Goal: Task Accomplishment & Management: Manage account settings

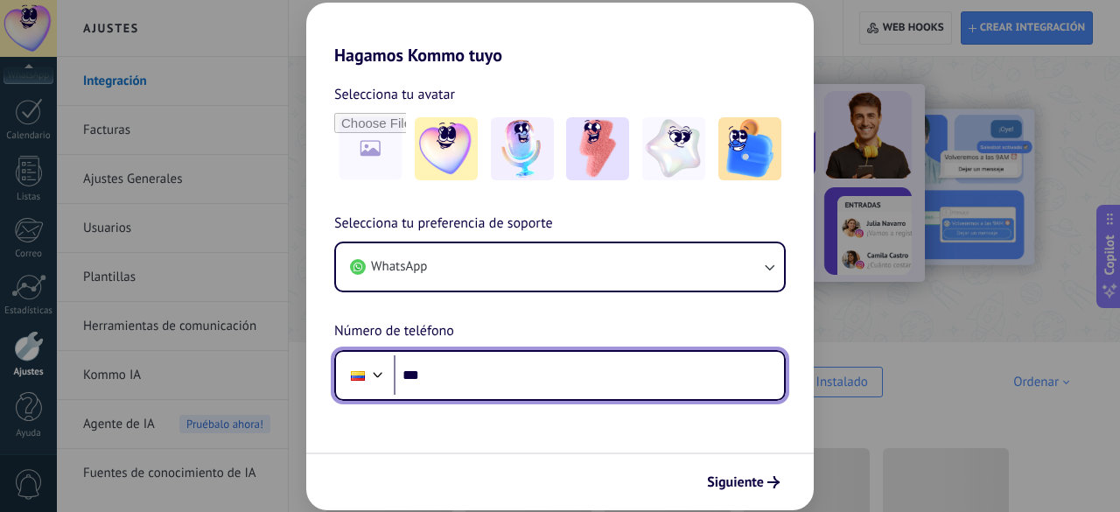
click at [484, 388] on input "***" at bounding box center [589, 375] width 390 height 40
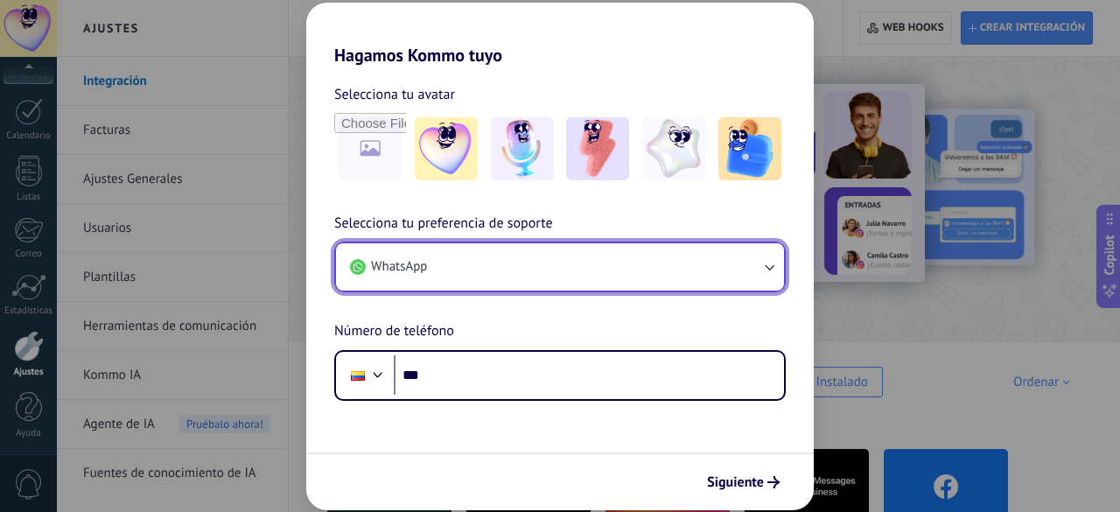
click at [646, 277] on button "WhatsApp" at bounding box center [560, 266] width 448 height 47
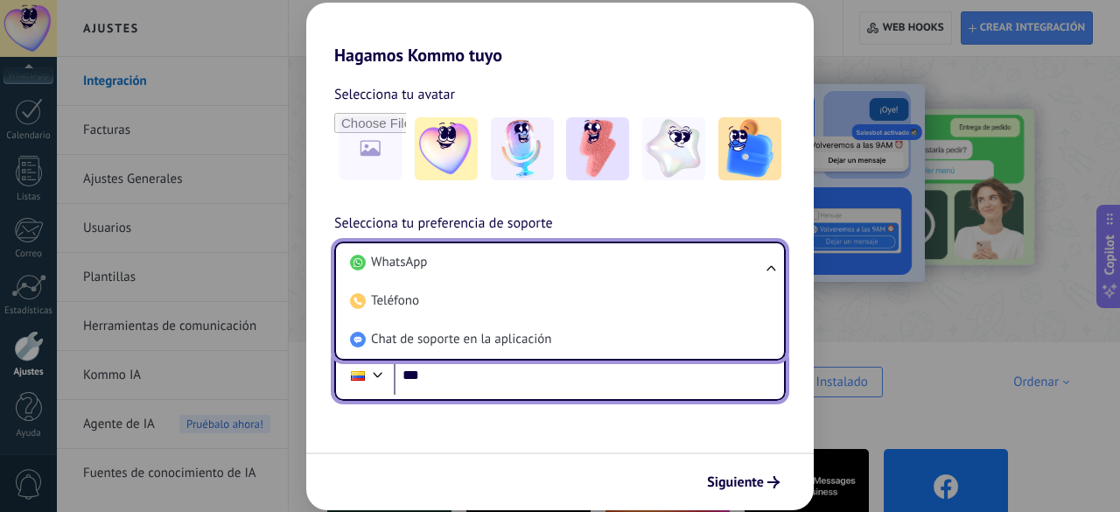
click at [504, 372] on input "***" at bounding box center [589, 375] width 390 height 40
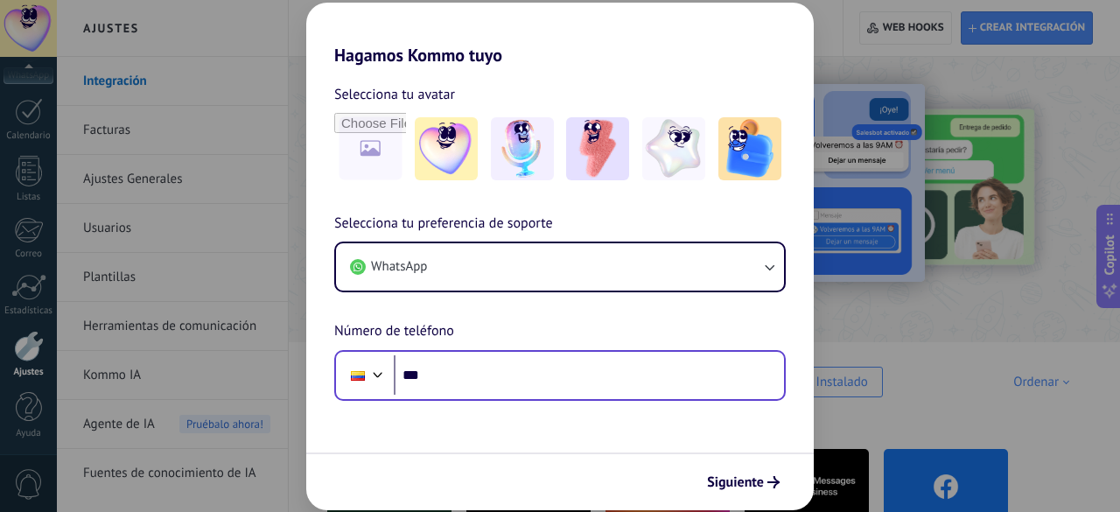
click at [528, 400] on div "Phone ***" at bounding box center [560, 375] width 452 height 51
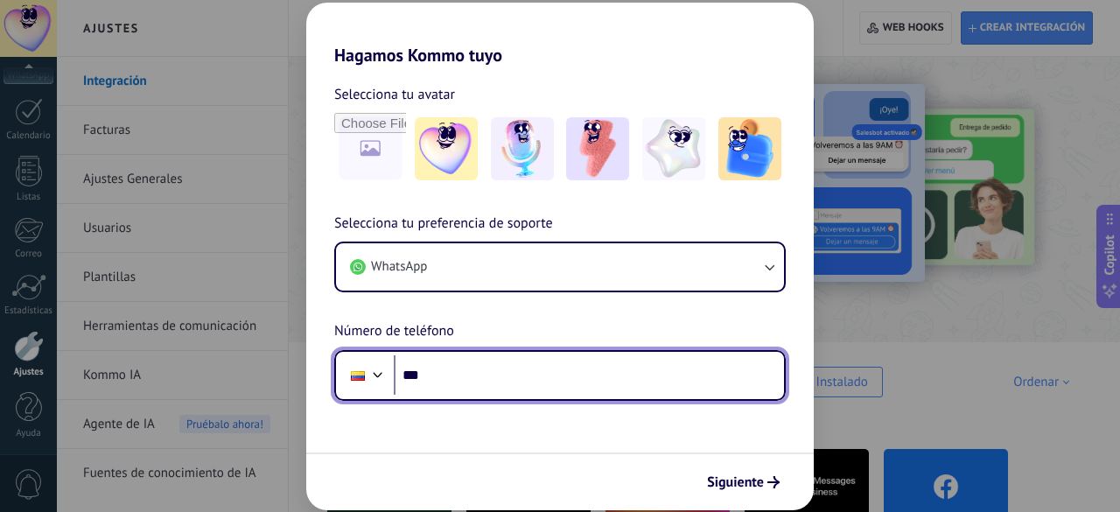
click at [519, 375] on input "***" at bounding box center [589, 375] width 390 height 40
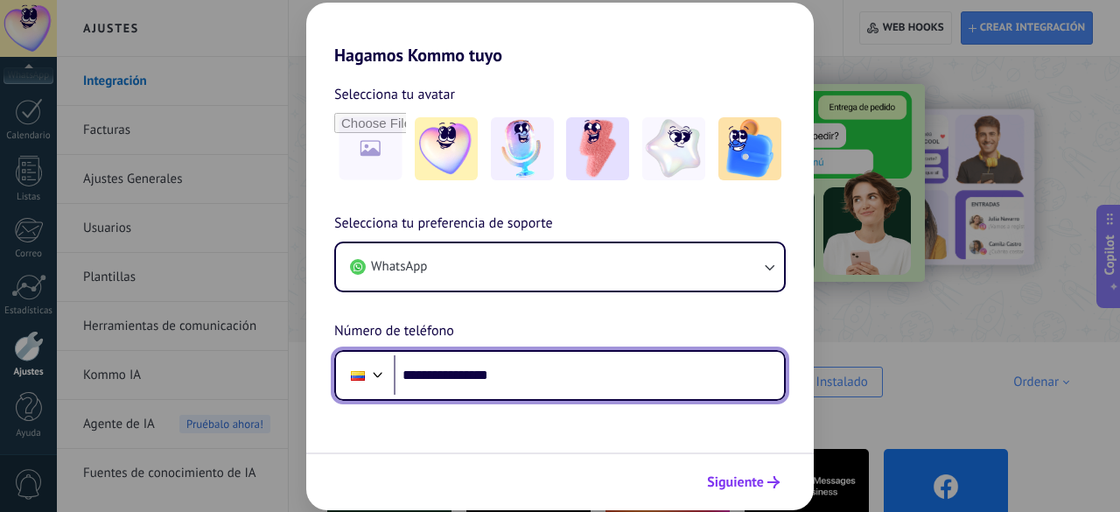
type input "**********"
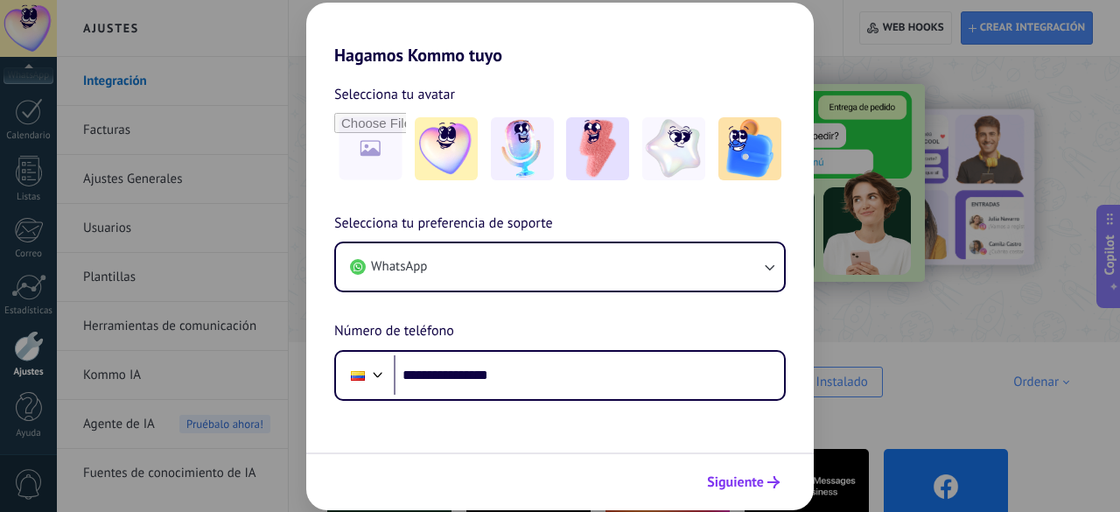
click at [767, 481] on span "Siguiente" at bounding box center [743, 482] width 73 height 12
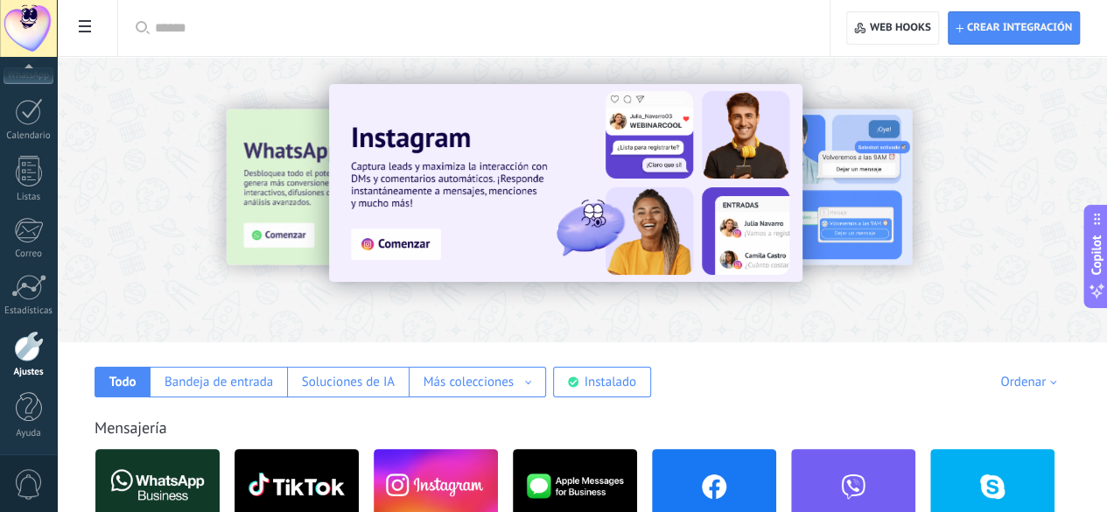
click at [390, 32] on input "text" at bounding box center [480, 28] width 650 height 18
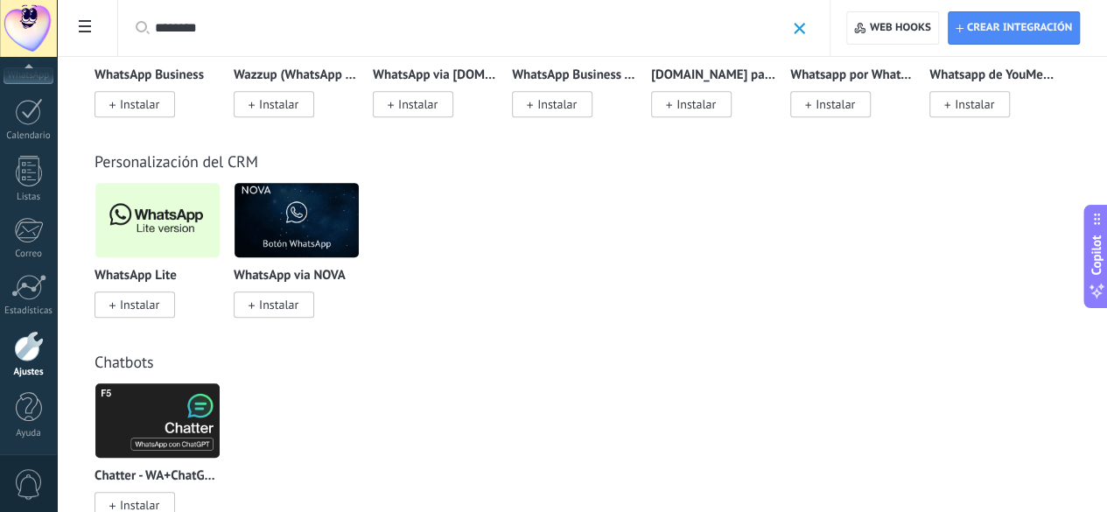
scroll to position [350, 0]
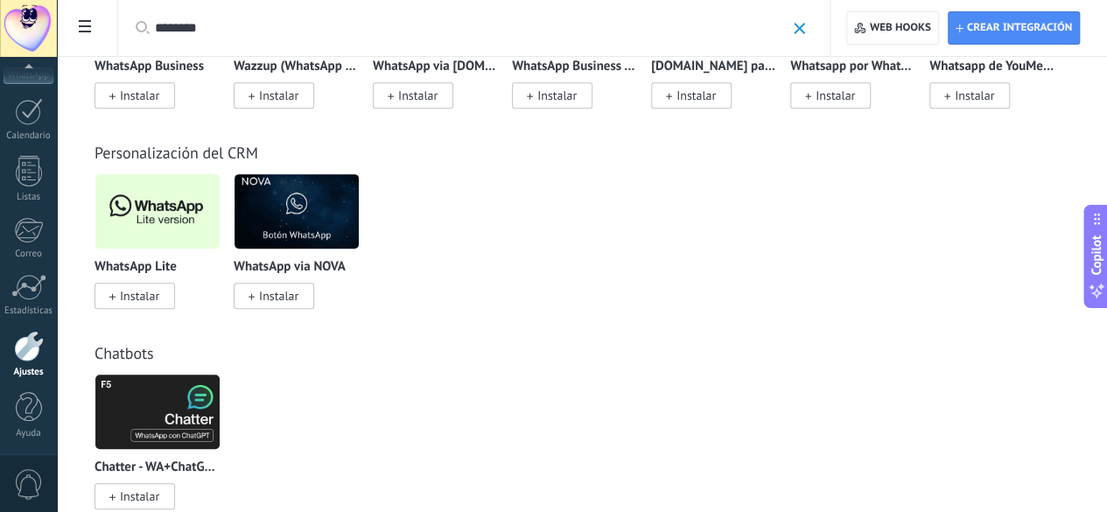
type input "********"
click at [116, 304] on span at bounding box center [112, 296] width 6 height 16
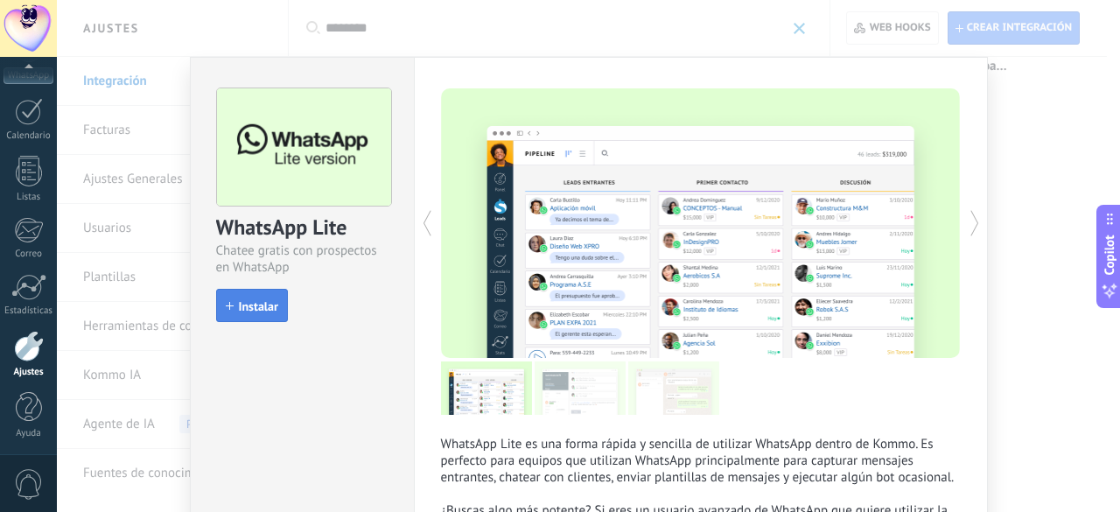
click at [266, 293] on button "Instalar" at bounding box center [252, 305] width 72 height 33
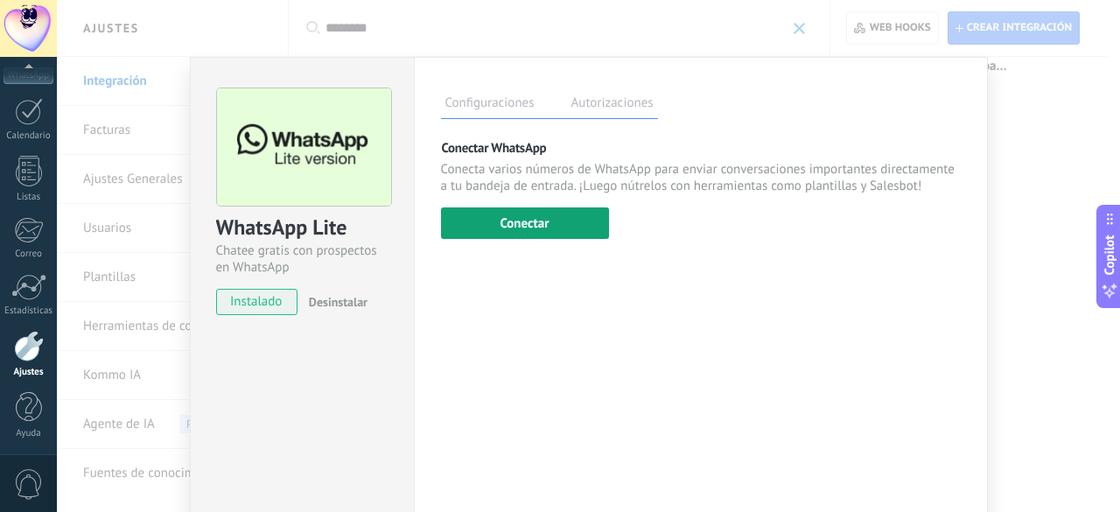
click at [533, 230] on button "Conectar" at bounding box center [525, 223] width 168 height 32
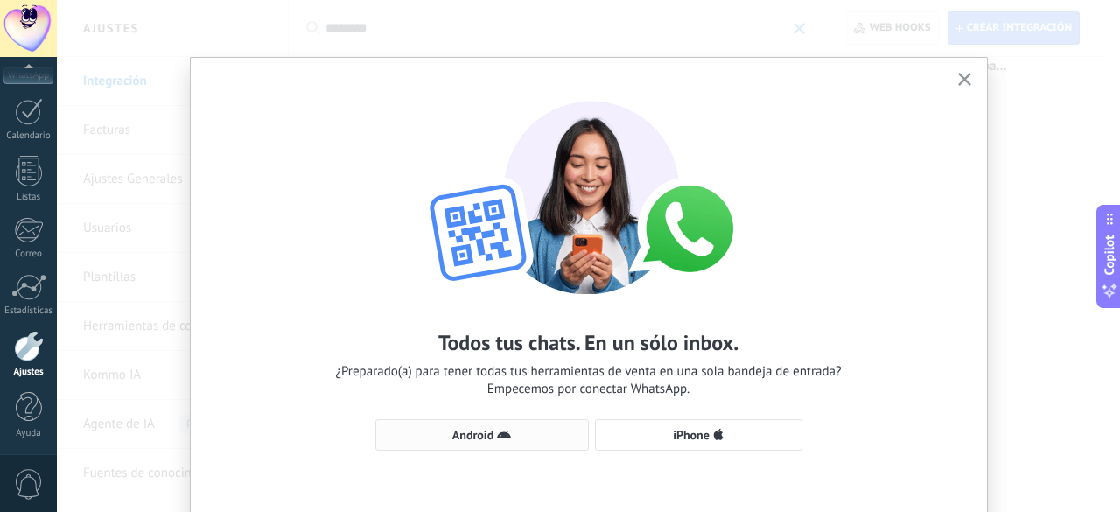
click at [497, 432] on icon "button" at bounding box center [504, 435] width 14 height 14
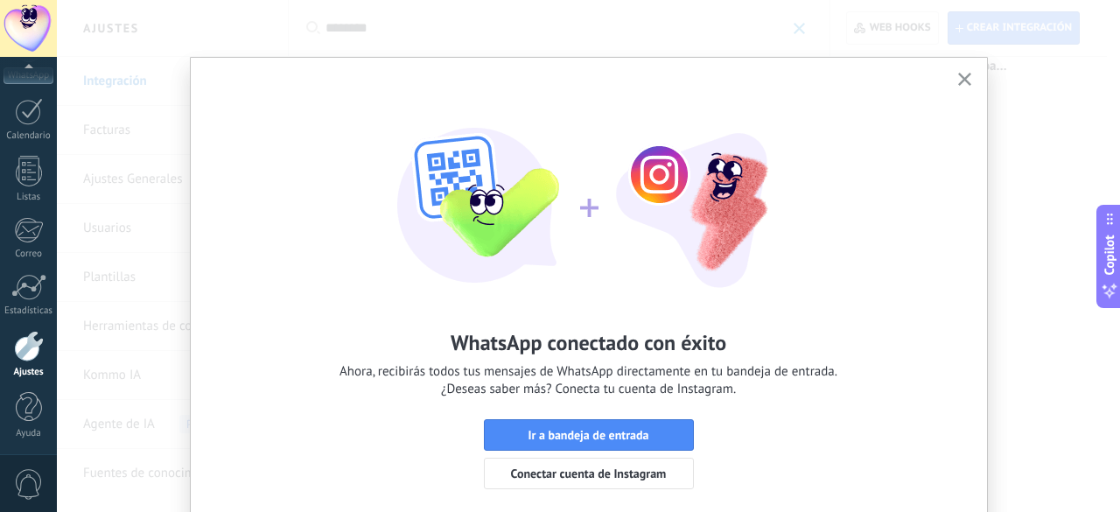
click at [965, 74] on icon "button" at bounding box center [964, 79] width 13 height 13
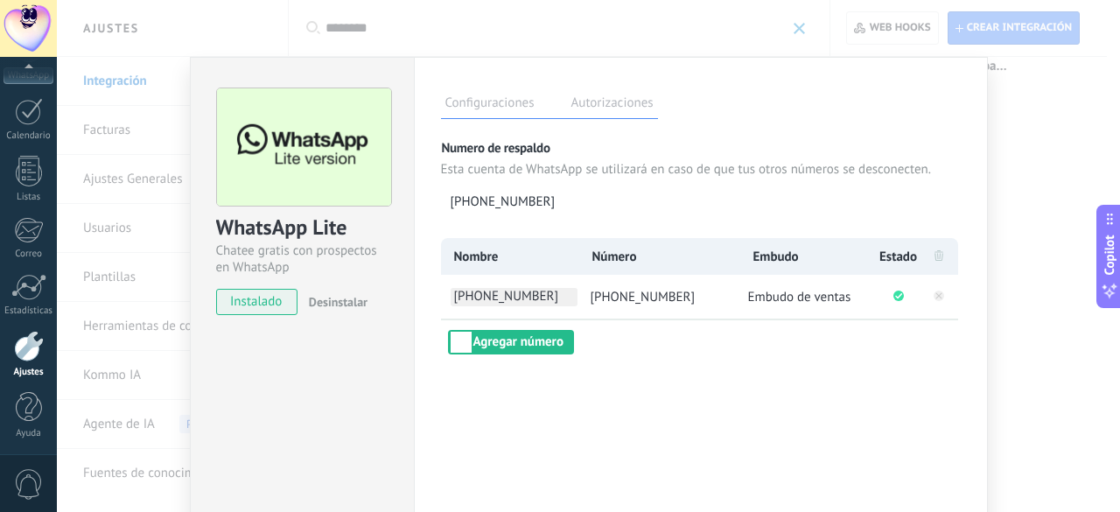
click at [552, 291] on span "+57 324 6408827" at bounding box center [514, 297] width 127 height 18
drag, startPoint x: 553, startPoint y: 289, endPoint x: 340, endPoint y: 291, distance: 213.6
click at [340, 291] on div "WhatsApp Lite Chatee gratis con prospectos en WhatsApp instalado Desinstalar Co…" at bounding box center [589, 317] width 798 height 521
click at [533, 290] on span "+57 324 6408827" at bounding box center [514, 297] width 127 height 18
click at [552, 291] on input "**********" at bounding box center [514, 297] width 127 height 18
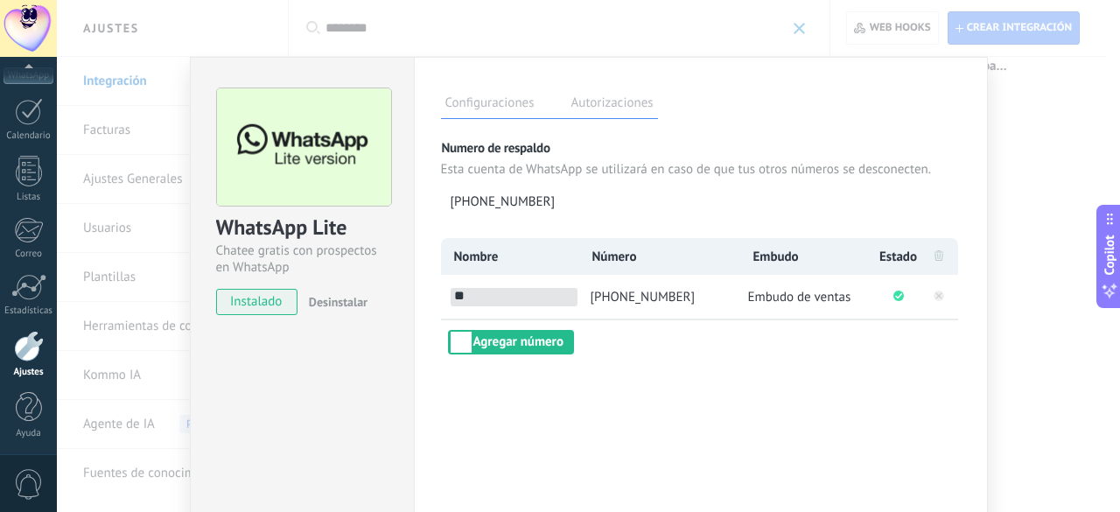
type input "*"
type input "*******"
click at [673, 371] on div "Configuraciones Autorizaciones Esta pestaña registra a los usuarios que han con…" at bounding box center [701, 317] width 574 height 521
click at [525, 335] on button "Agregar número" at bounding box center [511, 342] width 126 height 25
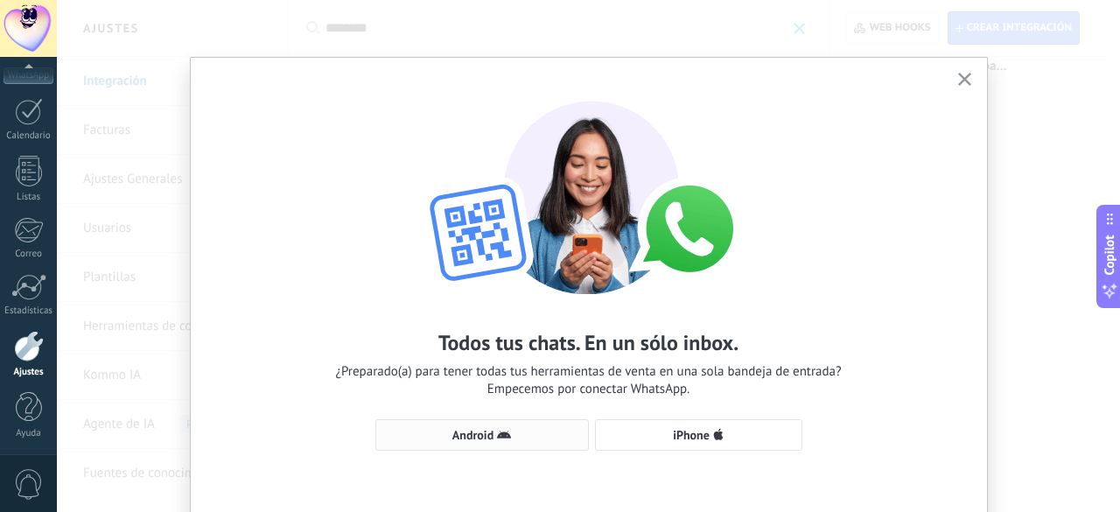
click at [483, 432] on span "Android" at bounding box center [473, 435] width 41 height 12
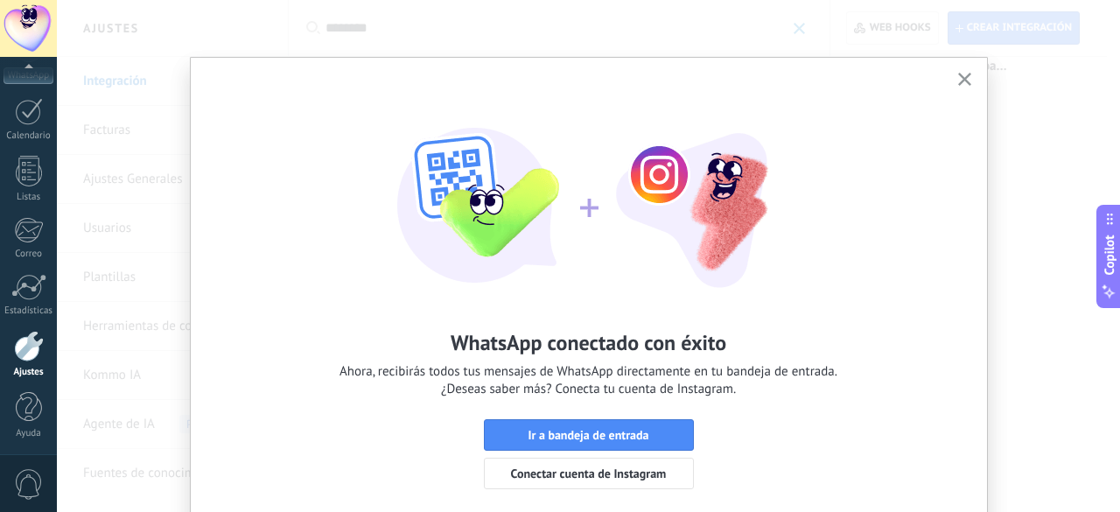
click at [966, 81] on icon "button" at bounding box center [964, 79] width 13 height 13
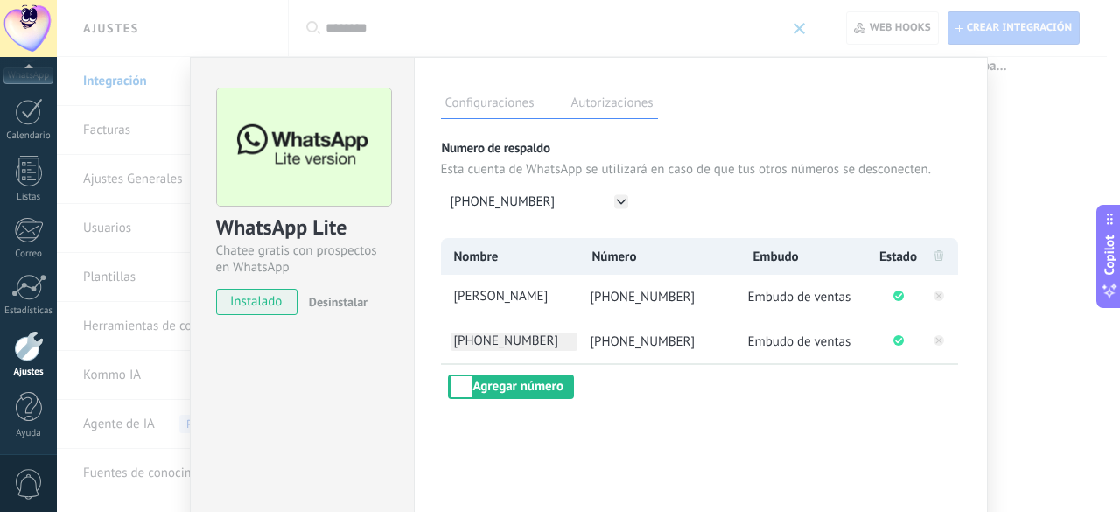
click at [523, 340] on span "+57 301 8616475" at bounding box center [514, 342] width 127 height 18
type input "*"
type input "*********"
click at [703, 412] on div "Configuraciones Autorizaciones Esta pestaña registra a los usuarios que han con…" at bounding box center [701, 317] width 574 height 521
click at [1005, 95] on div "WhatsApp Lite Chatee gratis con prospectos en WhatsApp instalado Desinstalar Co…" at bounding box center [589, 256] width 1064 height 512
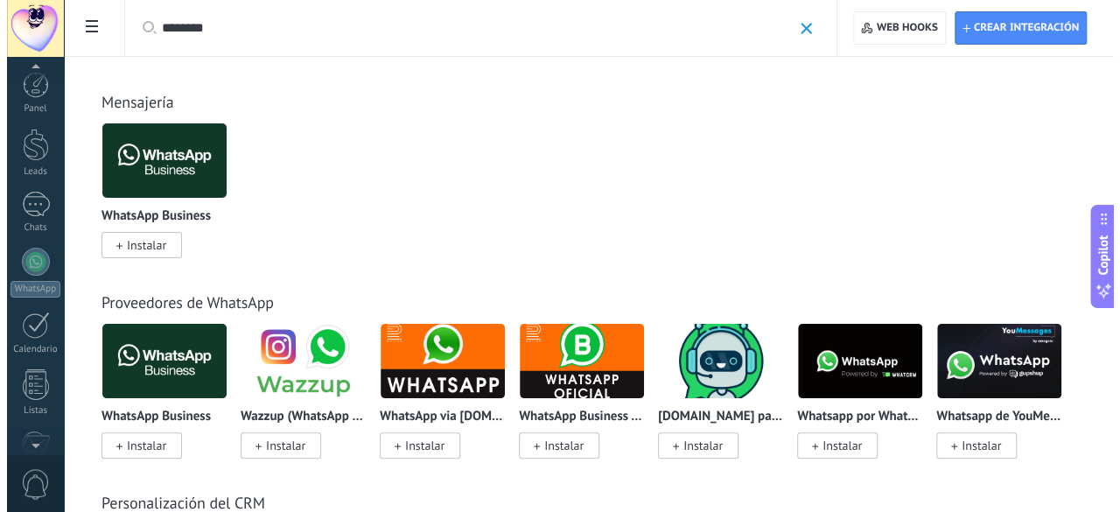
scroll to position [0, 0]
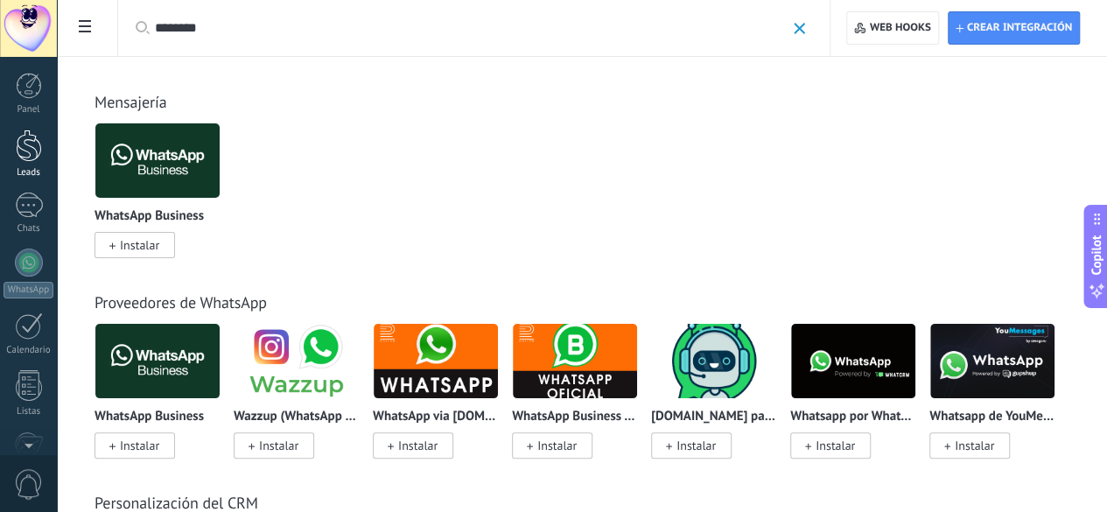
click at [33, 151] on div at bounding box center [29, 146] width 26 height 32
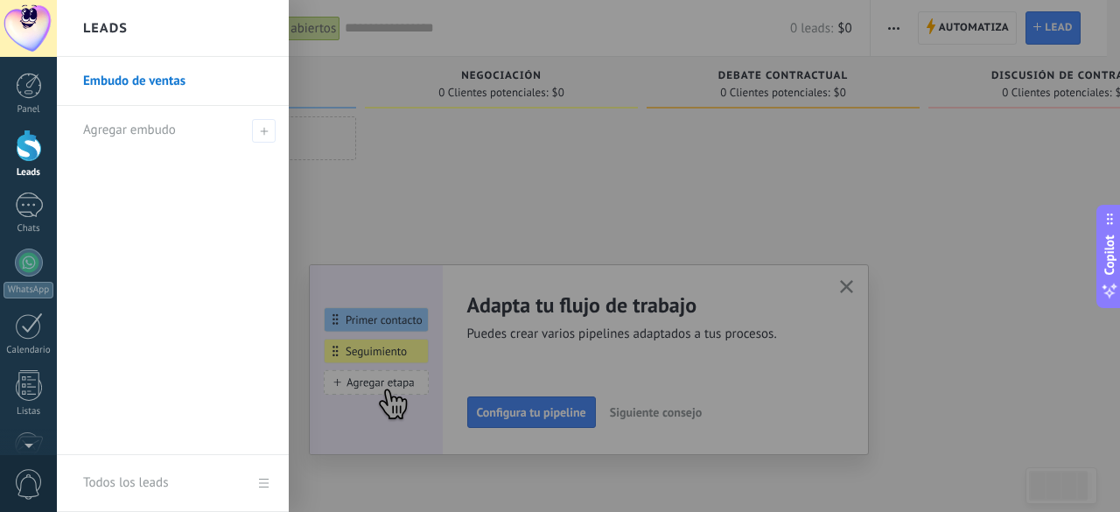
click at [818, 218] on div at bounding box center [617, 256] width 1120 height 512
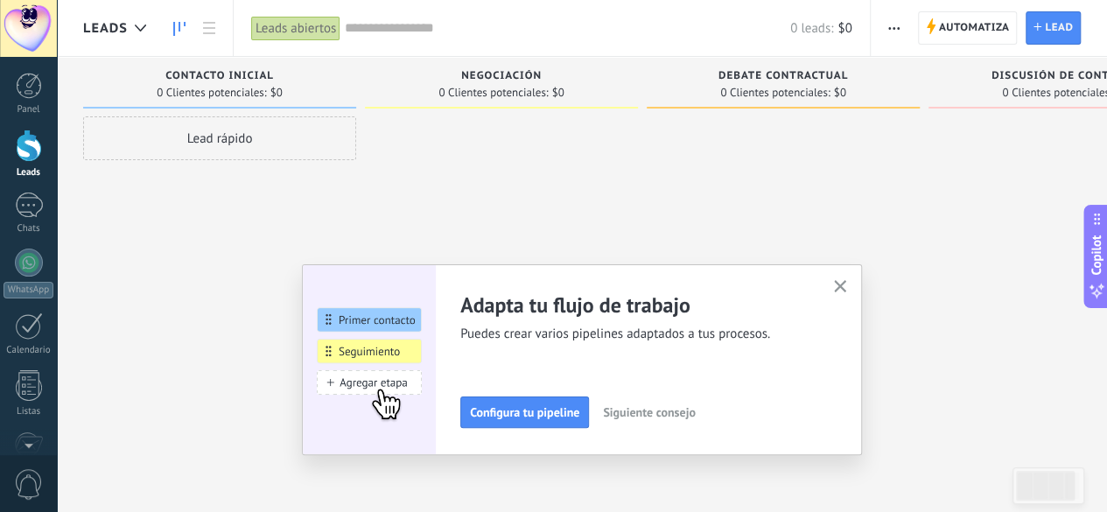
click at [847, 283] on icon "button" at bounding box center [840, 286] width 13 height 13
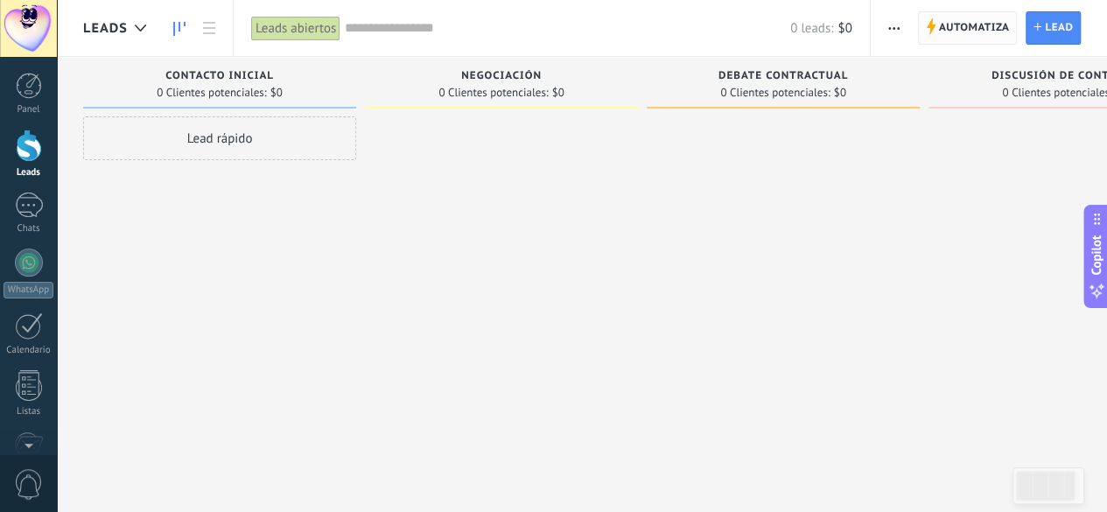
click at [958, 27] on span "Automatiza" at bounding box center [974, 28] width 71 height 32
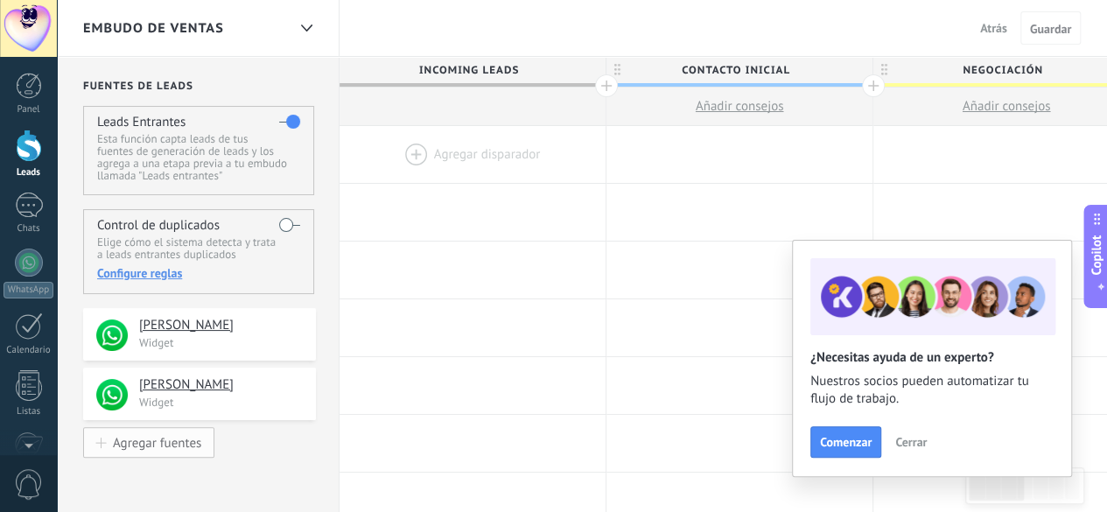
click at [172, 448] on div "Agregar fuentes" at bounding box center [157, 442] width 88 height 15
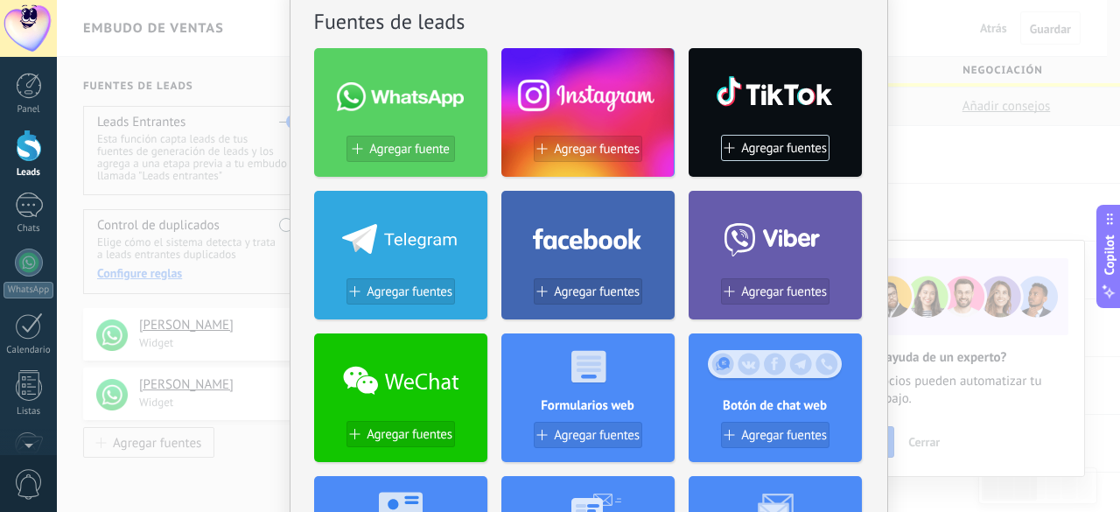
scroll to position [88, 0]
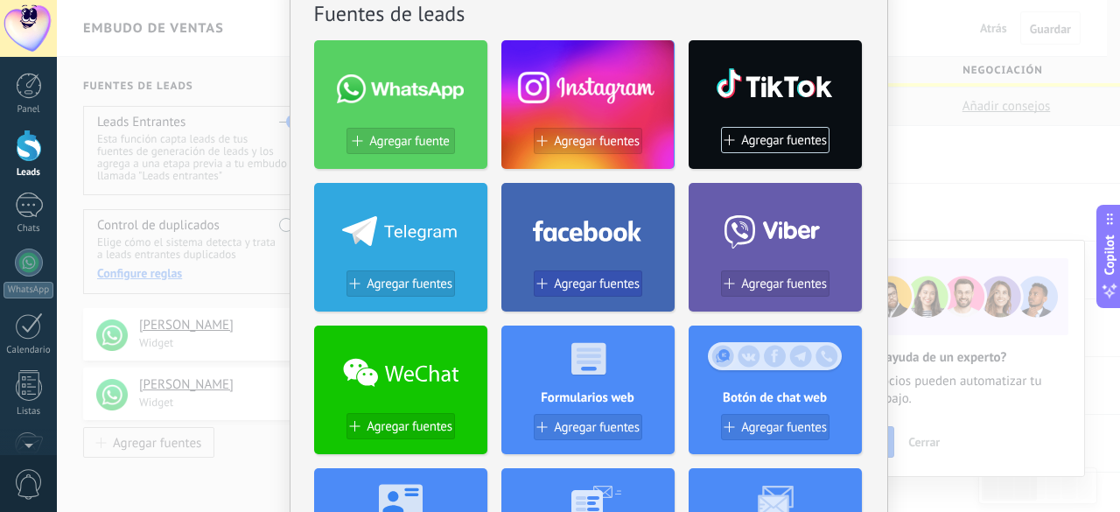
click at [582, 284] on span "Agregar fuentes" at bounding box center [597, 284] width 86 height 15
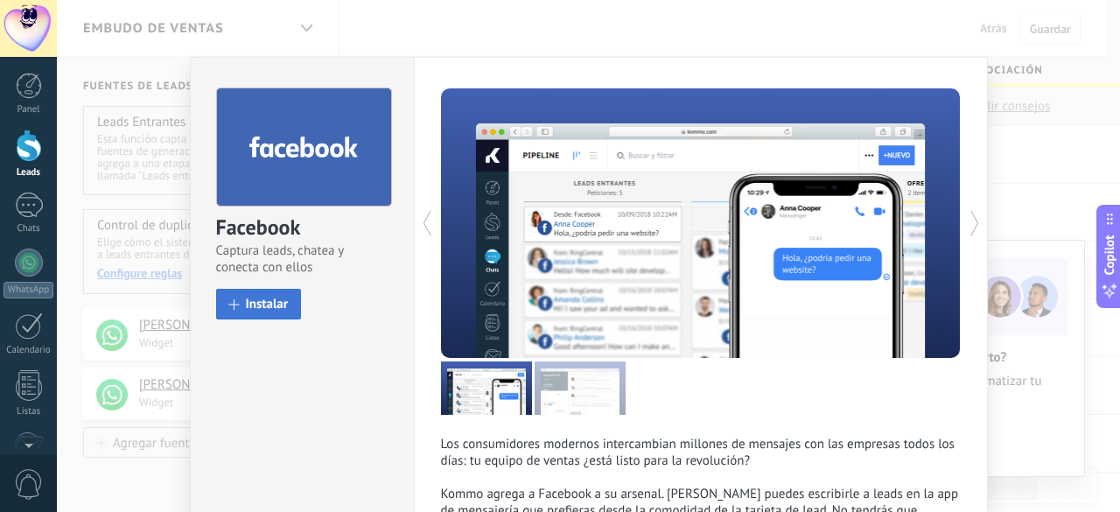
click at [289, 298] on button "Instalar" at bounding box center [259, 304] width 86 height 31
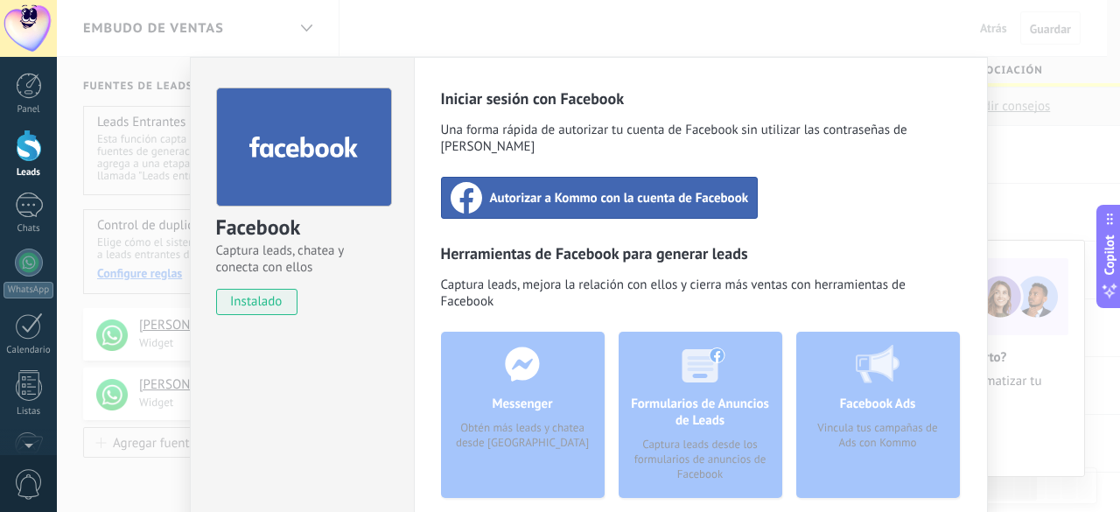
click at [602, 189] on span "Autorizar a Kommo con la cuenta de Facebook" at bounding box center [619, 198] width 259 height 18
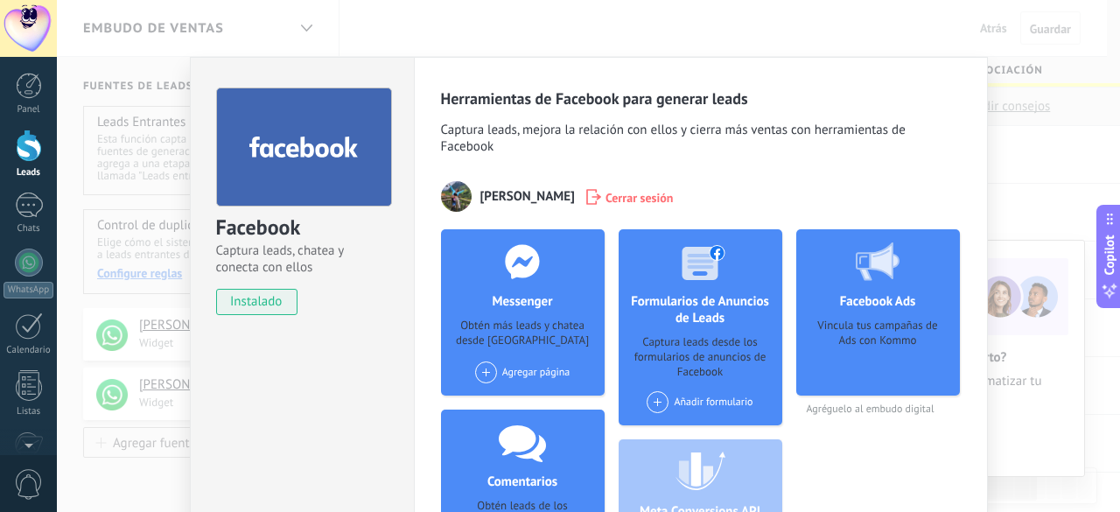
click at [478, 373] on span at bounding box center [486, 373] width 22 height 22
click at [545, 411] on div "Motos J&D" at bounding box center [532, 405] width 117 height 39
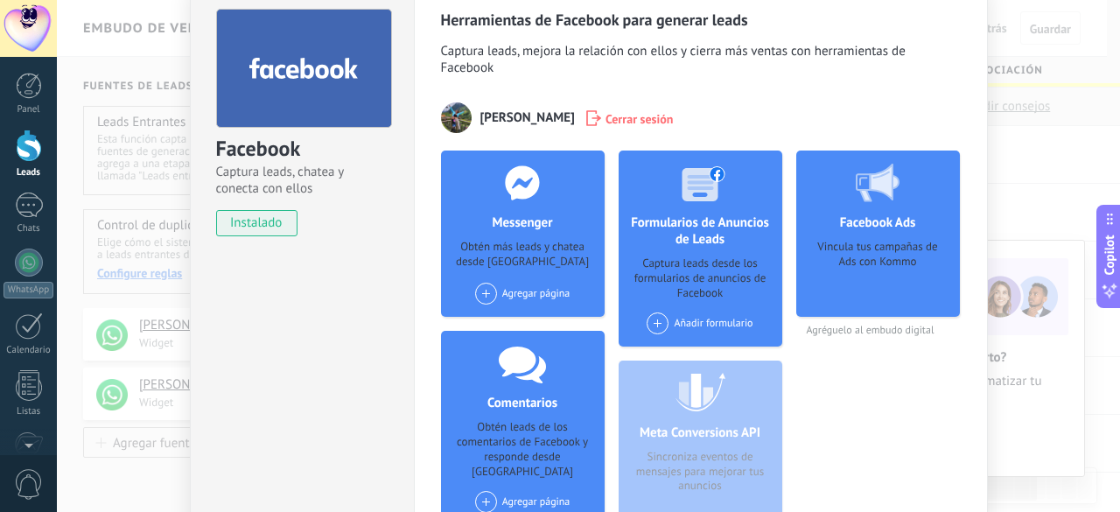
scroll to position [175, 0]
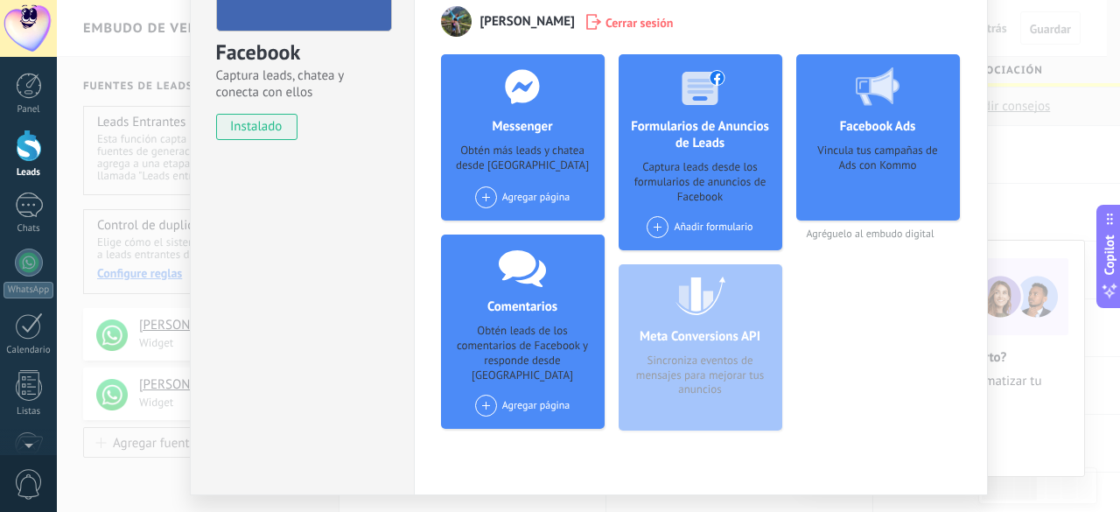
click at [475, 395] on span at bounding box center [486, 406] width 22 height 22
click at [498, 418] on div "Messenger Obtén más leads y chatea desde Kommo Agregar página Motos J&D Motos J…" at bounding box center [523, 249] width 164 height 390
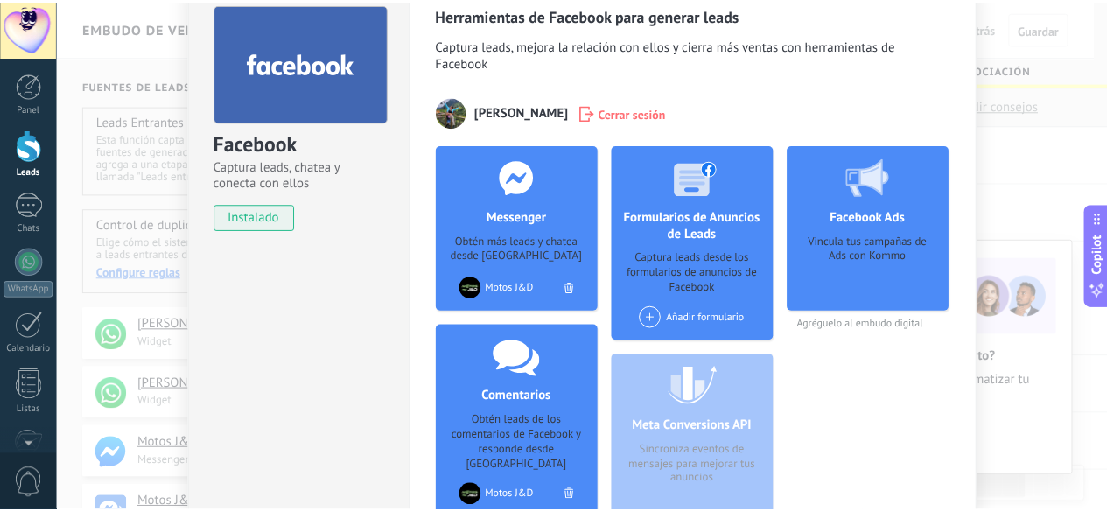
scroll to position [0, 0]
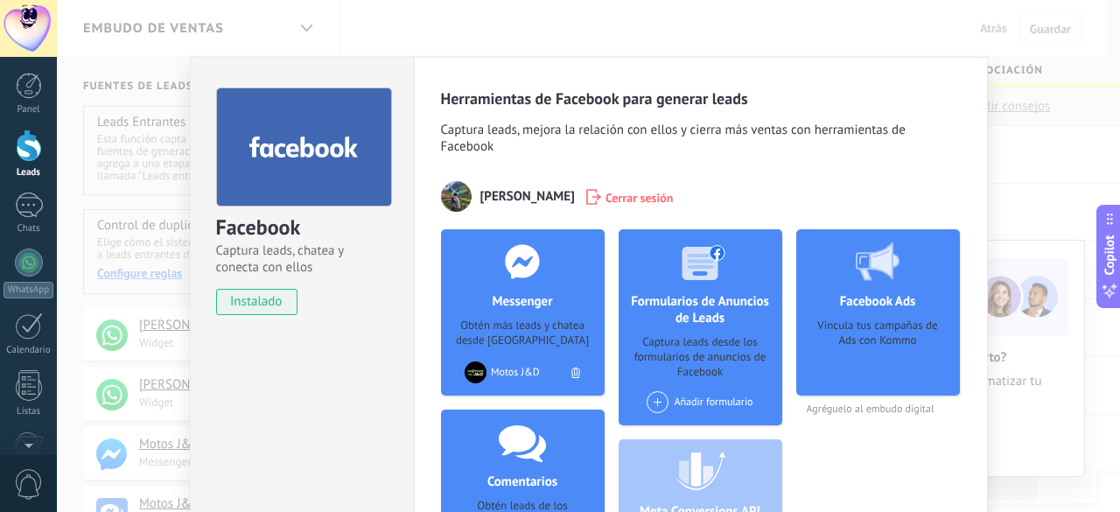
click at [1021, 150] on div "Facebook Captura leads, chatea y conecta con ellos instalado Desinstalar Herram…" at bounding box center [589, 256] width 1064 height 512
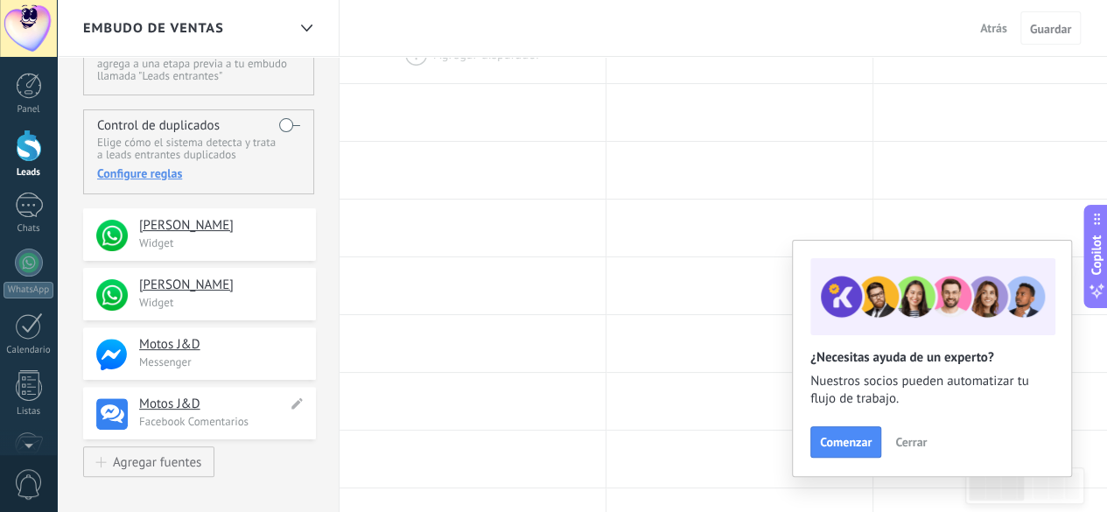
scroll to position [175, 0]
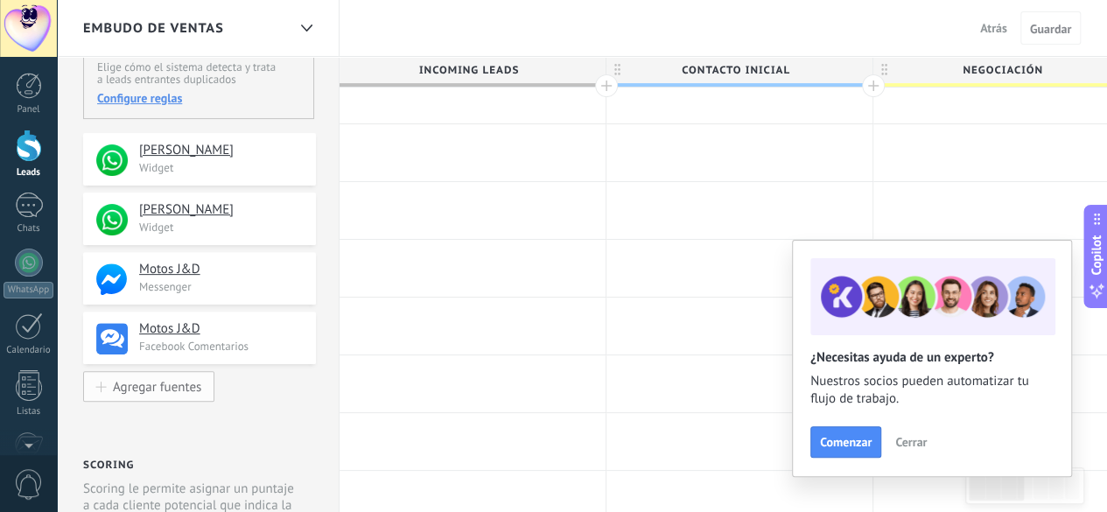
click at [181, 391] on div "Agregar fuentes" at bounding box center [157, 386] width 88 height 15
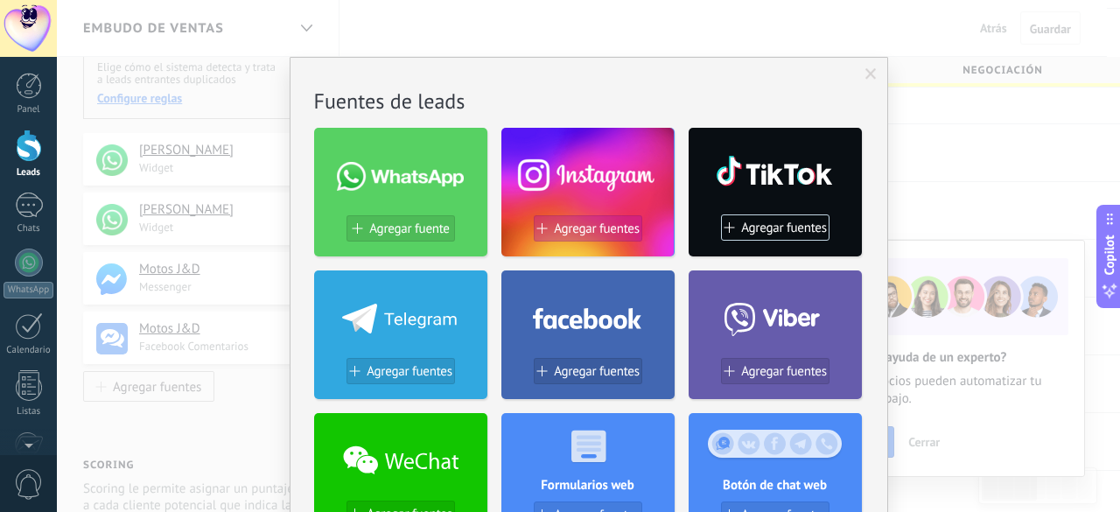
click at [579, 225] on span "Agregar fuentes" at bounding box center [597, 228] width 86 height 15
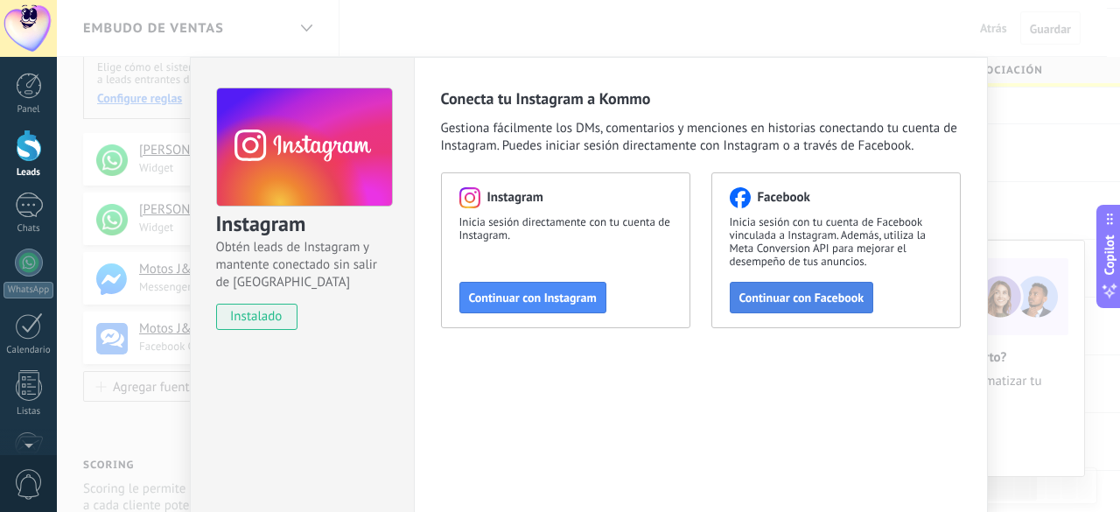
click at [797, 304] on span "Continuar con Facebook" at bounding box center [802, 297] width 125 height 12
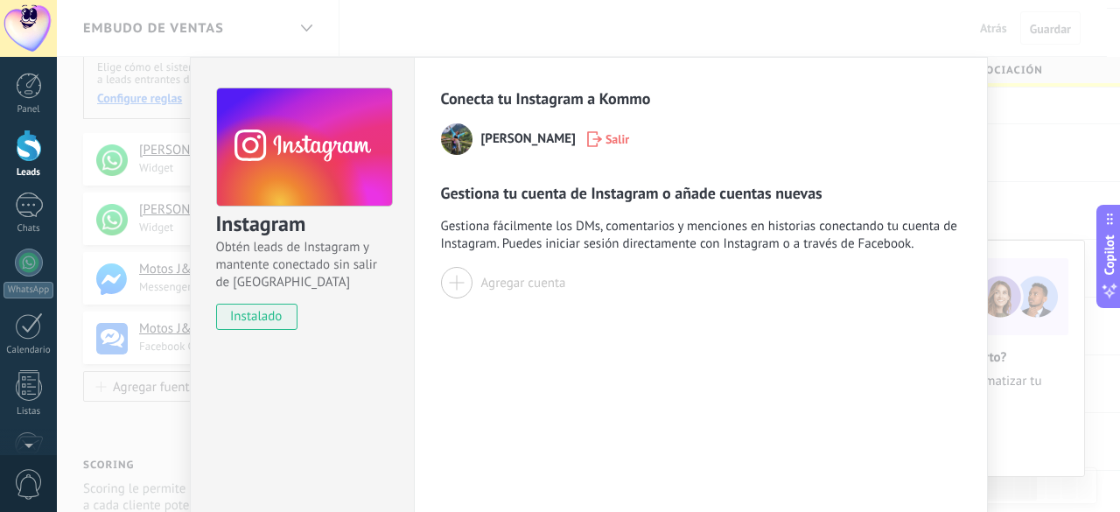
click at [536, 150] on div "Stefanya Gonzalez Salir" at bounding box center [701, 139] width 520 height 32
click at [457, 283] on div at bounding box center [457, 283] width 32 height 32
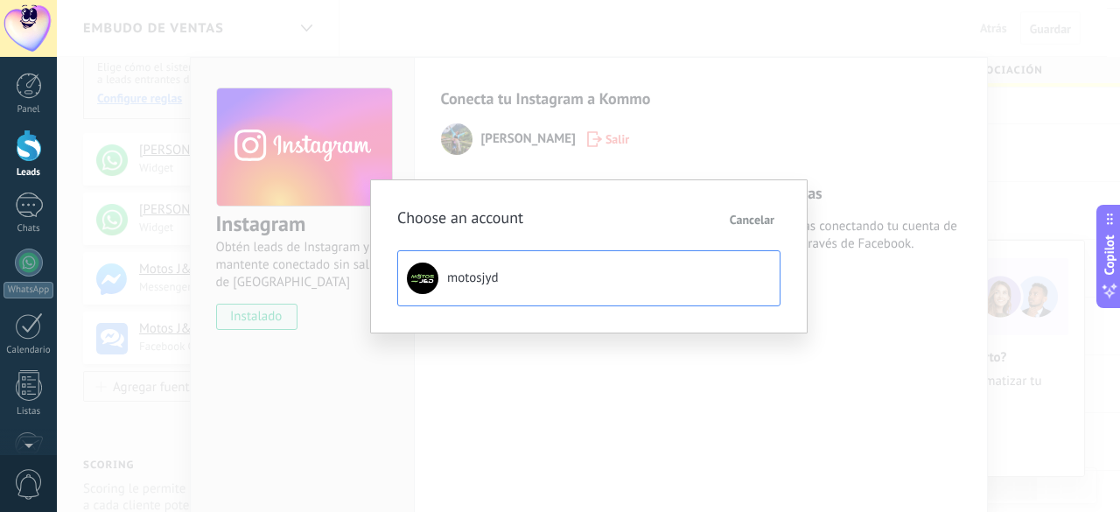
click at [479, 284] on span "motosjyd" at bounding box center [473, 279] width 52 height 18
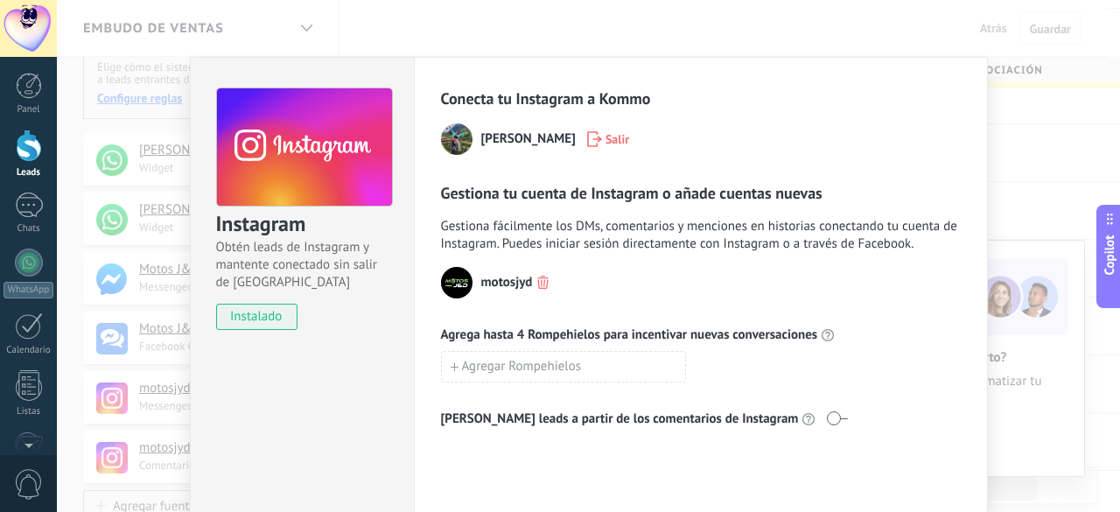
click at [1061, 204] on div "Instagram Obtén leads de Instagram y mantente conectado sin salir de Kommo inst…" at bounding box center [589, 256] width 1064 height 512
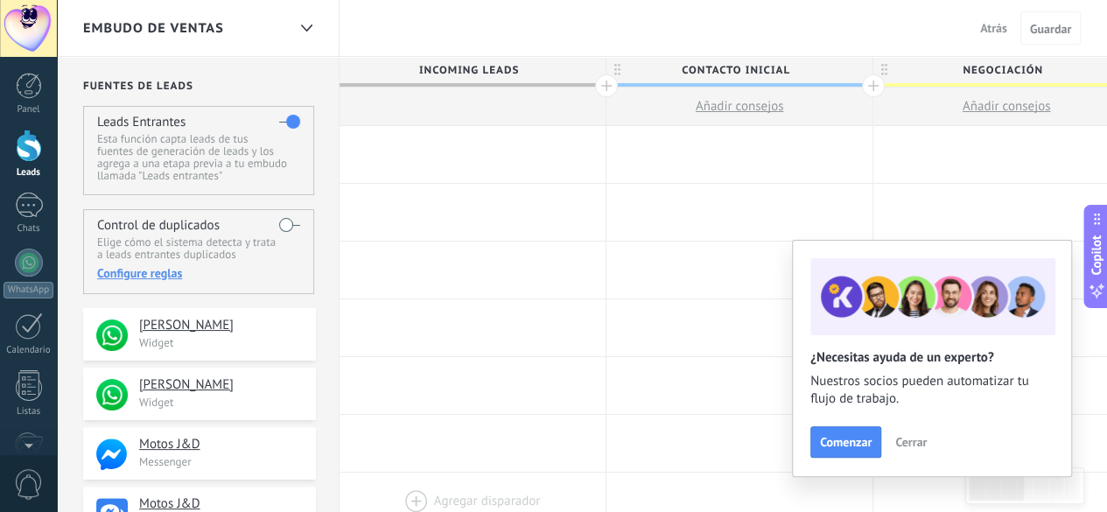
scroll to position [263, 0]
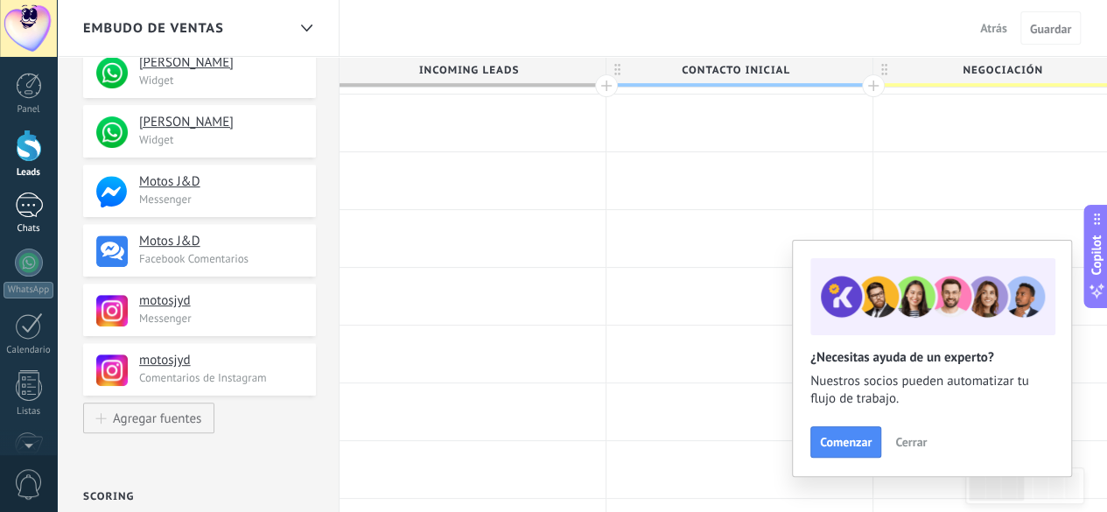
click at [21, 213] on div at bounding box center [29, 205] width 28 height 25
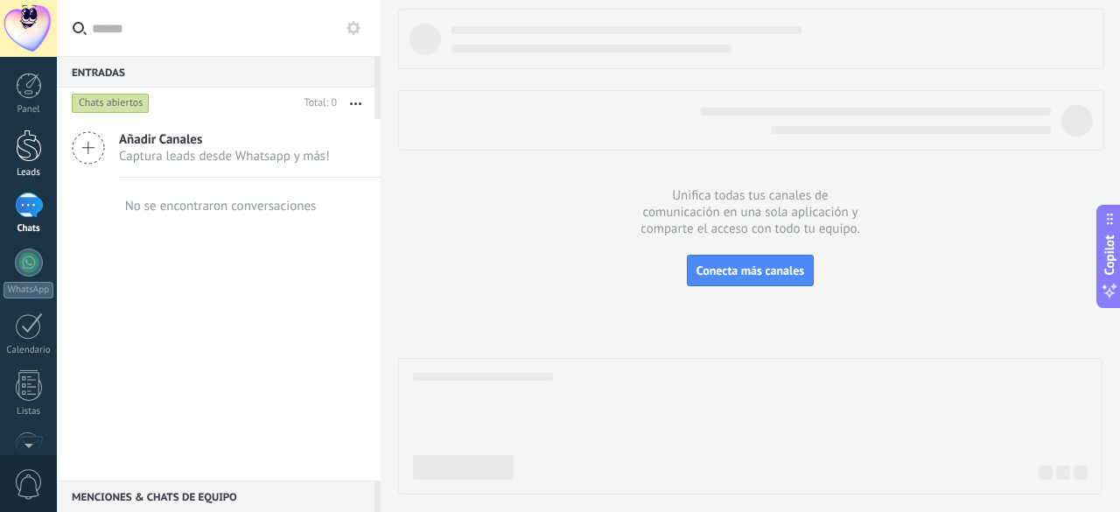
click at [26, 135] on div at bounding box center [29, 146] width 26 height 32
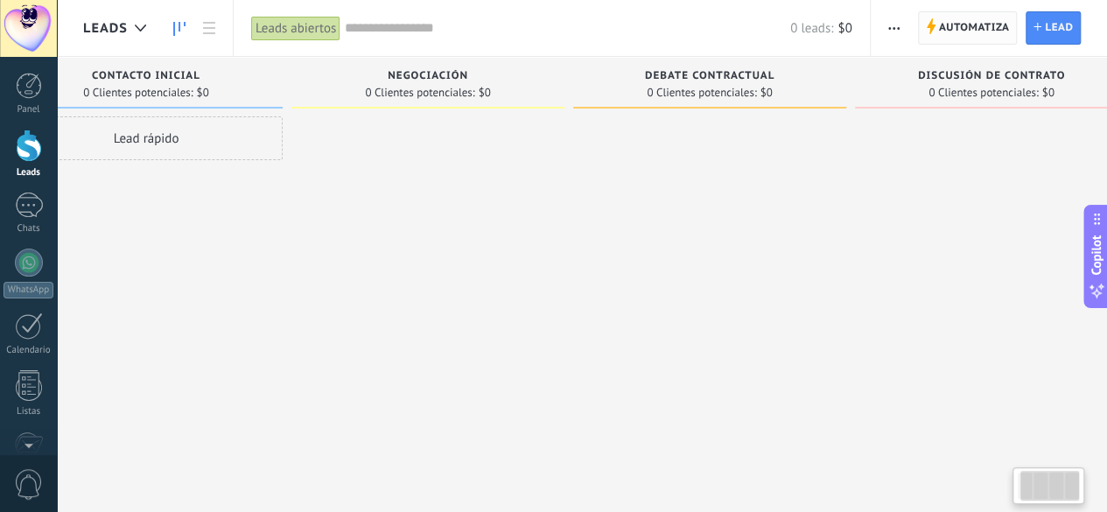
scroll to position [0, 77]
click at [951, 27] on span "Automatiza" at bounding box center [974, 28] width 71 height 32
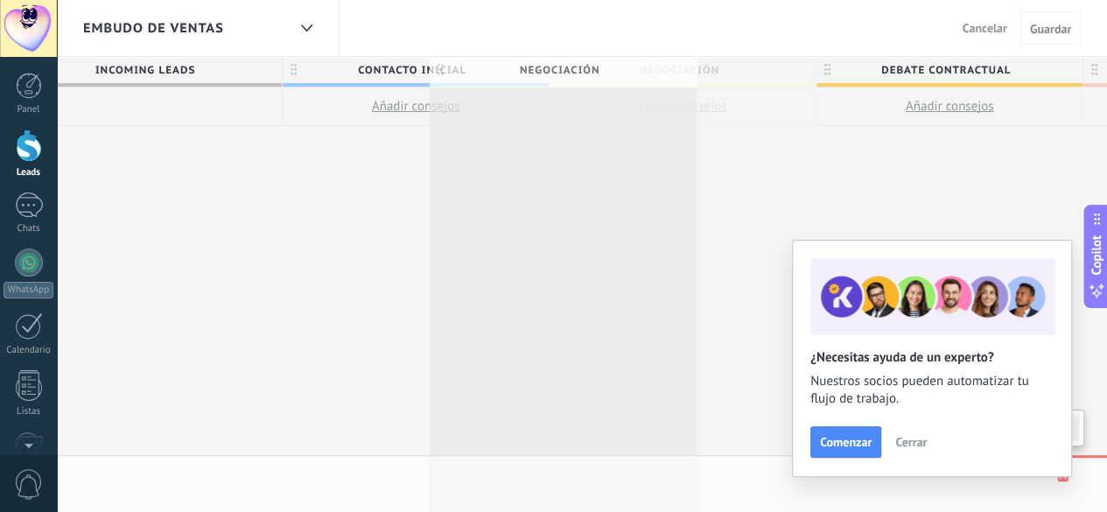
scroll to position [0, 325]
drag, startPoint x: 729, startPoint y: 64, endPoint x: 606, endPoint y: 64, distance: 123.4
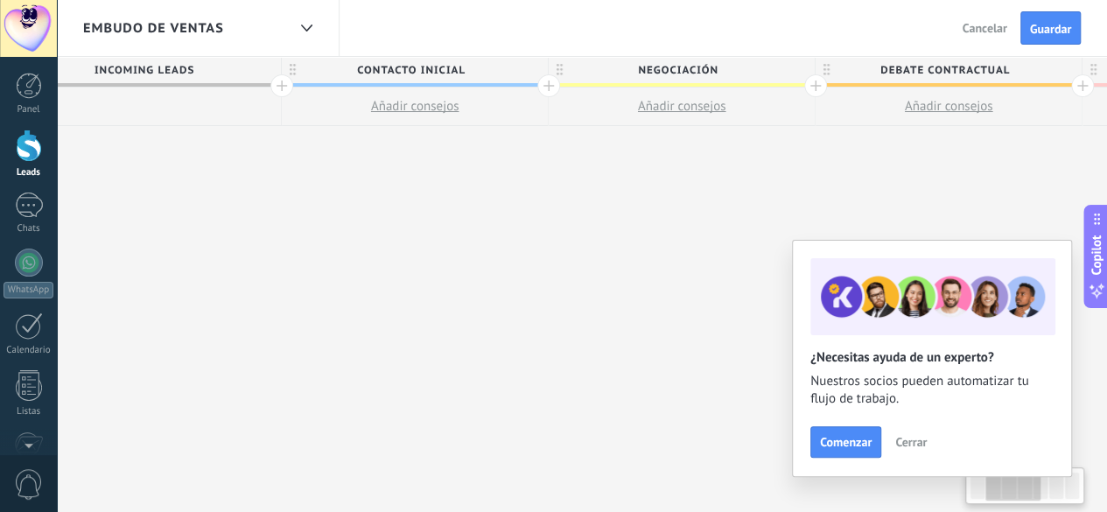
click at [707, 64] on span "Negociación" at bounding box center [677, 70] width 257 height 27
click at [707, 64] on input "**********" at bounding box center [678, 70] width 232 height 26
type input "**********"
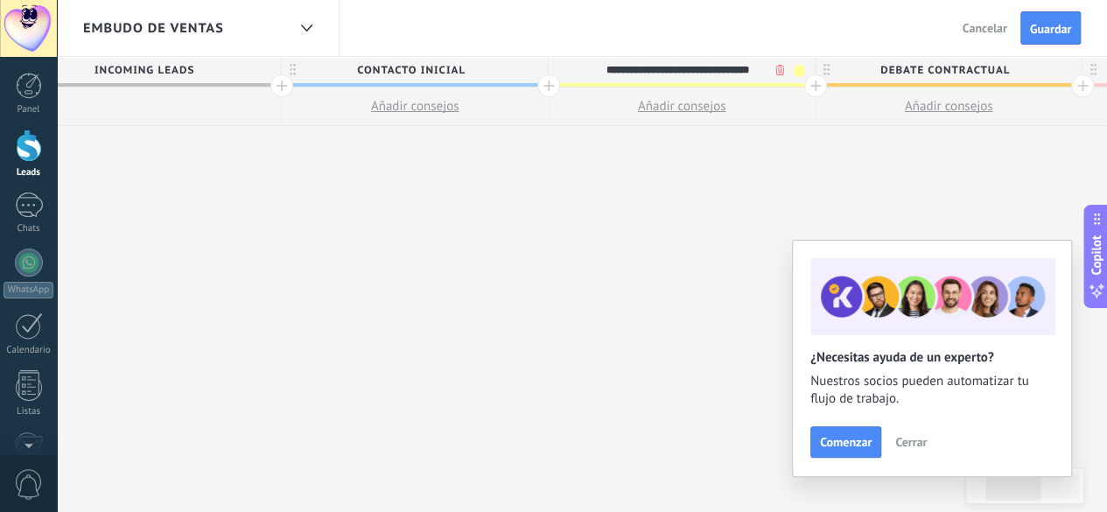
click at [916, 66] on span "Debate contractual" at bounding box center [944, 70] width 257 height 27
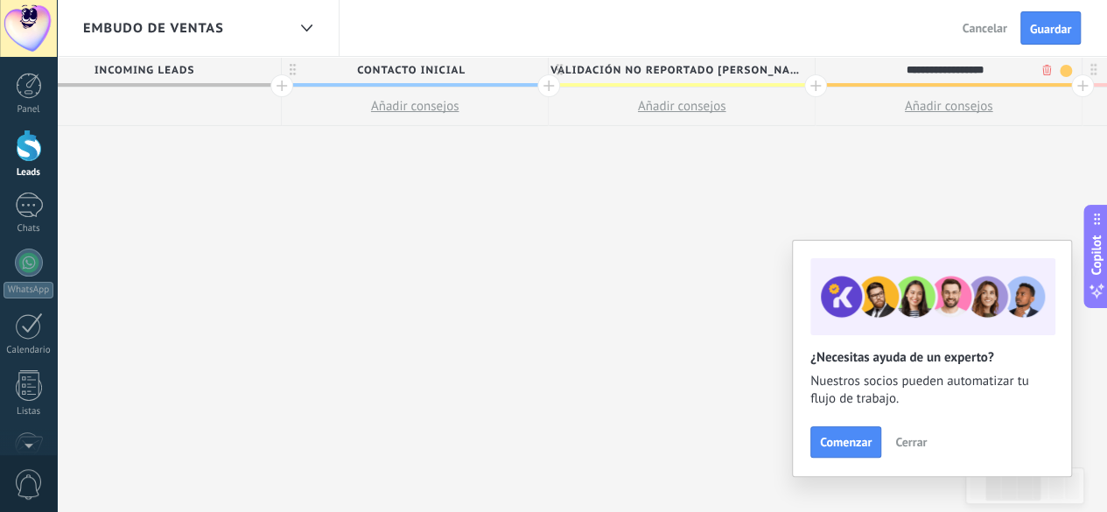
click at [916, 66] on input "**********" at bounding box center [945, 70] width 232 height 26
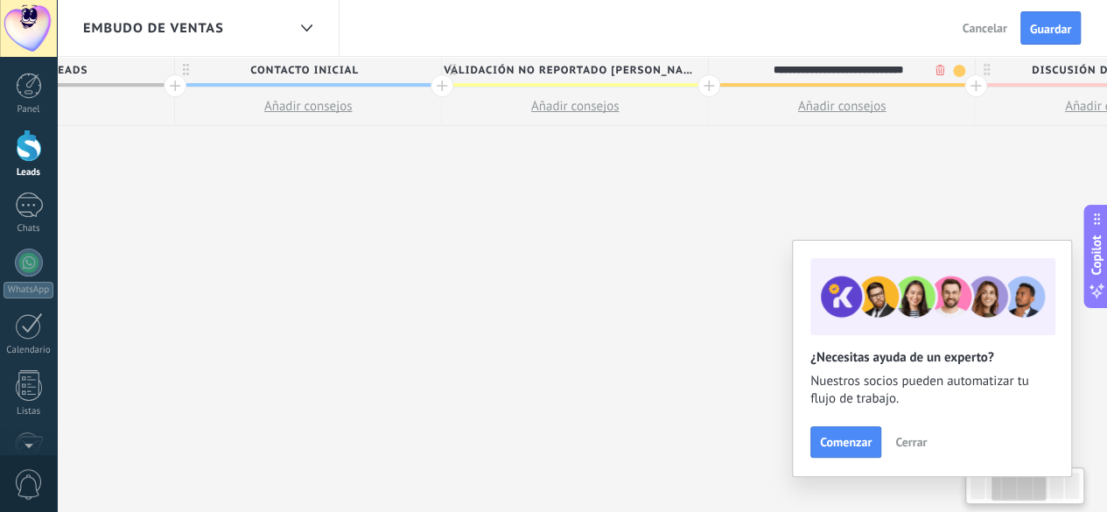
scroll to position [0, 432]
type input "**********"
click at [972, 83] on div at bounding box center [975, 85] width 23 height 23
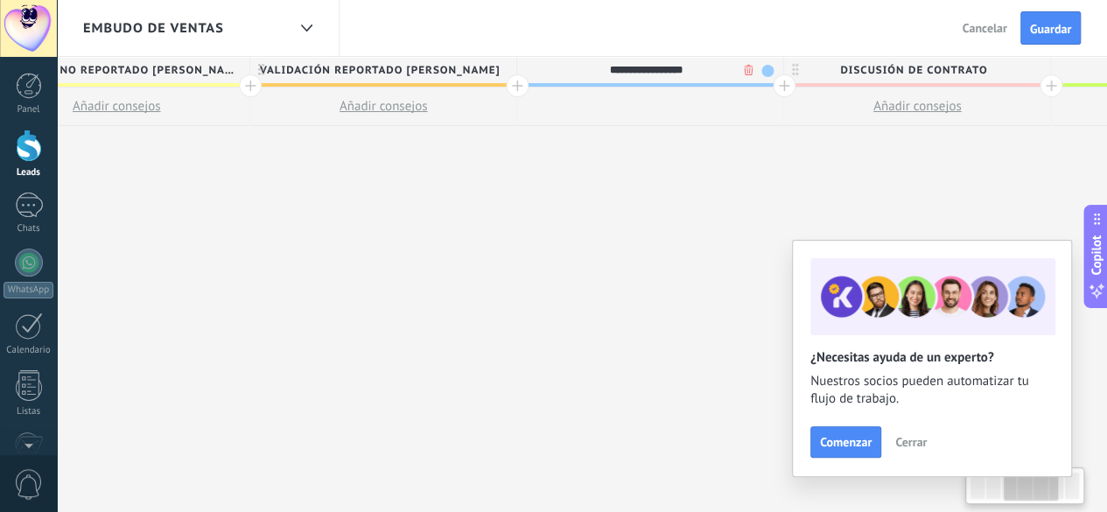
scroll to position [0, 893]
click at [893, 71] on span "Discusión de contrato" at bounding box center [910, 70] width 257 height 27
type input "**********"
click at [893, 71] on input "**********" at bounding box center [911, 70] width 232 height 26
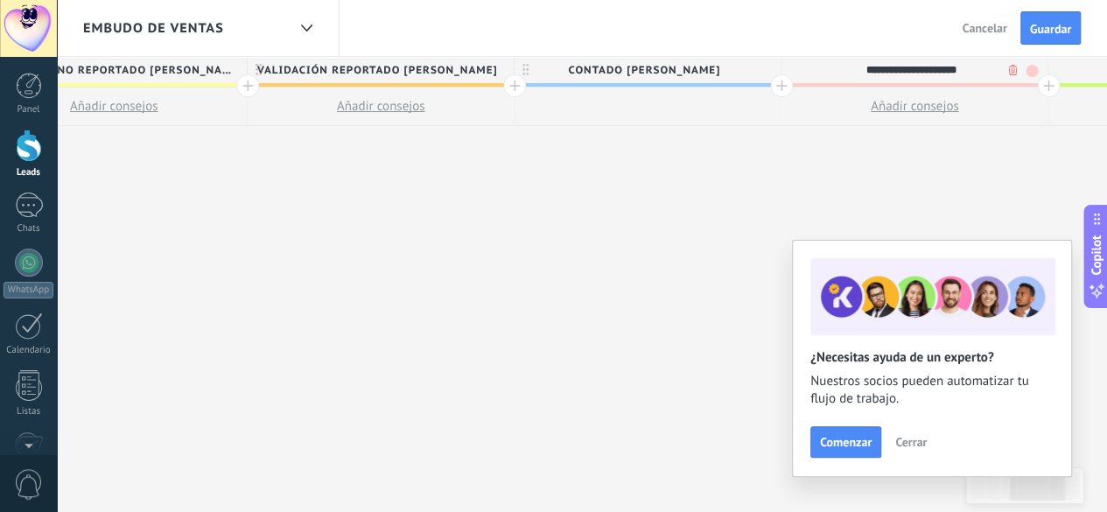
click at [894, 69] on input "**********" at bounding box center [911, 70] width 232 height 26
click at [933, 70] on input "**********" at bounding box center [911, 70] width 232 height 26
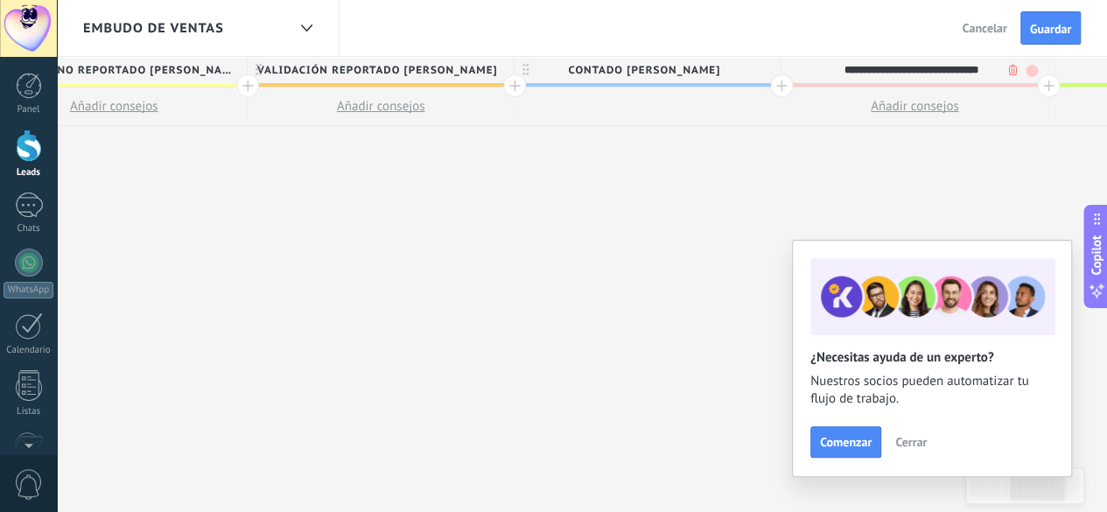
type input "**********"
click at [1047, 86] on div at bounding box center [1048, 85] width 23 height 23
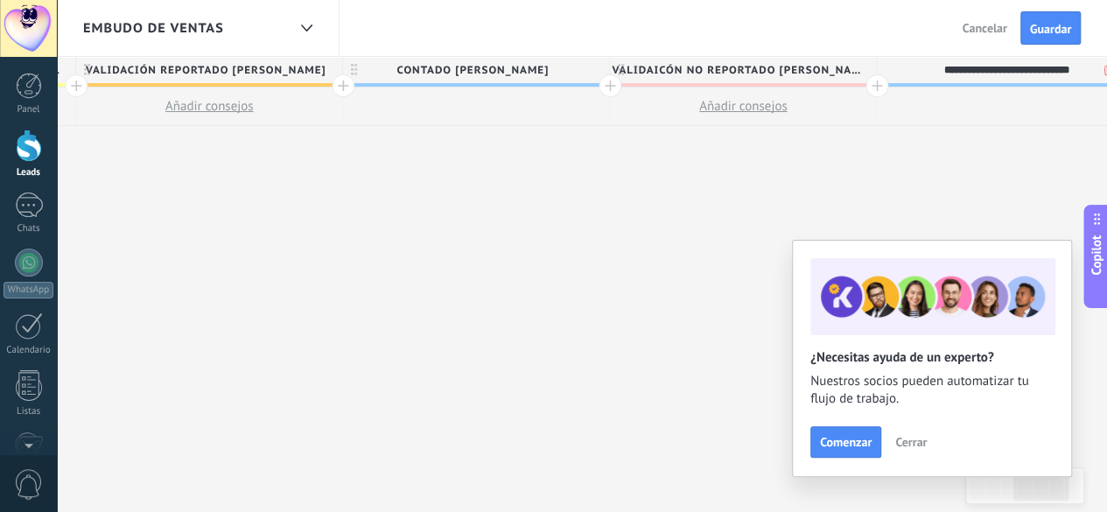
scroll to position [0, 1491]
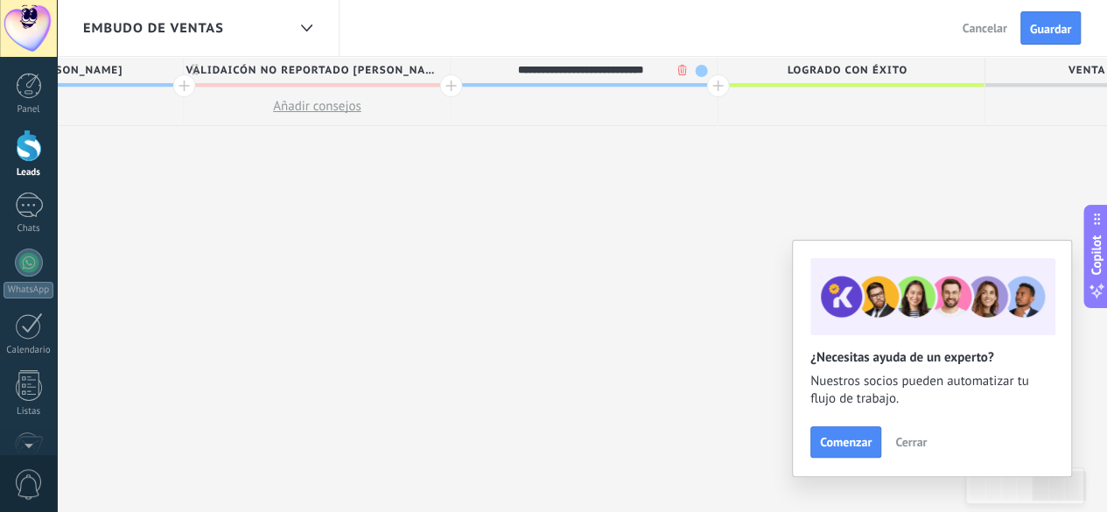
type input "**********"
click at [720, 85] on div at bounding box center [717, 85] width 23 height 23
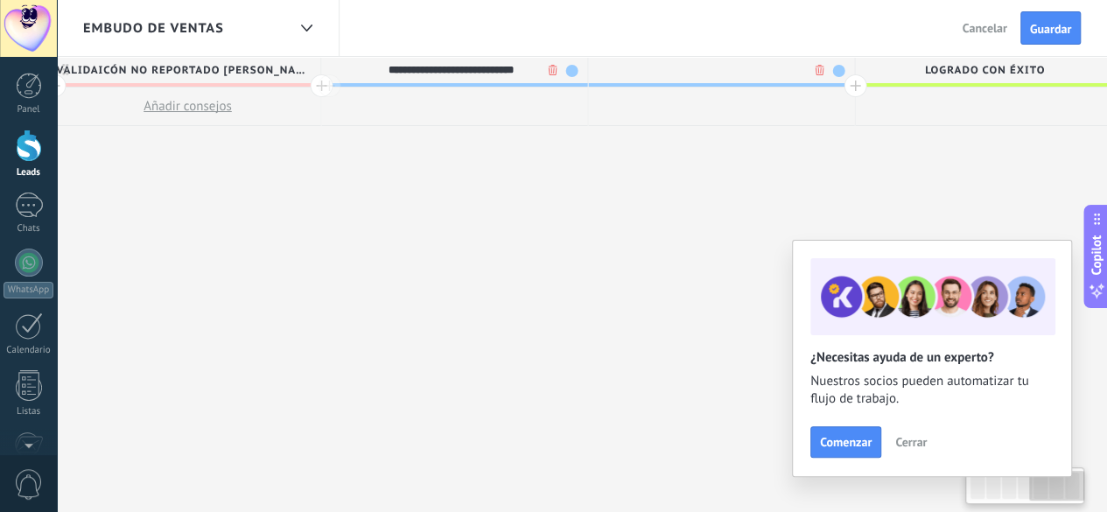
scroll to position [0, 1620]
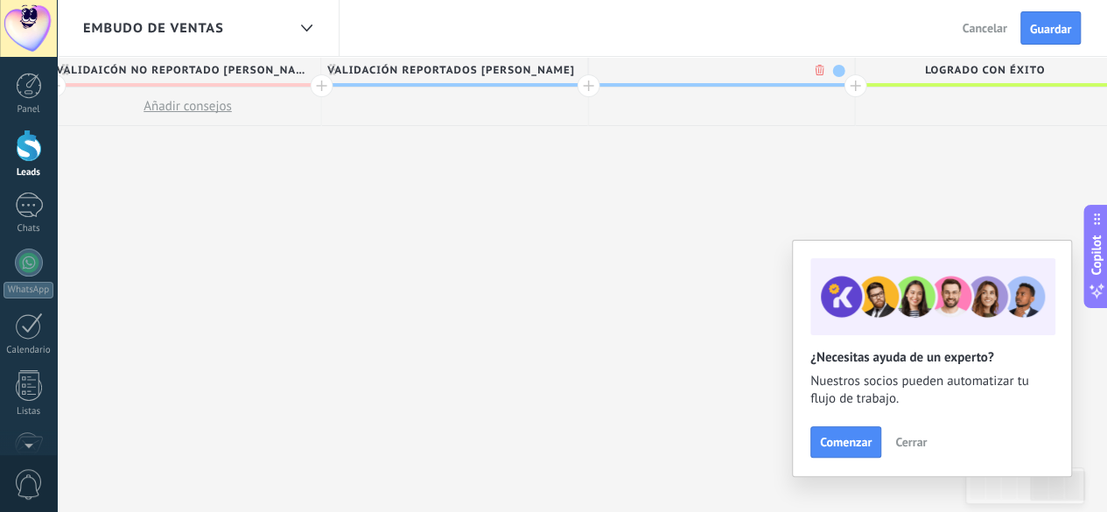
click at [835, 74] on span at bounding box center [838, 71] width 12 height 12
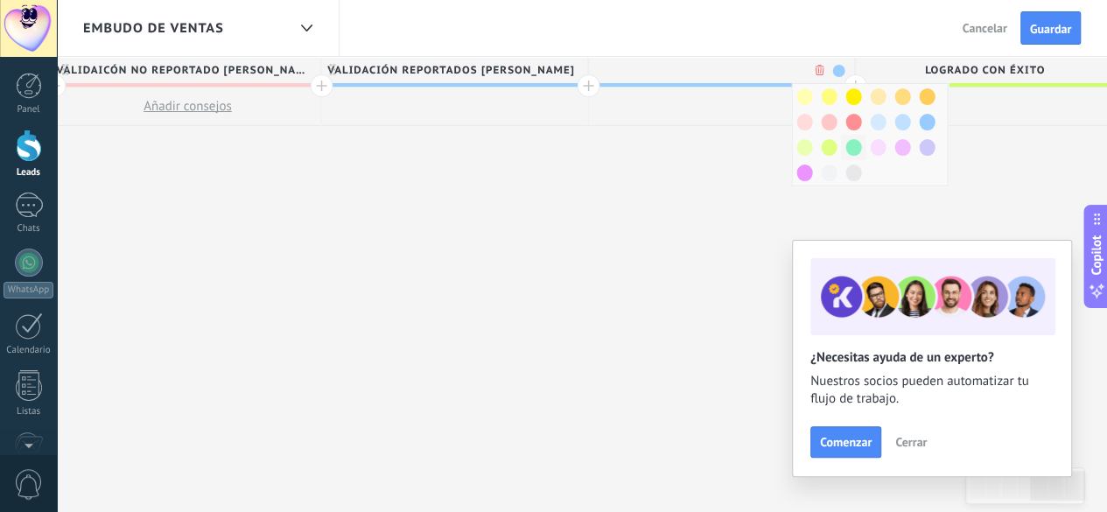
click at [843, 141] on div at bounding box center [853, 147] width 25 height 25
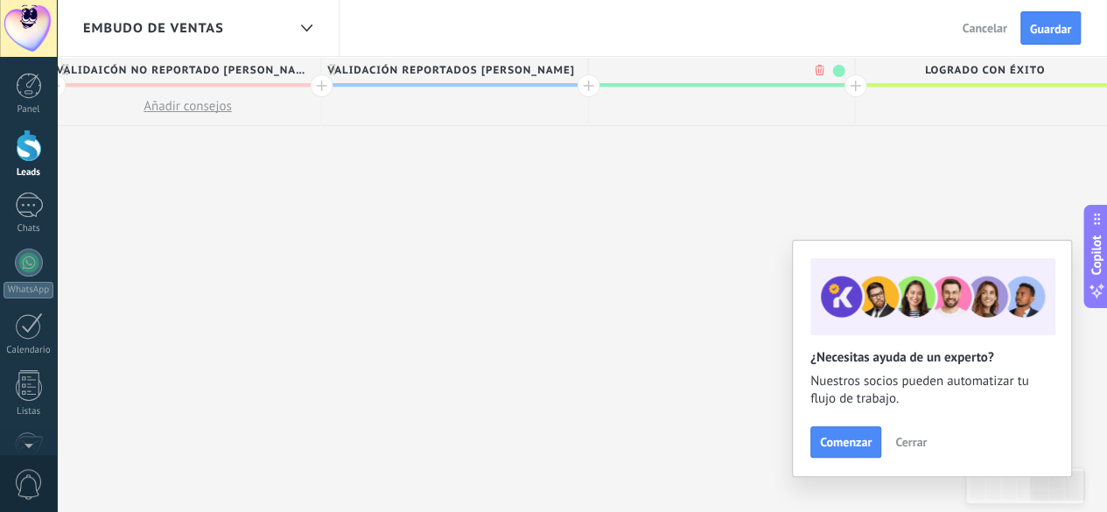
type input "*"
click at [761, 78] on span "CO" at bounding box center [716, 70] width 257 height 27
type input "**********"
click at [1063, 30] on span "Guardar" at bounding box center [1050, 29] width 41 height 12
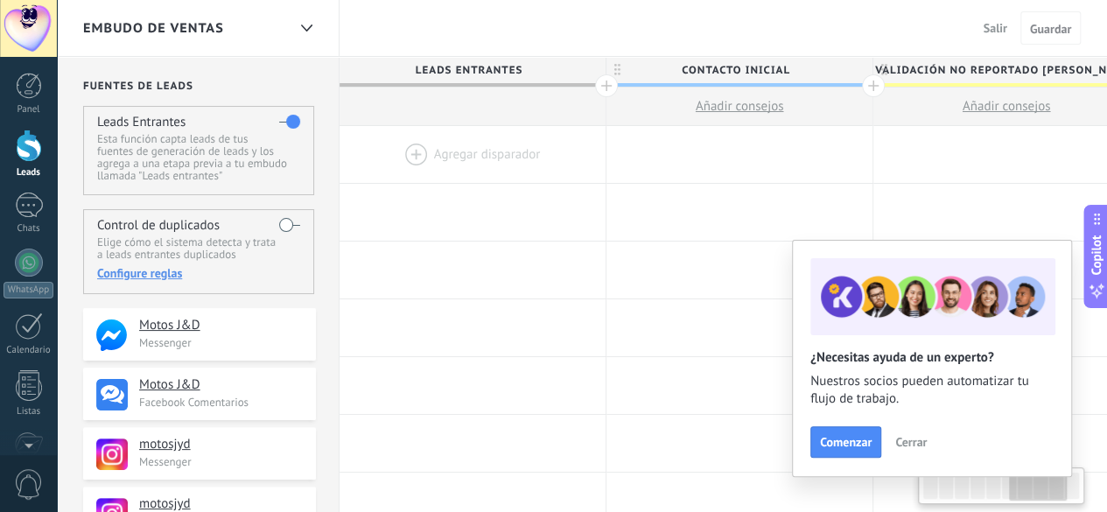
scroll to position [0, 1620]
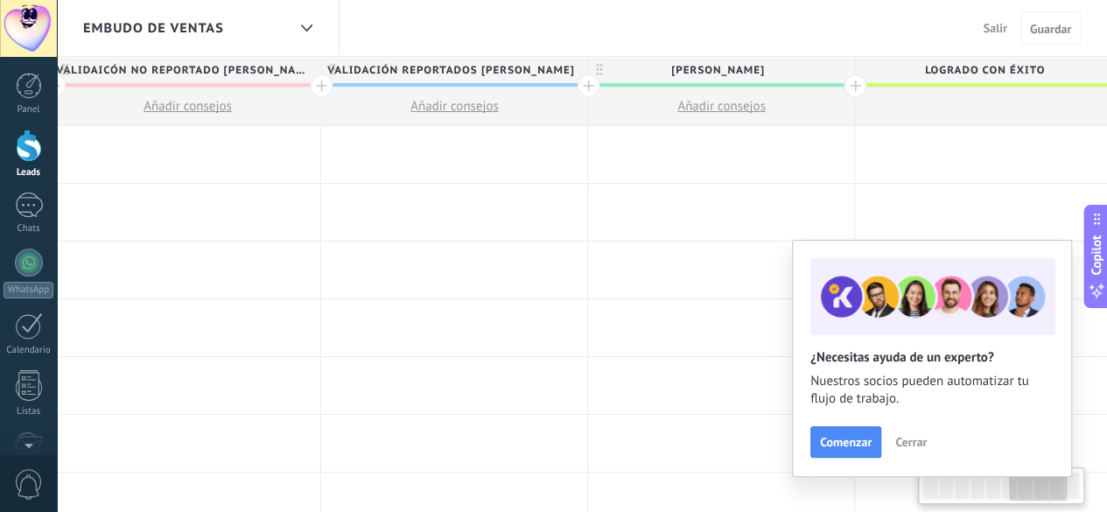
click at [18, 150] on div at bounding box center [29, 146] width 26 height 32
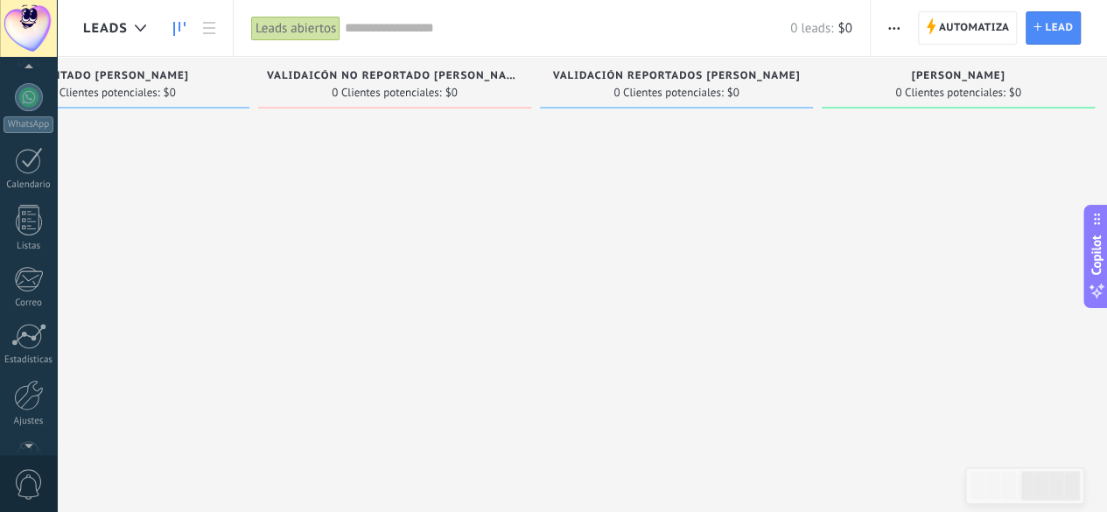
scroll to position [183, 0]
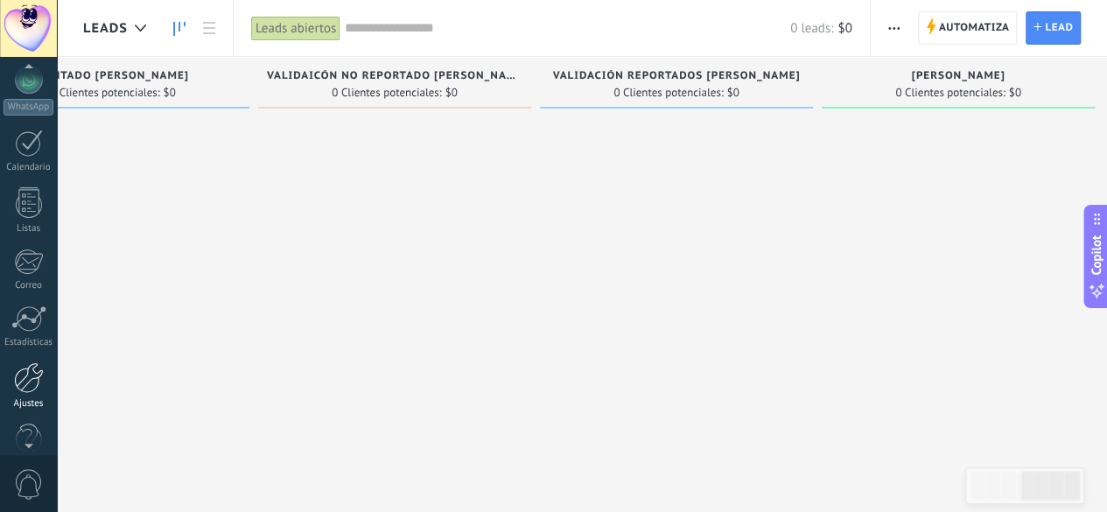
click at [34, 381] on div at bounding box center [29, 377] width 30 height 31
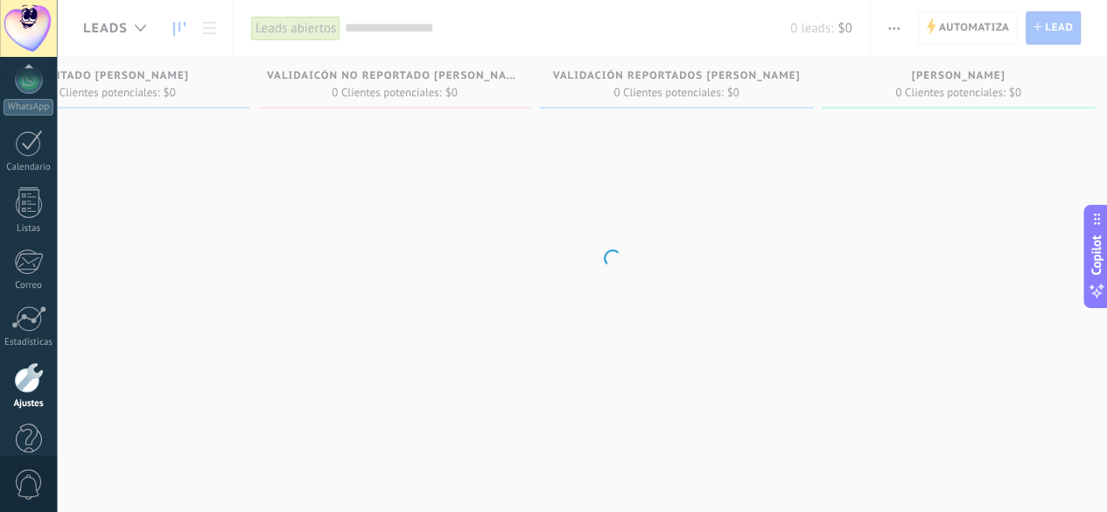
scroll to position [214, 0]
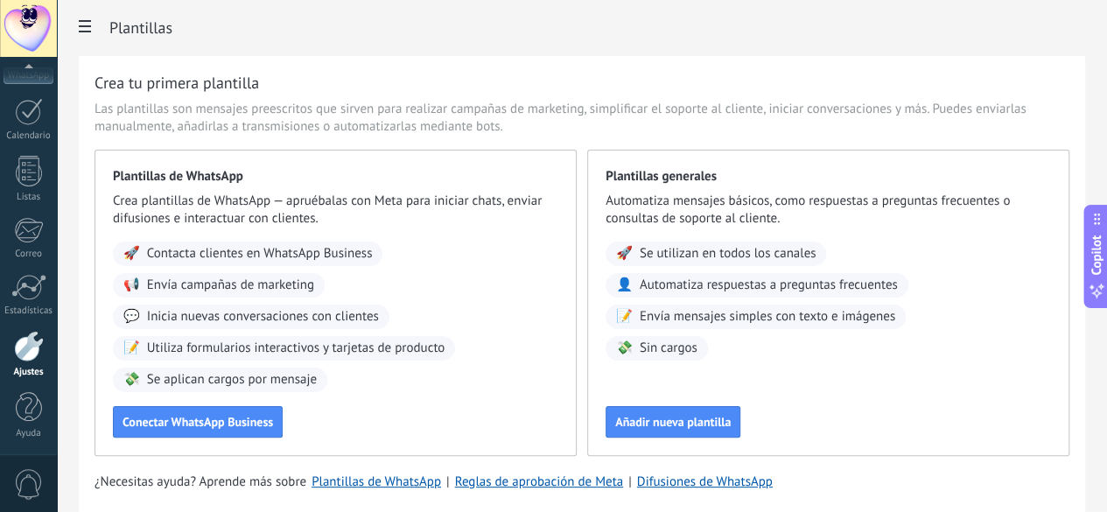
scroll to position [95, 0]
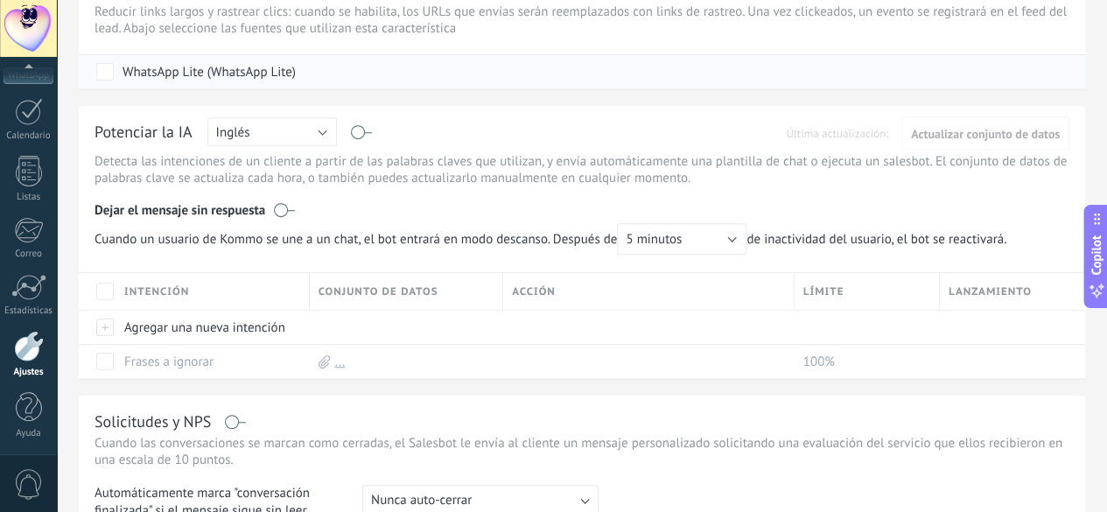
scroll to position [345, 0]
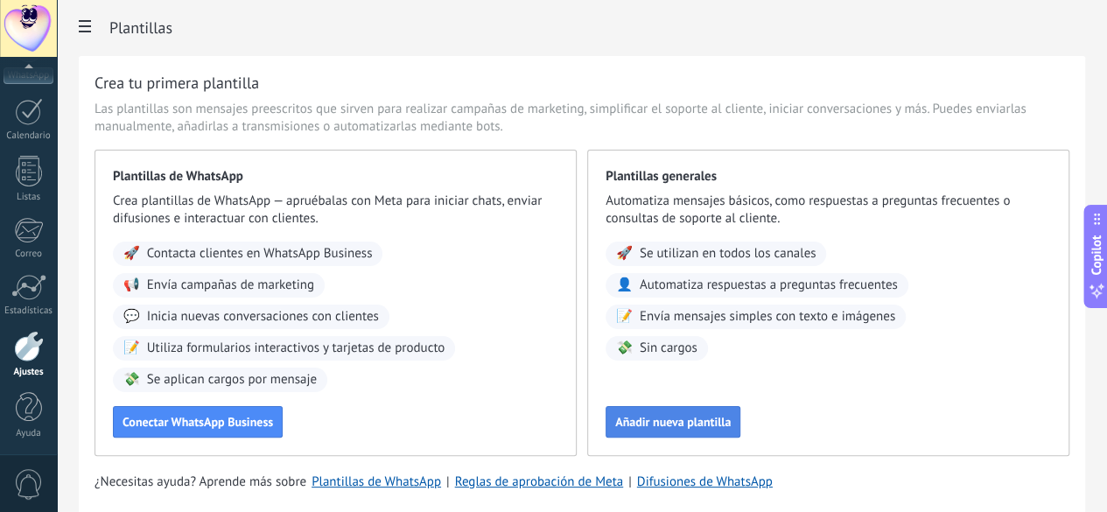
click at [731, 428] on span "Añadir nueva plantilla" at bounding box center [673, 422] width 116 height 12
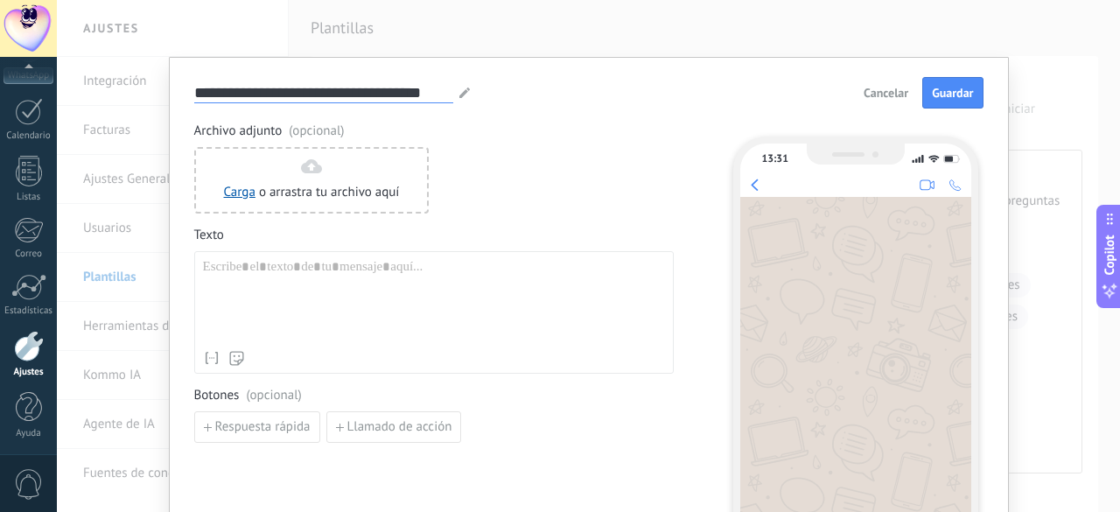
click at [315, 88] on input "**********" at bounding box center [323, 92] width 259 height 20
click at [278, 281] on div at bounding box center [434, 300] width 462 height 83
paste div
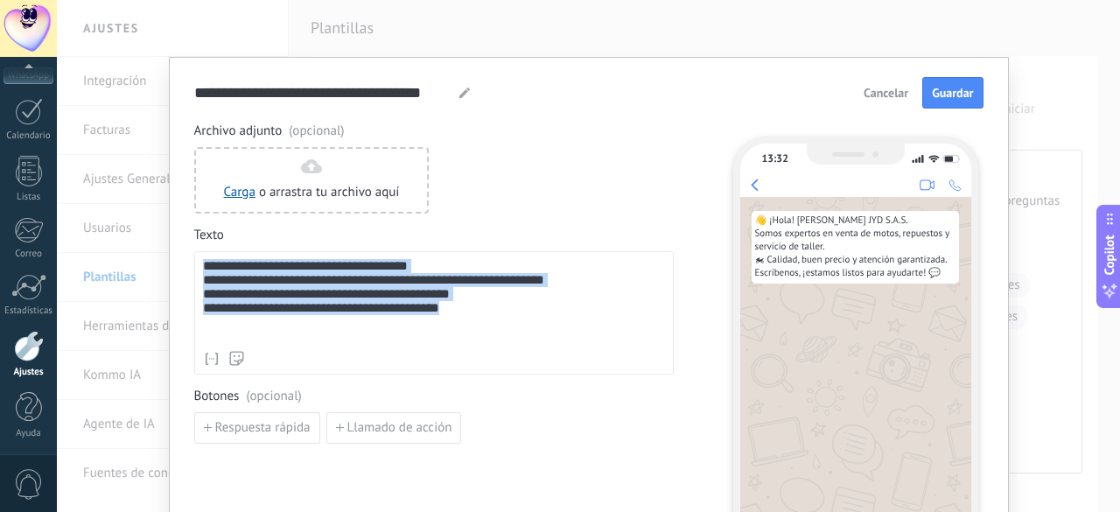
drag, startPoint x: 203, startPoint y: 262, endPoint x: 530, endPoint y: 393, distance: 351.9
click at [530, 393] on div "**********" at bounding box center [434, 283] width 480 height 321
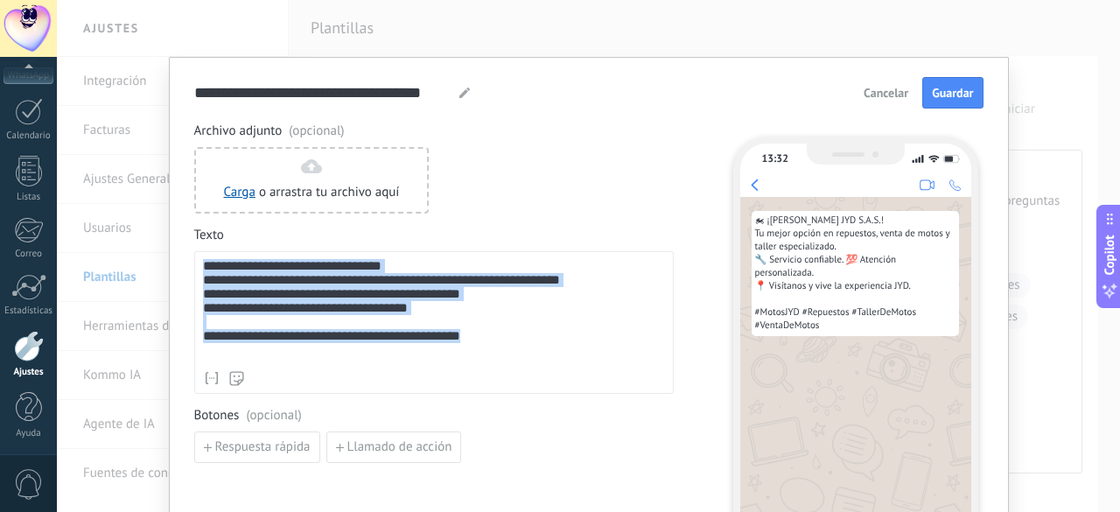
drag, startPoint x: 548, startPoint y: 352, endPoint x: 175, endPoint y: 261, distance: 383.8
click at [175, 261] on div "**********" at bounding box center [589, 358] width 840 height 602
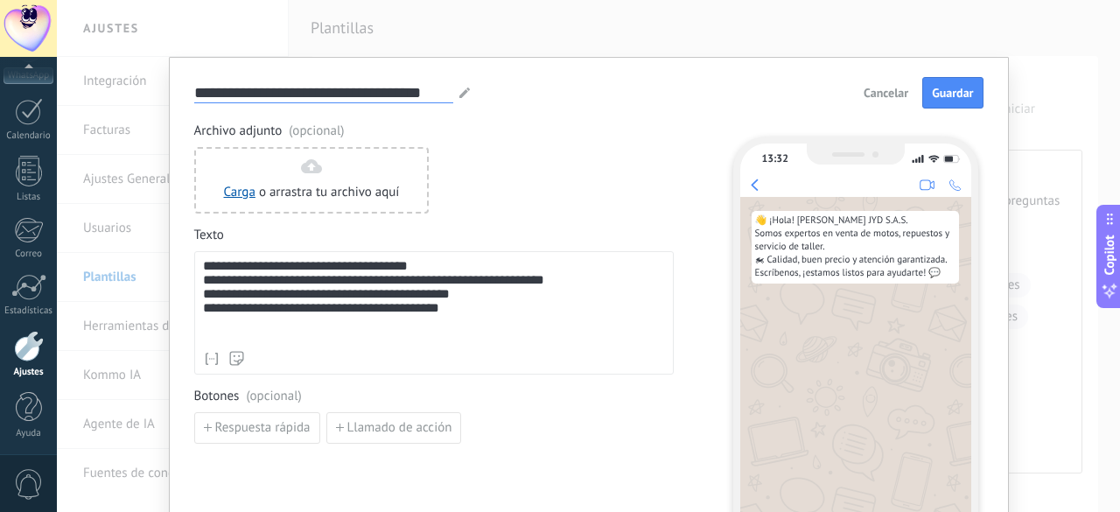
click at [305, 102] on input "**********" at bounding box center [323, 92] width 259 height 20
type input "**********"
click at [952, 93] on span "Guardar" at bounding box center [952, 93] width 41 height 12
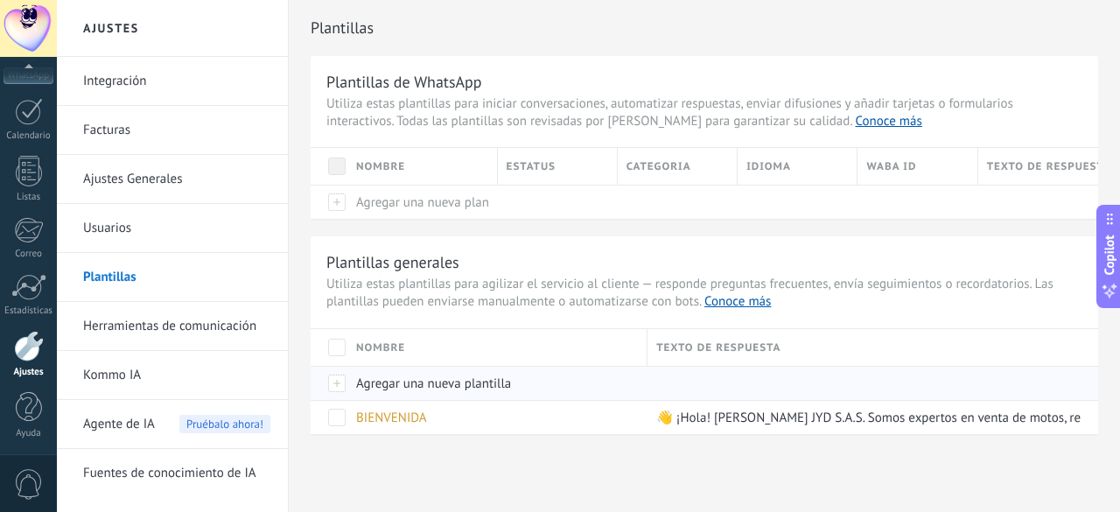
click at [422, 381] on span "Agregar una nueva plantilla" at bounding box center [433, 384] width 155 height 17
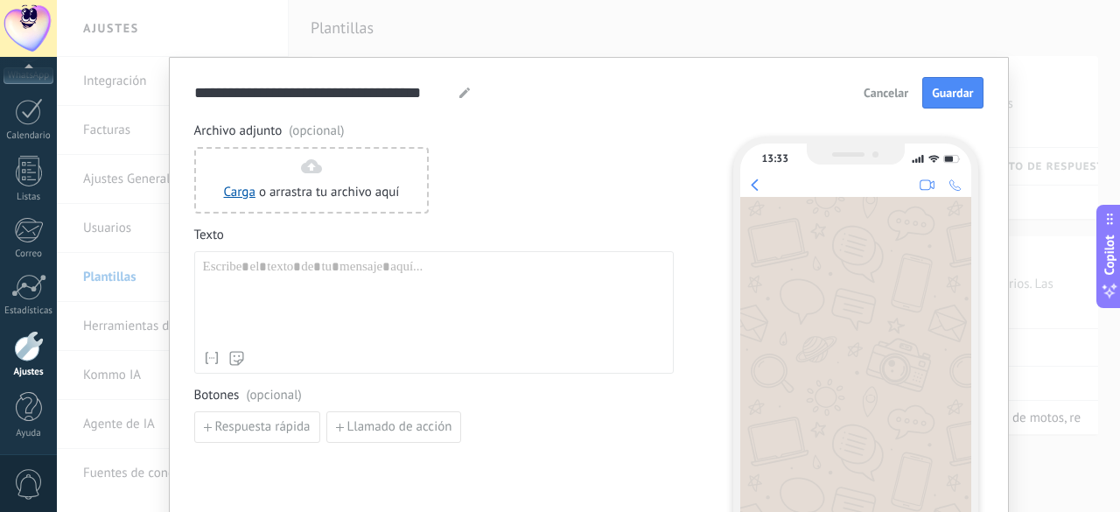
click at [257, 280] on div at bounding box center [434, 300] width 462 height 83
paste div
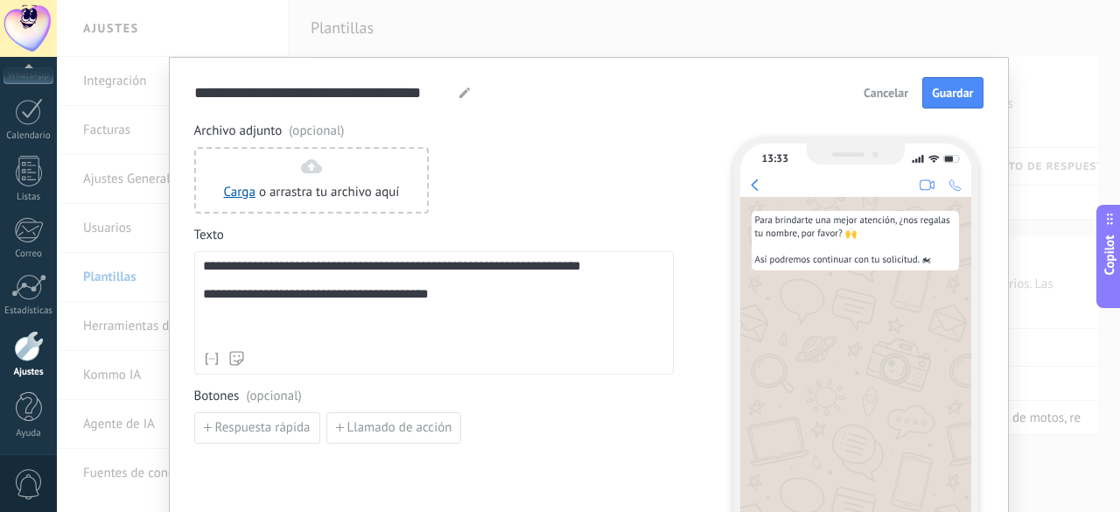
click at [203, 298] on div "**********" at bounding box center [434, 301] width 463 height 84
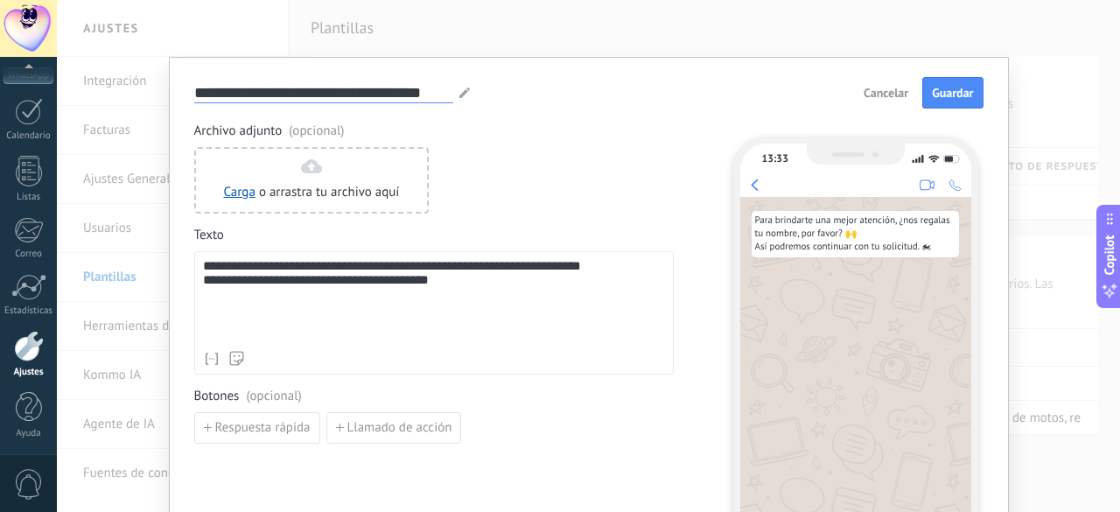
click at [284, 91] on input "**********" at bounding box center [323, 92] width 259 height 20
click at [203, 267] on div "**********" at bounding box center [434, 301] width 463 height 84
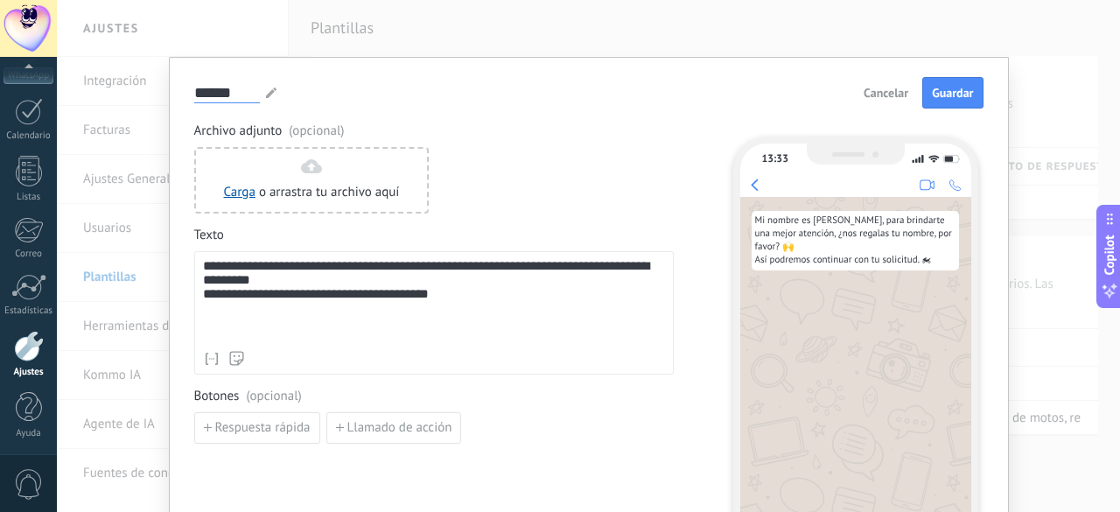
drag, startPoint x: 250, startPoint y: 85, endPoint x: 260, endPoint y: 90, distance: 11.0
click at [254, 88] on input "******" at bounding box center [227, 92] width 66 height 20
type input "**********"
click at [959, 99] on span "Guardar" at bounding box center [952, 93] width 41 height 12
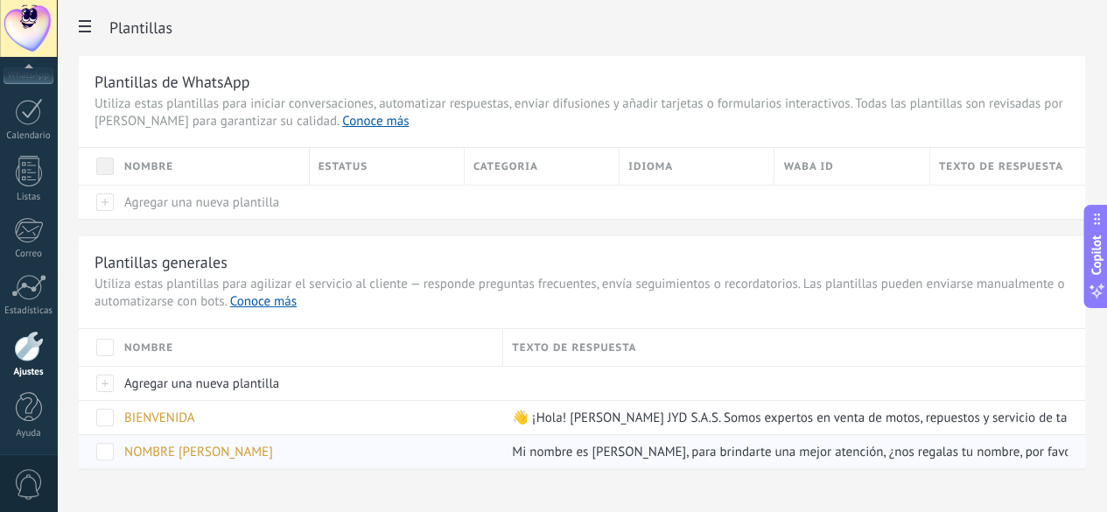
click at [273, 451] on span "NOMBRE ESTEBAN" at bounding box center [198, 452] width 149 height 17
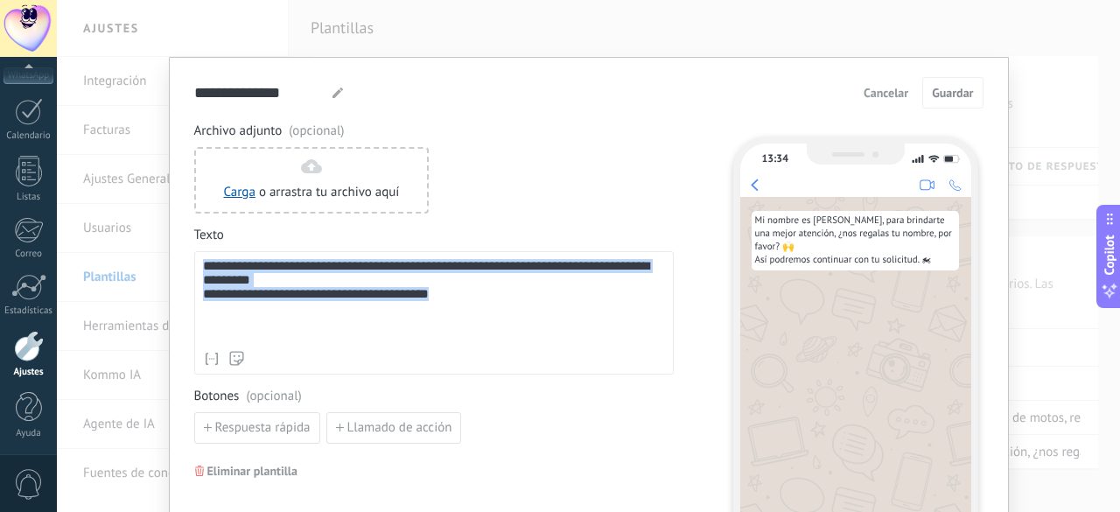
drag, startPoint x: 199, startPoint y: 263, endPoint x: 475, endPoint y: 344, distance: 288.3
click at [475, 344] on div "**********" at bounding box center [434, 312] width 480 height 123
copy div "**********"
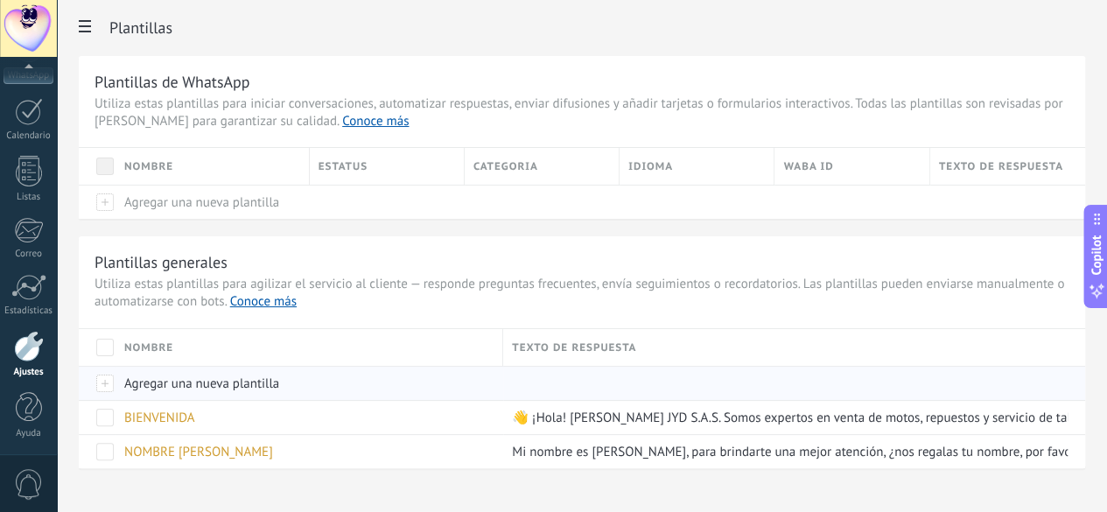
click at [279, 381] on span "Agregar una nueva plantilla" at bounding box center [201, 384] width 155 height 17
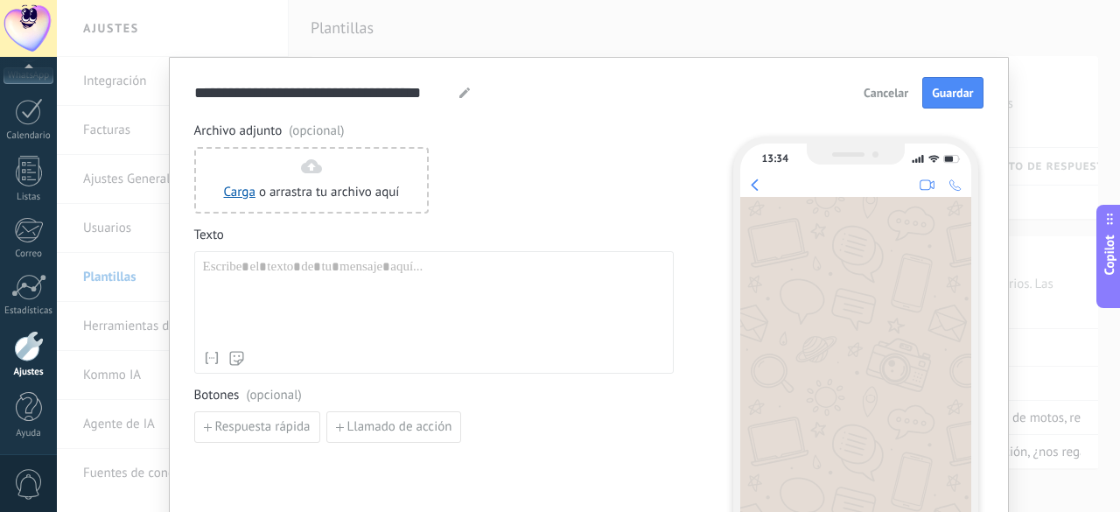
click at [301, 282] on div at bounding box center [434, 300] width 462 height 83
paste div
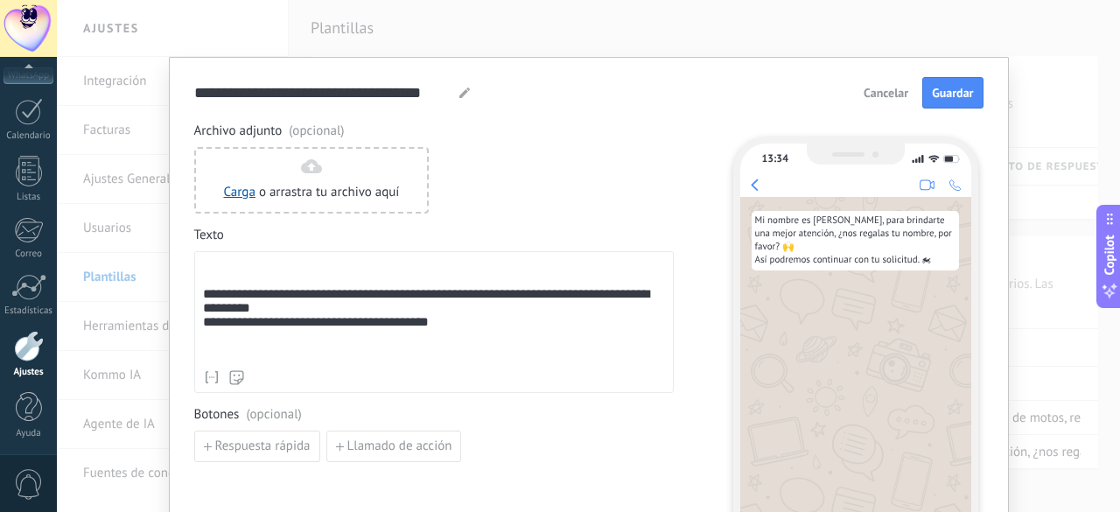
click at [203, 299] on div "**********" at bounding box center [434, 310] width 463 height 102
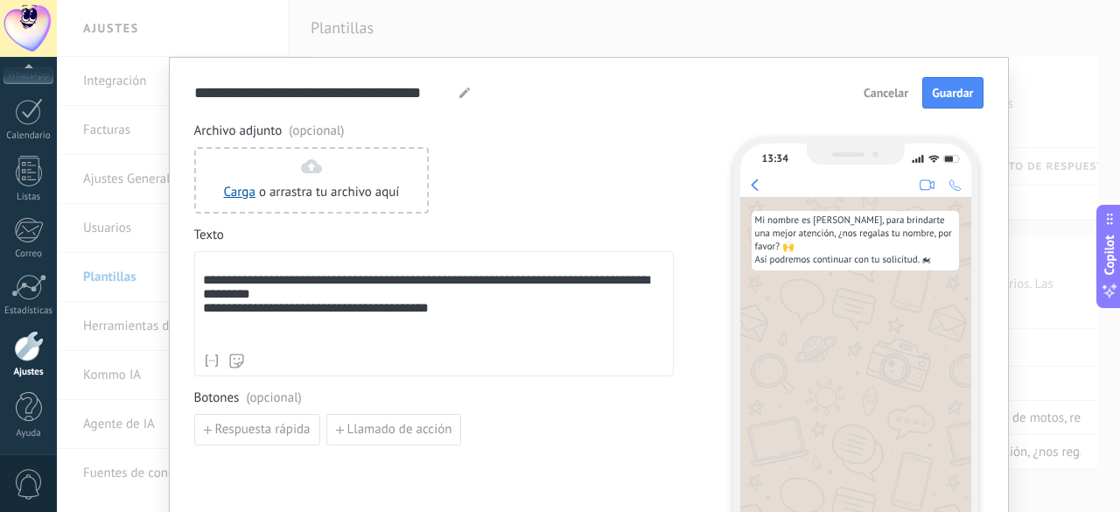
click at [325, 282] on div "**********" at bounding box center [434, 302] width 463 height 86
click at [292, 96] on input "**********" at bounding box center [323, 92] width 259 height 20
type input "**********"
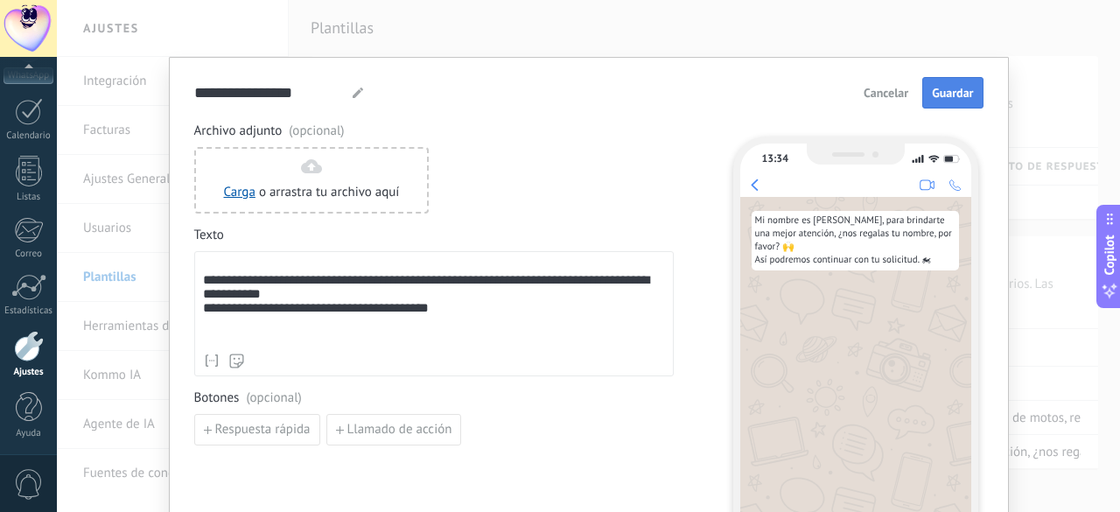
click at [948, 92] on span "Guardar" at bounding box center [952, 93] width 41 height 12
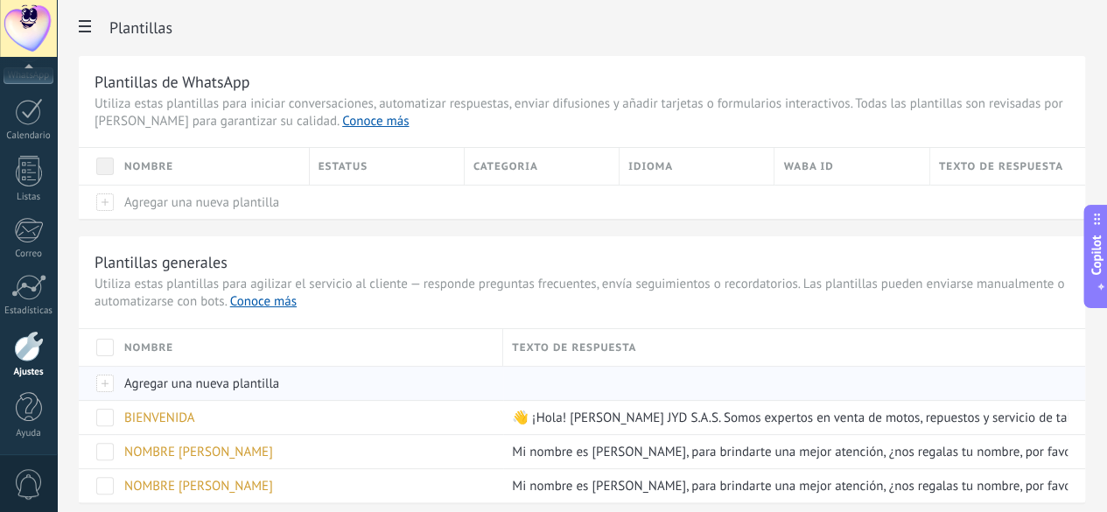
click at [279, 379] on span "Agregar una nueva plantilla" at bounding box center [201, 384] width 155 height 17
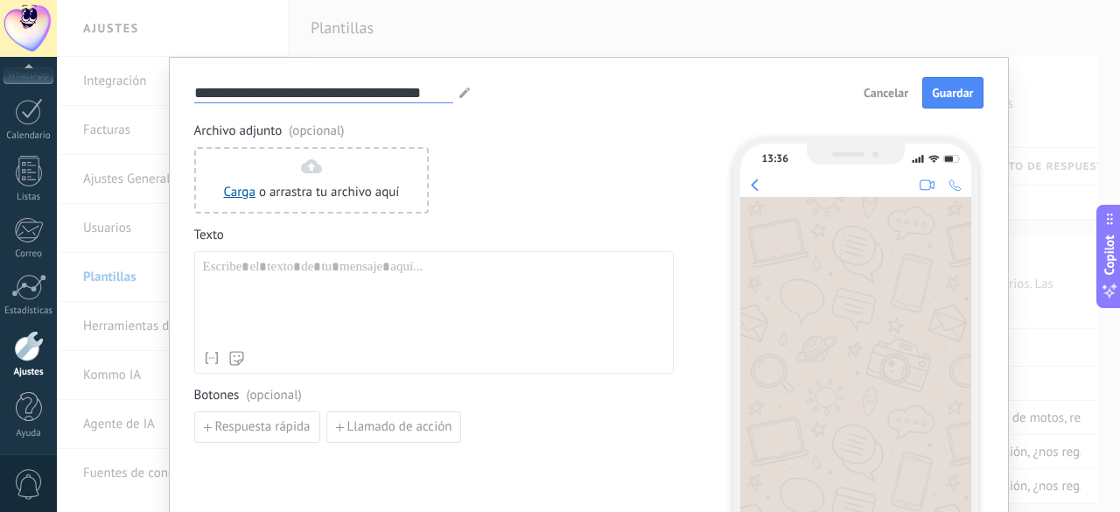
click at [256, 93] on input "**********" at bounding box center [323, 92] width 259 height 20
type input "**********"
click at [228, 274] on div at bounding box center [434, 300] width 462 height 83
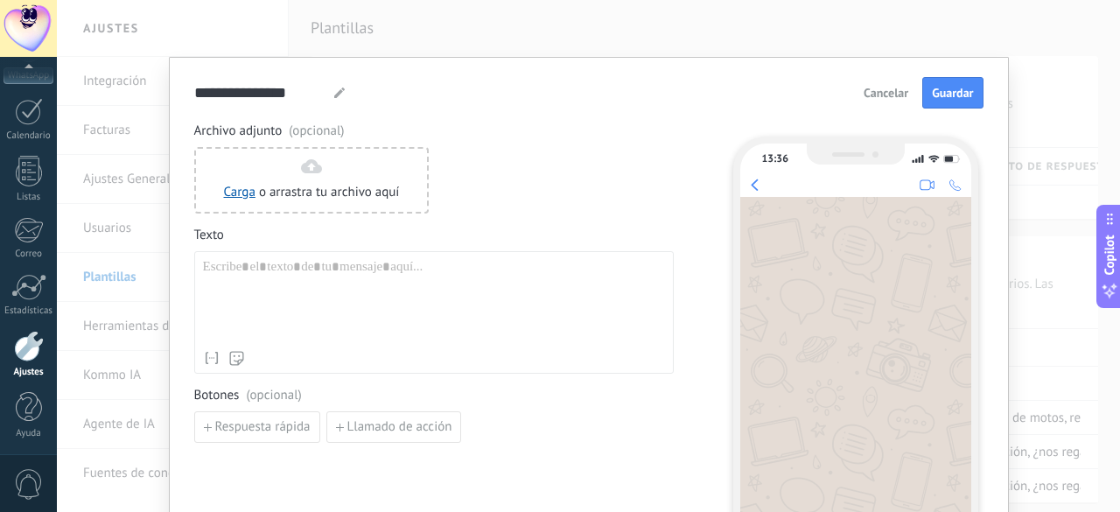
paste div
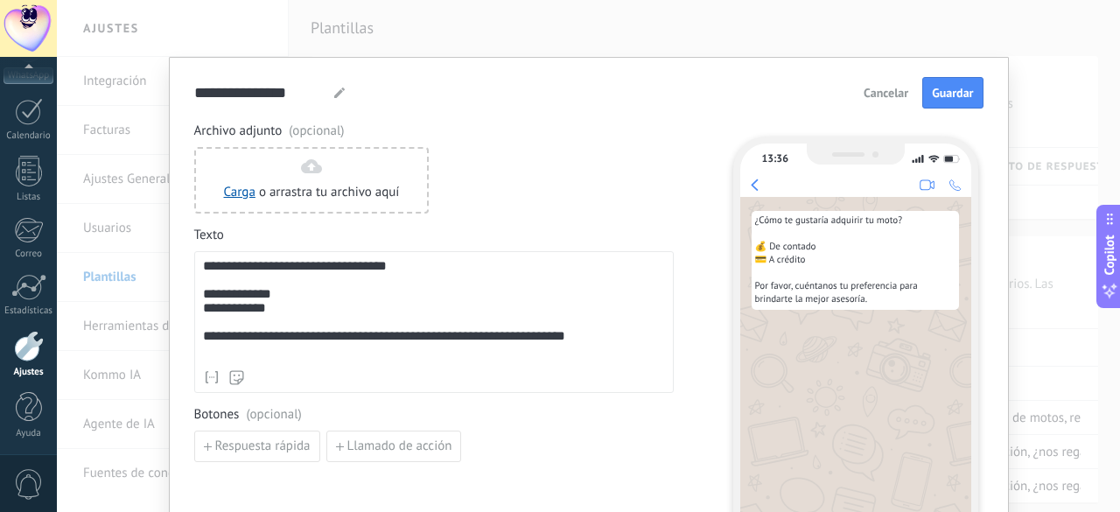
click at [203, 295] on div "**********" at bounding box center [434, 310] width 463 height 102
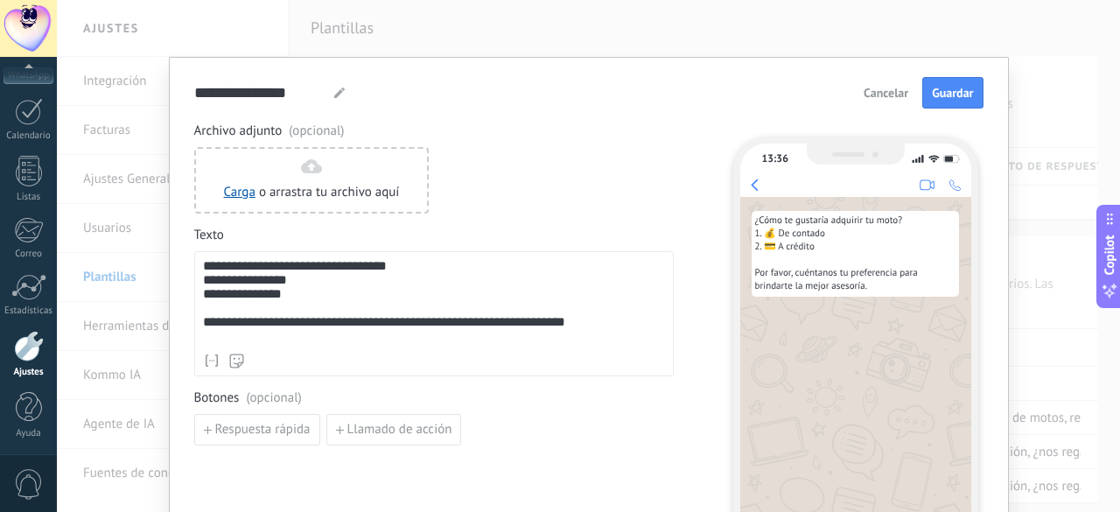
click at [593, 333] on div "**********" at bounding box center [434, 313] width 463 height 52
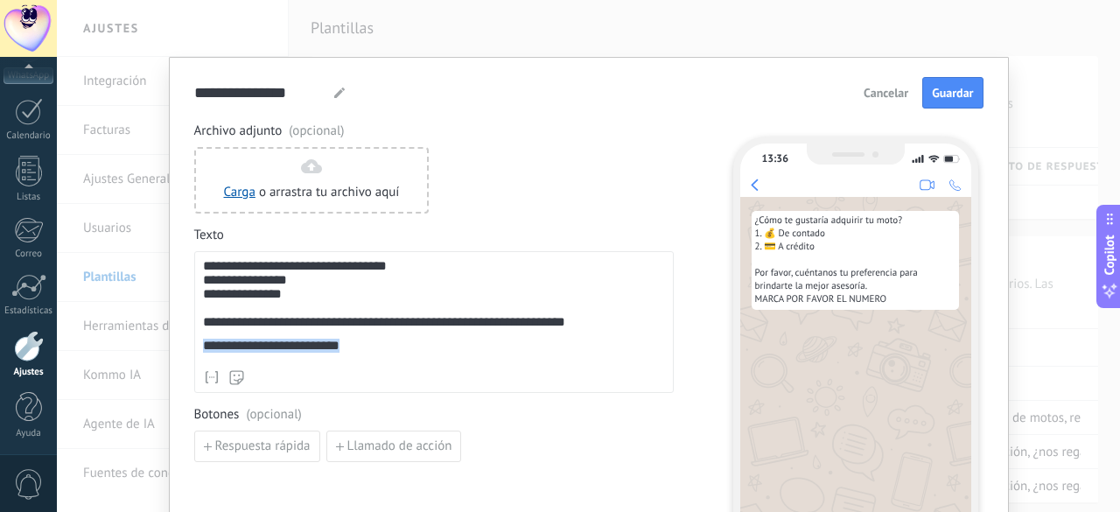
drag, startPoint x: 397, startPoint y: 355, endPoint x: 179, endPoint y: 359, distance: 218.0
click at [179, 359] on div "**********" at bounding box center [589, 358] width 840 height 602
click at [408, 273] on div "**********" at bounding box center [434, 310] width 463 height 102
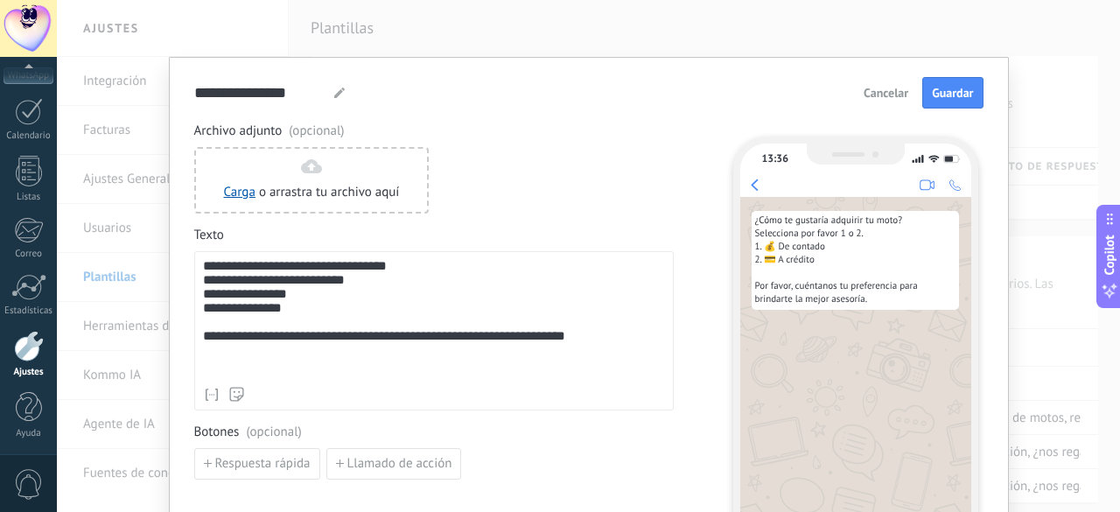
click at [935, 90] on span "Guardar" at bounding box center [952, 93] width 41 height 12
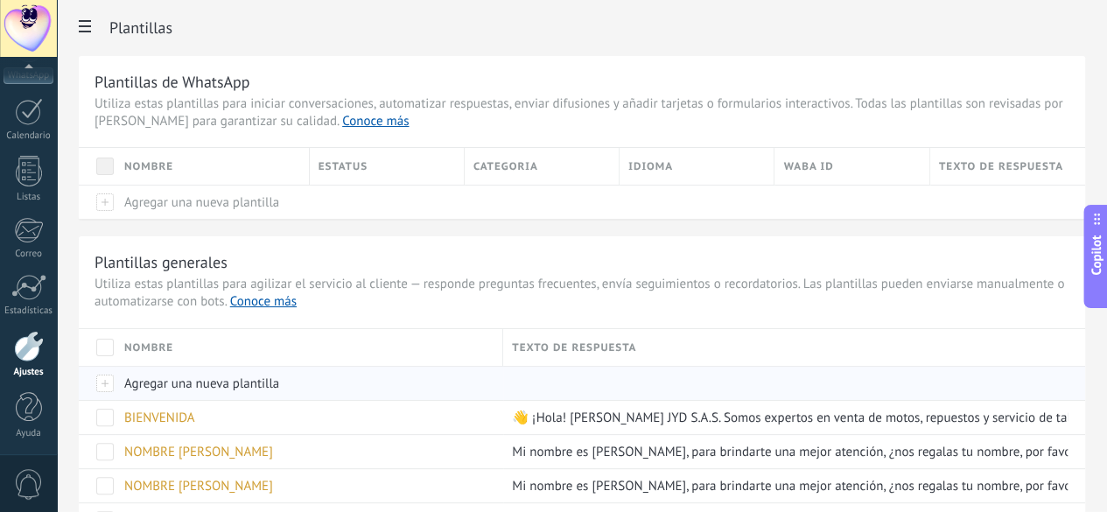
click at [279, 381] on span "Agregar una nueva plantilla" at bounding box center [201, 384] width 155 height 17
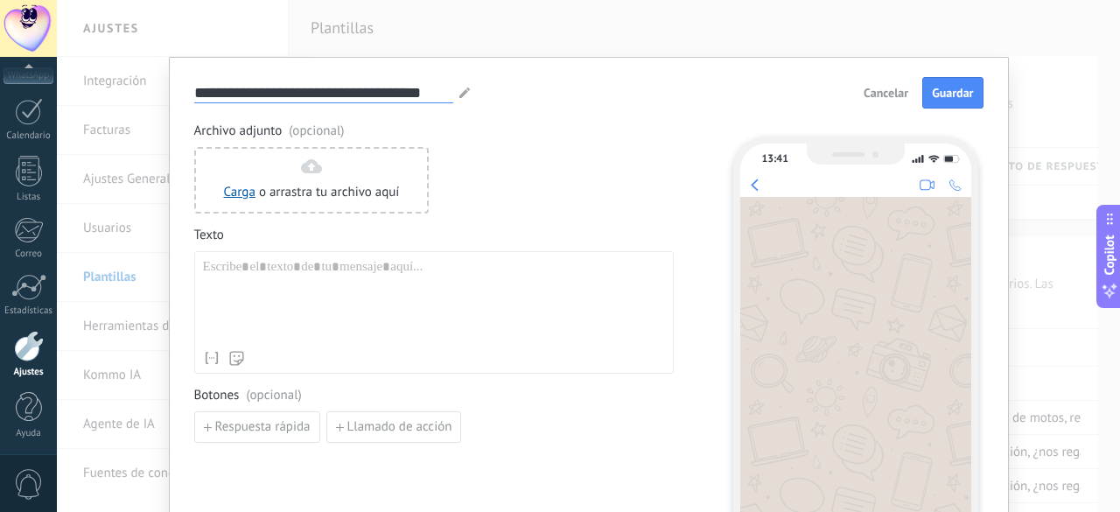
click at [320, 92] on input "**********" at bounding box center [323, 92] width 259 height 20
type input "*******"
click at [284, 284] on div at bounding box center [434, 300] width 462 height 83
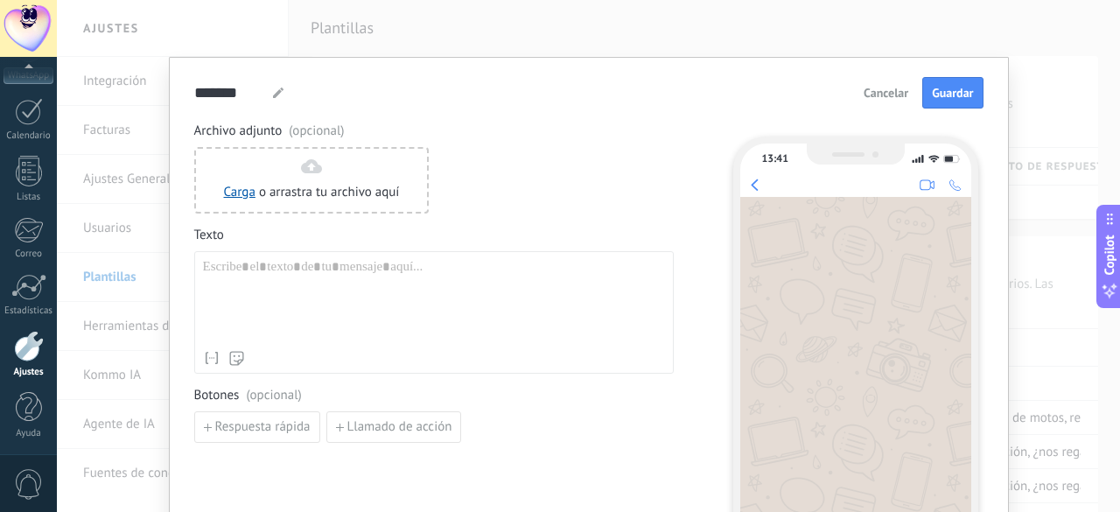
paste div
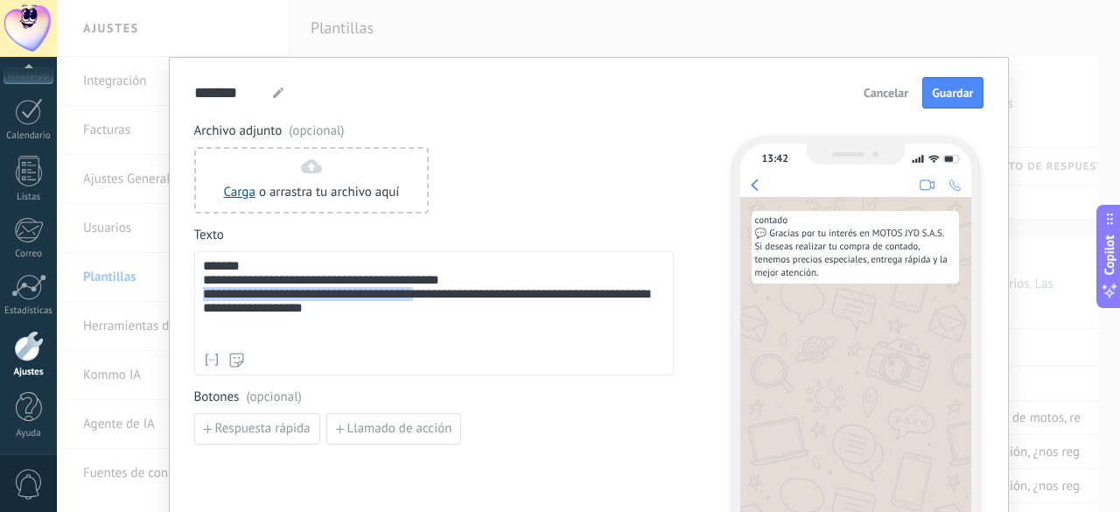
drag, startPoint x: 424, startPoint y: 300, endPoint x: 196, endPoint y: 305, distance: 227.6
click at [196, 305] on div "**********" at bounding box center [434, 313] width 480 height 124
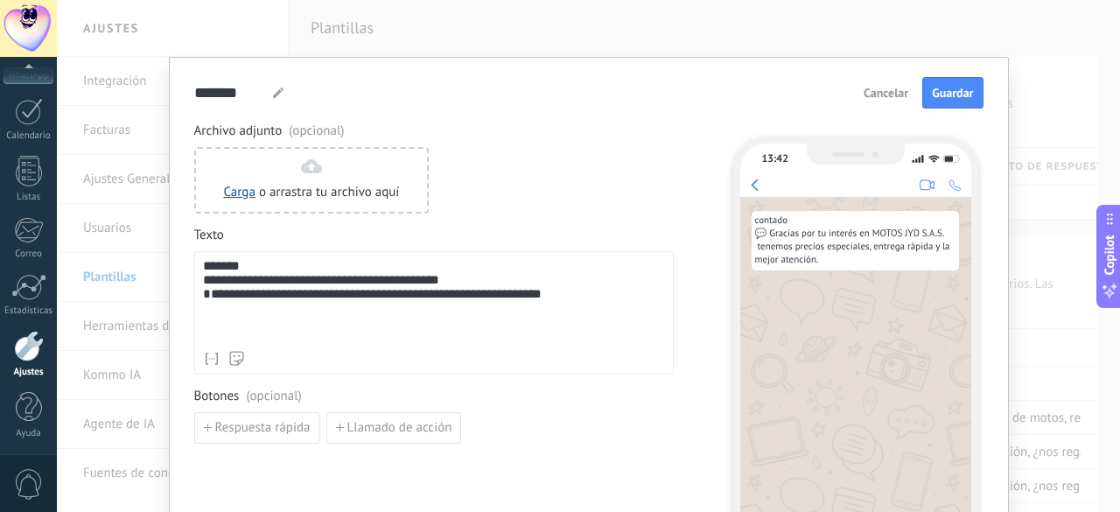
click at [208, 305] on div "**********" at bounding box center [434, 301] width 463 height 84
click at [559, 298] on div "**********" at bounding box center [434, 301] width 463 height 84
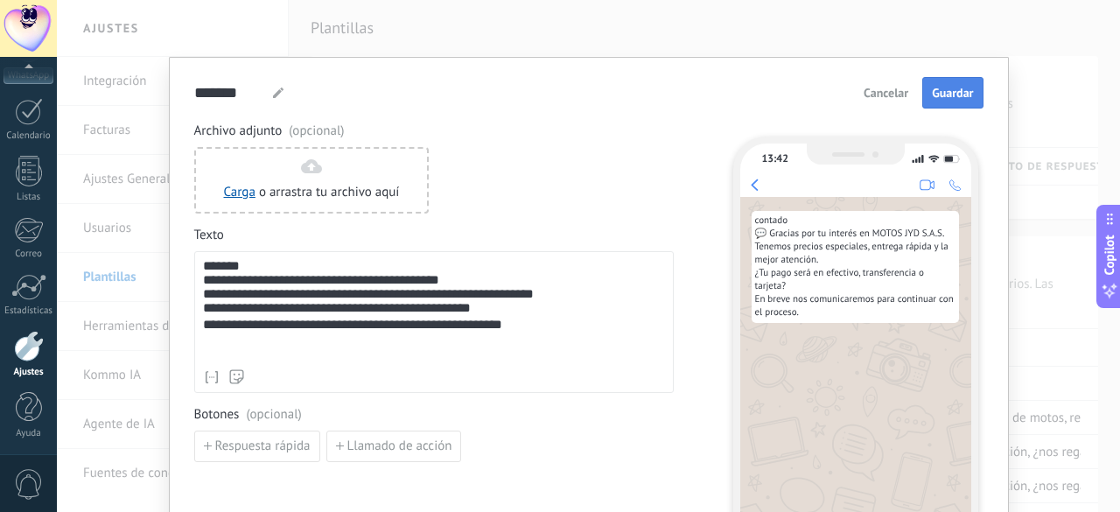
click at [951, 94] on span "Guardar" at bounding box center [952, 93] width 41 height 12
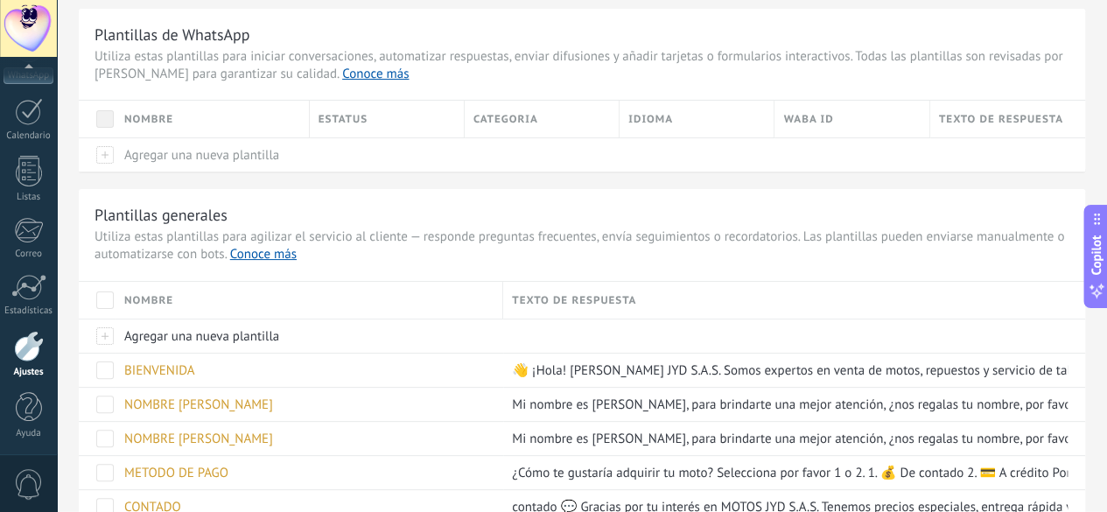
scroll to position [88, 0]
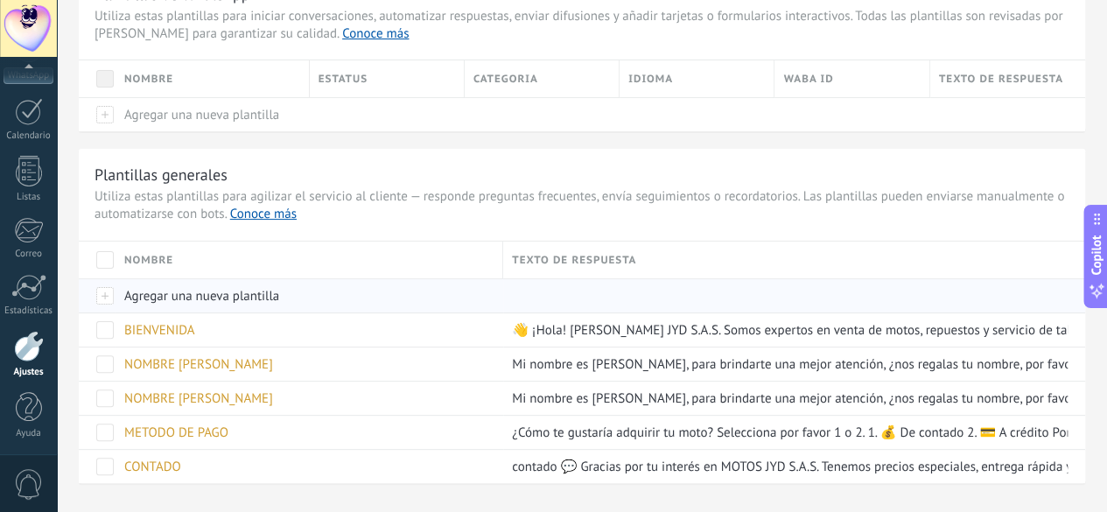
click at [279, 292] on span "Agregar una nueva plantilla" at bounding box center [201, 296] width 155 height 17
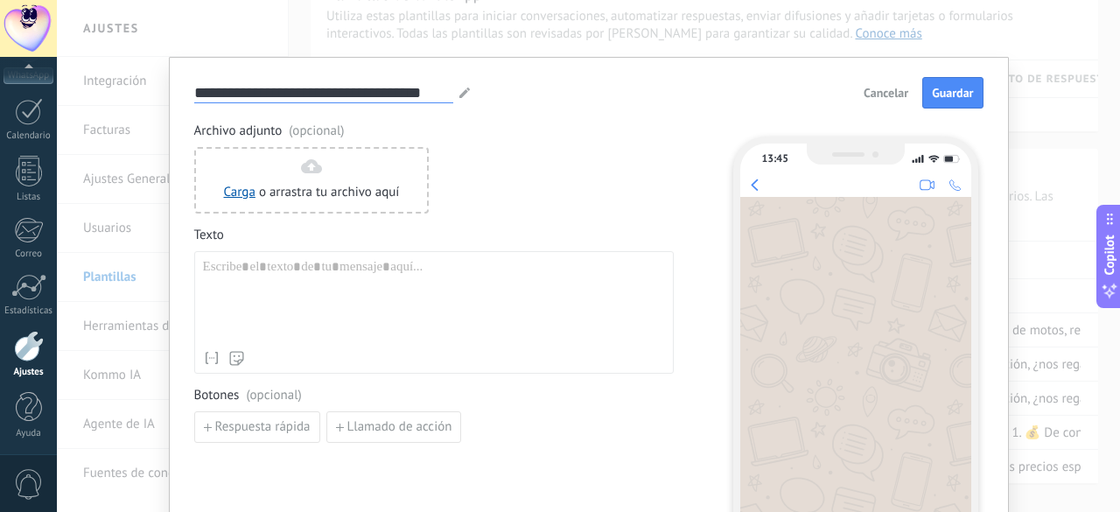
click at [318, 85] on input "**********" at bounding box center [323, 92] width 259 height 20
click at [338, 85] on input "**********" at bounding box center [323, 92] width 259 height 20
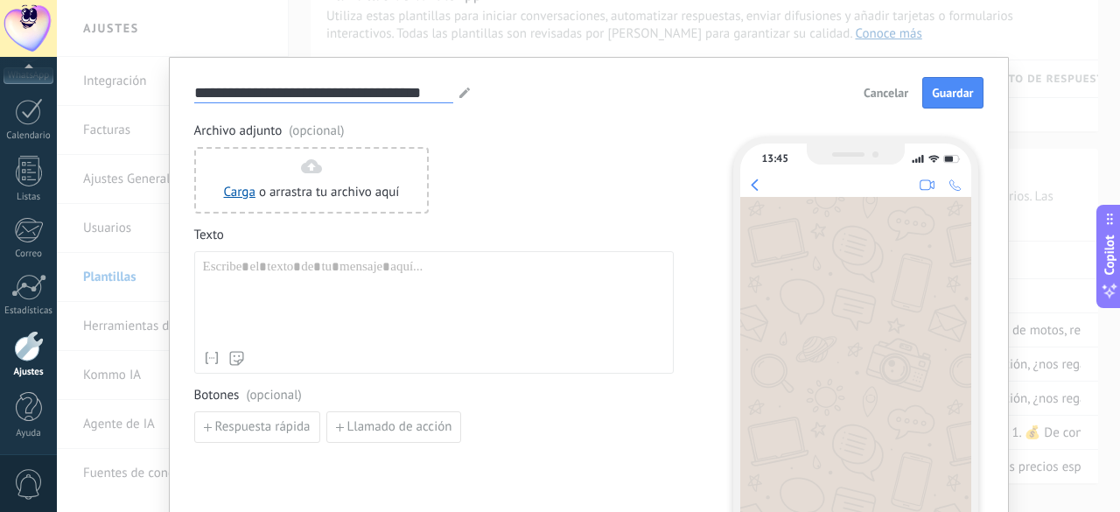
click at [338, 85] on input "**********" at bounding box center [323, 92] width 259 height 20
type input "*"
type input "*****"
click at [218, 262] on div at bounding box center [434, 300] width 462 height 83
paste div
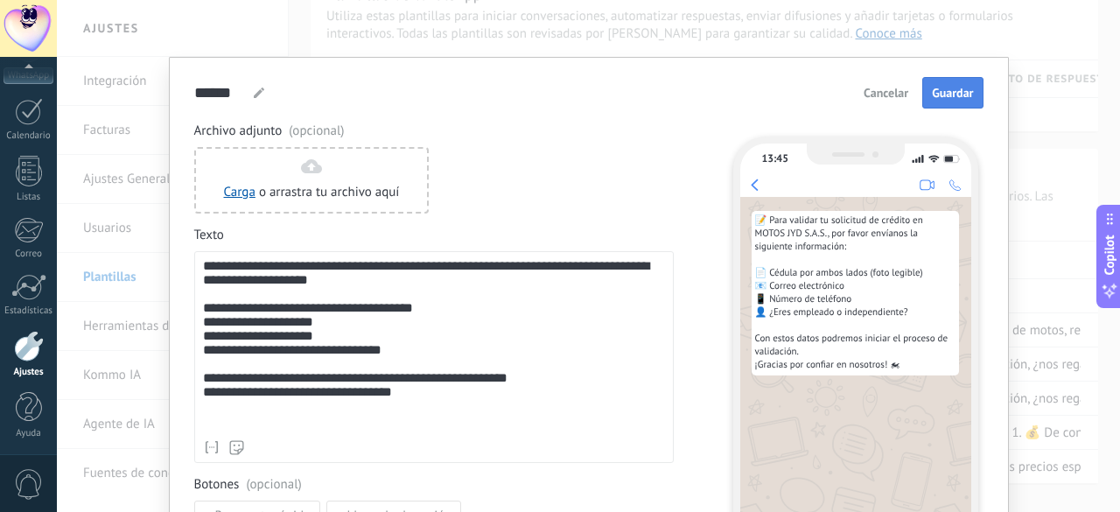
click at [958, 80] on button "Guardar" at bounding box center [953, 93] width 60 height 32
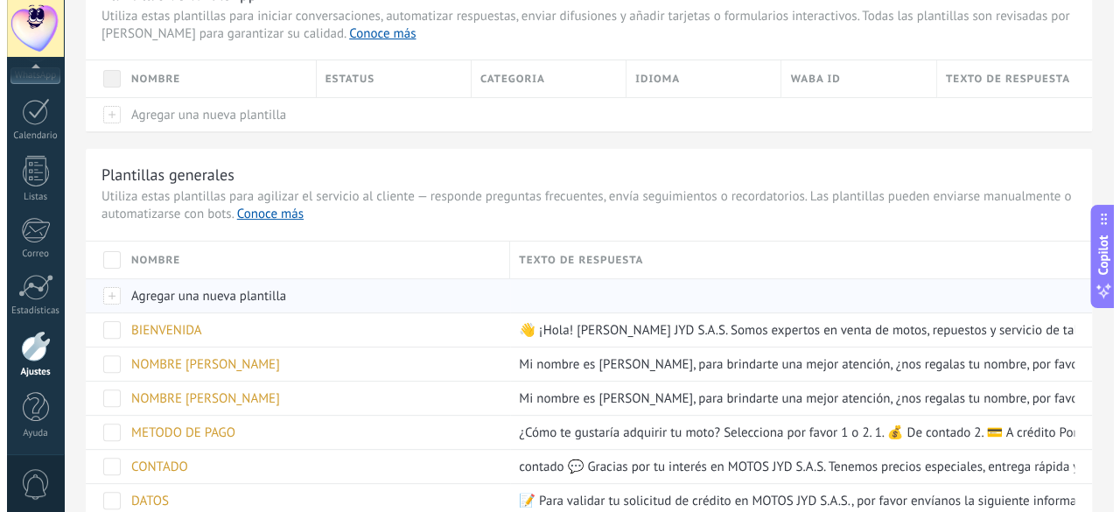
scroll to position [164, 0]
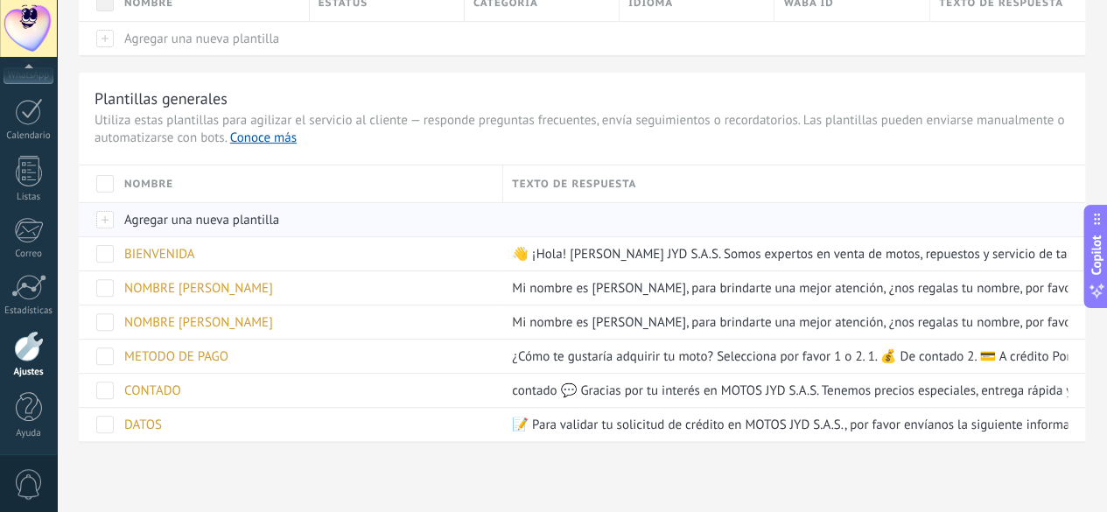
click at [279, 212] on span "Agregar una nueva plantilla" at bounding box center [201, 220] width 155 height 17
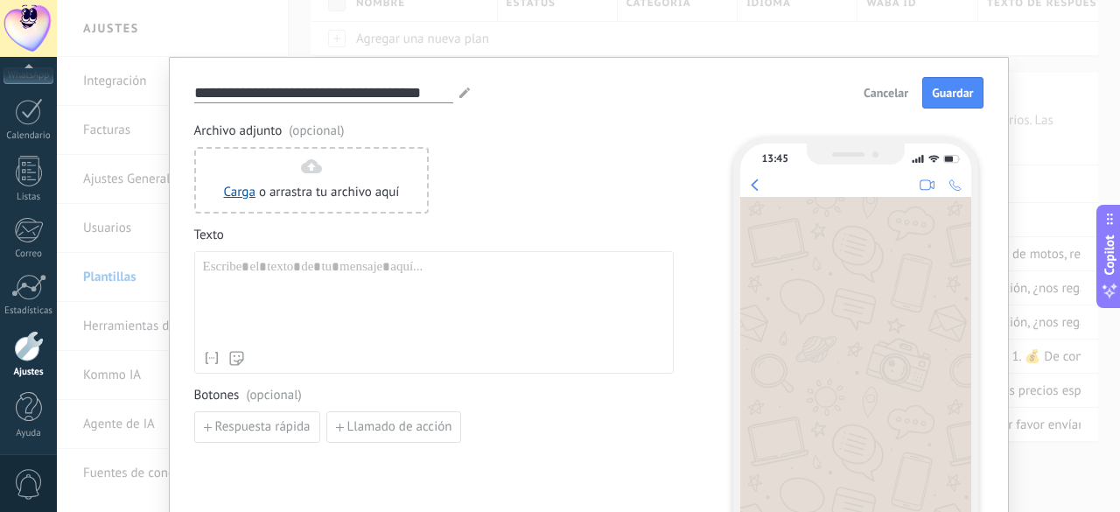
click at [312, 95] on input "**********" at bounding box center [323, 92] width 259 height 20
click at [313, 95] on input "**********" at bounding box center [323, 92] width 259 height 20
click at [315, 93] on input "**********" at bounding box center [323, 92] width 259 height 20
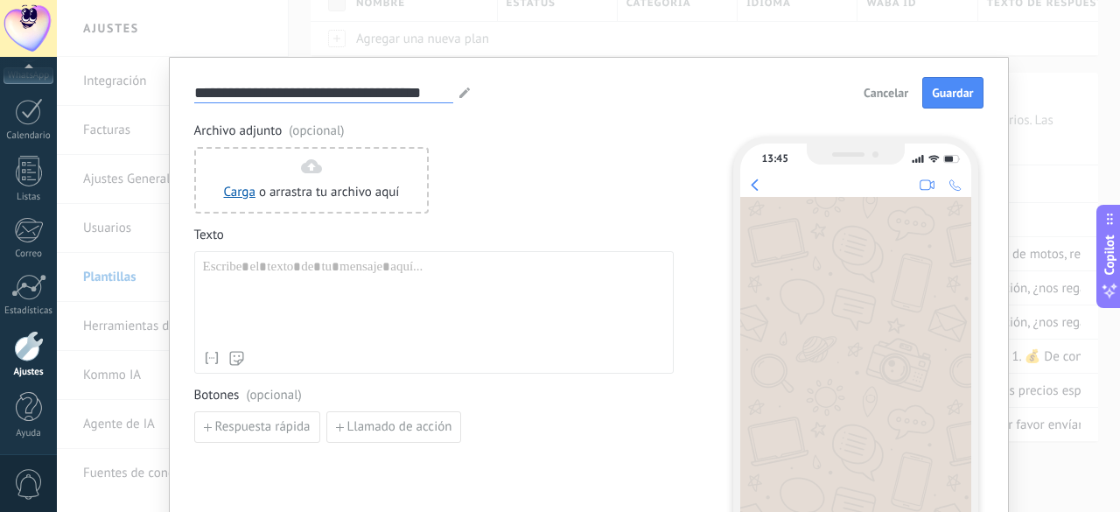
click at [315, 93] on input "**********" at bounding box center [323, 92] width 259 height 20
type input "********"
click at [284, 265] on div at bounding box center [434, 300] width 462 height 83
paste div
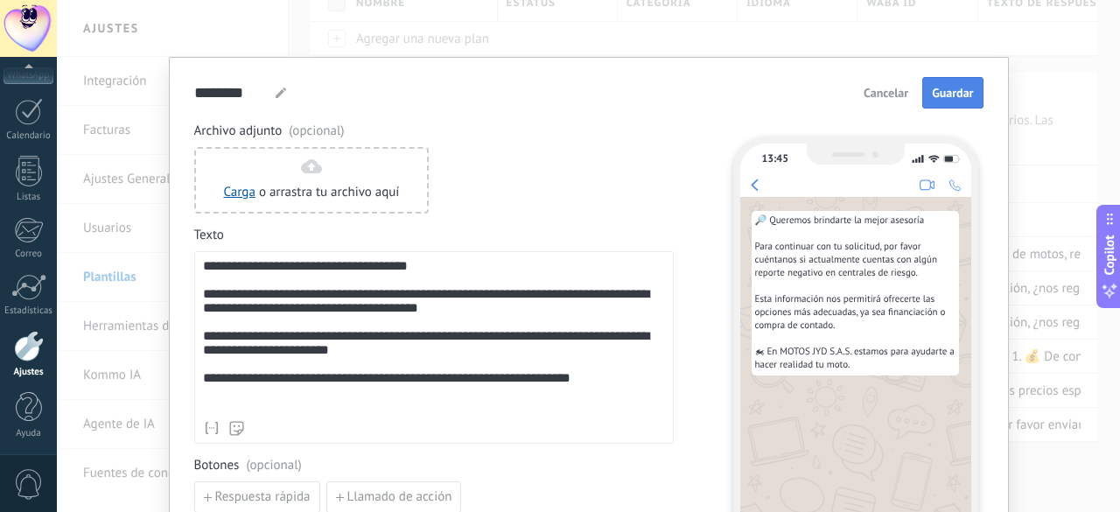
click at [970, 99] on span "Guardar" at bounding box center [952, 93] width 41 height 12
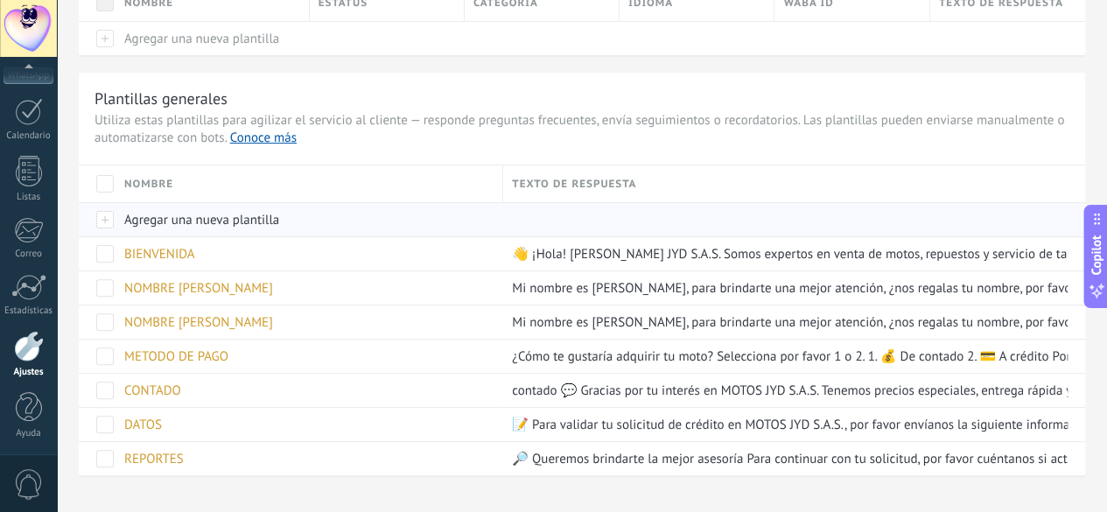
click at [279, 213] on span "Agregar una nueva plantilla" at bounding box center [201, 220] width 155 height 17
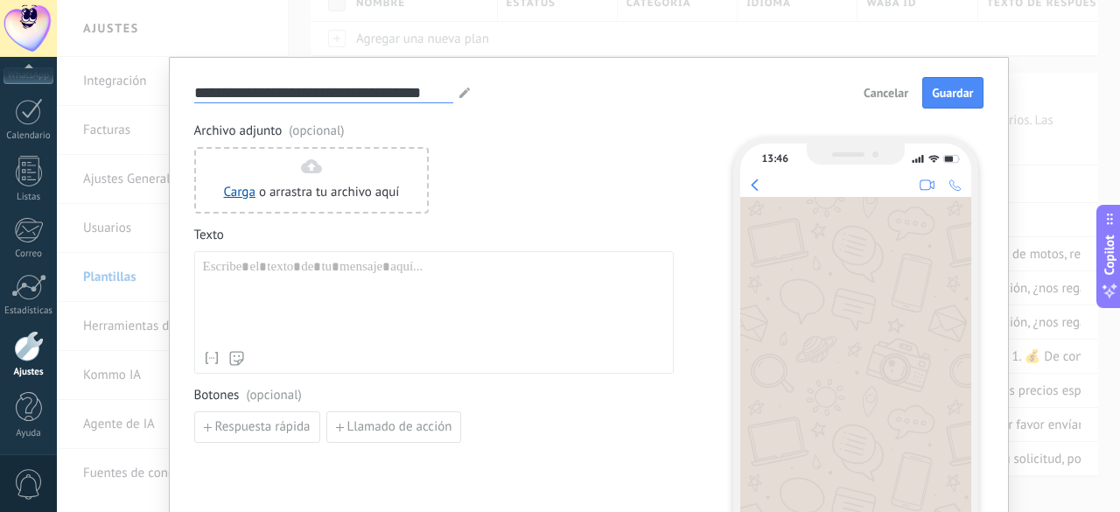
click at [355, 82] on input "**********" at bounding box center [323, 92] width 259 height 20
type input "**********"
click at [218, 270] on div at bounding box center [434, 300] width 462 height 83
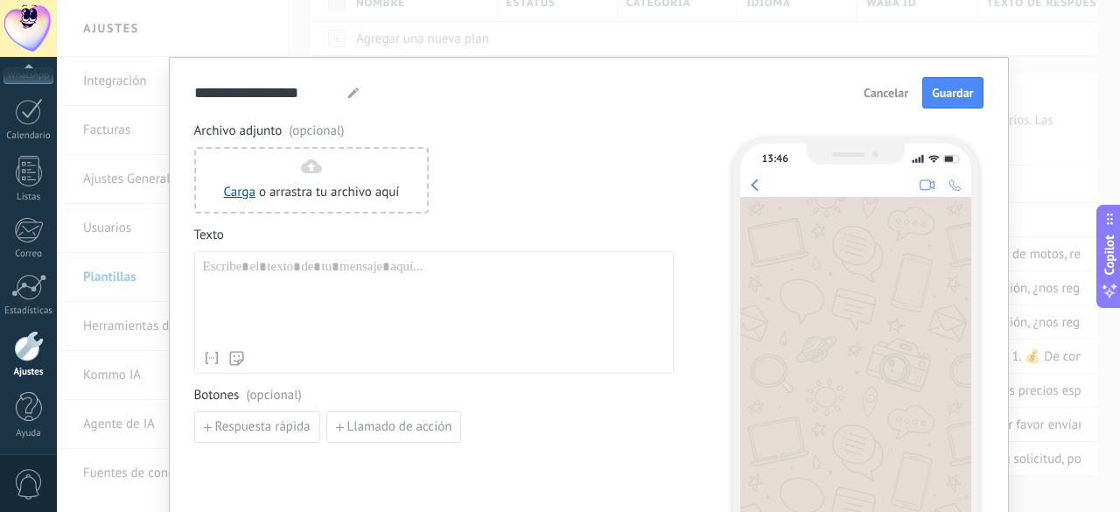
paste div
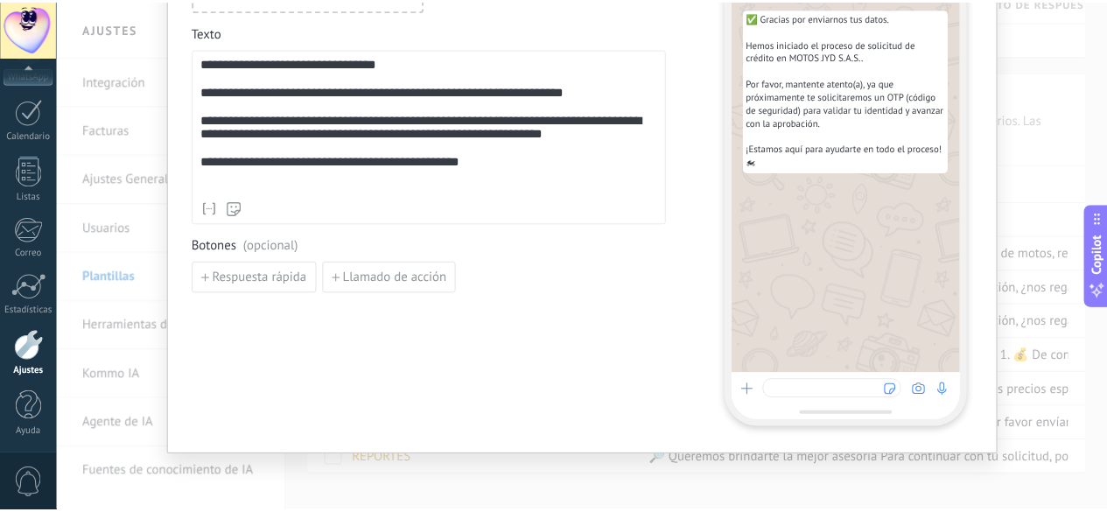
scroll to position [0, 0]
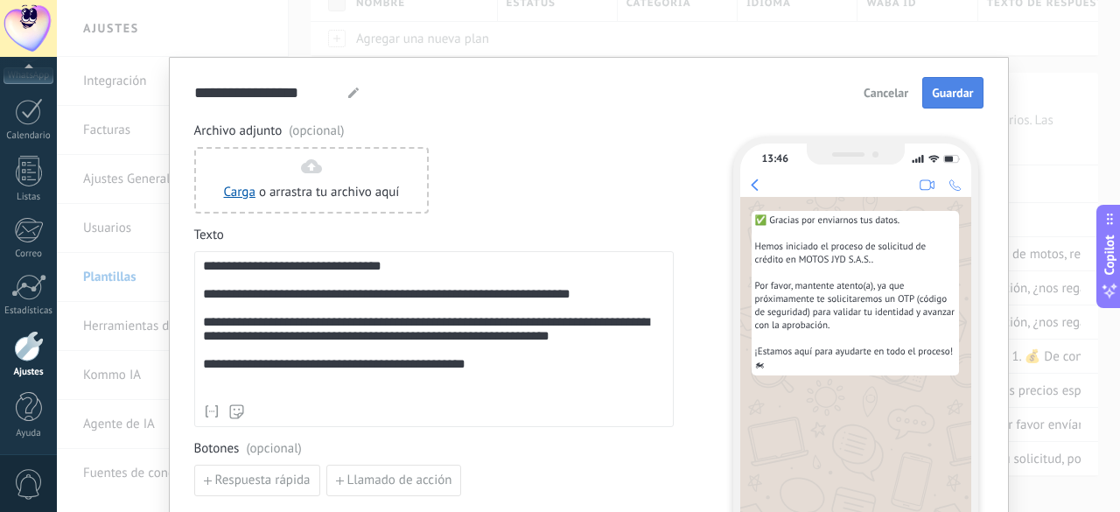
click at [958, 83] on button "Guardar" at bounding box center [953, 93] width 60 height 32
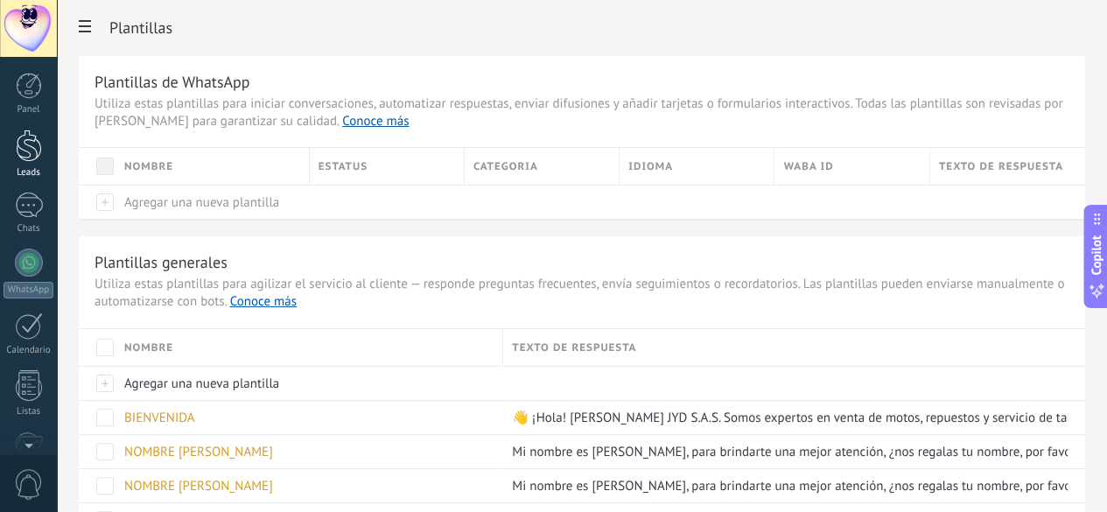
click at [21, 156] on div at bounding box center [29, 146] width 26 height 32
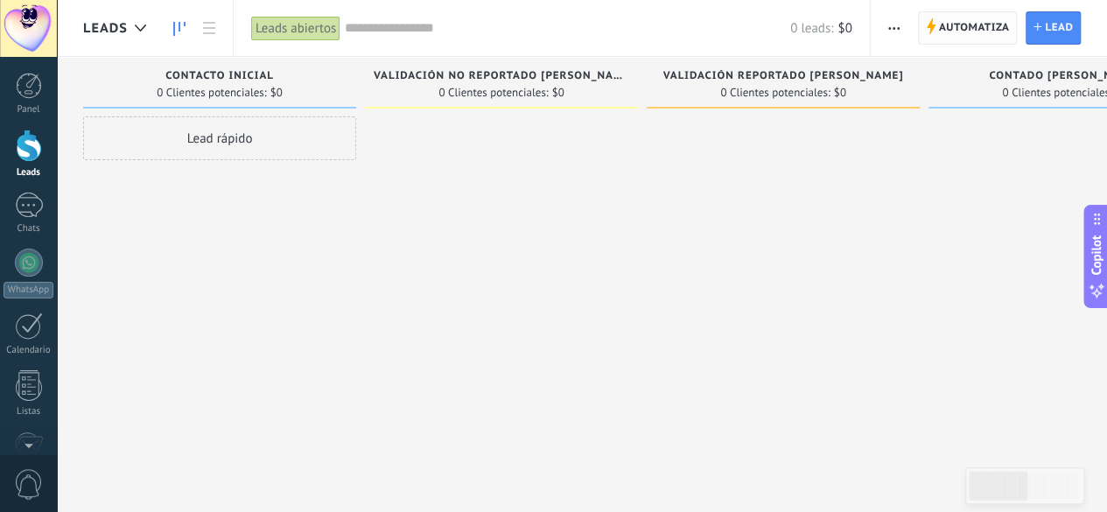
click at [975, 18] on span "Automatiza" at bounding box center [974, 28] width 71 height 32
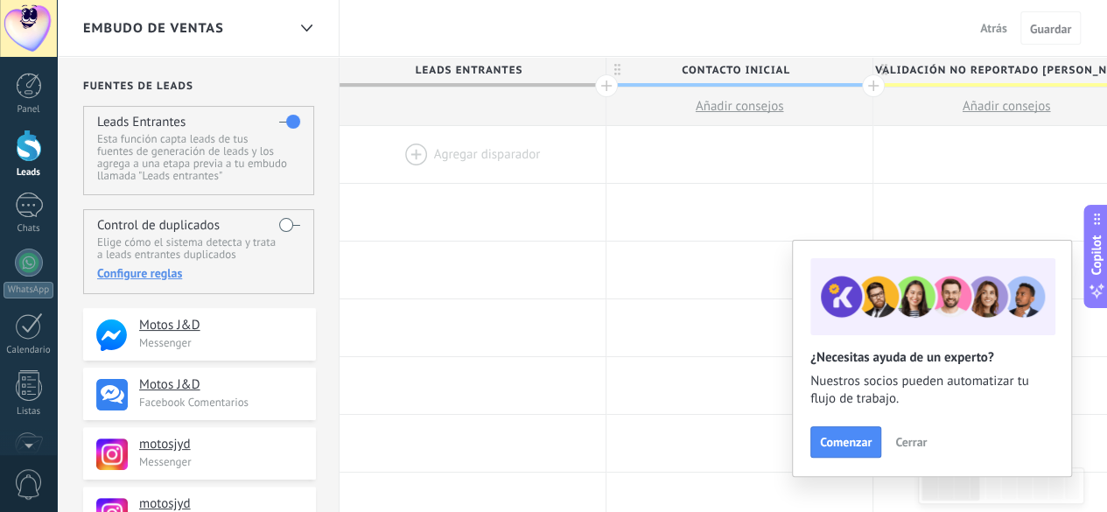
click at [418, 160] on div at bounding box center [473, 154] width 266 height 57
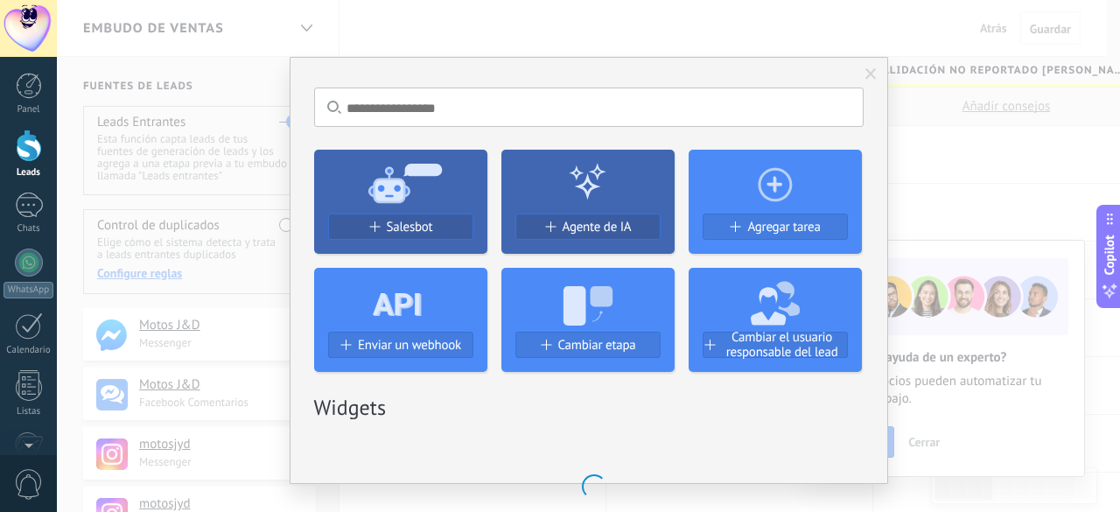
click at [420, 228] on span "Salesbot" at bounding box center [410, 227] width 46 height 15
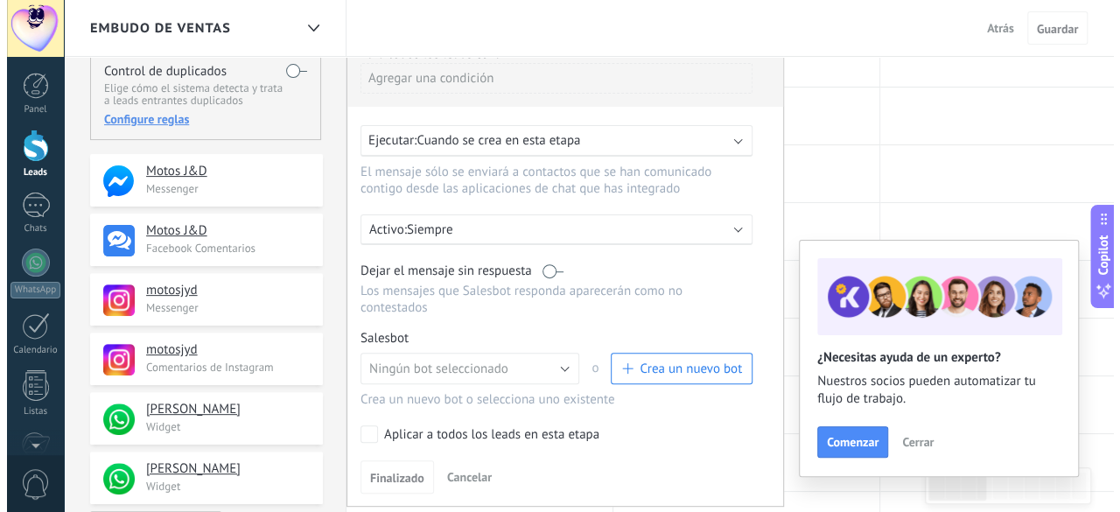
scroll to position [175, 0]
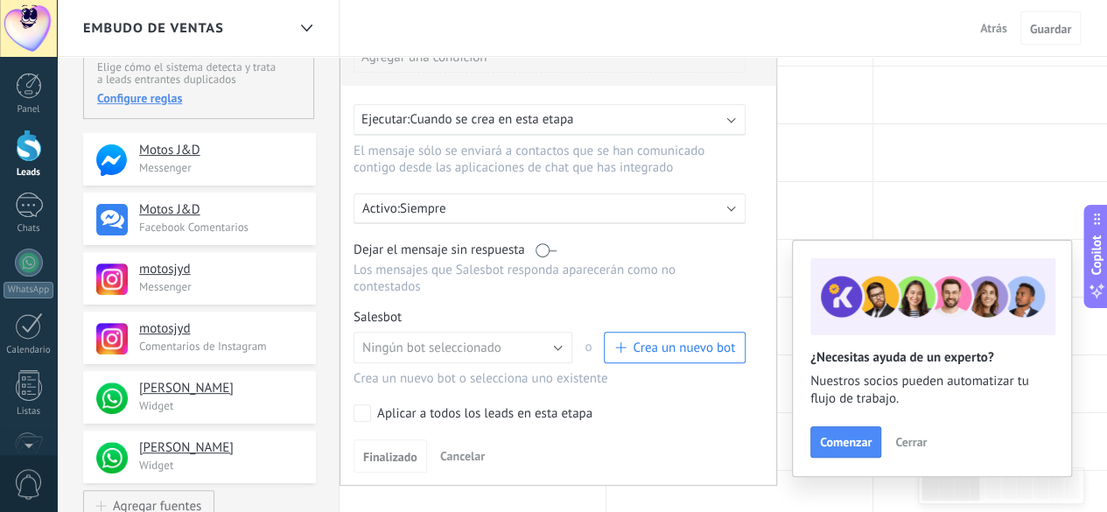
click at [684, 340] on span "Crea un nuevo bot" at bounding box center [684, 348] width 102 height 17
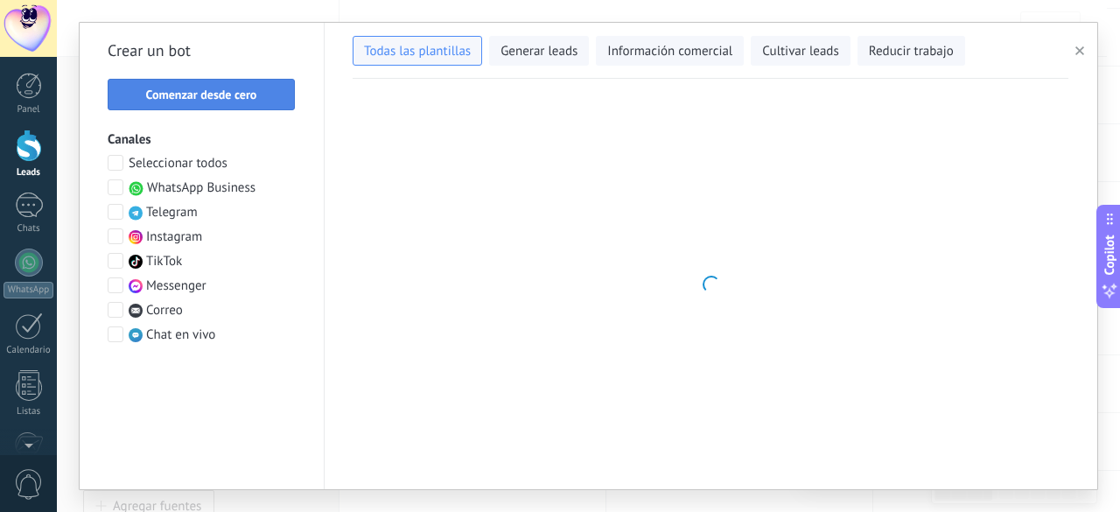
type input "**********"
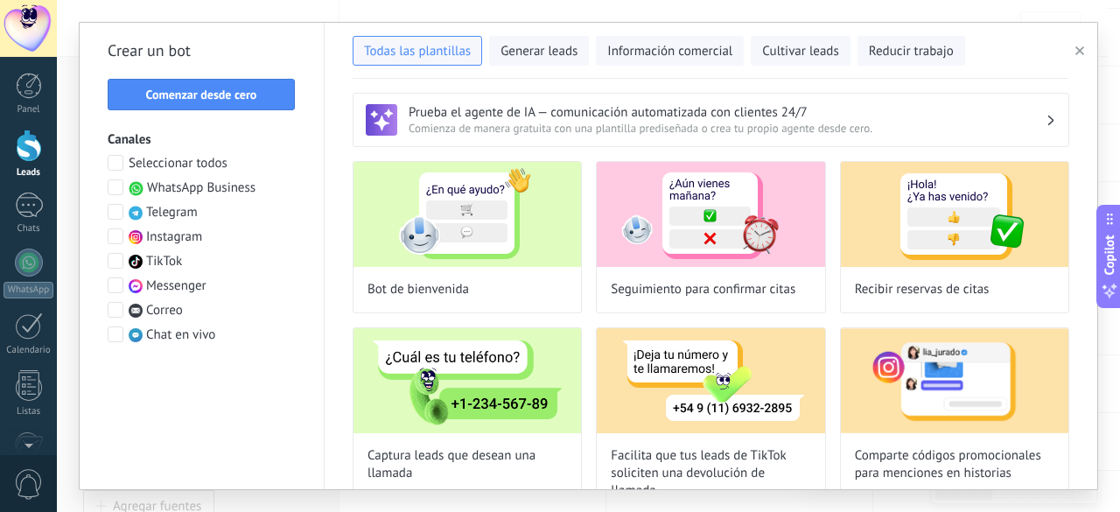
click at [129, 87] on button "Comenzar desde cero" at bounding box center [201, 95] width 187 height 32
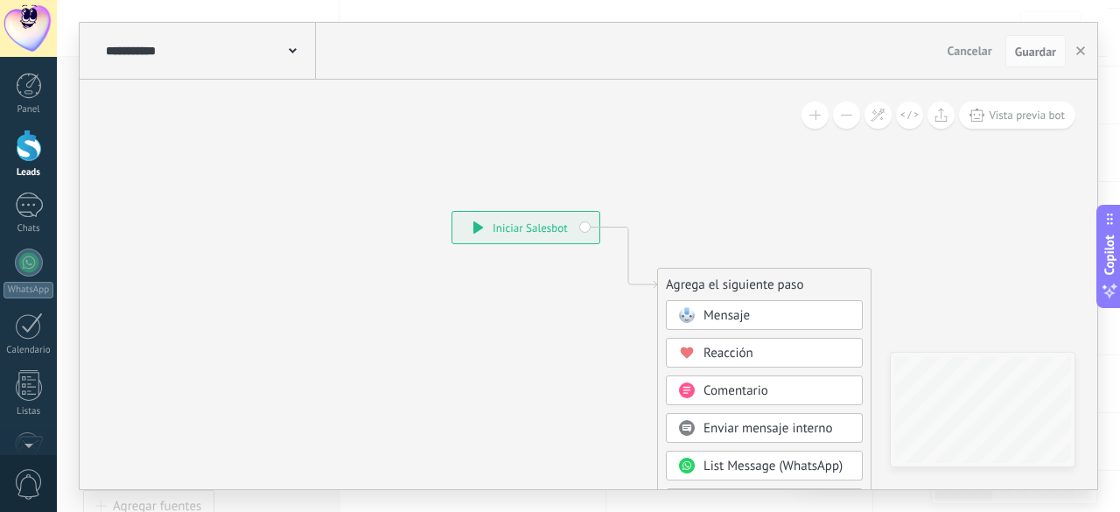
click at [298, 49] on div "**********" at bounding box center [209, 51] width 214 height 56
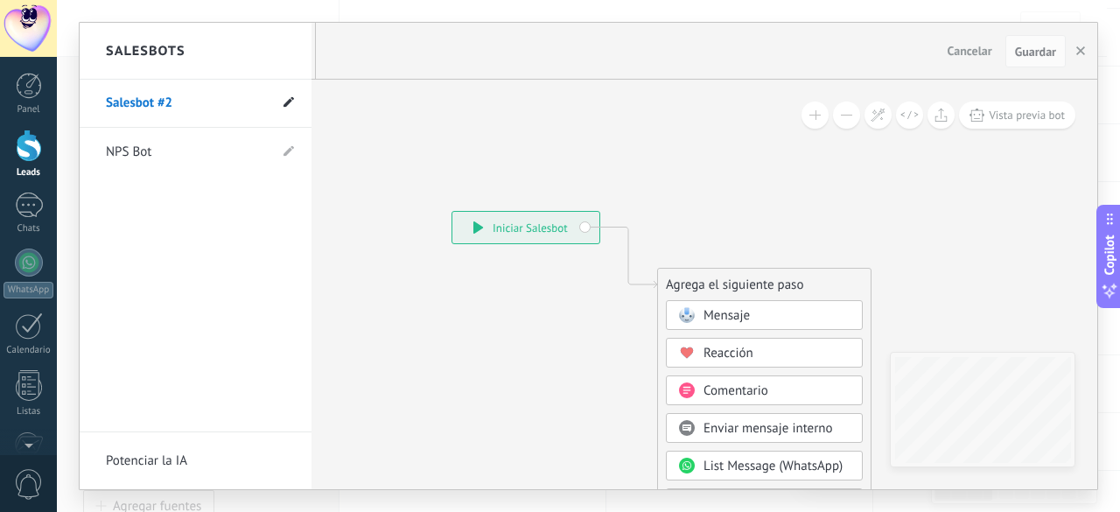
click at [289, 104] on use at bounding box center [289, 102] width 11 height 11
drag, startPoint x: 137, startPoint y: 107, endPoint x: 54, endPoint y: 104, distance: 82.3
click at [54, 104] on body ".abccls-1,.abccls-2{fill-rule:evenodd}.abccls-2{fill:#fff} .abfcls-1{fill:none}…" at bounding box center [560, 81] width 1120 height 512
type input "**********"
click at [284, 102] on icon at bounding box center [287, 103] width 19 height 11
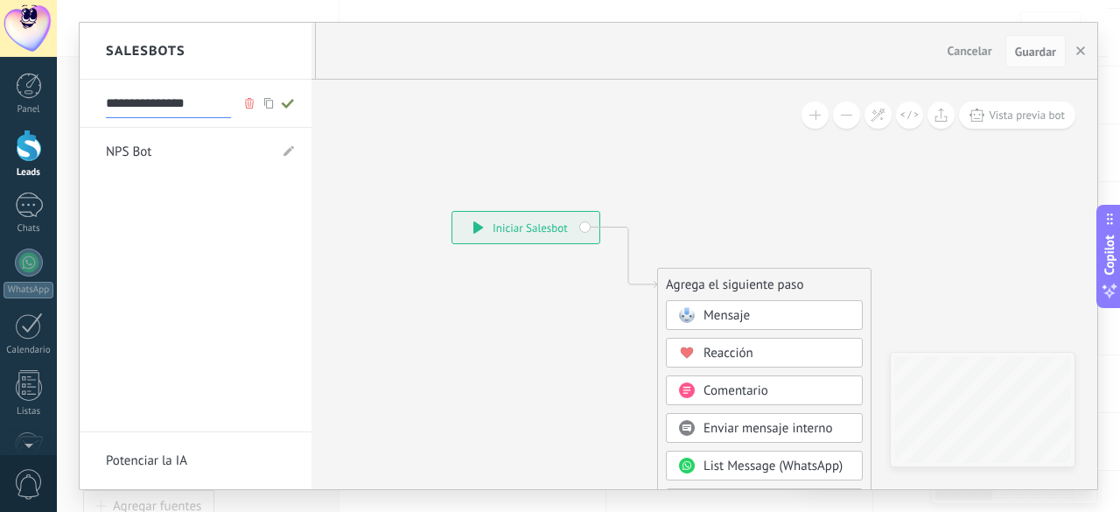
type input "**********"
click at [716, 313] on div at bounding box center [589, 256] width 1018 height 467
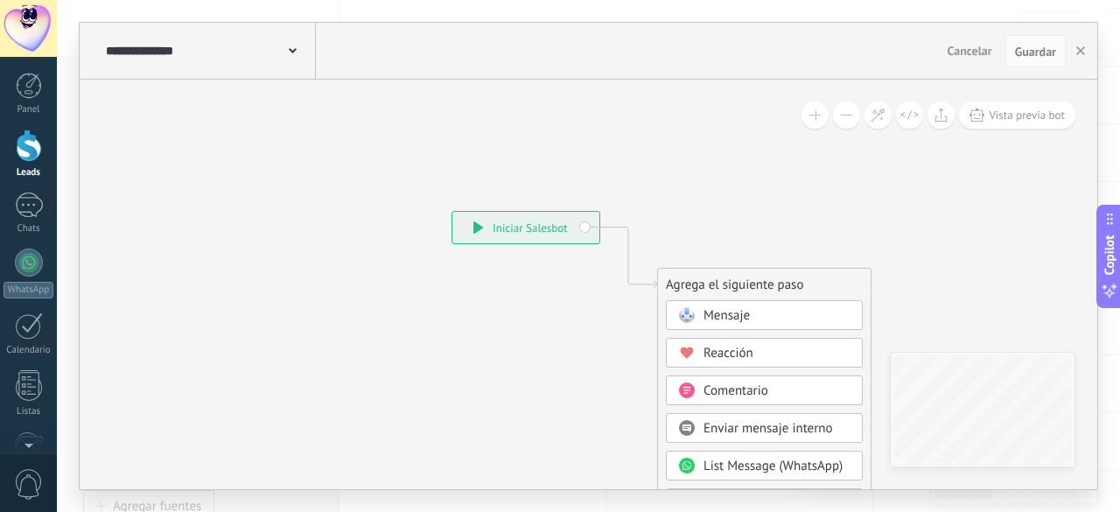
drag, startPoint x: 718, startPoint y: 324, endPoint x: 730, endPoint y: 405, distance: 82.3
click at [720, 323] on span "Mensaje" at bounding box center [727, 315] width 46 height 17
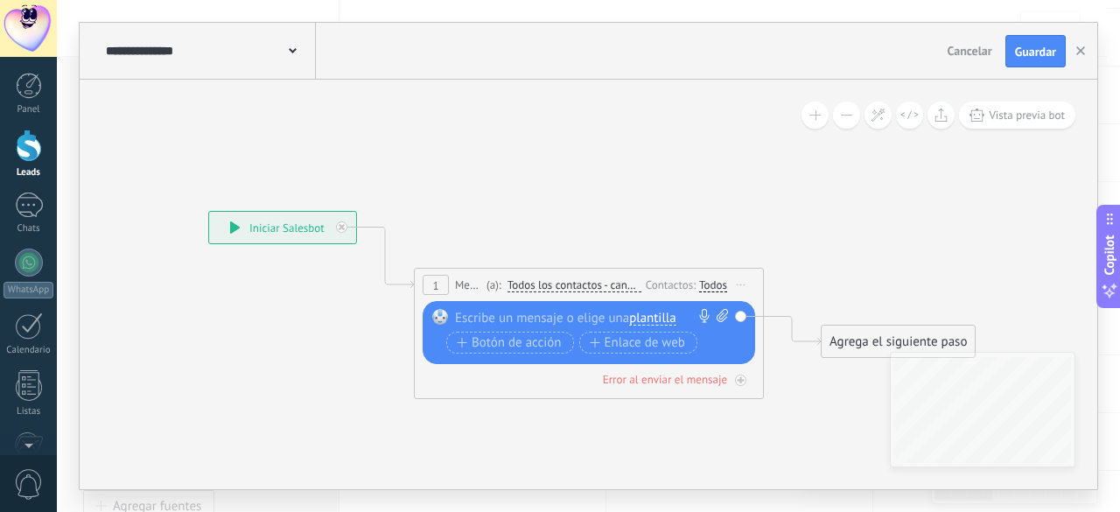
click at [665, 312] on span "plantilla" at bounding box center [652, 319] width 46 height 14
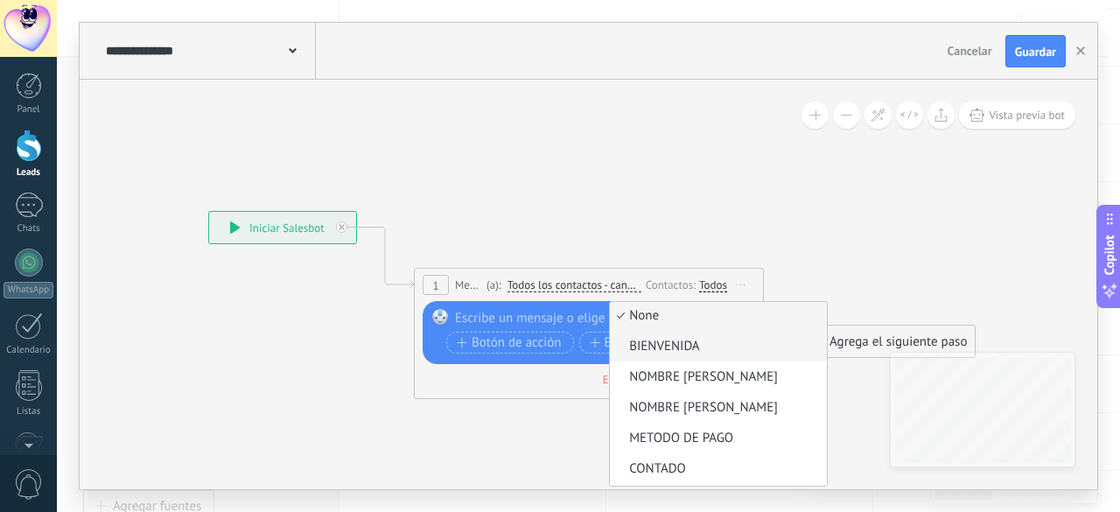
scroll to position [0, 0]
click at [680, 346] on span "BIENVENIDA" at bounding box center [716, 349] width 212 height 18
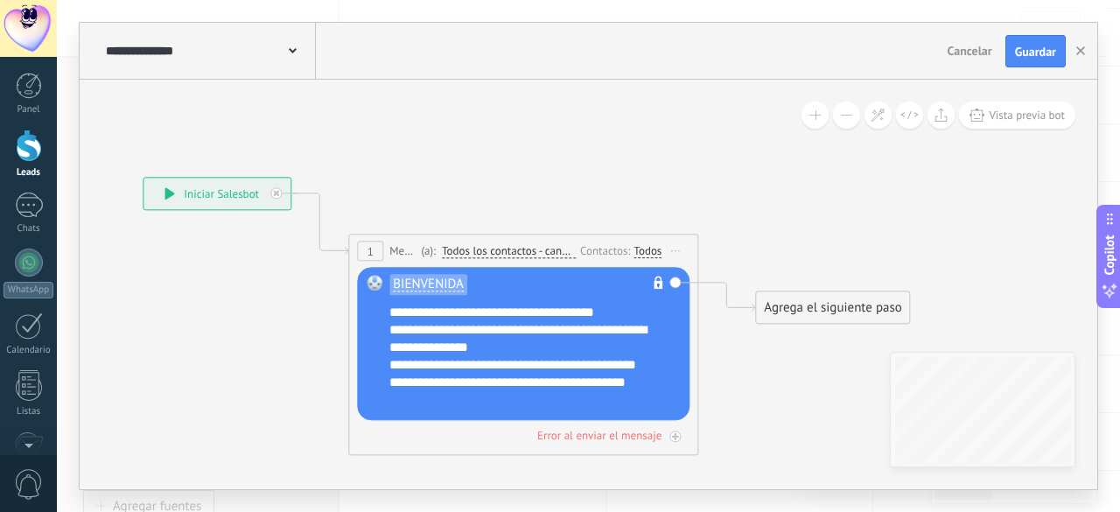
drag, startPoint x: 769, startPoint y: 173, endPoint x: 704, endPoint y: 139, distance: 73.2
click at [704, 139] on icon at bounding box center [496, 259] width 1583 height 1039
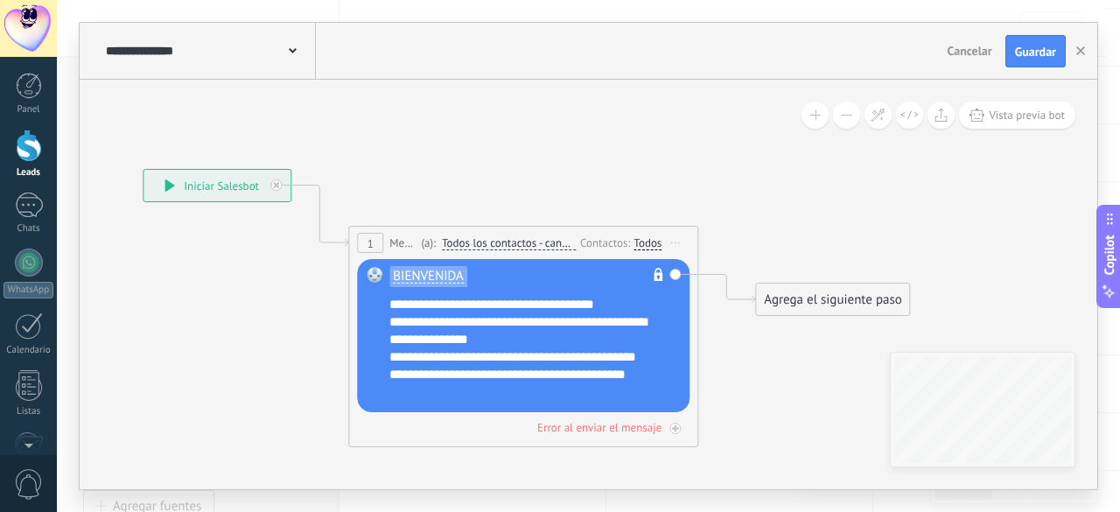
drag, startPoint x: 642, startPoint y: 176, endPoint x: 642, endPoint y: 166, distance: 9.6
click at [642, 166] on icon at bounding box center [496, 250] width 1583 height 1039
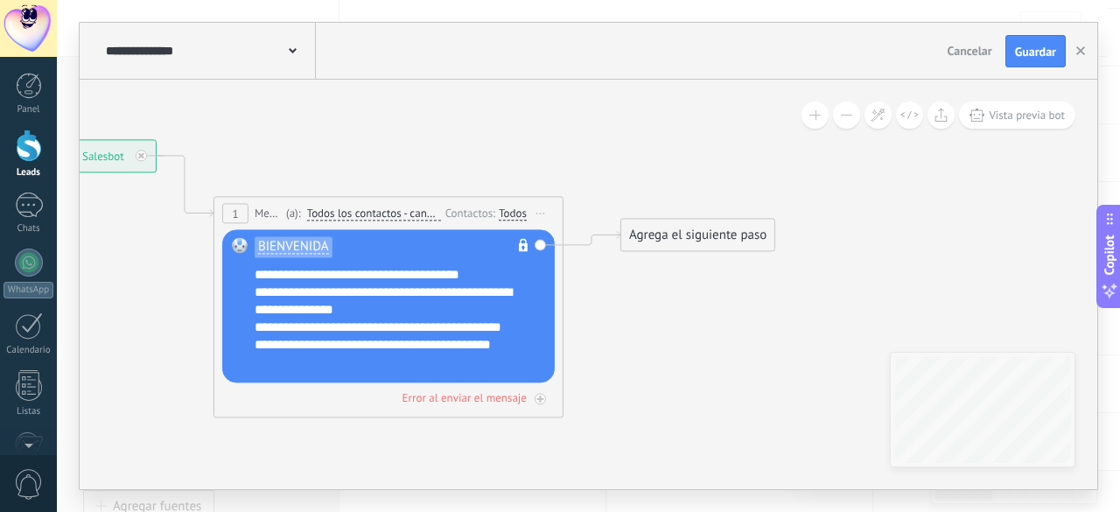
drag, startPoint x: 702, startPoint y: 269, endPoint x: 702, endPoint y: 225, distance: 43.8
click at [702, 225] on div "Agrega el siguiente paso" at bounding box center [697, 235] width 153 height 29
click at [694, 209] on icon at bounding box center [361, 278] width 1583 height 1153
click at [684, 225] on div "Agrega el siguiente paso" at bounding box center [697, 227] width 153 height 29
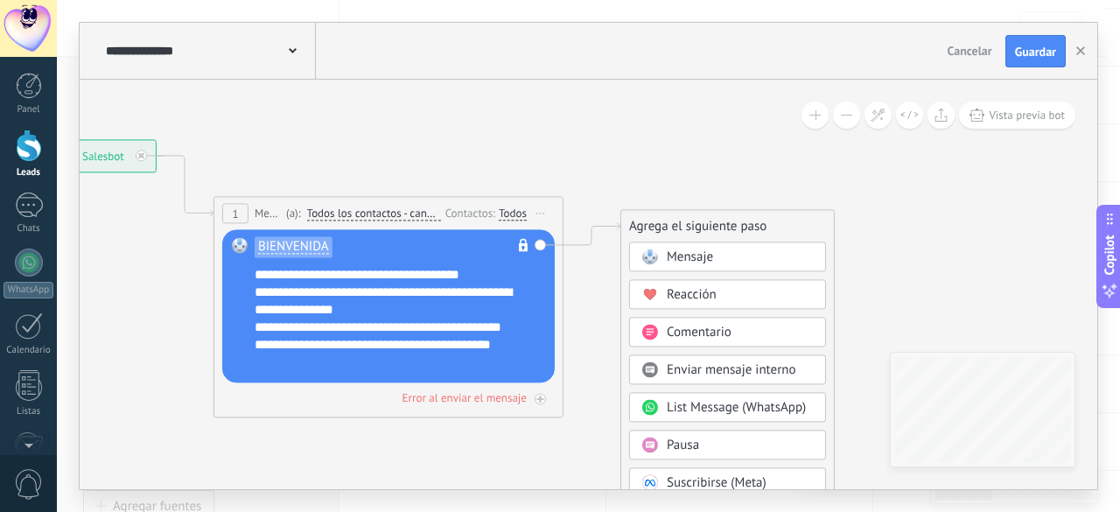
click at [684, 255] on span "Mensaje" at bounding box center [690, 257] width 46 height 17
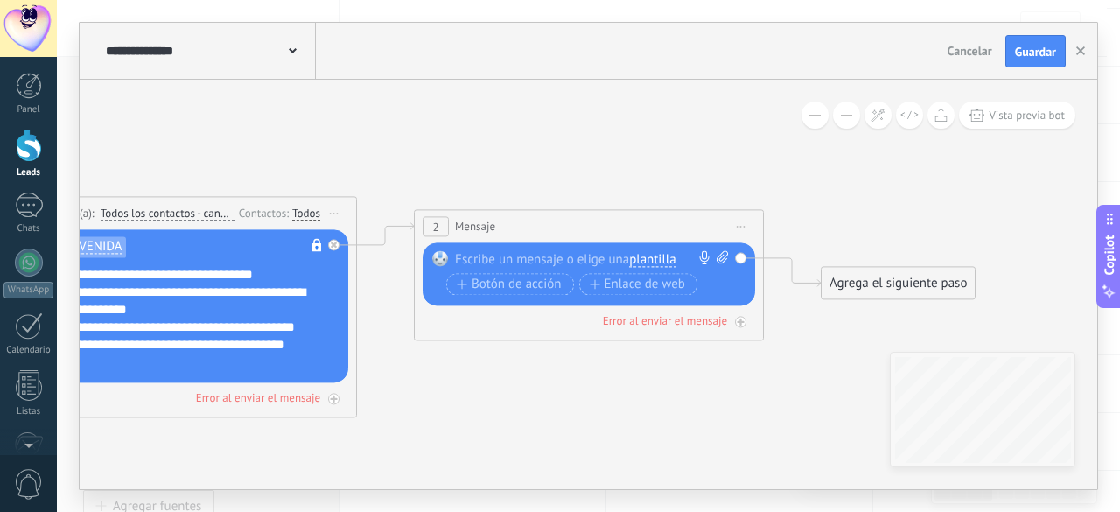
click at [747, 222] on span "Iniciar vista previa aquí Cambiar nombre Duplicar Borrar" at bounding box center [741, 226] width 28 height 25
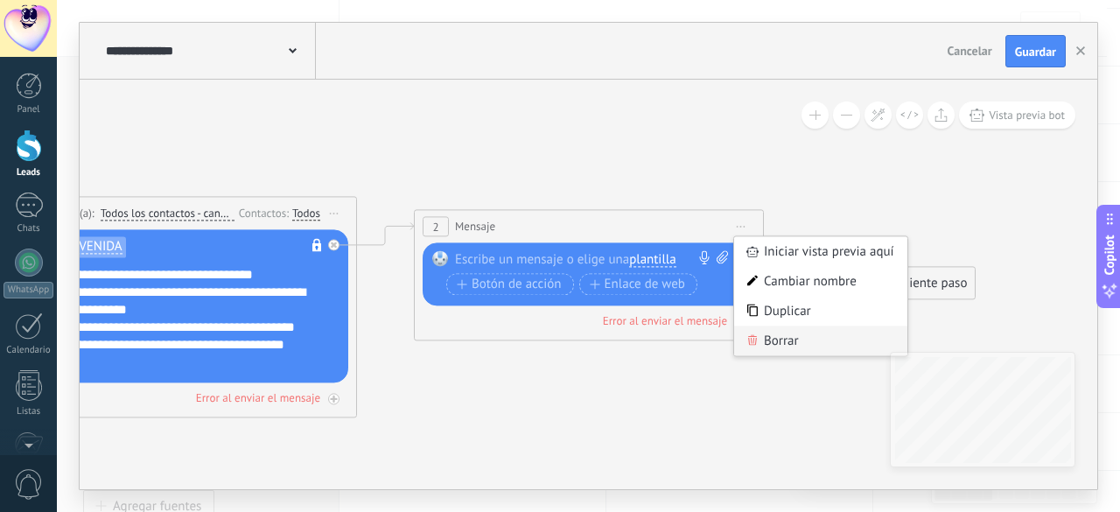
click at [794, 351] on div "Borrar" at bounding box center [820, 341] width 173 height 30
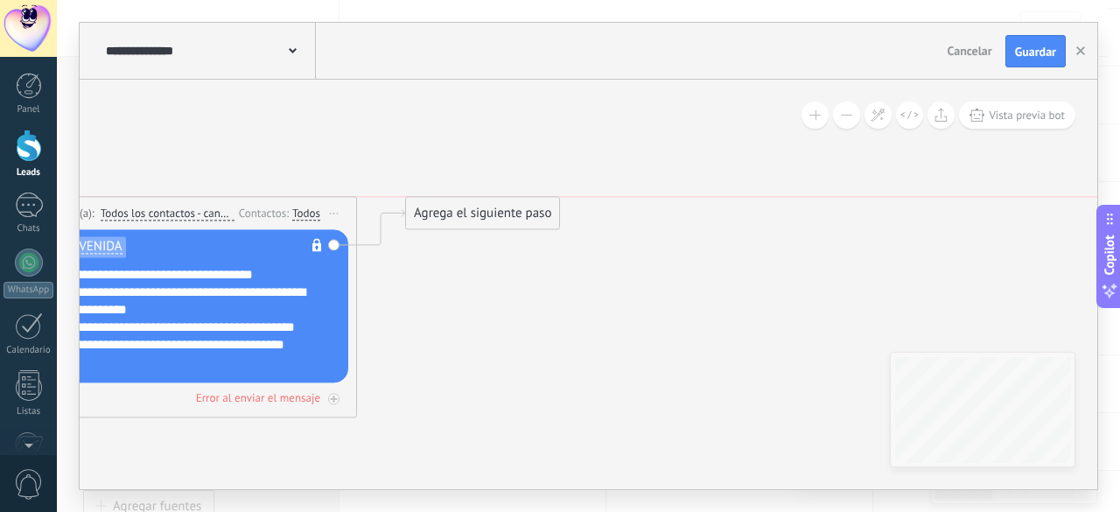
drag, startPoint x: 502, startPoint y: 284, endPoint x: 495, endPoint y: 221, distance: 62.5
click at [495, 221] on div "Agrega el siguiente paso" at bounding box center [482, 214] width 153 height 29
click at [495, 219] on div "Agrega el siguiente paso" at bounding box center [484, 214] width 153 height 29
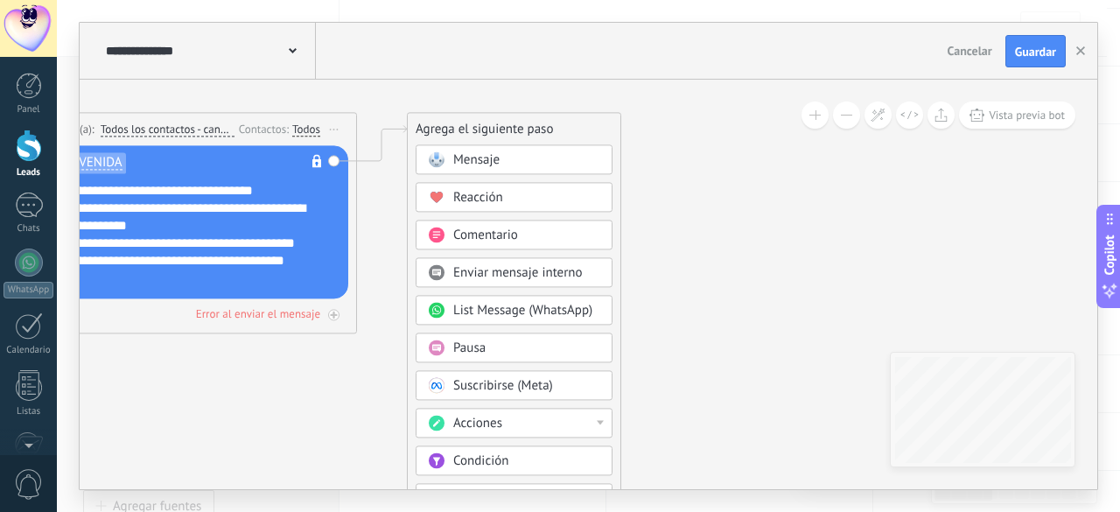
click at [516, 421] on div "Acciones" at bounding box center [526, 425] width 147 height 18
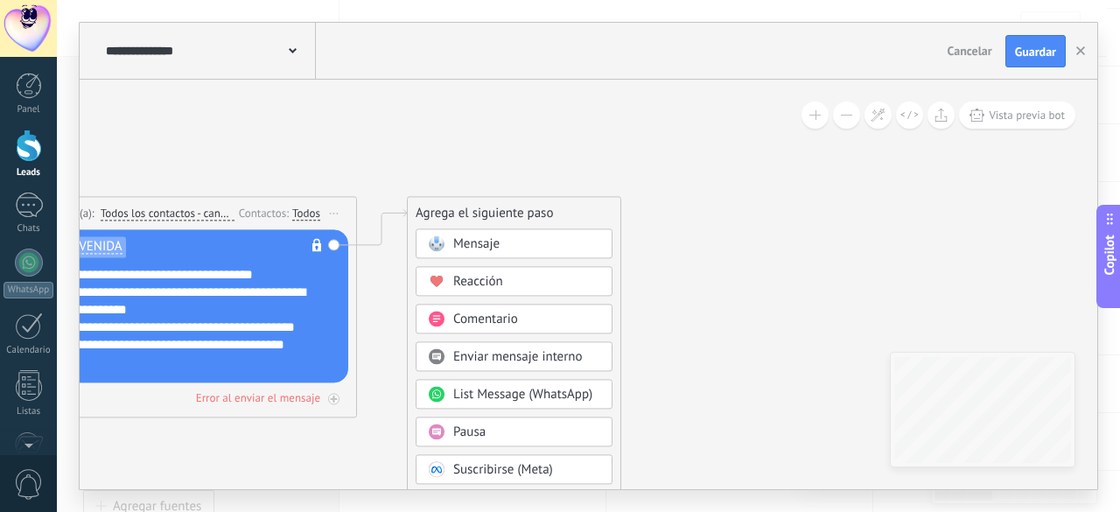
click at [502, 425] on div "Pausa" at bounding box center [526, 434] width 147 height 18
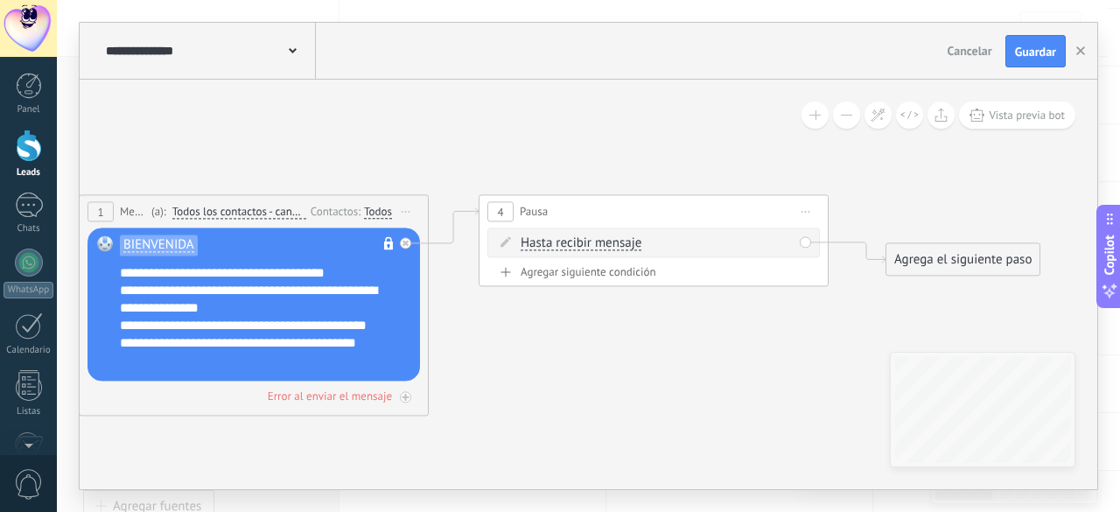
drag, startPoint x: 576, startPoint y: 369, endPoint x: 669, endPoint y: 351, distance: 94.4
click at [669, 351] on icon at bounding box center [426, 277] width 1983 height 1153
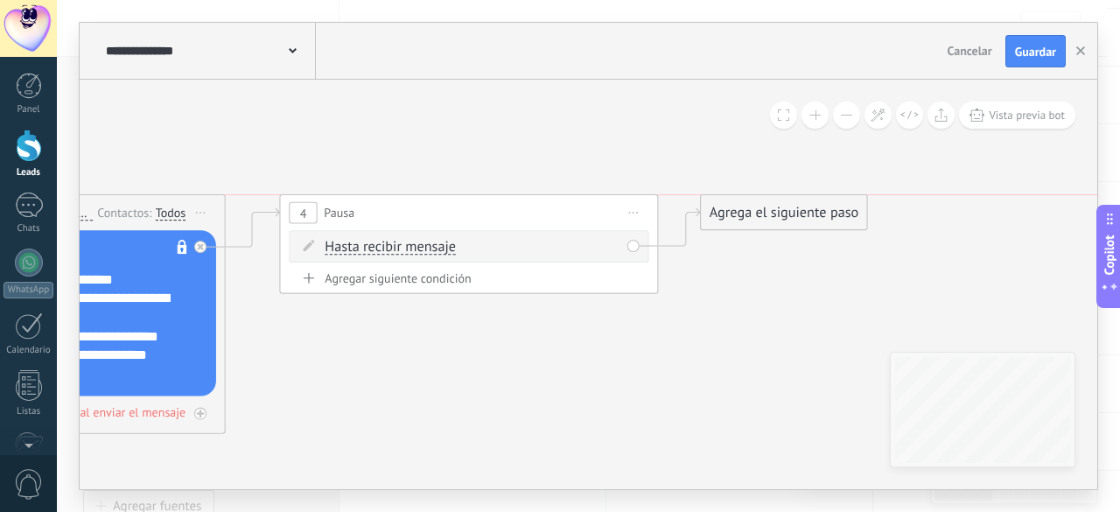
drag, startPoint x: 826, startPoint y: 270, endPoint x: 809, endPoint y: 213, distance: 60.4
click at [809, 213] on div "Agrega el siguiente paso" at bounding box center [784, 214] width 166 height 32
click at [790, 212] on div "Agrega el siguiente paso" at bounding box center [787, 214] width 166 height 32
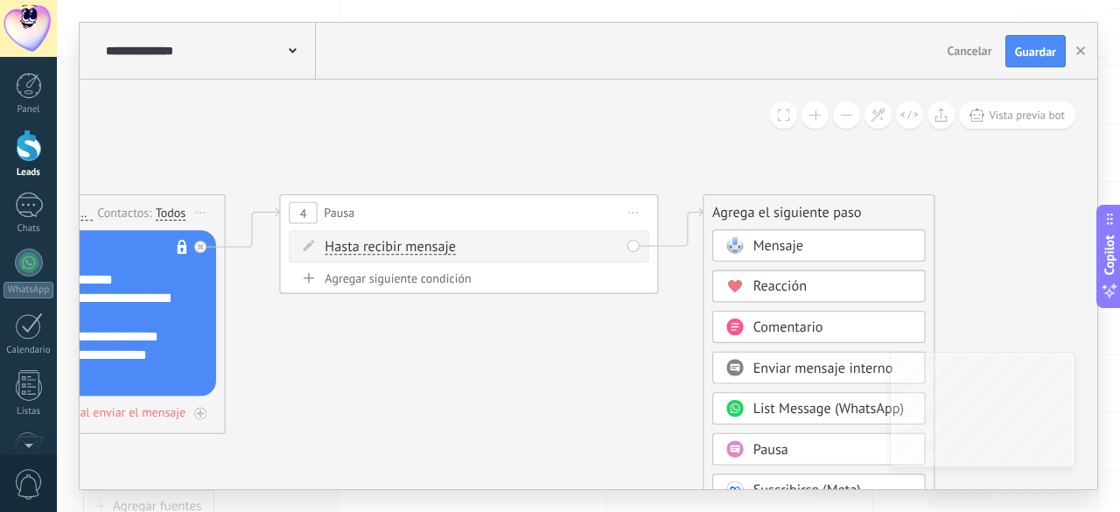
click at [762, 443] on span "Pausa" at bounding box center [771, 450] width 35 height 18
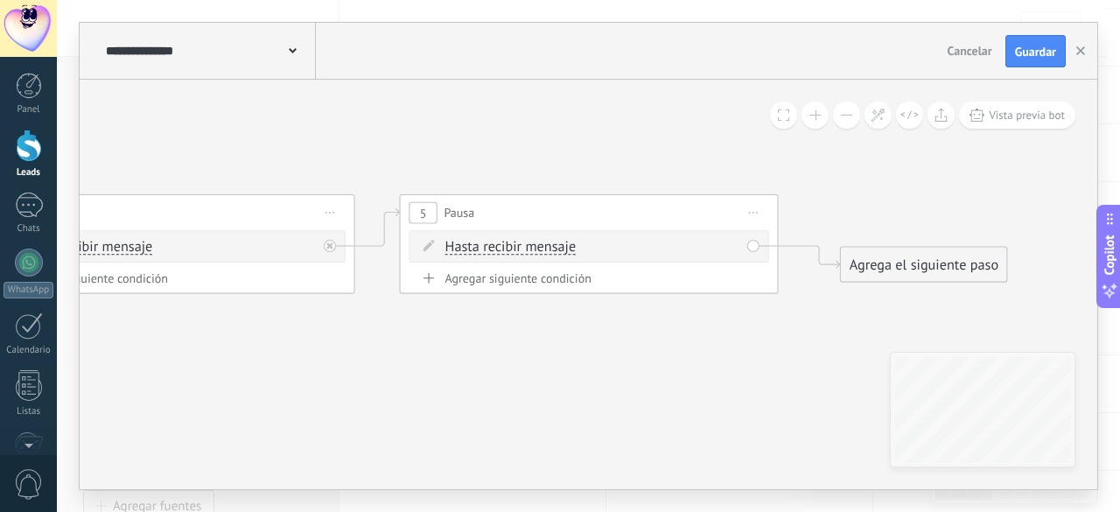
click at [524, 260] on div "Hasta recibir mensaje Hasta recibir mensaje Temporizador Excepto horas laborale…" at bounding box center [589, 246] width 360 height 32
click at [517, 251] on span "Hasta recibir mensaje" at bounding box center [510, 247] width 131 height 15
click at [517, 251] on button "Hasta recibir mensaje" at bounding box center [554, 247] width 237 height 34
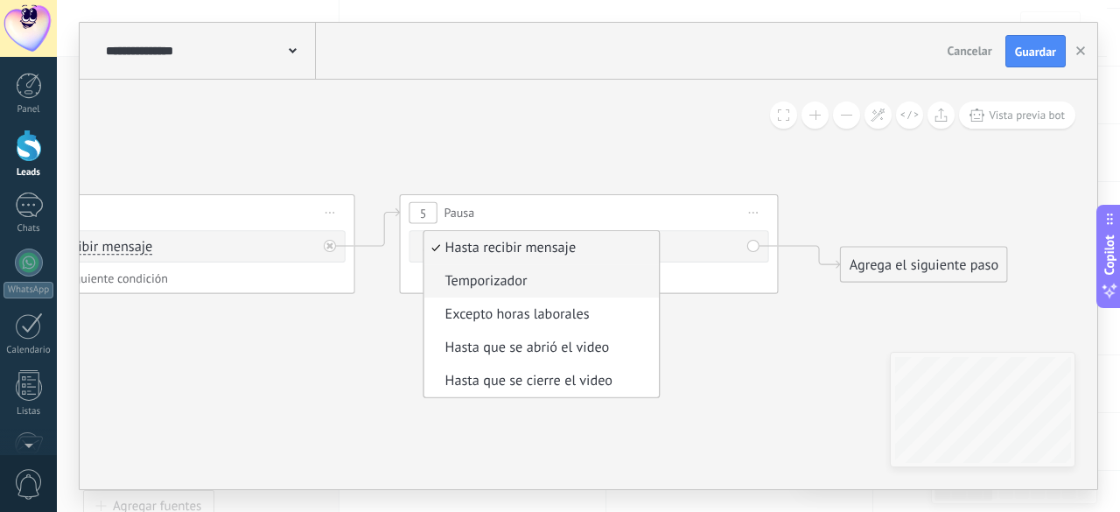
click at [502, 277] on span "Temporizador" at bounding box center [539, 281] width 229 height 19
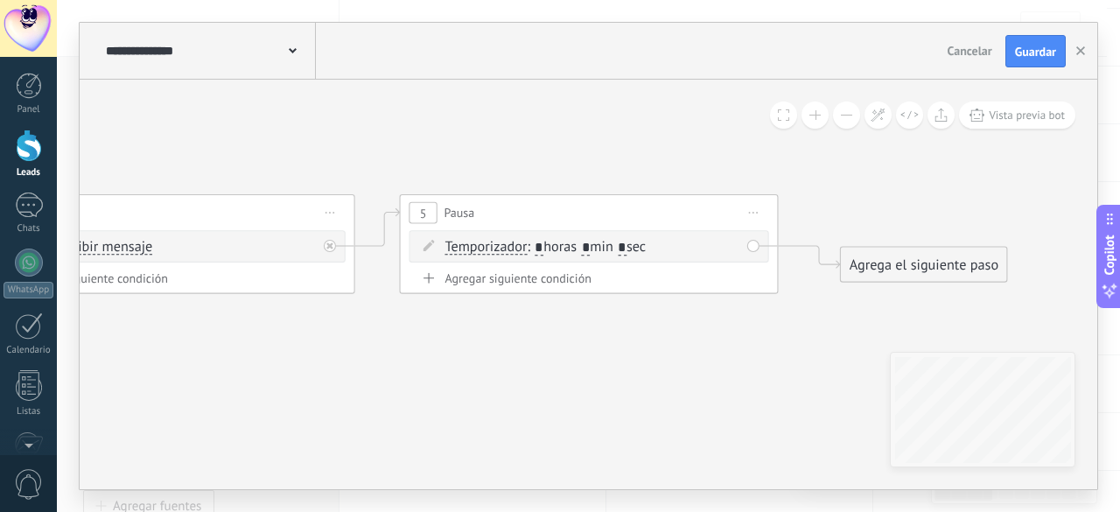
click at [591, 244] on input "*" at bounding box center [586, 248] width 9 height 15
type input "*"
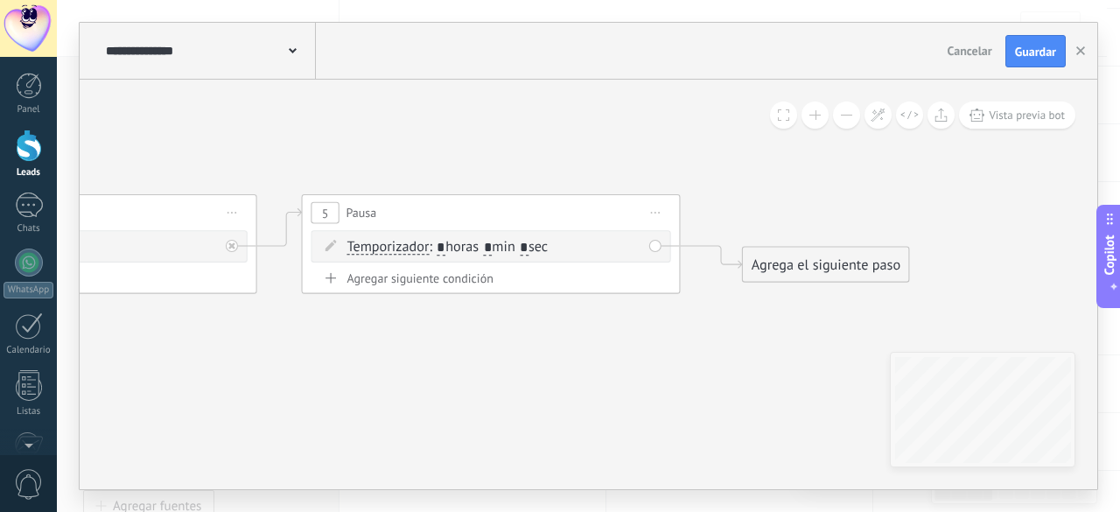
type input "*"
click at [813, 256] on div "Agrega el siguiente paso" at bounding box center [826, 265] width 166 height 32
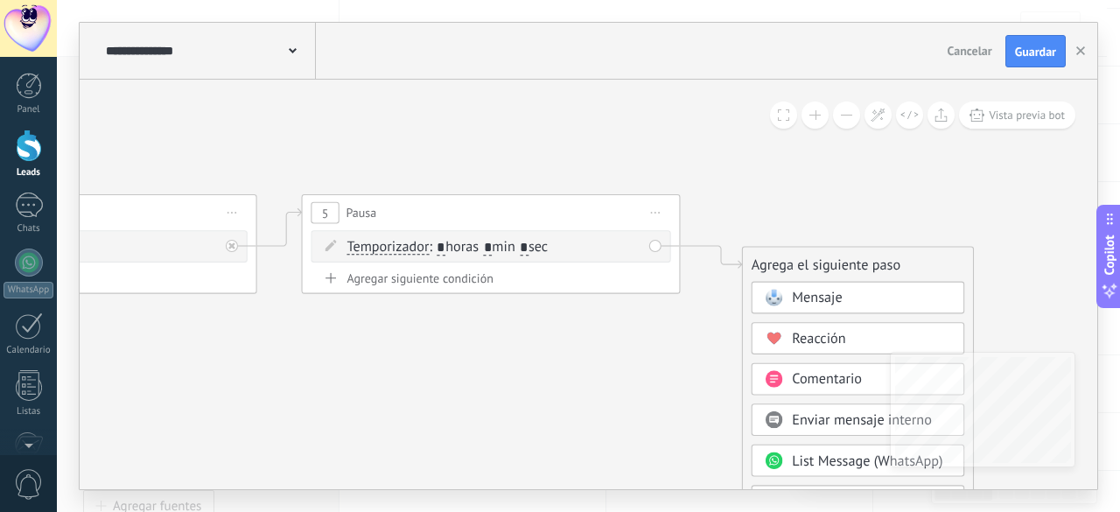
click at [802, 298] on span "Mensaje" at bounding box center [817, 299] width 50 height 18
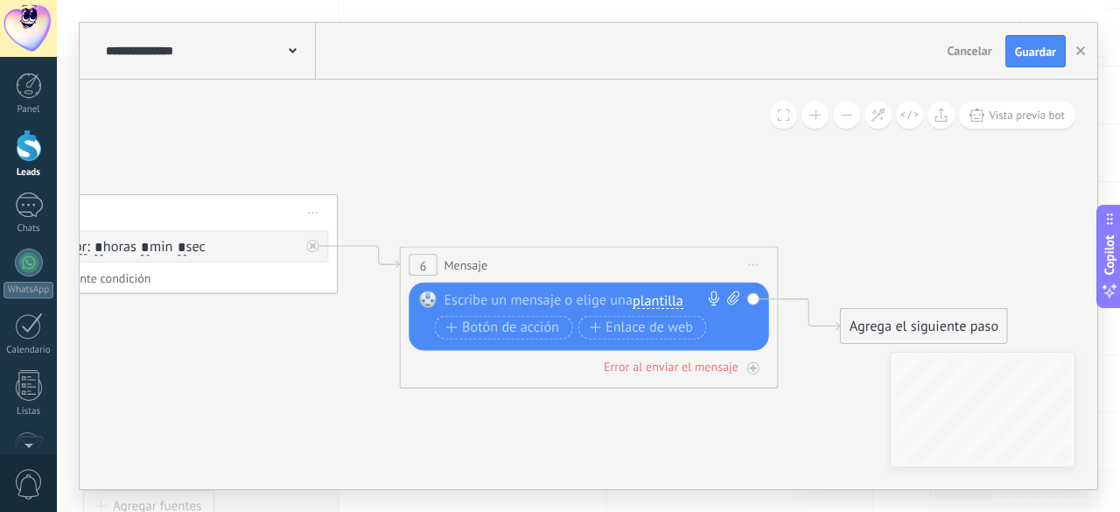
click at [655, 298] on span "plantilla" at bounding box center [658, 300] width 51 height 15
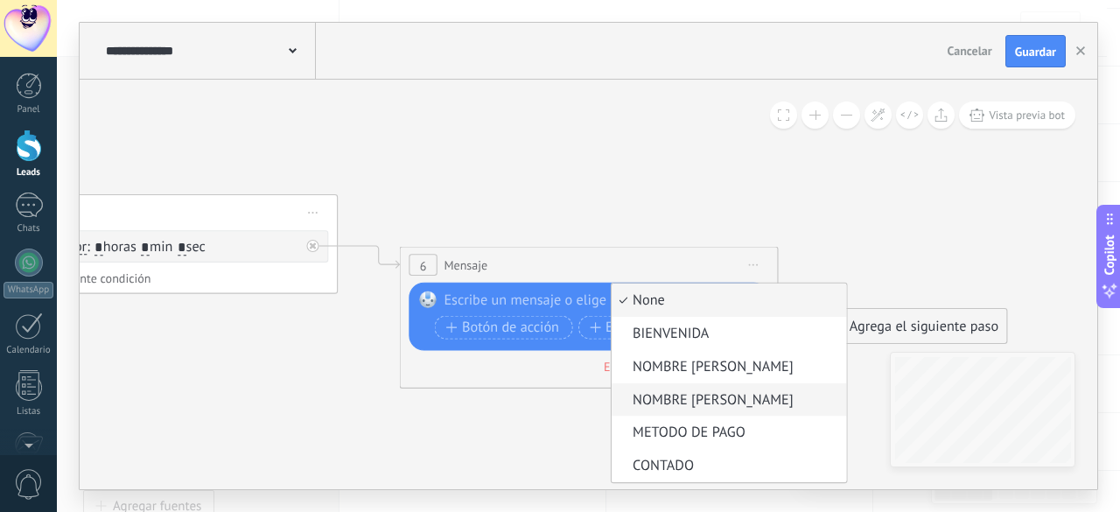
click at [681, 403] on span "NOMBRE ALEXANDRA" at bounding box center [726, 399] width 229 height 19
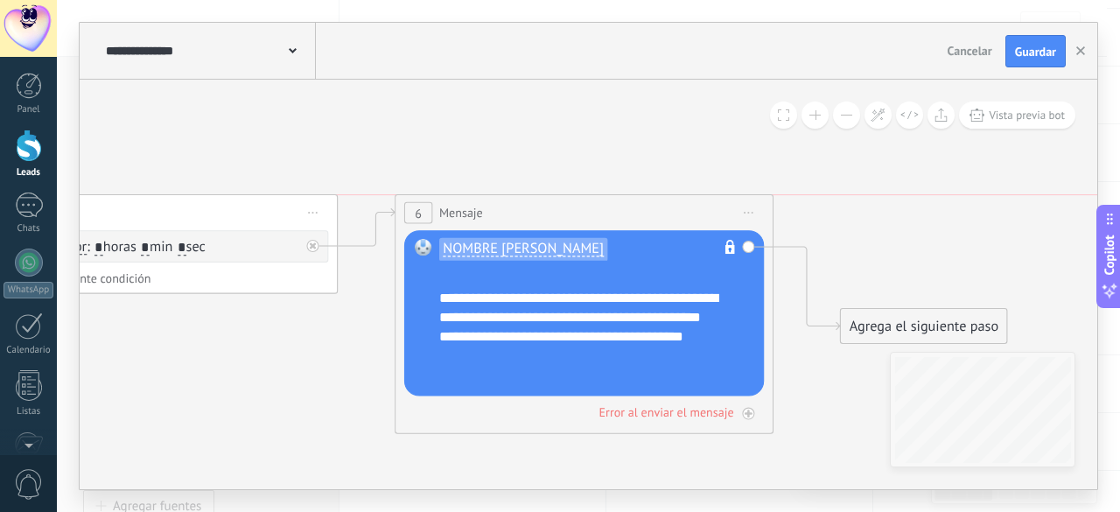
drag, startPoint x: 581, startPoint y: 265, endPoint x: 577, endPoint y: 215, distance: 50.1
click at [577, 215] on div "6 Mensaje ******* (a): Todos los contactos - canales seleccionados Todos los co…" at bounding box center [584, 212] width 377 height 35
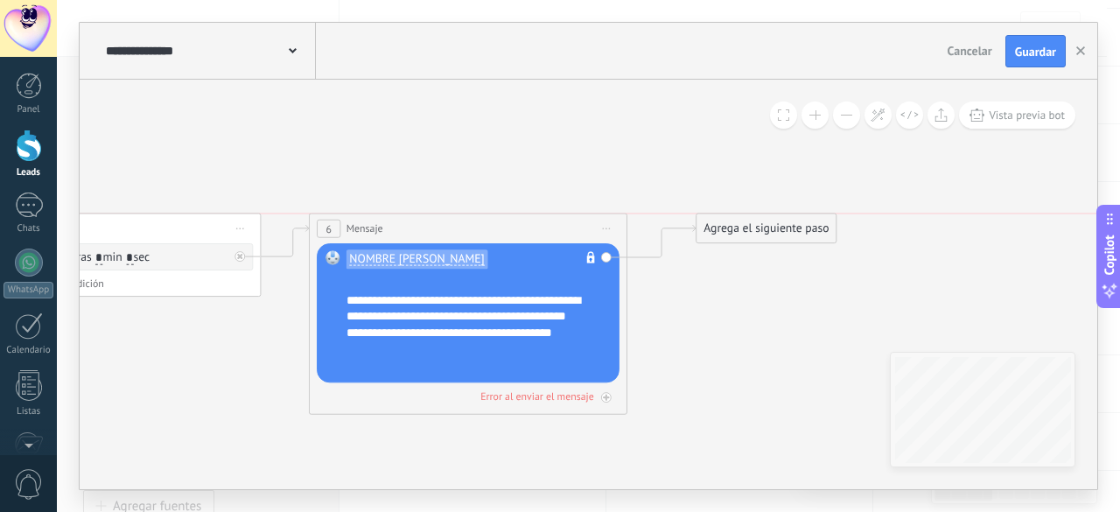
drag, startPoint x: 718, startPoint y: 325, endPoint x: 732, endPoint y: 222, distance: 103.4
click at [732, 222] on div "Agrega el siguiente paso" at bounding box center [767, 229] width 140 height 26
click at [732, 220] on div "Agrega el siguiente paso" at bounding box center [767, 229] width 140 height 26
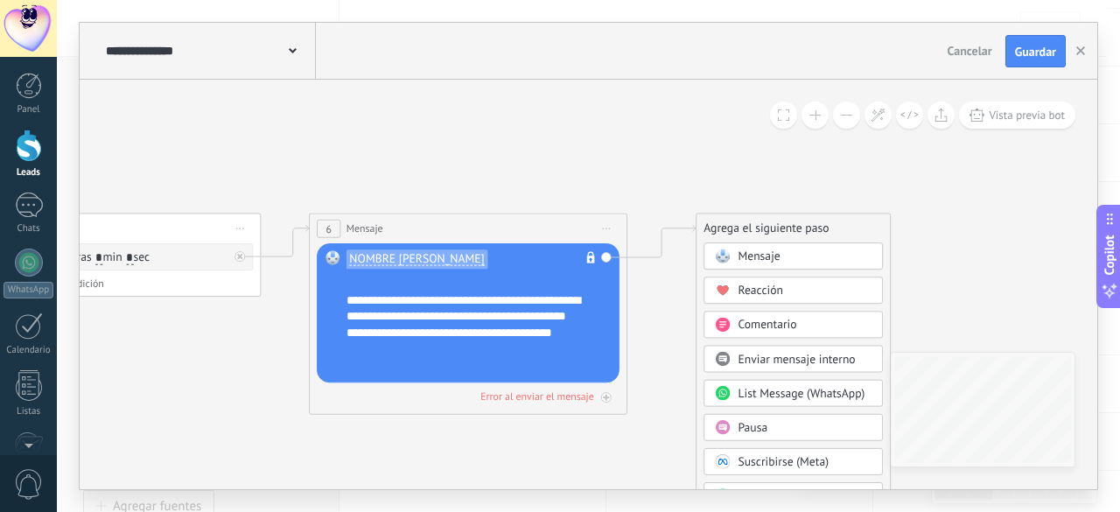
click at [738, 421] on span "Pausa" at bounding box center [753, 427] width 30 height 15
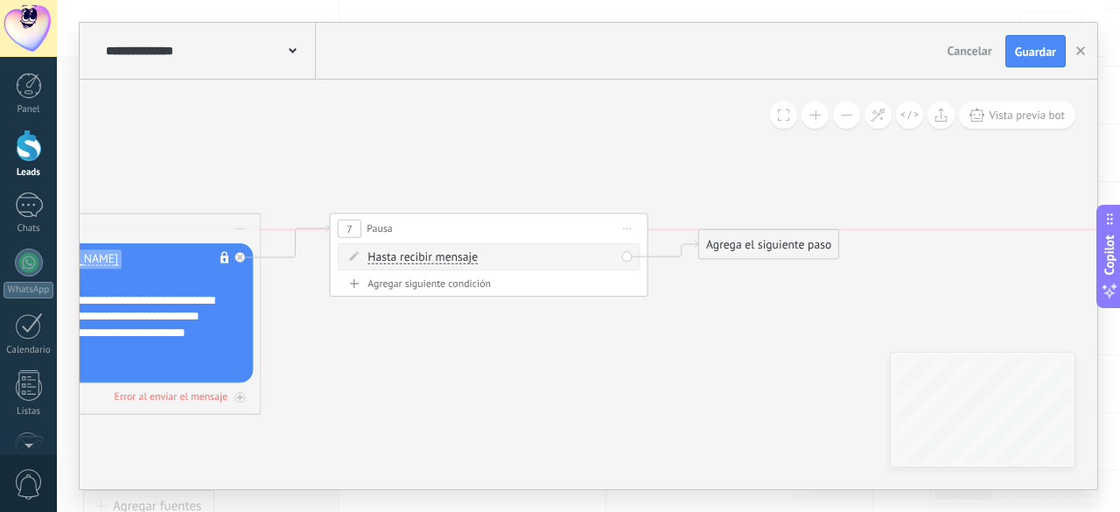
drag, startPoint x: 740, startPoint y: 267, endPoint x: 737, endPoint y: 219, distance: 48.2
click at [737, 232] on div "Agrega el siguiente paso" at bounding box center [769, 245] width 140 height 26
click at [734, 221] on div "Agrega el siguiente paso" at bounding box center [768, 229] width 140 height 26
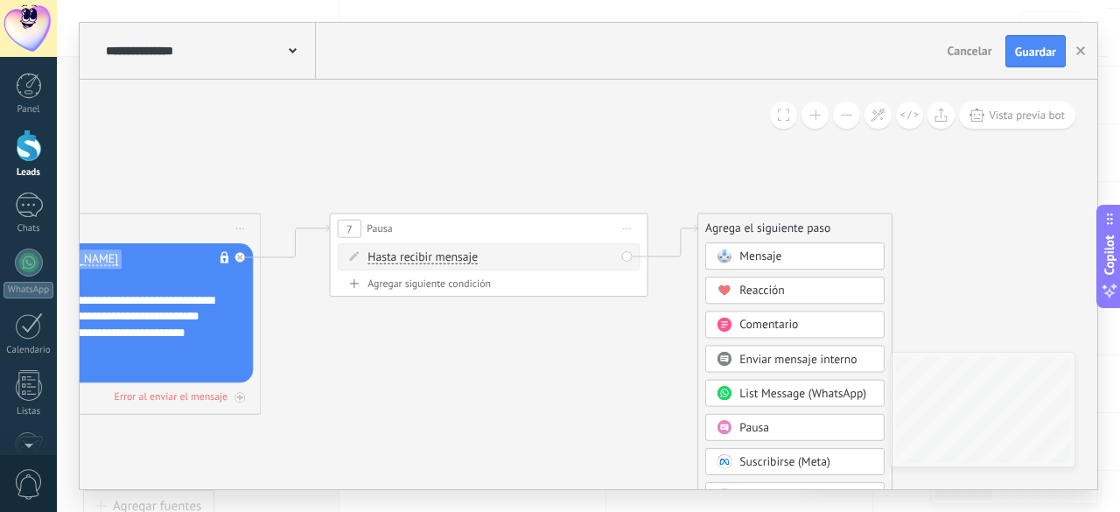
click at [748, 421] on span "Pausa" at bounding box center [755, 427] width 30 height 15
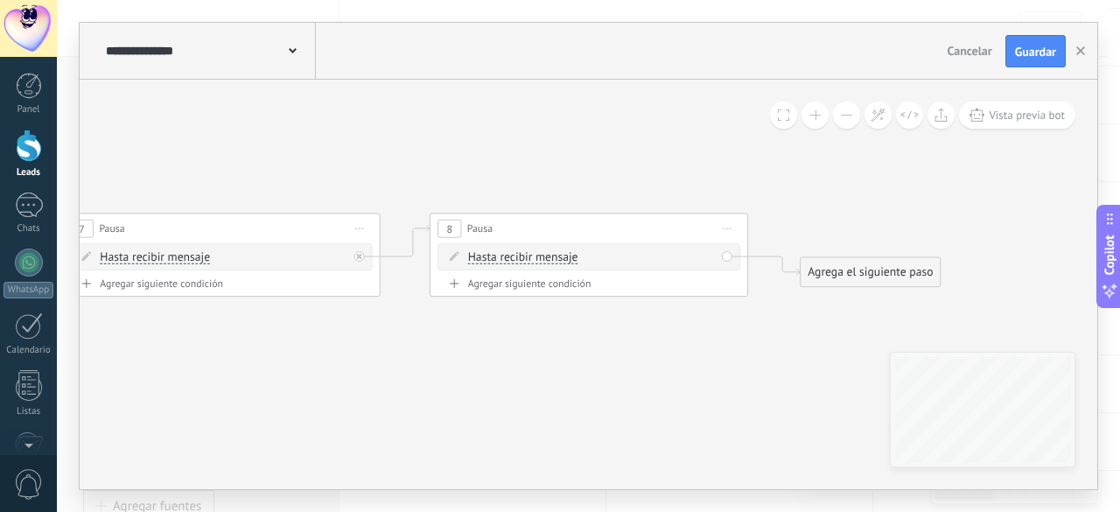
click at [522, 255] on span "Hasta recibir mensaje" at bounding box center [523, 258] width 110 height 13
click at [522, 255] on button "Hasta recibir mensaje" at bounding box center [559, 257] width 199 height 29
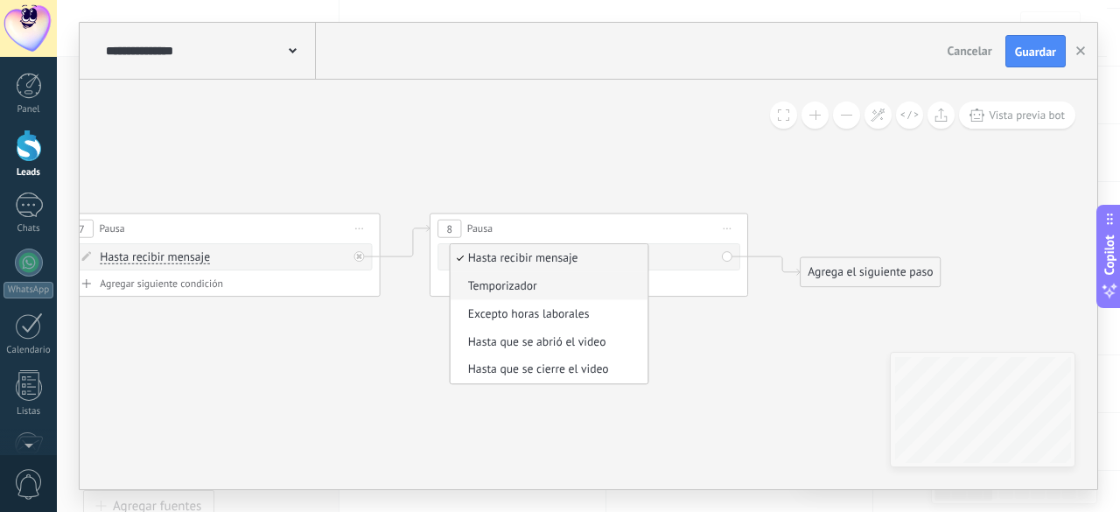
click at [488, 288] on span "Temporizador" at bounding box center [547, 286] width 193 height 16
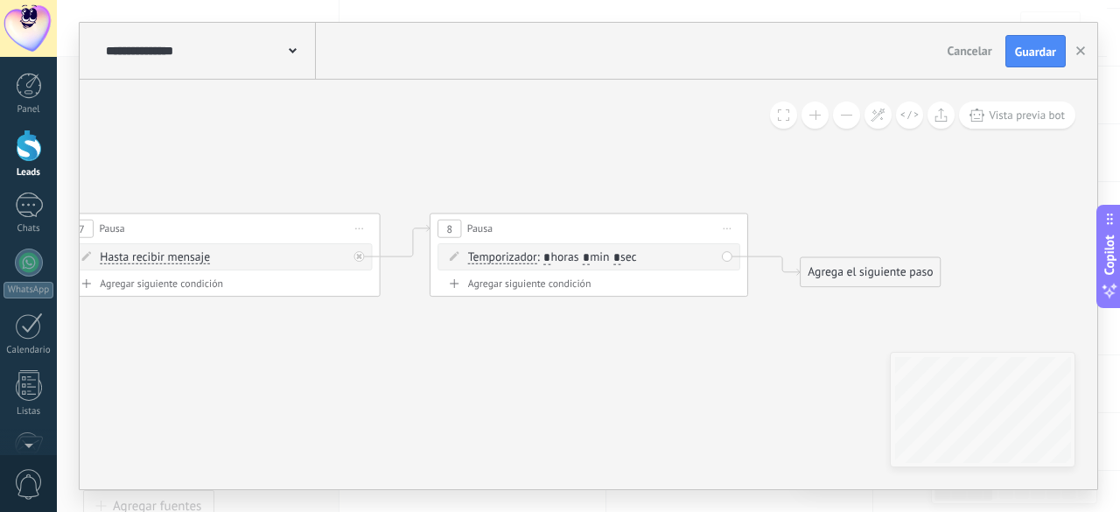
click at [590, 255] on input "*" at bounding box center [586, 258] width 7 height 13
type input "*"
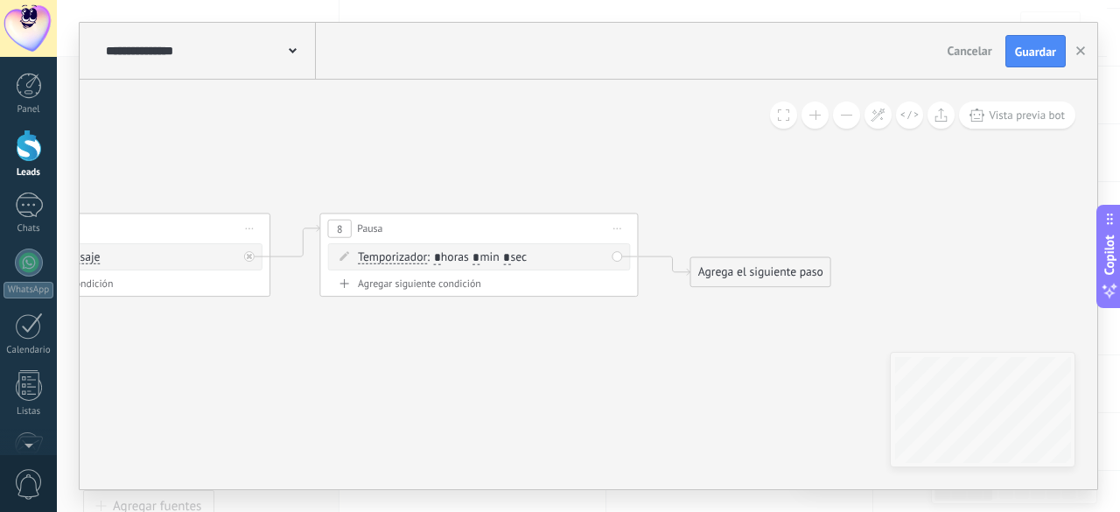
type input "*"
drag, startPoint x: 744, startPoint y: 238, endPoint x: 744, endPoint y: 211, distance: 27.1
click at [744, 224] on div "Agrega el siguiente paso" at bounding box center [761, 237] width 140 height 26
click at [741, 220] on div "Agrega el siguiente paso" at bounding box center [761, 222] width 140 height 26
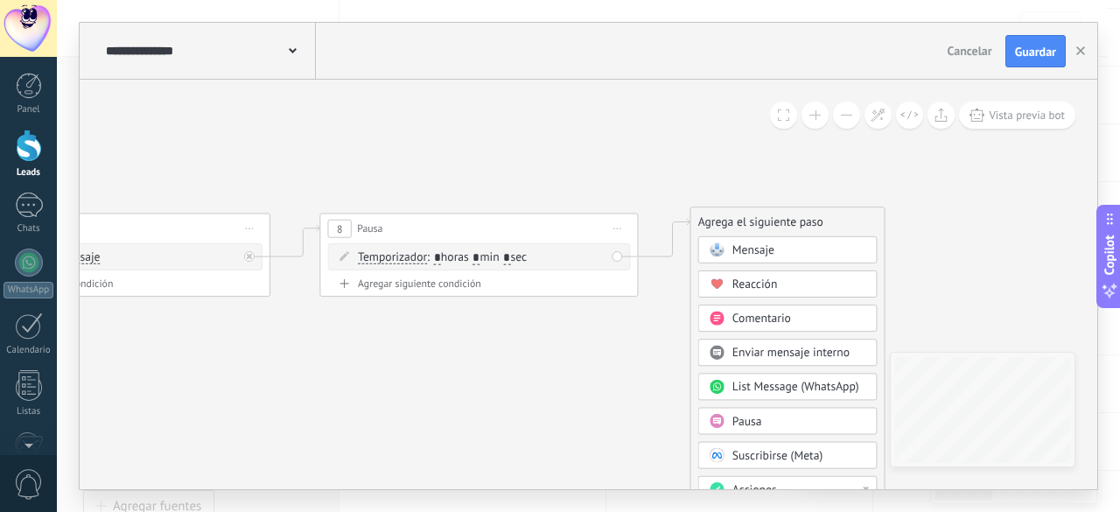
click at [759, 243] on span "Mensaje" at bounding box center [754, 250] width 42 height 15
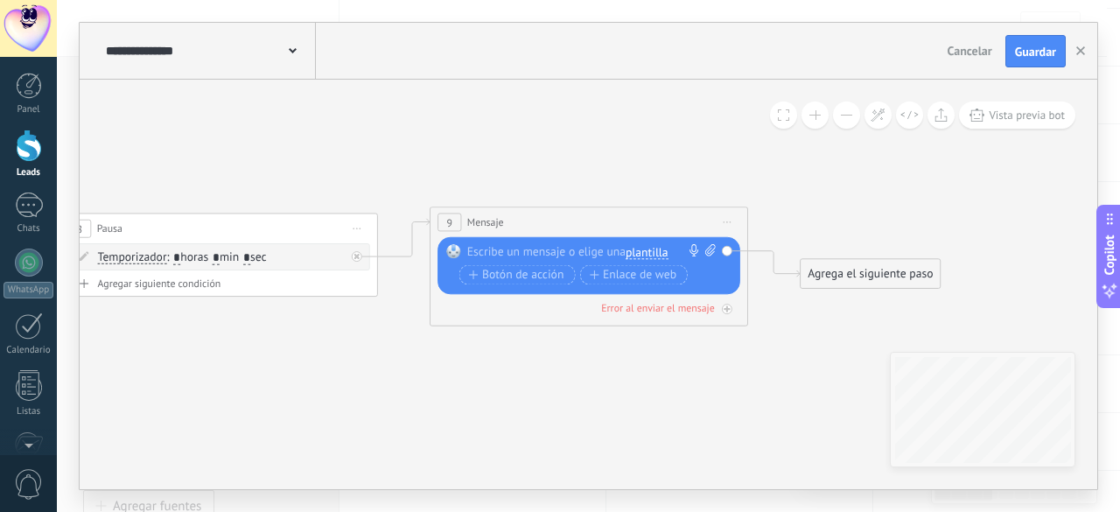
click at [644, 249] on span "plantilla" at bounding box center [647, 253] width 43 height 13
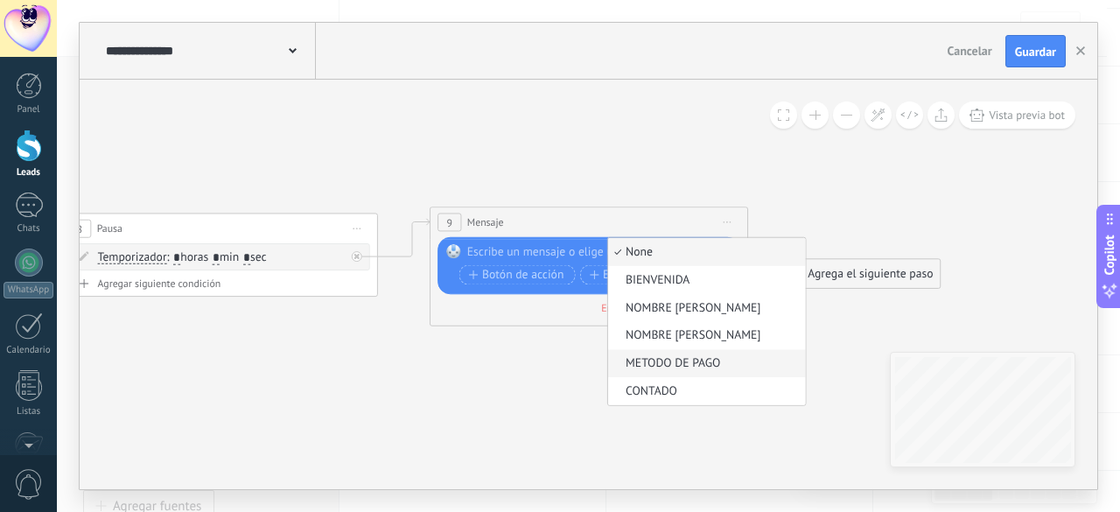
click at [698, 354] on li "METODO DE PAGO" at bounding box center [707, 363] width 198 height 28
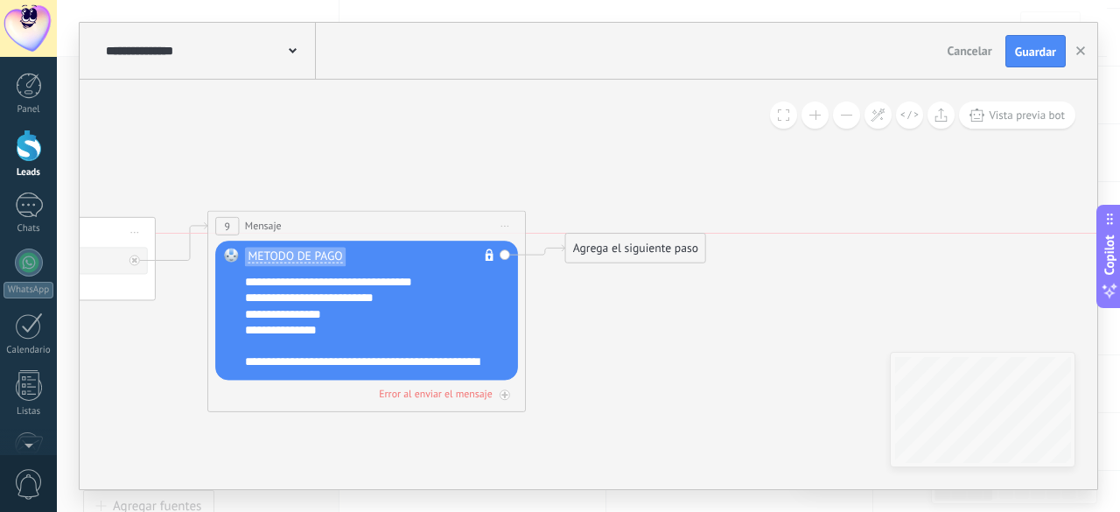
drag, startPoint x: 679, startPoint y: 286, endPoint x: 665, endPoint y: 222, distance: 65.4
click at [663, 235] on div "Agrega el siguiente paso" at bounding box center [635, 248] width 140 height 26
click at [648, 222] on div "Agrega el siguiente paso" at bounding box center [633, 227] width 140 height 26
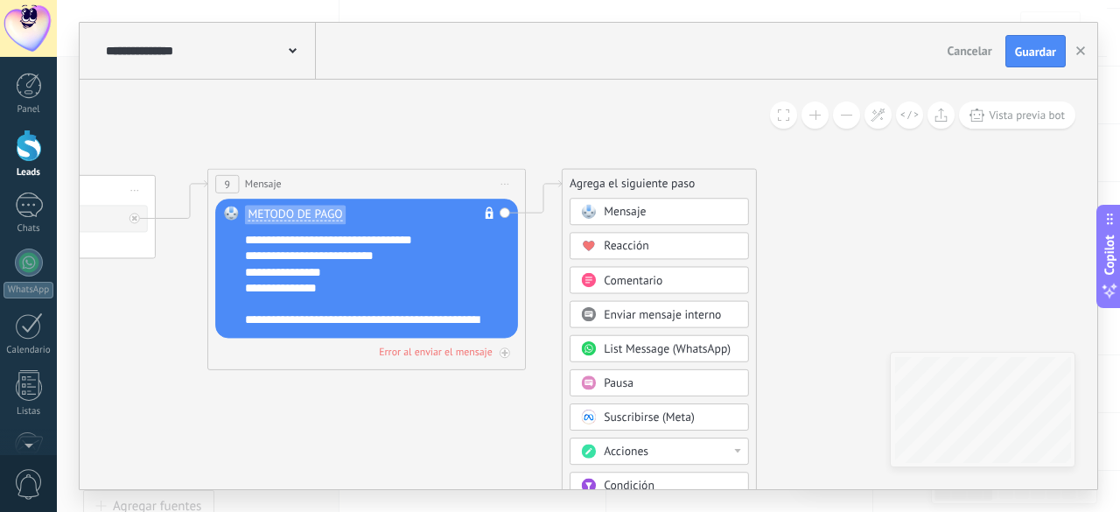
click at [623, 479] on span "Condición" at bounding box center [629, 486] width 51 height 15
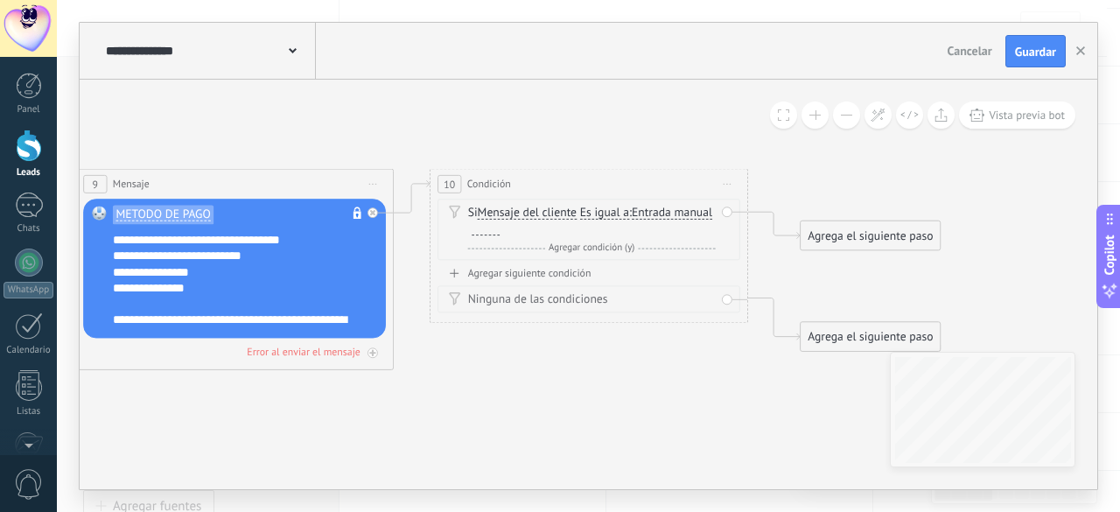
click at [500, 227] on div at bounding box center [486, 229] width 28 height 13
click at [533, 278] on div "Agregar siguiente condición" at bounding box center [589, 273] width 303 height 13
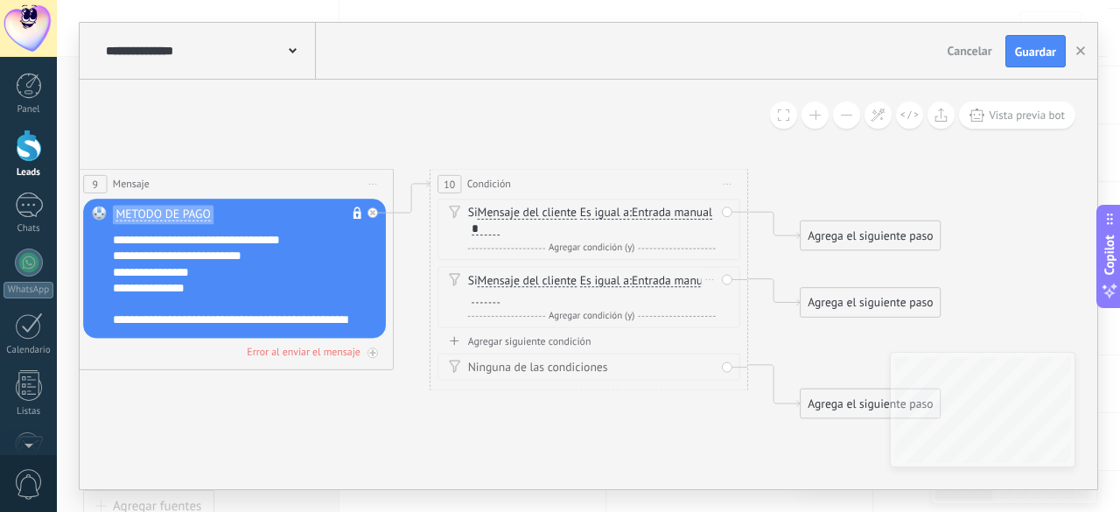
click at [500, 296] on div at bounding box center [486, 297] width 28 height 13
click at [583, 337] on div "Agregar siguiente condición" at bounding box center [589, 340] width 303 height 13
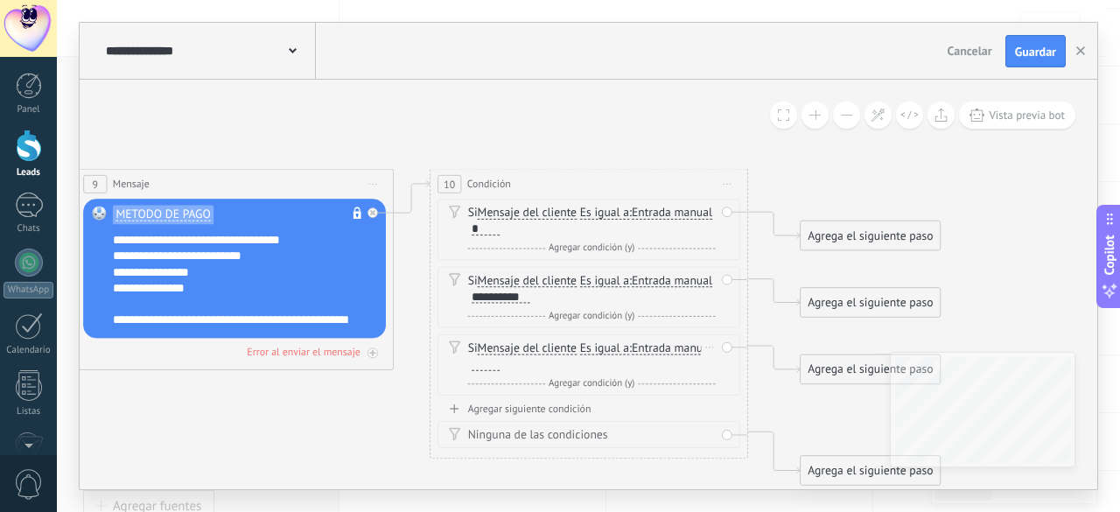
click at [500, 362] on div at bounding box center [486, 365] width 28 height 13
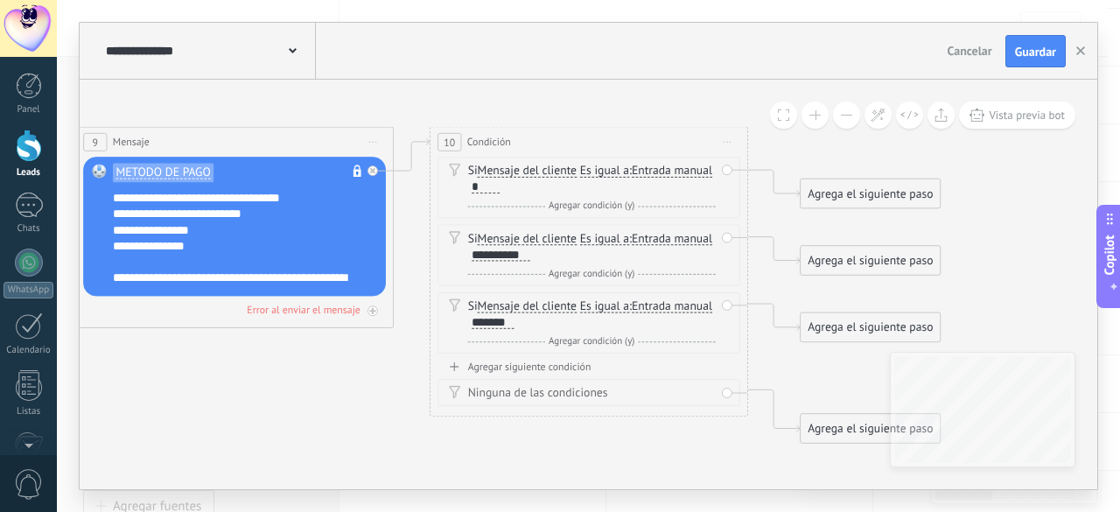
click at [569, 366] on div "Agregar siguiente condición" at bounding box center [589, 367] width 303 height 13
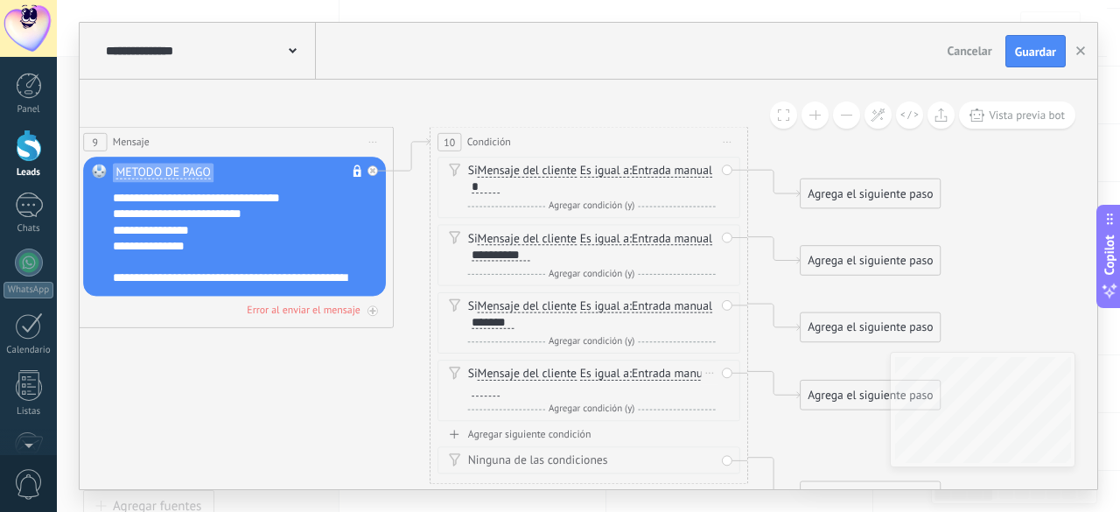
click at [500, 385] on div at bounding box center [486, 390] width 28 height 13
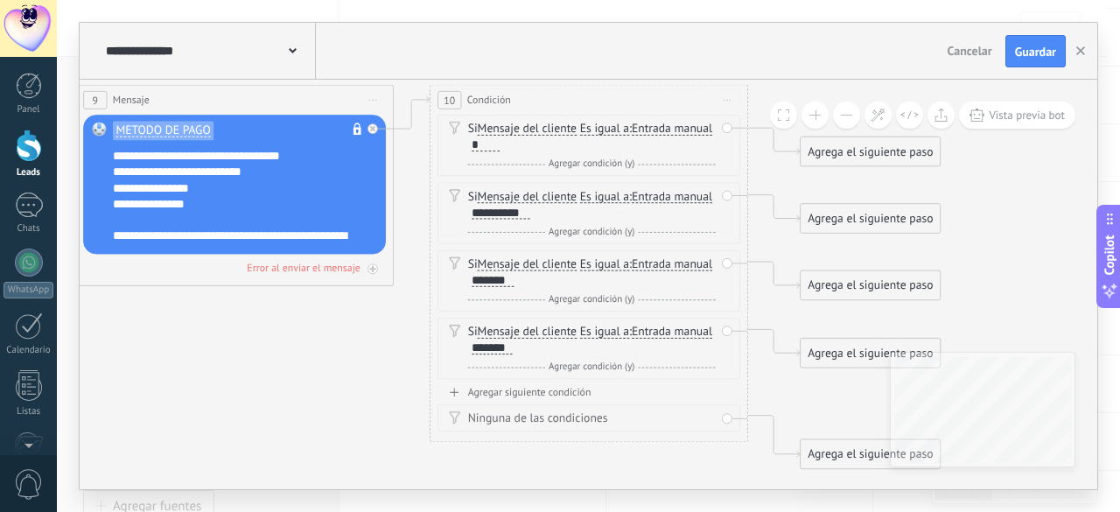
click at [550, 390] on div "Agregar siguiente condición" at bounding box center [589, 392] width 303 height 13
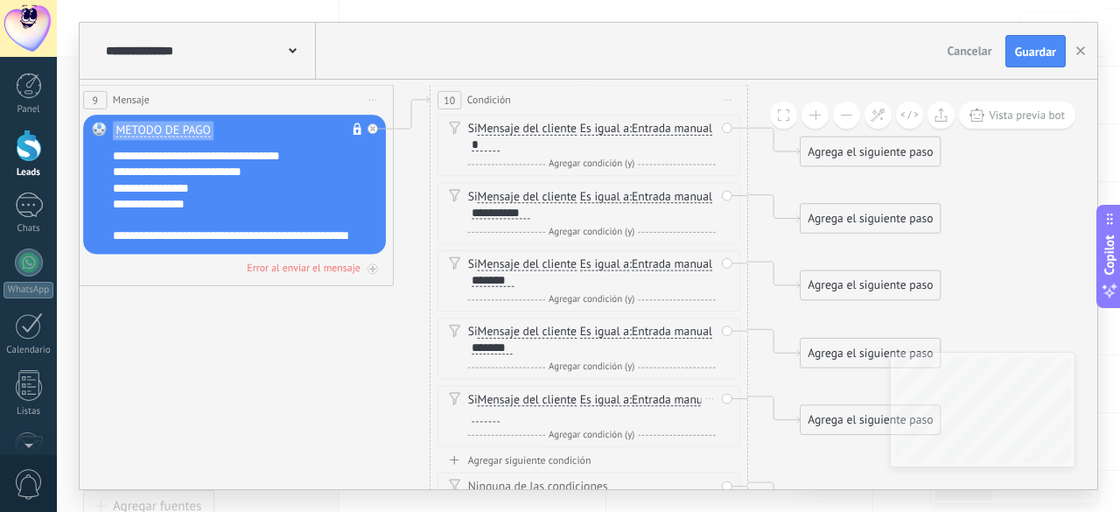
click at [500, 415] on div at bounding box center [486, 416] width 28 height 13
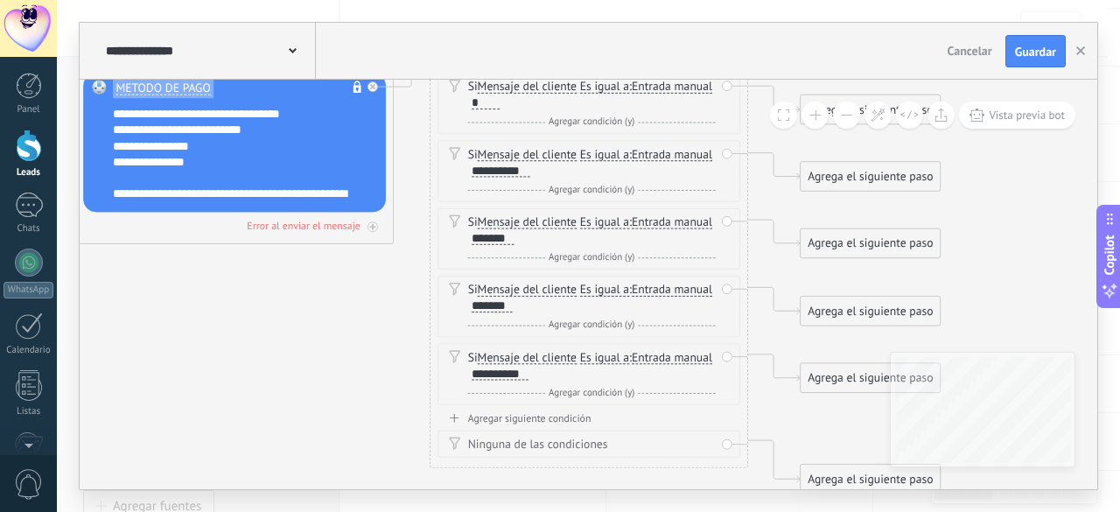
click at [563, 418] on div "Agregar siguiente condición" at bounding box center [589, 417] width 303 height 13
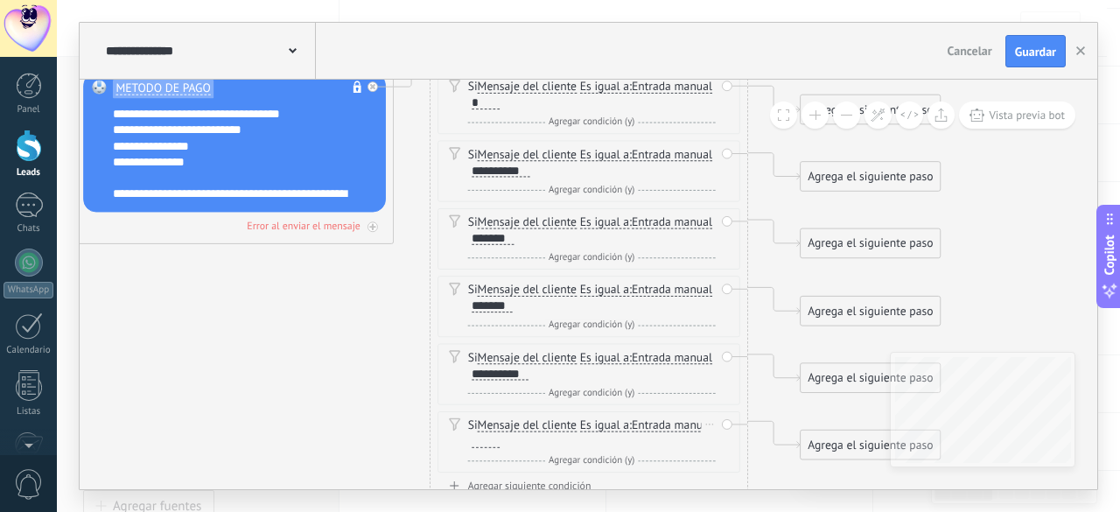
click at [500, 436] on div at bounding box center [486, 442] width 28 height 13
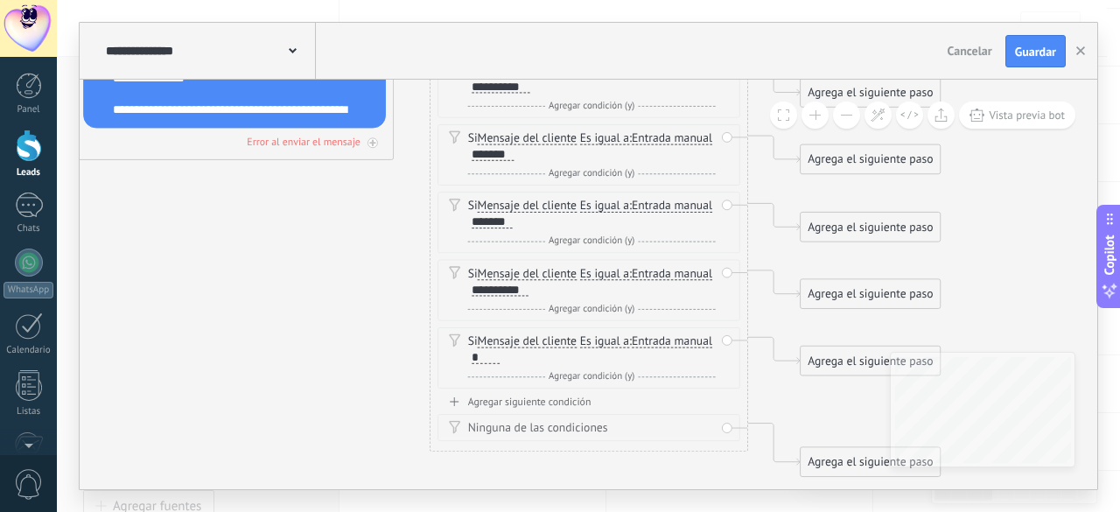
click at [550, 396] on div "Agregar siguiente condición" at bounding box center [589, 402] width 303 height 13
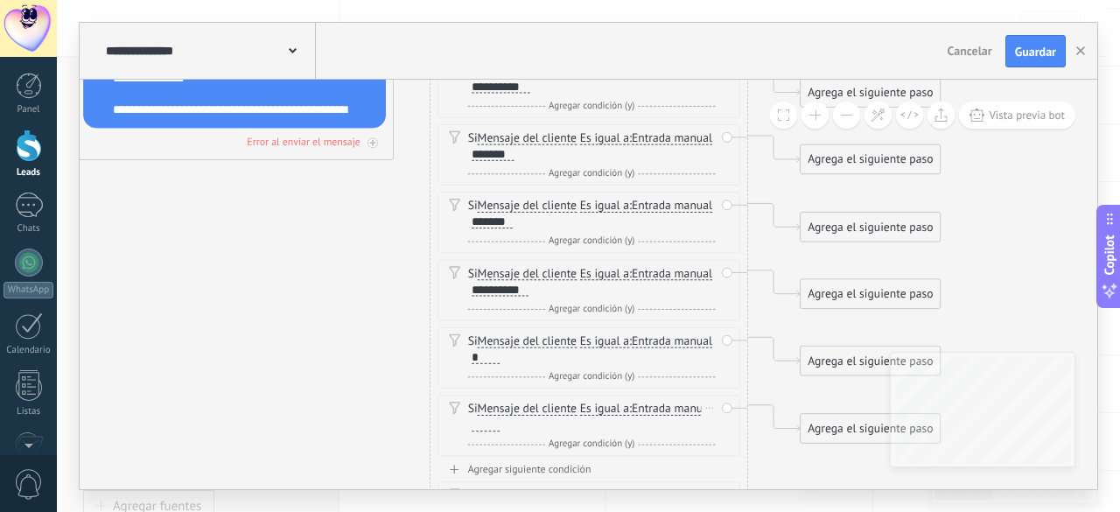
click at [500, 419] on div at bounding box center [486, 425] width 28 height 13
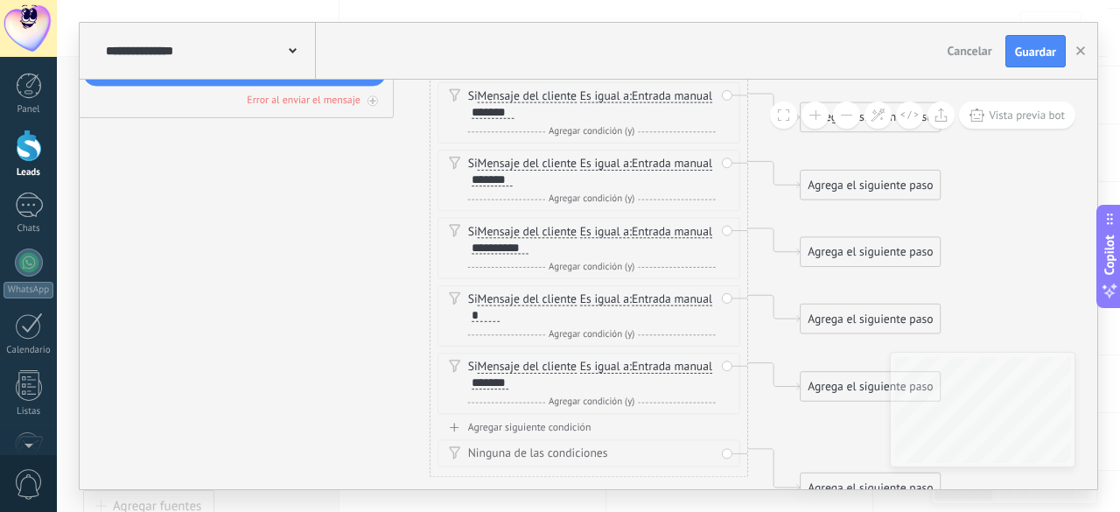
click at [558, 428] on div "Agregar siguiente condición" at bounding box center [589, 427] width 303 height 13
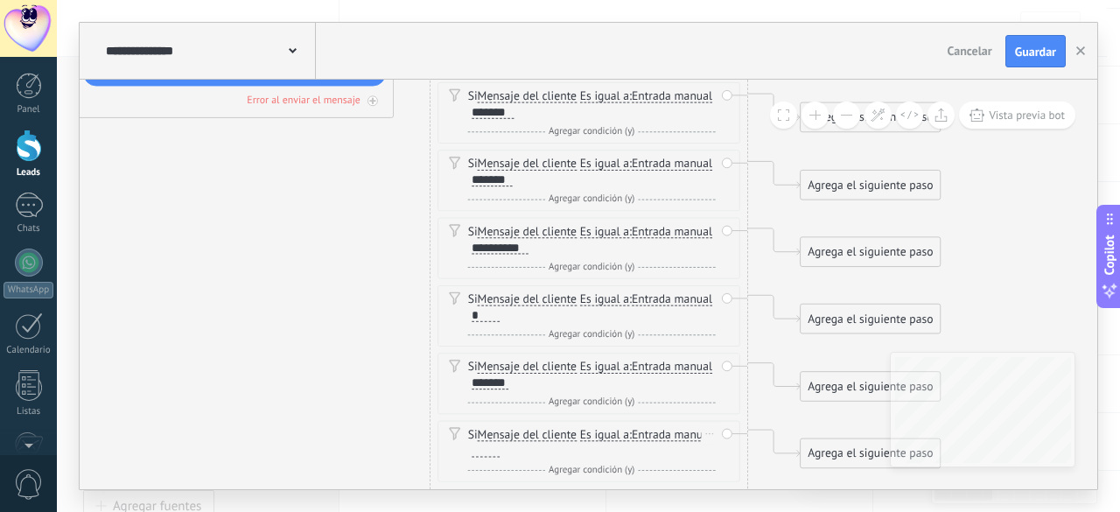
click at [500, 452] on div at bounding box center [486, 451] width 28 height 13
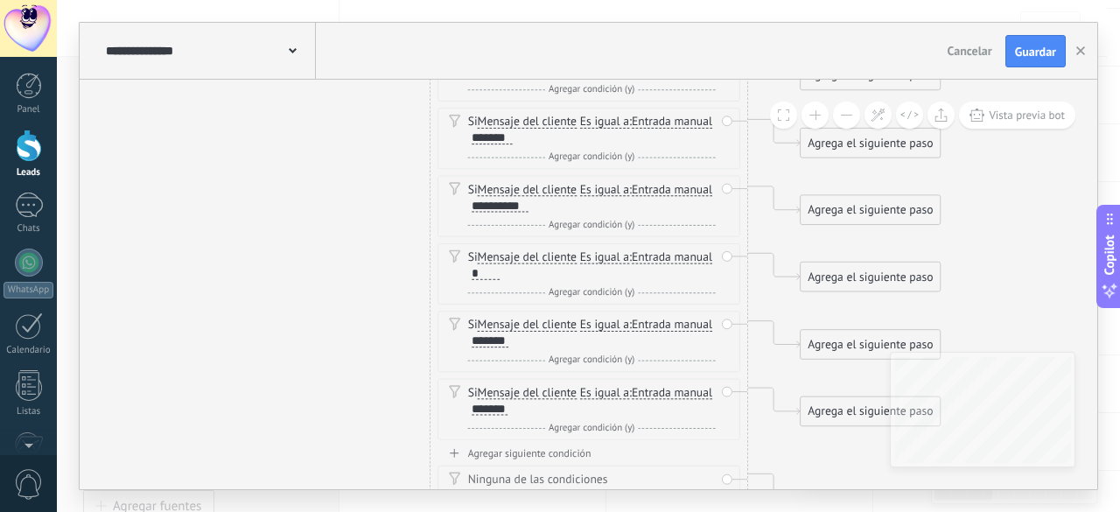
click at [555, 451] on div "Agregar siguiente condición" at bounding box center [589, 452] width 303 height 13
click at [500, 471] on div at bounding box center [486, 477] width 28 height 13
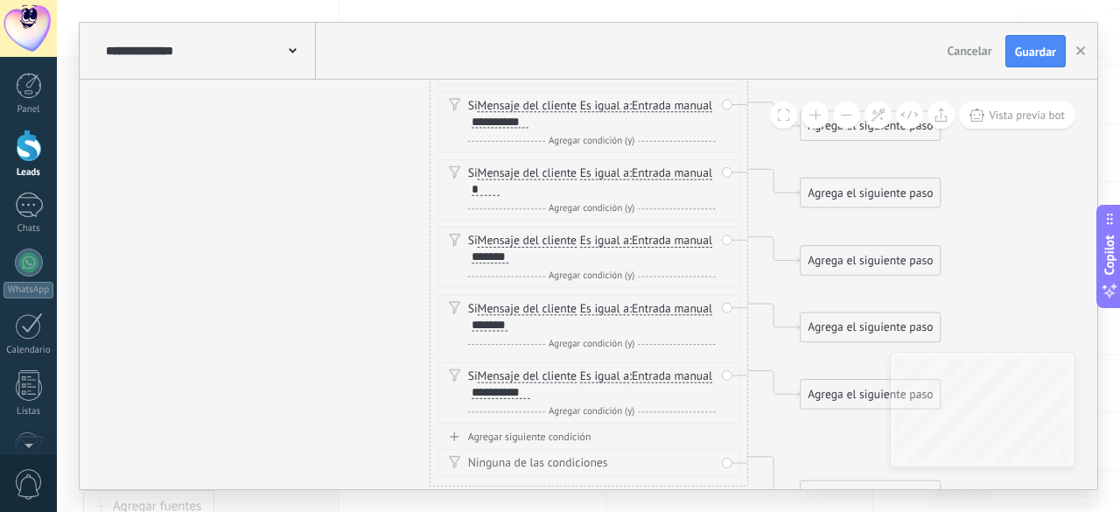
click at [562, 434] on div "Agregar siguiente condición" at bounding box center [589, 437] width 303 height 13
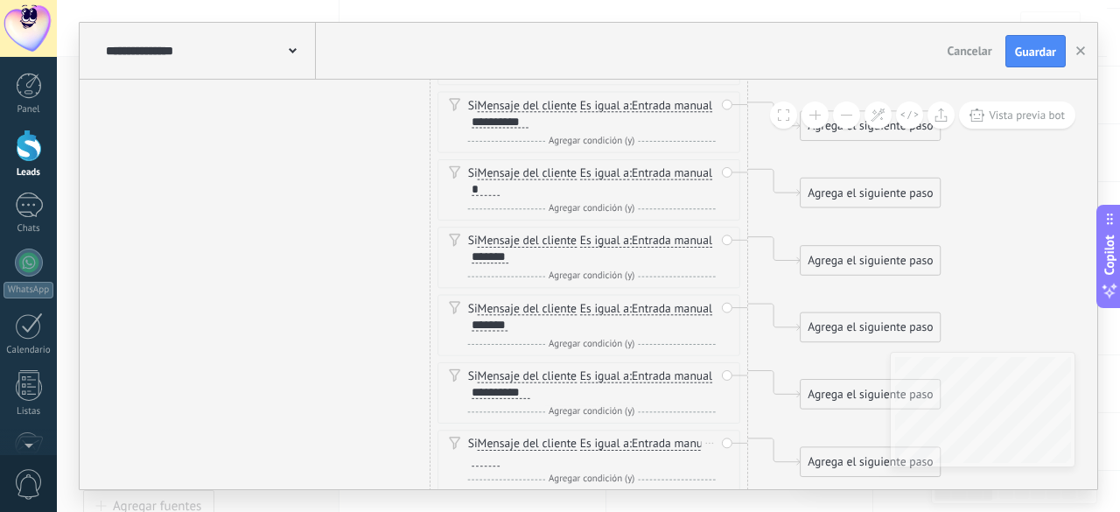
click at [500, 454] on div at bounding box center [486, 460] width 28 height 13
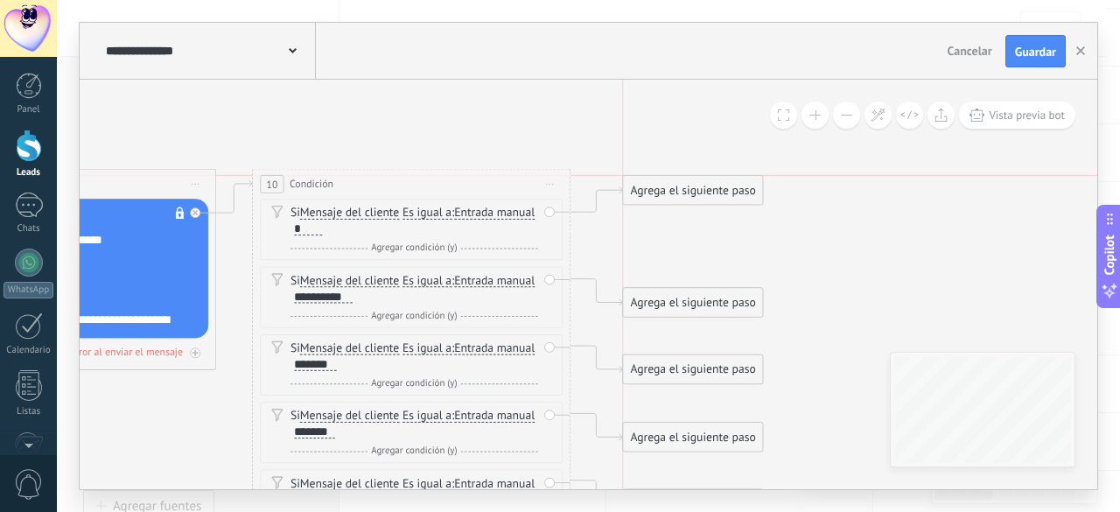
drag, startPoint x: 696, startPoint y: 235, endPoint x: 698, endPoint y: 194, distance: 41.2
click at [698, 194] on div "Agrega el siguiente paso" at bounding box center [693, 191] width 140 height 26
click at [699, 190] on div "Agrega el siguiente paso" at bounding box center [693, 191] width 140 height 26
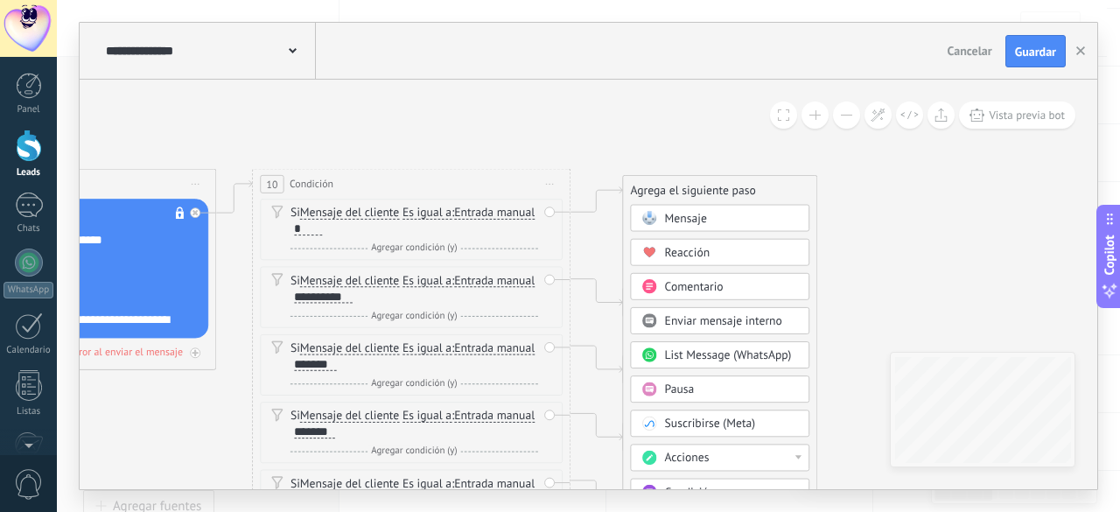
click at [698, 384] on div "Pausa" at bounding box center [732, 391] width 134 height 16
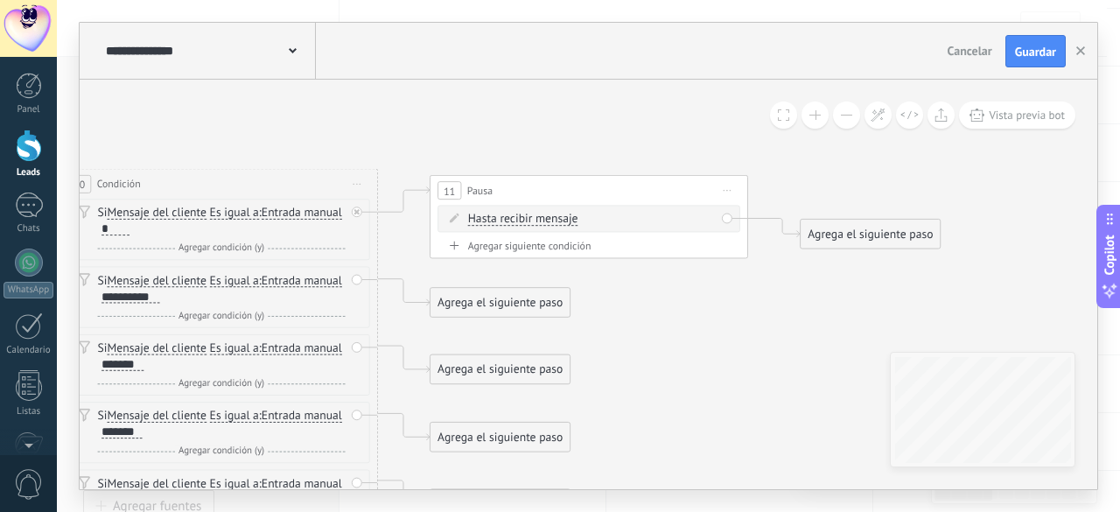
click at [537, 219] on span "Hasta recibir mensaje" at bounding box center [523, 220] width 110 height 13
click at [537, 219] on button "Hasta recibir mensaje" at bounding box center [559, 220] width 199 height 29
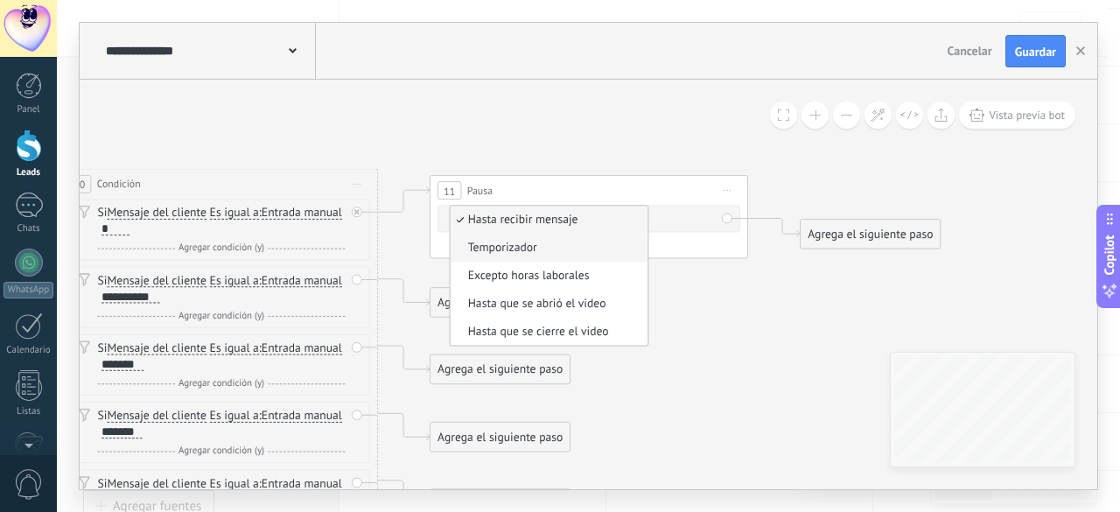
click at [523, 245] on span "Temporizador" at bounding box center [547, 249] width 193 height 16
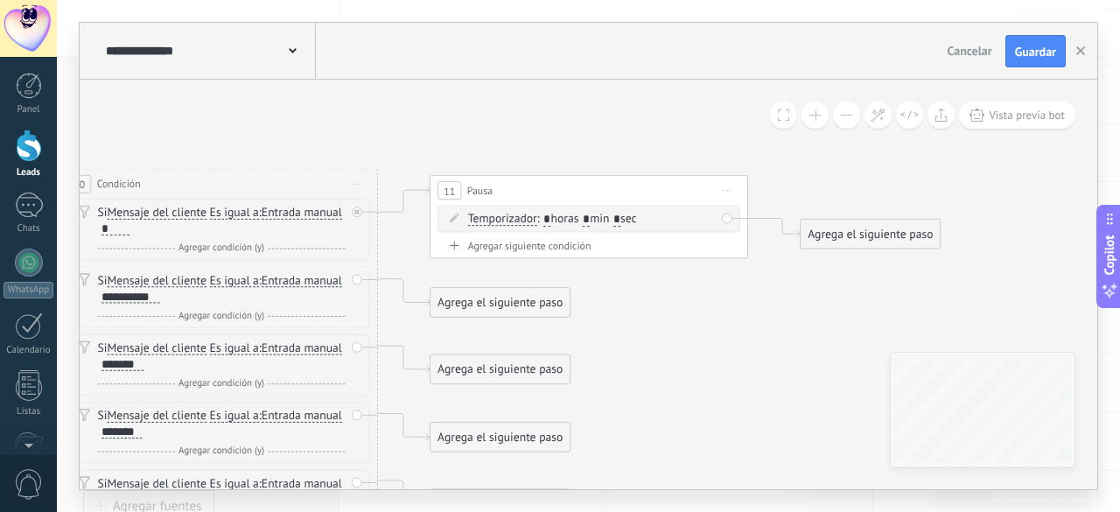
click at [590, 219] on input "*" at bounding box center [586, 220] width 7 height 13
type input "*"
drag, startPoint x: 515, startPoint y: 307, endPoint x: 530, endPoint y: 228, distance: 81.2
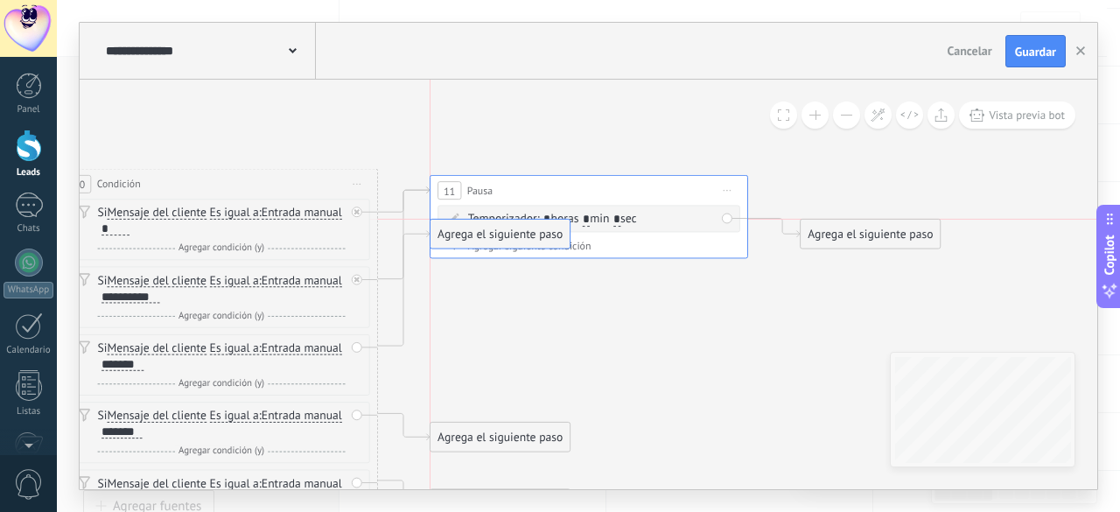
drag, startPoint x: 492, startPoint y: 370, endPoint x: 492, endPoint y: 241, distance: 129.5
drag, startPoint x: 495, startPoint y: 434, endPoint x: 503, endPoint y: 218, distance: 216.3
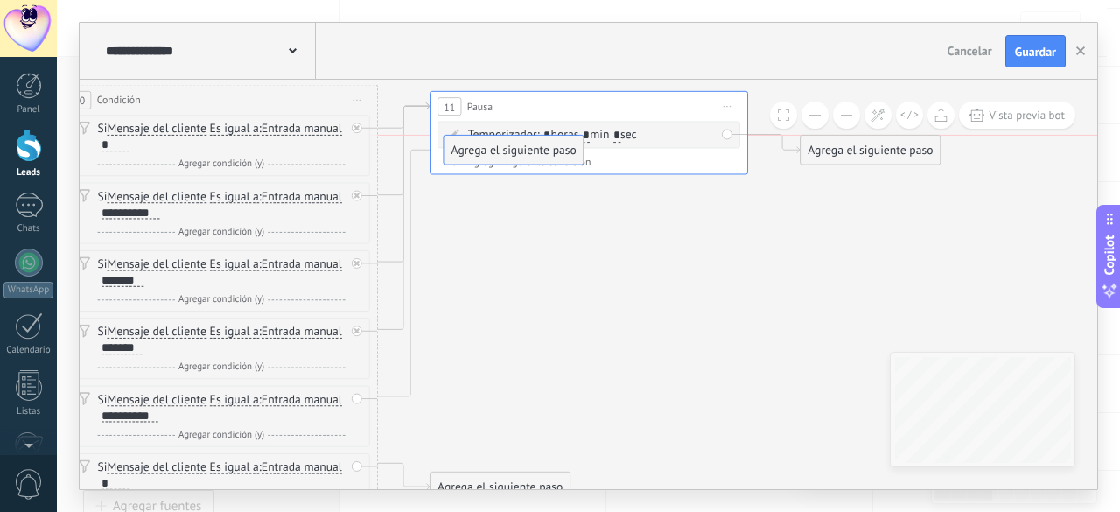
drag, startPoint x: 467, startPoint y: 421, endPoint x: 482, endPoint y: 151, distance: 270.9
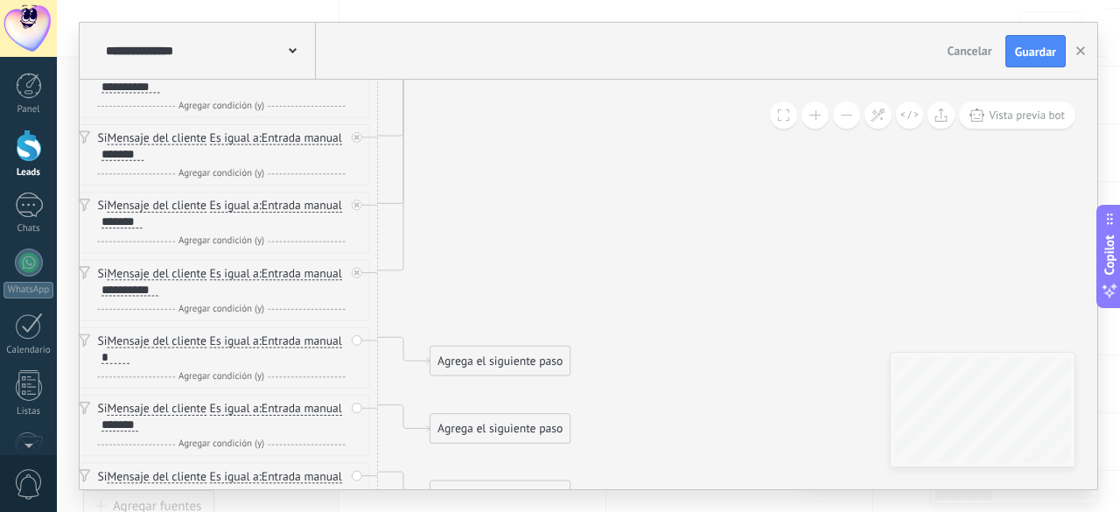
click at [481, 362] on div "Agrega el siguiente paso" at bounding box center [501, 361] width 140 height 26
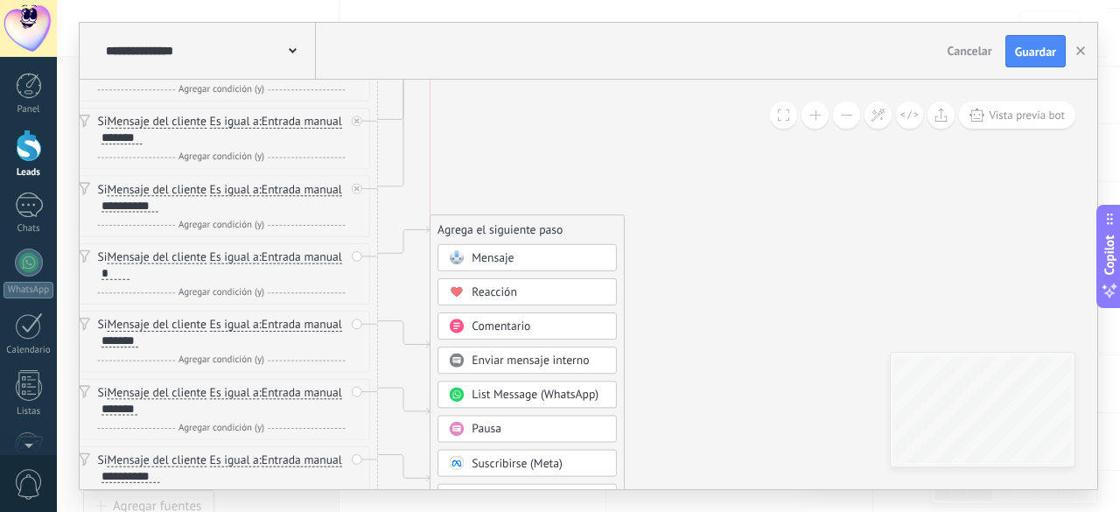
drag, startPoint x: 506, startPoint y: 281, endPoint x: 504, endPoint y: 233, distance: 48.2
click at [504, 233] on div "Agrega el siguiente paso" at bounding box center [527, 230] width 193 height 26
click at [509, 420] on div "Pausa" at bounding box center [539, 428] width 134 height 16
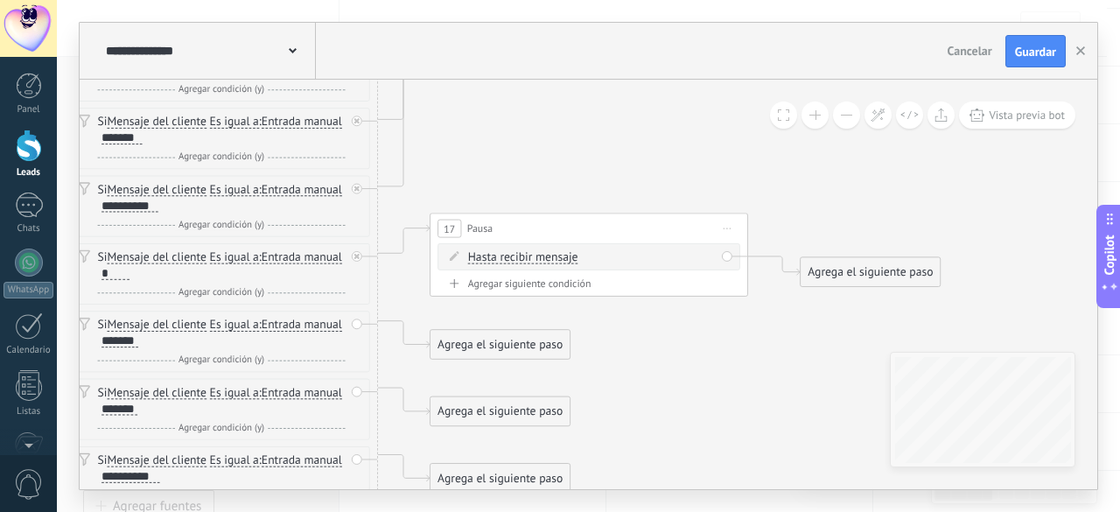
click at [520, 258] on span "Hasta recibir mensaje" at bounding box center [523, 257] width 110 height 13
click at [520, 258] on button "Hasta recibir mensaje" at bounding box center [559, 257] width 199 height 29
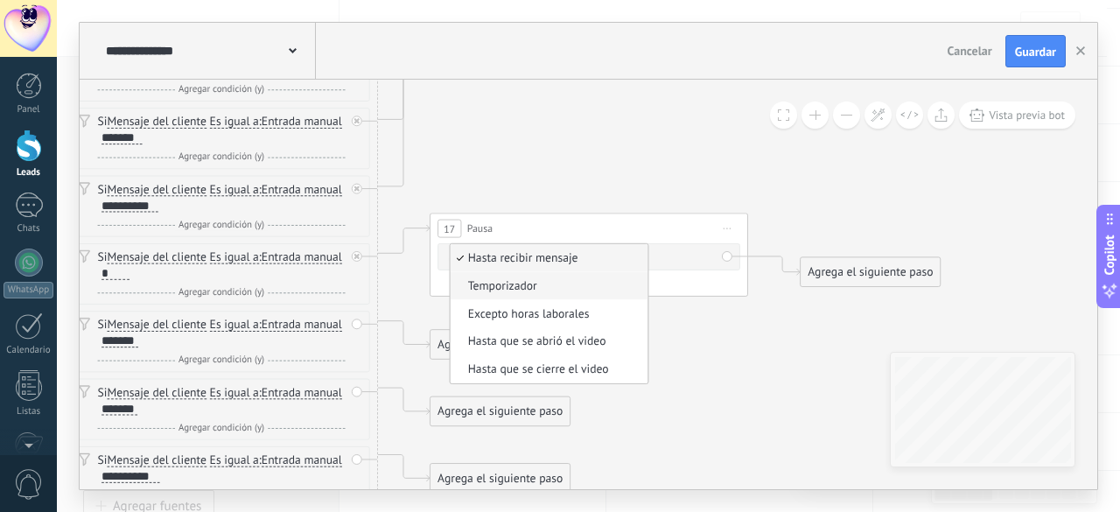
click at [515, 283] on span "Temporizador" at bounding box center [547, 286] width 193 height 16
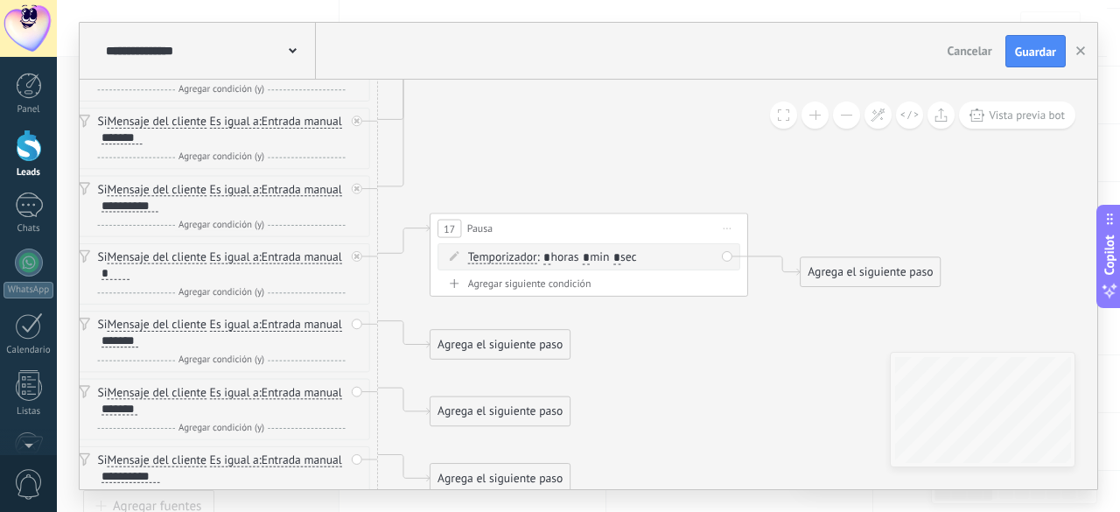
click at [590, 256] on input "*" at bounding box center [586, 258] width 7 height 13
type input "*"
drag, startPoint x: 497, startPoint y: 342, endPoint x: 508, endPoint y: 255, distance: 88.2
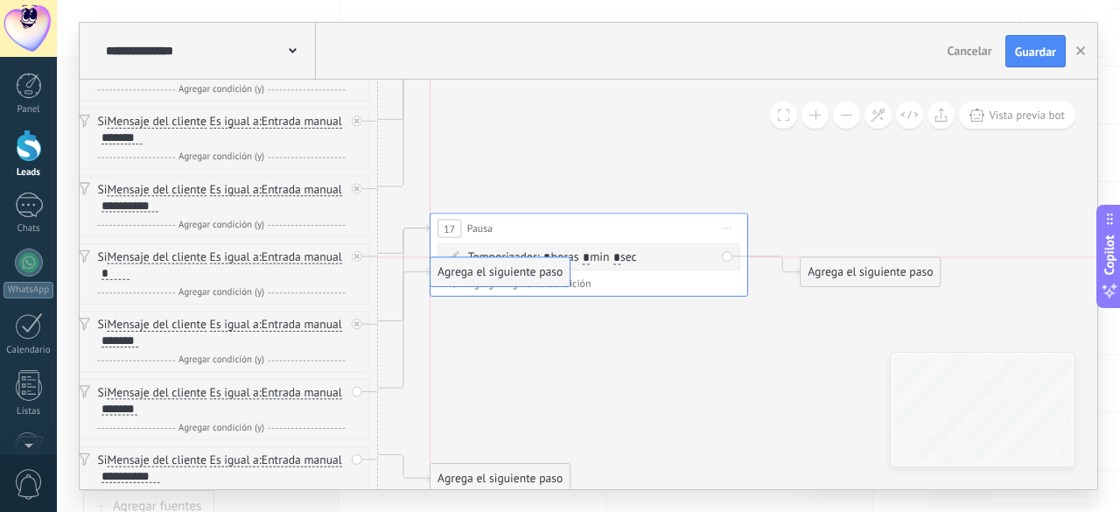
drag, startPoint x: 520, startPoint y: 410, endPoint x: 519, endPoint y: 262, distance: 147.9
drag, startPoint x: 508, startPoint y: 471, endPoint x: 510, endPoint y: 258, distance: 212.7
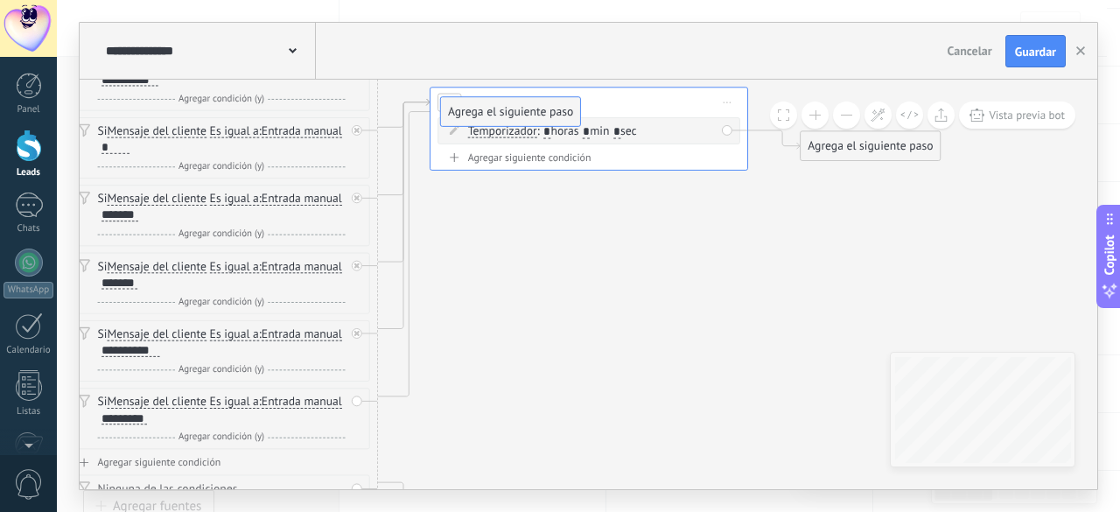
drag, startPoint x: 504, startPoint y: 427, endPoint x: 516, endPoint y: 119, distance: 308.3
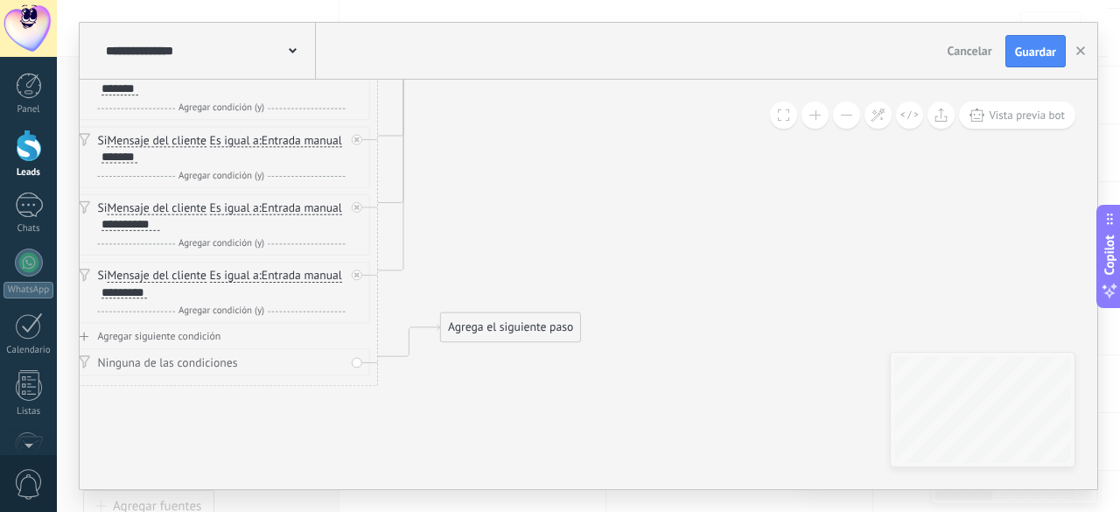
drag, startPoint x: 495, startPoint y: 392, endPoint x: 507, endPoint y: 325, distance: 68.4
click at [507, 325] on div "Agrega el siguiente paso" at bounding box center [511, 328] width 140 height 26
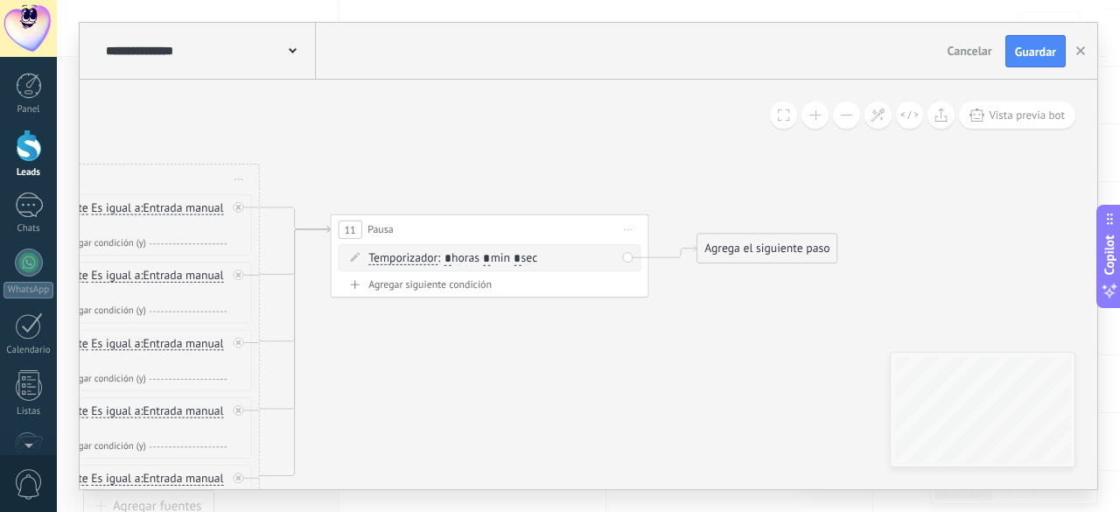
drag, startPoint x: 765, startPoint y: 226, endPoint x: 781, endPoint y: 245, distance: 24.9
click at [781, 245] on div "Agrega el siguiente paso" at bounding box center [768, 249] width 140 height 26
click at [755, 249] on div "Agrega el siguiente paso" at bounding box center [768, 249] width 140 height 26
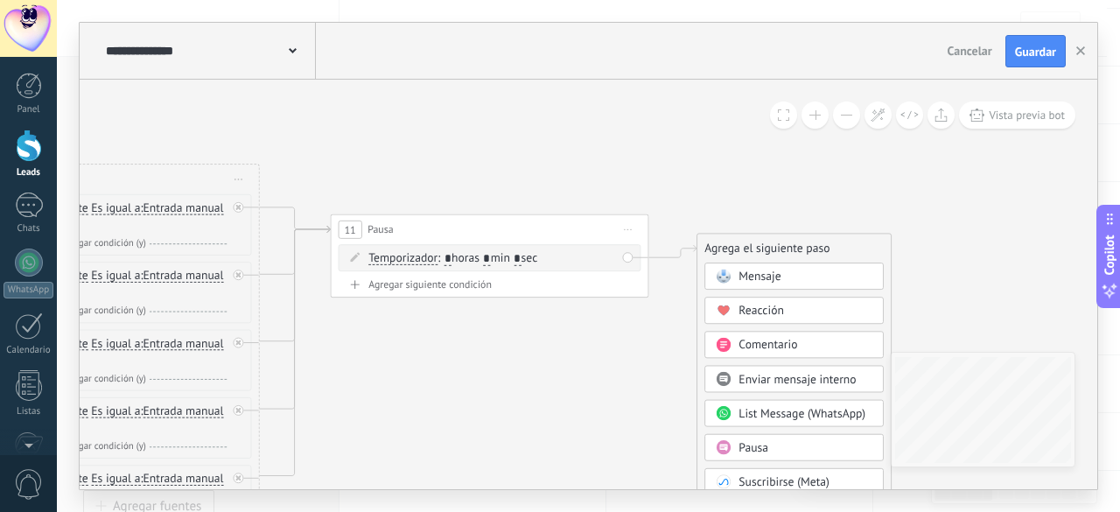
click at [762, 270] on span "Mensaje" at bounding box center [760, 277] width 42 height 15
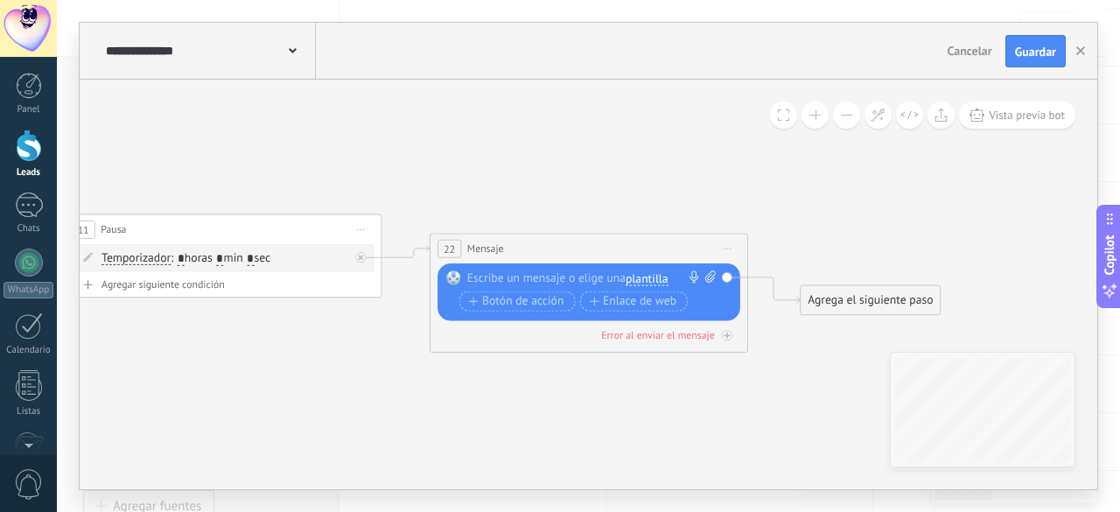
click at [649, 273] on span "plantilla" at bounding box center [647, 279] width 43 height 13
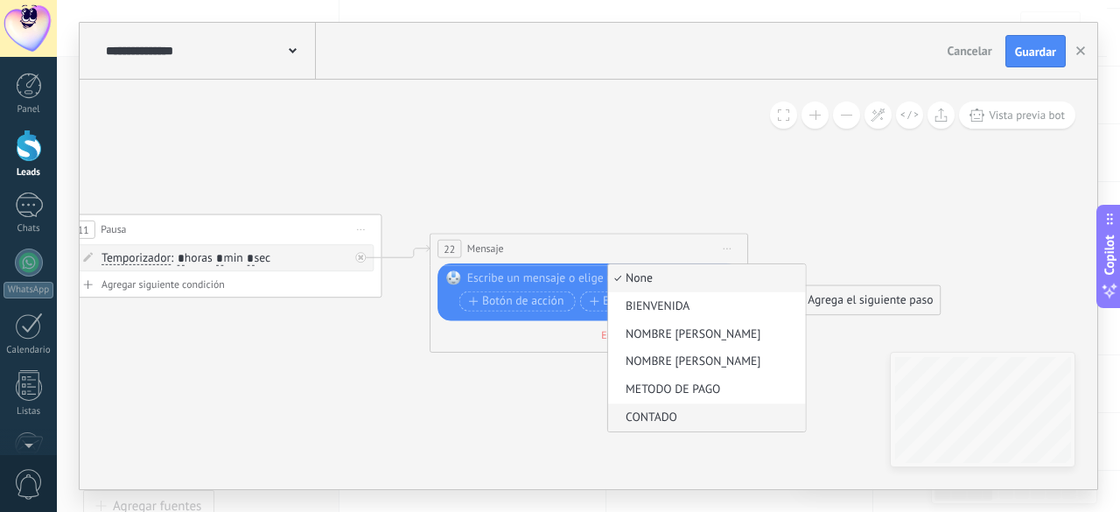
click at [656, 411] on span "CONTADO" at bounding box center [704, 419] width 193 height 16
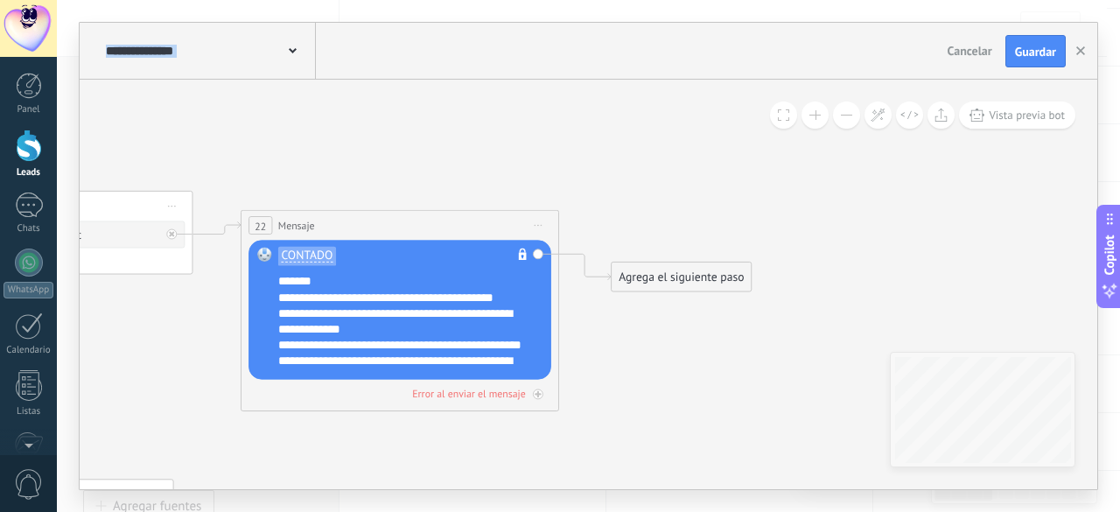
drag, startPoint x: 618, startPoint y: 158, endPoint x: 429, endPoint y: 136, distance: 190.3
click at [672, 274] on div "Agrega el siguiente paso" at bounding box center [682, 277] width 140 height 26
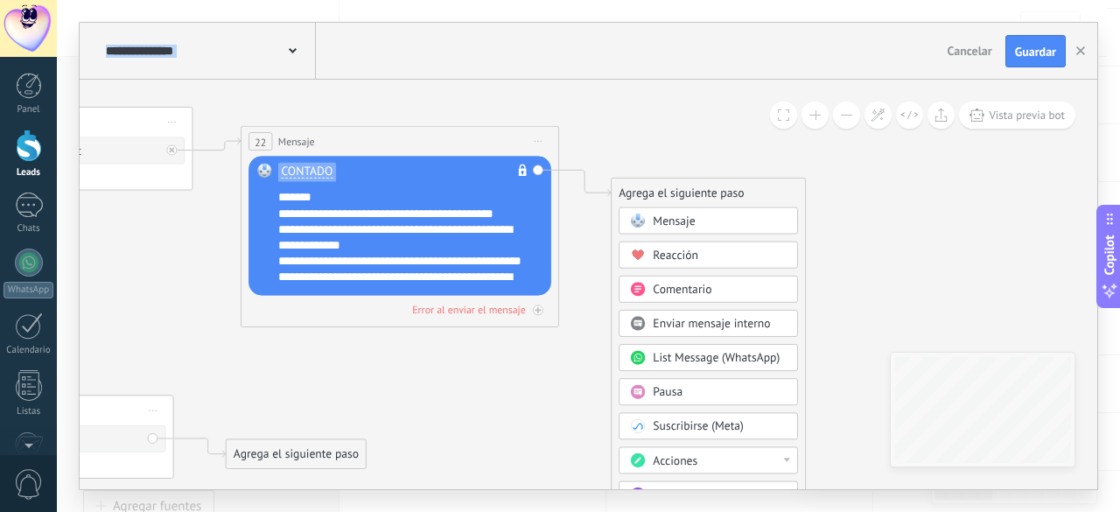
click at [675, 453] on span "Acciones" at bounding box center [675, 460] width 45 height 15
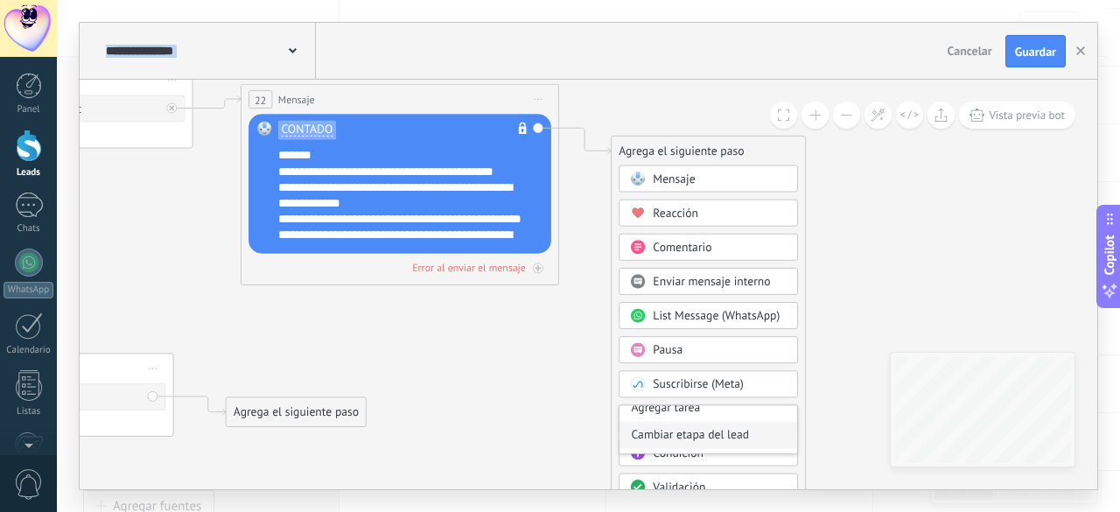
scroll to position [88, 0]
click at [688, 419] on div "Cambiar etapa del lead" at bounding box center [709, 421] width 178 height 27
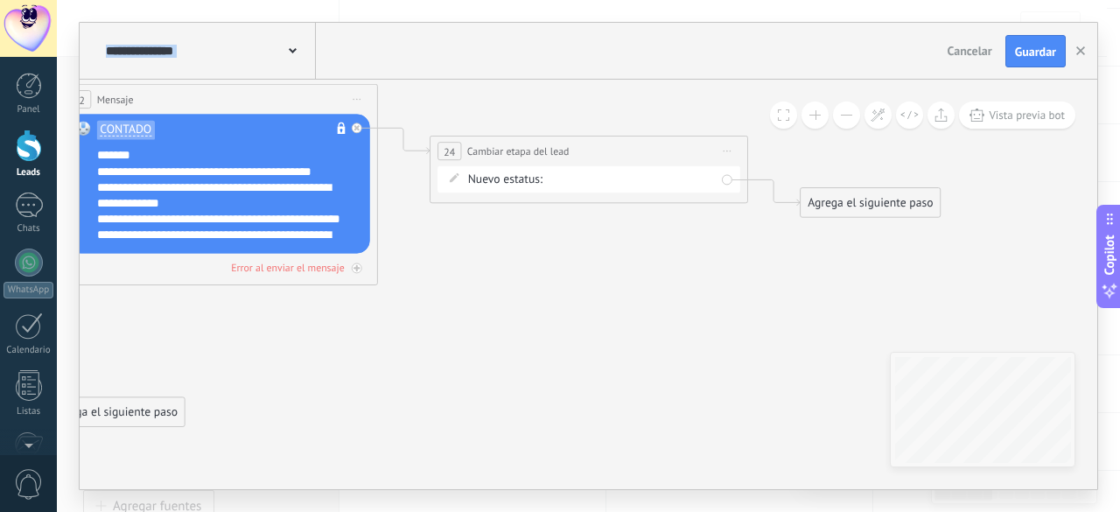
click at [0, 0] on div "Contacto inicial VALIDACIÓN NO REPORTADO [PERSON_NAME] VALIDACIÓN REPORTADO [PE…" at bounding box center [0, 0] width 0 height 0
click at [0, 0] on label "CONTADO [PERSON_NAME]" at bounding box center [0, 0] width 0 height 0
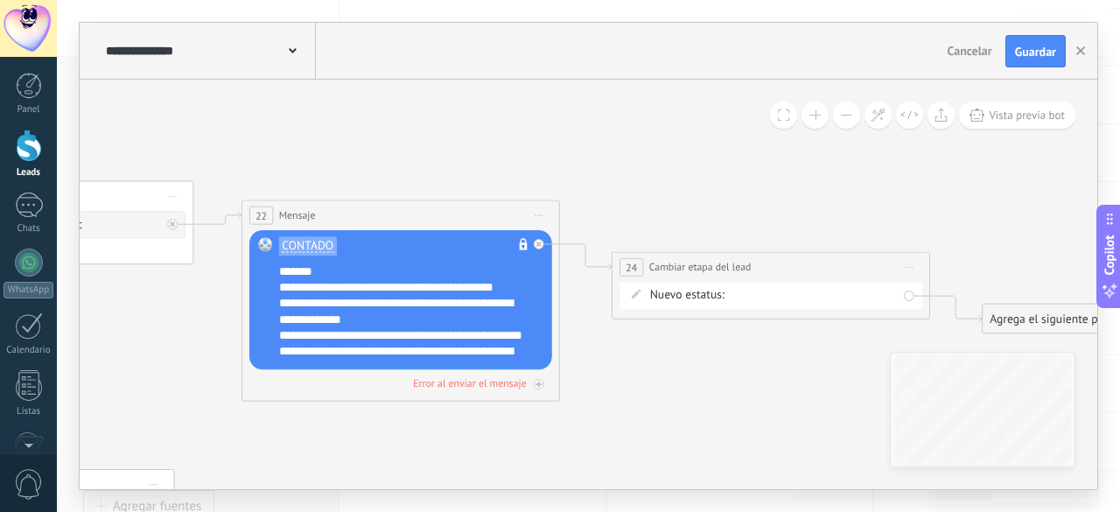
drag, startPoint x: 586, startPoint y: 276, endPoint x: 768, endPoint y: 393, distance: 216.6
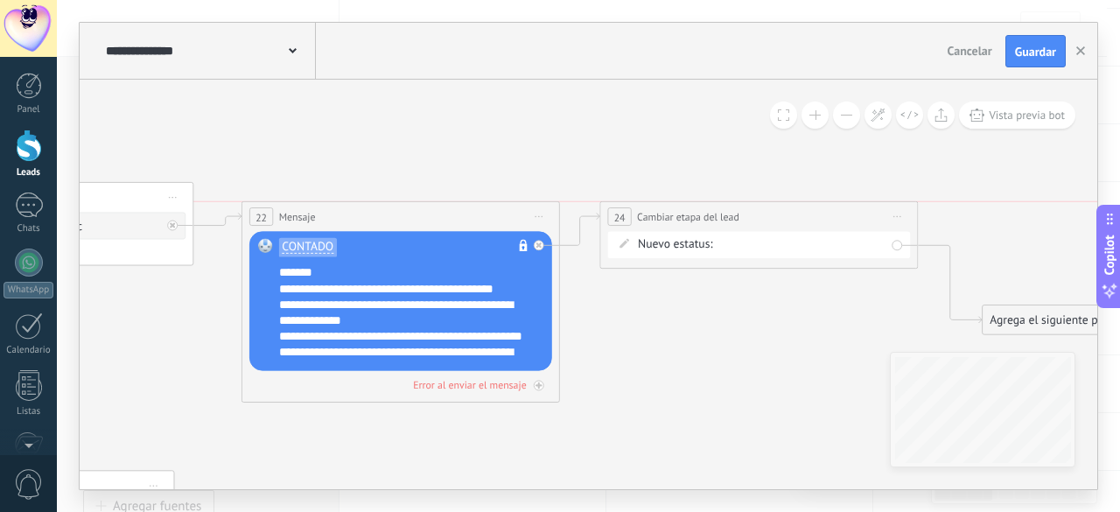
drag, startPoint x: 766, startPoint y: 268, endPoint x: 755, endPoint y: 211, distance: 58.0
click at [755, 211] on div "**********" at bounding box center [758, 217] width 317 height 30
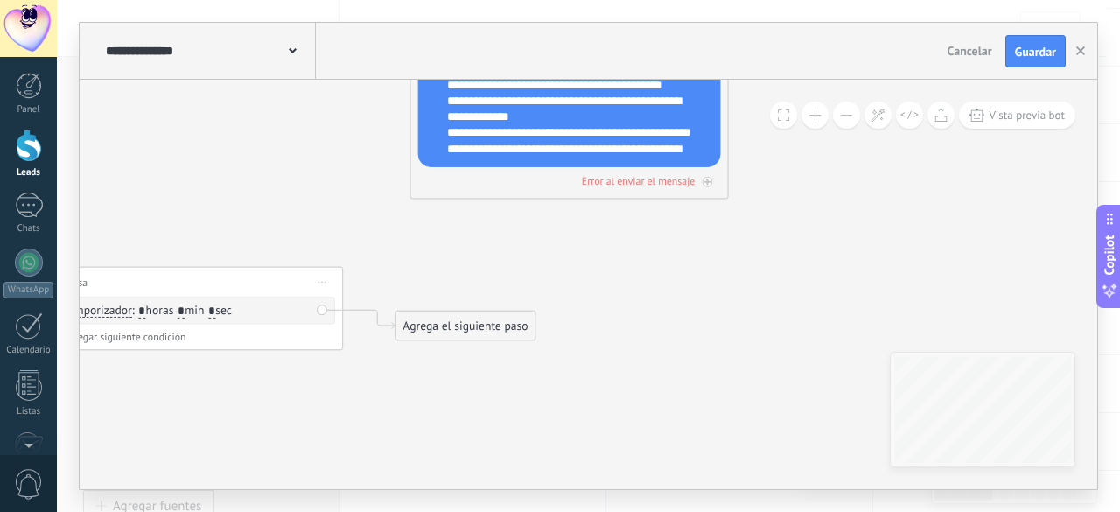
drag, startPoint x: 741, startPoint y: 340, endPoint x: 914, endPoint y: 117, distance: 282.1
click at [914, 117] on div "**********" at bounding box center [589, 285] width 1018 height 410
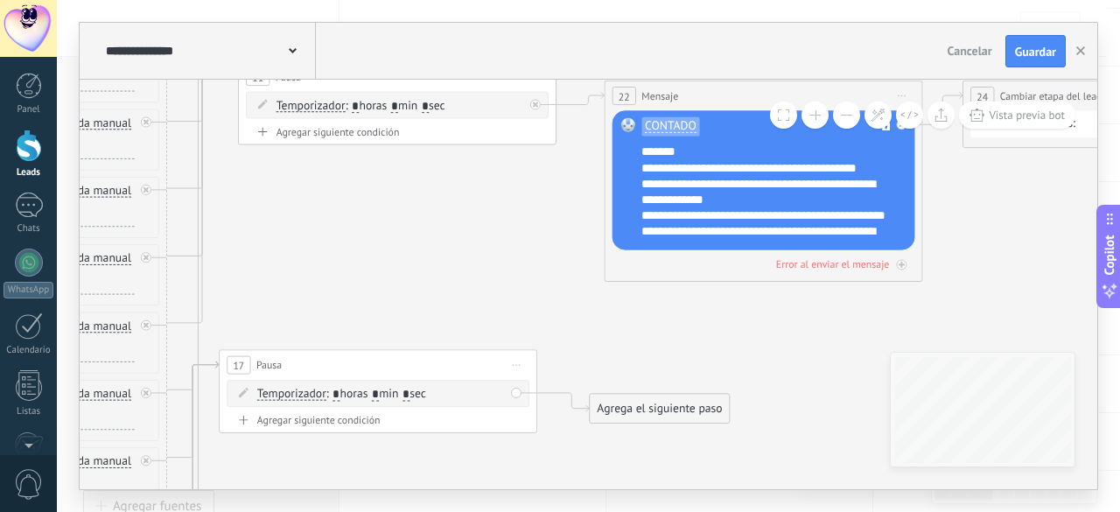
drag, startPoint x: 734, startPoint y: 221, endPoint x: 961, endPoint y: 314, distance: 245.8
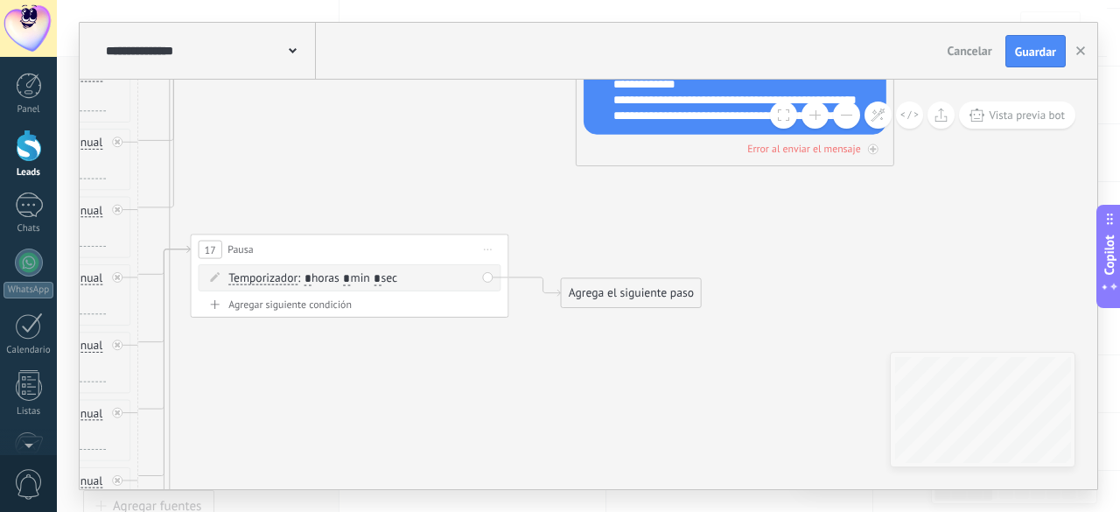
drag, startPoint x: 702, startPoint y: 309, endPoint x: 627, endPoint y: 200, distance: 132.1
click at [614, 290] on div "Agrega el siguiente paso" at bounding box center [632, 293] width 140 height 26
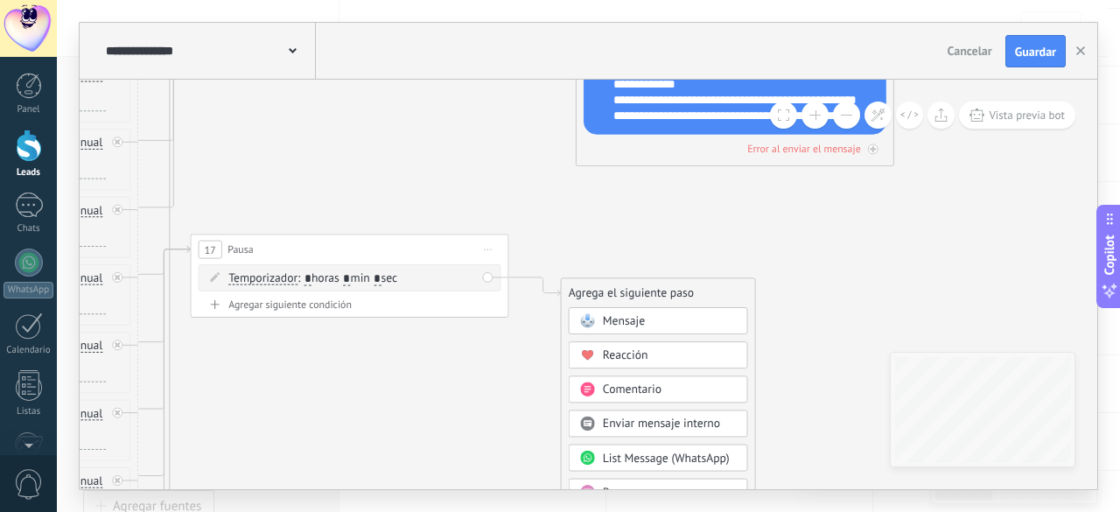
click at [625, 319] on span "Mensaje" at bounding box center [624, 321] width 42 height 15
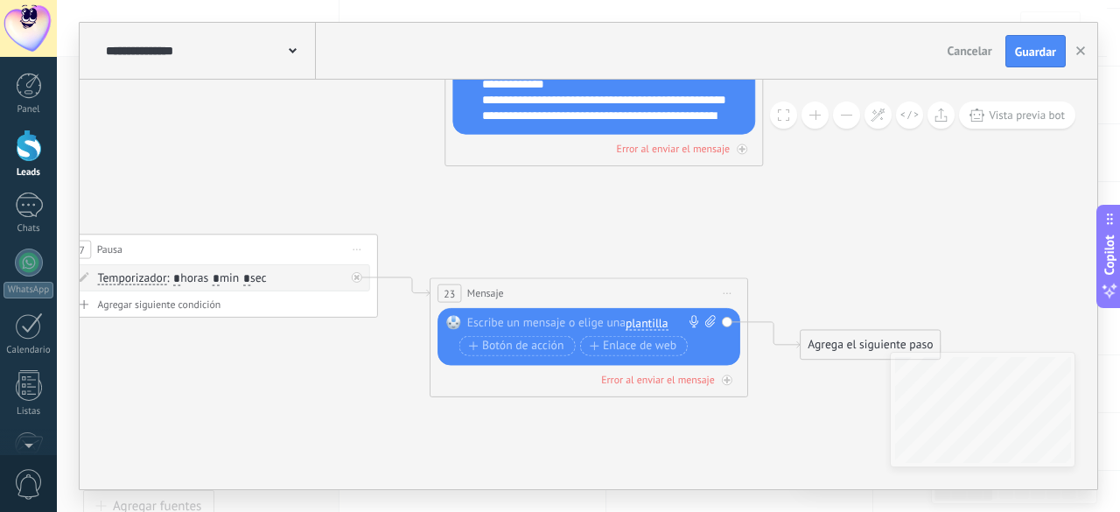
click at [657, 318] on span "plantilla" at bounding box center [647, 324] width 43 height 13
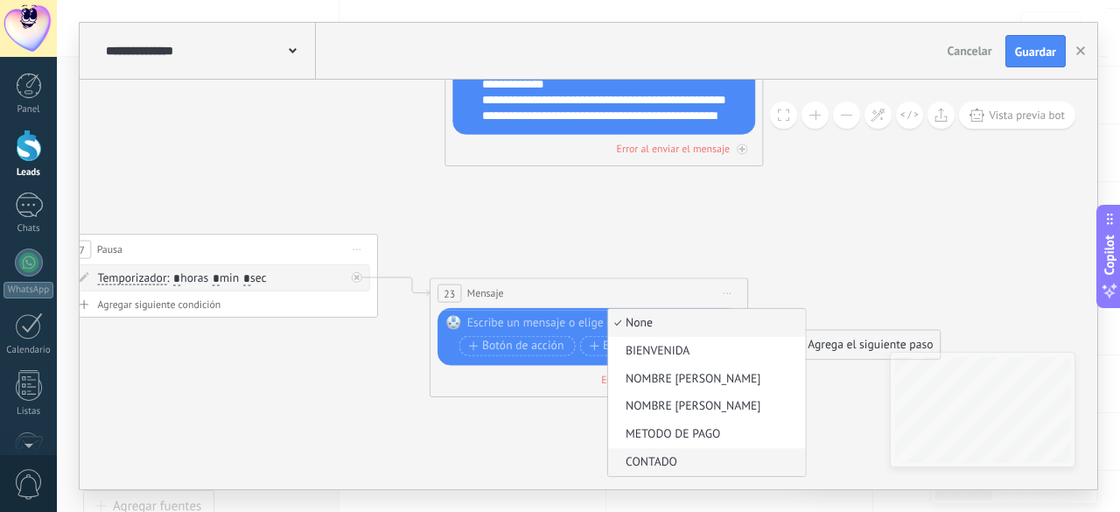
click at [656, 459] on span "CONTADO" at bounding box center [704, 463] width 193 height 16
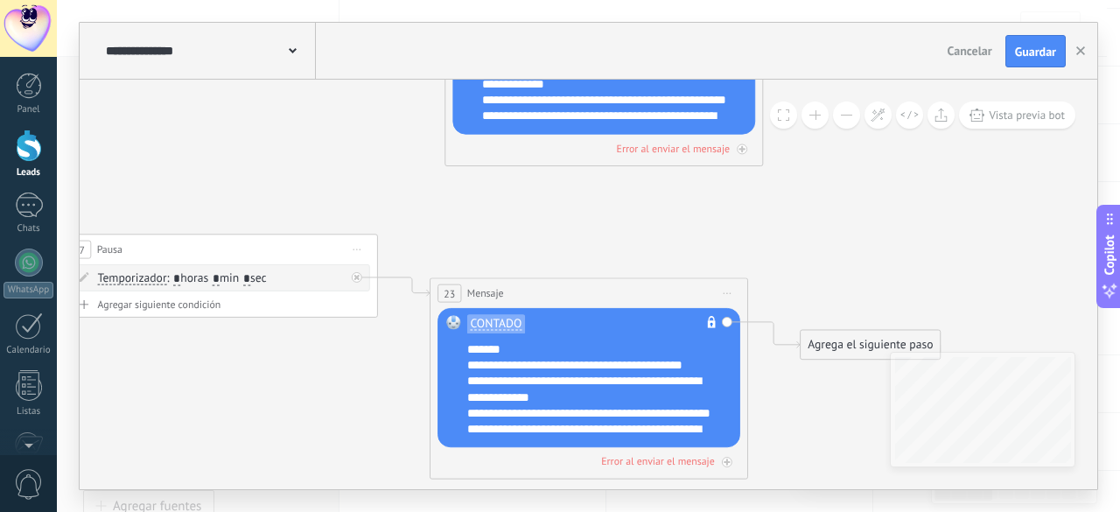
click at [660, 451] on div "Otra respuesta Sin respuesta Error al enviar el mensaje" at bounding box center [589, 459] width 303 height 22
click at [735, 296] on span "Iniciar vista previa aquí Cambiar nombre Duplicar Borrar" at bounding box center [727, 293] width 25 height 23
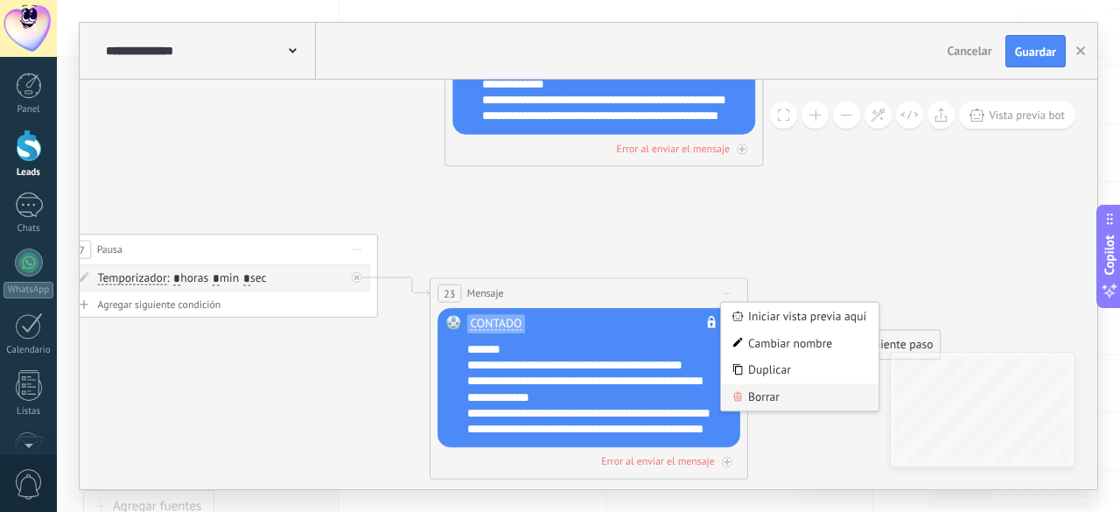
click at [748, 400] on div "Borrar" at bounding box center [800, 397] width 158 height 27
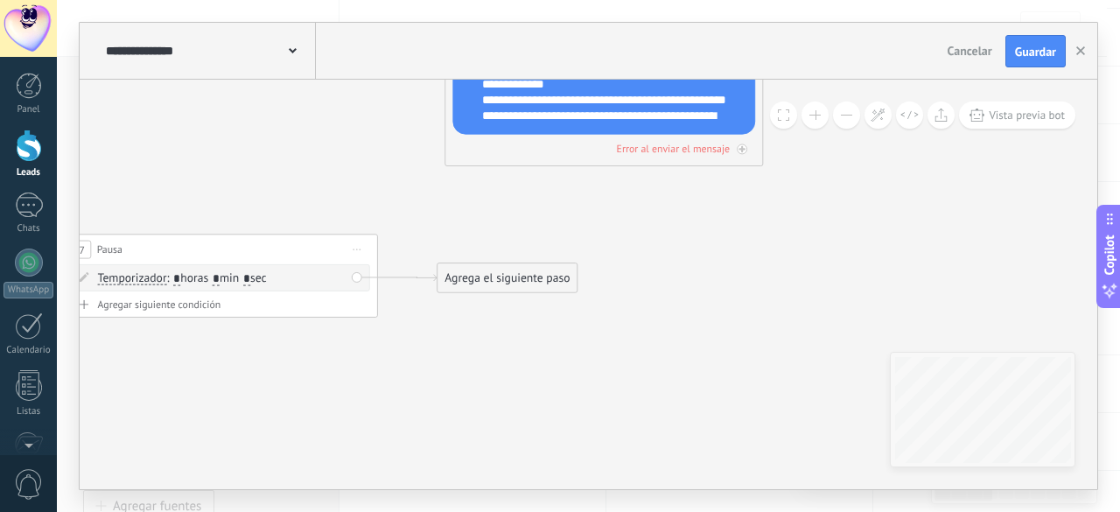
drag, startPoint x: 529, startPoint y: 283, endPoint x: 545, endPoint y: 249, distance: 37.2
click at [542, 265] on div "Agrega el siguiente paso" at bounding box center [508, 278] width 140 height 26
click at [537, 268] on div "Agrega el siguiente paso" at bounding box center [516, 267] width 140 height 26
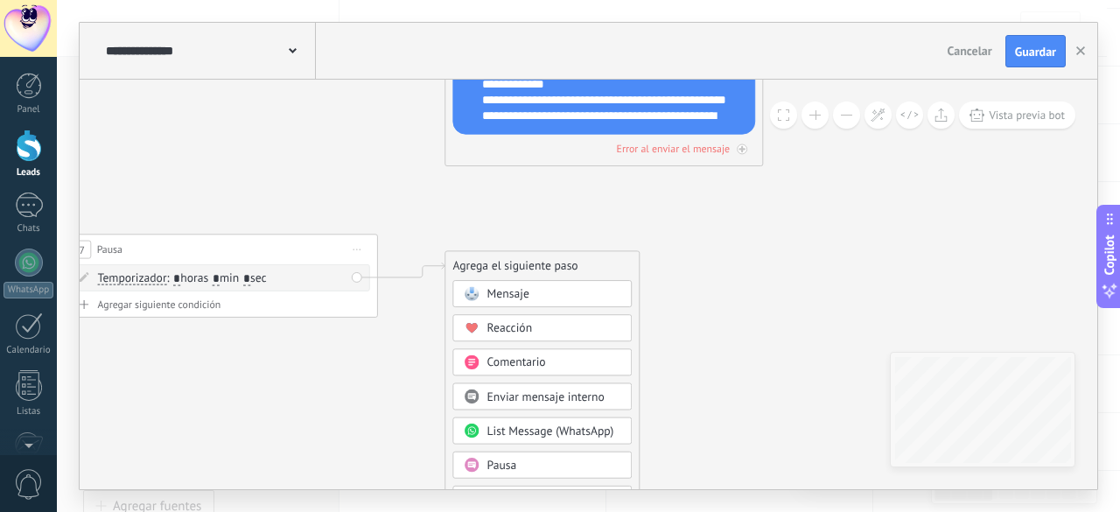
click at [548, 291] on div "Mensaje" at bounding box center [555, 295] width 134 height 16
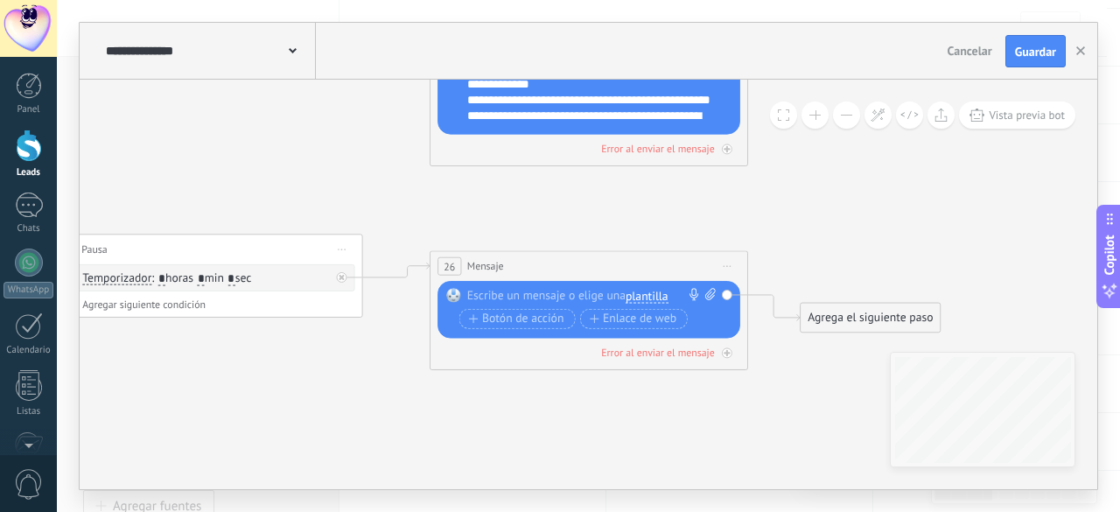
click at [655, 297] on span "plantilla" at bounding box center [647, 297] width 43 height 13
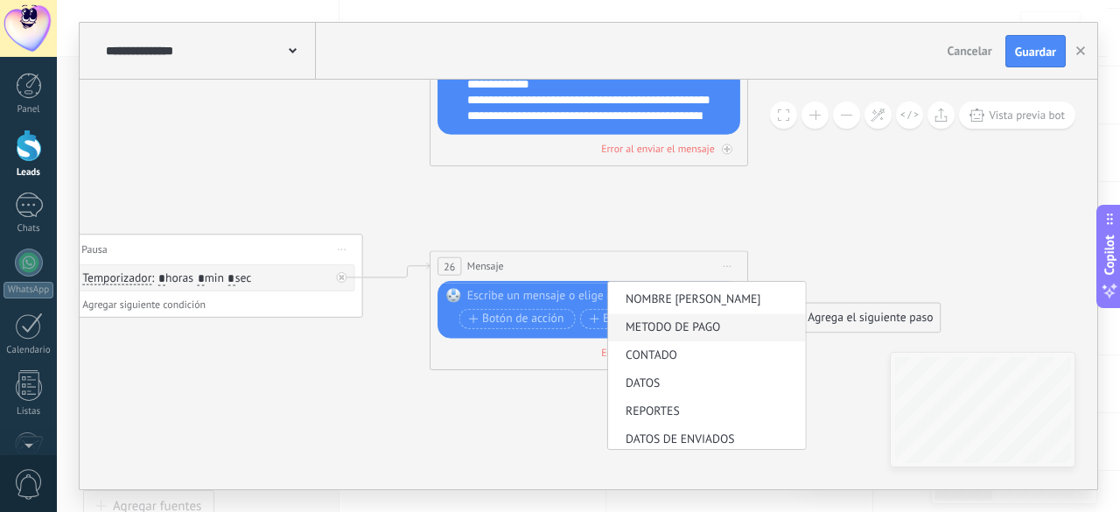
click at [683, 325] on span "METODO DE PAGO" at bounding box center [704, 328] width 193 height 16
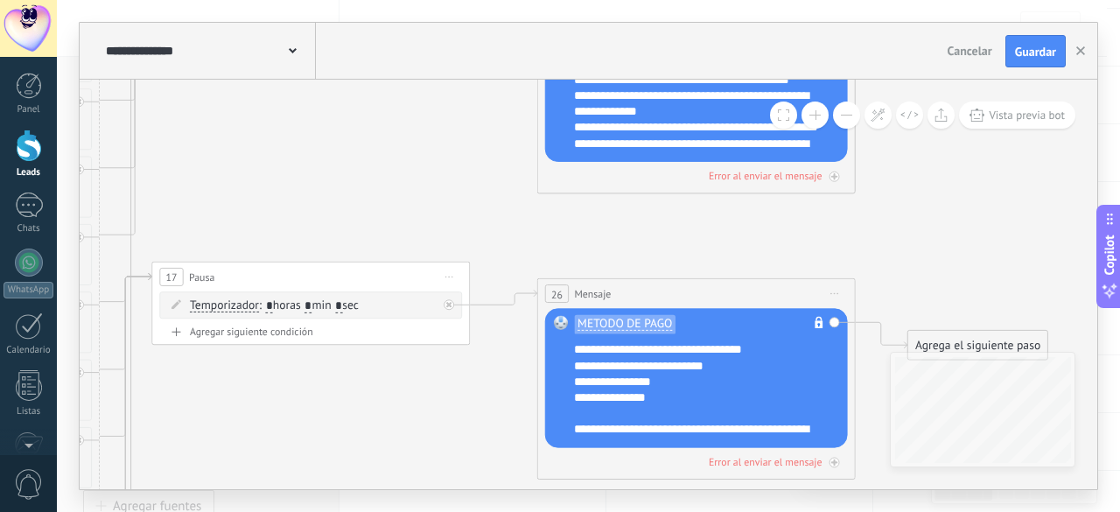
drag, startPoint x: 397, startPoint y: 179, endPoint x: 461, endPoint y: 194, distance: 66.5
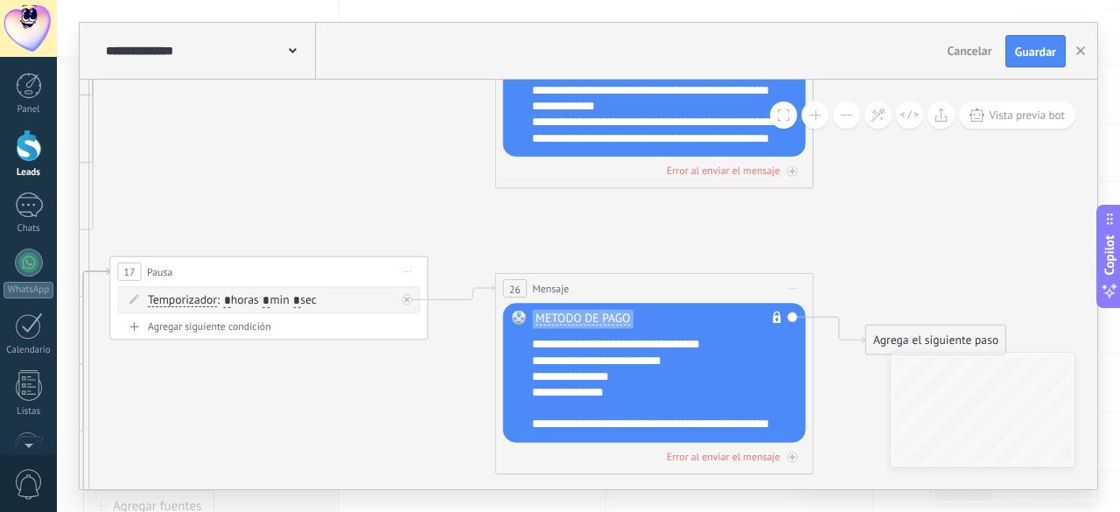
click at [796, 291] on span "Iniciar vista previa aquí Cambiar nombre Duplicar Borrar" at bounding box center [792, 288] width 25 height 23
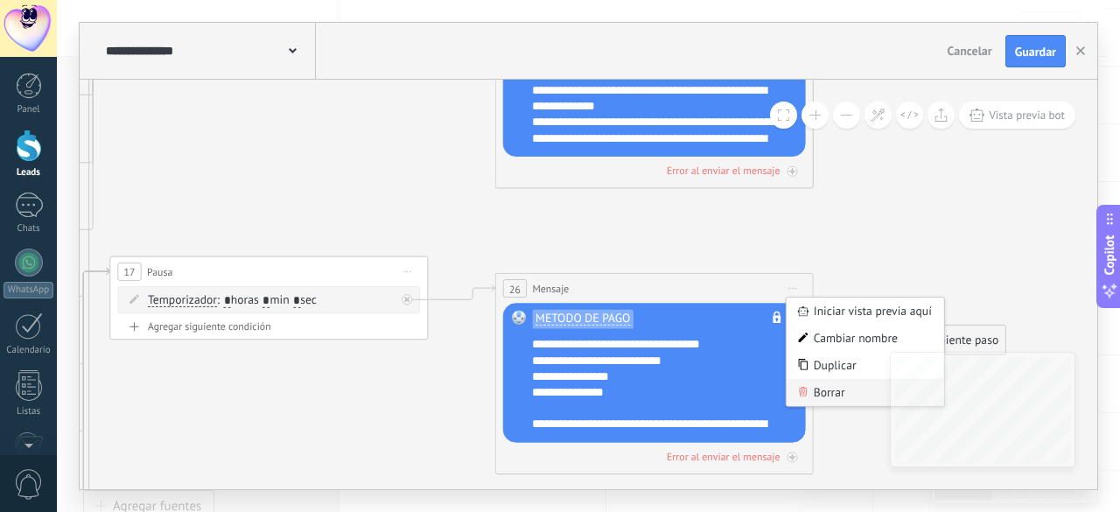
click at [820, 392] on div "Borrar" at bounding box center [866, 392] width 158 height 27
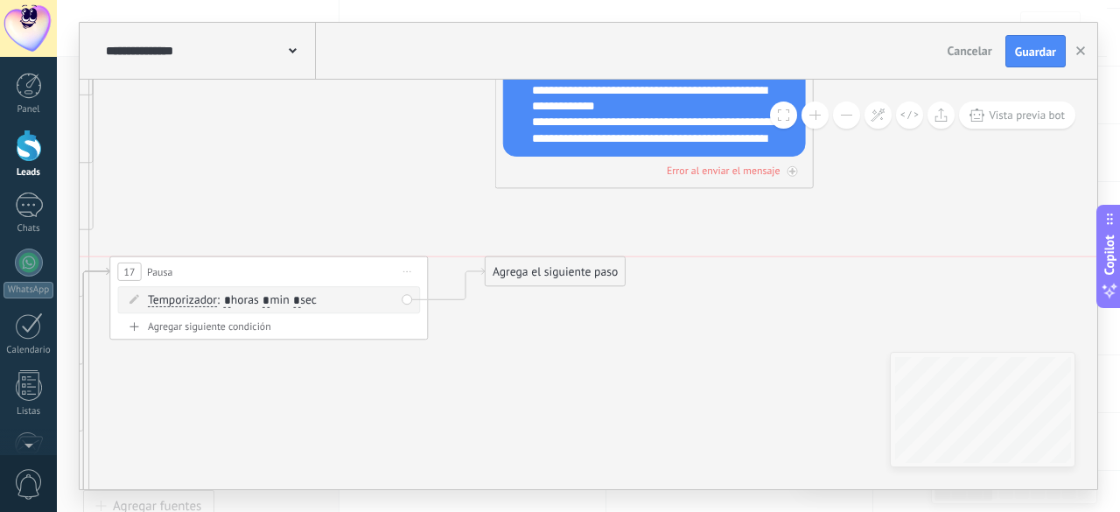
drag, startPoint x: 576, startPoint y: 312, endPoint x: 581, endPoint y: 269, distance: 43.2
click at [581, 269] on div "Agrega el siguiente paso" at bounding box center [556, 272] width 140 height 26
click at [575, 271] on div "Agrega el siguiente paso" at bounding box center [556, 272] width 140 height 26
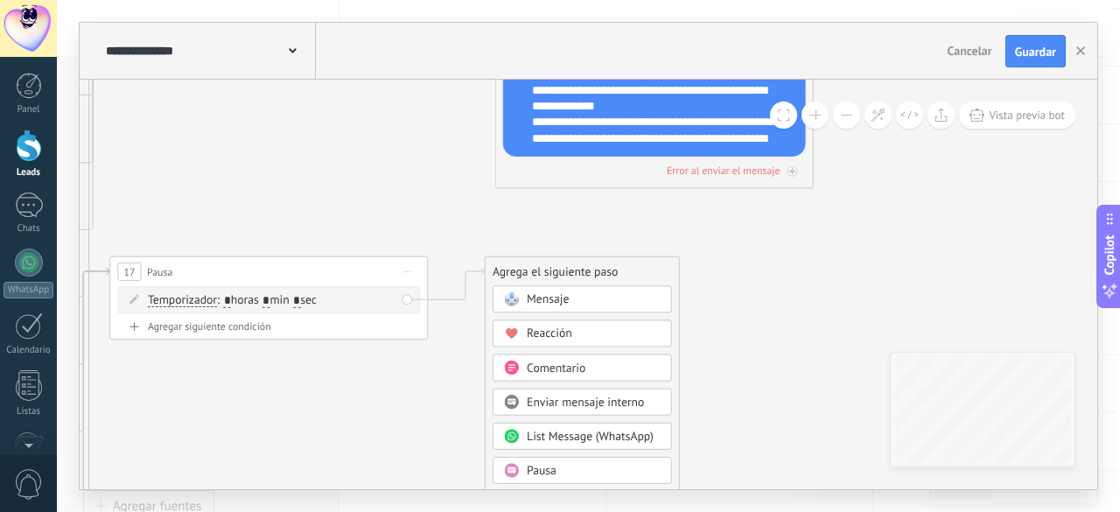
click at [575, 304] on div "Mensaje" at bounding box center [594, 300] width 134 height 16
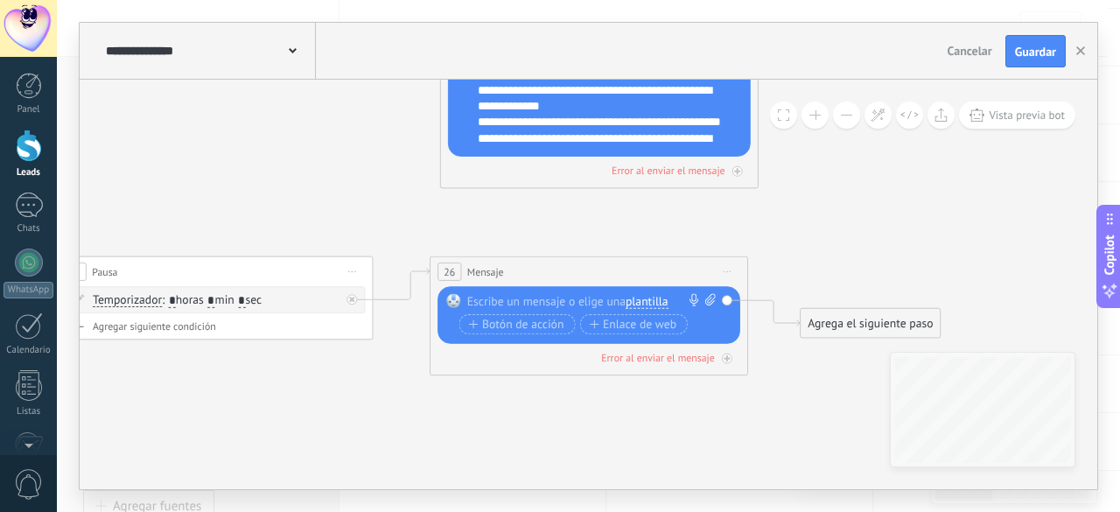
click at [640, 304] on span "plantilla" at bounding box center [647, 302] width 43 height 13
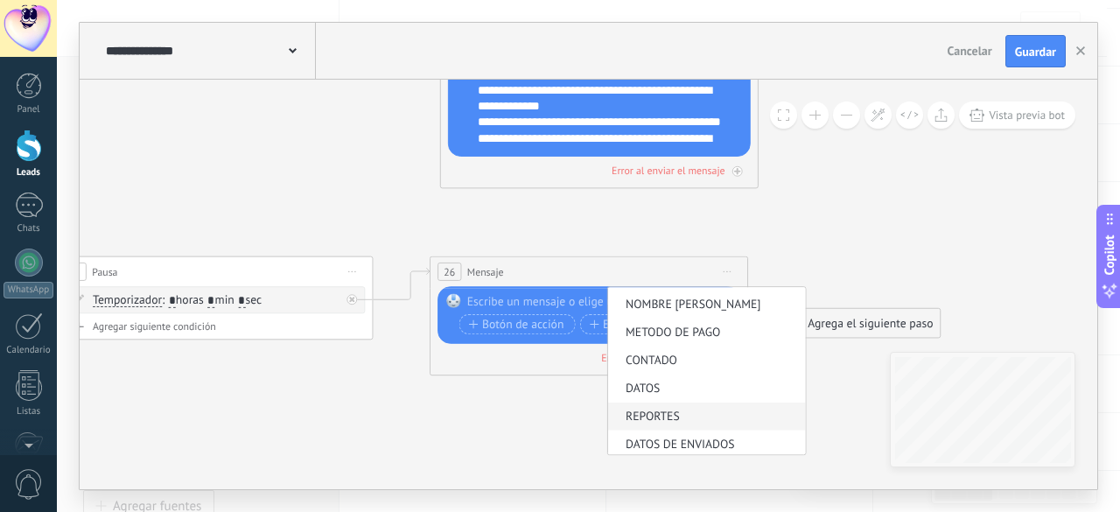
click at [669, 413] on span "REPORTES" at bounding box center [704, 418] width 193 height 16
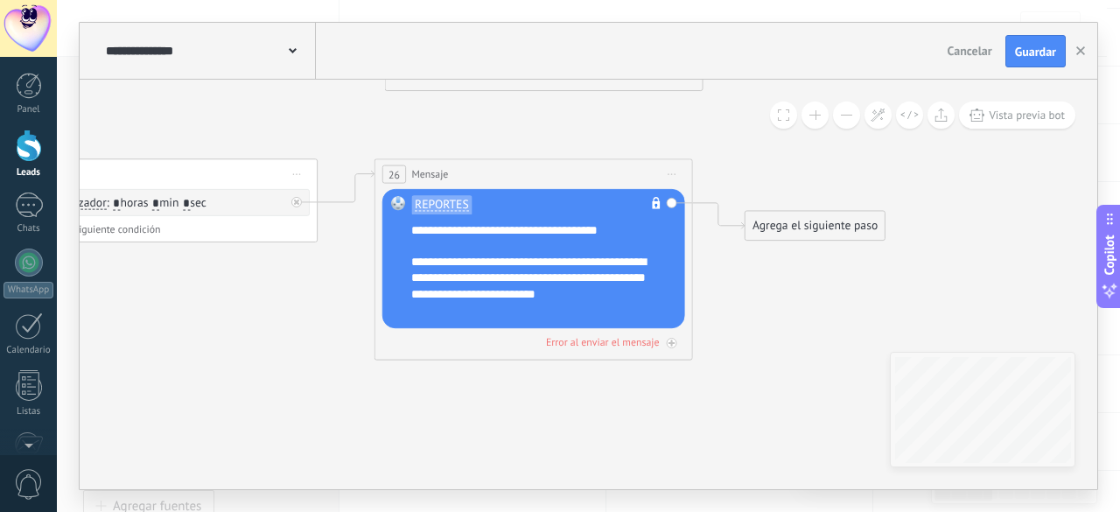
drag, startPoint x: 786, startPoint y: 405, endPoint x: 731, endPoint y: 305, distance: 114.0
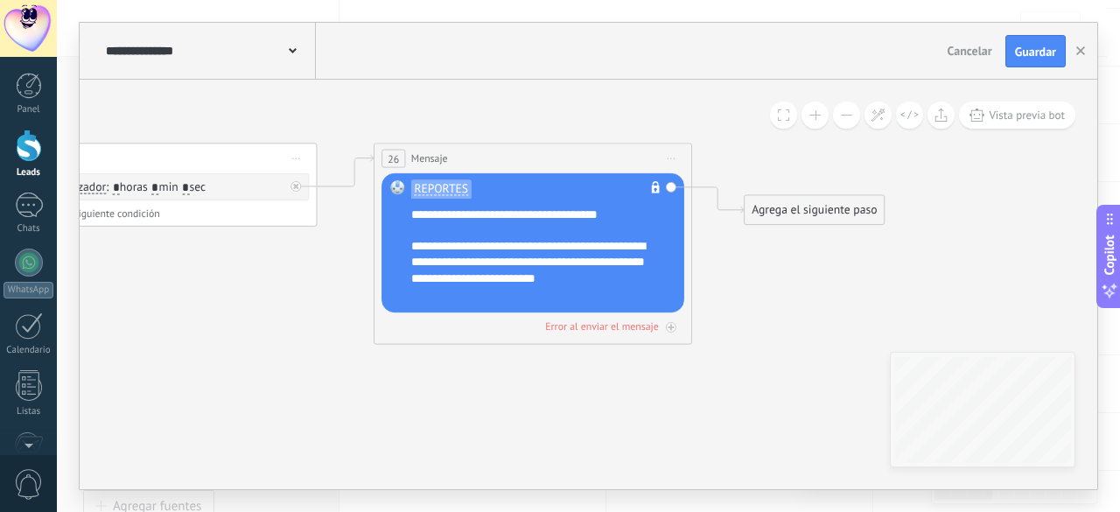
drag, startPoint x: 804, startPoint y: 288, endPoint x: 798, endPoint y: 279, distance: 10.7
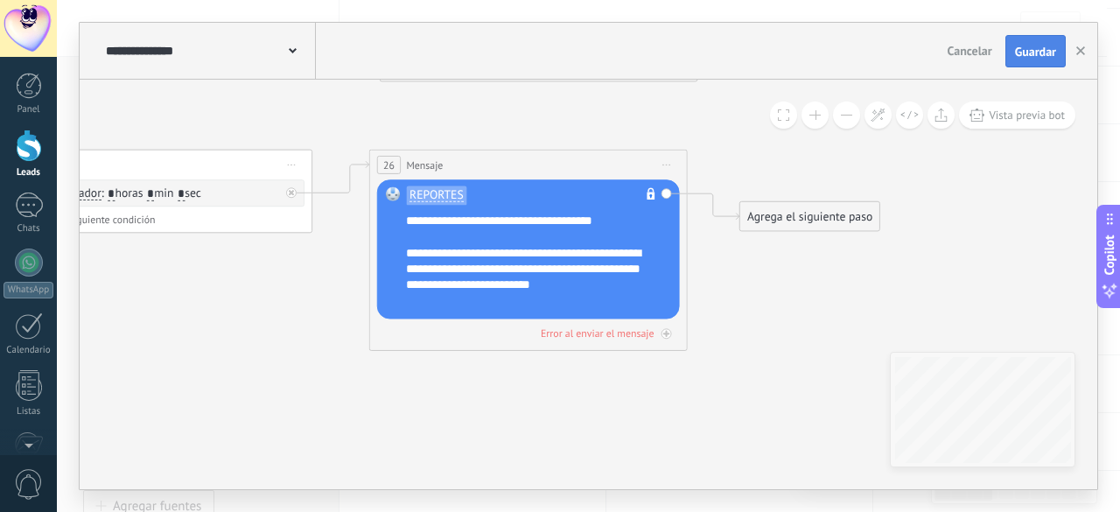
click at [1047, 50] on span "Guardar" at bounding box center [1035, 52] width 41 height 12
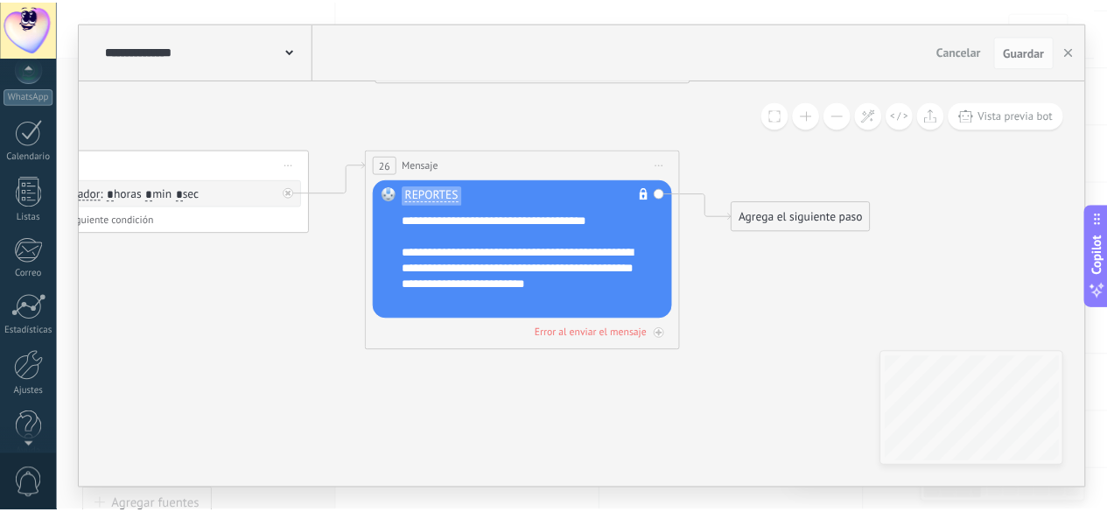
scroll to position [214, 0]
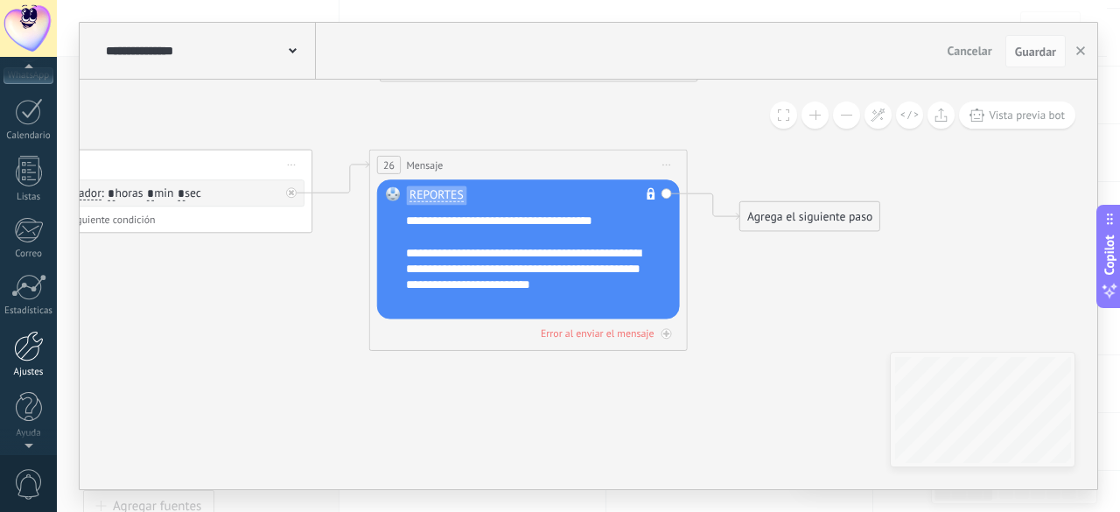
click at [29, 360] on div at bounding box center [29, 346] width 30 height 31
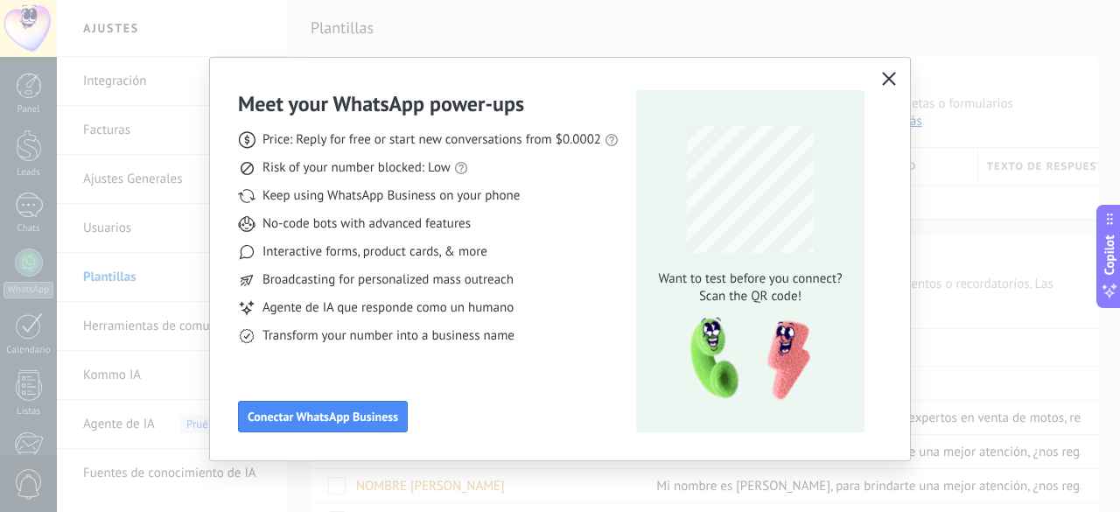
click at [895, 82] on button "button" at bounding box center [889, 79] width 23 height 25
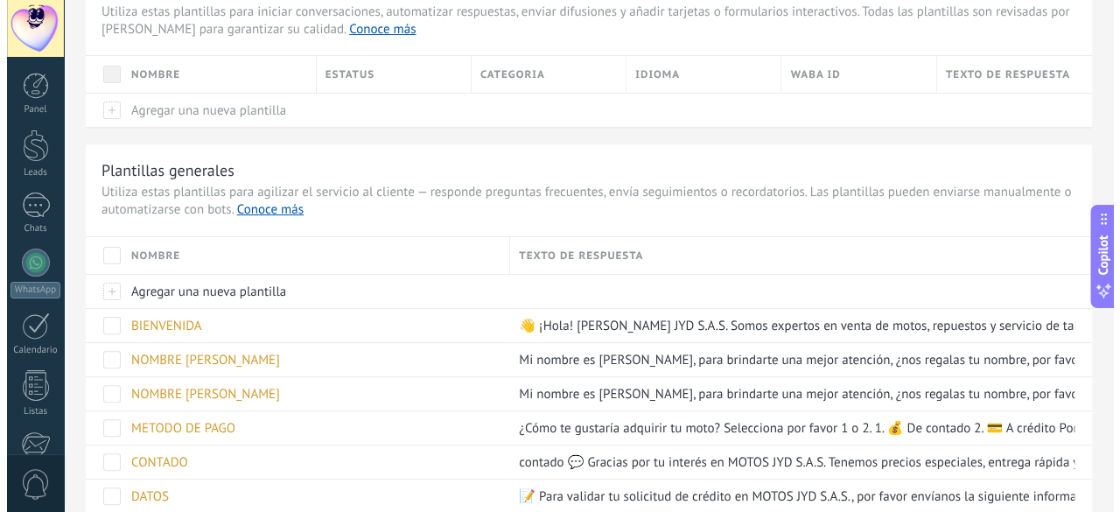
scroll to position [175, 0]
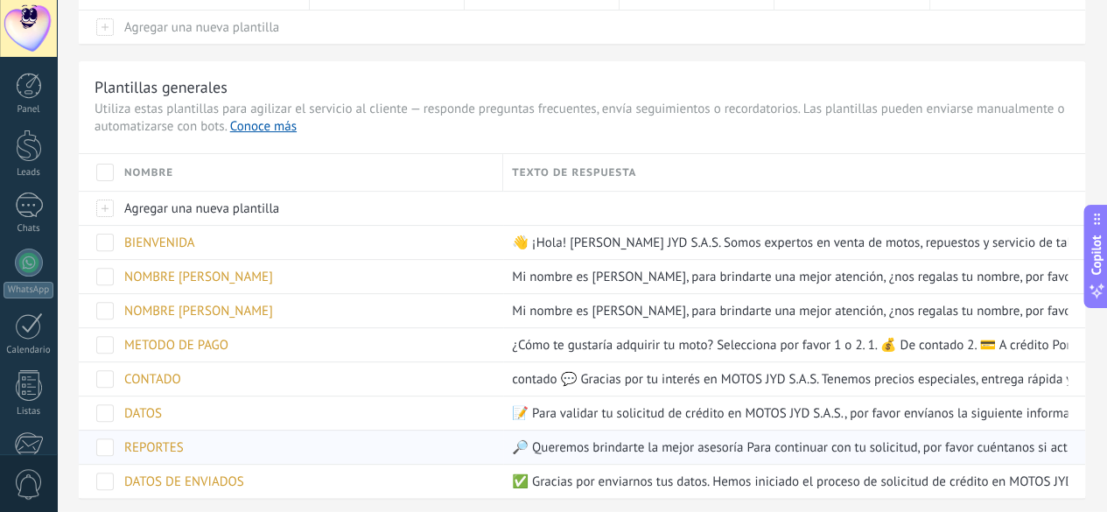
click at [184, 440] on span "REPORTES" at bounding box center [154, 447] width 60 height 17
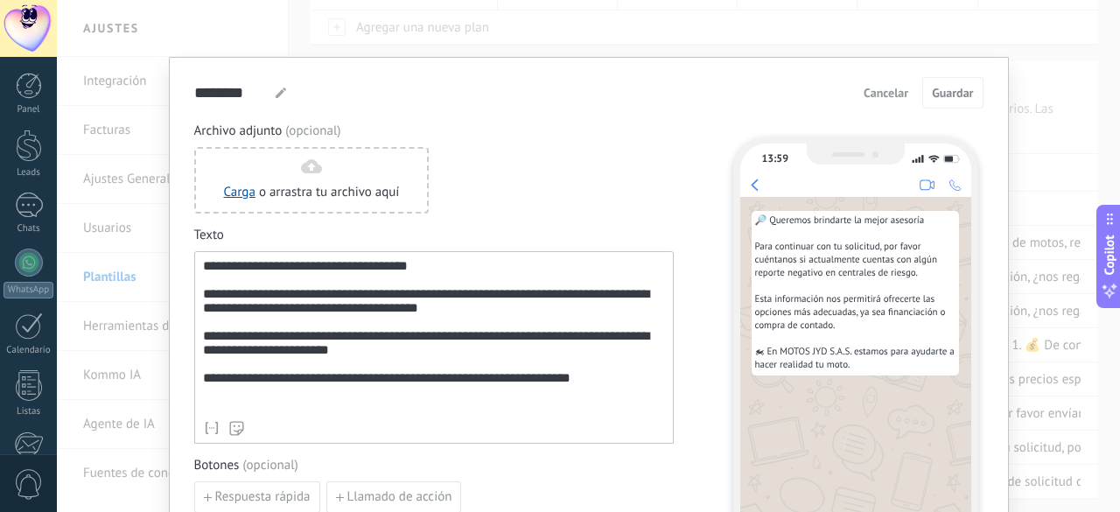
click at [481, 326] on div "**********" at bounding box center [434, 335] width 463 height 153
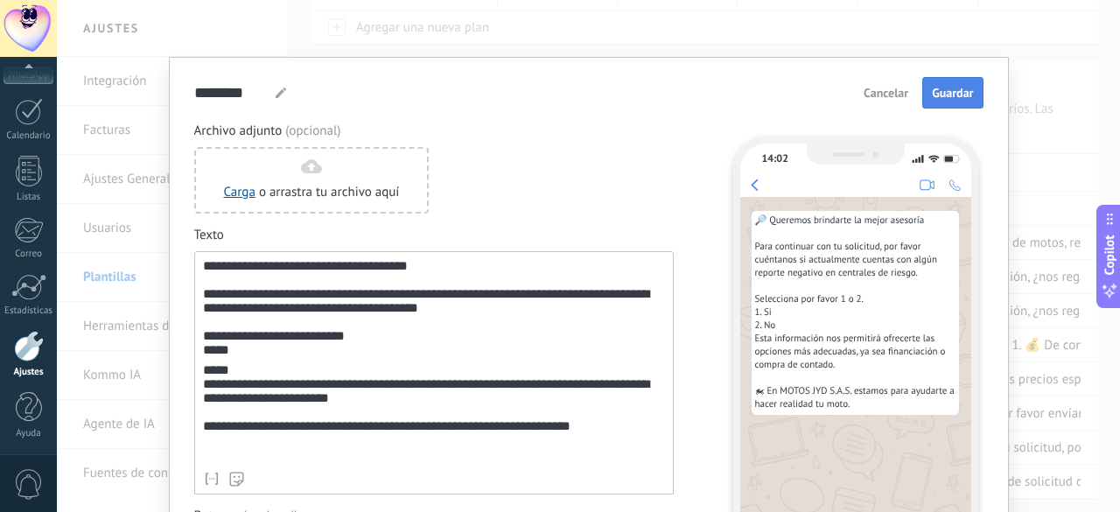
click at [958, 92] on span "Guardar" at bounding box center [952, 93] width 41 height 12
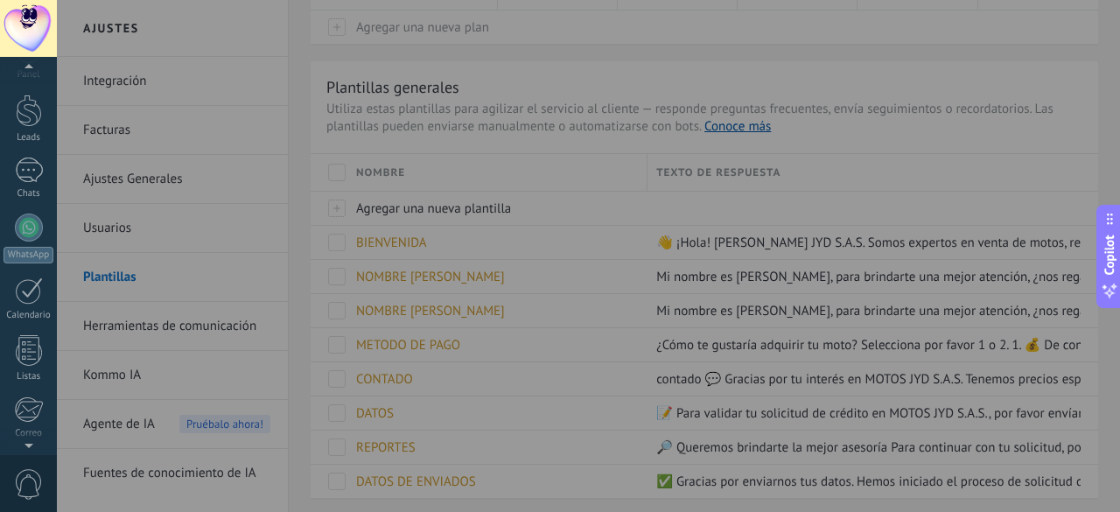
scroll to position [0, 0]
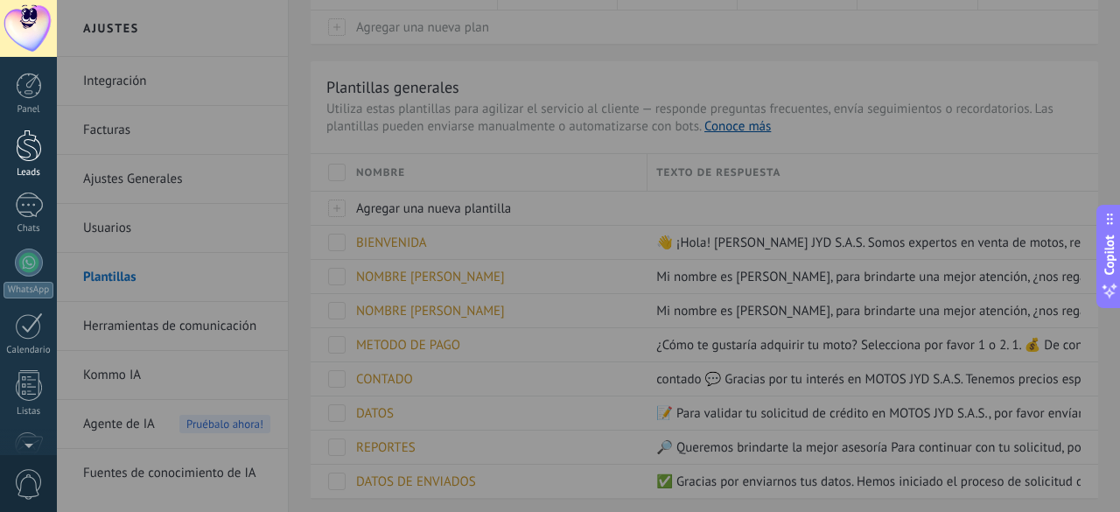
click at [24, 148] on div at bounding box center [29, 146] width 26 height 32
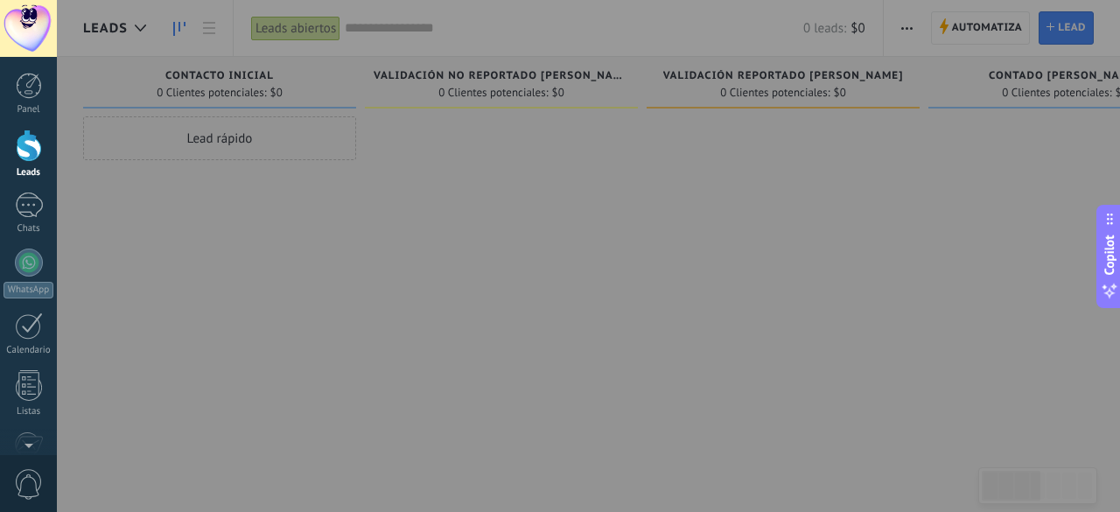
click at [887, 221] on div at bounding box center [617, 256] width 1120 height 512
click at [462, 305] on div at bounding box center [617, 256] width 1120 height 512
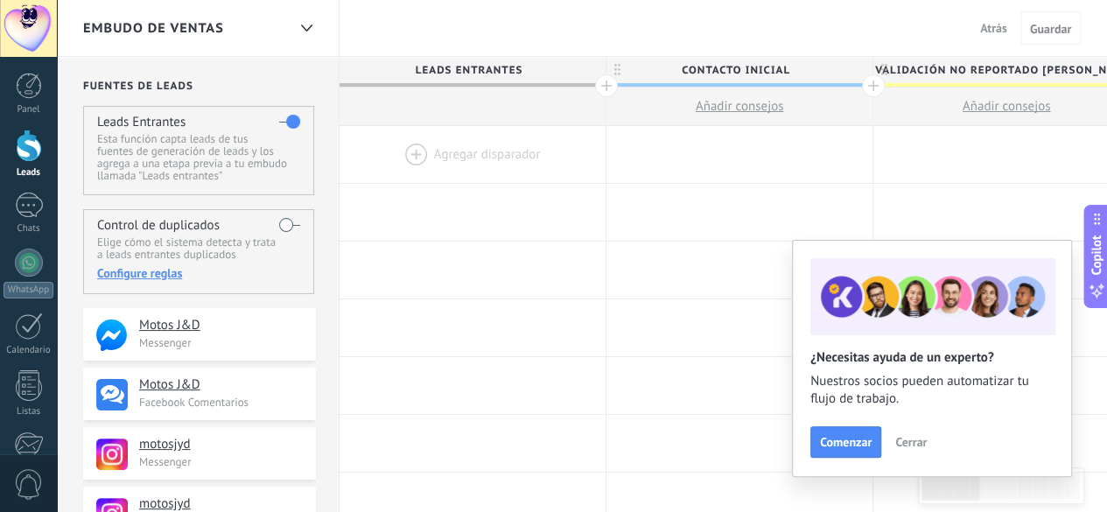
click at [419, 156] on div at bounding box center [473, 154] width 266 height 57
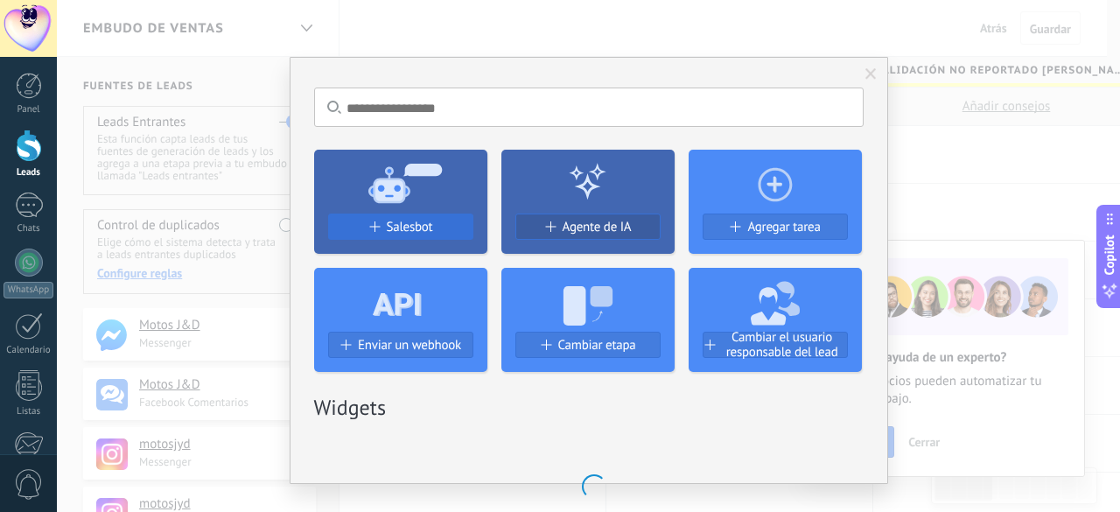
click at [422, 226] on span "Salesbot" at bounding box center [410, 227] width 46 height 15
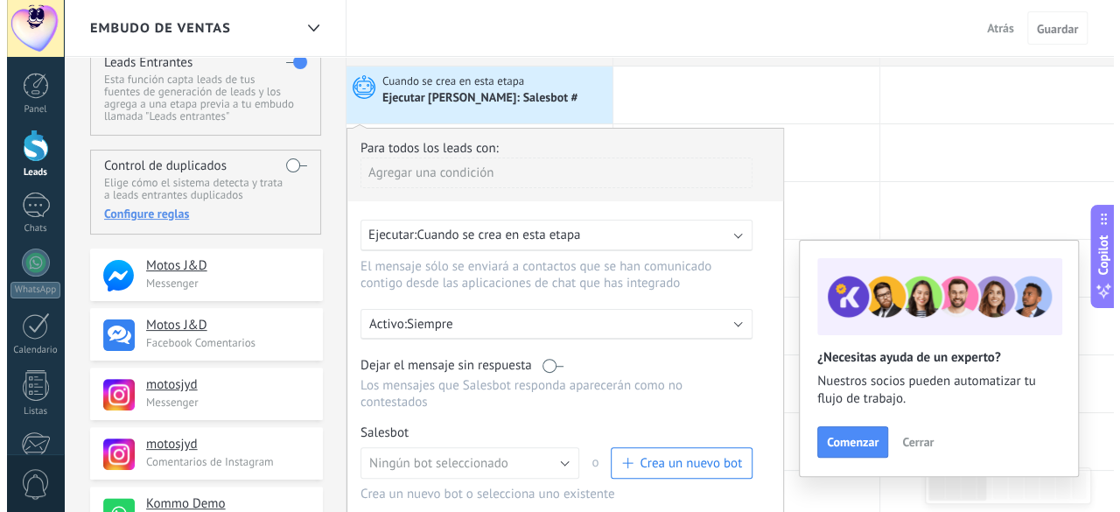
scroll to position [88, 0]
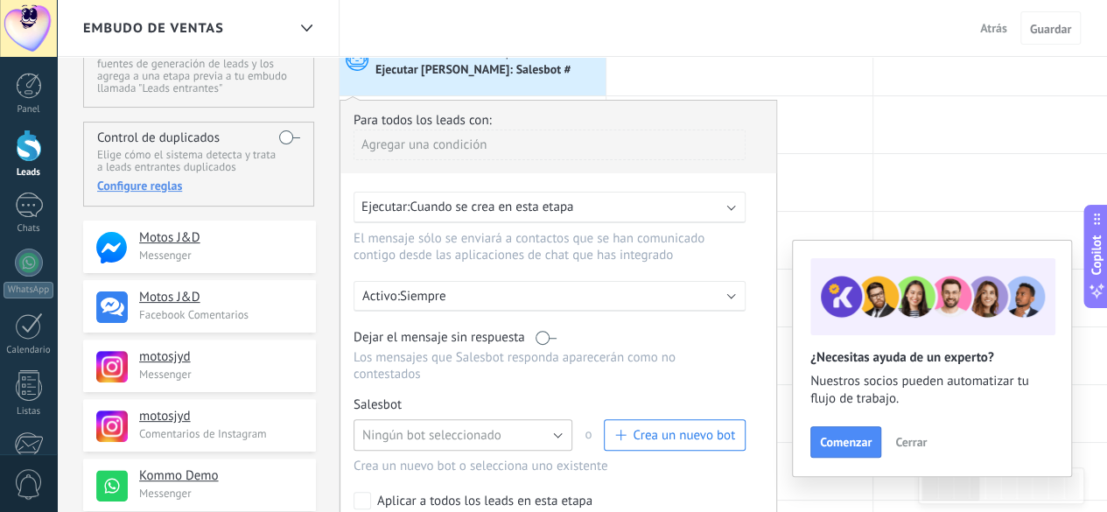
click at [488, 427] on span "Ningún bot seleccionado" at bounding box center [431, 435] width 139 height 17
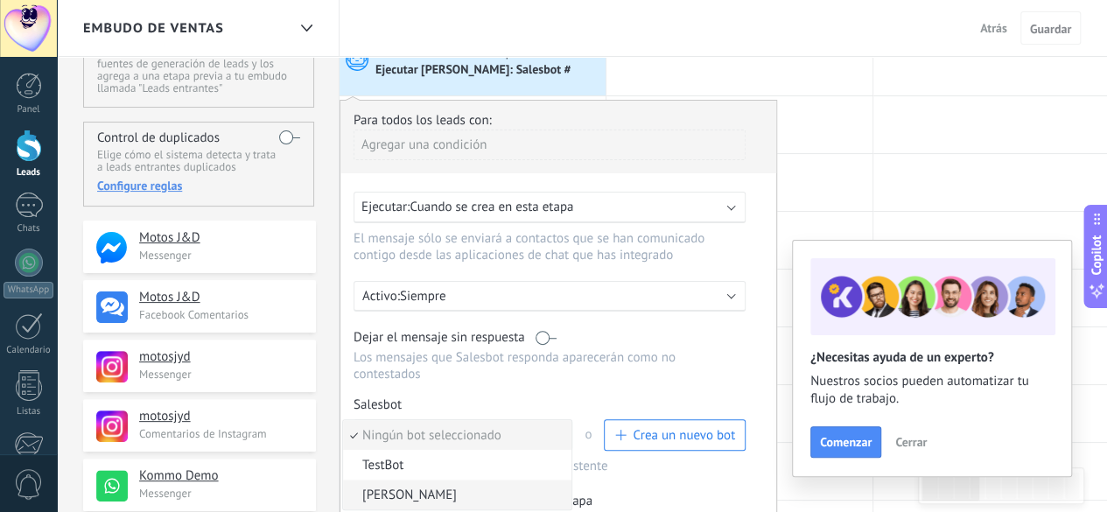
click at [427, 487] on span "[PERSON_NAME]" at bounding box center [454, 495] width 223 height 17
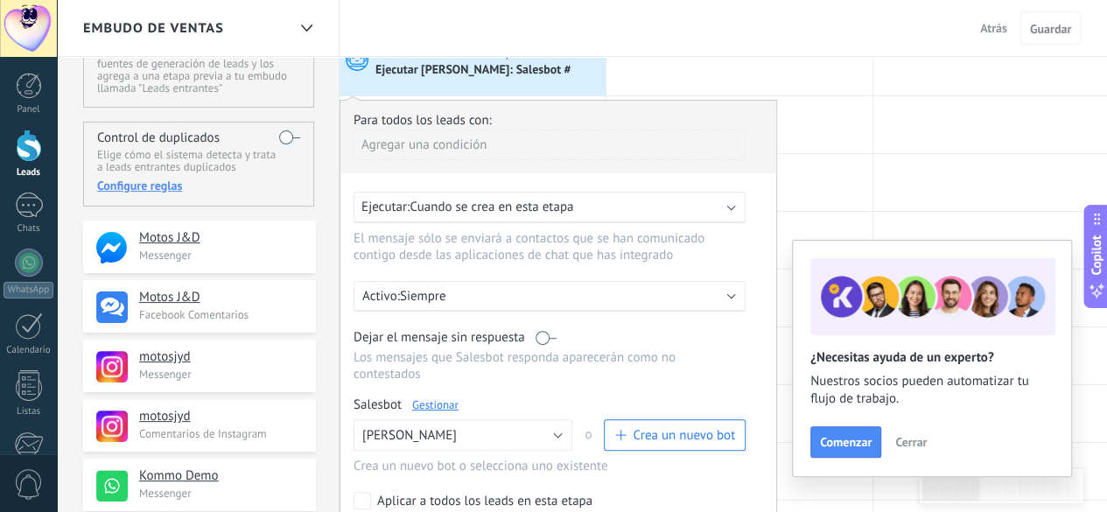
click at [439, 397] on link "Gestionar" at bounding box center [435, 404] width 46 height 15
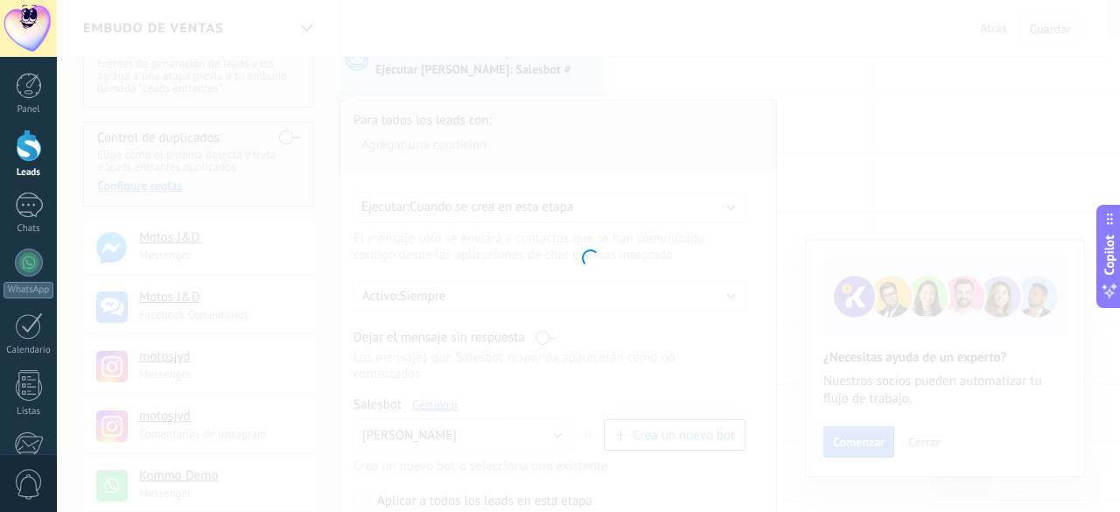
type input "**********"
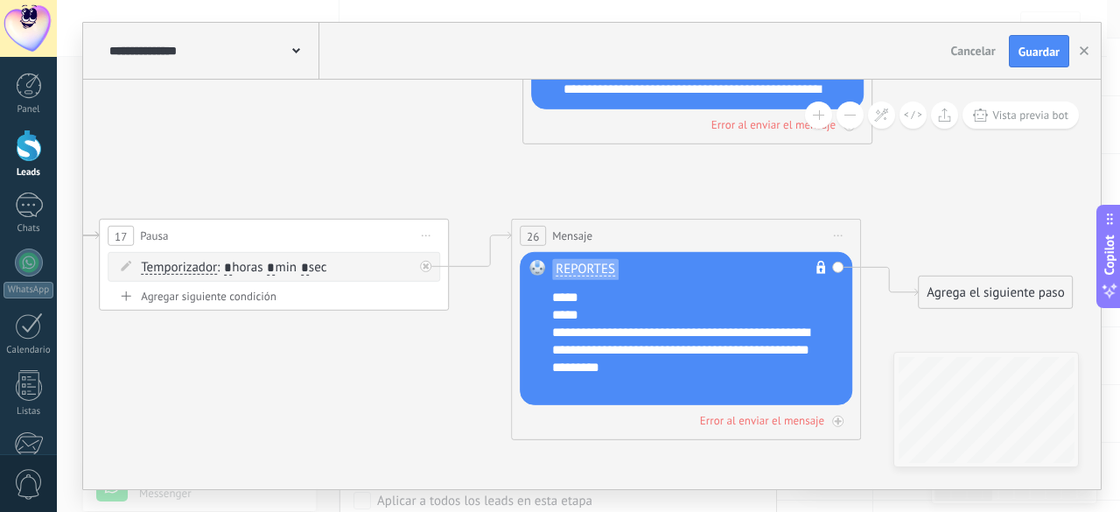
scroll to position [122, 0]
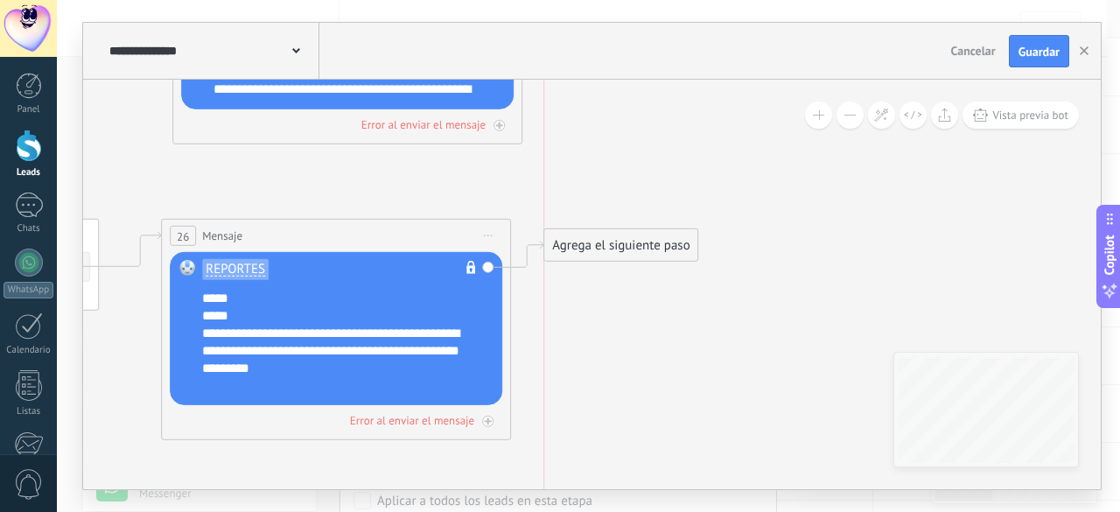
drag, startPoint x: 652, startPoint y: 277, endPoint x: 633, endPoint y: 228, distance: 52.7
click at [633, 231] on div "Agrega el siguiente paso" at bounding box center [620, 245] width 153 height 29
click at [627, 232] on div "Agrega el siguiente paso" at bounding box center [609, 235] width 153 height 29
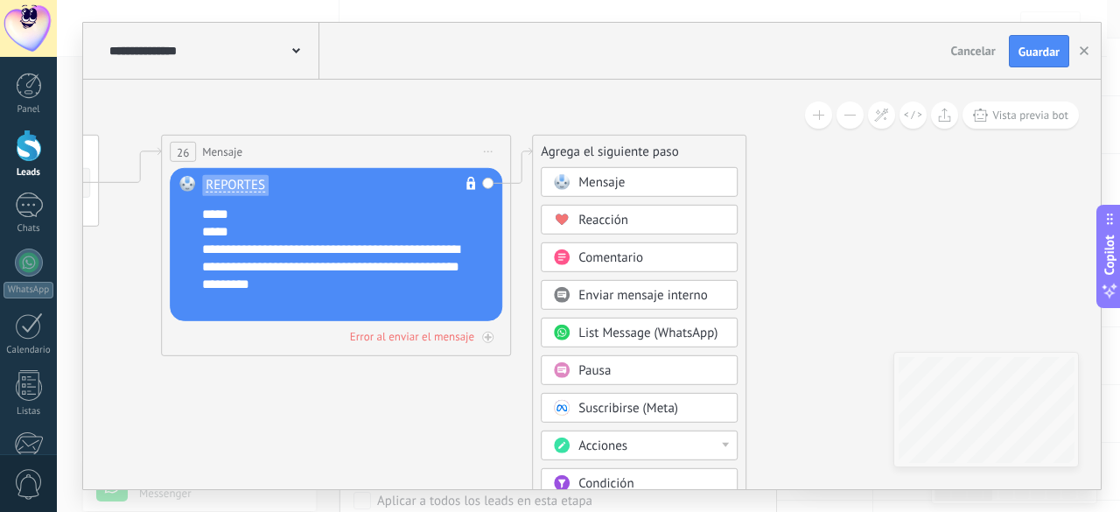
click at [601, 481] on span "Condición" at bounding box center [606, 483] width 55 height 17
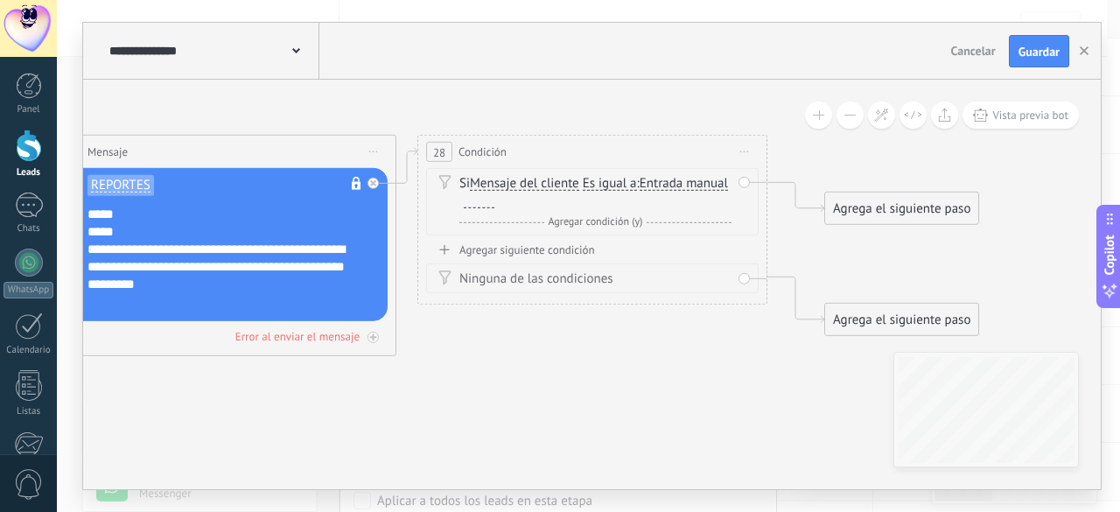
click at [495, 197] on div at bounding box center [479, 201] width 31 height 14
click at [545, 263] on div "Ninguna de las condiciones" at bounding box center [592, 278] width 333 height 30
click at [550, 251] on div "Agregar siguiente condición" at bounding box center [592, 249] width 333 height 15
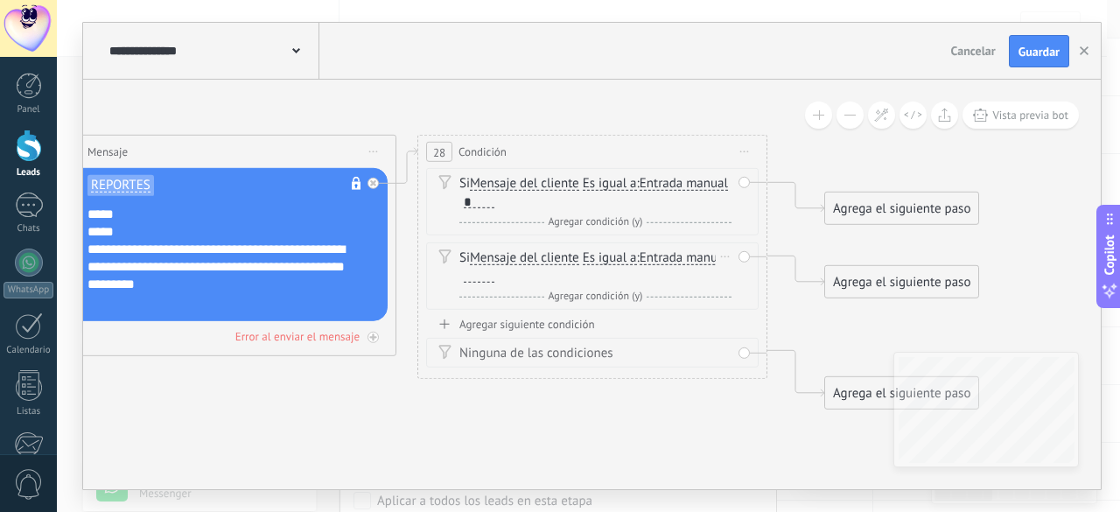
click at [495, 277] on div at bounding box center [479, 276] width 31 height 14
click at [545, 314] on div "Si Mensaje del cliente Mensaje del cliente Comentario del cliente El cliente Có…" at bounding box center [592, 242] width 333 height 149
click at [544, 325] on div "Agregar siguiente condición" at bounding box center [592, 324] width 333 height 15
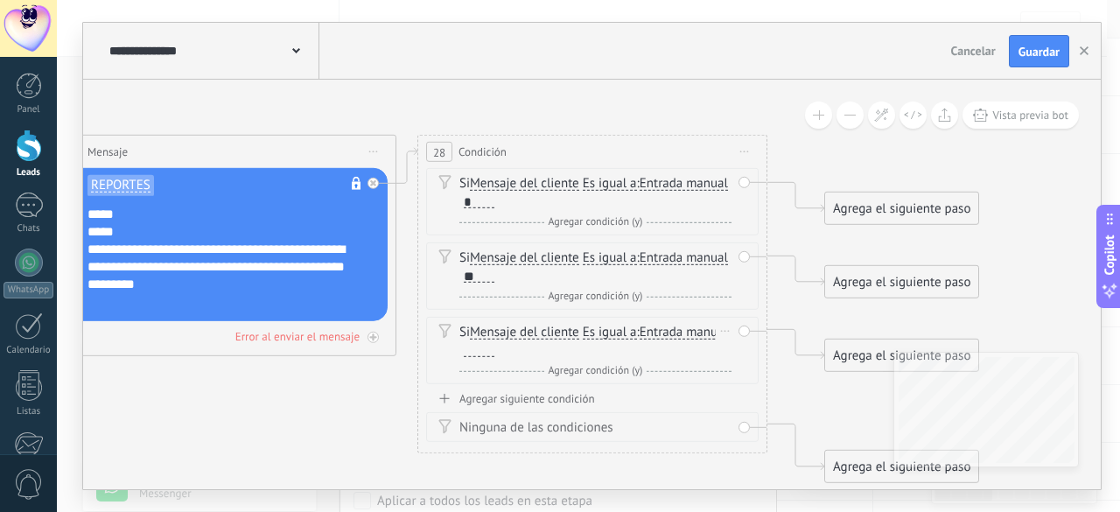
click at [495, 351] on div at bounding box center [479, 350] width 31 height 14
click at [502, 398] on div "Agregar siguiente condición" at bounding box center [592, 398] width 333 height 15
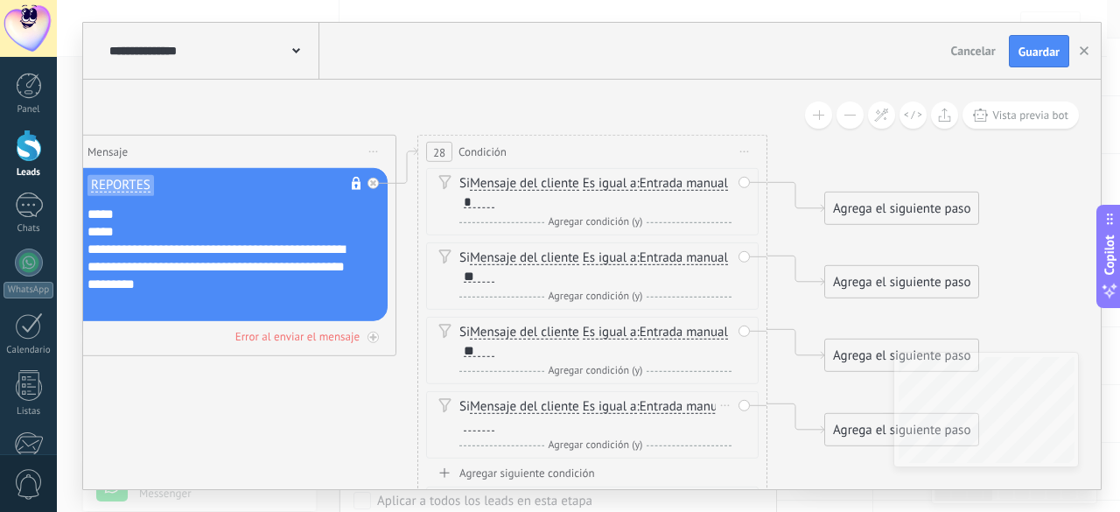
click at [495, 421] on div at bounding box center [479, 425] width 31 height 14
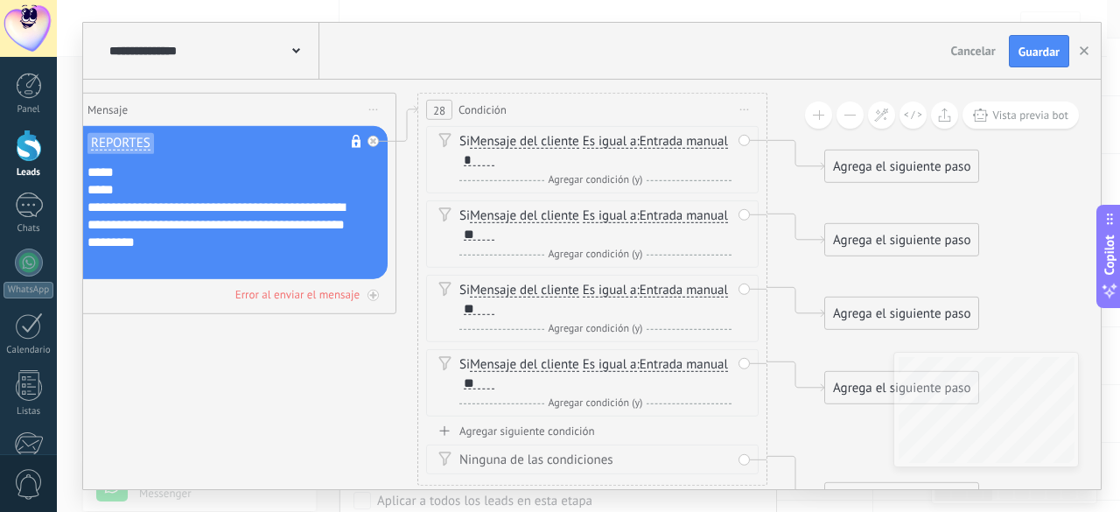
click at [564, 437] on div "Agregar siguiente condición Ninguna de las condiciones" at bounding box center [592, 449] width 333 height 51
click at [564, 432] on div "Agregar siguiente condición" at bounding box center [592, 431] width 333 height 15
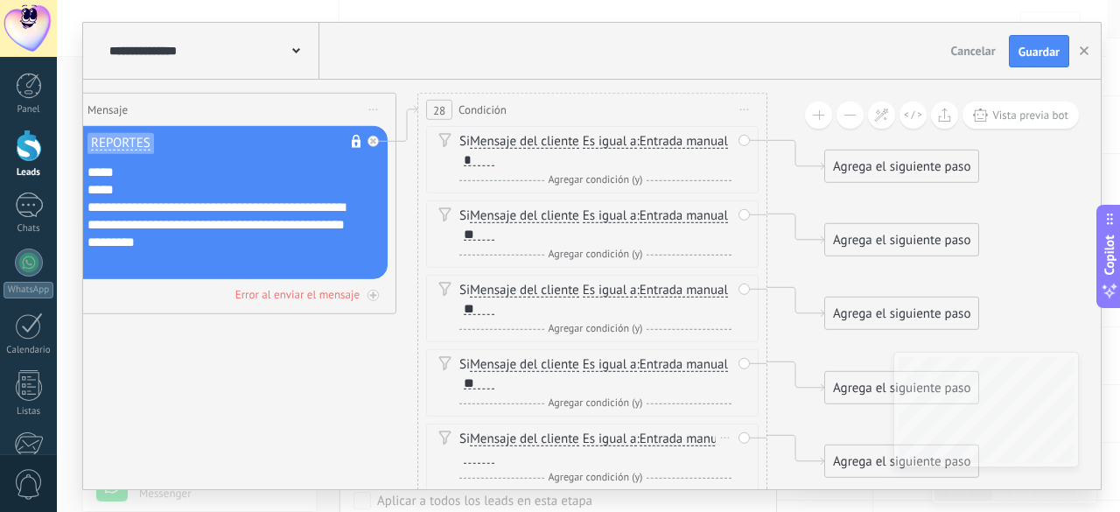
click at [558, 448] on div "Si Mensaje del cliente Mensaje del cliente Comentario del cliente El cliente Có…" at bounding box center [596, 448] width 272 height 35
click at [495, 454] on div at bounding box center [479, 457] width 31 height 14
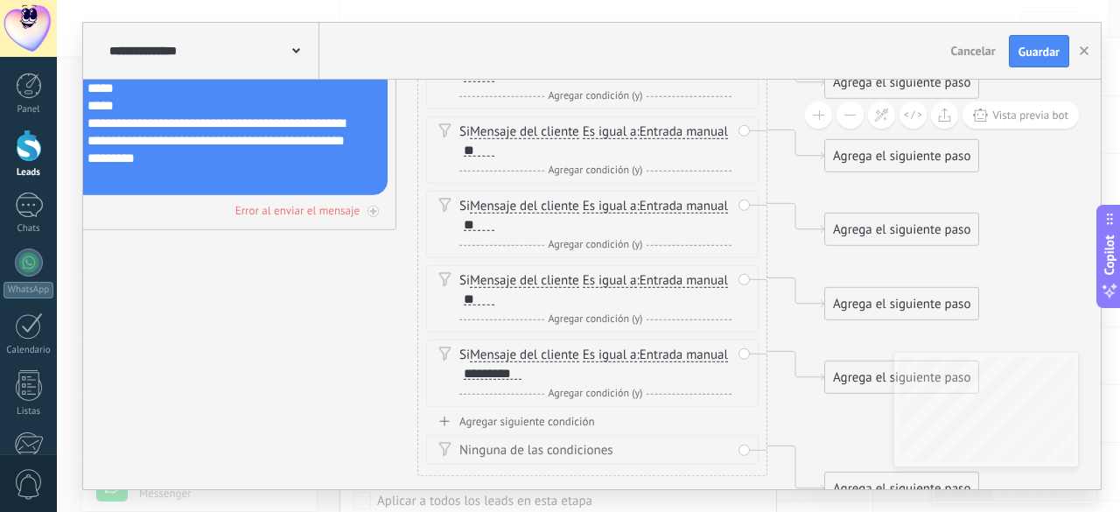
click at [565, 423] on div "Agregar siguiente condición" at bounding box center [592, 421] width 333 height 15
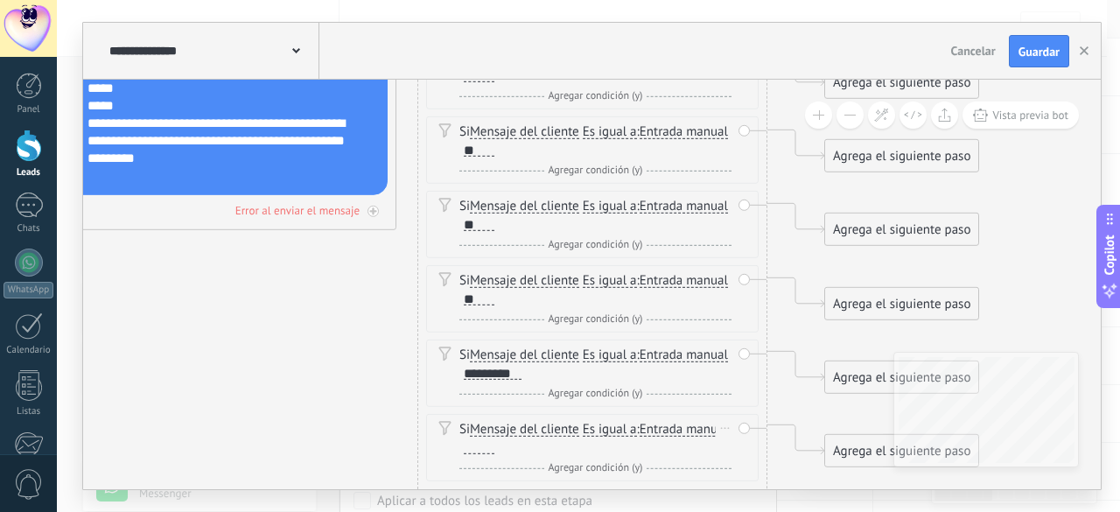
click at [495, 442] on div at bounding box center [479, 447] width 31 height 14
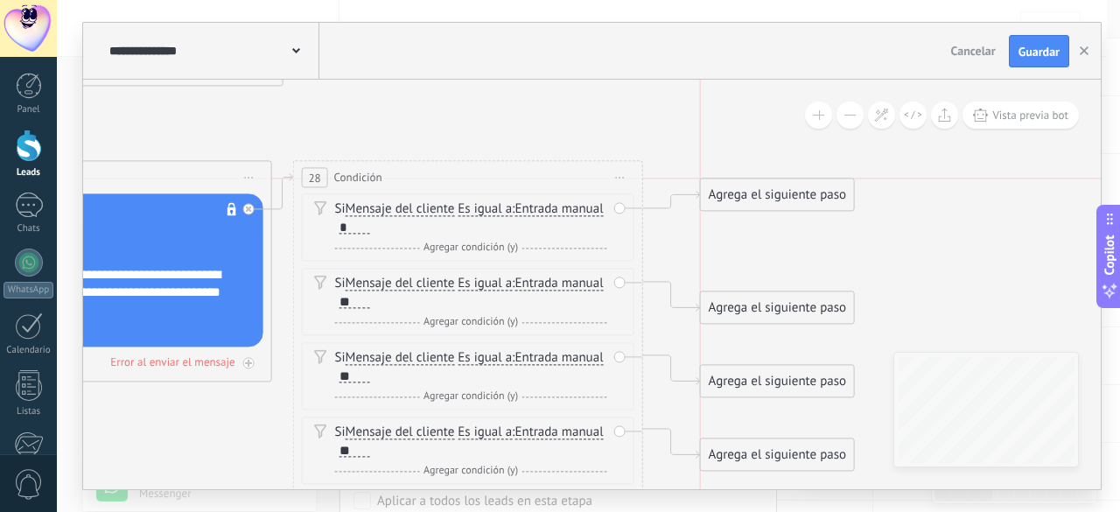
drag, startPoint x: 770, startPoint y: 236, endPoint x: 767, endPoint y: 183, distance: 53.5
click at [767, 183] on div "Agrega el siguiente paso" at bounding box center [777, 195] width 153 height 29
click at [766, 178] on div "Agrega el siguiente paso" at bounding box center [777, 178] width 153 height 29
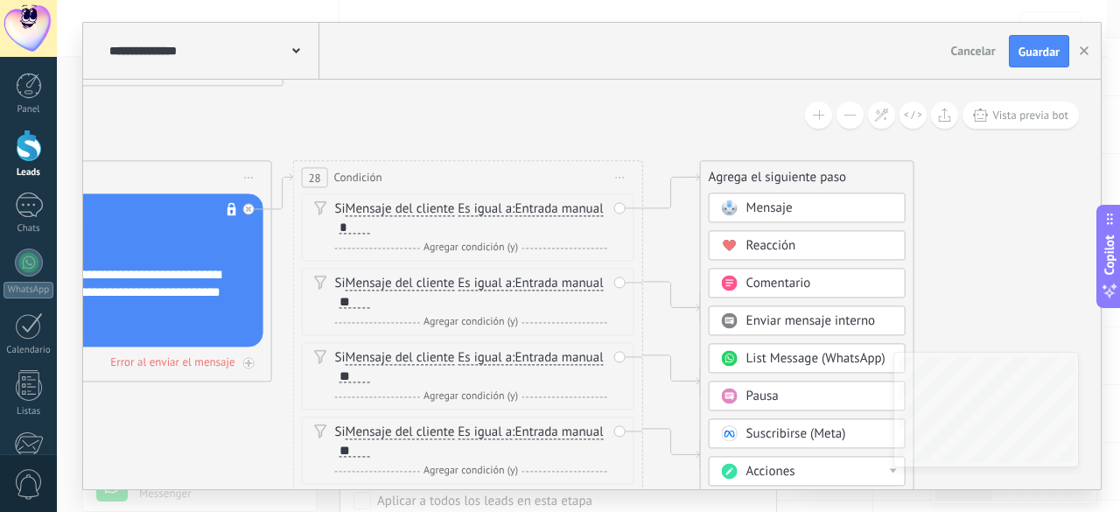
click at [747, 470] on span "Acciones" at bounding box center [771, 472] width 49 height 17
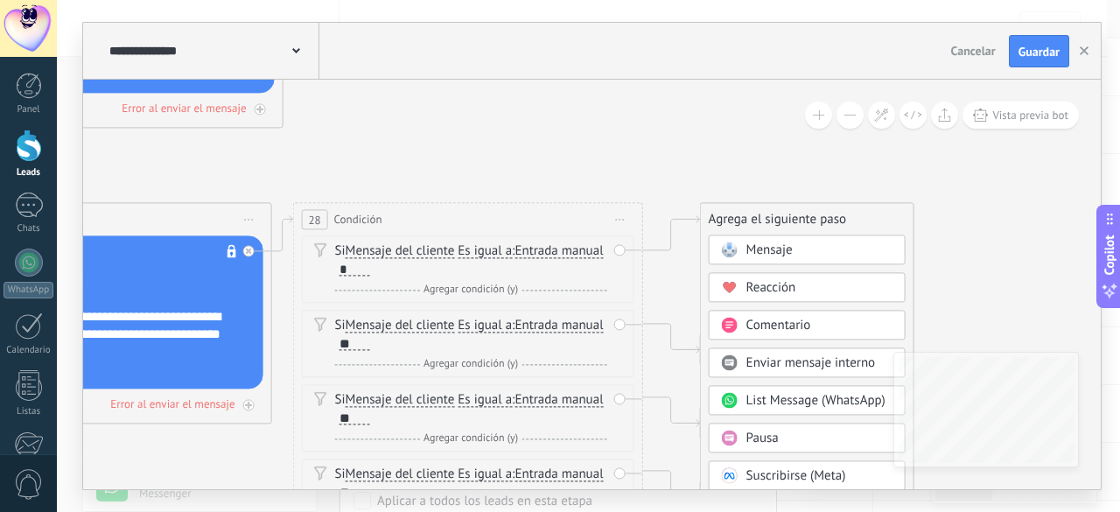
click at [752, 433] on span "Pausa" at bounding box center [763, 439] width 32 height 17
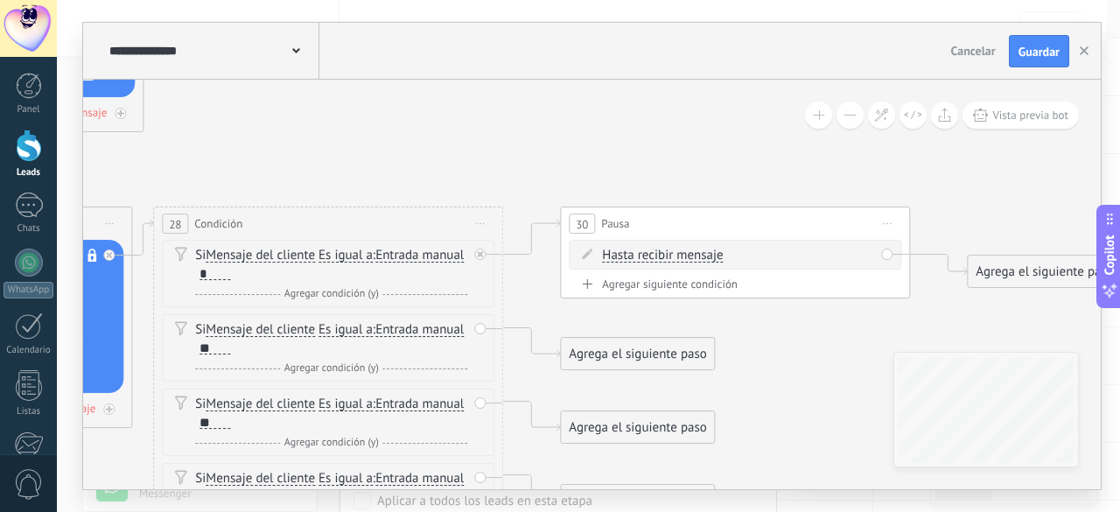
drag, startPoint x: 349, startPoint y: 144, endPoint x: 492, endPoint y: 148, distance: 142.7
click at [672, 253] on span "Hasta recibir mensaje" at bounding box center [662, 256] width 121 height 14
click at [672, 253] on button "Hasta recibir mensaje" at bounding box center [702, 256] width 219 height 32
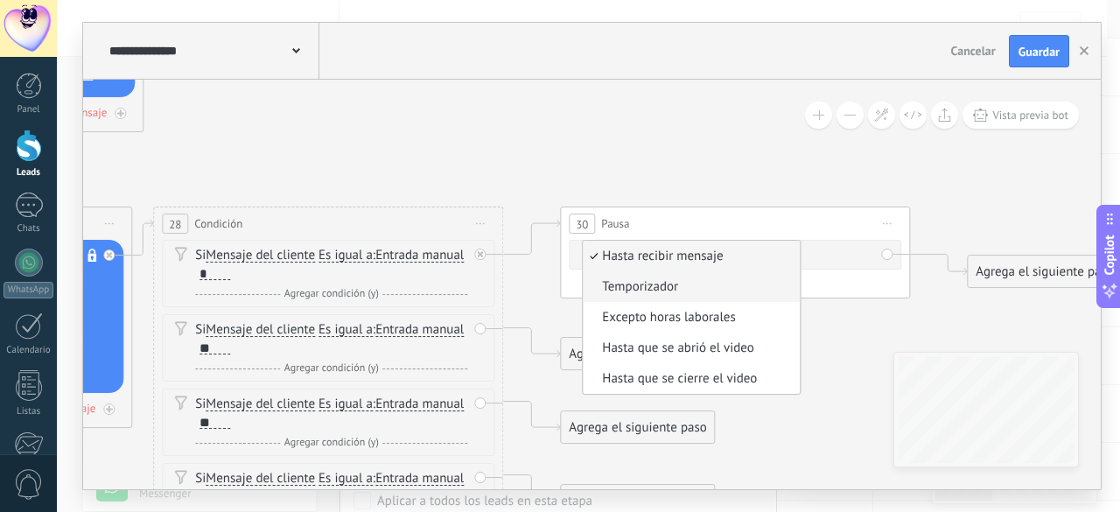
click at [660, 288] on span "Temporizador" at bounding box center [689, 287] width 212 height 18
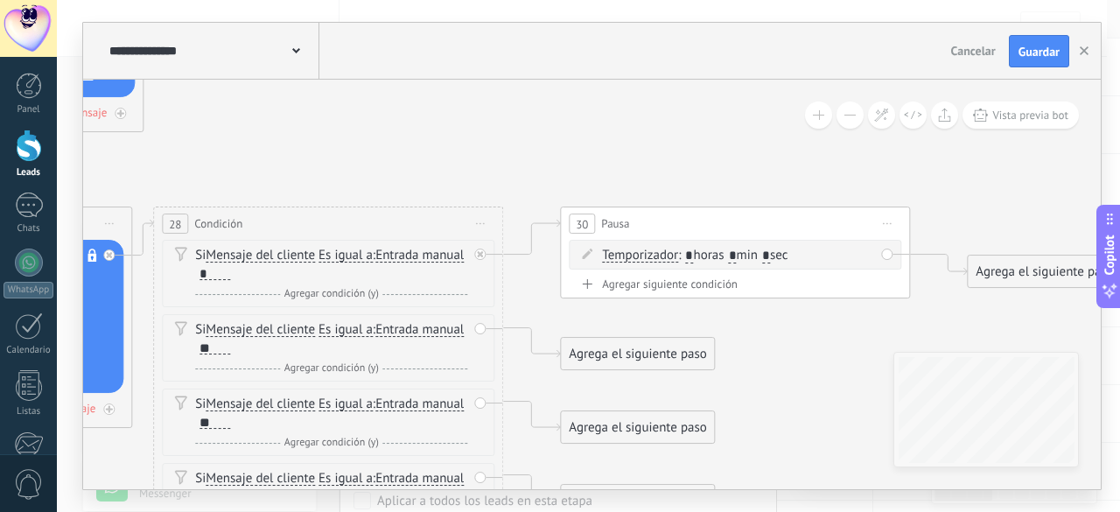
click at [737, 253] on input "*" at bounding box center [733, 256] width 8 height 14
type input "*"
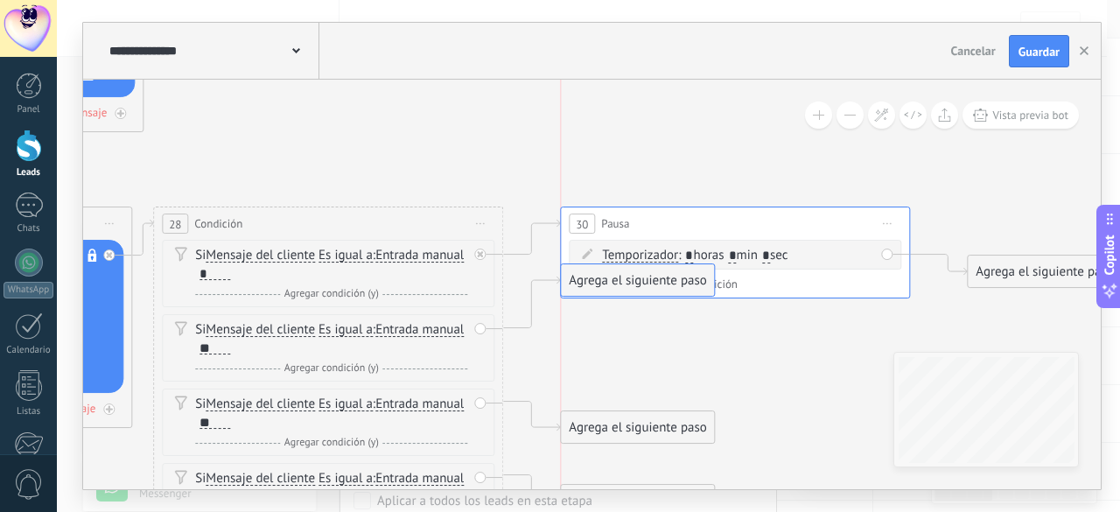
drag, startPoint x: 618, startPoint y: 356, endPoint x: 625, endPoint y: 267, distance: 89.6
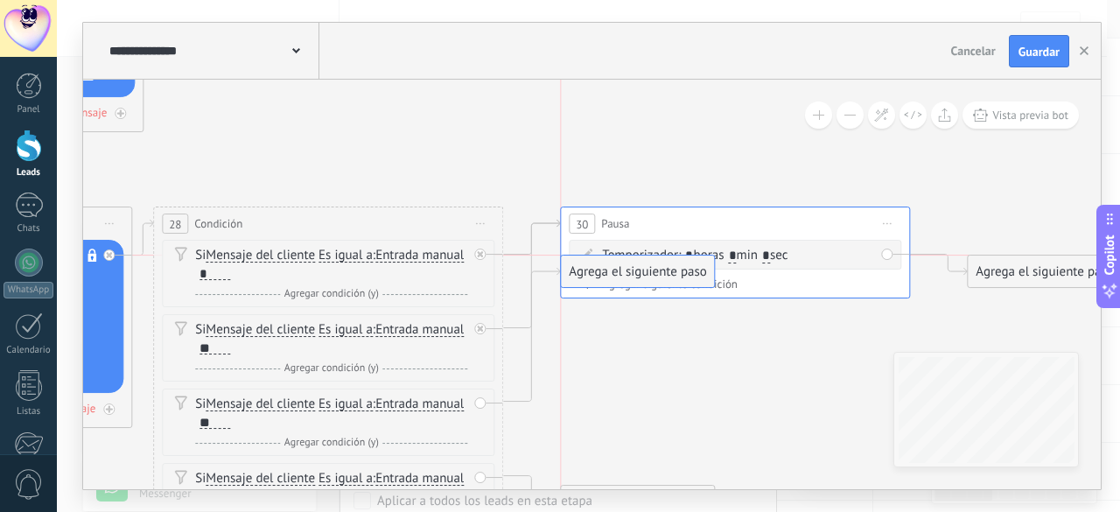
drag, startPoint x: 634, startPoint y: 420, endPoint x: 641, endPoint y: 256, distance: 163.8
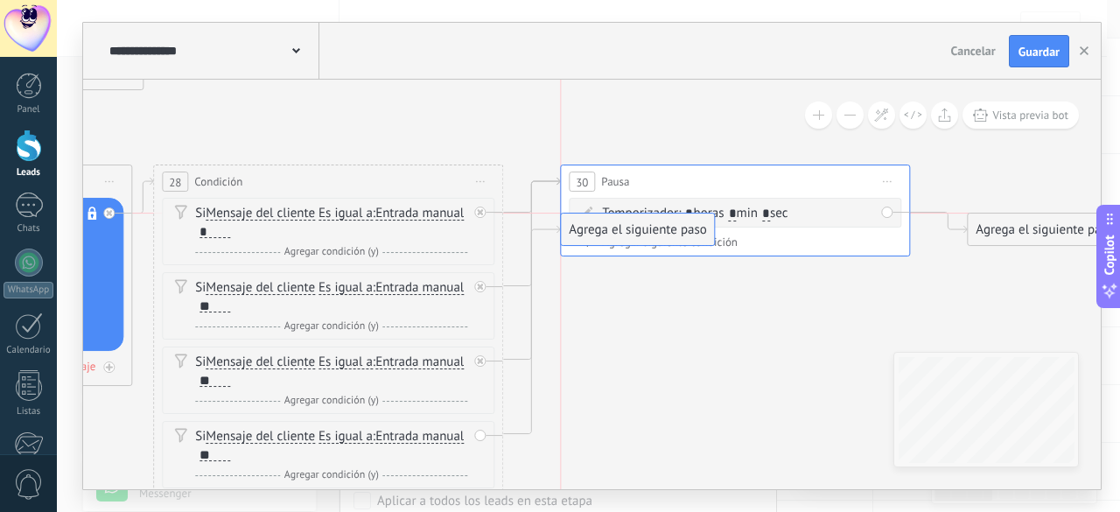
drag, startPoint x: 632, startPoint y: 456, endPoint x: 644, endPoint y: 216, distance: 240.1
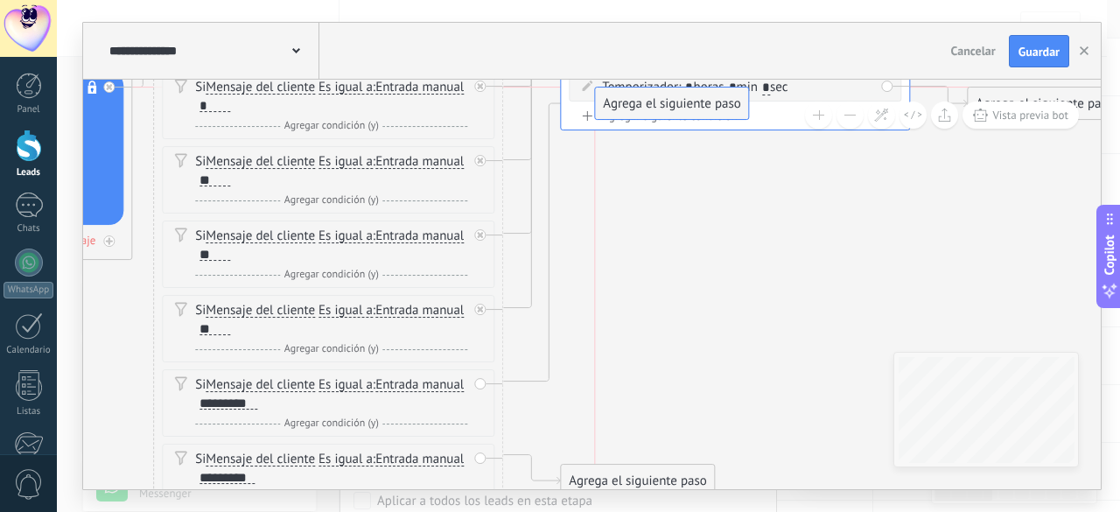
drag, startPoint x: 604, startPoint y: 411, endPoint x: 636, endPoint y: 111, distance: 301.1
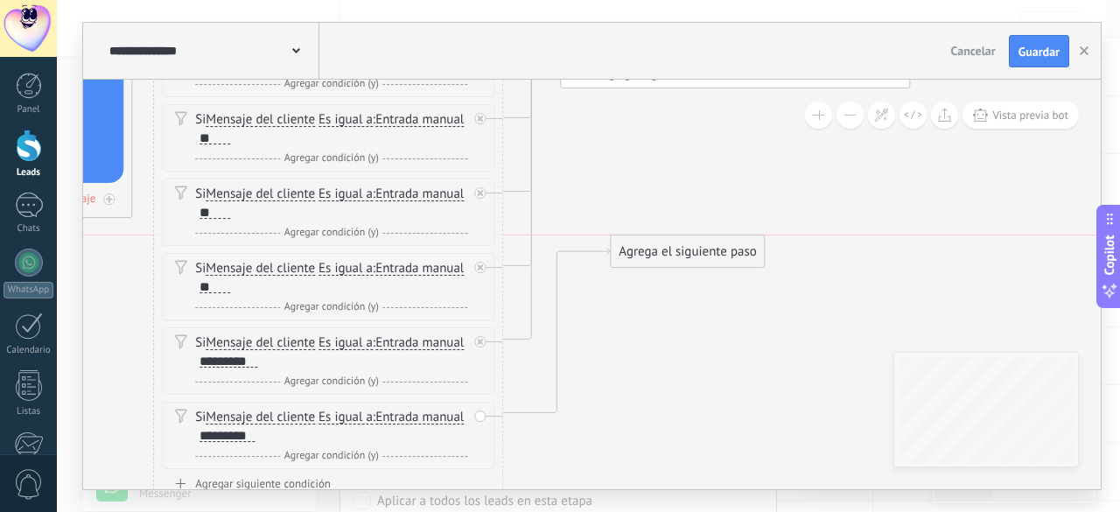
drag, startPoint x: 613, startPoint y: 432, endPoint x: 663, endPoint y: 245, distance: 194.1
click at [663, 245] on div "Agrega el siguiente paso" at bounding box center [687, 251] width 153 height 29
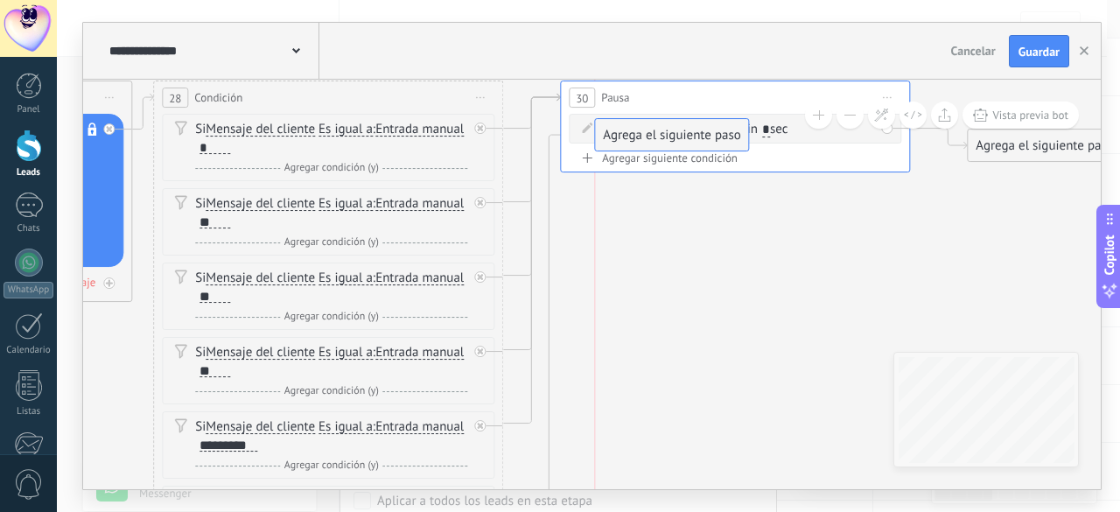
drag, startPoint x: 649, startPoint y: 332, endPoint x: 637, endPoint y: 131, distance: 200.8
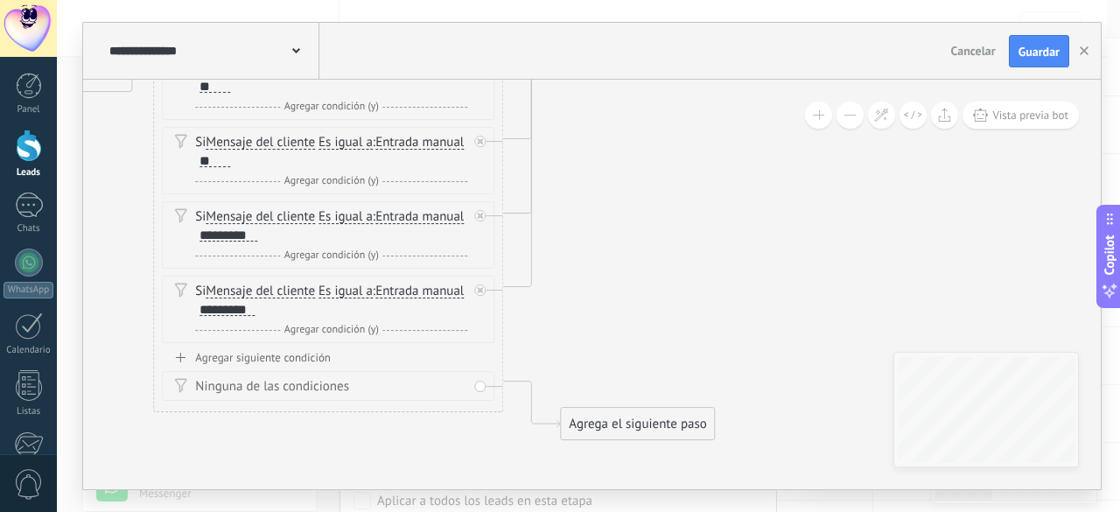
click at [273, 353] on div "Agregar siguiente condición" at bounding box center [328, 357] width 333 height 15
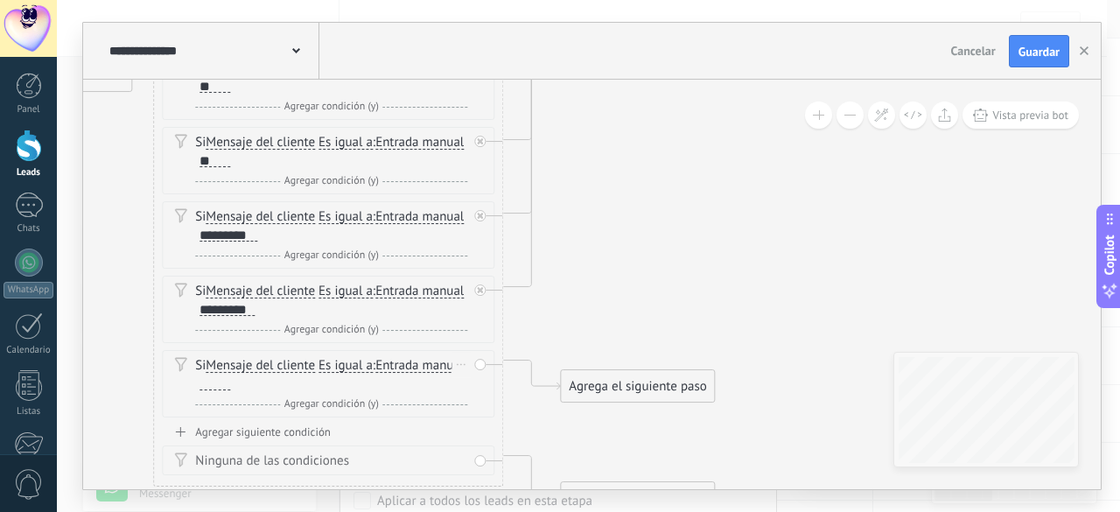
click at [230, 380] on div at bounding box center [215, 383] width 31 height 14
click at [274, 428] on div "Agregar siguiente condición" at bounding box center [328, 432] width 333 height 15
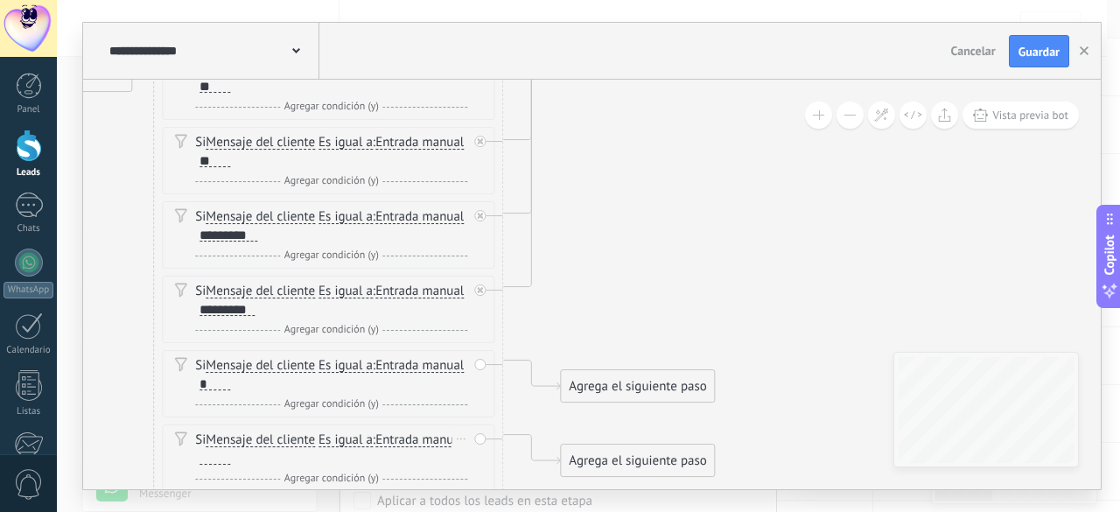
click at [230, 453] on div at bounding box center [215, 458] width 31 height 14
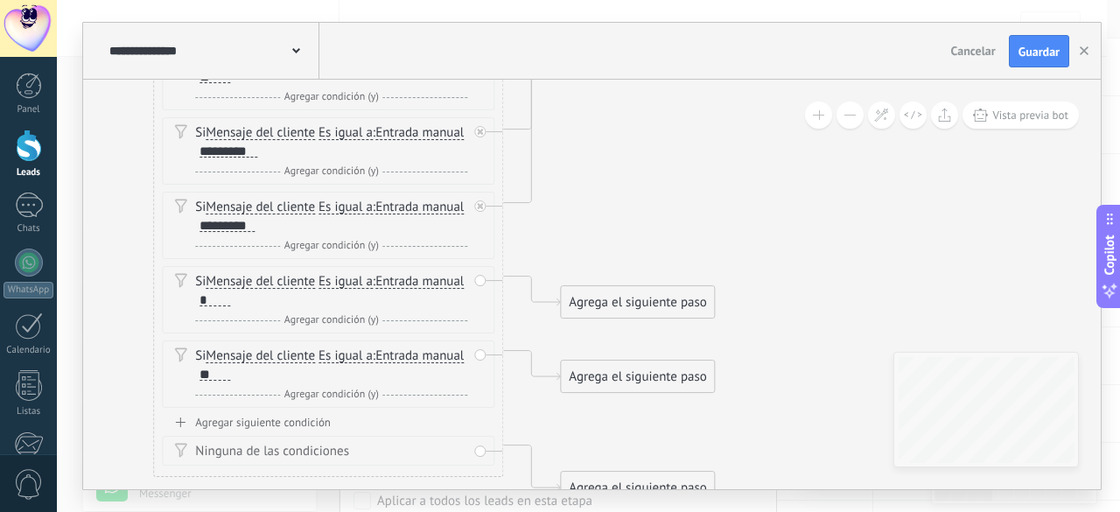
click at [298, 425] on div "Agregar siguiente condición" at bounding box center [328, 422] width 333 height 15
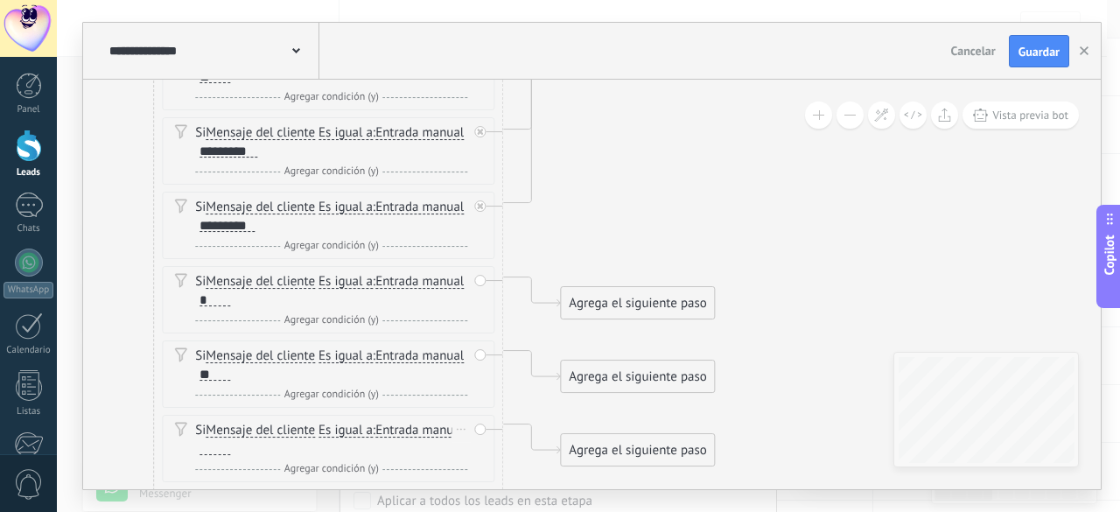
click at [230, 441] on div at bounding box center [215, 448] width 31 height 14
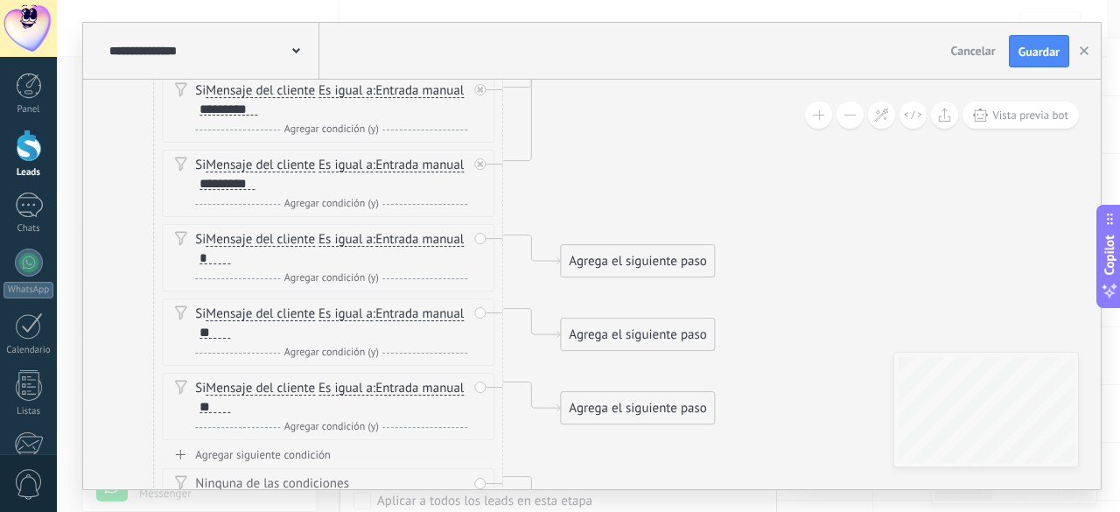
click at [617, 261] on div "Agrega el siguiente paso" at bounding box center [637, 261] width 153 height 29
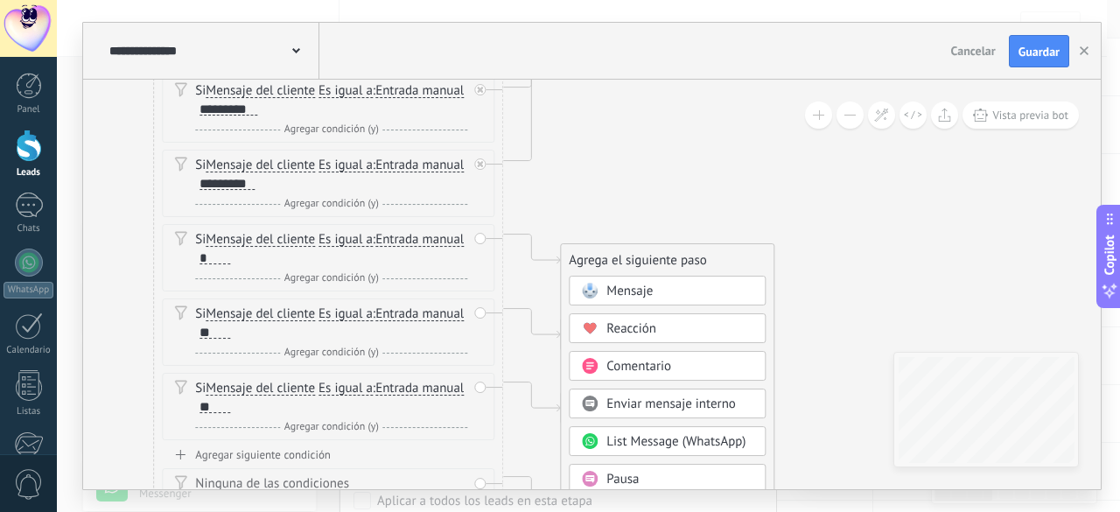
click at [628, 472] on span "Pausa" at bounding box center [623, 479] width 32 height 17
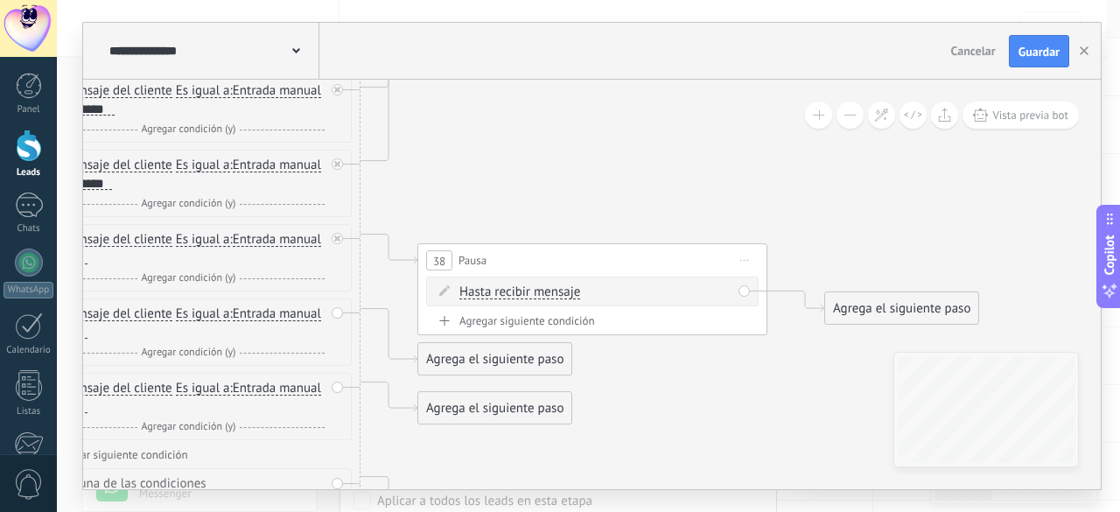
click at [530, 295] on span "Hasta recibir mensaje" at bounding box center [520, 292] width 121 height 14
click at [530, 295] on button "Hasta recibir mensaje" at bounding box center [560, 293] width 219 height 32
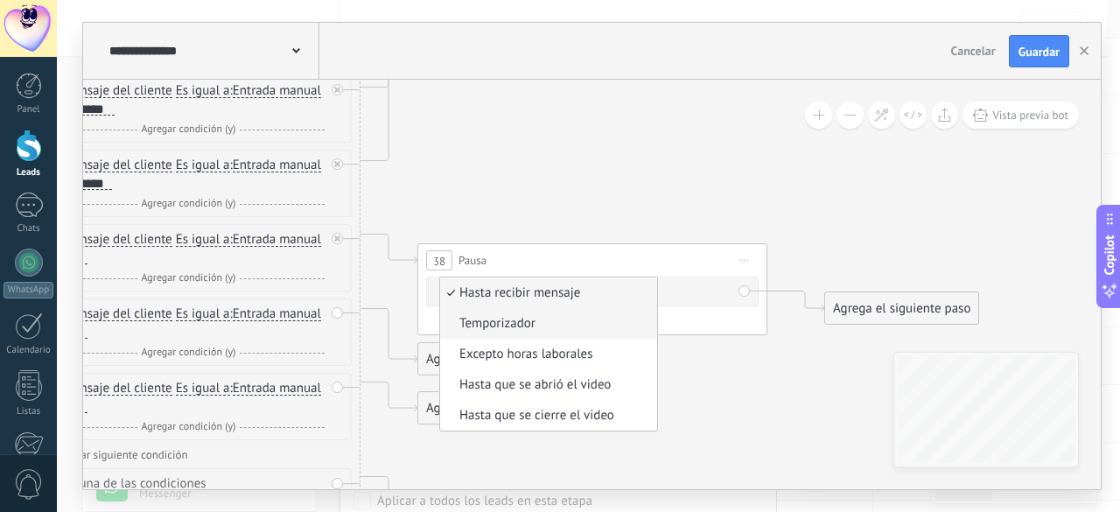
click at [532, 325] on span "Temporizador" at bounding box center [546, 324] width 212 height 18
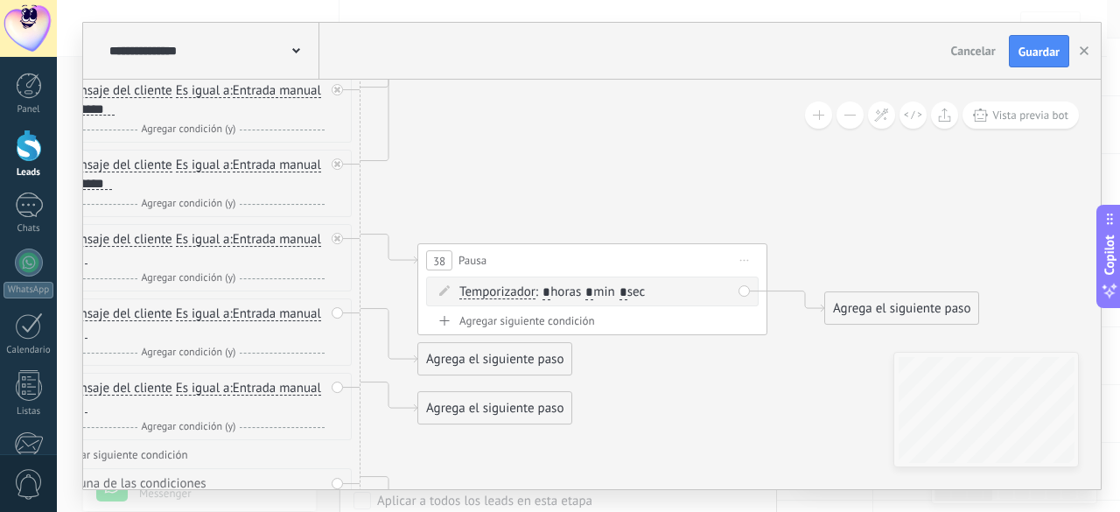
click at [593, 289] on input "*" at bounding box center [590, 293] width 8 height 14
type input "*"
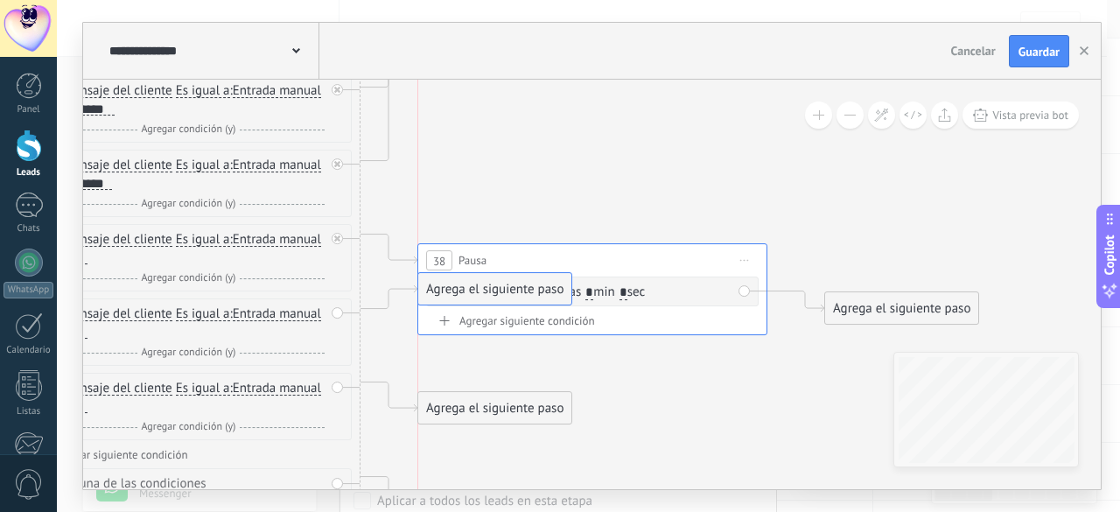
drag, startPoint x: 523, startPoint y: 357, endPoint x: 529, endPoint y: 288, distance: 69.4
drag, startPoint x: 495, startPoint y: 418, endPoint x: 501, endPoint y: 290, distance: 128.8
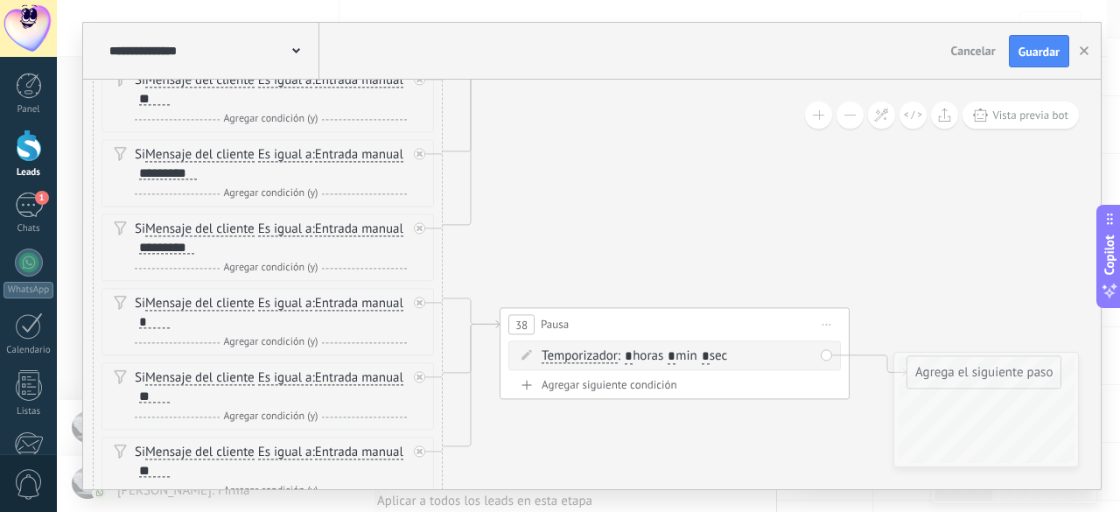
drag, startPoint x: 533, startPoint y: 369, endPoint x: 615, endPoint y: 472, distance: 131.4
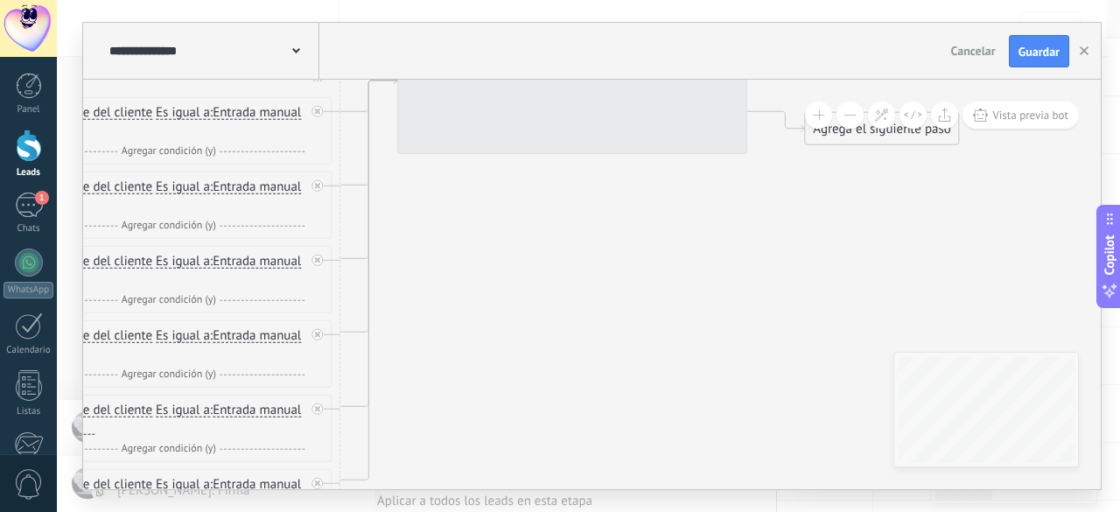
drag, startPoint x: 571, startPoint y: 392, endPoint x: 544, endPoint y: 426, distance: 43.1
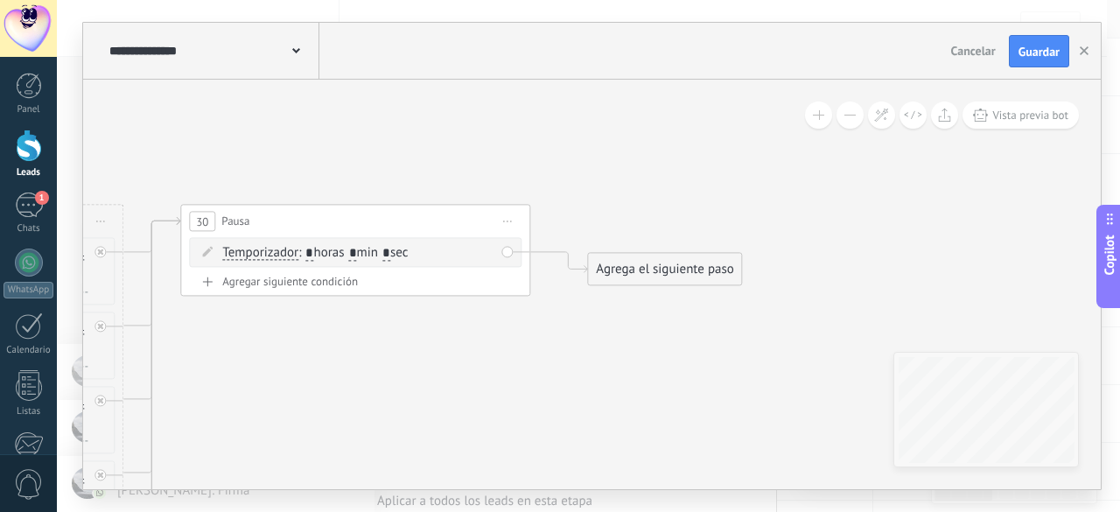
drag, startPoint x: 663, startPoint y: 350, endPoint x: 443, endPoint y: 436, distance: 236.7
drag, startPoint x: 654, startPoint y: 269, endPoint x: 653, endPoint y: 217, distance: 51.7
click at [653, 223] on div "Agrega el siguiente paso" at bounding box center [664, 221] width 153 height 29
click at [653, 218] on div "Agrega el siguiente paso" at bounding box center [664, 221] width 153 height 29
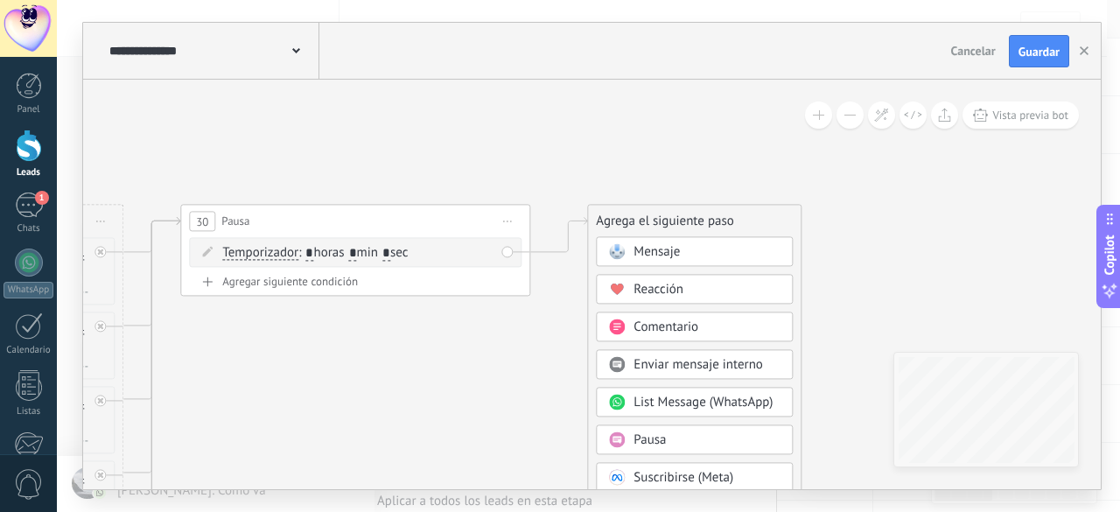
click at [678, 249] on span "Mensaje" at bounding box center [657, 252] width 46 height 17
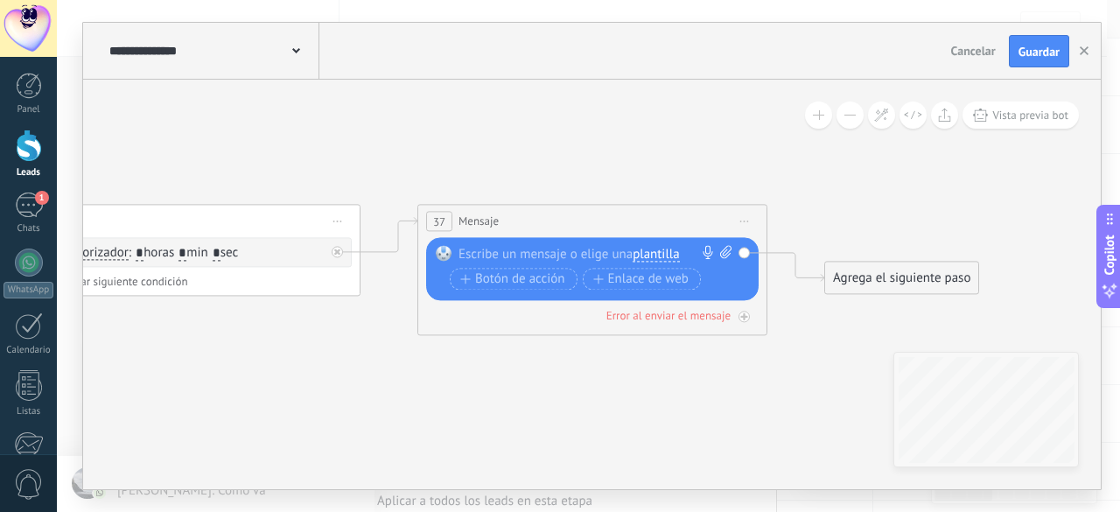
click at [661, 240] on div "Reemplazar Quitar Convertir a mensaje de voz Arrastre la imagen aquí para adjun…" at bounding box center [592, 269] width 333 height 63
click at [659, 242] on div "Reemplazar Quitar Convertir a mensaje de voz Arrastre la imagen aquí para adjun…" at bounding box center [592, 269] width 333 height 63
click at [656, 254] on span "plantilla" at bounding box center [656, 255] width 46 height 14
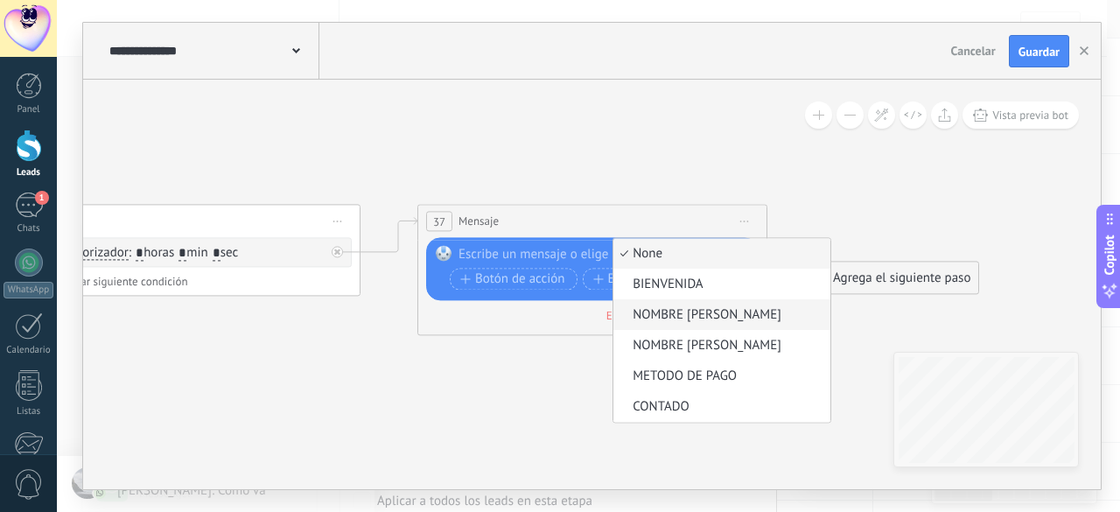
scroll to position [88, 0]
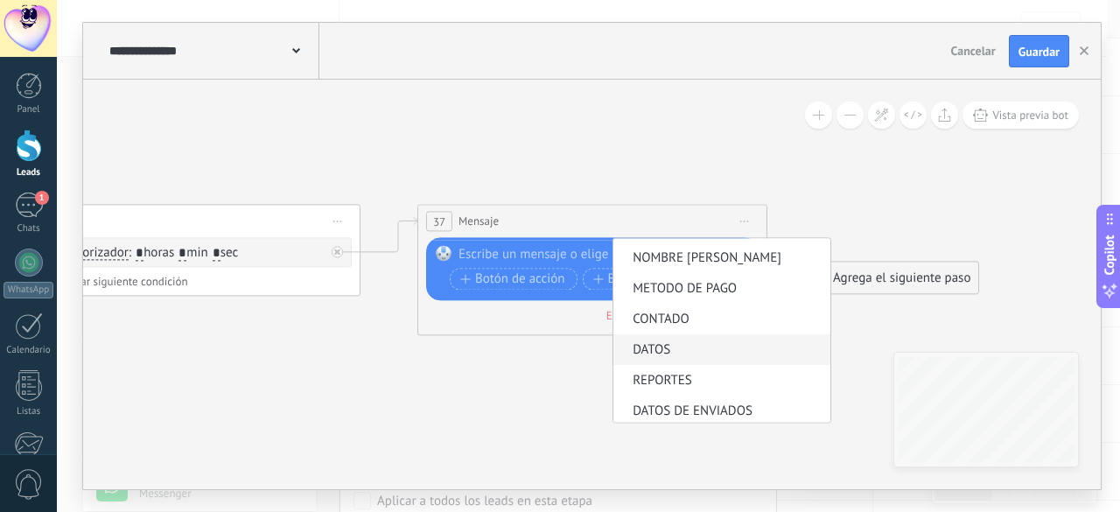
click at [674, 349] on span "DATOS" at bounding box center [720, 351] width 212 height 18
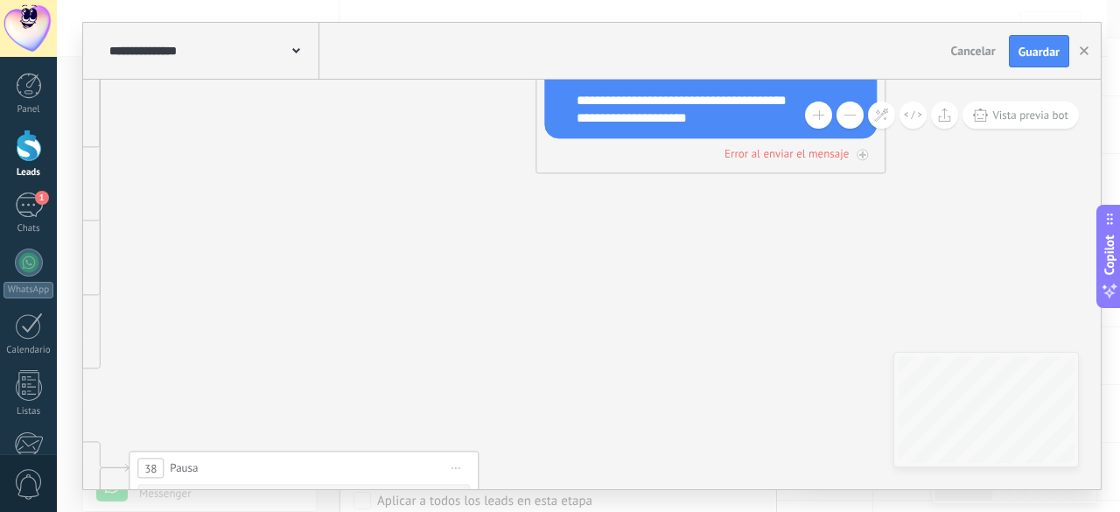
drag, startPoint x: 348, startPoint y: 355, endPoint x: 480, endPoint y: 83, distance: 302.2
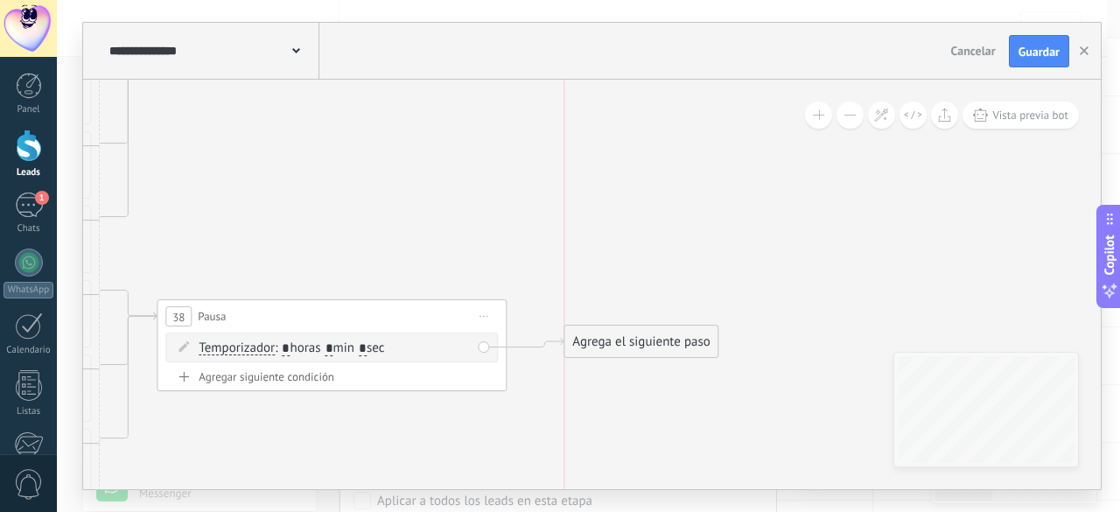
click at [631, 336] on div "Agrega el siguiente paso" at bounding box center [641, 341] width 153 height 29
click at [629, 333] on div "Agrega el siguiente paso" at bounding box center [641, 334] width 153 height 29
click at [658, 344] on div "Agrega el siguiente paso" at bounding box center [641, 334] width 153 height 29
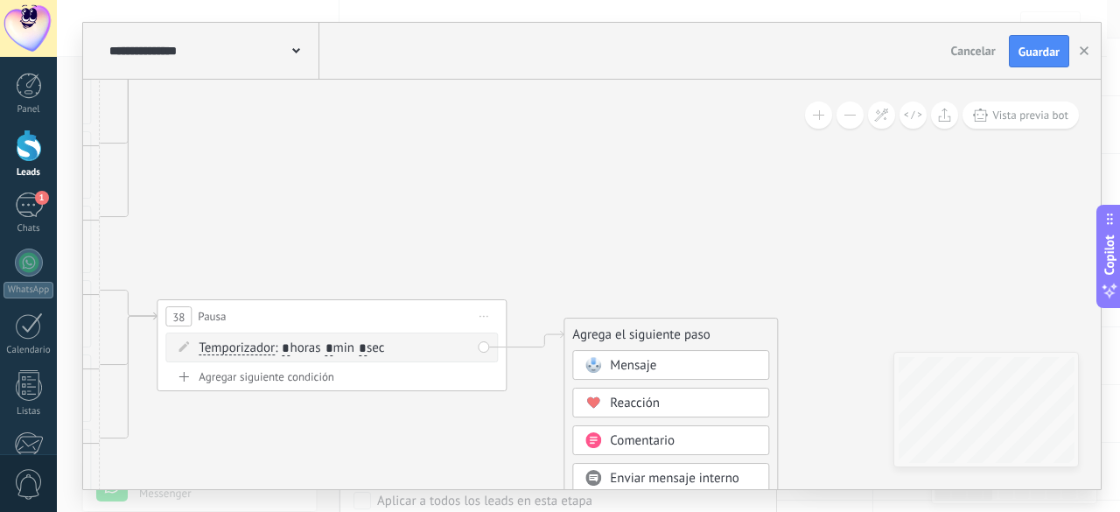
click at [663, 369] on div "Mensaje" at bounding box center [683, 366] width 147 height 18
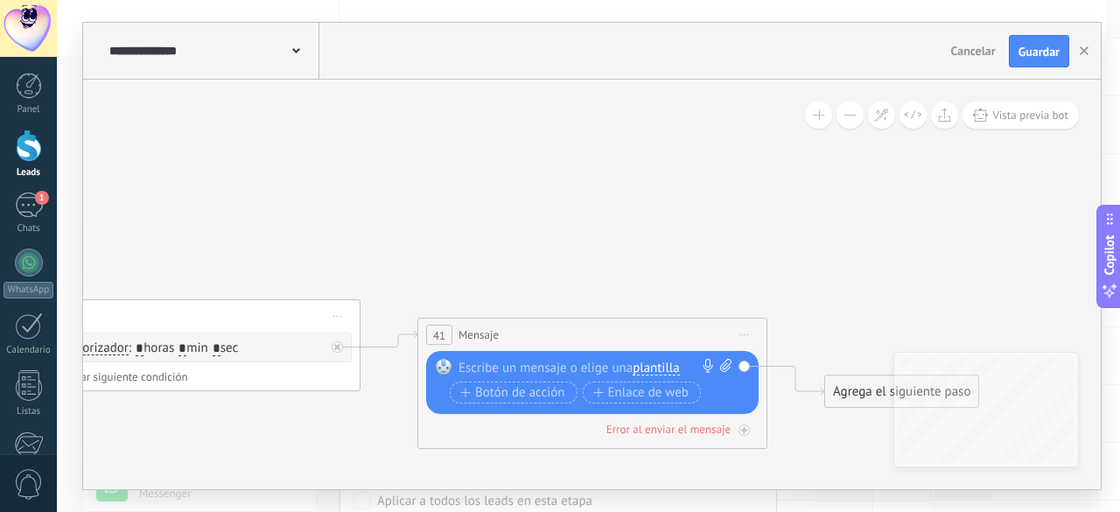
click at [669, 367] on span "plantilla" at bounding box center [656, 369] width 46 height 14
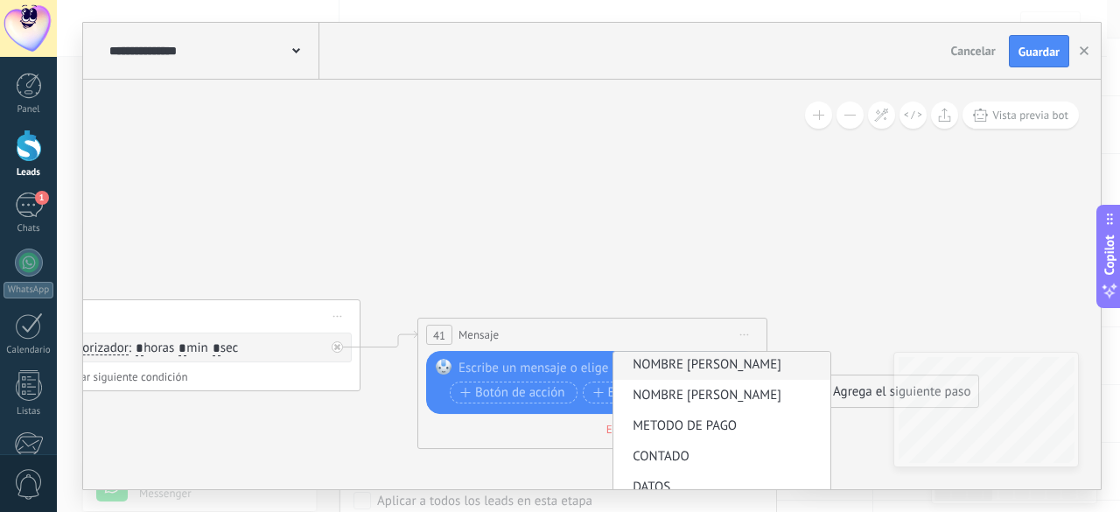
scroll to position [91, 0]
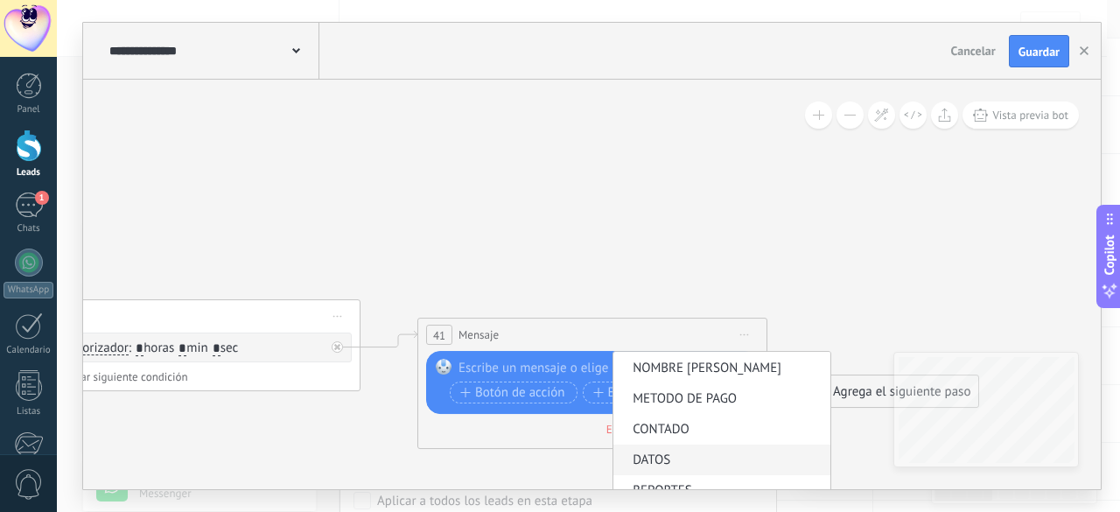
click at [664, 454] on span "DATOS" at bounding box center [720, 461] width 212 height 18
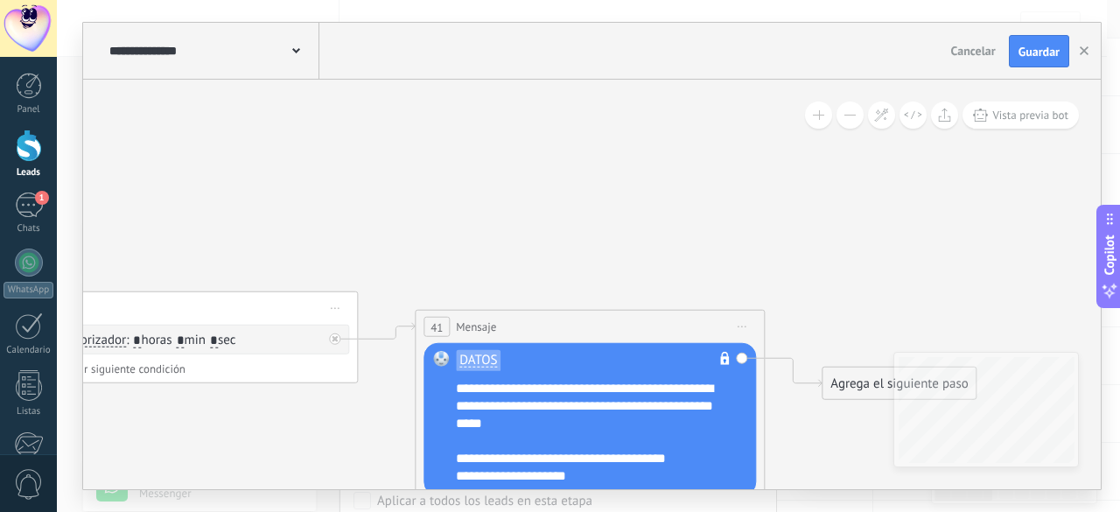
drag, startPoint x: 635, startPoint y: 202, endPoint x: 639, endPoint y: 165, distance: 36.9
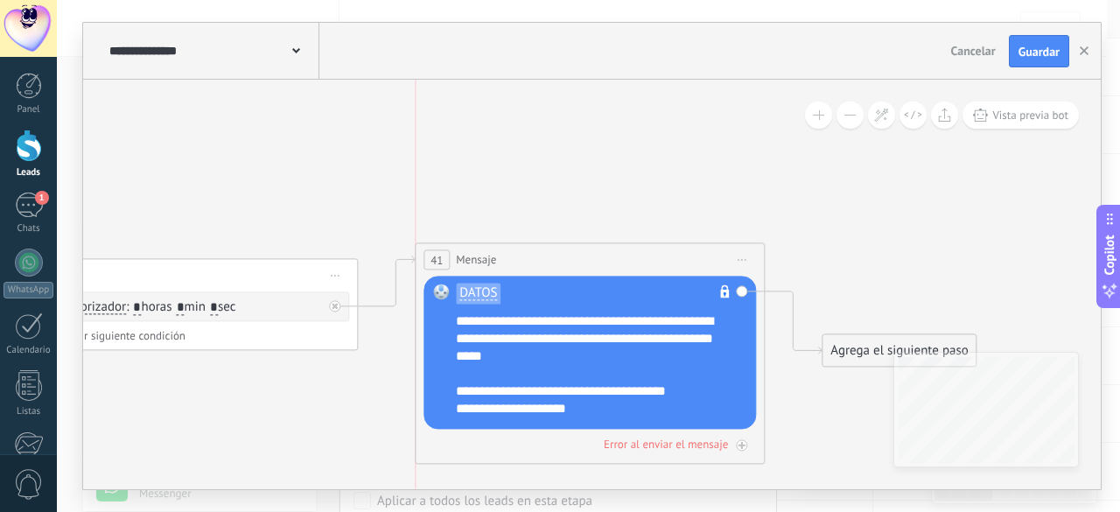
drag, startPoint x: 609, startPoint y: 291, endPoint x: 616, endPoint y: 256, distance: 34.8
click at [616, 256] on div "41 Mensaje ******* (a): Todos los contactos - canales seleccionados Todos los c…" at bounding box center [590, 260] width 348 height 32
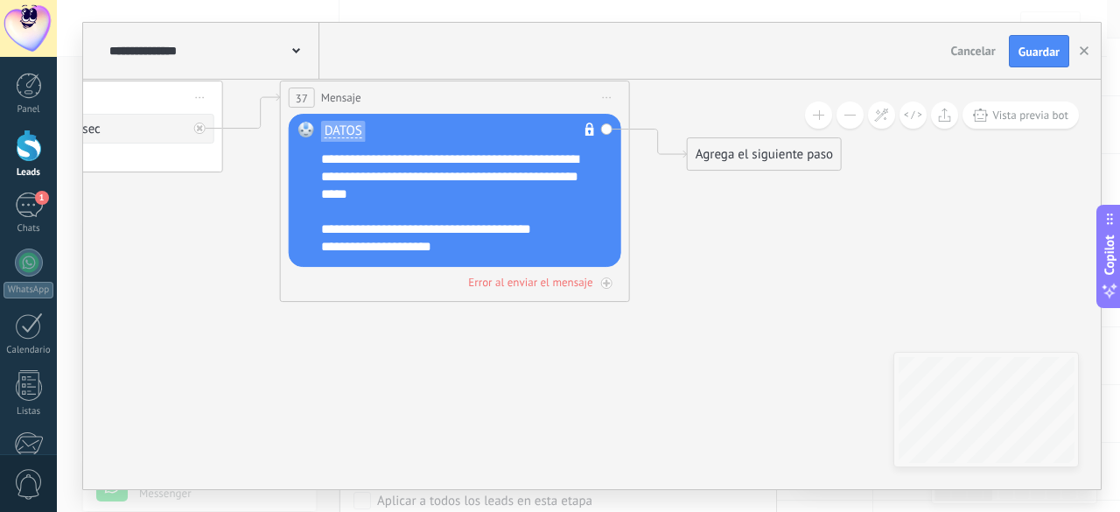
drag, startPoint x: 637, startPoint y: 377, endPoint x: 364, endPoint y: 450, distance: 282.6
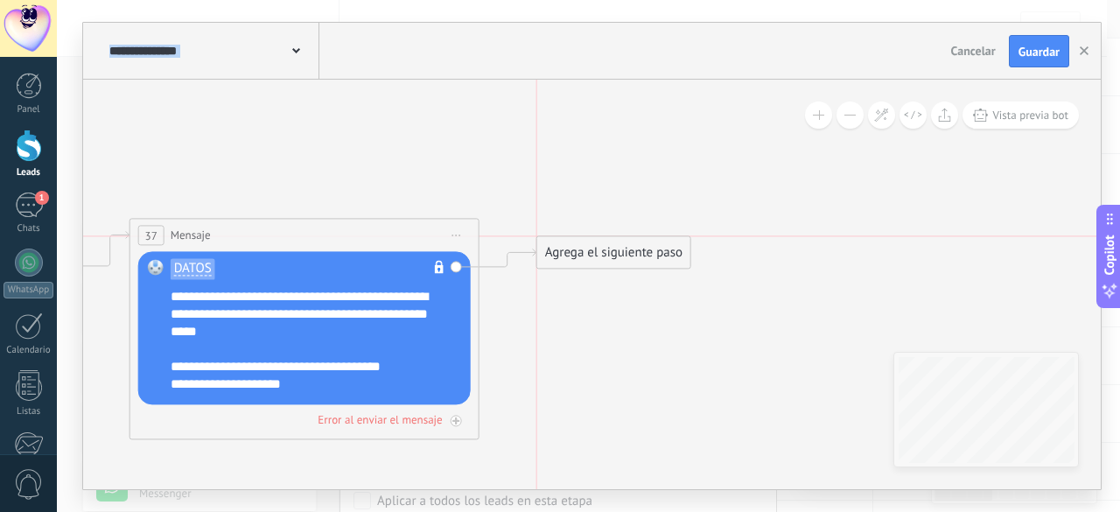
drag, startPoint x: 612, startPoint y: 288, endPoint x: 607, endPoint y: 221, distance: 66.7
click at [607, 239] on div "Agrega el siguiente paso" at bounding box center [613, 253] width 153 height 29
click at [602, 232] on div "Agrega el siguiente paso" at bounding box center [613, 235] width 153 height 29
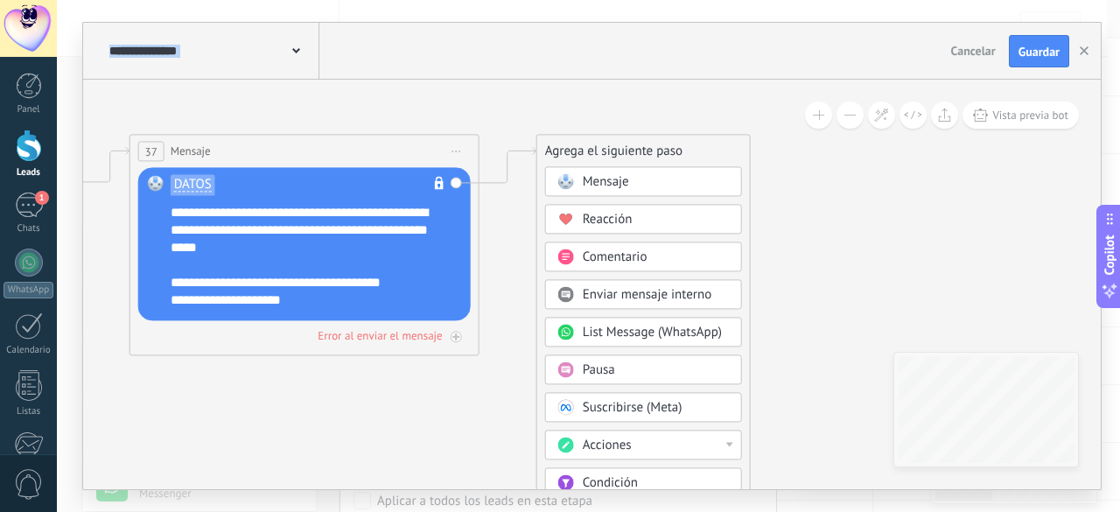
click at [627, 440] on span "Acciones" at bounding box center [607, 446] width 49 height 17
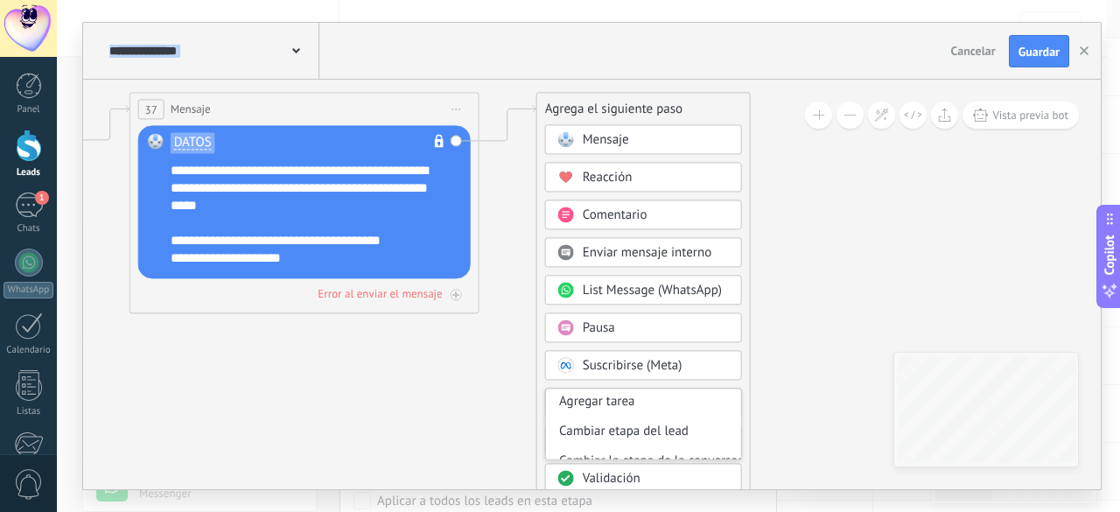
scroll to position [88, 0]
click at [614, 395] on div "Cambiar etapa del lead" at bounding box center [643, 406] width 195 height 30
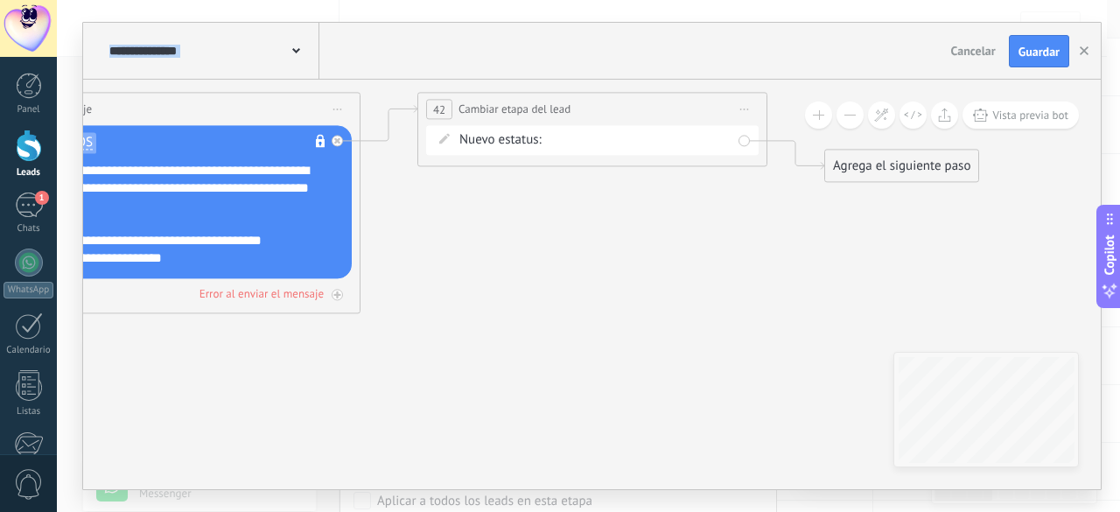
click at [0, 0] on div "Contacto inicial VALIDACIÓN NO REPORTADO ALEXANDRA VALIDACIÓN REPORTADO ALEXAND…" at bounding box center [0, 0] width 0 height 0
click at [0, 0] on label "VALIDACIÓN REPORTADO [PERSON_NAME]" at bounding box center [0, 0] width 0 height 0
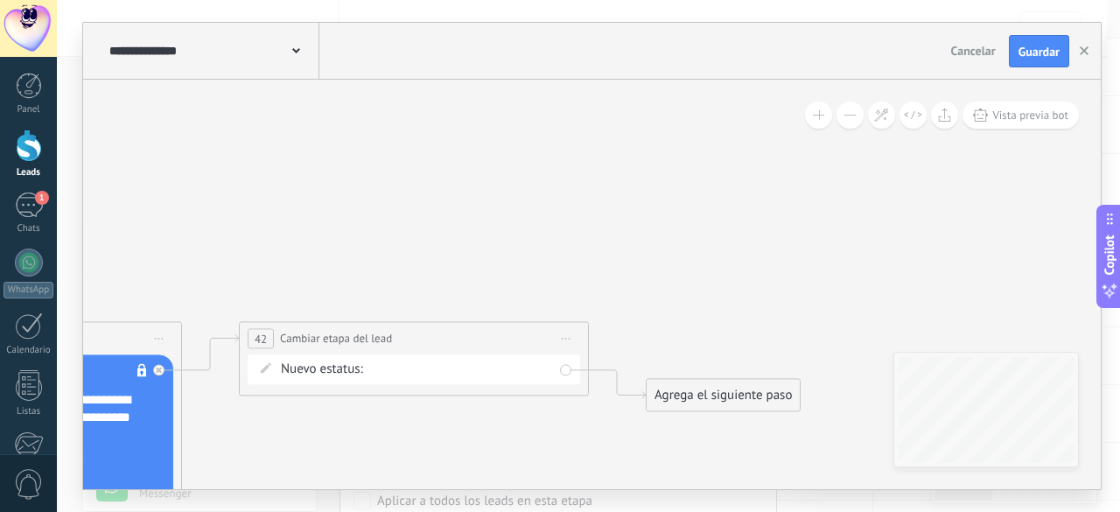
drag, startPoint x: 530, startPoint y: 274, endPoint x: 355, endPoint y: 491, distance: 279.4
click at [348, 508] on div "**********" at bounding box center [589, 256] width 1064 height 512
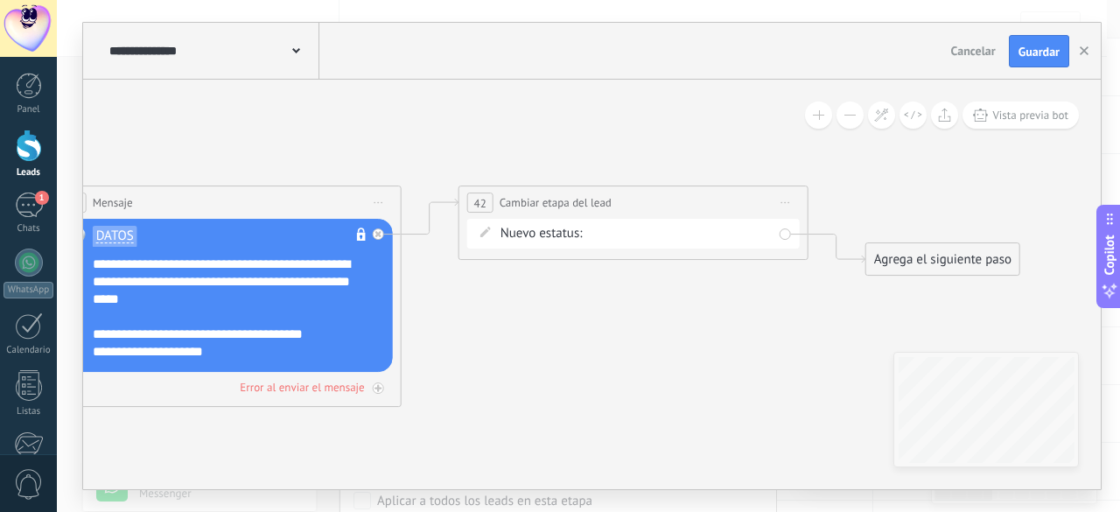
drag, startPoint x: 435, startPoint y: 211, endPoint x: 644, endPoint y: 81, distance: 246.5
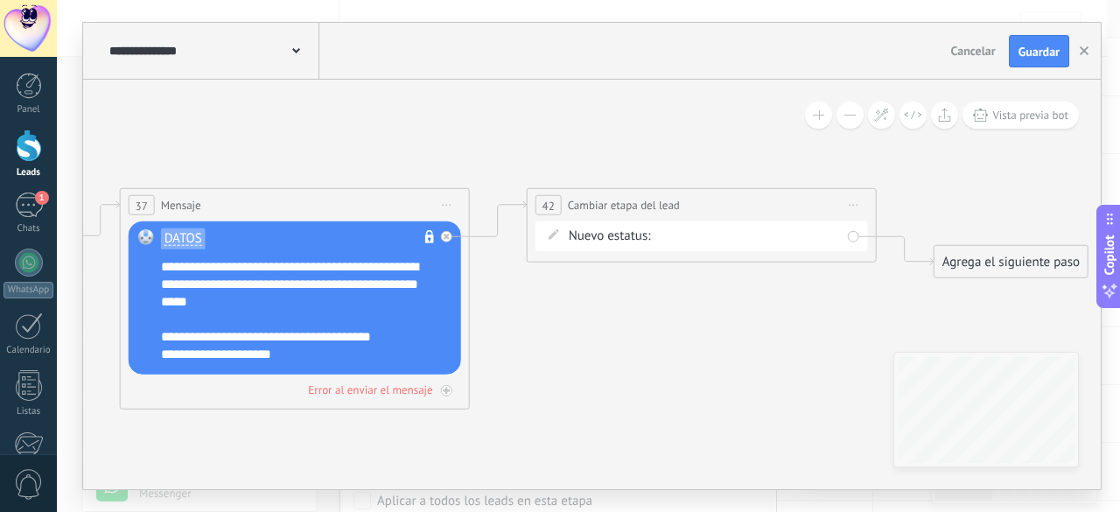
drag, startPoint x: 613, startPoint y: 399, endPoint x: 656, endPoint y: 405, distance: 44.2
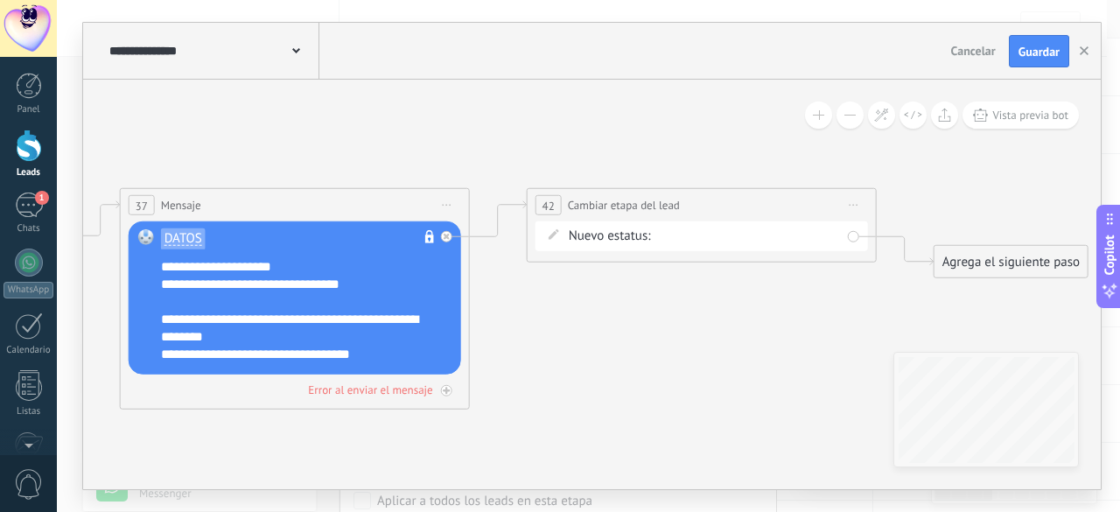
scroll to position [0, 0]
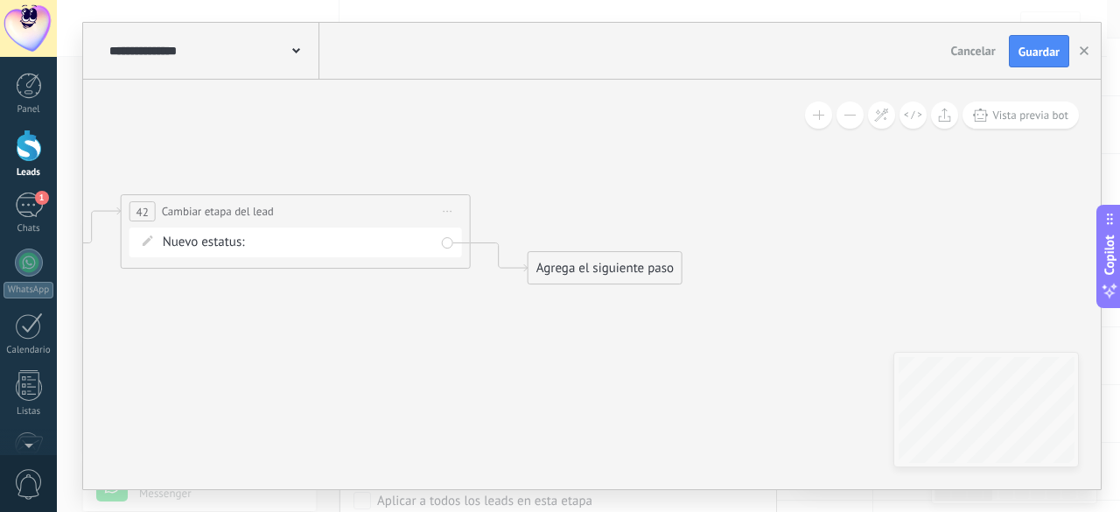
drag, startPoint x: 847, startPoint y: 391, endPoint x: 443, endPoint y: 397, distance: 404.4
drag, startPoint x: 637, startPoint y: 266, endPoint x: 628, endPoint y: 209, distance: 57.6
click at [628, 209] on div "Agrega el siguiente paso" at bounding box center [596, 211] width 153 height 29
click at [622, 207] on div "Agrega el siguiente paso" at bounding box center [596, 211] width 153 height 29
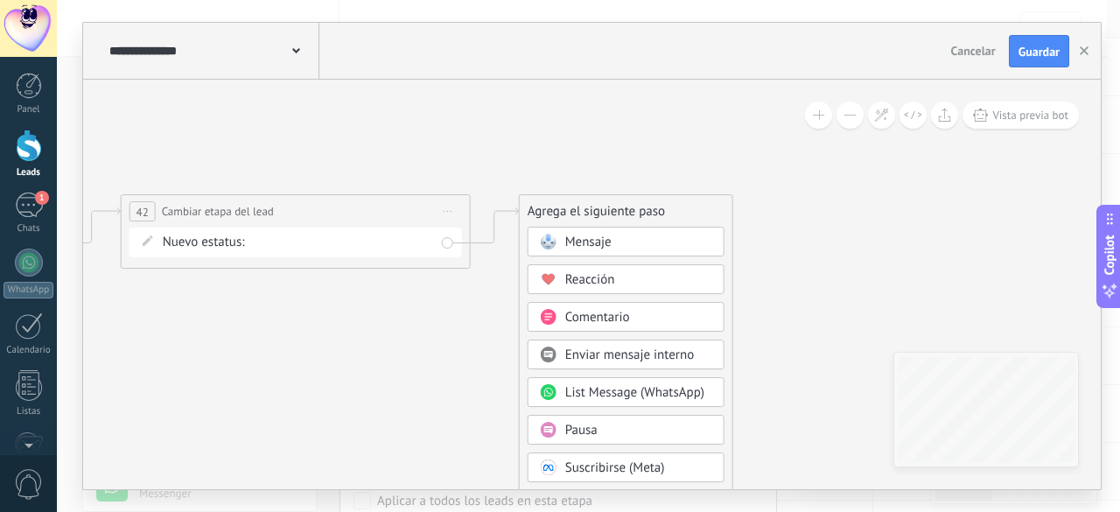
click at [573, 246] on span "Mensaje" at bounding box center [588, 242] width 46 height 17
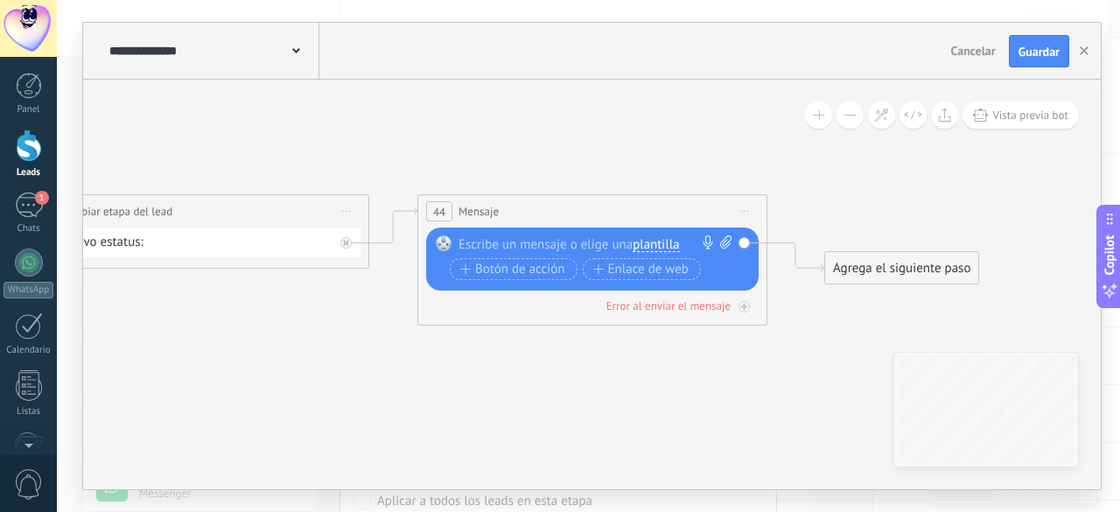
click at [748, 212] on icon at bounding box center [745, 212] width 9 height 2
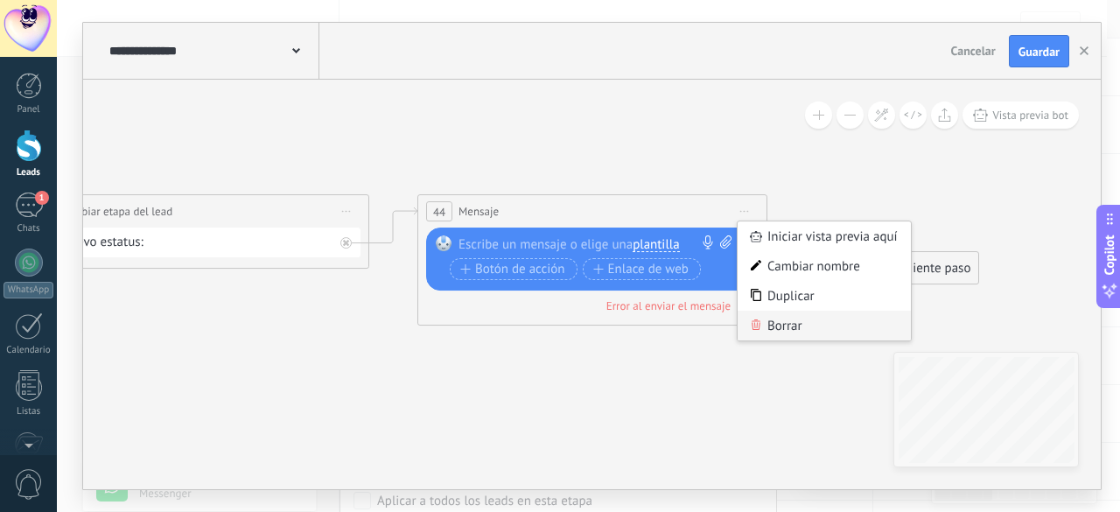
click at [770, 332] on div "Borrar" at bounding box center [824, 326] width 173 height 30
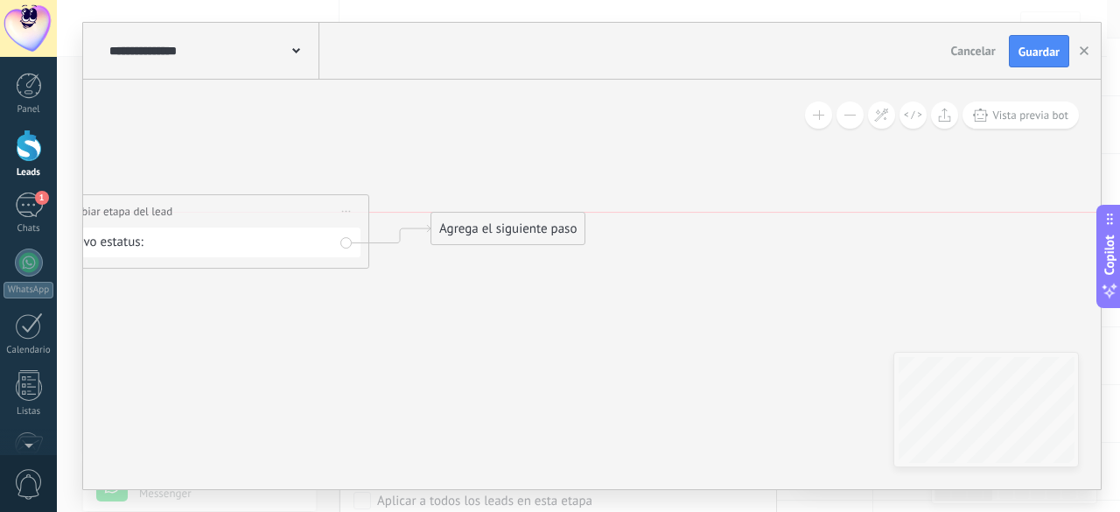
drag, startPoint x: 471, startPoint y: 270, endPoint x: 481, endPoint y: 221, distance: 50.0
click at [480, 226] on div "Agrega el siguiente paso" at bounding box center [508, 228] width 153 height 29
drag, startPoint x: 489, startPoint y: 220, endPoint x: 495, endPoint y: 202, distance: 18.3
click at [495, 202] on div "Agrega el siguiente paso" at bounding box center [517, 211] width 153 height 29
click at [495, 206] on div "Agrega el siguiente paso" at bounding box center [517, 211] width 153 height 29
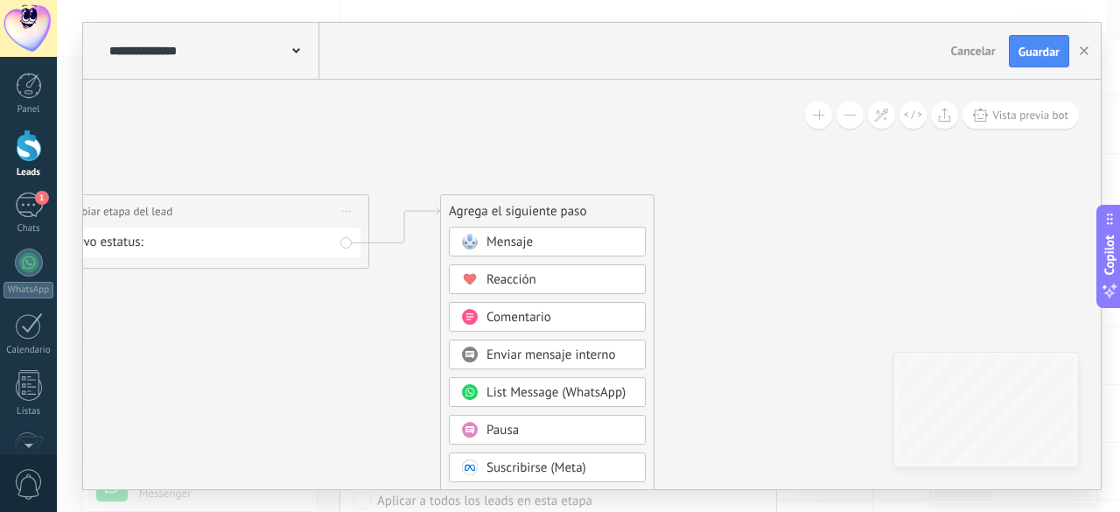
click at [499, 425] on span "Pausa" at bounding box center [503, 430] width 32 height 17
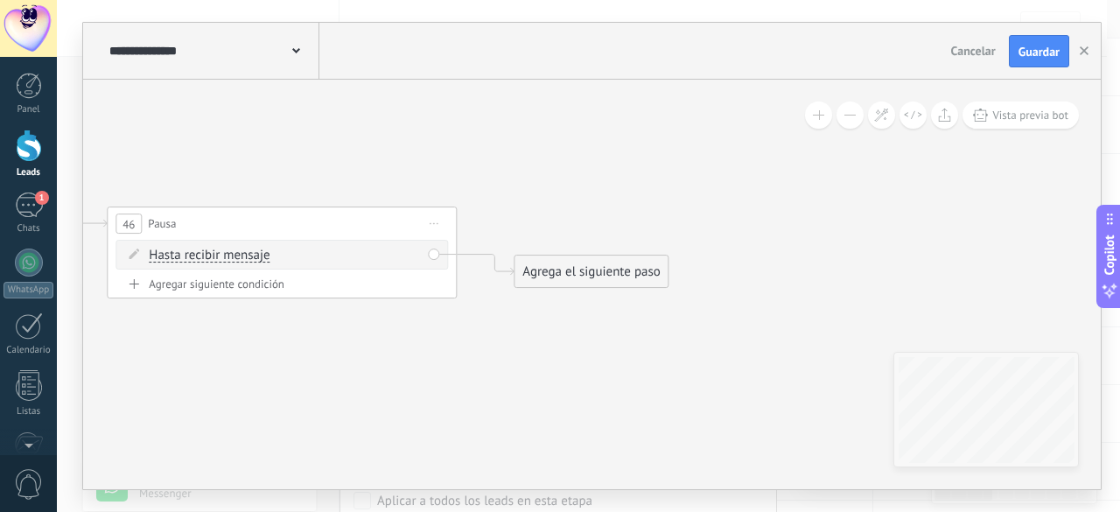
drag, startPoint x: 503, startPoint y: 367, endPoint x: 268, endPoint y: 339, distance: 237.1
click at [18, 380] on body ".abccls-1,.abccls-2{fill-rule:evenodd}.abccls-2{fill:#fff} .abfcls-1{fill:none}…" at bounding box center [560, 168] width 1120 height 512
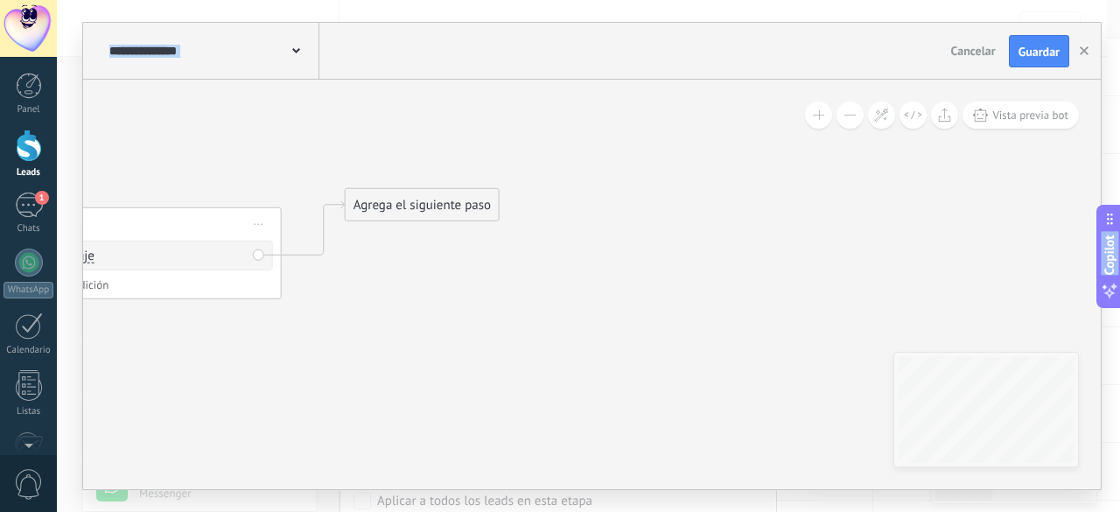
click at [448, 200] on div "Agrega el siguiente paso" at bounding box center [422, 205] width 153 height 29
click at [443, 216] on div "Agrega el siguiente paso" at bounding box center [418, 214] width 153 height 29
click at [452, 199] on div "Agrega el siguiente paso Mensaje Mensaje Mensaje Reacción Comentario Enviar men…" at bounding box center [418, 214] width 155 height 33
click at [443, 210] on div "Agrega el siguiente paso" at bounding box center [418, 214] width 153 height 29
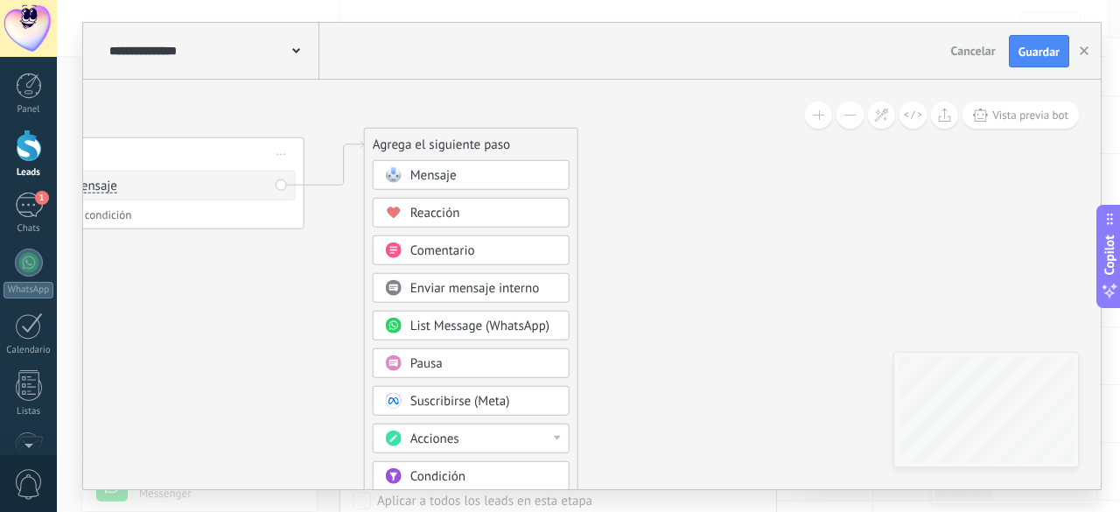
drag, startPoint x: 203, startPoint y: 347, endPoint x: 204, endPoint y: 255, distance: 92.8
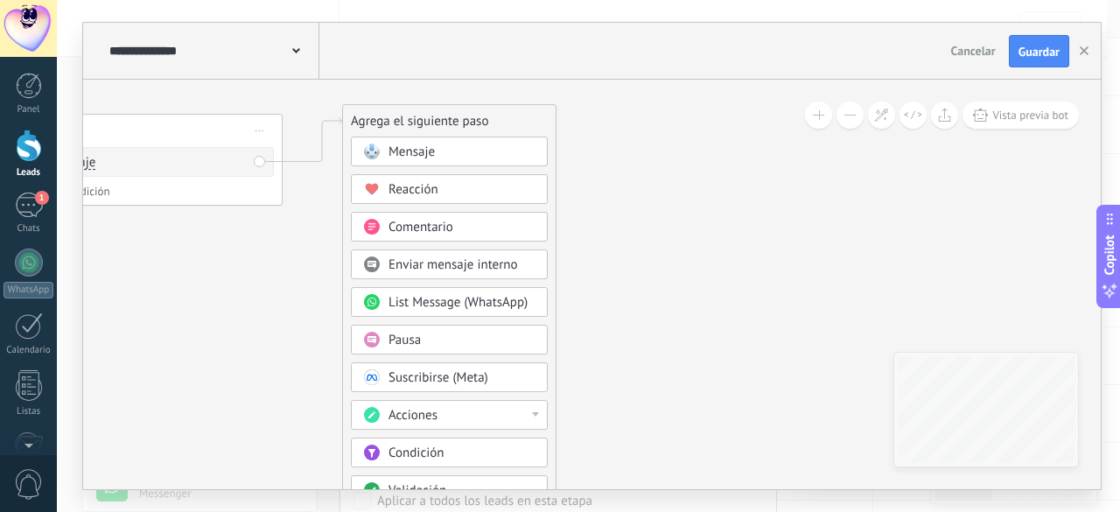
click at [403, 333] on span "Pausa" at bounding box center [405, 340] width 32 height 17
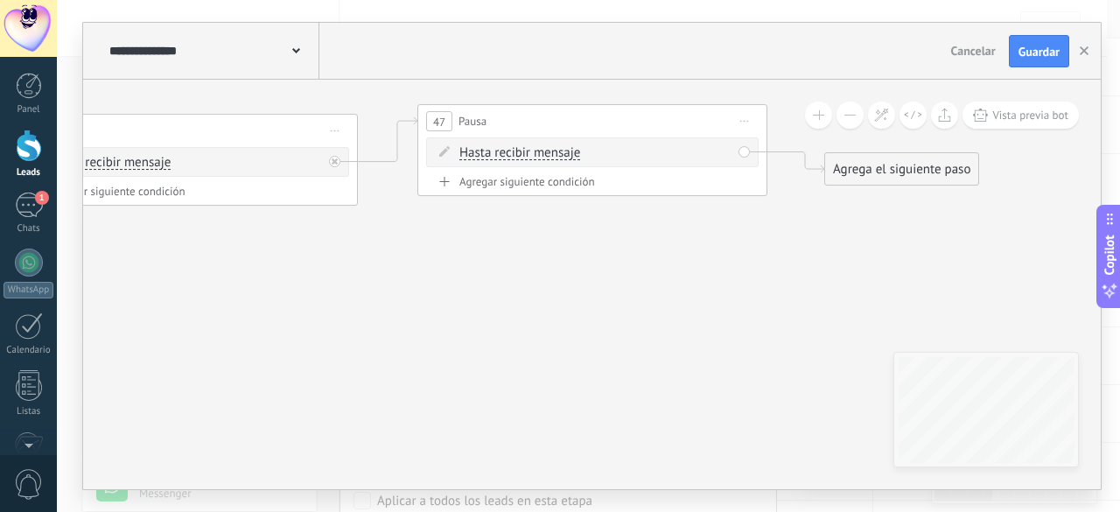
click at [537, 150] on span "Hasta recibir mensaje" at bounding box center [520, 153] width 121 height 14
click at [537, 150] on button "Hasta recibir mensaje" at bounding box center [560, 153] width 219 height 32
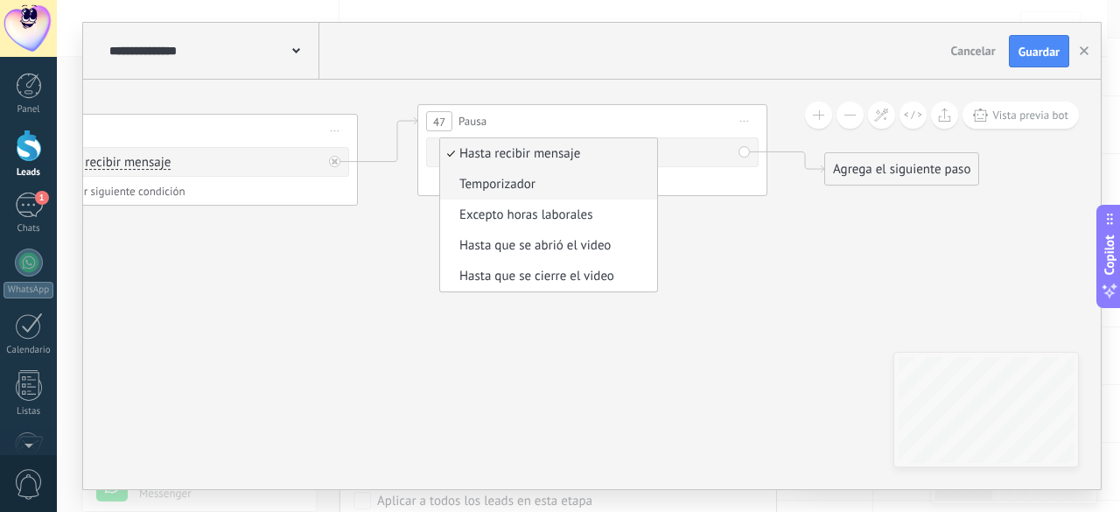
click at [495, 187] on span "Temporizador" at bounding box center [546, 185] width 212 height 18
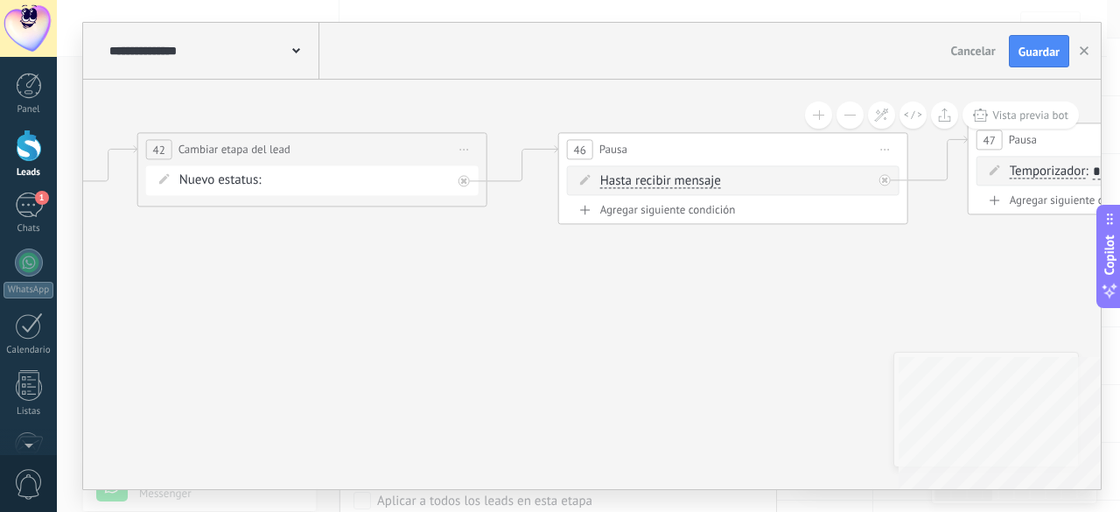
click at [1043, 365] on div "**********" at bounding box center [592, 285] width 1018 height 410
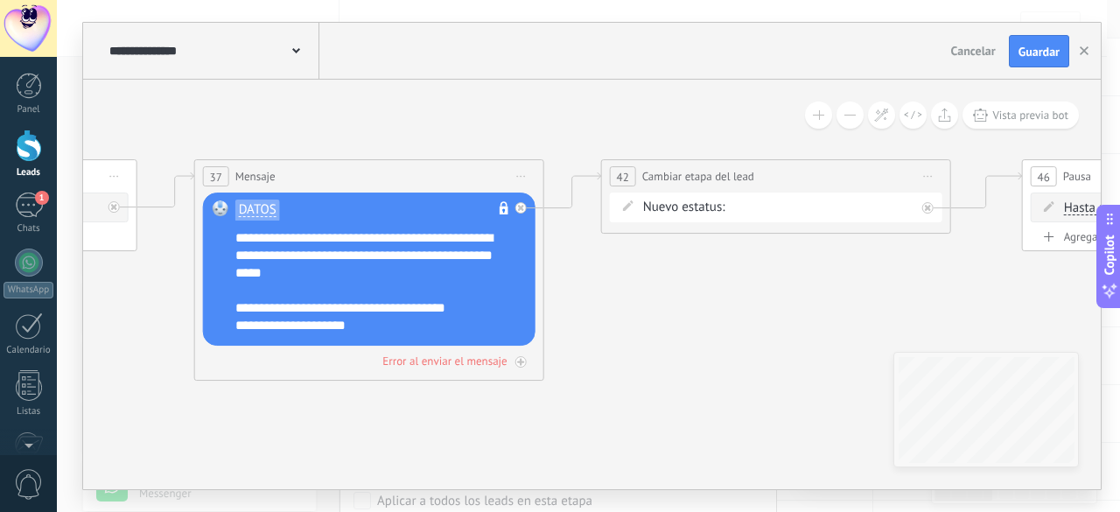
drag, startPoint x: 425, startPoint y: 320, endPoint x: 874, endPoint y: 339, distance: 449.4
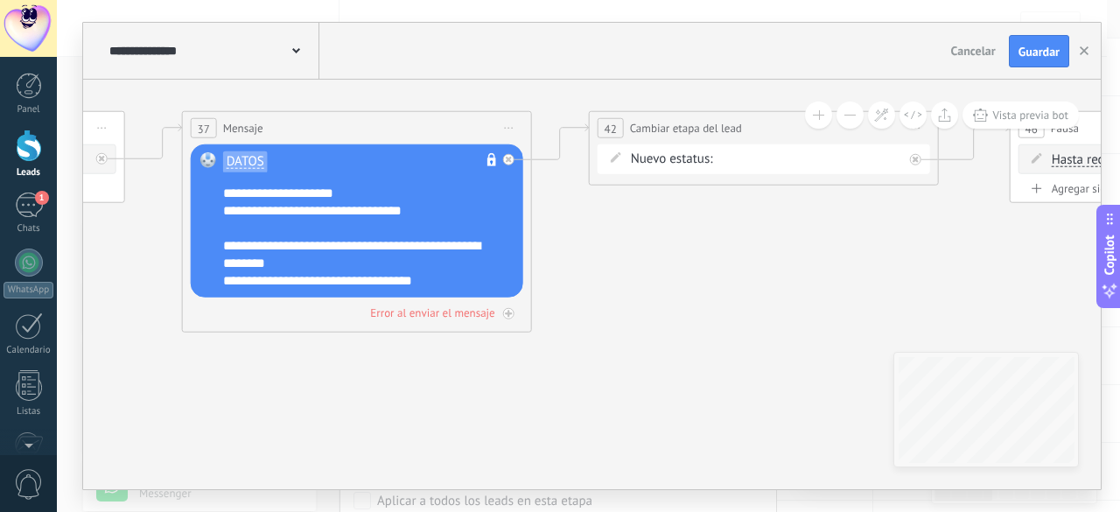
scroll to position [105, 0]
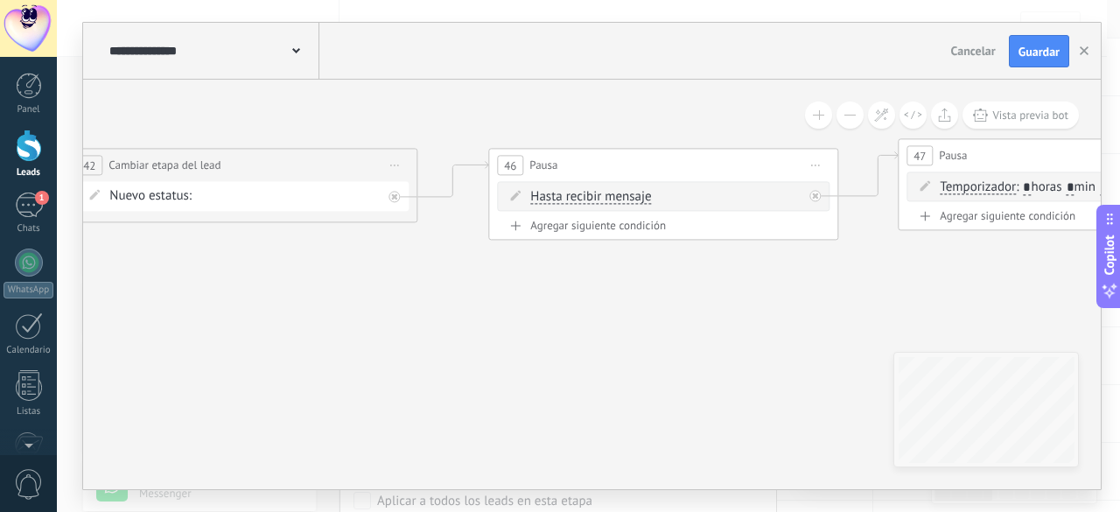
drag, startPoint x: 822, startPoint y: 278, endPoint x: 301, endPoint y: 316, distance: 522.2
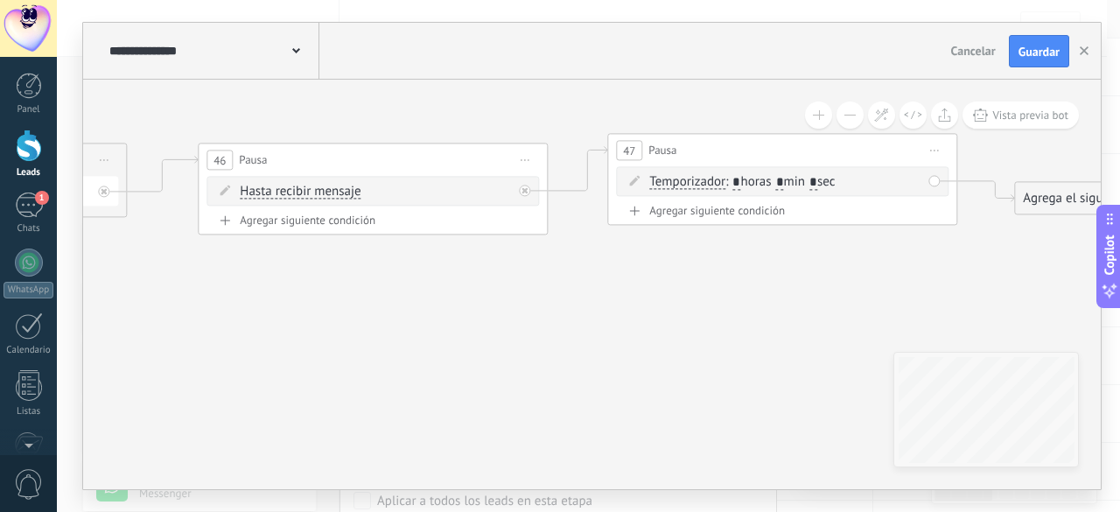
drag, startPoint x: 758, startPoint y: 342, endPoint x: 449, endPoint y: 363, distance: 309.7
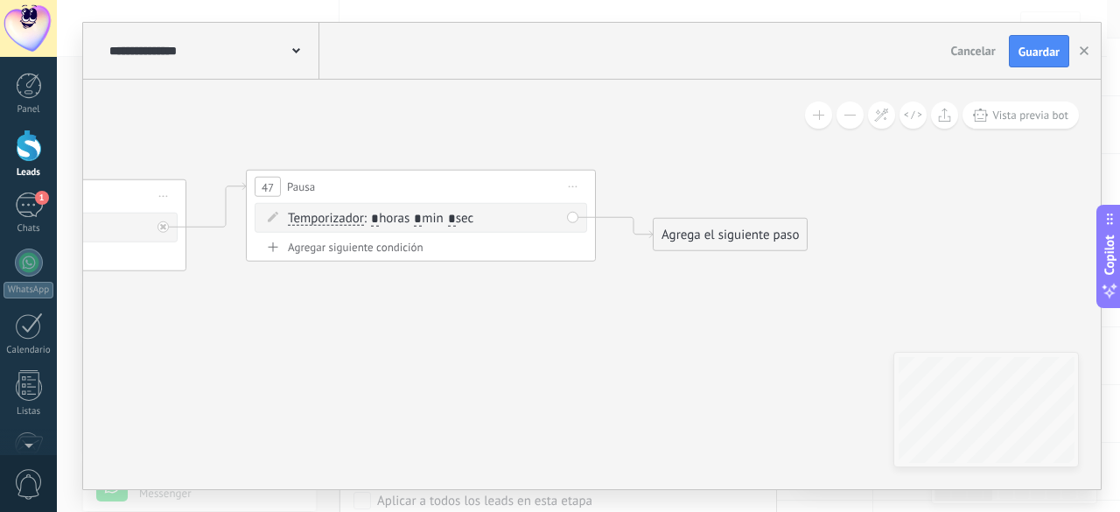
drag, startPoint x: 794, startPoint y: 321, endPoint x: 462, endPoint y: 326, distance: 331.8
drag, startPoint x: 738, startPoint y: 234, endPoint x: 737, endPoint y: 180, distance: 53.4
click at [737, 180] on div "Agrega el siguiente paso" at bounding box center [729, 186] width 153 height 29
drag, startPoint x: 730, startPoint y: 186, endPoint x: 721, endPoint y: 193, distance: 10.7
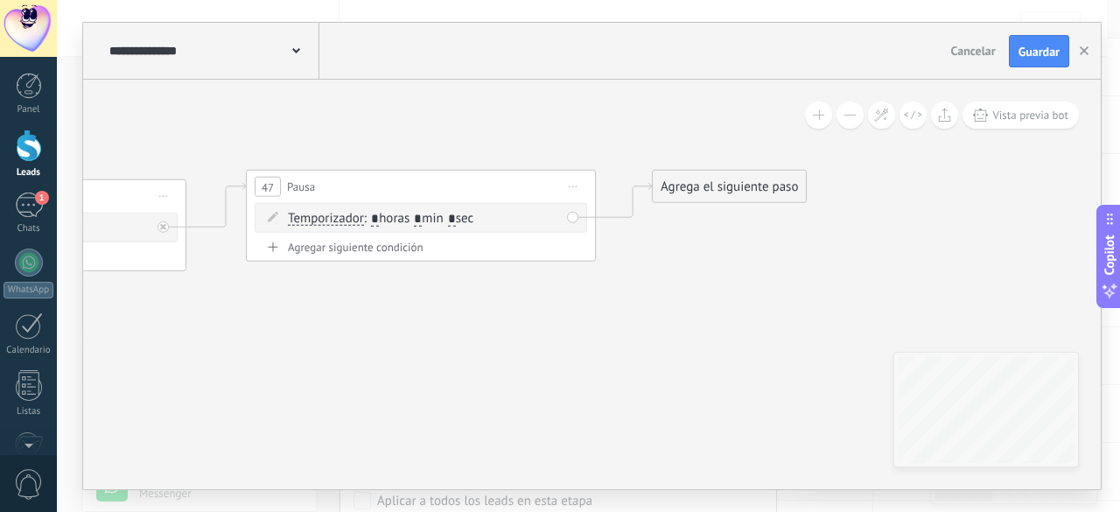
click at [730, 188] on div "Agrega el siguiente paso" at bounding box center [729, 186] width 153 height 29
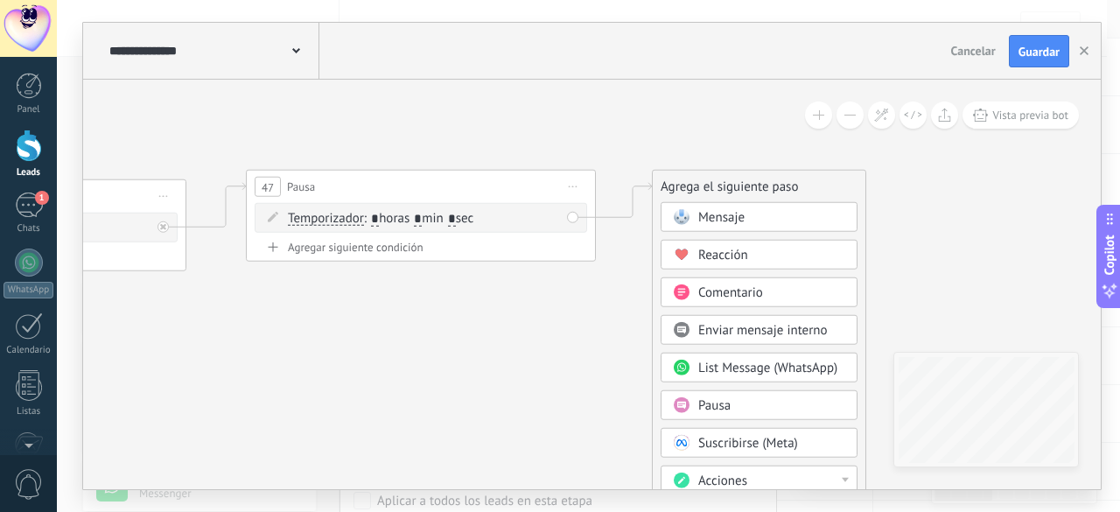
click at [721, 223] on span "Mensaje" at bounding box center [721, 217] width 46 height 17
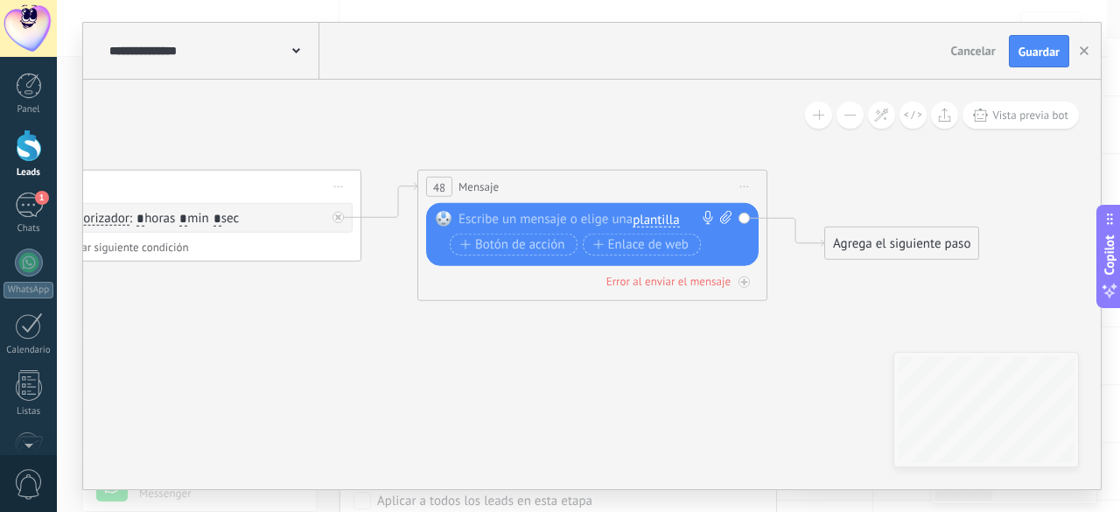
click at [663, 218] on span "plantilla" at bounding box center [656, 221] width 46 height 14
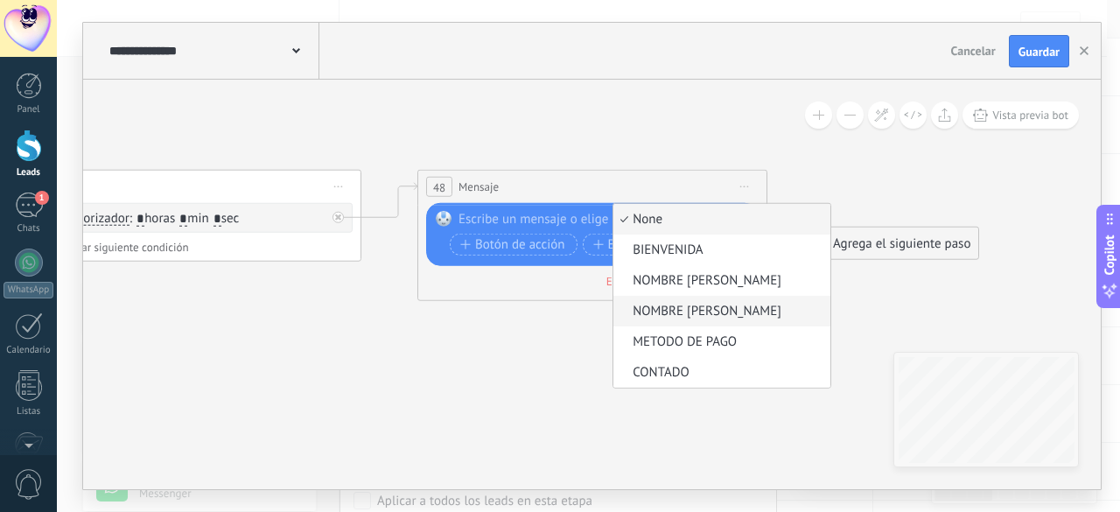
scroll to position [88, 0]
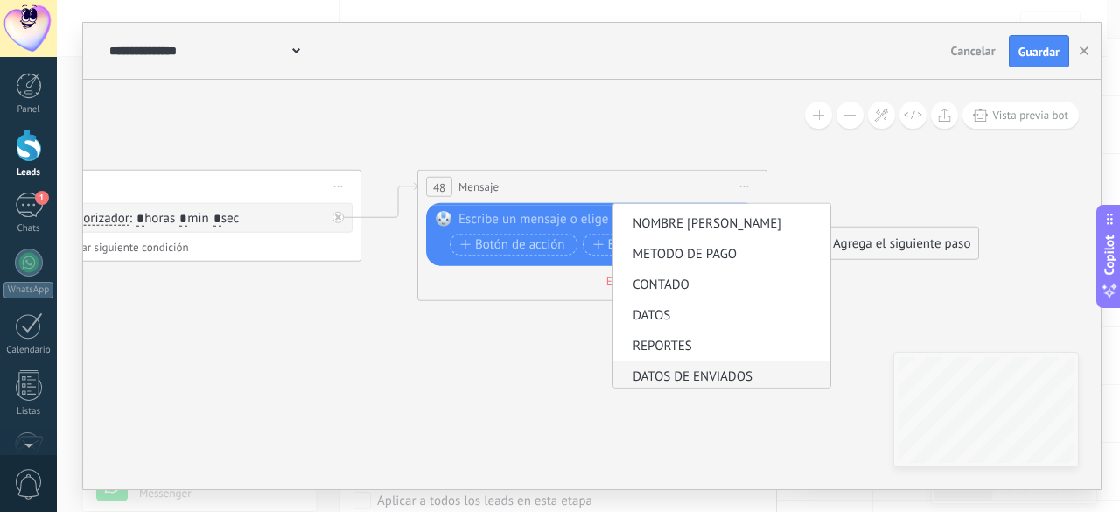
click at [673, 367] on li "DATOS DE ENVIADOS" at bounding box center [722, 377] width 217 height 31
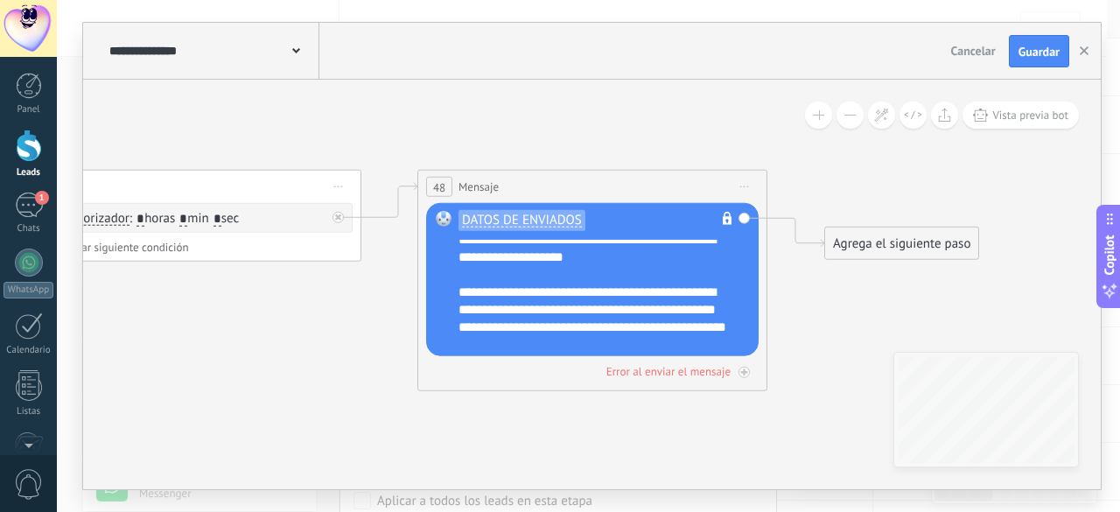
scroll to position [0, 0]
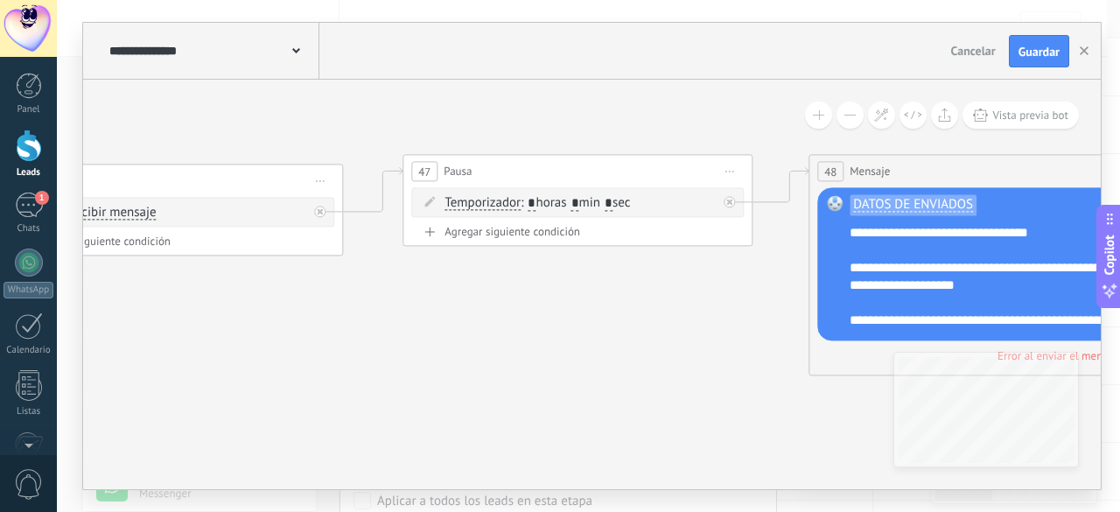
drag, startPoint x: 289, startPoint y: 298, endPoint x: 634, endPoint y: 289, distance: 345.0
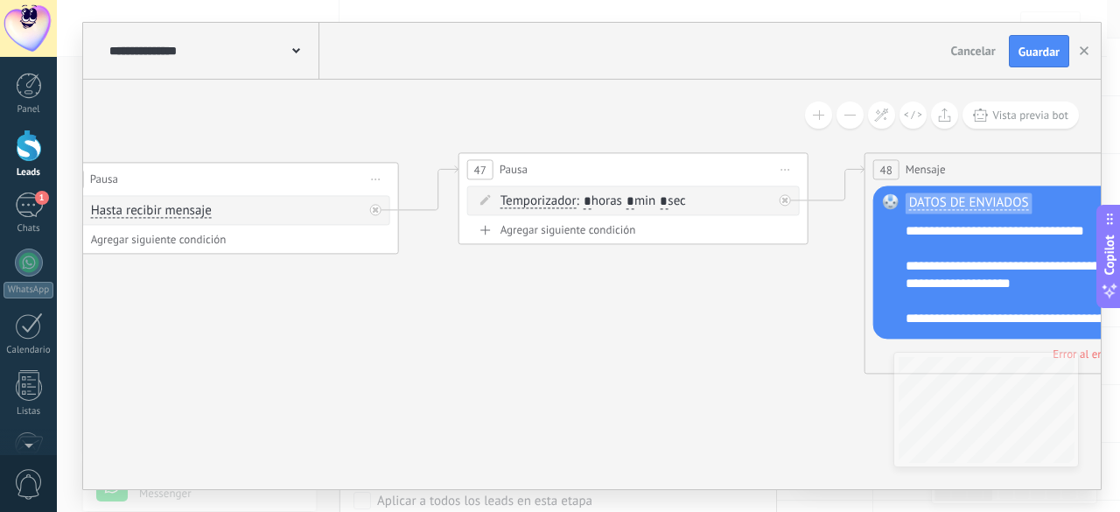
drag, startPoint x: 446, startPoint y: 321, endPoint x: 879, endPoint y: 288, distance: 434.6
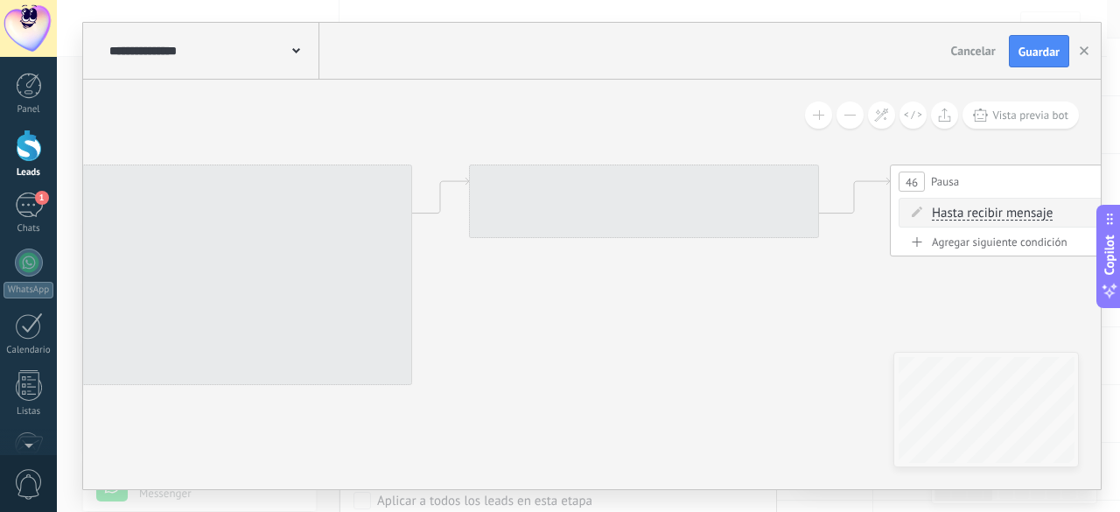
click at [951, 397] on div "**********" at bounding box center [592, 285] width 1018 height 410
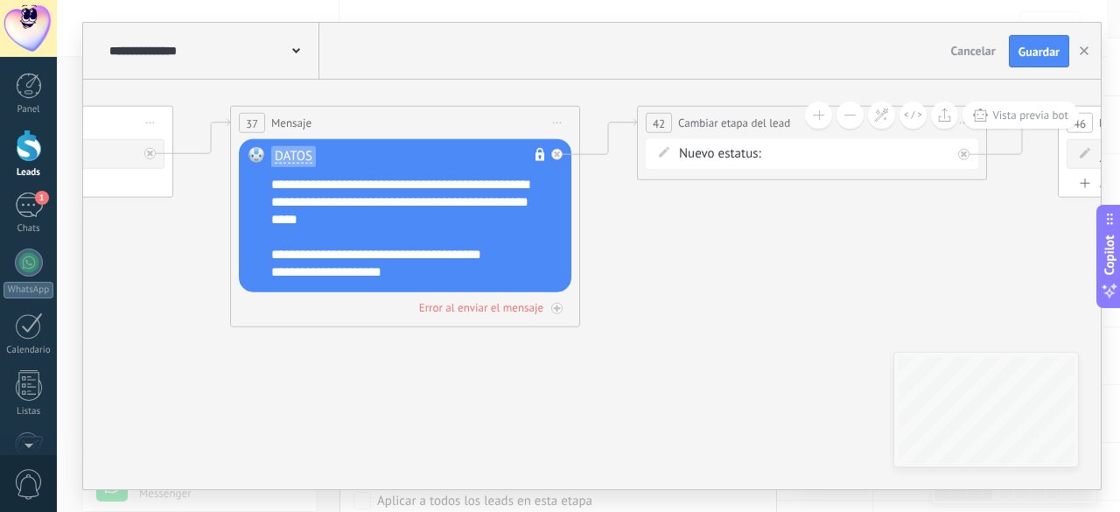
drag, startPoint x: 684, startPoint y: 362, endPoint x: 870, endPoint y: 263, distance: 209.9
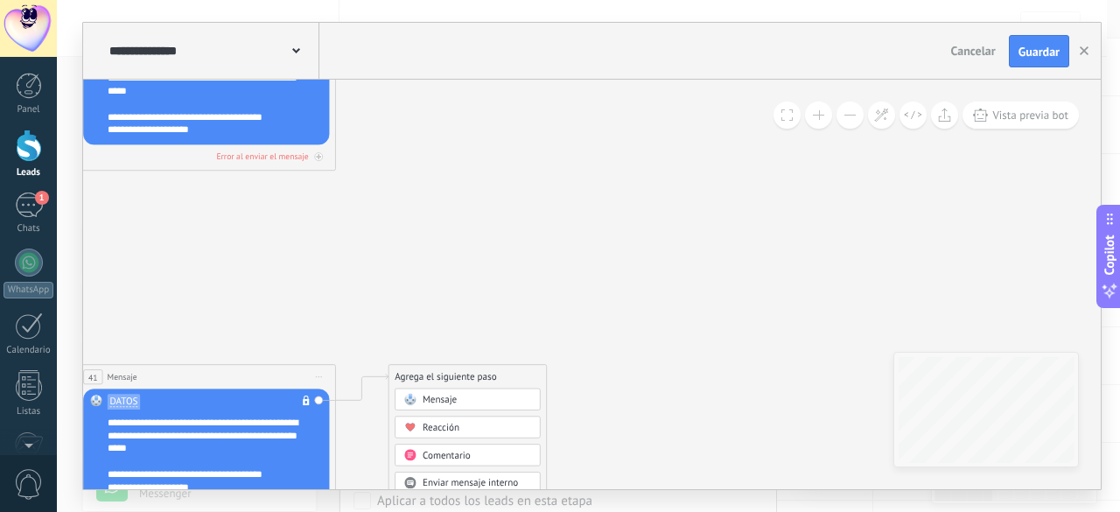
scroll to position [88, 0]
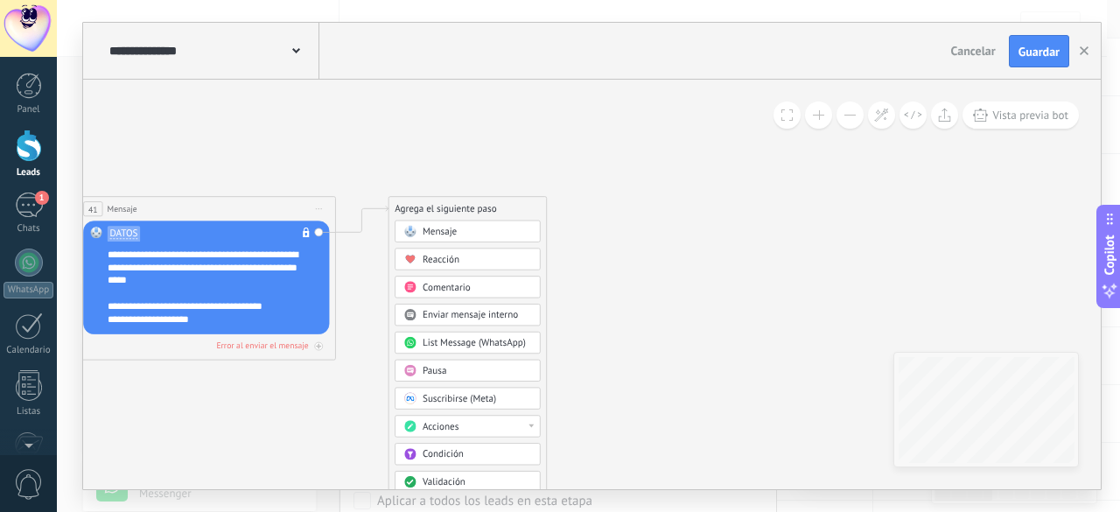
click at [452, 423] on span "Acciones" at bounding box center [441, 427] width 36 height 12
click at [446, 425] on div "Cambiar etapa del lead" at bounding box center [468, 429] width 144 height 22
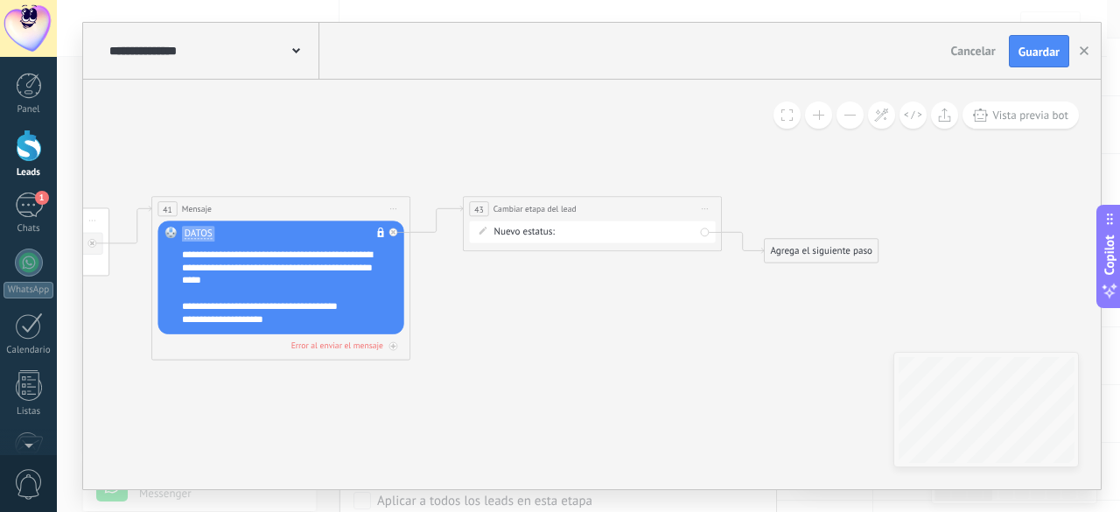
click at [0, 0] on div "Contacto inicial VALIDACIÓN NO REPORTADO [PERSON_NAME] VALIDACIÓN REPORTADO [PE…" at bounding box center [0, 0] width 0 height 0
click at [0, 0] on label "VALIDACIÓN NO REPORTADO [PERSON_NAME]" at bounding box center [0, 0] width 0 height 0
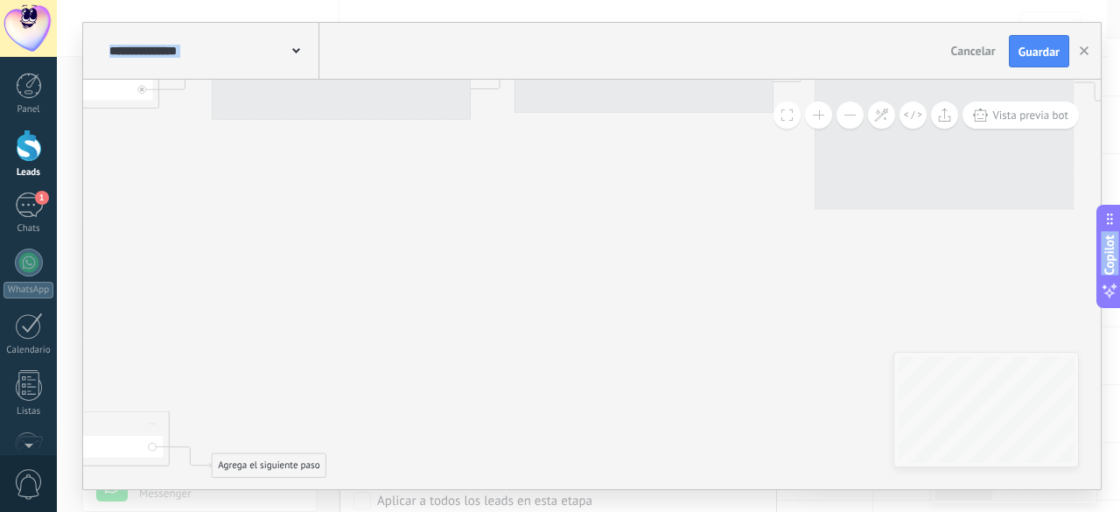
drag, startPoint x: 462, startPoint y: 383, endPoint x: 256, endPoint y: 410, distance: 208.3
click at [147, 425] on html ".abccls-1,.abccls-2{fill-rule:evenodd}.abccls-2{fill:#fff} .abfcls-1{fill:none}…" at bounding box center [560, 168] width 1120 height 512
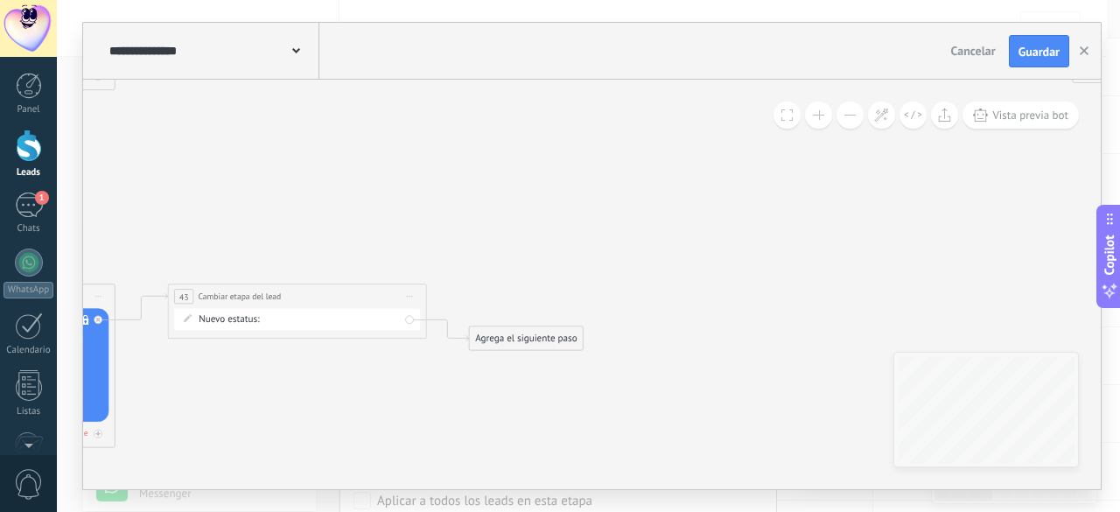
drag, startPoint x: 348, startPoint y: 333, endPoint x: 599, endPoint y: 186, distance: 290.3
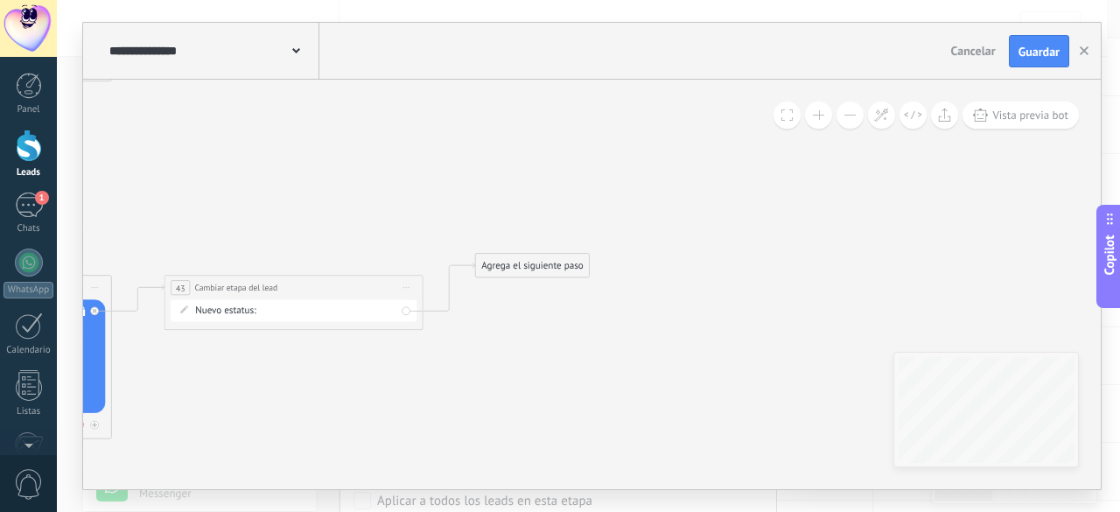
drag, startPoint x: 503, startPoint y: 319, endPoint x: 513, endPoint y: 256, distance: 63.8
click at [513, 256] on div "Agrega el siguiente paso" at bounding box center [533, 266] width 114 height 21
click at [504, 270] on div "Agrega el siguiente paso" at bounding box center [533, 266] width 114 height 21
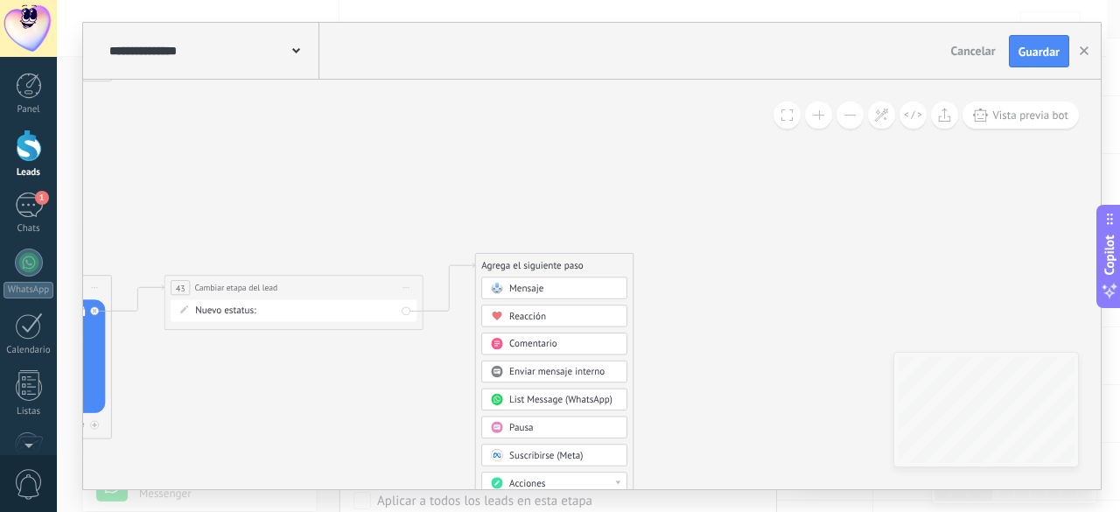
click at [512, 426] on span "Pausa" at bounding box center [521, 428] width 24 height 12
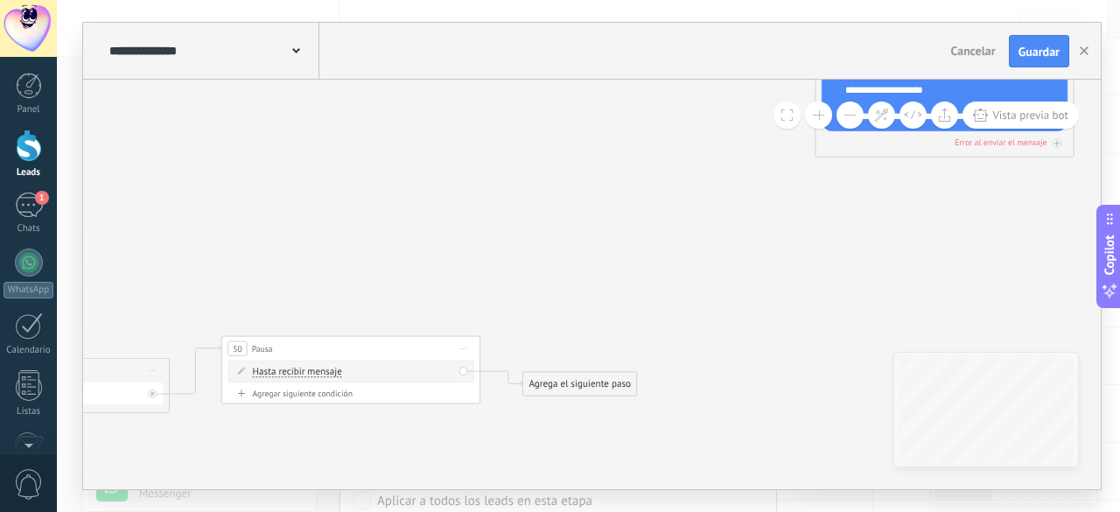
drag, startPoint x: 598, startPoint y: 407, endPoint x: 401, endPoint y: 488, distance: 212.8
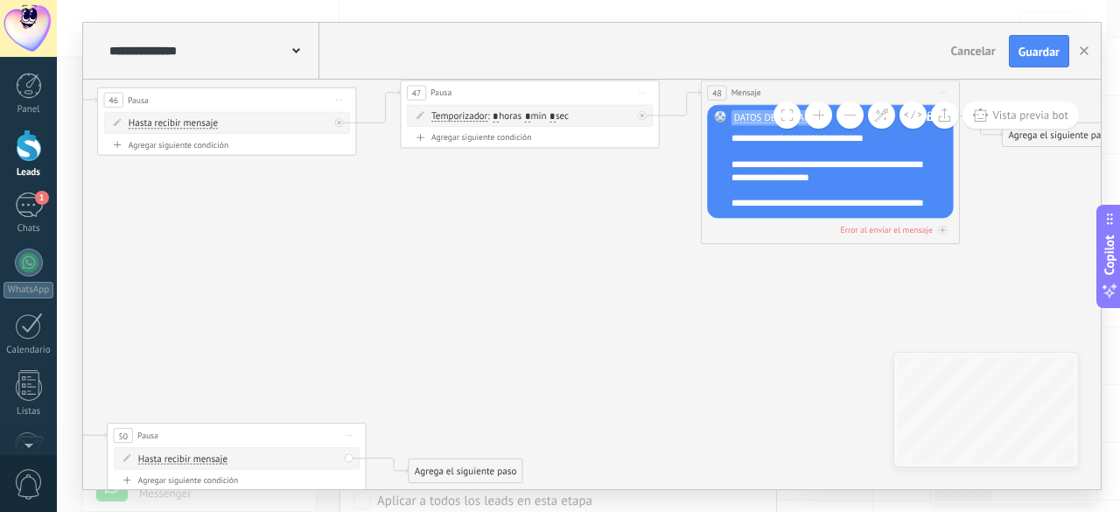
drag, startPoint x: 535, startPoint y: 325, endPoint x: 457, endPoint y: 305, distance: 80.2
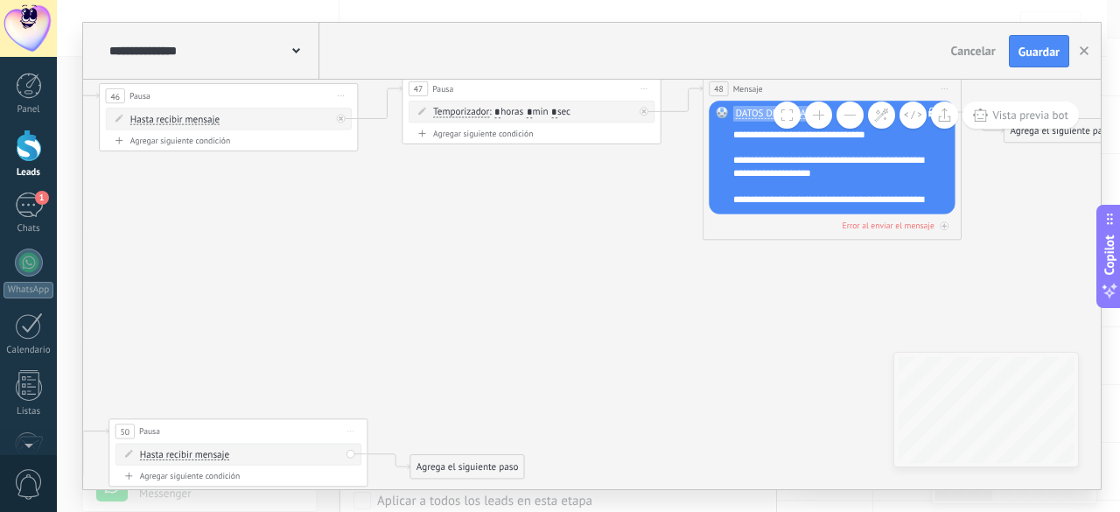
drag, startPoint x: 539, startPoint y: 372, endPoint x: 569, endPoint y: 263, distance: 112.5
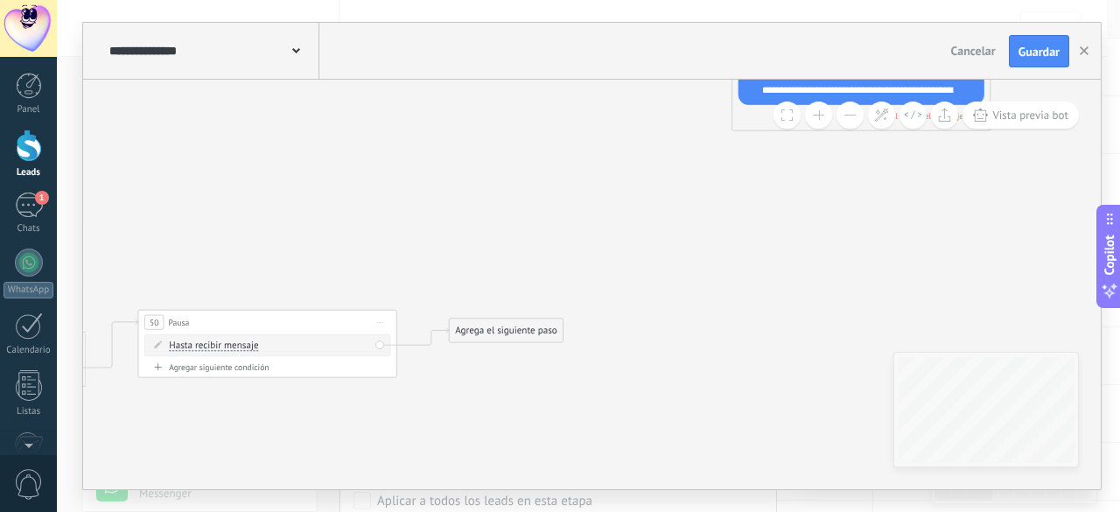
drag, startPoint x: 511, startPoint y: 338, endPoint x: 521, endPoint y: 319, distance: 20.8
click at [521, 321] on div "Agrega el siguiente paso" at bounding box center [507, 330] width 114 height 21
click at [521, 318] on div "Agrega el siguiente paso" at bounding box center [512, 322] width 114 height 21
click at [520, 320] on div "Agrega el siguiente paso" at bounding box center [512, 322] width 114 height 21
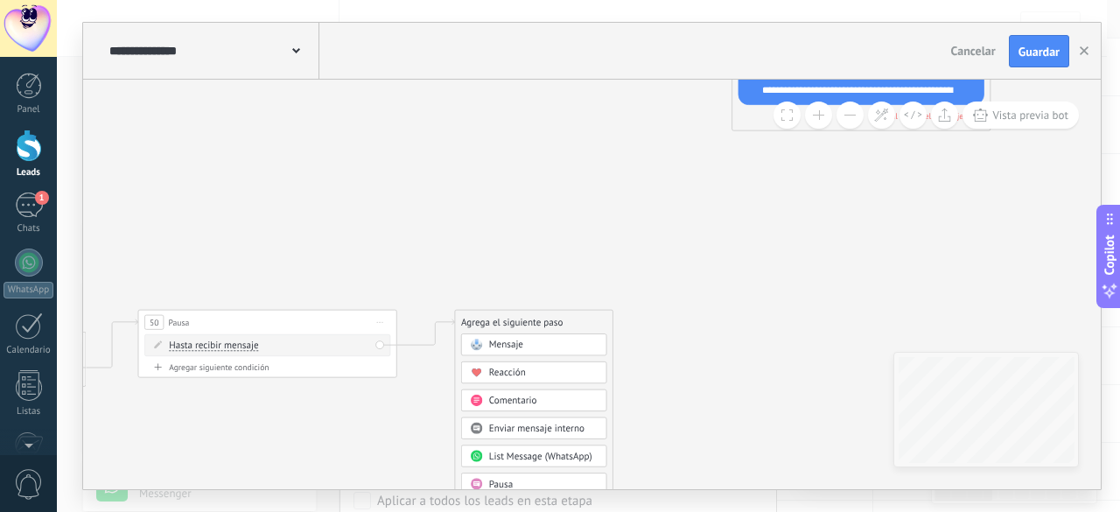
click at [498, 481] on span "Pausa" at bounding box center [501, 485] width 24 height 12
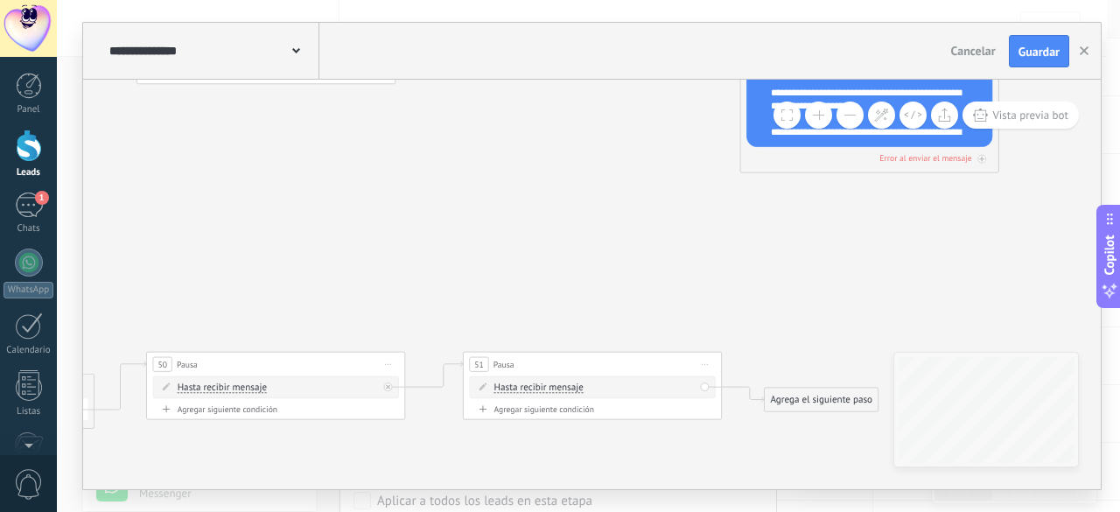
click at [544, 384] on span "Hasta recibir mensaje" at bounding box center [539, 388] width 89 height 11
click at [544, 384] on button "Hasta recibir mensaje" at bounding box center [569, 388] width 162 height 24
click at [522, 405] on span "Temporizador" at bounding box center [558, 411] width 157 height 13
click at [593, 383] on input "*" at bounding box center [590, 388] width 6 height 11
type input "*"
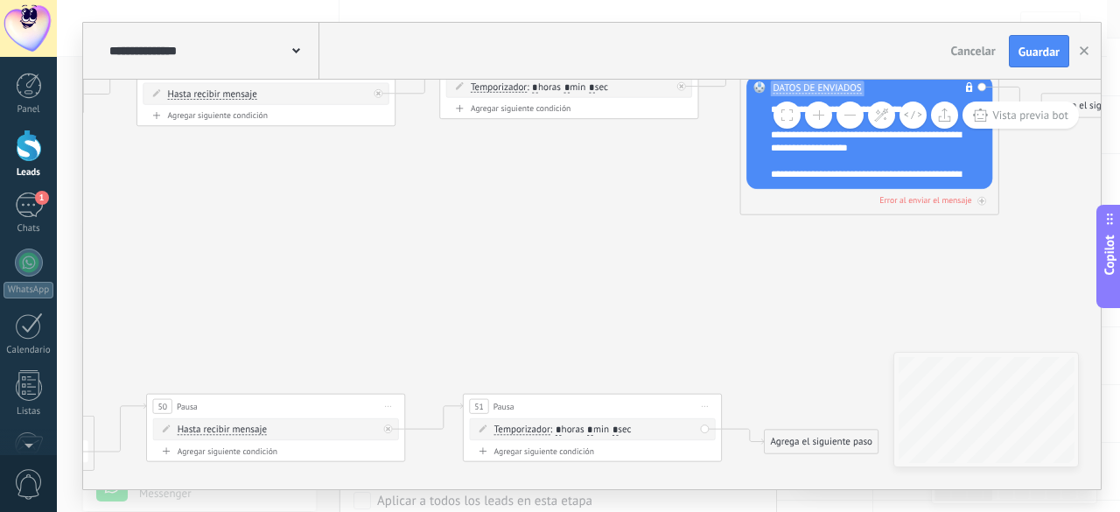
click at [593, 435] on span ": * horas * min * sec" at bounding box center [591, 430] width 81 height 12
click at [593, 430] on input "*" at bounding box center [590, 430] width 6 height 11
type input "*"
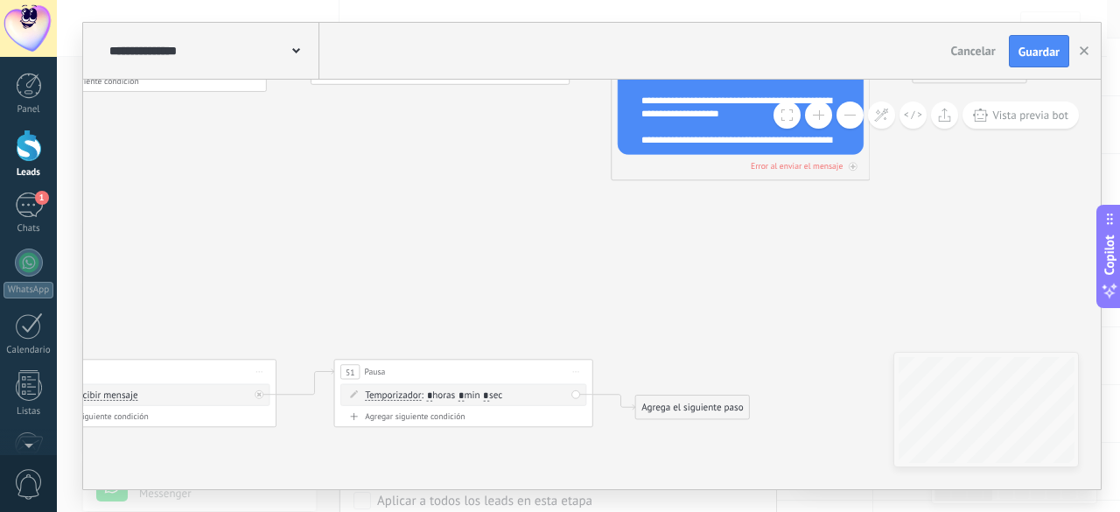
drag, startPoint x: 681, startPoint y: 313, endPoint x: 552, endPoint y: 279, distance: 133.1
drag, startPoint x: 693, startPoint y: 403, endPoint x: 687, endPoint y: 353, distance: 50.3
click at [687, 353] on div "Agrega el siguiente paso" at bounding box center [686, 357] width 114 height 21
click at [686, 355] on div "Agrega el siguiente paso" at bounding box center [686, 357] width 114 height 21
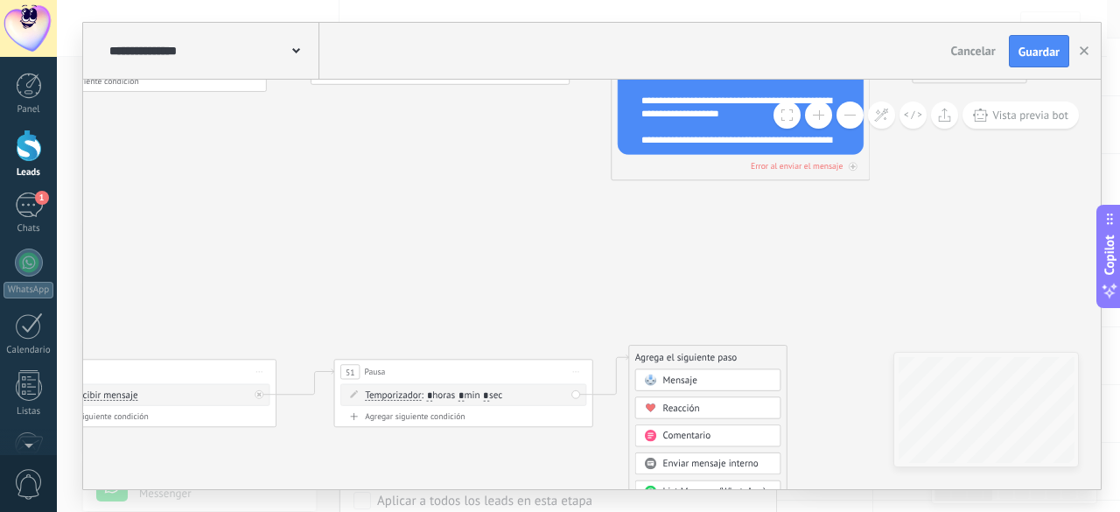
click at [707, 382] on div "Mensaje" at bounding box center [717, 381] width 109 height 13
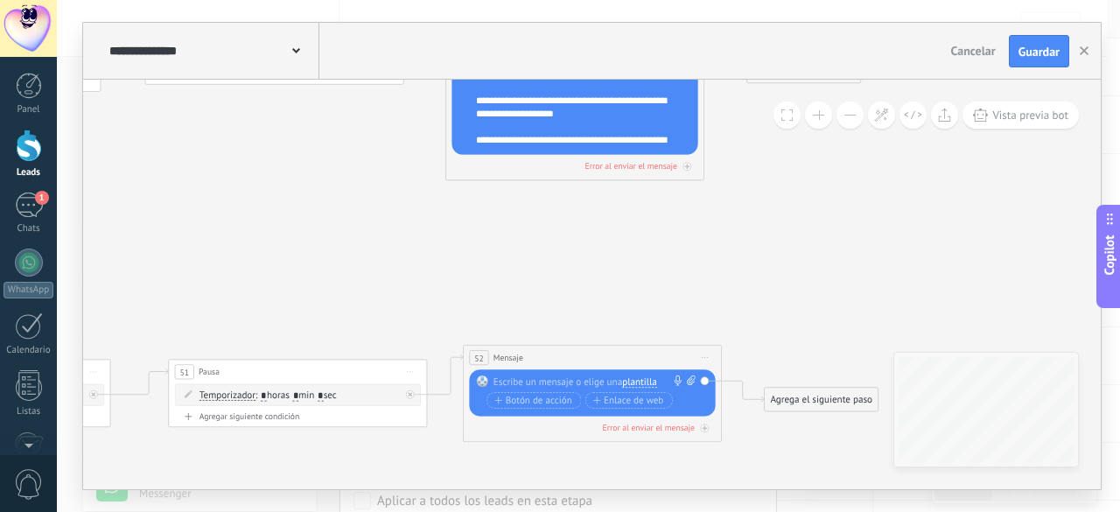
click at [656, 380] on span "plantilla" at bounding box center [639, 382] width 35 height 11
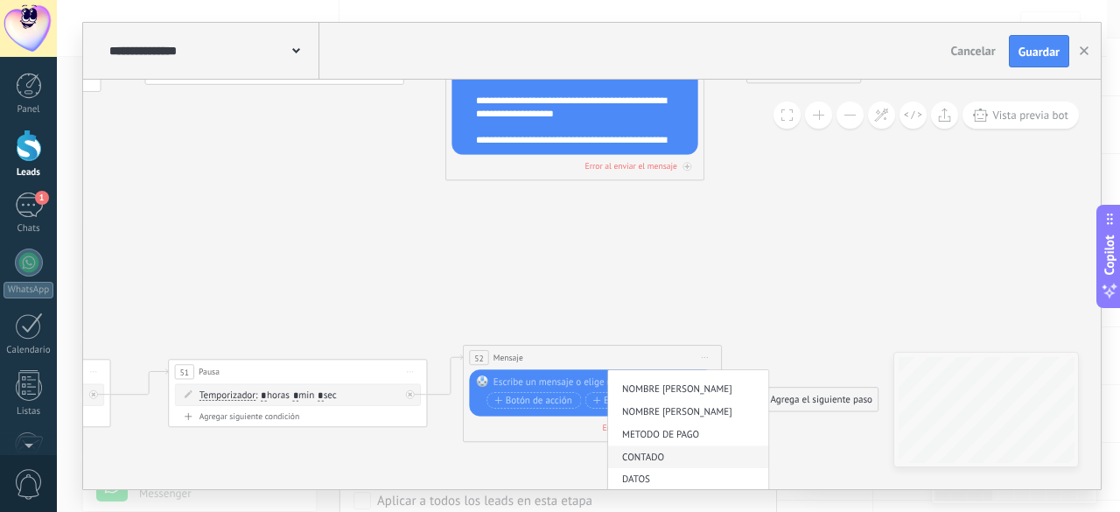
scroll to position [91, 0]
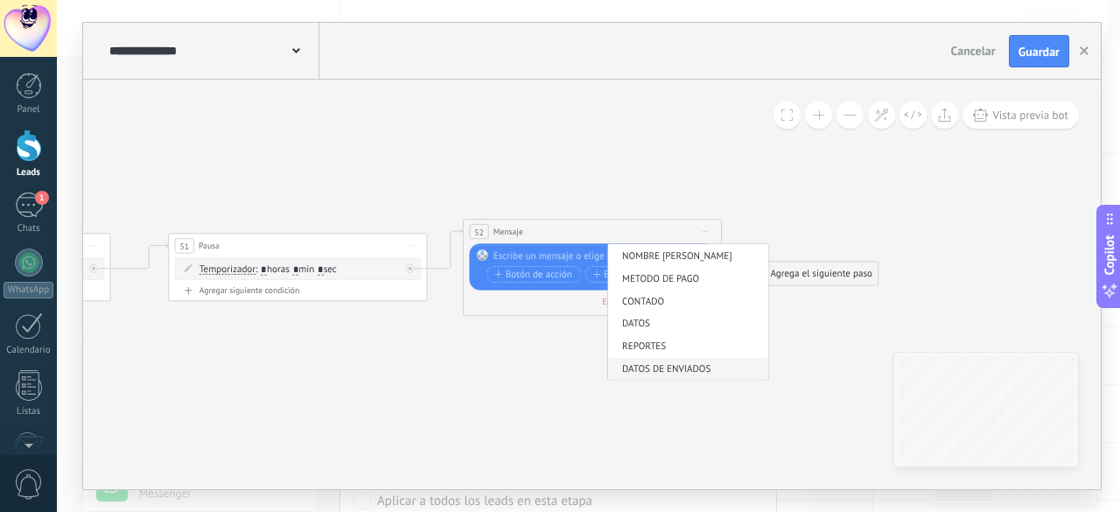
click at [684, 360] on li "DATOS DE ENVIADOS" at bounding box center [688, 370] width 161 height 23
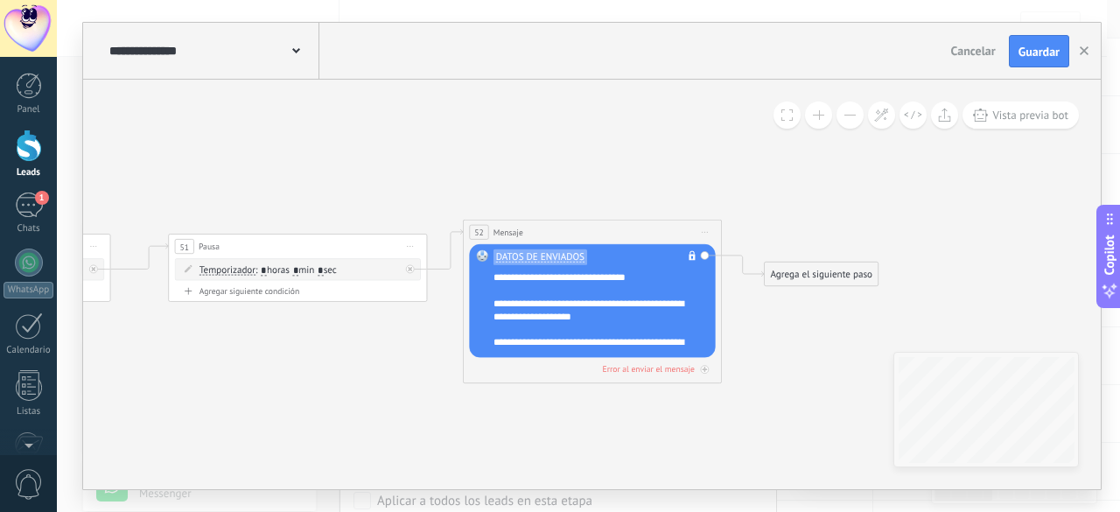
drag, startPoint x: 567, startPoint y: 398, endPoint x: 1119, endPoint y: 402, distance: 551.5
click at [1119, 402] on div "**********" at bounding box center [589, 256] width 1064 height 512
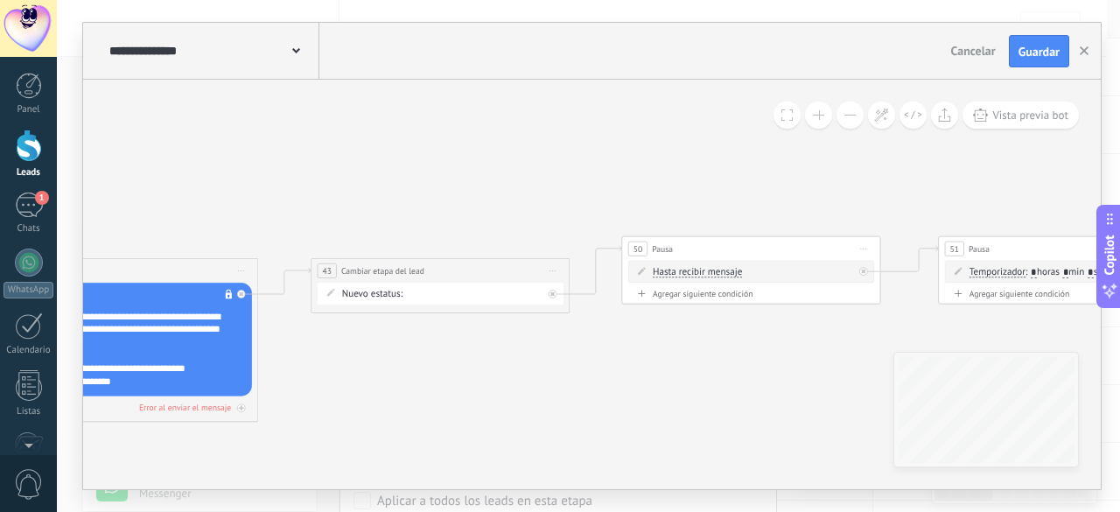
drag, startPoint x: 571, startPoint y: 356, endPoint x: 760, endPoint y: 277, distance: 204.8
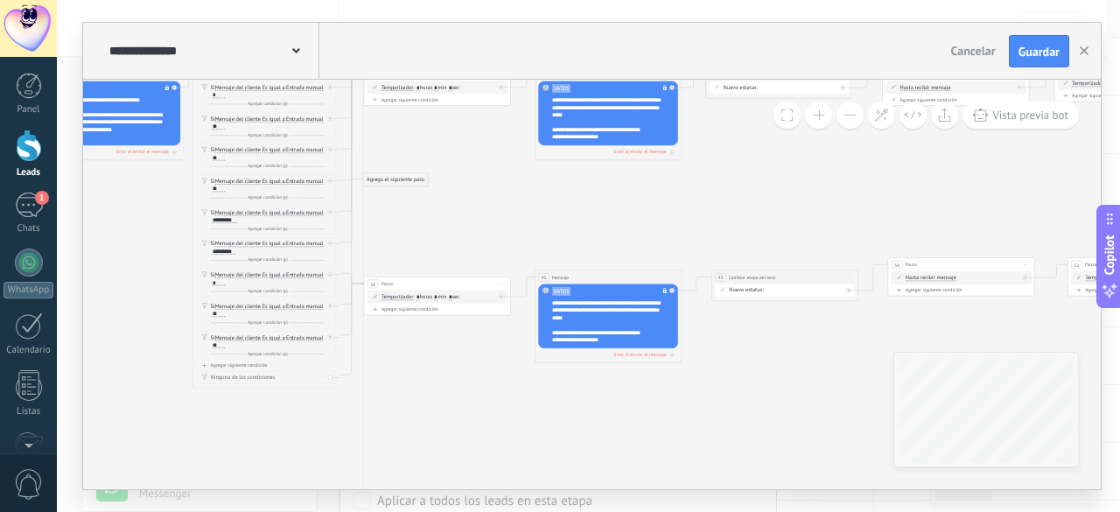
drag, startPoint x: 411, startPoint y: 121, endPoint x: 411, endPoint y: 186, distance: 64.8
click at [410, 186] on div "Agrega el siguiente paso" at bounding box center [395, 179] width 65 height 12
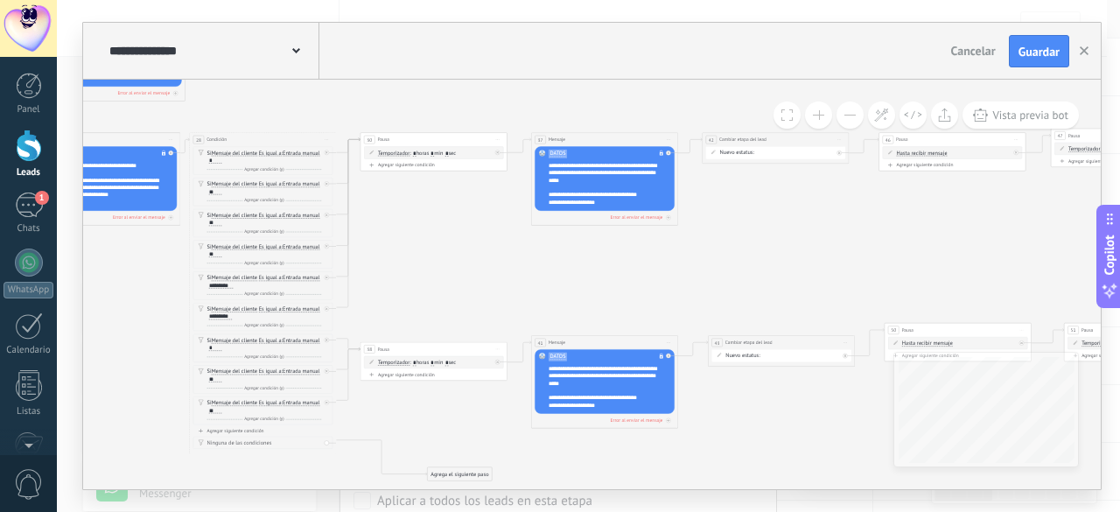
drag, startPoint x: 400, startPoint y: 245, endPoint x: 468, endPoint y: 416, distance: 183.8
click at [469, 468] on div "Agrega el siguiente paso" at bounding box center [460, 474] width 65 height 12
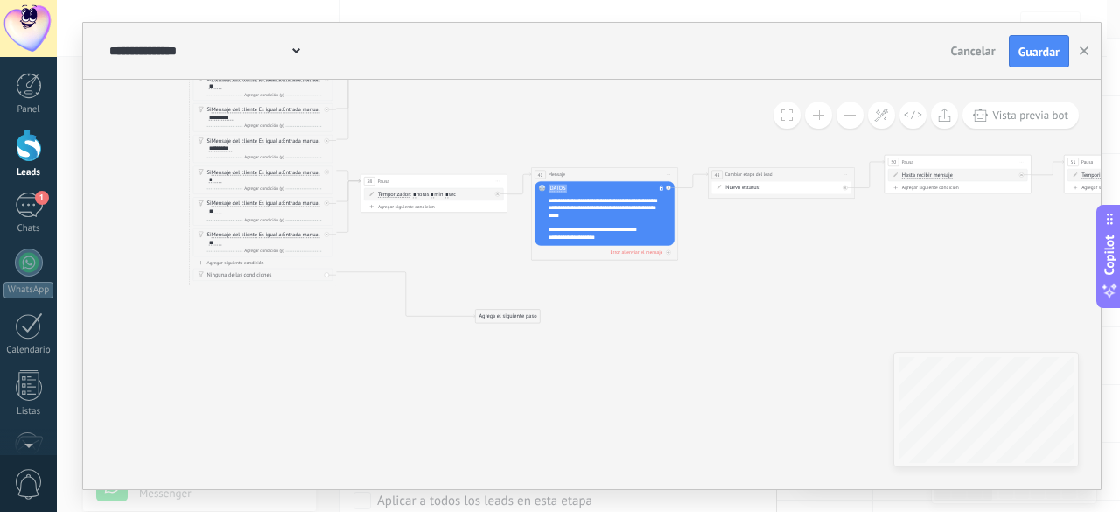
drag, startPoint x: 467, startPoint y: 301, endPoint x: 541, endPoint y: 319, distance: 76.6
click at [541, 319] on div "Agrega el siguiente paso" at bounding box center [508, 317] width 65 height 12
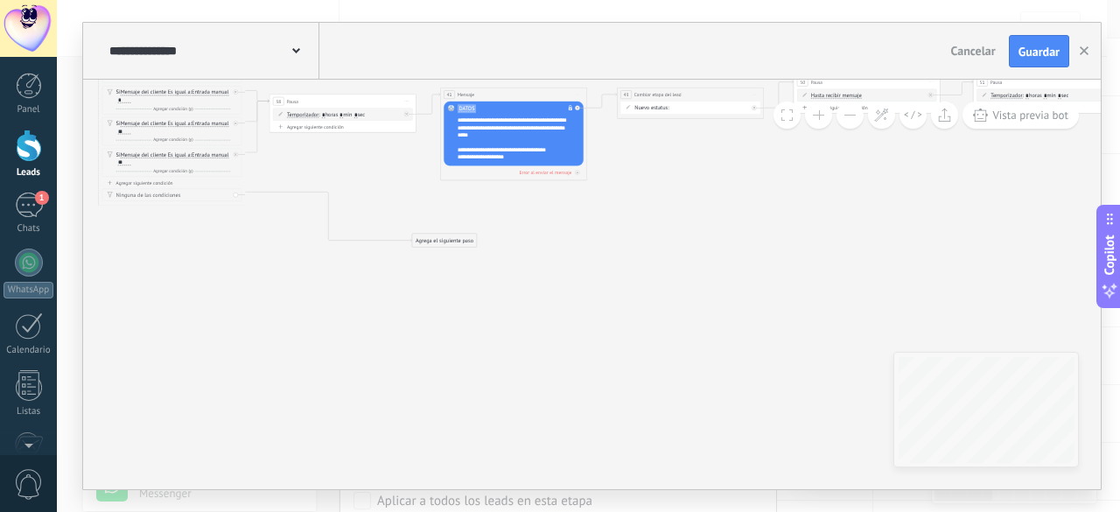
drag, startPoint x: 517, startPoint y: 295, endPoint x: 421, endPoint y: 195, distance: 138.7
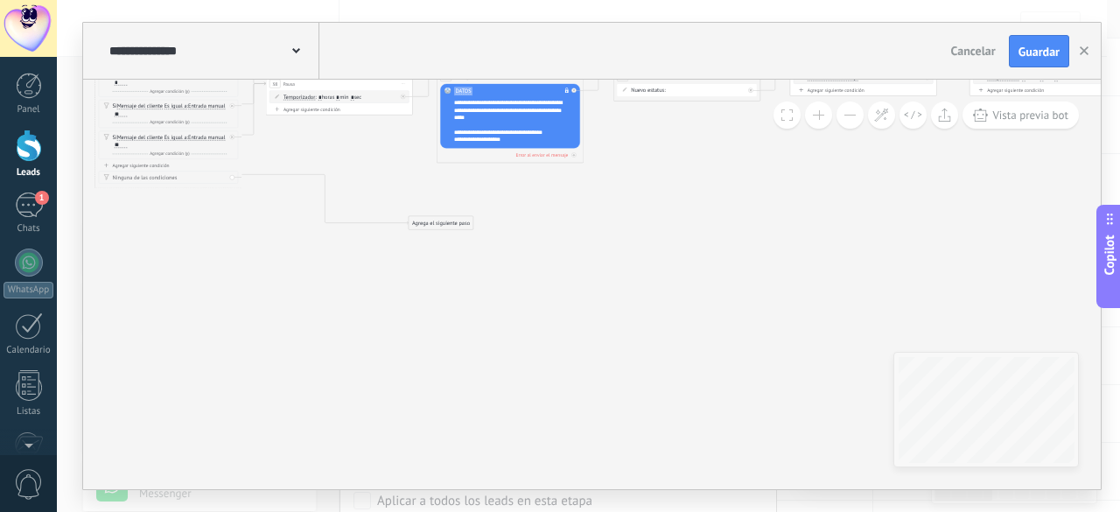
click at [440, 222] on div "Agrega el siguiente paso" at bounding box center [441, 223] width 65 height 12
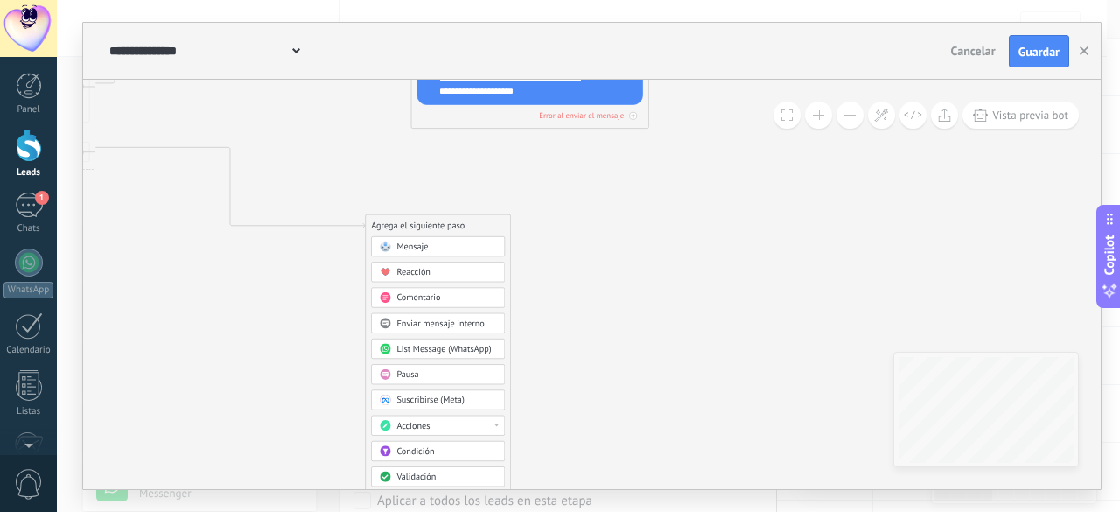
click at [418, 416] on div "Acciones" at bounding box center [438, 426] width 134 height 20
click at [432, 369] on div "Pausa" at bounding box center [447, 375] width 100 height 12
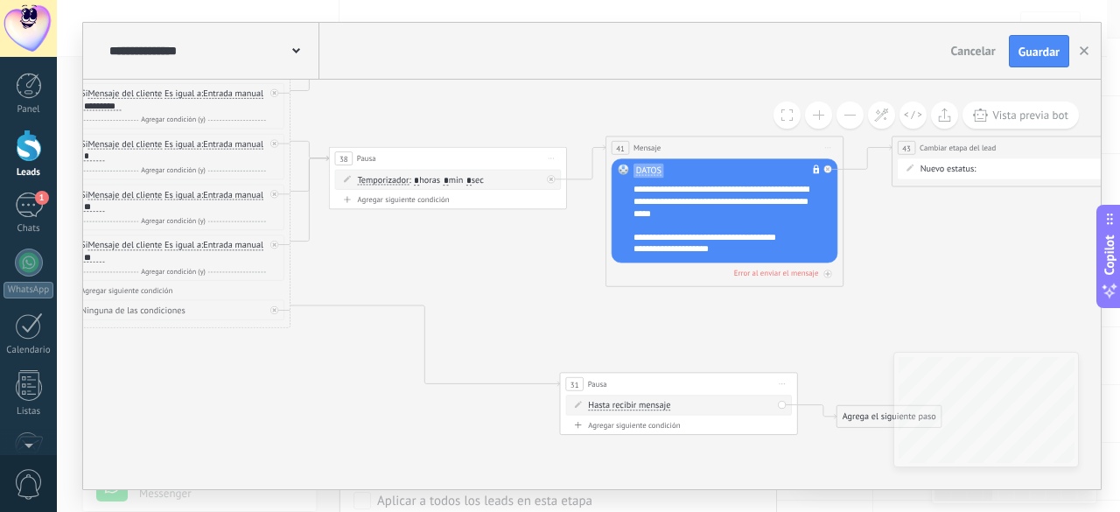
drag, startPoint x: 417, startPoint y: 328, endPoint x: 520, endPoint y: 473, distance: 177.6
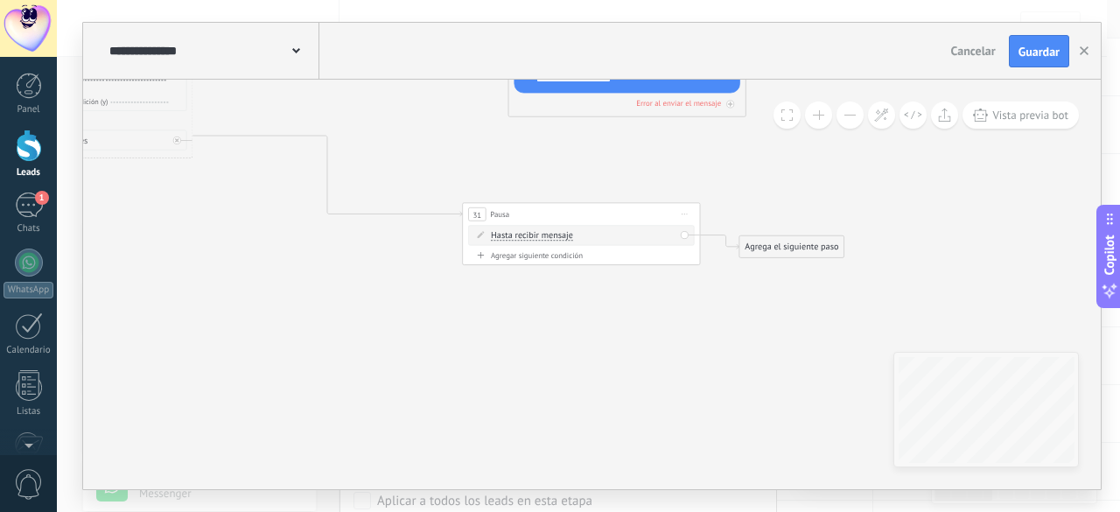
drag, startPoint x: 558, startPoint y: 268, endPoint x: 454, endPoint y: 66, distance: 227.4
click at [454, 66] on div "**********" at bounding box center [592, 256] width 1018 height 467
click at [527, 237] on span "Hasta recibir mensaje" at bounding box center [532, 236] width 82 height 10
click at [527, 237] on button "Hasta recibir mensaje" at bounding box center [559, 236] width 149 height 21
click at [536, 257] on span "Temporizador" at bounding box center [550, 258] width 144 height 12
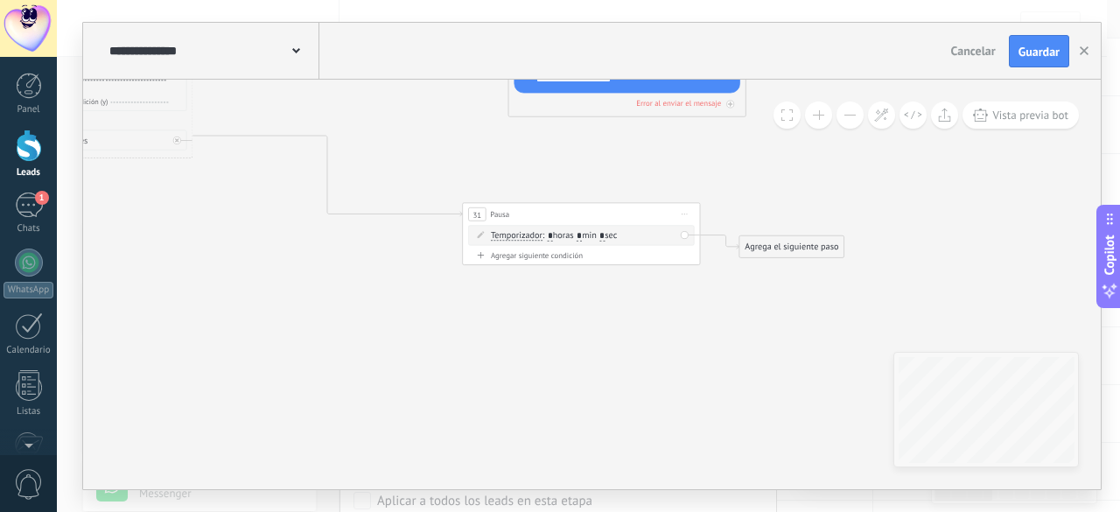
click at [582, 237] on input "*" at bounding box center [579, 237] width 5 height 10
type input "*"
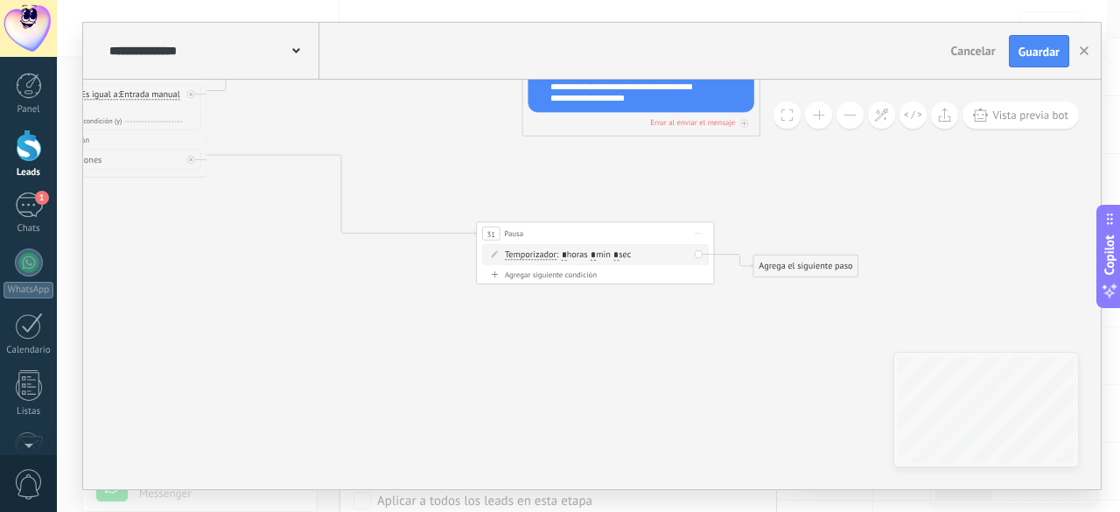
drag, startPoint x: 368, startPoint y: 315, endPoint x: 382, endPoint y: 334, distance: 23.8
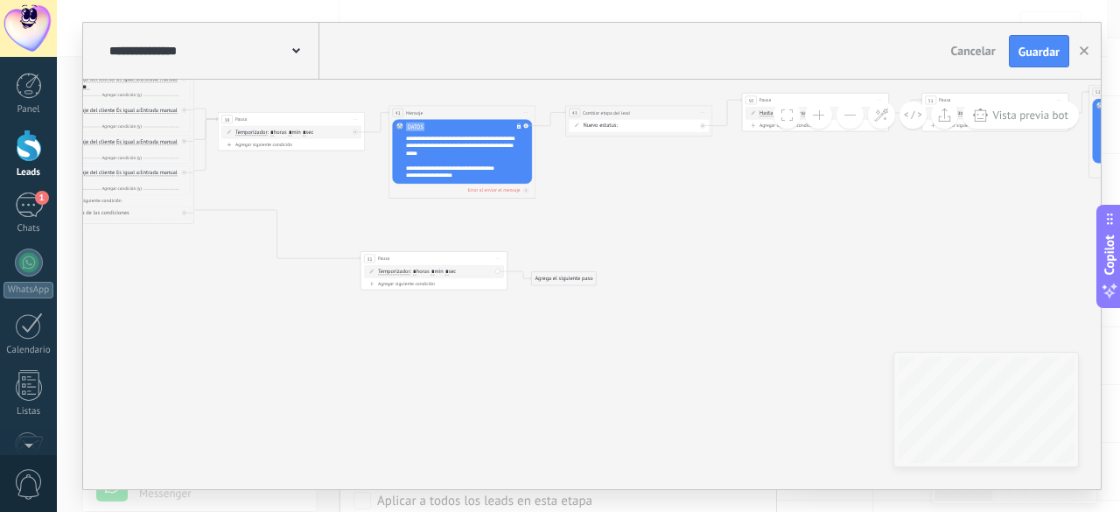
drag, startPoint x: 534, startPoint y: 185, endPoint x: 447, endPoint y: 206, distance: 89.2
click at [569, 278] on div "Agrega el siguiente paso" at bounding box center [563, 278] width 65 height 12
click at [568, 291] on span "Mensaje" at bounding box center [560, 290] width 19 height 7
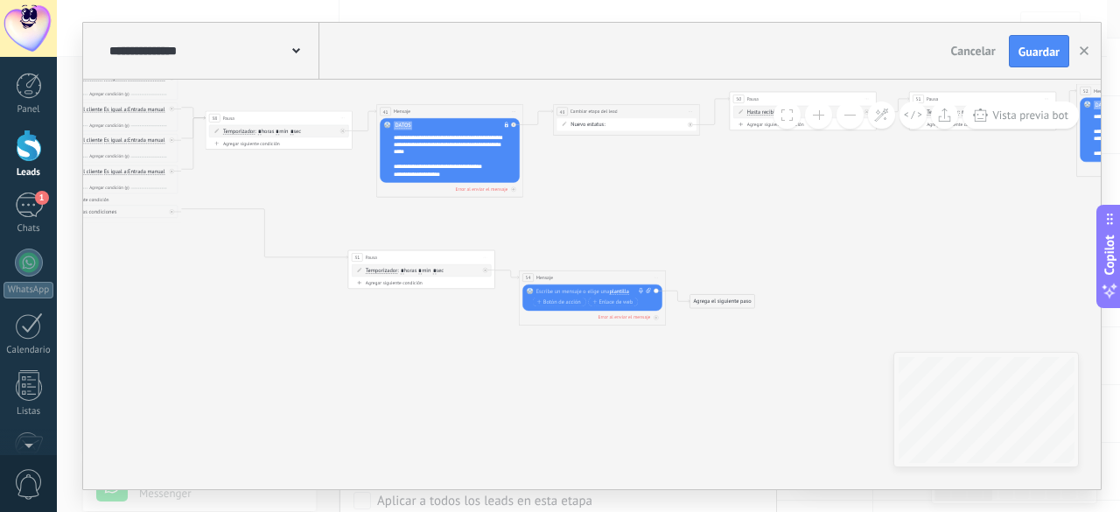
click at [625, 293] on span "plantilla" at bounding box center [618, 292] width 19 height 6
click at [640, 330] on span "DATOS" at bounding box center [645, 330] width 89 height 7
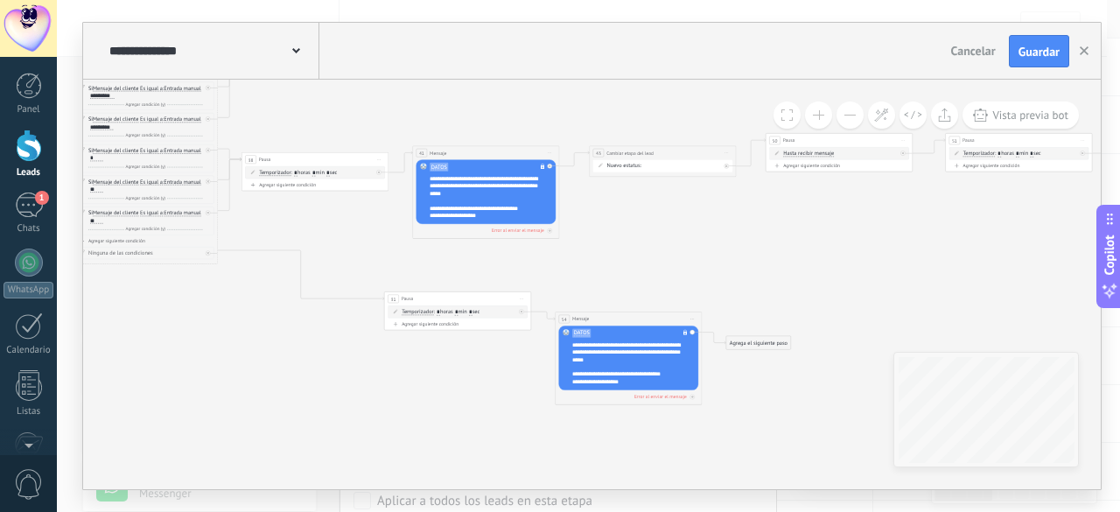
drag, startPoint x: 431, startPoint y: 340, endPoint x: 477, endPoint y: 388, distance: 66.2
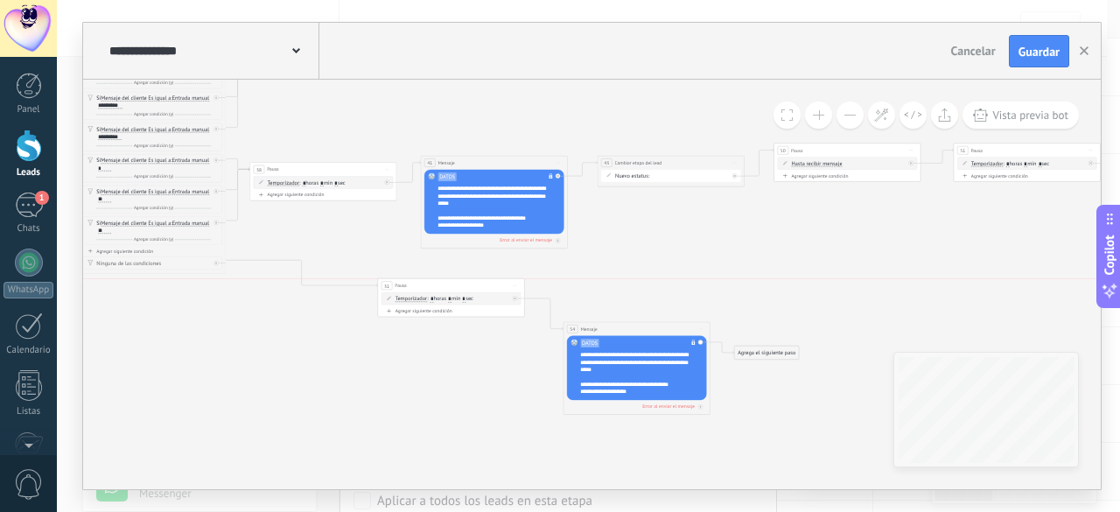
drag, startPoint x: 482, startPoint y: 308, endPoint x: 469, endPoint y: 279, distance: 31.7
click at [469, 279] on div "31 Pausa ***** Iniciar vista previa aquí Cambiar nombre Duplicar [GEOGRAPHIC_DA…" at bounding box center [451, 286] width 146 height 14
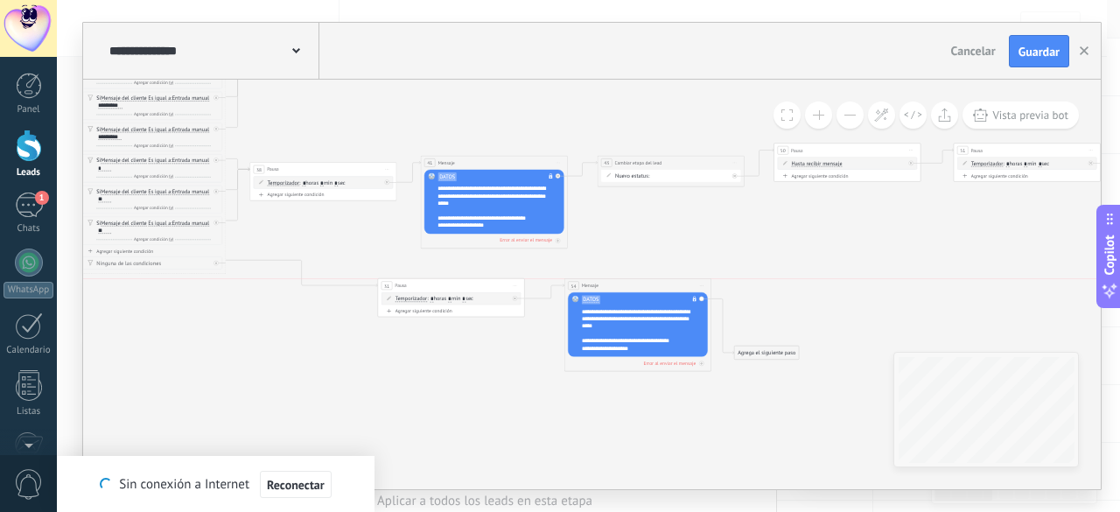
drag, startPoint x: 613, startPoint y: 327, endPoint x: 614, endPoint y: 284, distance: 42.9
click at [614, 284] on div "54 Mensaje ******* (a): Todos los contactos - canales seleccionados Todos los c…" at bounding box center [638, 286] width 146 height 14
drag, startPoint x: 749, startPoint y: 347, endPoint x: 761, endPoint y: 305, distance: 44.4
click at [761, 305] on div "Agrega el siguiente paso" at bounding box center [780, 310] width 65 height 12
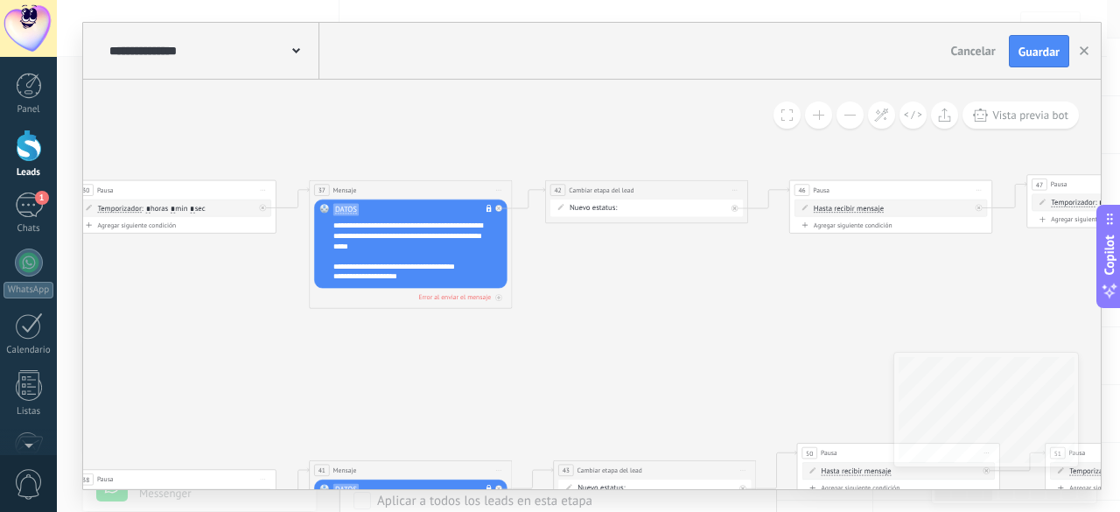
drag, startPoint x: 614, startPoint y: 272, endPoint x: 593, endPoint y: 365, distance: 95.1
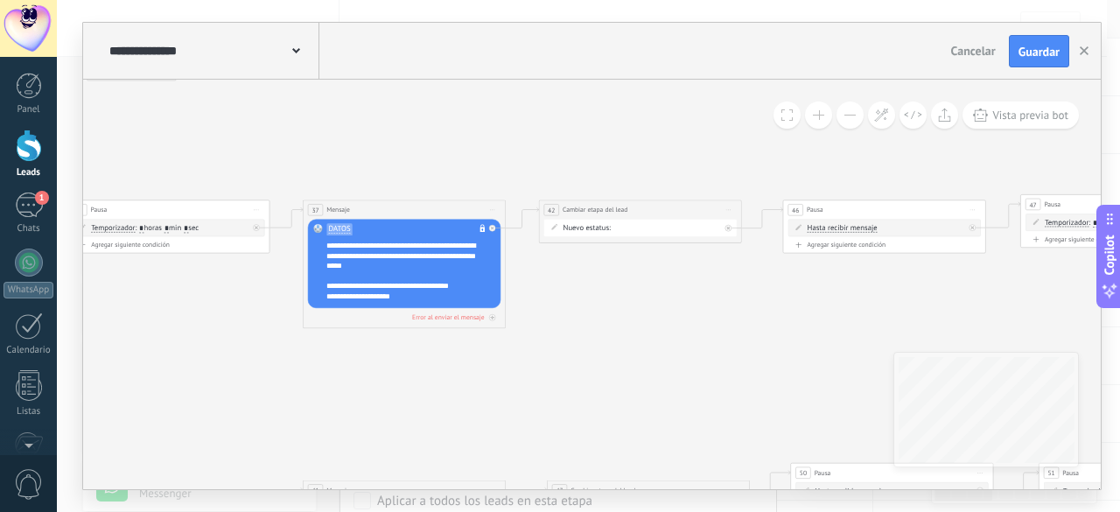
click at [0, 0] on div "Contacto inicial VALIDACIÓN NO REPORTADO ALEXANDRA VALIDACIÓN REPORTADO ALEXAND…" at bounding box center [0, 0] width 0 height 0
click at [497, 326] on div at bounding box center [589, 256] width 1064 height 512
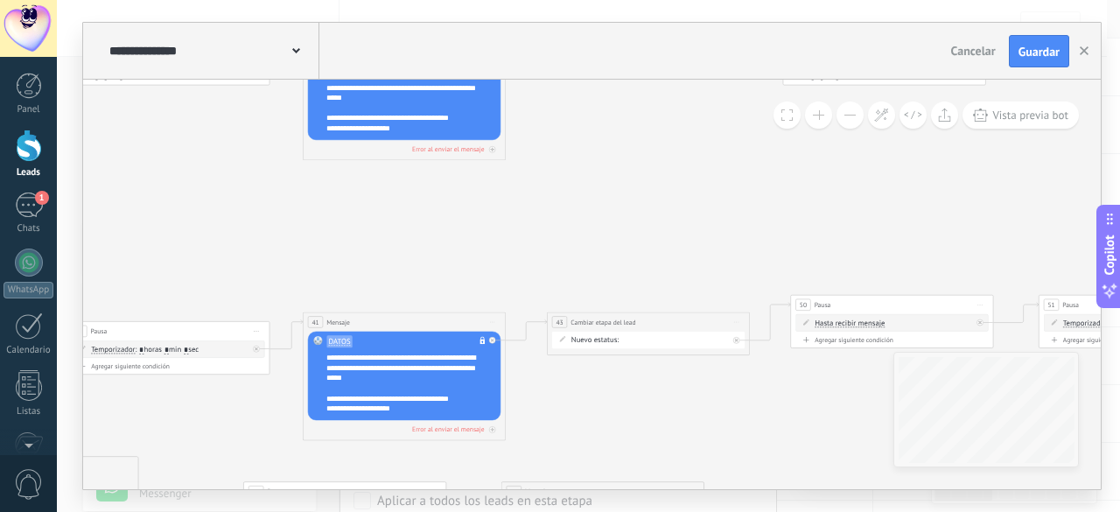
click at [0, 0] on div "Contacto inicial VALIDACIÓN NO REPORTADO ALEXANDRA VALIDACIÓN REPORTADO ALEXAND…" at bounding box center [0, 0] width 0 height 0
click at [709, 199] on div at bounding box center [589, 256] width 1064 height 512
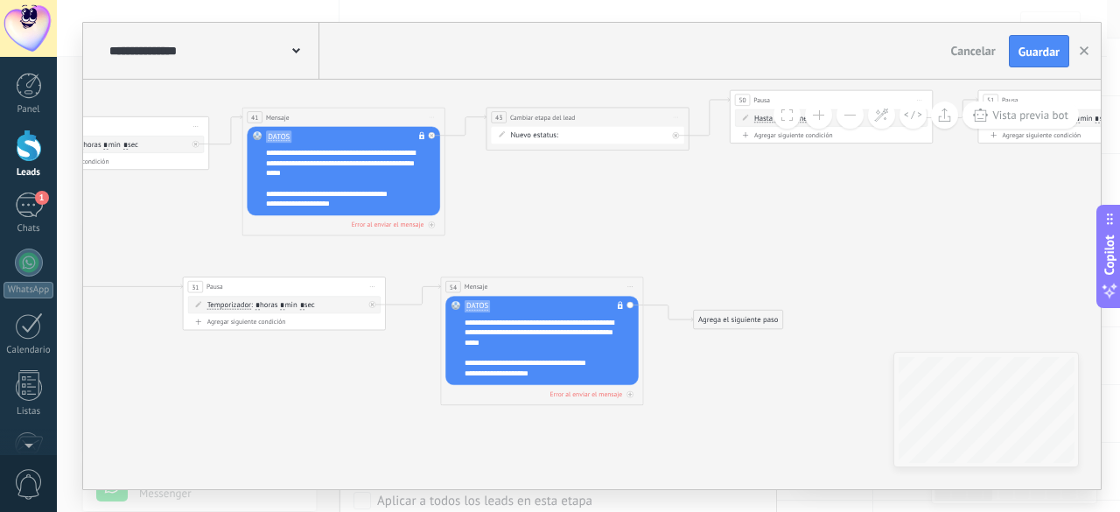
drag, startPoint x: 802, startPoint y: 239, endPoint x: 707, endPoint y: 249, distance: 95.0
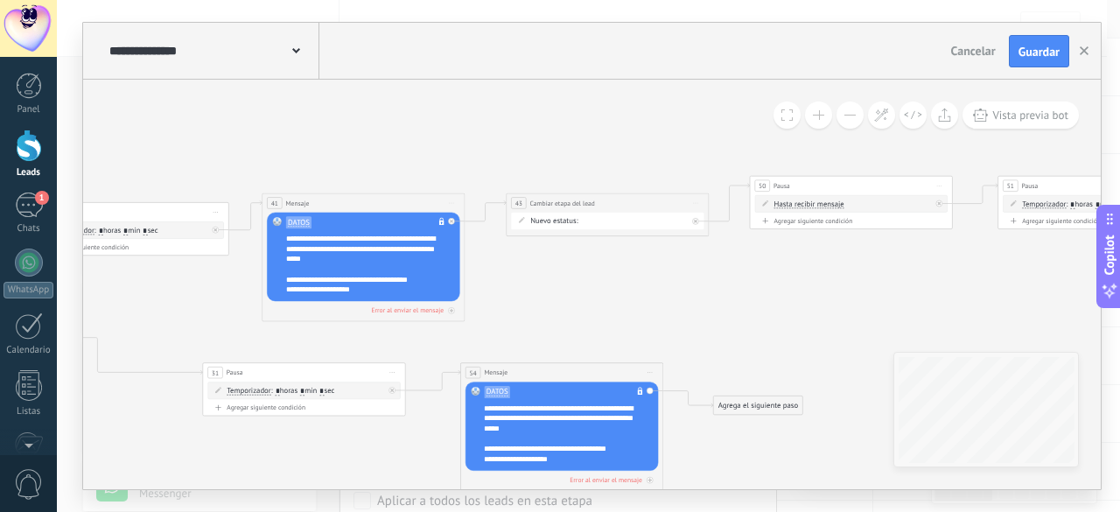
drag, startPoint x: 718, startPoint y: 242, endPoint x: 772, endPoint y: 325, distance: 98.6
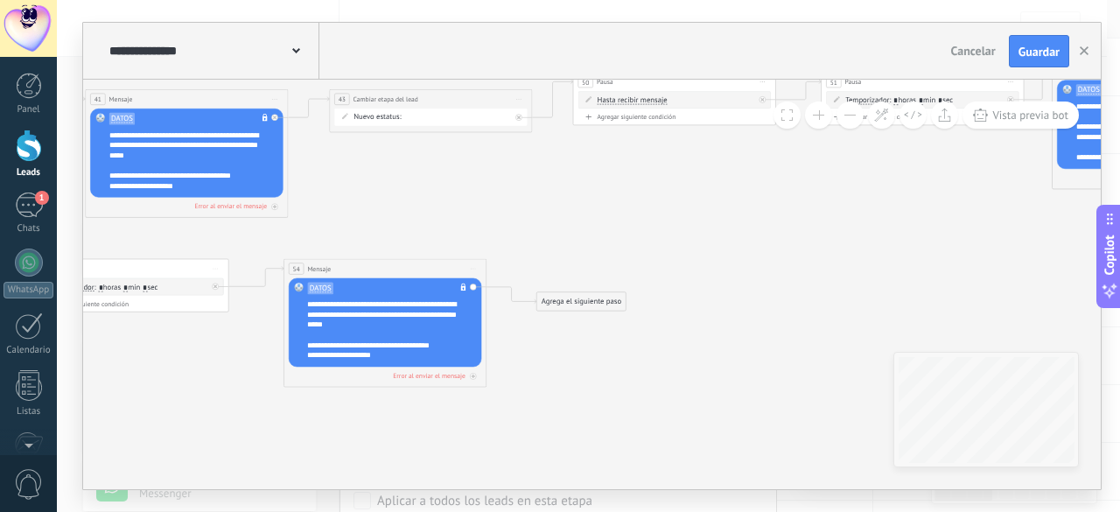
drag, startPoint x: 734, startPoint y: 338, endPoint x: 513, endPoint y: 242, distance: 241.1
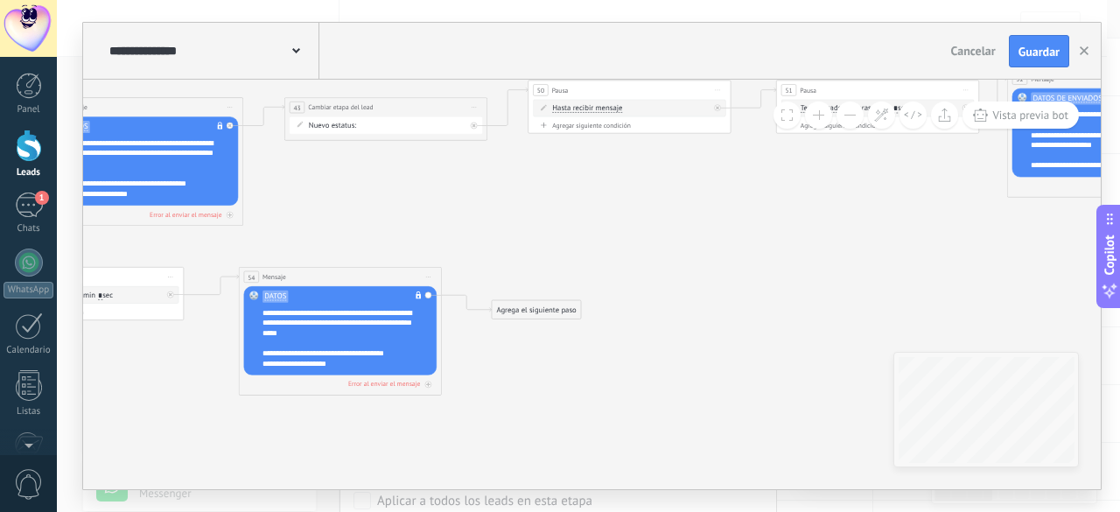
click at [523, 306] on div "Agrega el siguiente paso" at bounding box center [536, 310] width 89 height 17
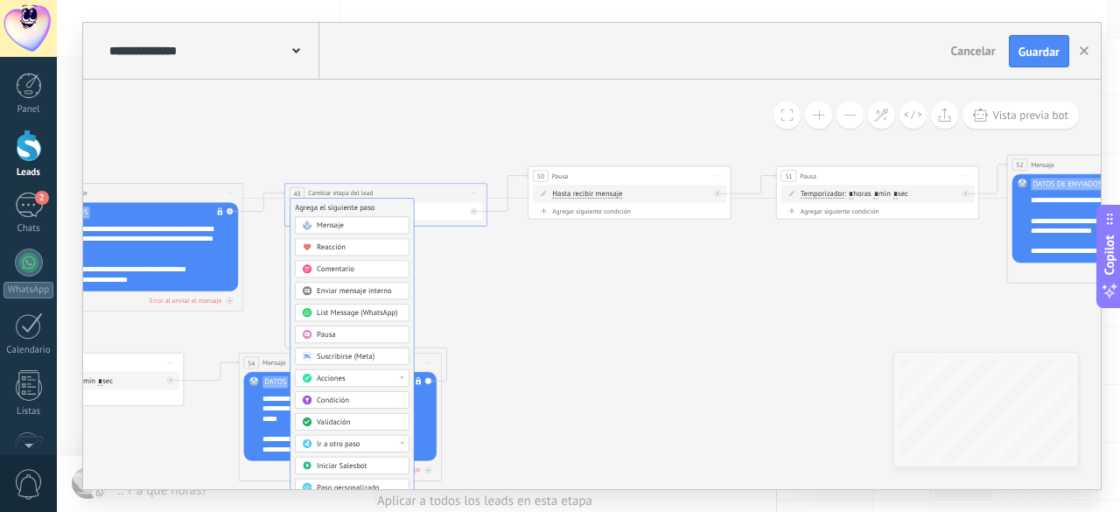
drag, startPoint x: 555, startPoint y: 353, endPoint x: 389, endPoint y: 206, distance: 222.0
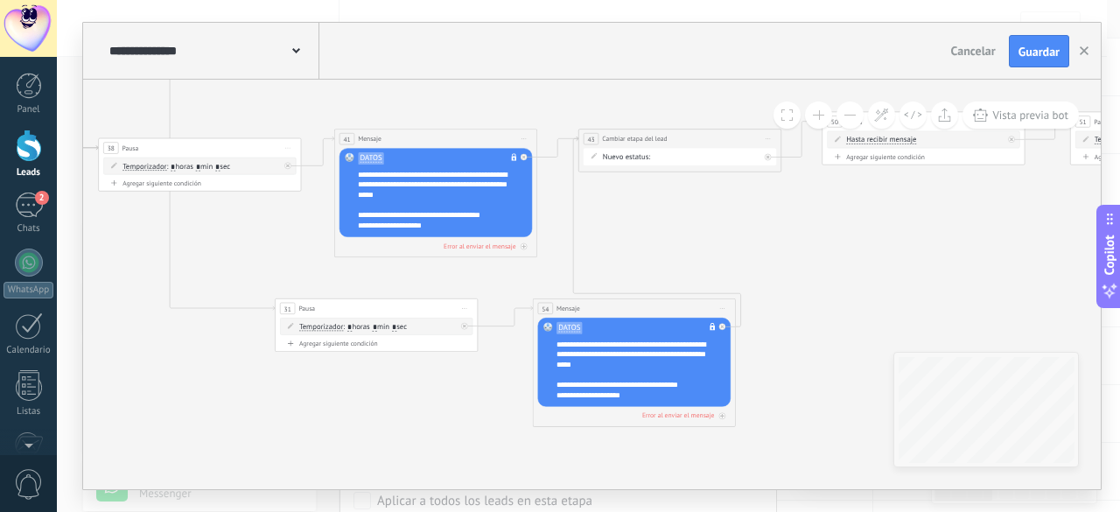
drag, startPoint x: 702, startPoint y: 295, endPoint x: 953, endPoint y: 239, distance: 257.4
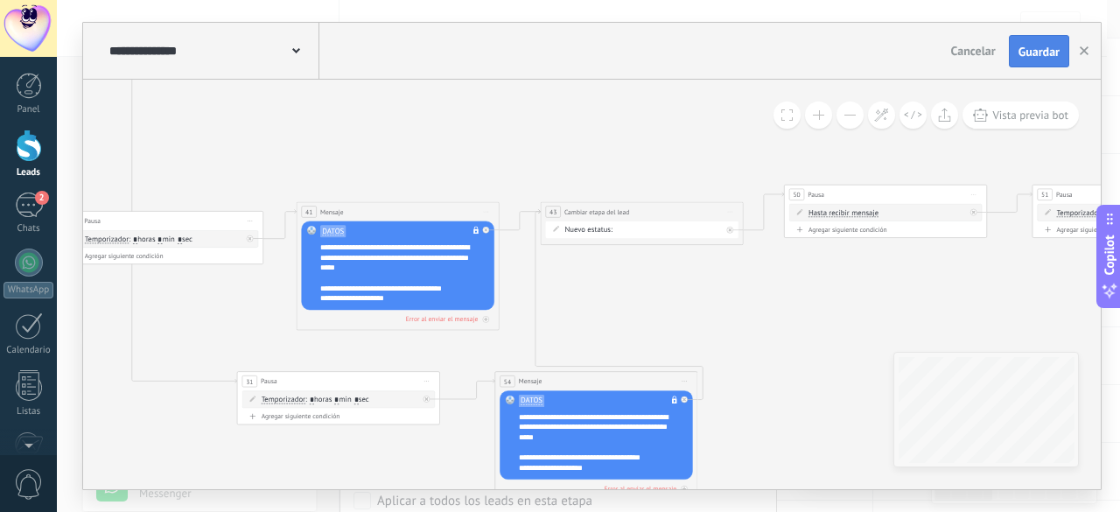
click at [1042, 41] on button "Guardar" at bounding box center [1039, 51] width 60 height 33
click at [39, 193] on span "2" at bounding box center [42, 198] width 14 height 14
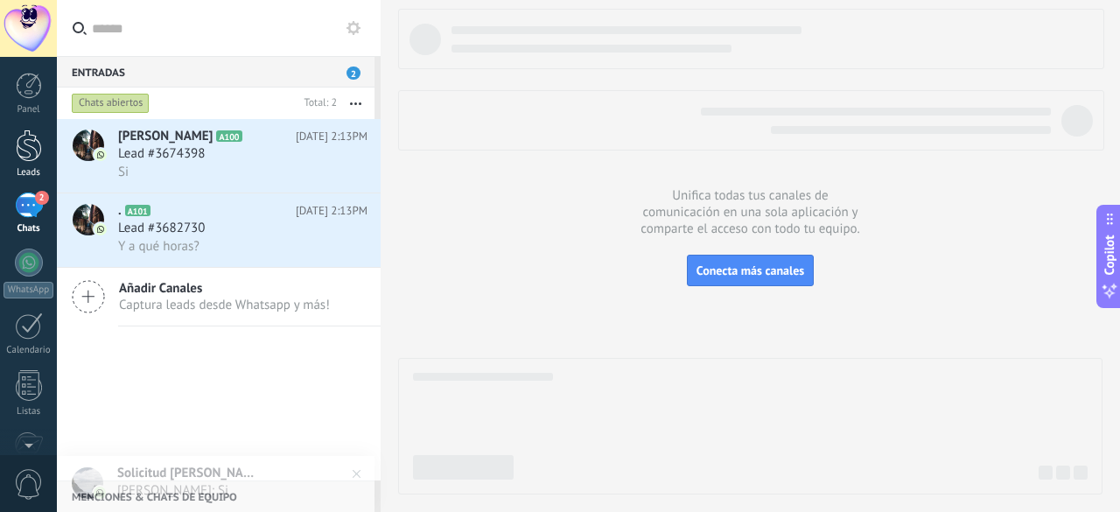
click at [32, 151] on div at bounding box center [29, 146] width 26 height 32
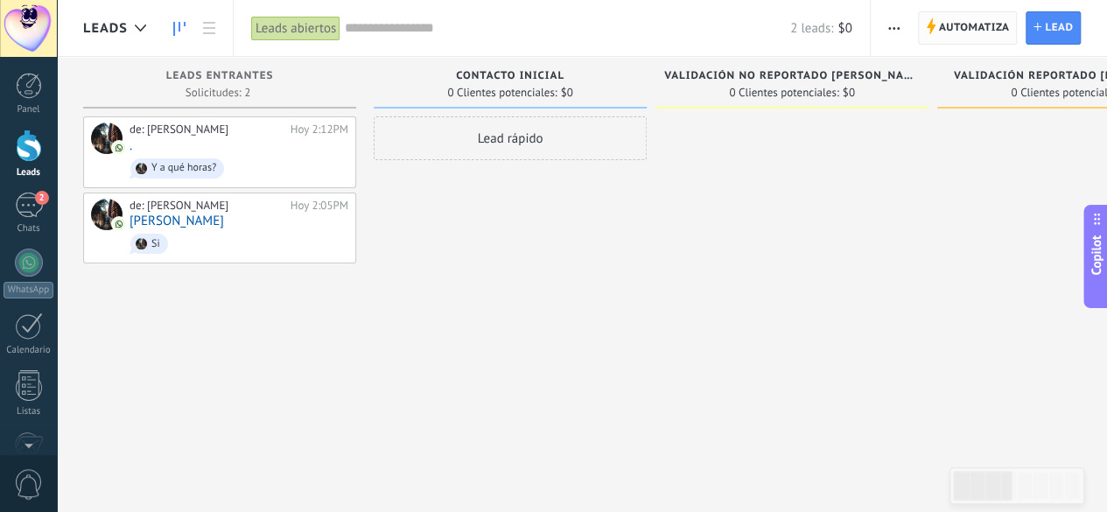
click at [952, 28] on span "Automatiza" at bounding box center [974, 28] width 71 height 32
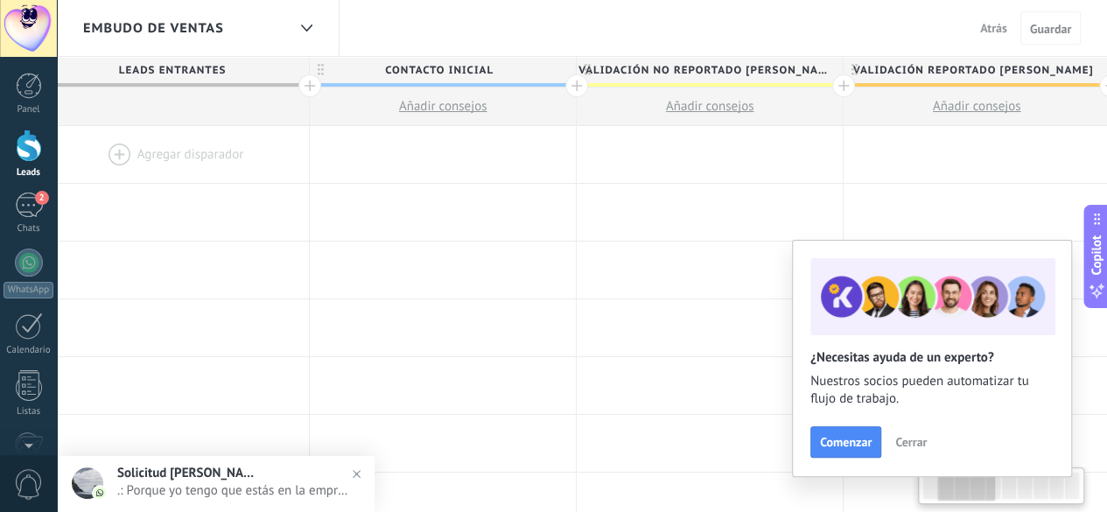
click at [574, 87] on div at bounding box center [576, 85] width 23 height 23
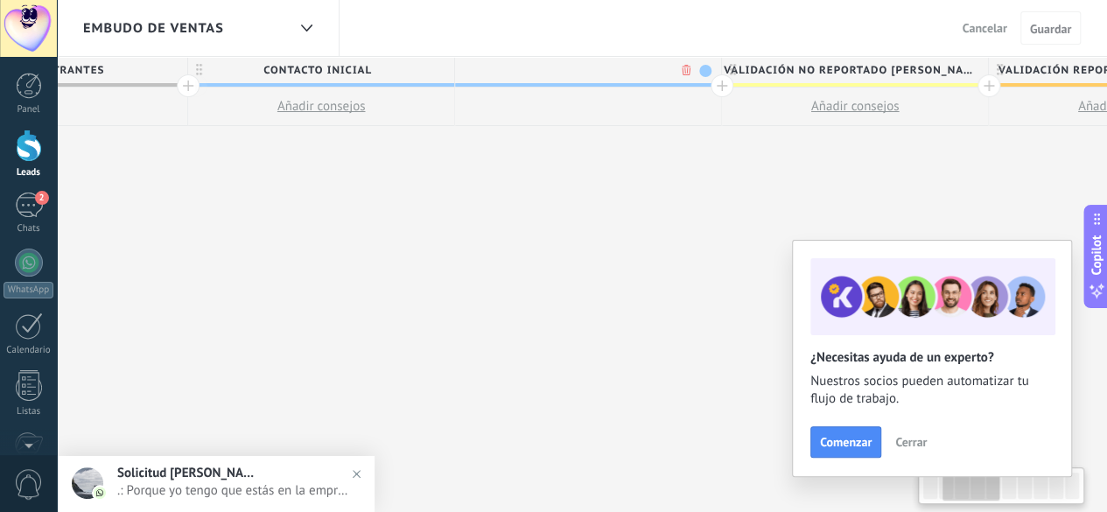
scroll to position [0, 426]
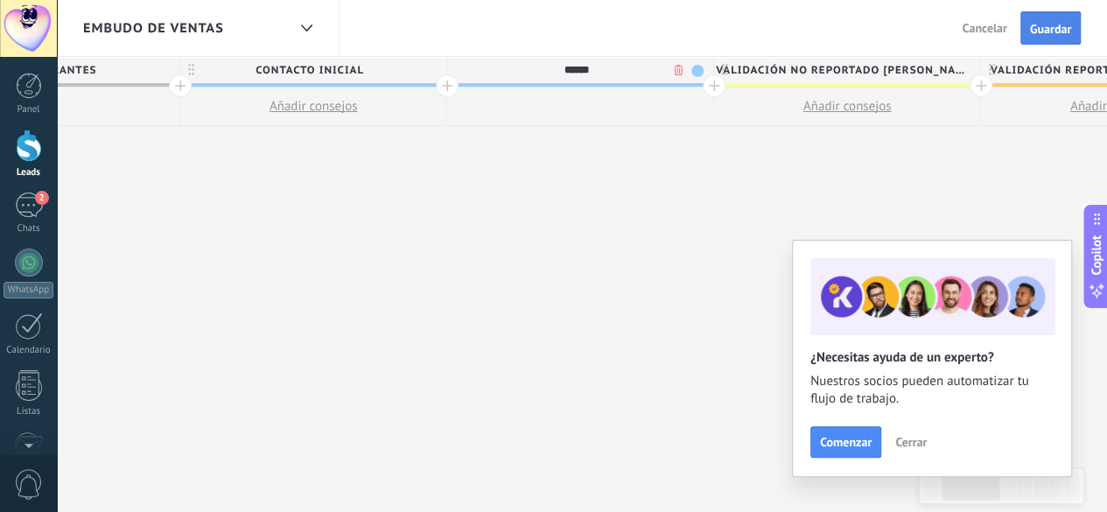
type input "******"
click at [1054, 34] on span "Guardar" at bounding box center [1050, 29] width 41 height 12
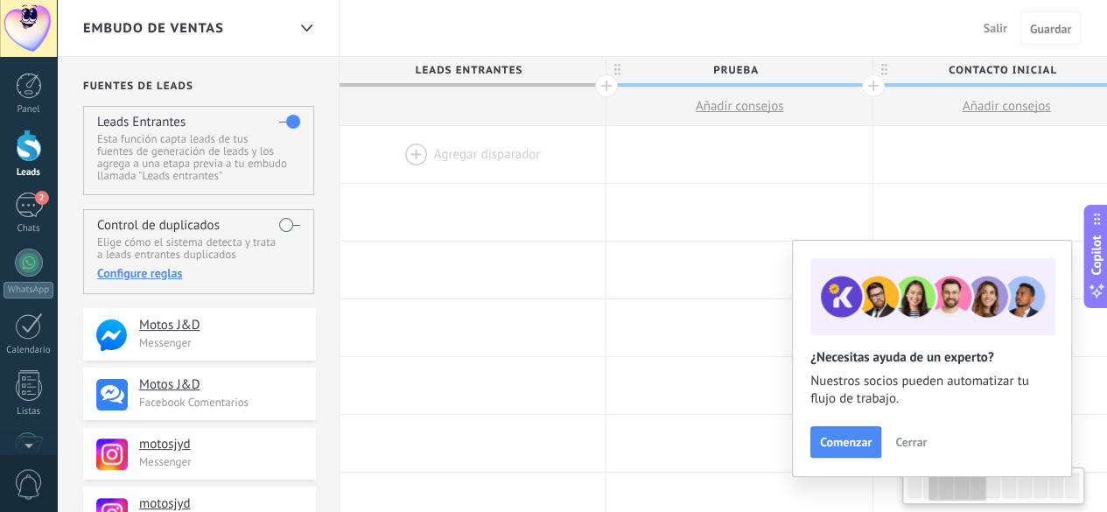
scroll to position [0, 426]
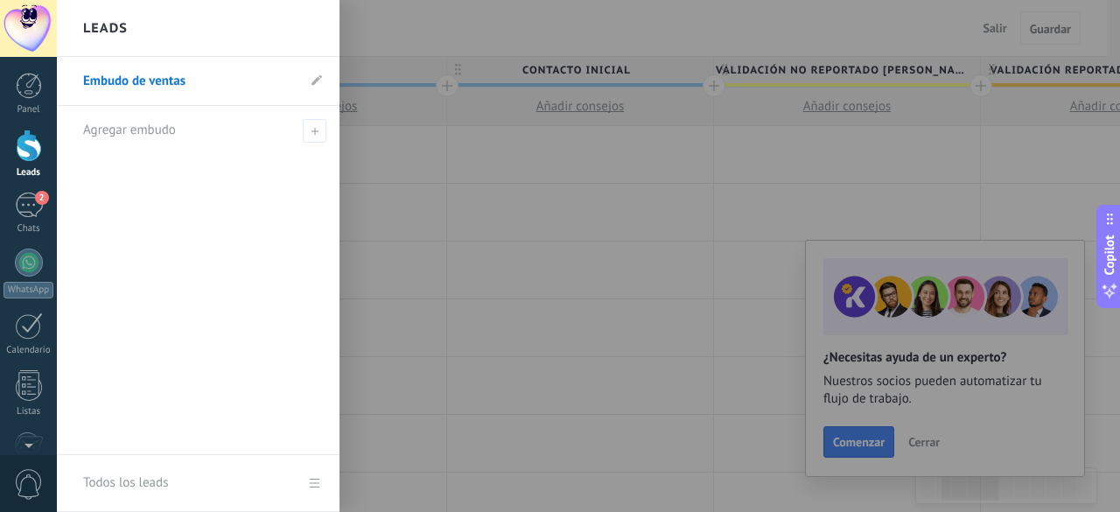
click at [28, 146] on div at bounding box center [29, 146] width 26 height 32
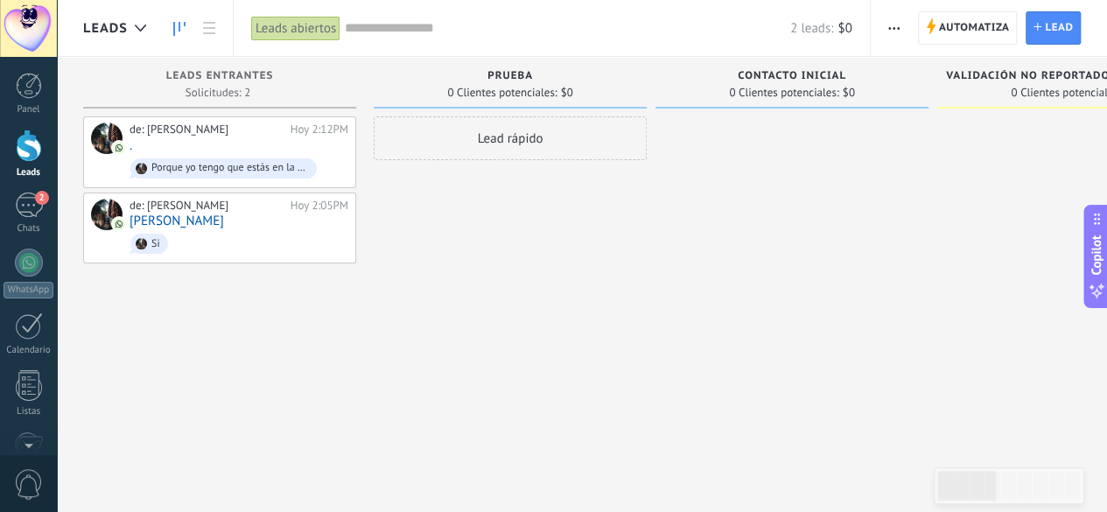
click at [951, 29] on span "Automatiza" at bounding box center [974, 28] width 71 height 32
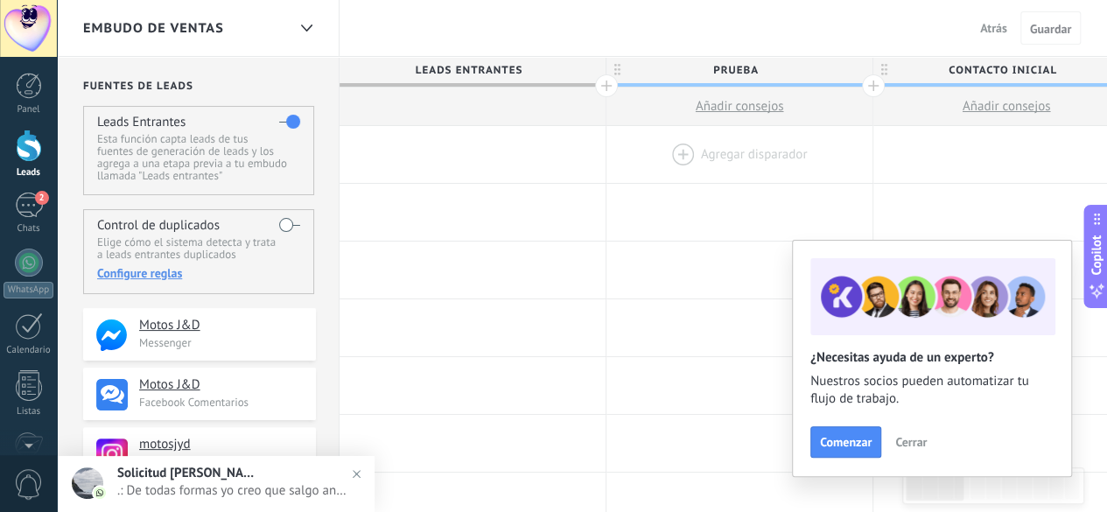
click at [674, 151] on div at bounding box center [740, 154] width 266 height 57
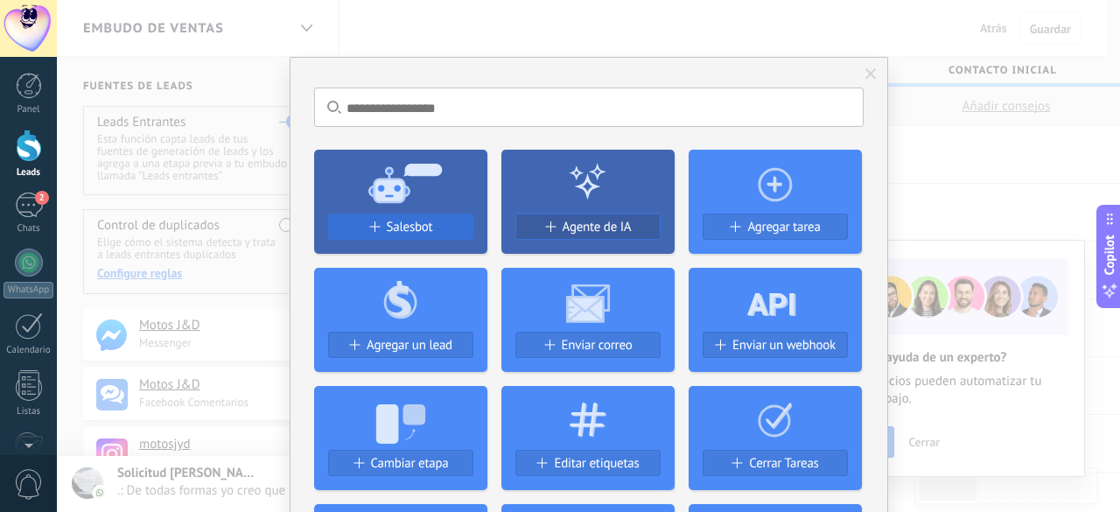
click at [376, 217] on button "Salesbot" at bounding box center [400, 227] width 145 height 26
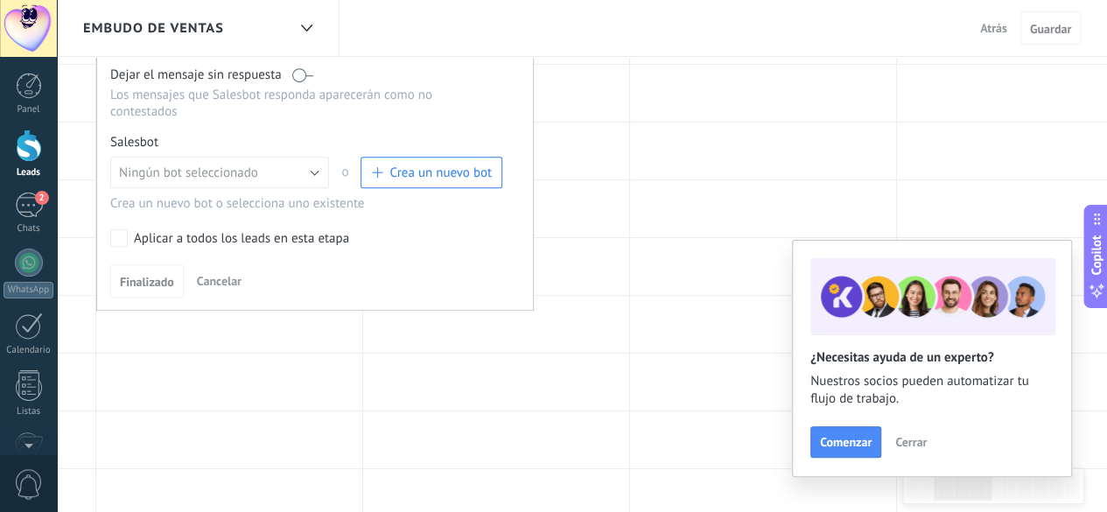
scroll to position [263, 0]
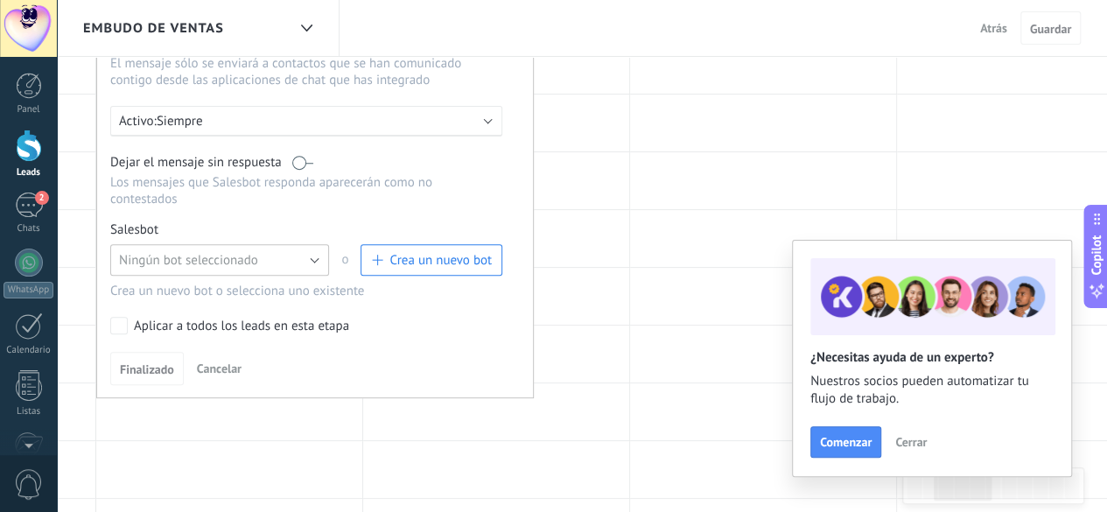
click at [228, 244] on button "Ningún bot seleccionado" at bounding box center [219, 260] width 219 height 32
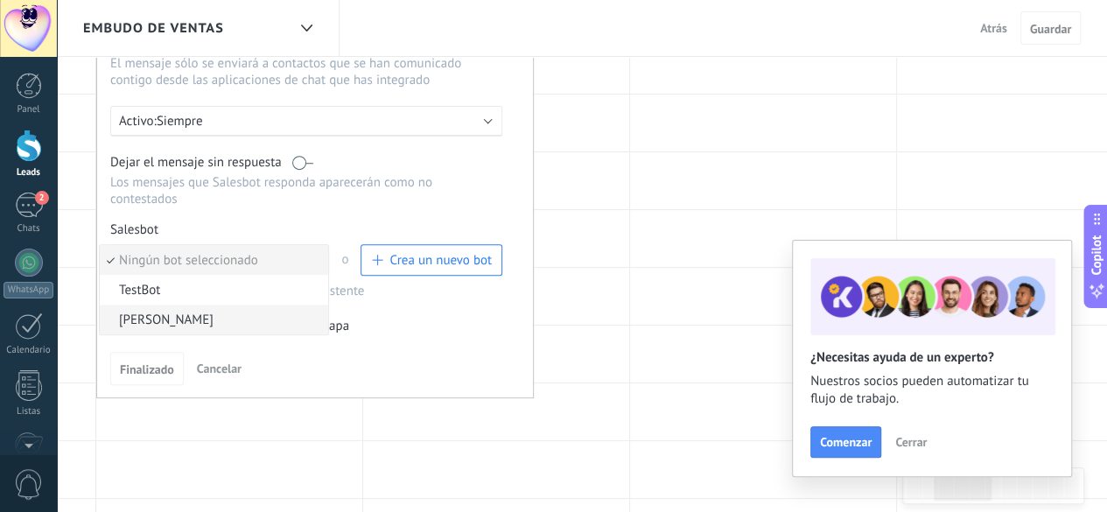
click at [159, 312] on span "[PERSON_NAME]" at bounding box center [211, 320] width 223 height 17
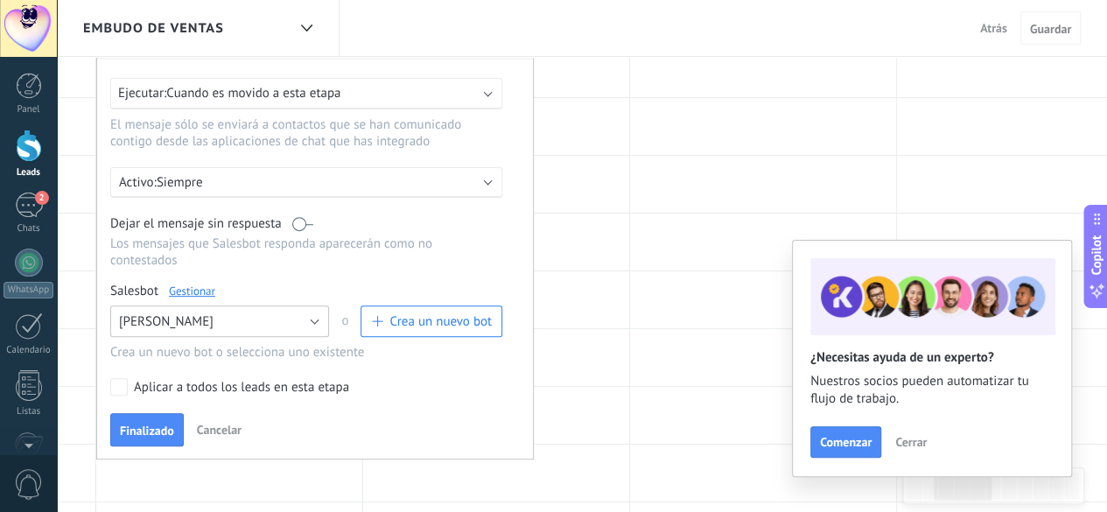
scroll to position [175, 0]
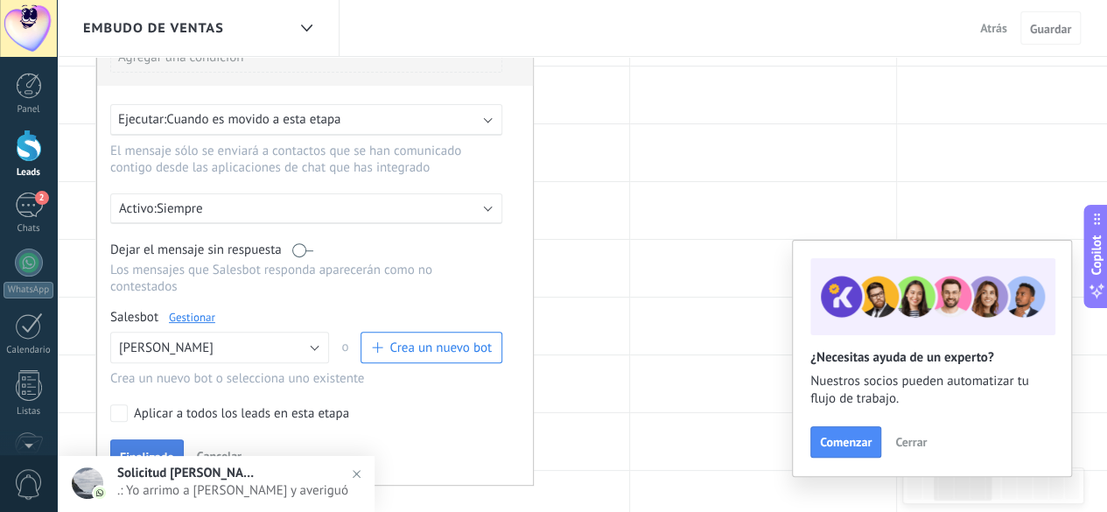
click at [147, 451] on span "Finalizado" at bounding box center [147, 457] width 54 height 12
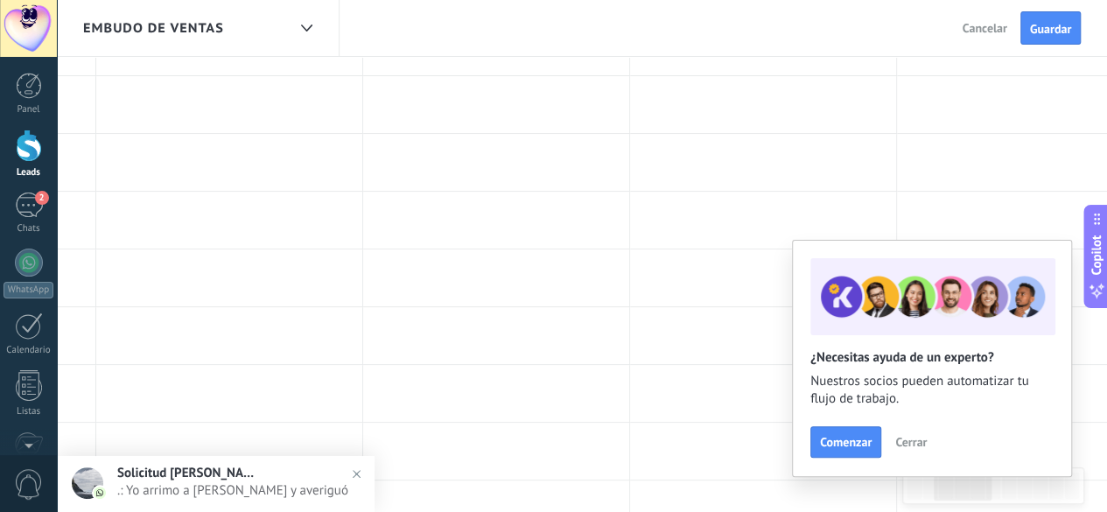
click at [354, 472] on img at bounding box center [356, 473] width 25 height 25
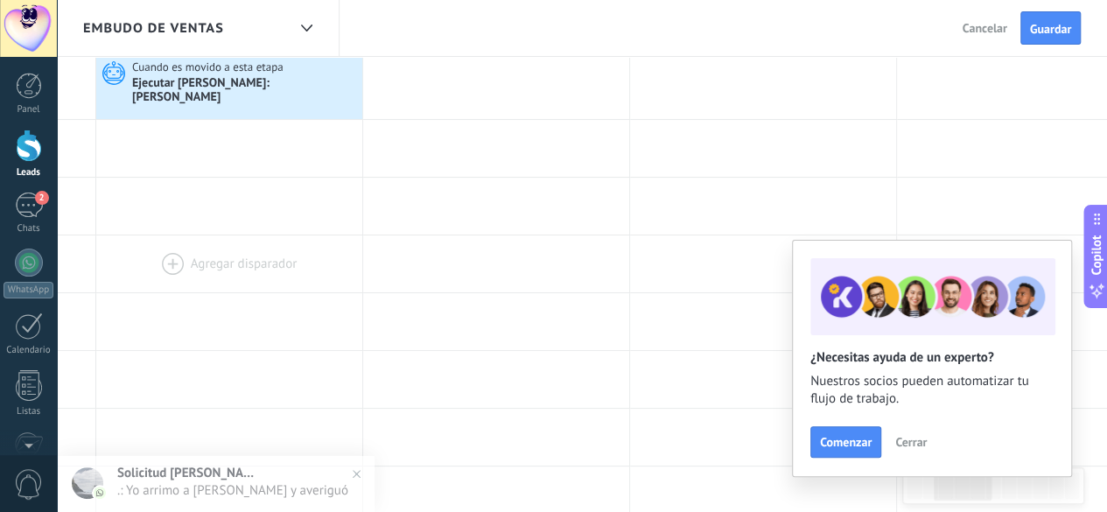
scroll to position [0, 0]
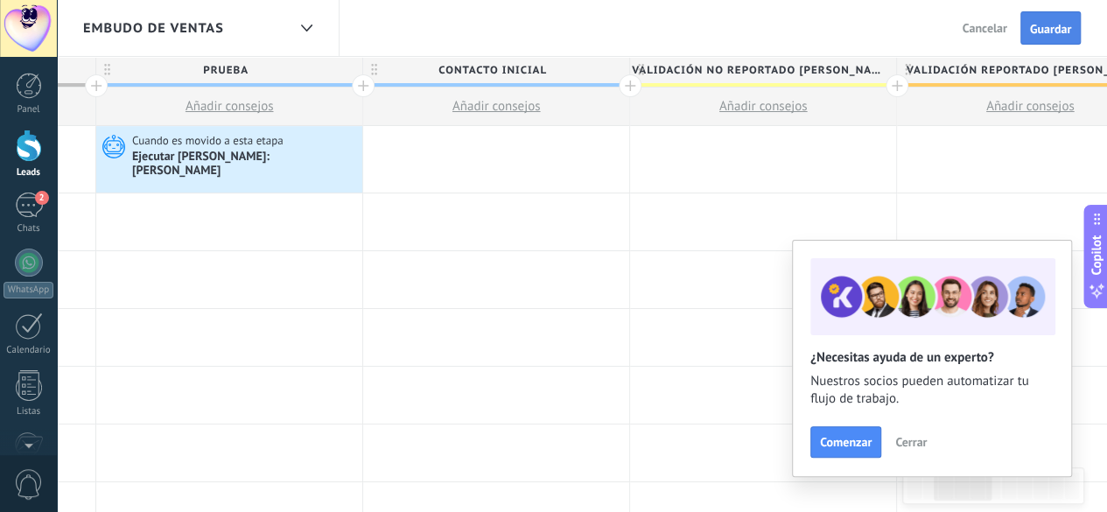
click at [1051, 35] on span "Guardar" at bounding box center [1050, 29] width 41 height 12
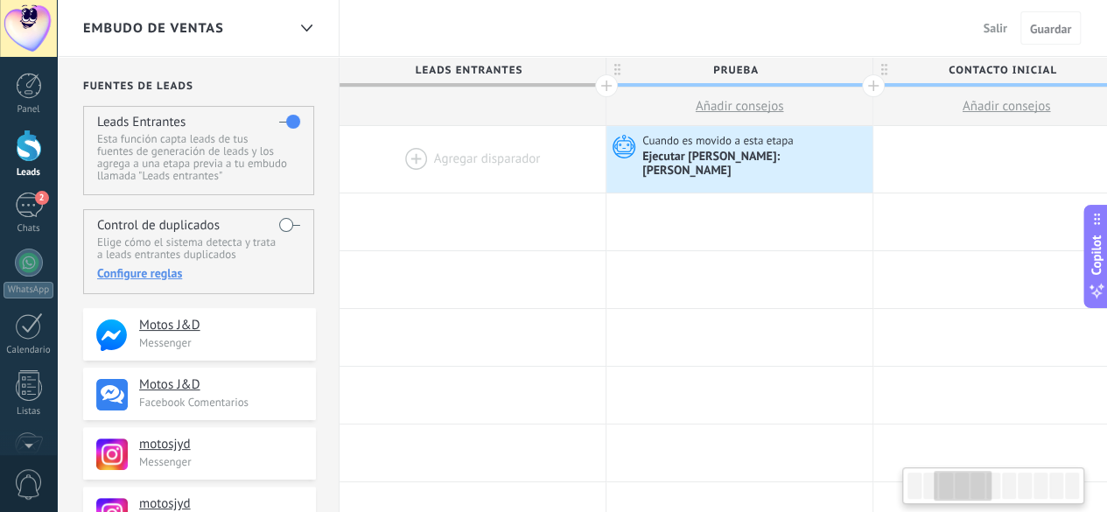
scroll to position [0, 510]
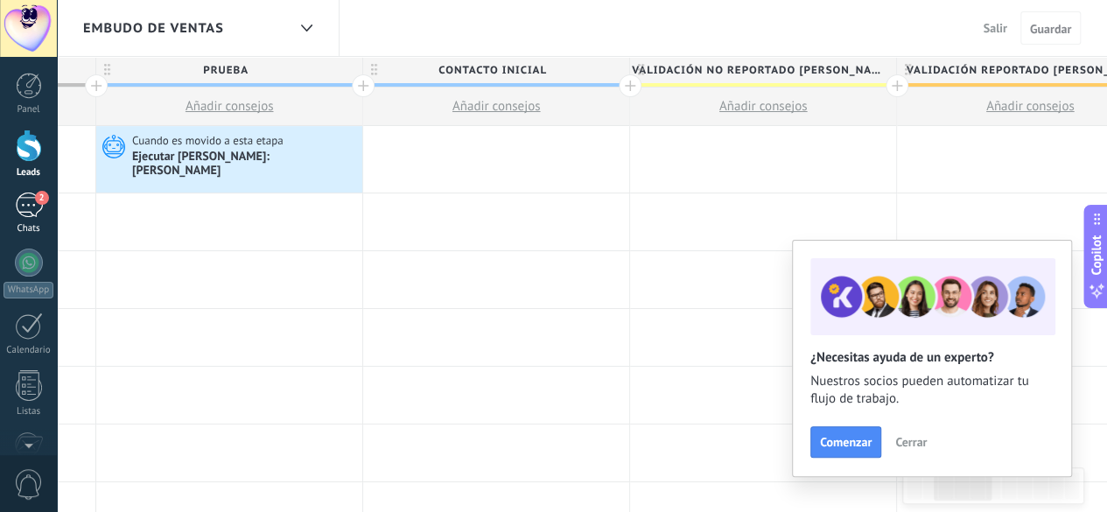
click at [24, 209] on div "2" at bounding box center [29, 205] width 28 height 25
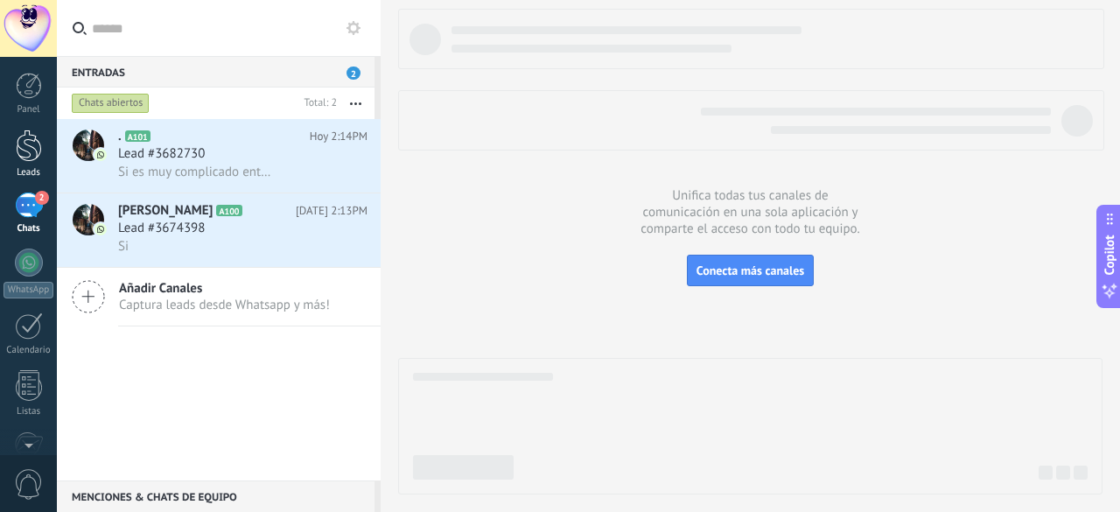
click at [13, 153] on link "Leads" at bounding box center [28, 154] width 57 height 49
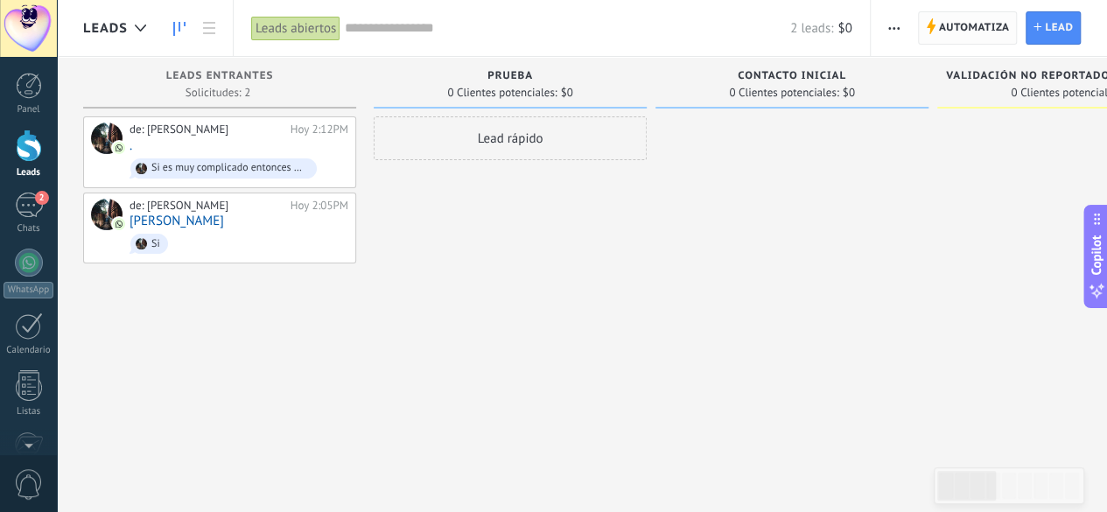
click at [962, 25] on span "Automatiza" at bounding box center [974, 28] width 71 height 32
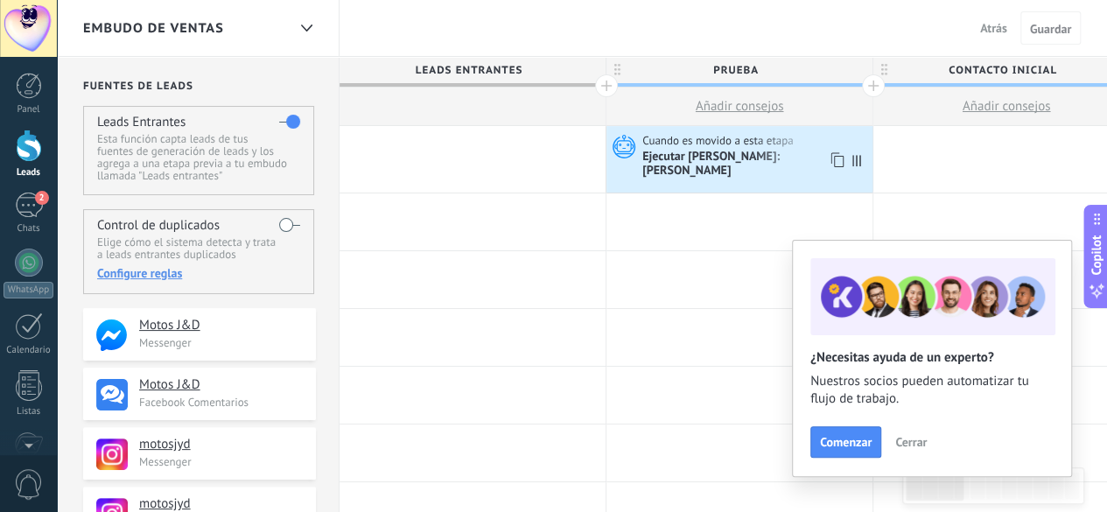
click at [753, 165] on div "Ejecutar [PERSON_NAME]: [PERSON_NAME]" at bounding box center [755, 165] width 226 height 30
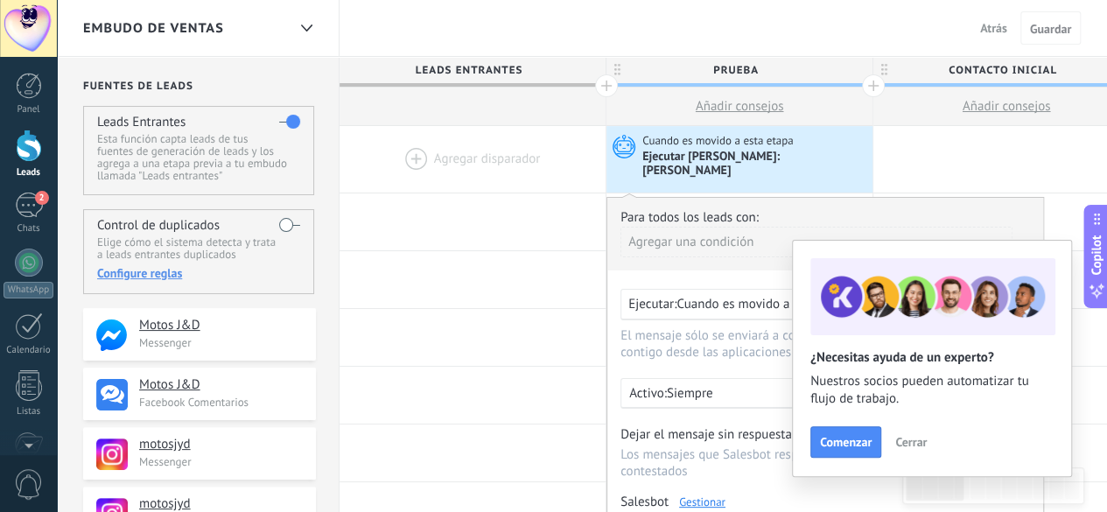
click at [917, 439] on span "Cerrar" at bounding box center [911, 442] width 32 height 12
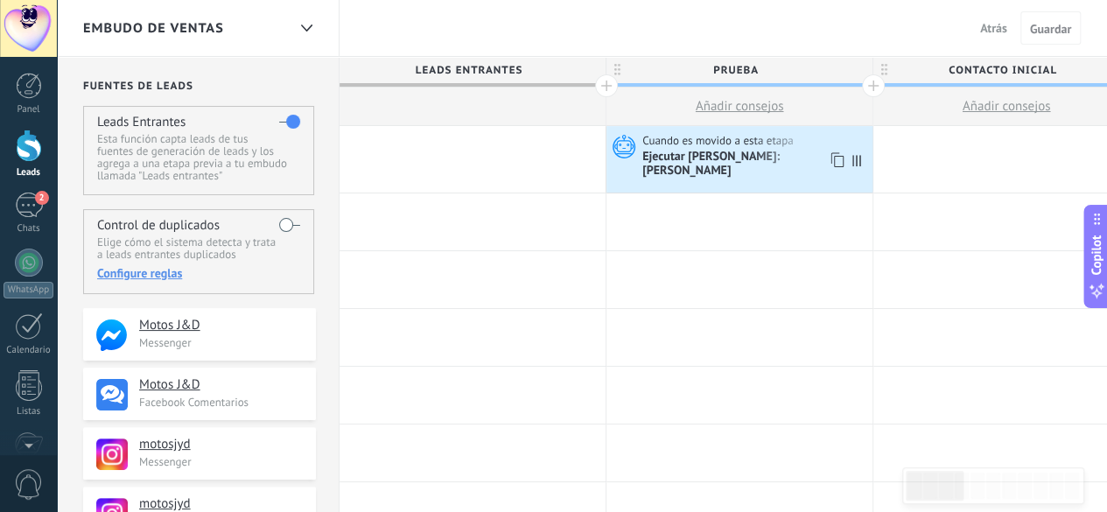
click at [732, 151] on div "Ejecutar [PERSON_NAME]: [PERSON_NAME]" at bounding box center [755, 165] width 226 height 30
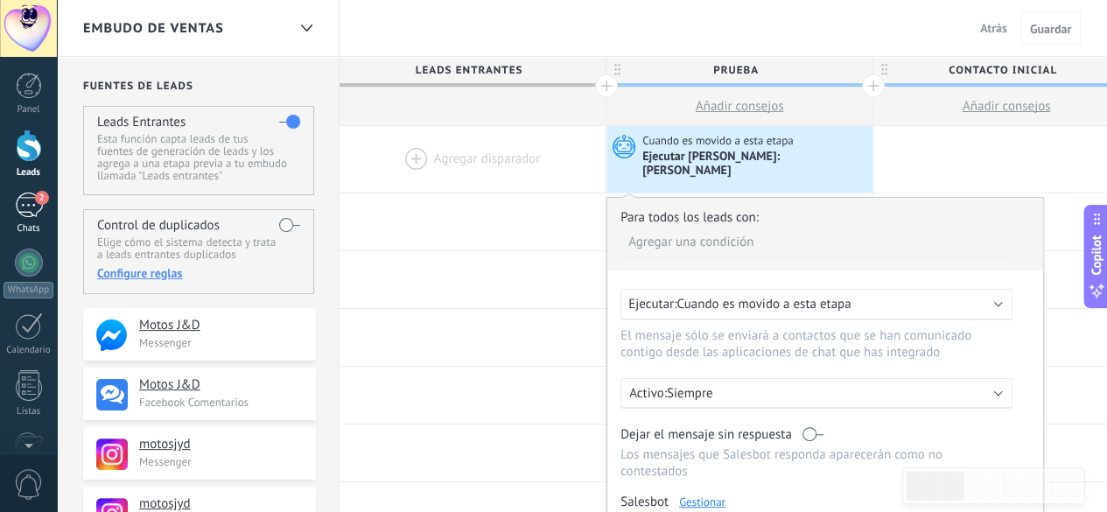
click at [39, 213] on div "2" at bounding box center [29, 205] width 28 height 25
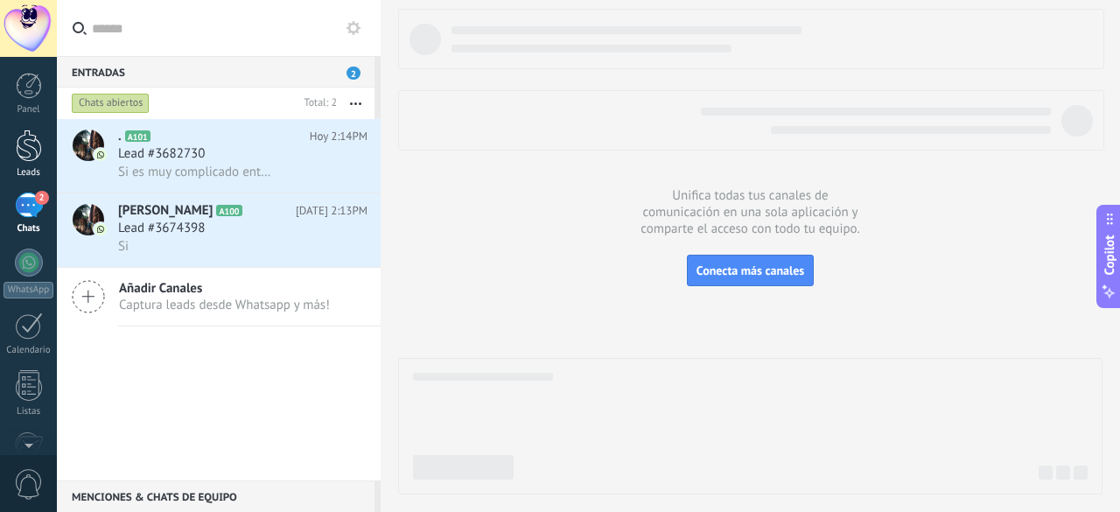
click at [30, 147] on div at bounding box center [29, 146] width 26 height 32
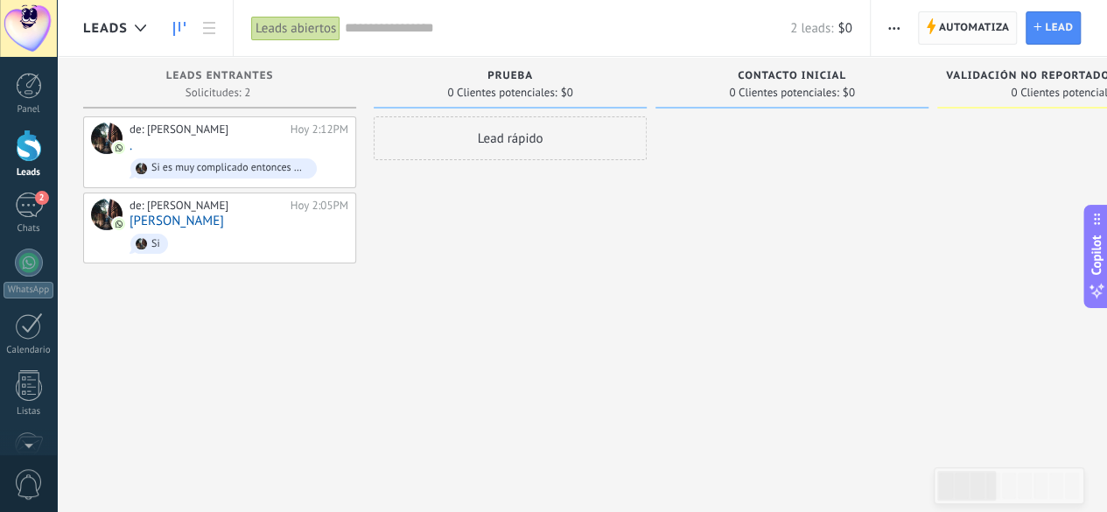
click at [972, 37] on span "Automatiza" at bounding box center [974, 28] width 71 height 32
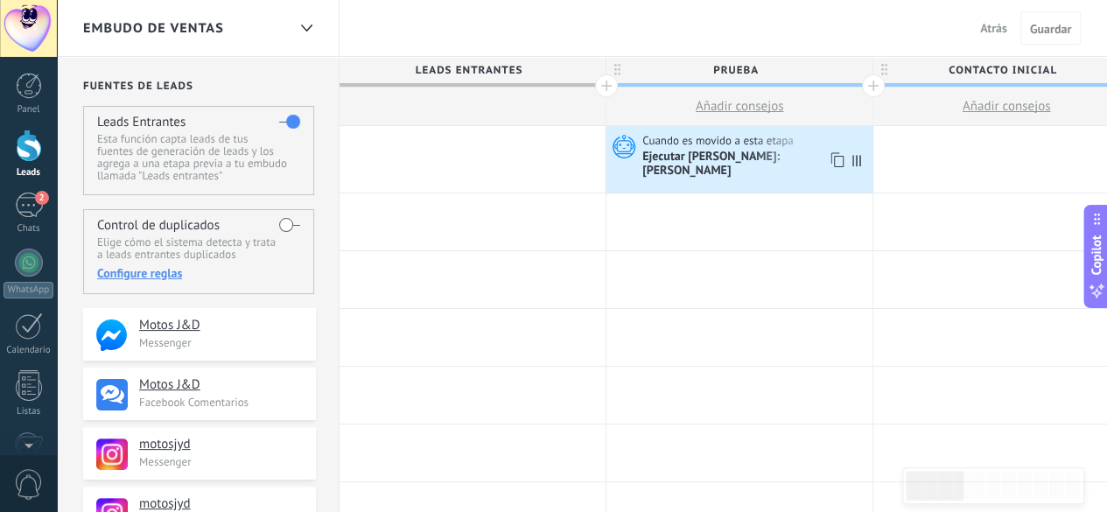
click at [686, 158] on div "Ejecutar [PERSON_NAME]: [PERSON_NAME]" at bounding box center [755, 165] width 226 height 30
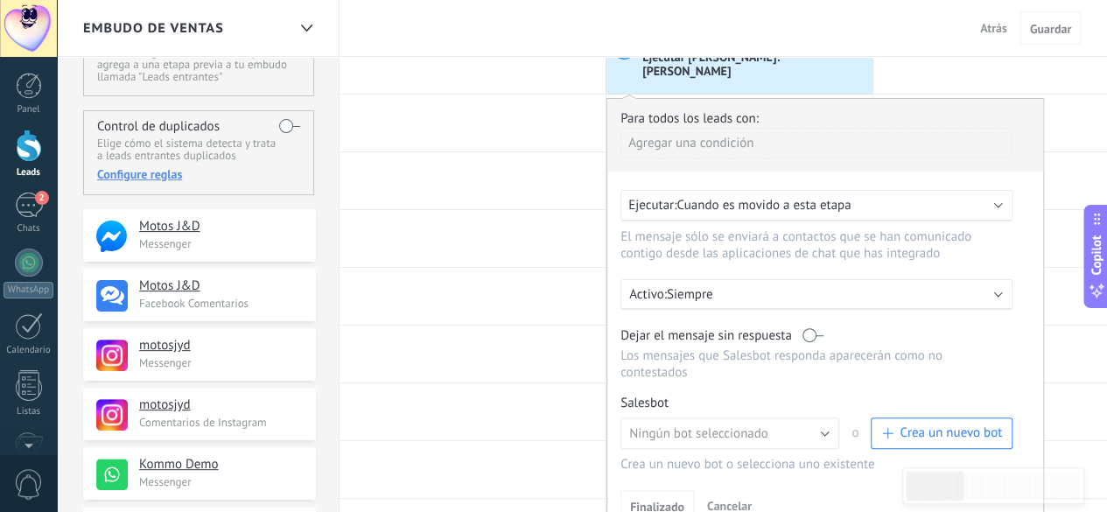
scroll to position [175, 0]
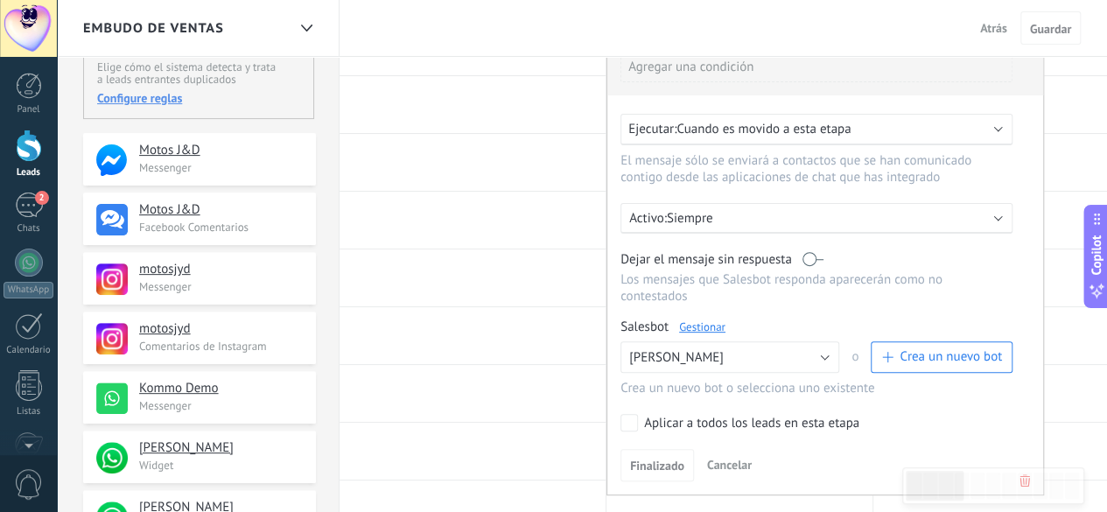
click at [720, 319] on link "Gestionar" at bounding box center [702, 326] width 46 height 15
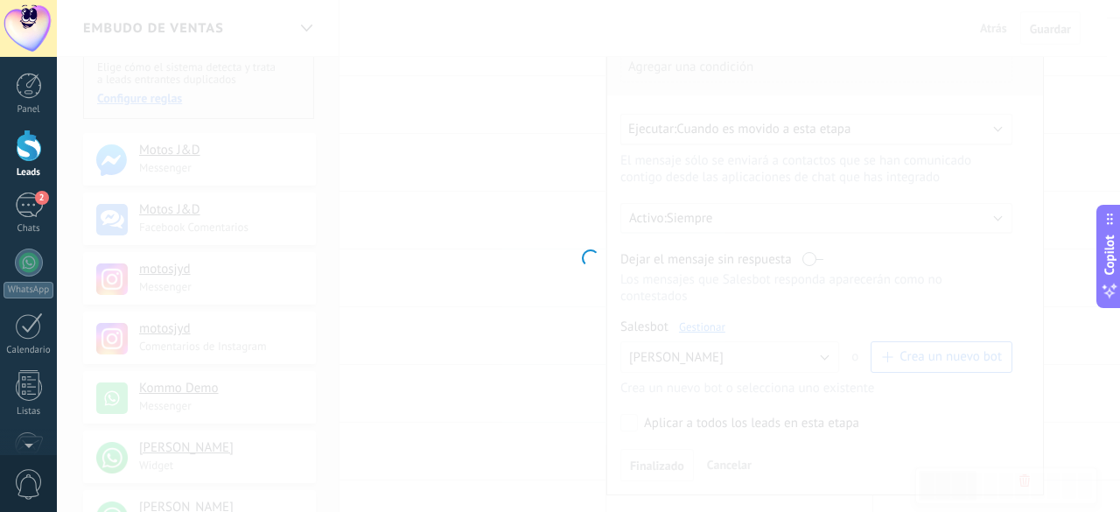
type input "**********"
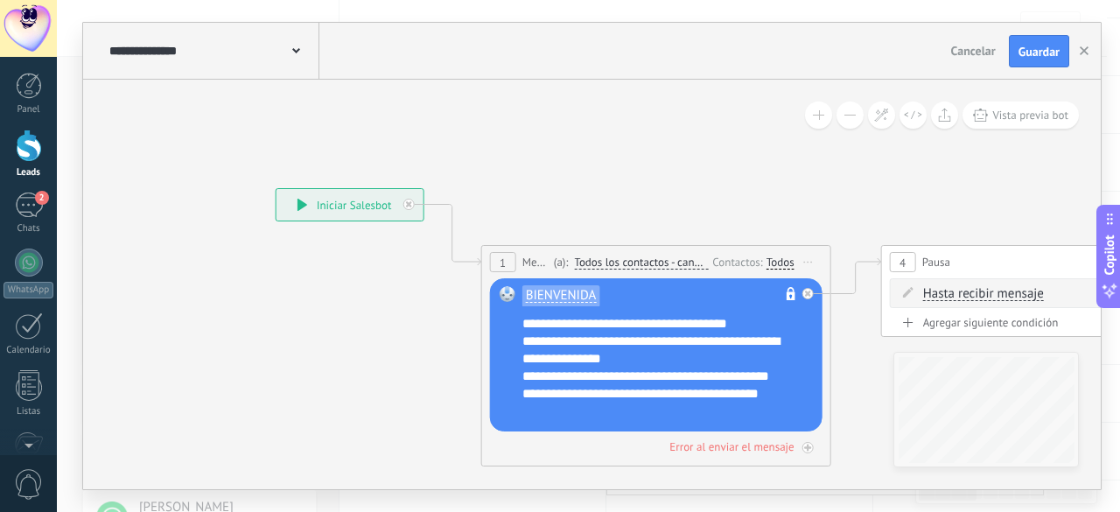
drag, startPoint x: 767, startPoint y: 152, endPoint x: 691, endPoint y: 199, distance: 88.4
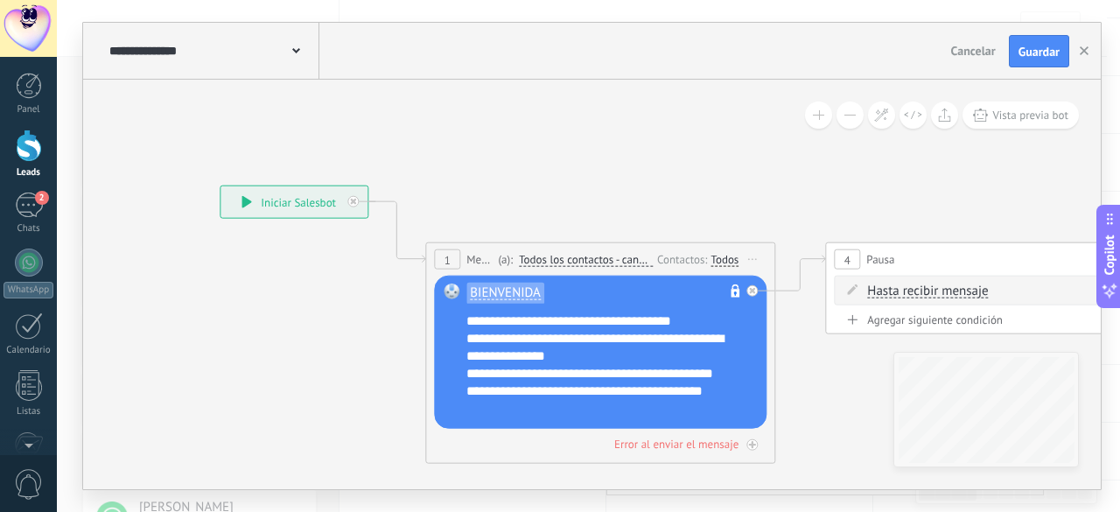
click at [720, 260] on div "Todos" at bounding box center [725, 260] width 28 height 14
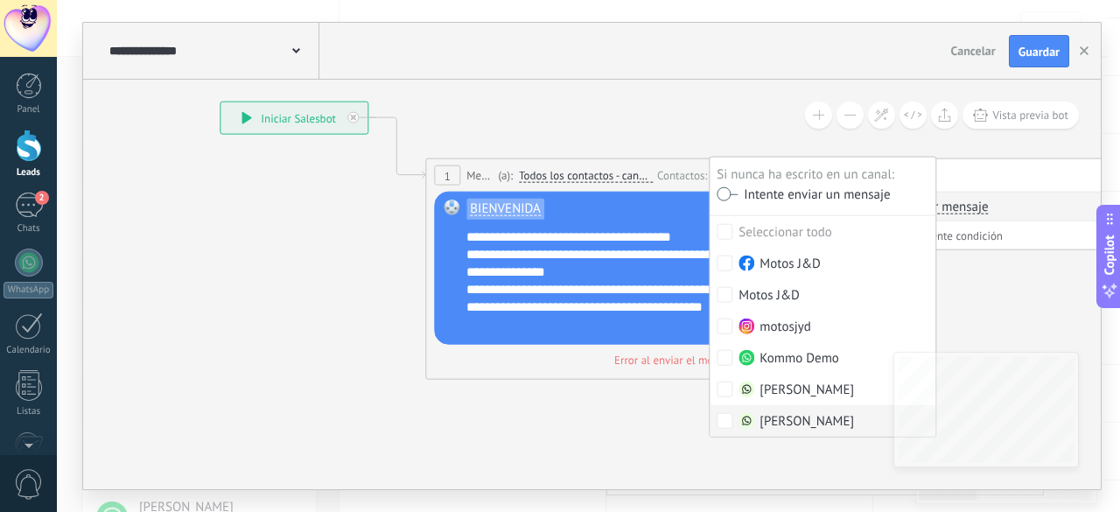
click at [804, 417] on div "[PERSON_NAME]" at bounding box center [797, 422] width 116 height 18
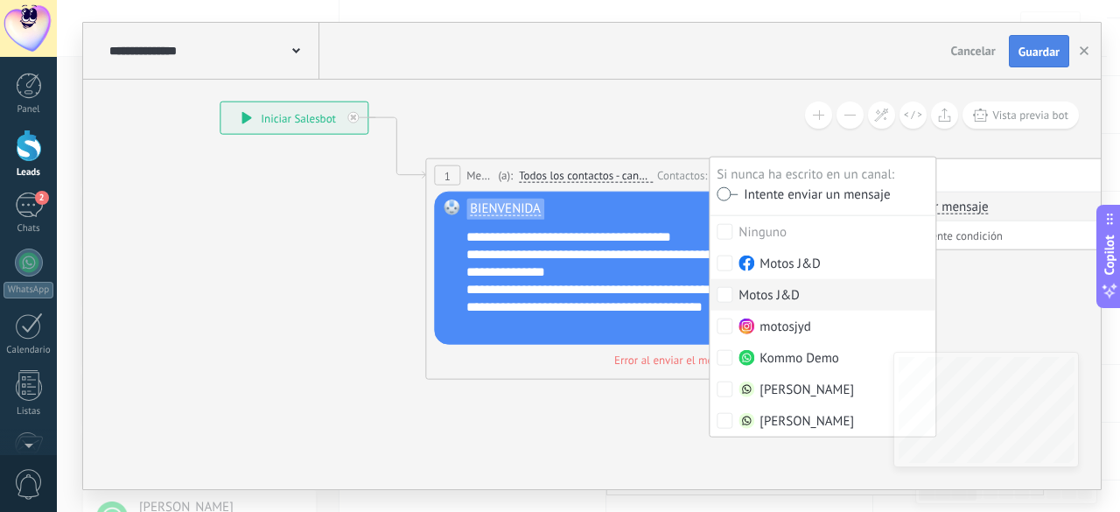
click at [1036, 46] on span "Guardar" at bounding box center [1039, 52] width 41 height 12
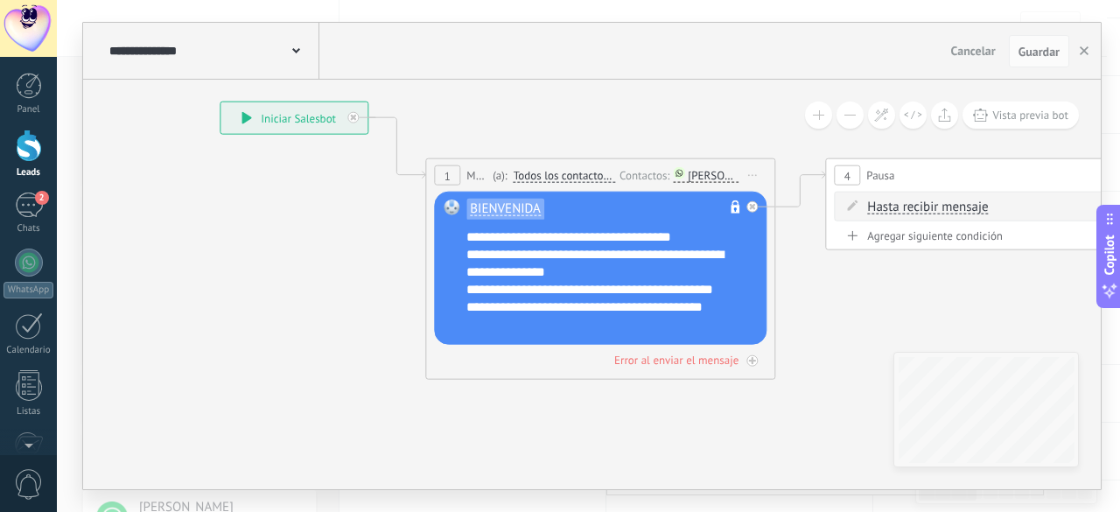
click at [32, 167] on div "Leads" at bounding box center [29, 172] width 51 height 11
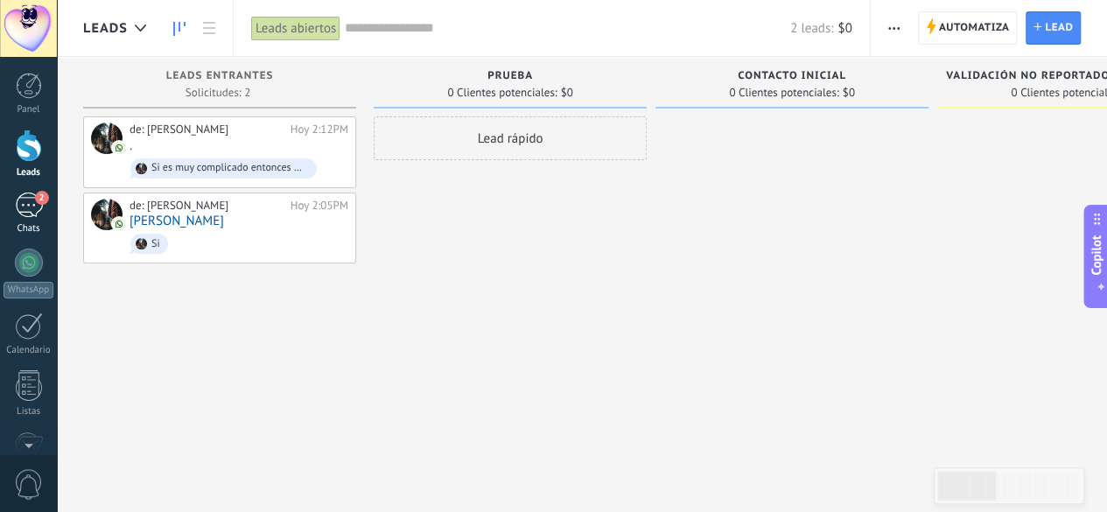
click at [23, 207] on div "2" at bounding box center [29, 205] width 28 height 25
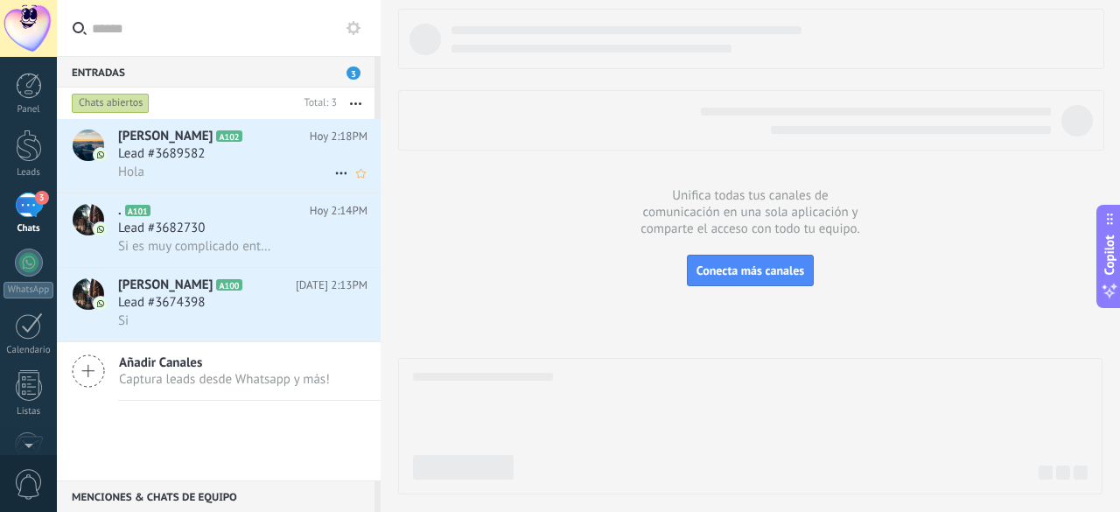
click at [237, 146] on div "Lead #3689582" at bounding box center [242, 154] width 249 height 18
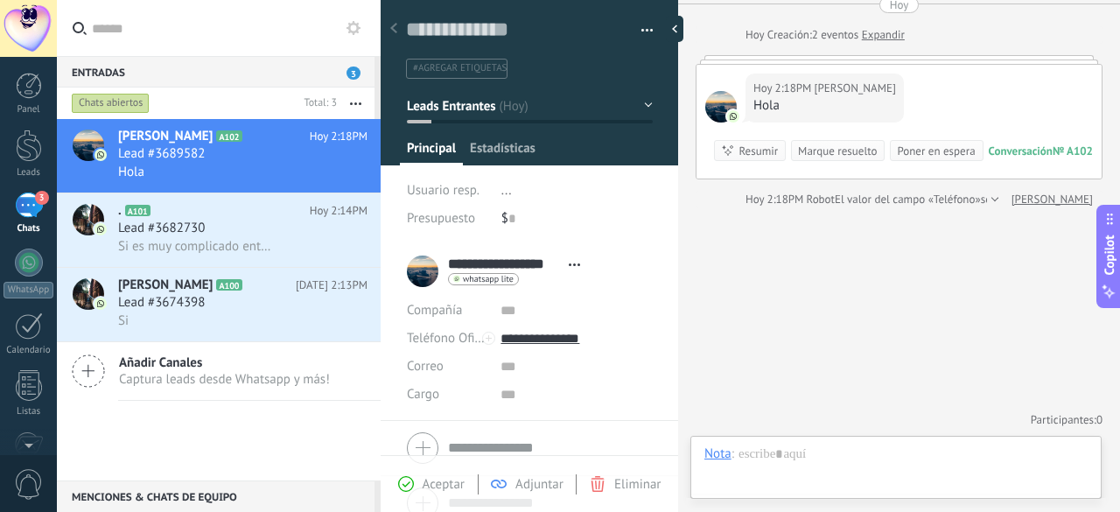
scroll to position [26, 0]
click at [530, 108] on button "Leads Entrantes" at bounding box center [530, 106] width 246 height 32
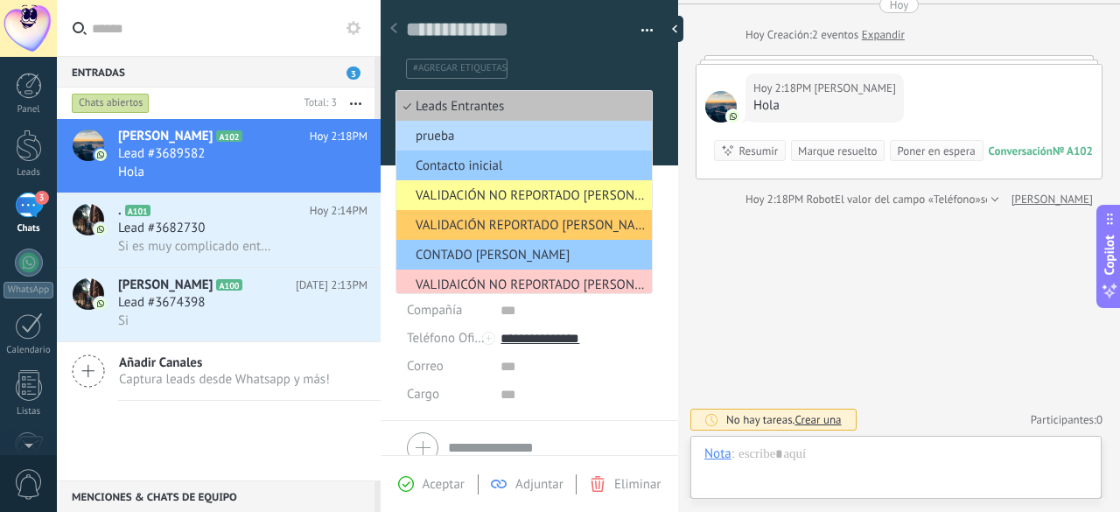
click at [489, 137] on span "prueba" at bounding box center [522, 136] width 250 height 17
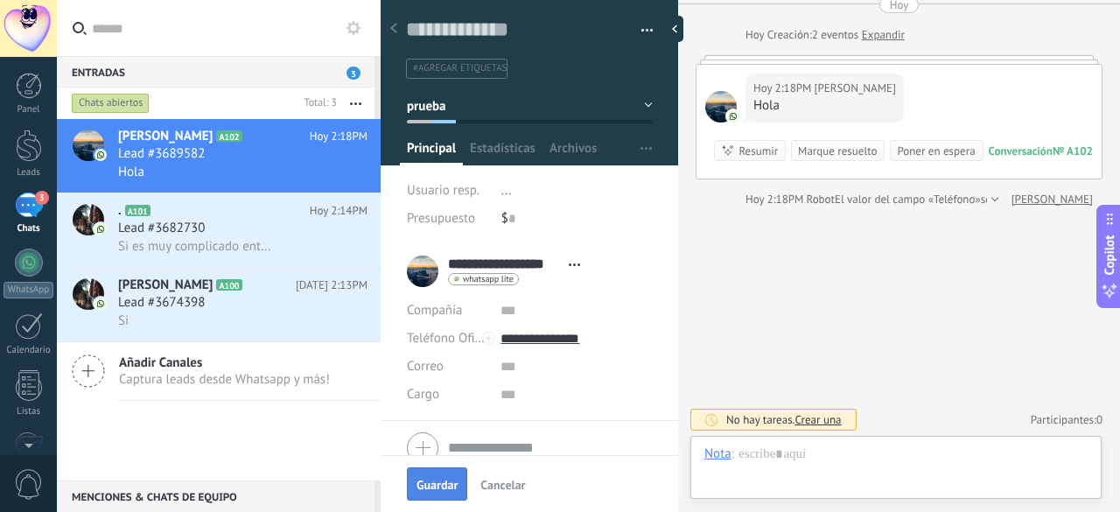
click at [427, 484] on span "Guardar" at bounding box center [437, 485] width 41 height 12
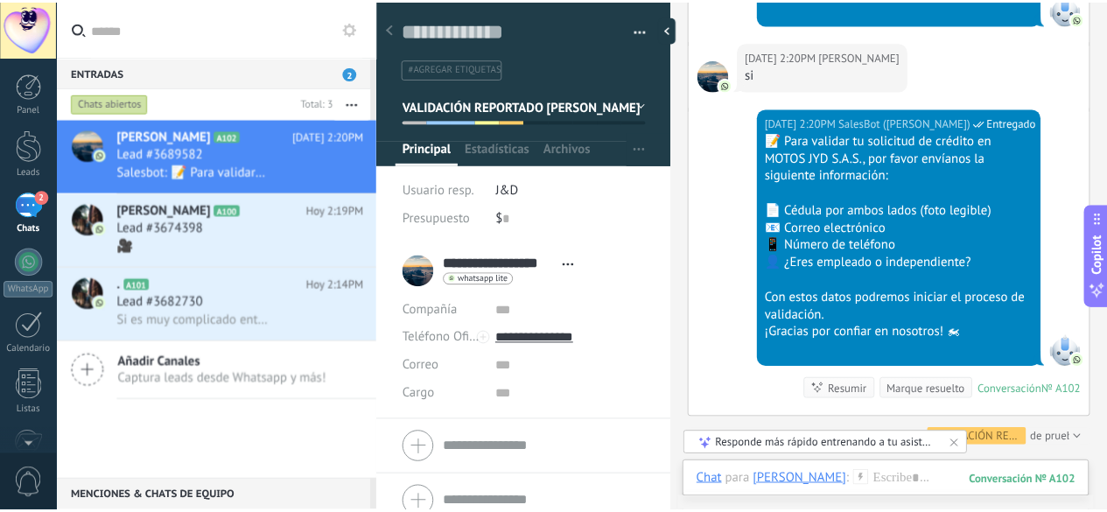
scroll to position [1395, 0]
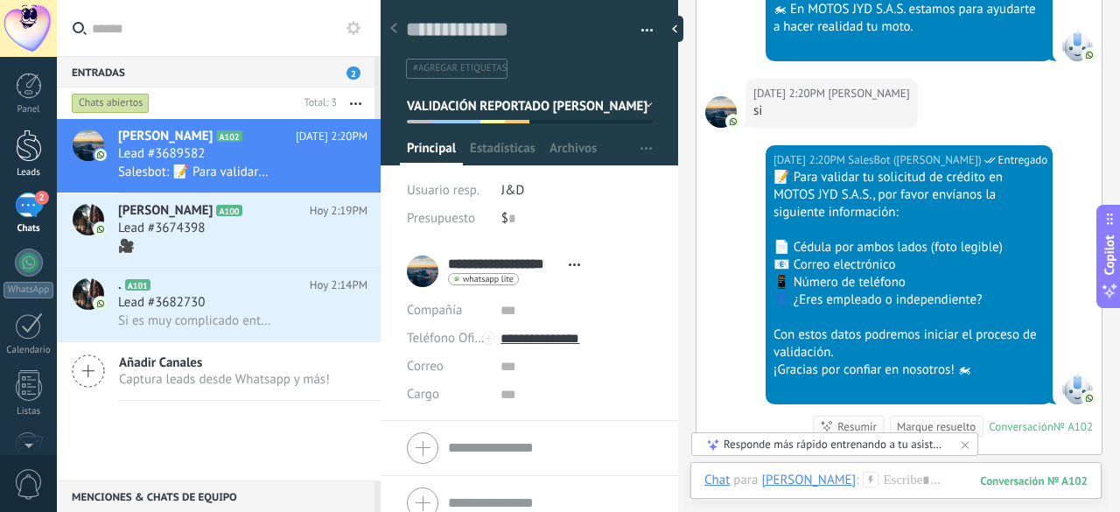
click at [18, 151] on div at bounding box center [29, 146] width 26 height 32
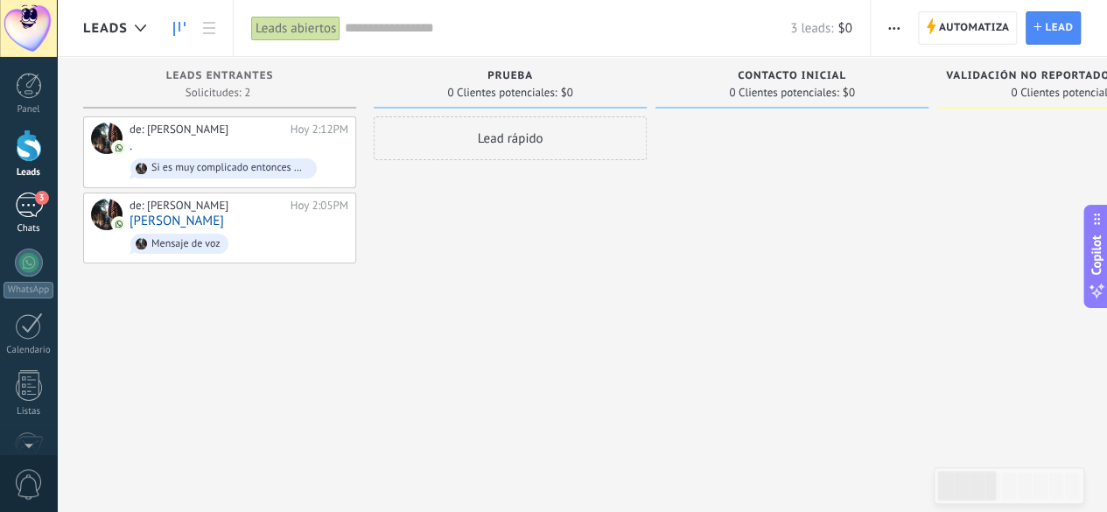
click at [21, 211] on div "3" at bounding box center [29, 205] width 28 height 25
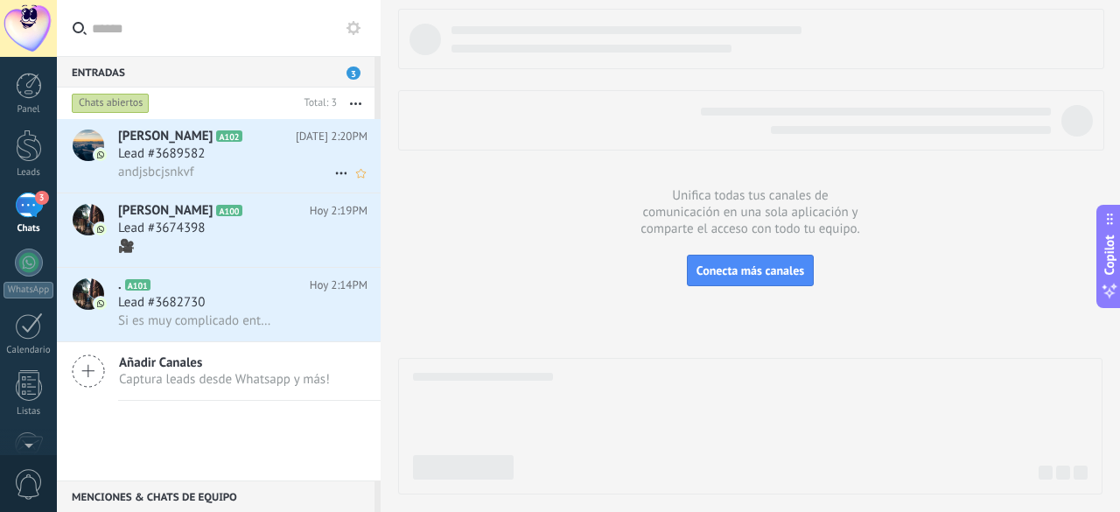
click at [264, 164] on div "andjsbcjsnkvf" at bounding box center [242, 172] width 249 height 18
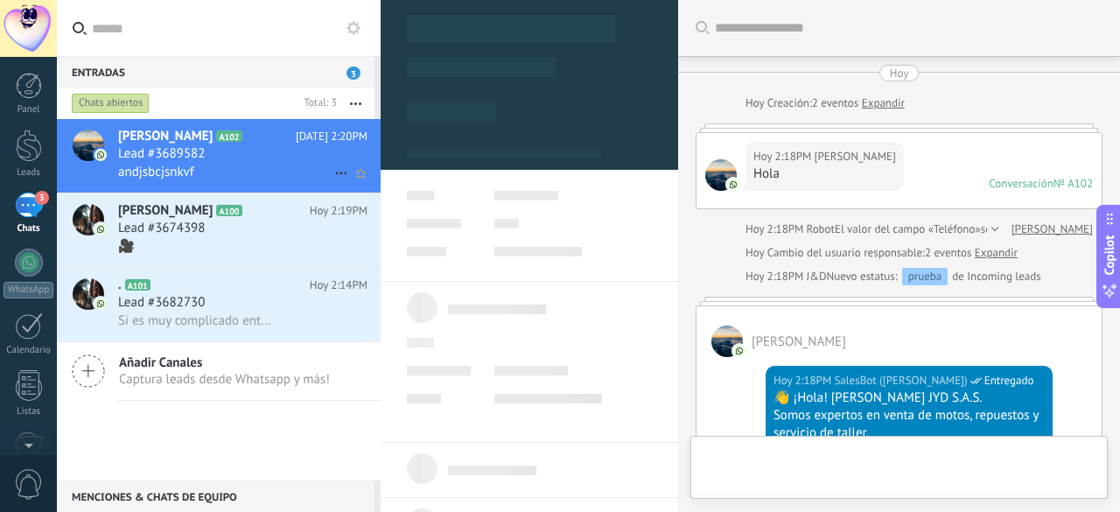
scroll to position [1757, 0]
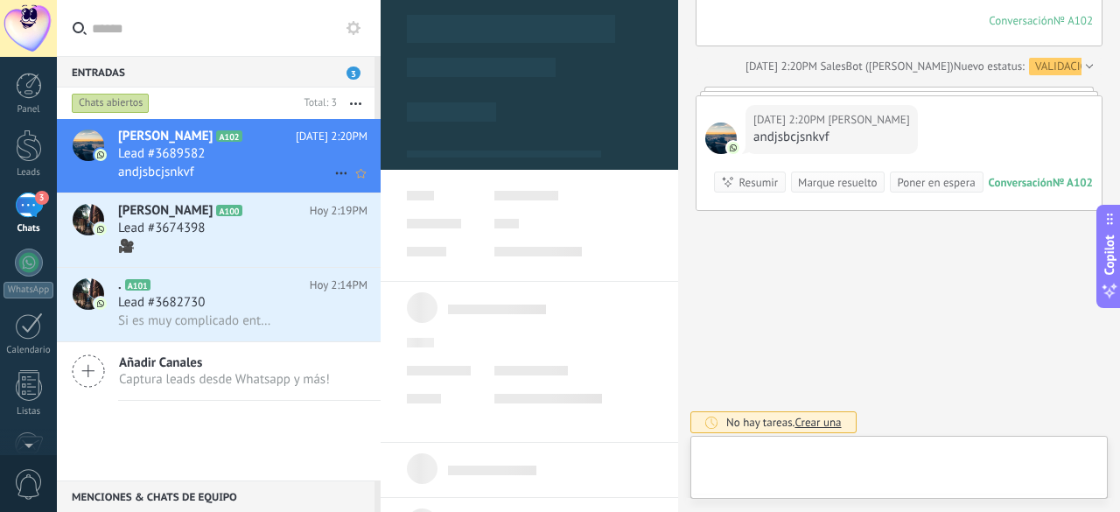
type textarea "**********"
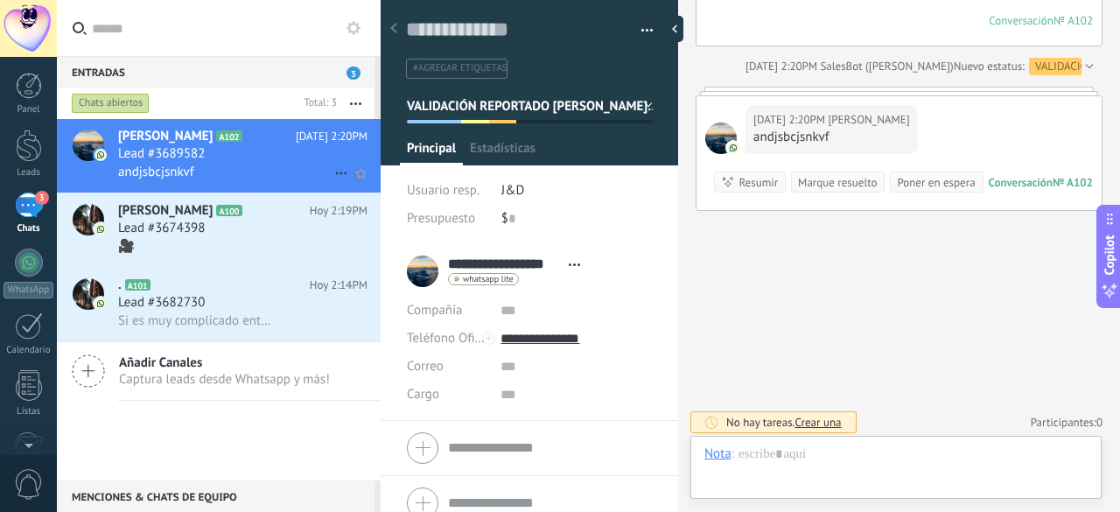
scroll to position [26, 0]
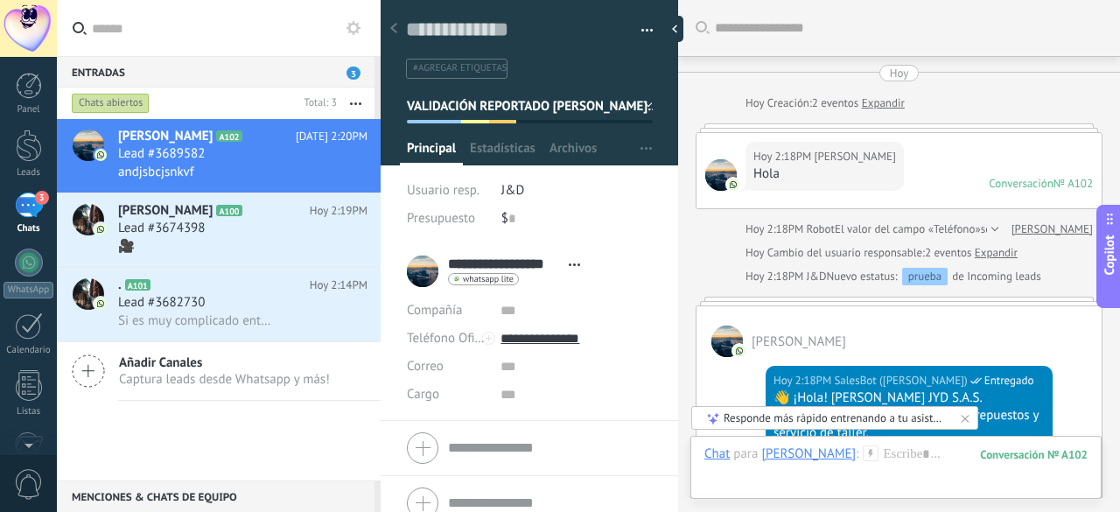
scroll to position [26, 0]
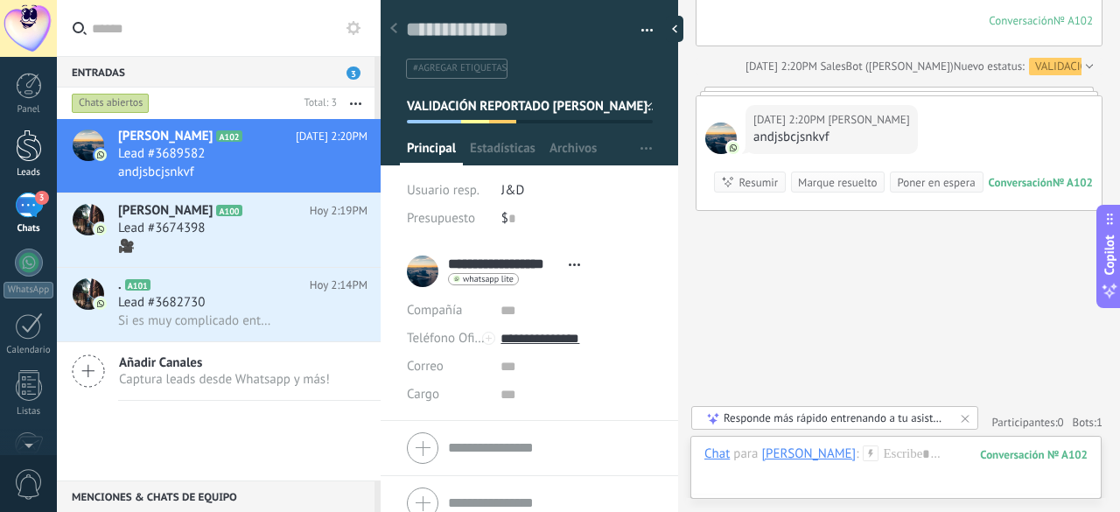
click at [39, 151] on div at bounding box center [29, 146] width 26 height 32
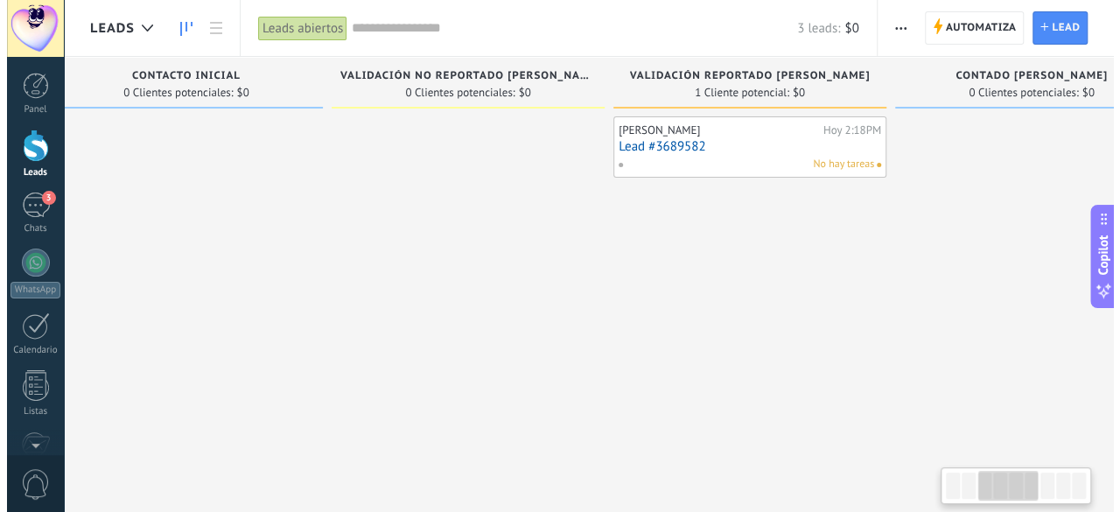
scroll to position [0, 613]
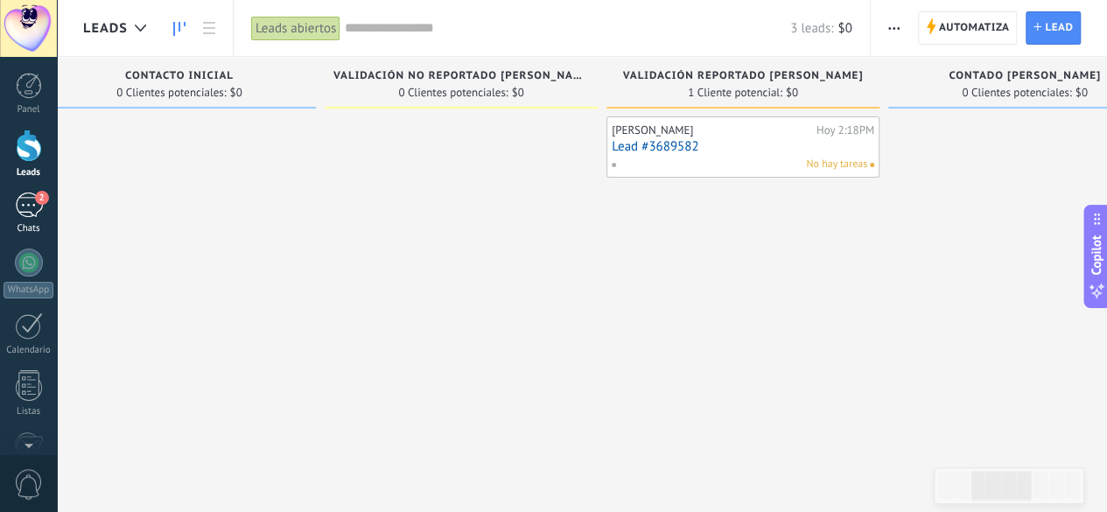
click at [28, 204] on div "2" at bounding box center [29, 205] width 28 height 25
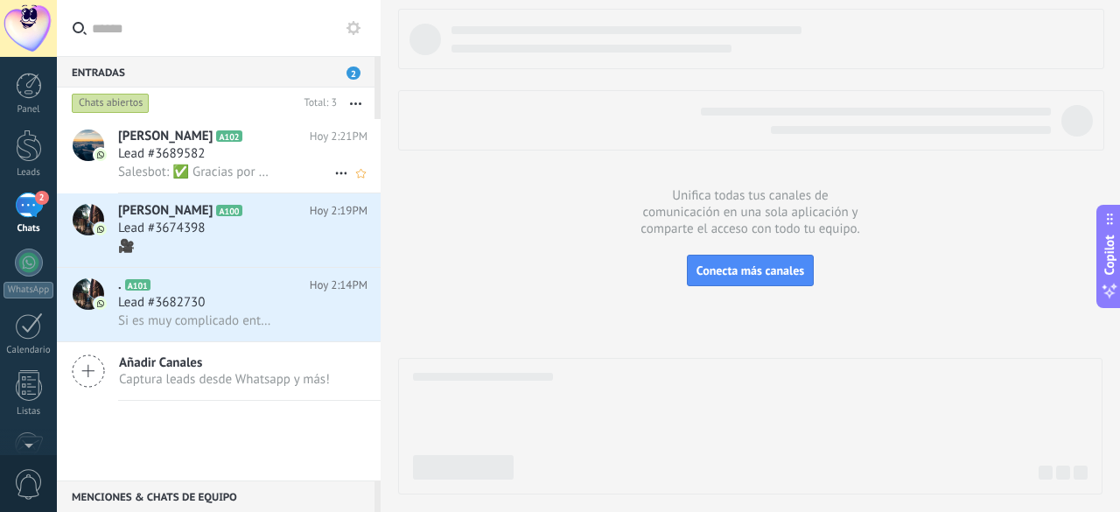
click at [188, 153] on span "Lead #3689582" at bounding box center [161, 154] width 87 height 18
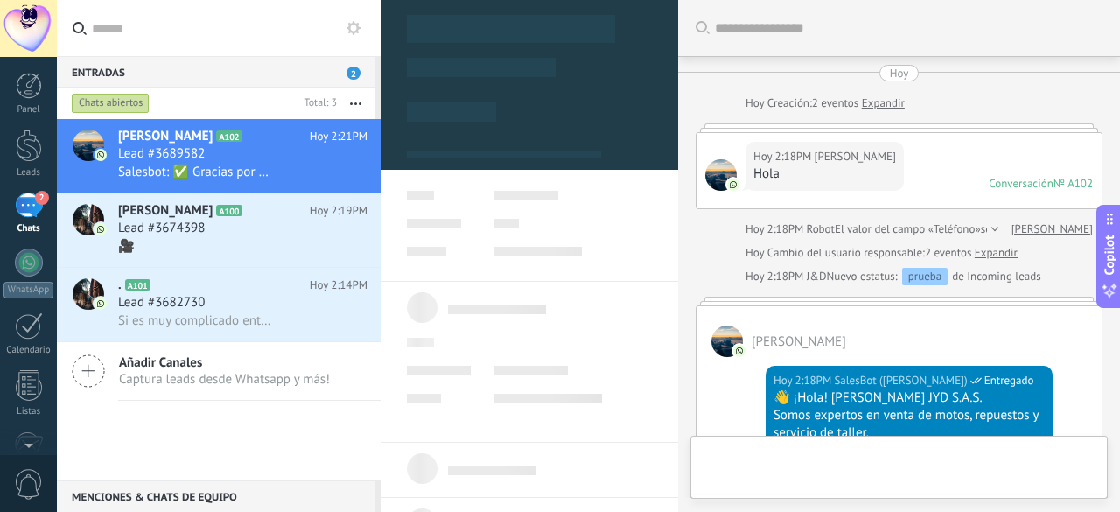
type textarea "**********"
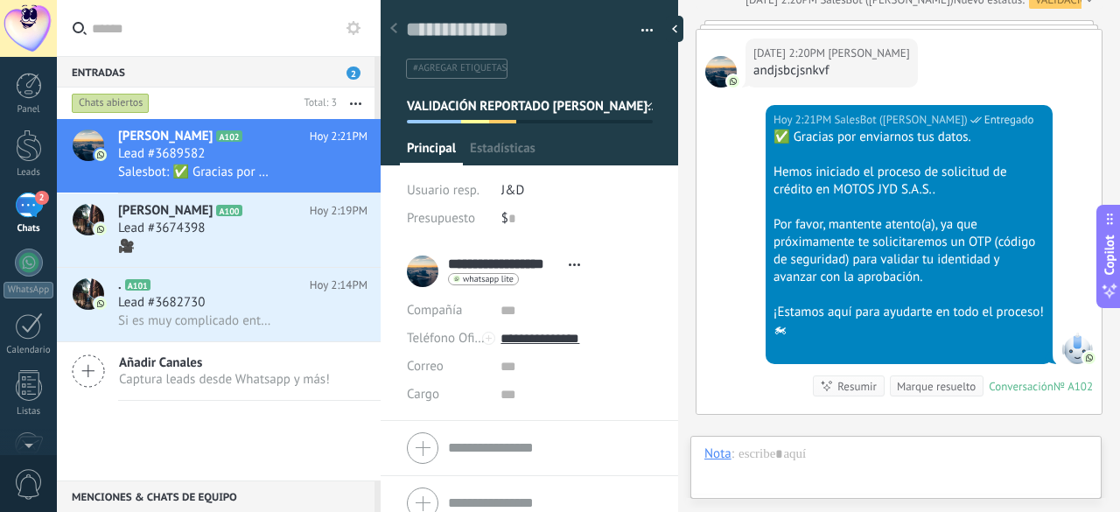
scroll to position [26, 0]
click at [557, 113] on span "VALIDACIÓN REPORTADO [PERSON_NAME]" at bounding box center [527, 105] width 241 height 17
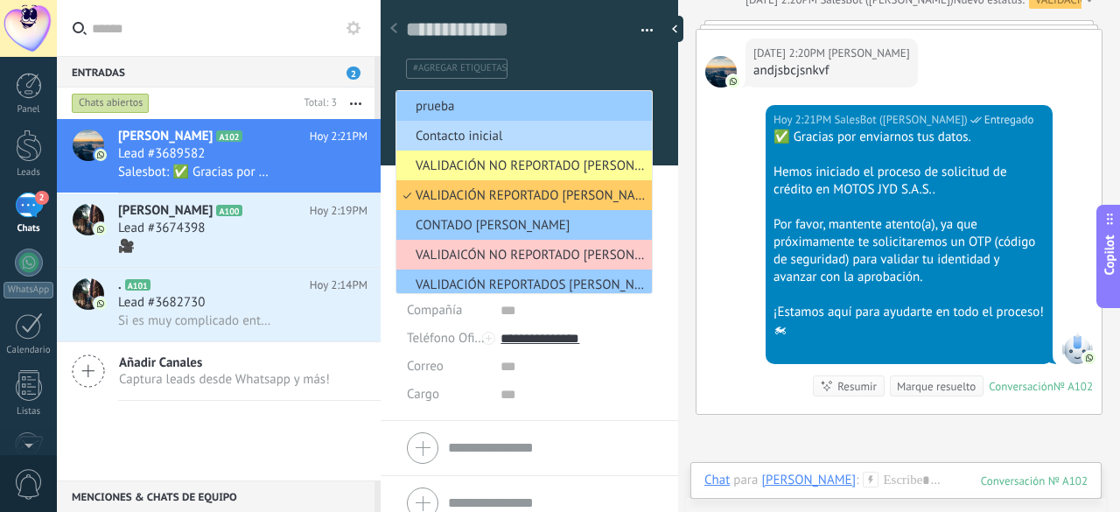
scroll to position [0, 0]
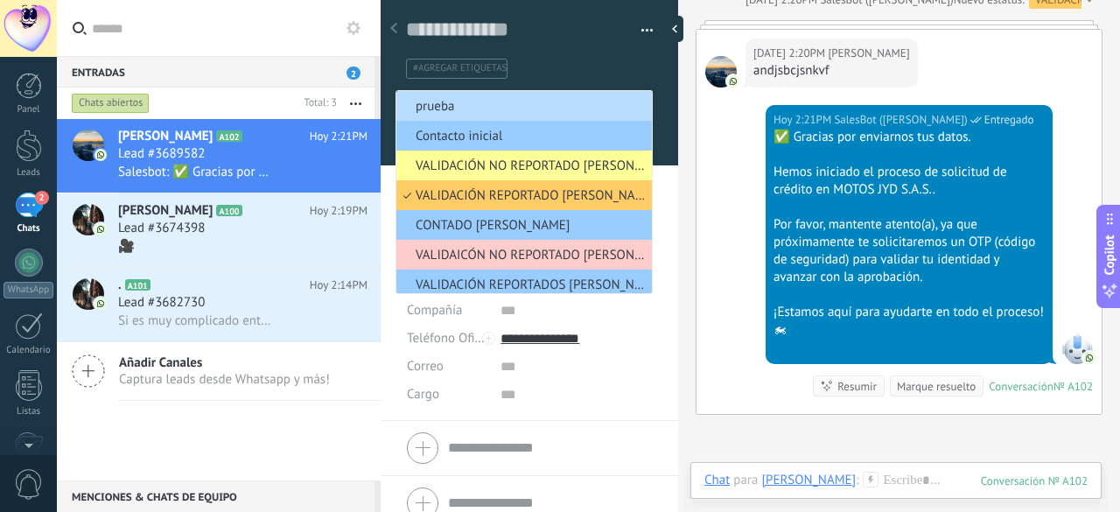
click at [506, 109] on span "prueba" at bounding box center [522, 106] width 250 height 17
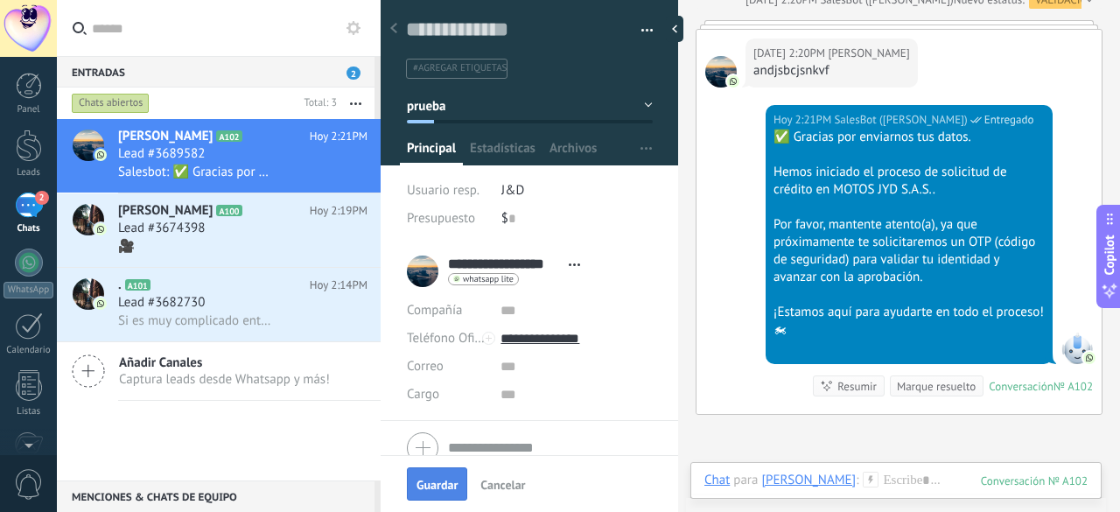
click at [442, 482] on span "Guardar" at bounding box center [437, 485] width 41 height 12
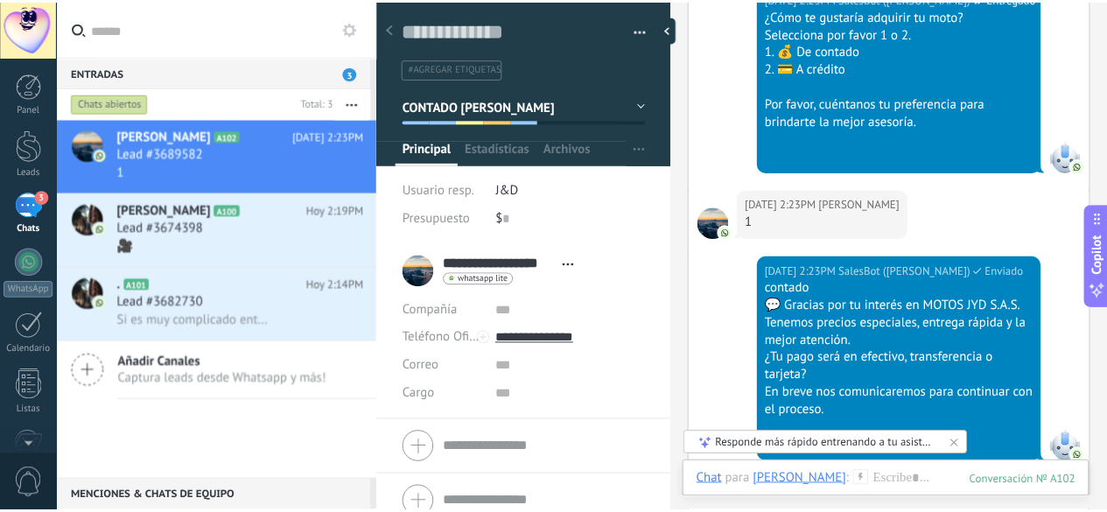
scroll to position [3102, 0]
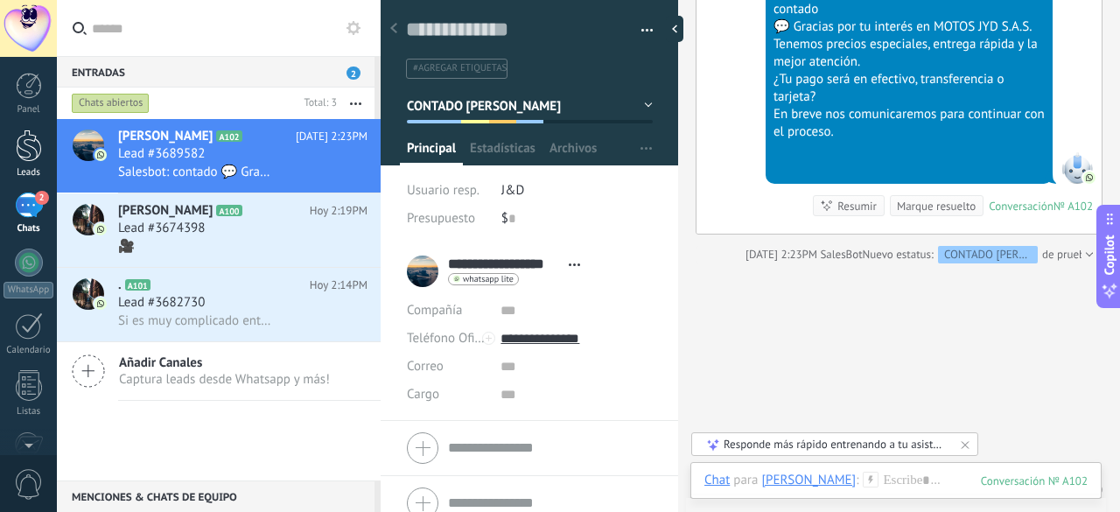
click at [23, 142] on div at bounding box center [29, 146] width 26 height 32
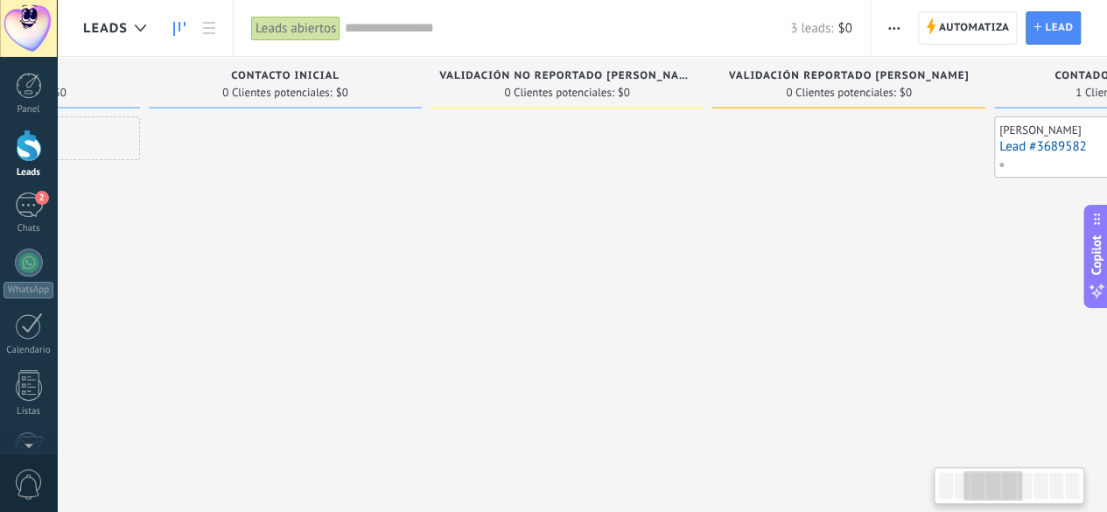
drag, startPoint x: 909, startPoint y: 242, endPoint x: 372, endPoint y: 235, distance: 536.6
click at [372, 235] on div at bounding box center [284, 258] width 273 height 284
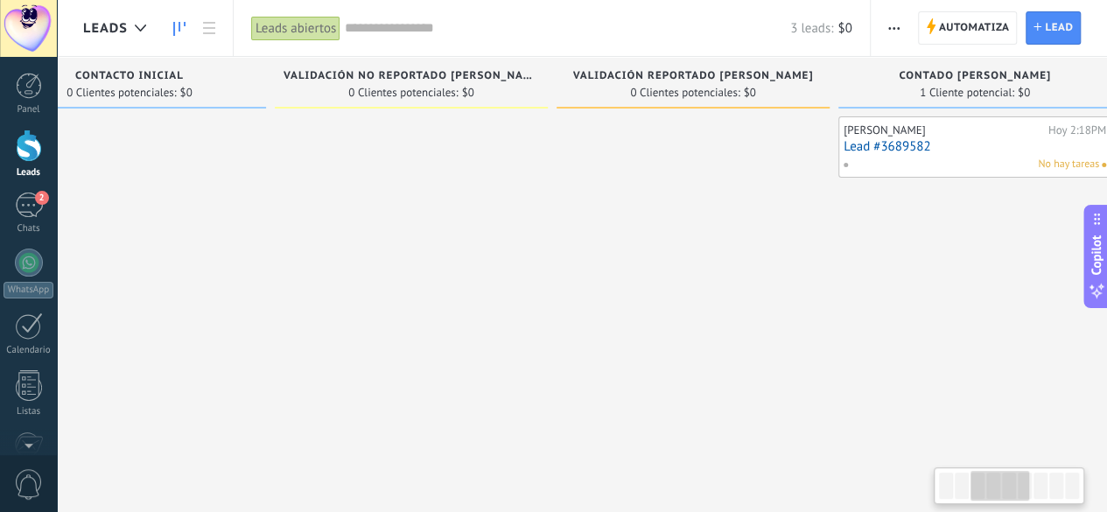
drag, startPoint x: 904, startPoint y: 235, endPoint x: 767, endPoint y: 235, distance: 137.4
click at [767, 235] on div at bounding box center [693, 258] width 273 height 284
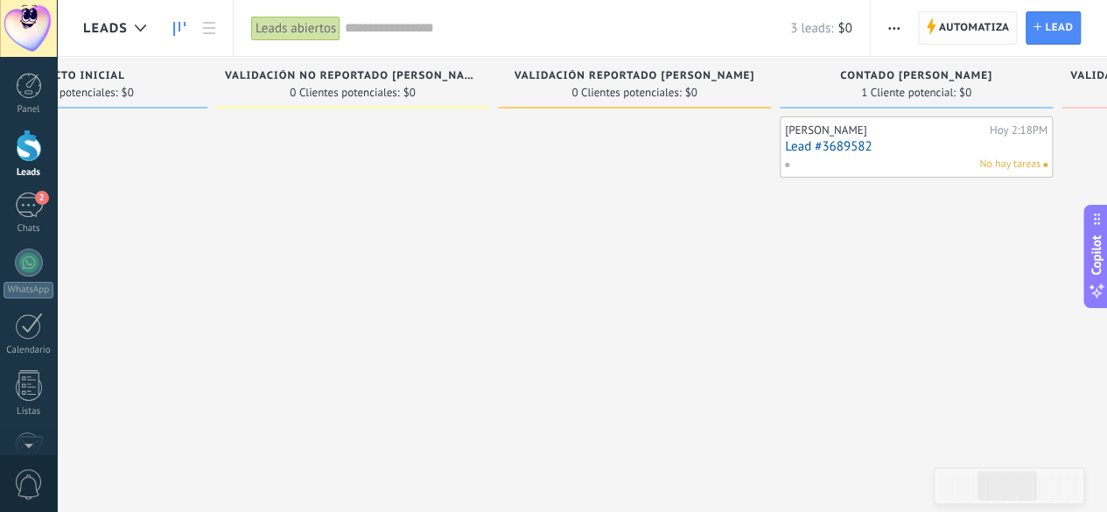
click at [985, 18] on span "Automatiza" at bounding box center [974, 28] width 71 height 32
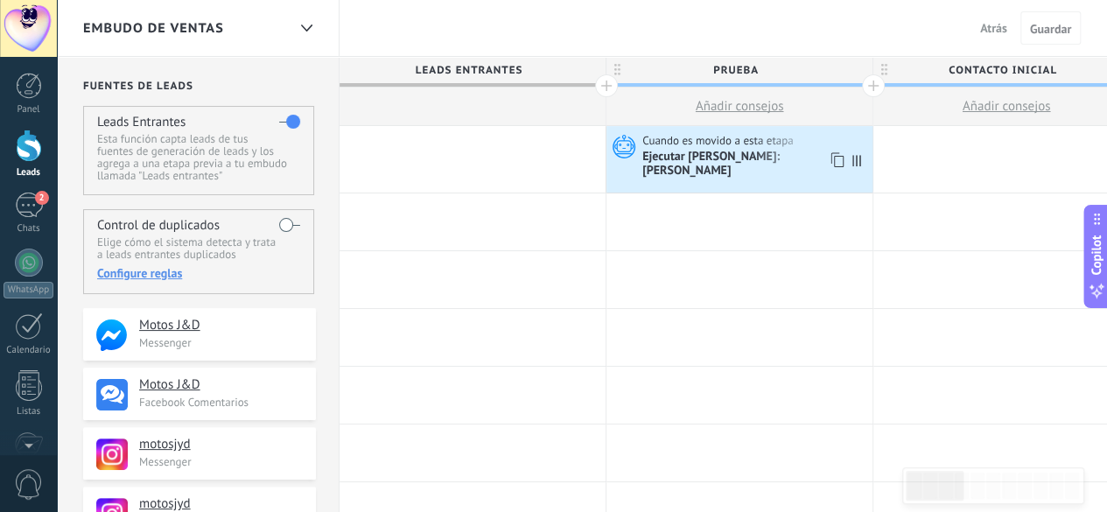
click at [739, 151] on div "Ejecutar [PERSON_NAME]: [PERSON_NAME]" at bounding box center [755, 165] width 226 height 30
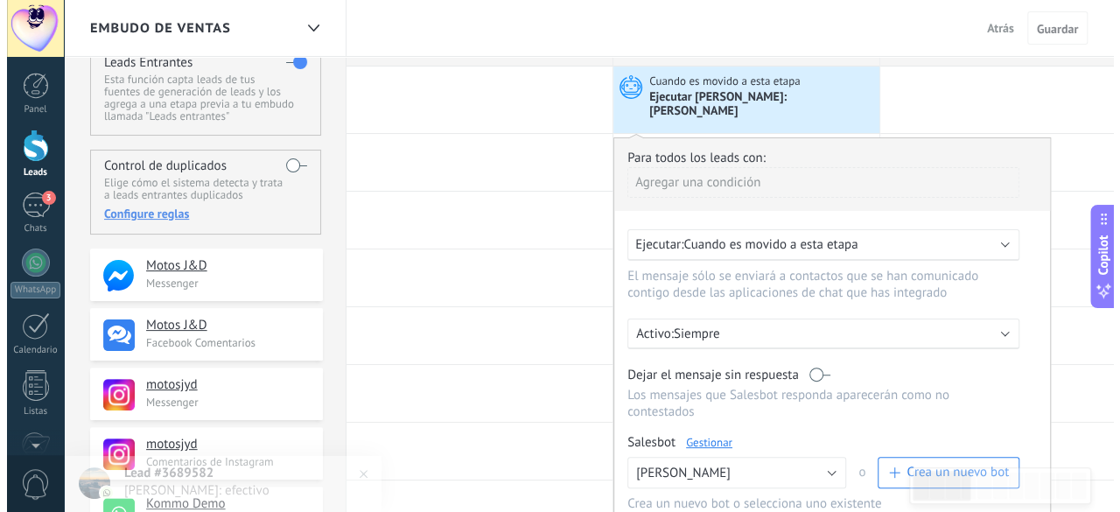
scroll to position [88, 0]
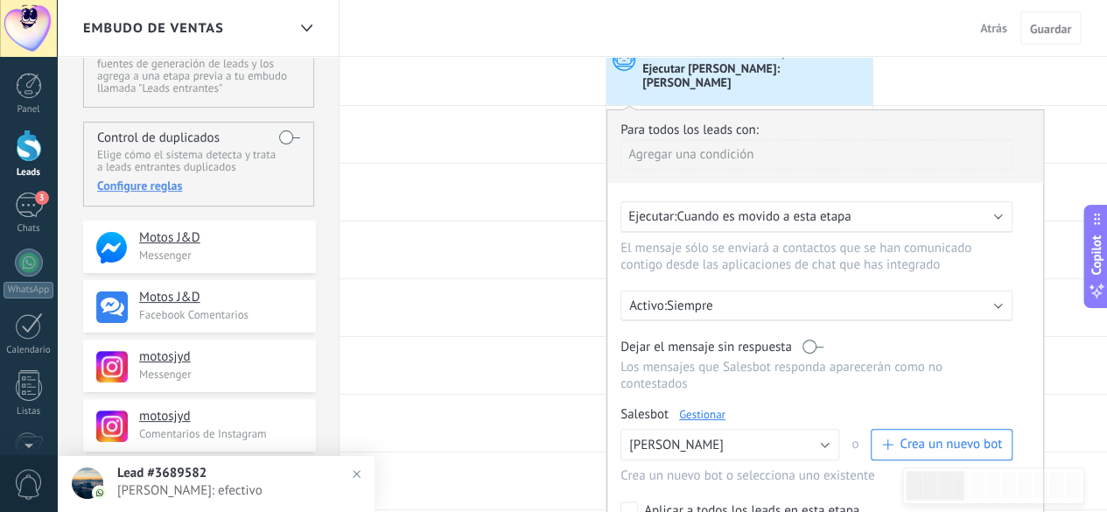
click at [698, 407] on link "Gestionar" at bounding box center [702, 414] width 46 height 15
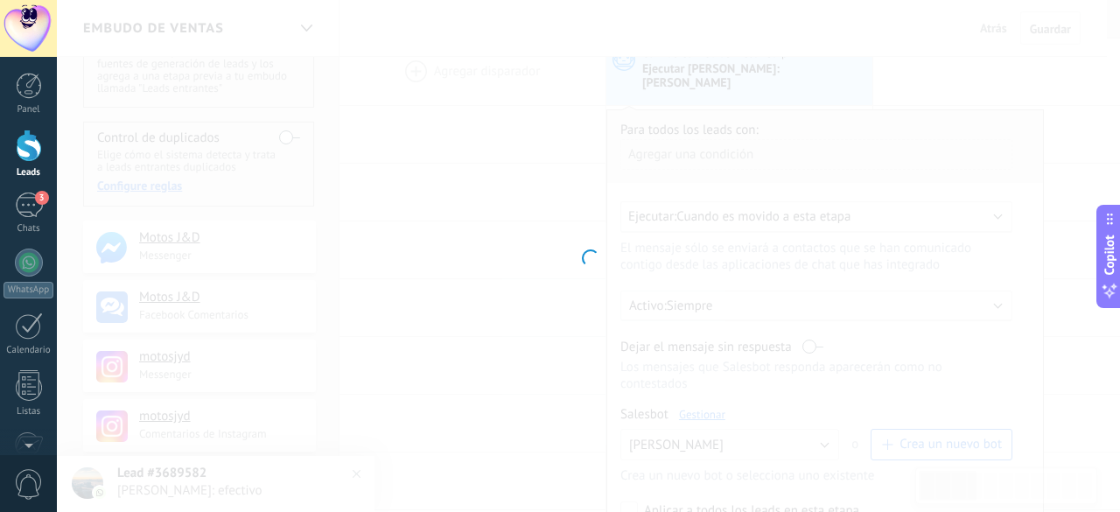
type input "**********"
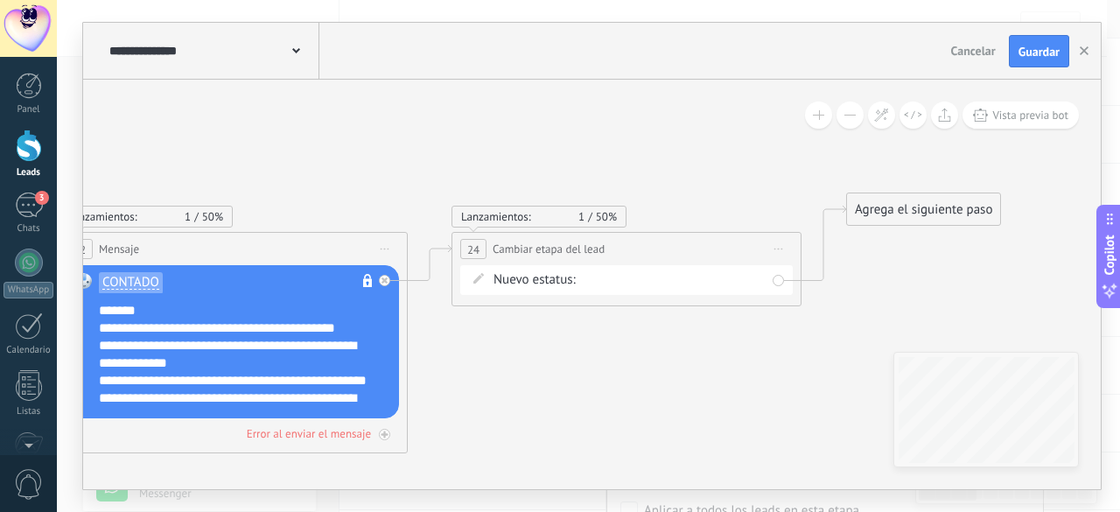
drag, startPoint x: 953, startPoint y: 304, endPoint x: 941, endPoint y: 207, distance: 97.1
click at [941, 207] on div "Agrega el siguiente paso" at bounding box center [923, 209] width 153 height 29
drag, startPoint x: 941, startPoint y: 207, endPoint x: 937, endPoint y: 220, distance: 13.0
click at [937, 220] on div "Agrega el siguiente paso" at bounding box center [918, 228] width 153 height 29
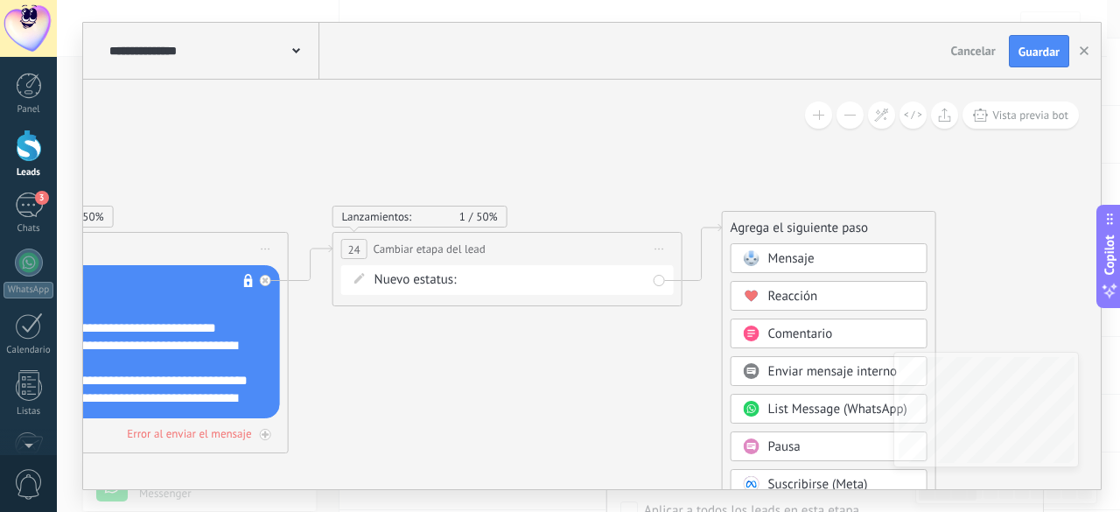
click at [799, 439] on span "Pausa" at bounding box center [785, 447] width 32 height 17
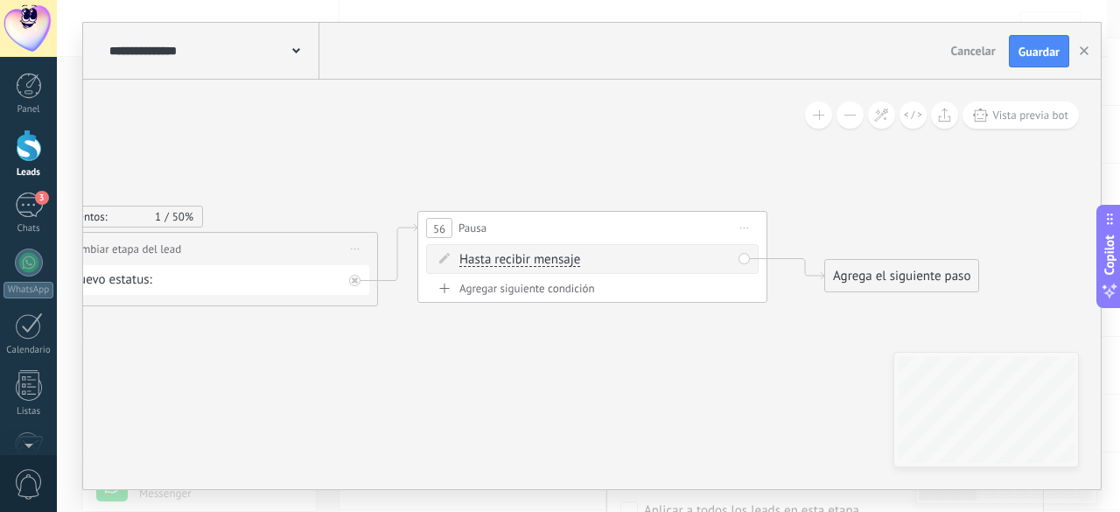
click at [509, 259] on span "Hasta recibir mensaje" at bounding box center [520, 260] width 121 height 14
click at [509, 259] on button "Hasta recibir mensaje" at bounding box center [560, 260] width 219 height 32
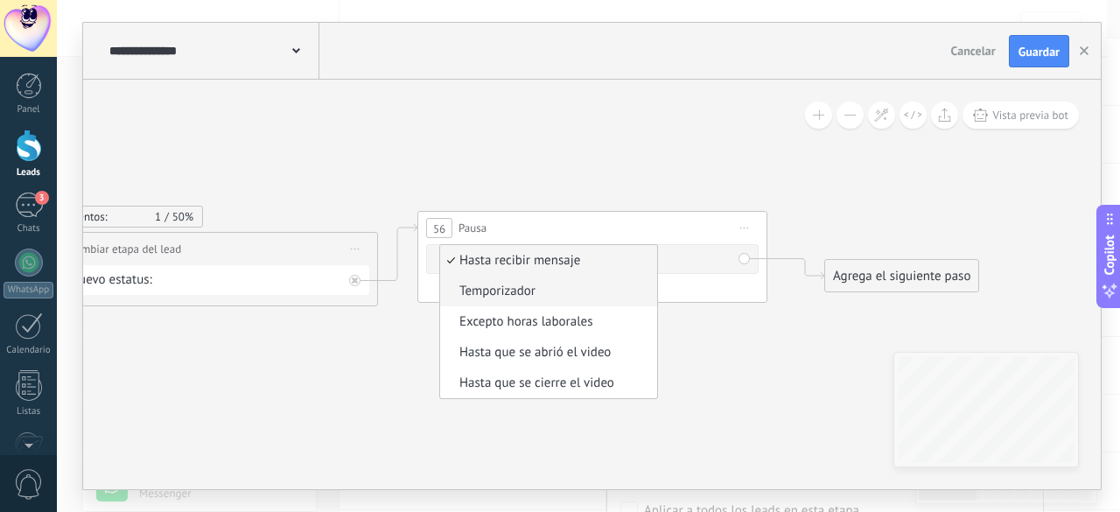
click at [521, 291] on span "Temporizador" at bounding box center [546, 292] width 212 height 18
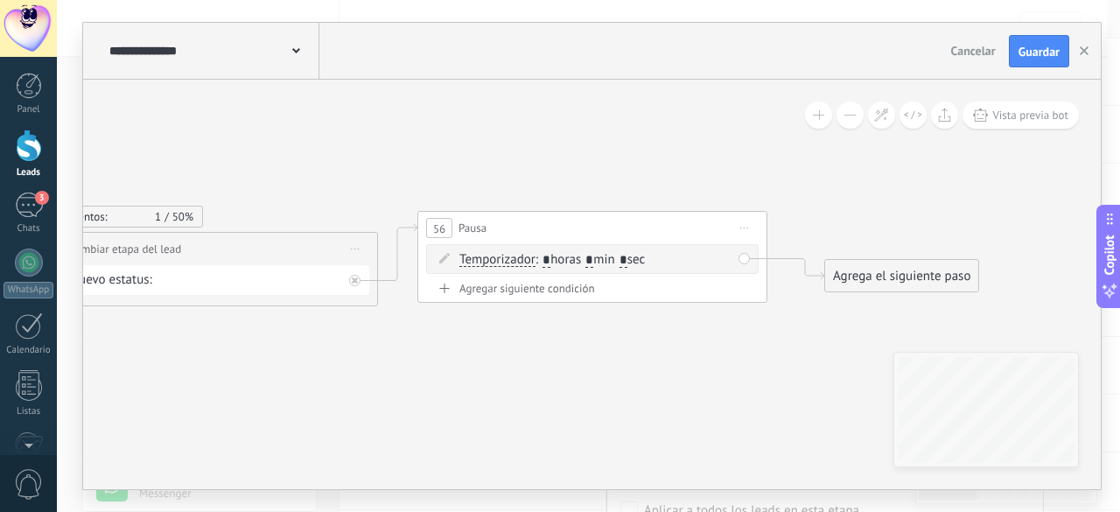
drag, startPoint x: 919, startPoint y: 269, endPoint x: 930, endPoint y: 242, distance: 29.1
click at [930, 262] on div "Agrega el siguiente paso" at bounding box center [901, 276] width 153 height 29
click at [924, 249] on div "Agrega el siguiente paso" at bounding box center [912, 249] width 153 height 29
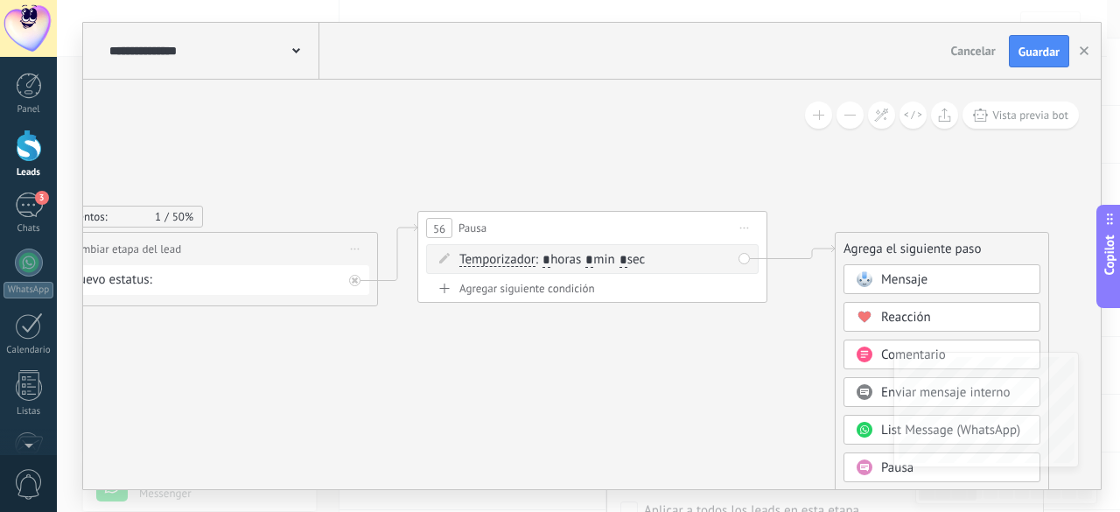
click at [906, 276] on span "Mensaje" at bounding box center [904, 279] width 46 height 17
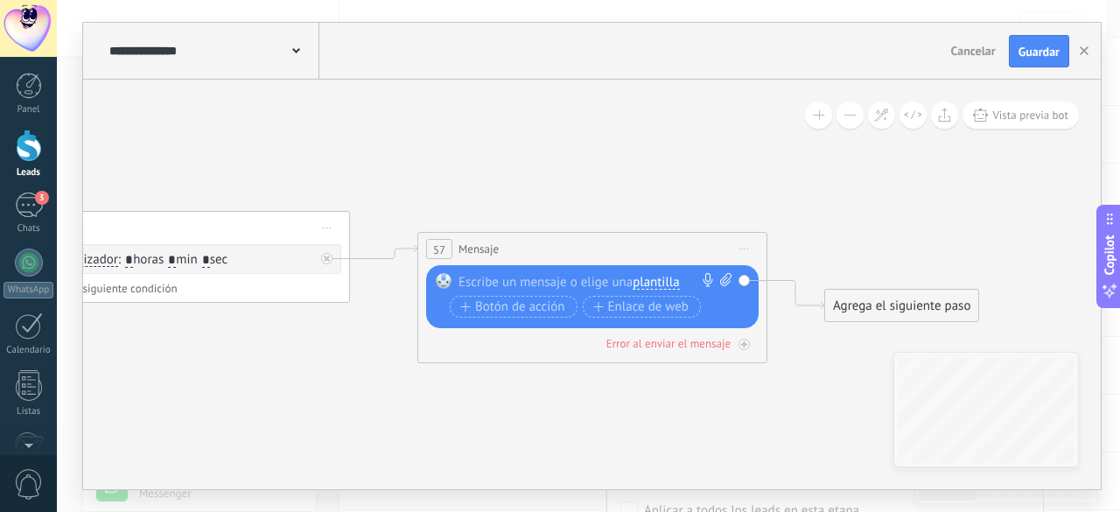
click at [672, 284] on span "plantilla" at bounding box center [656, 283] width 46 height 14
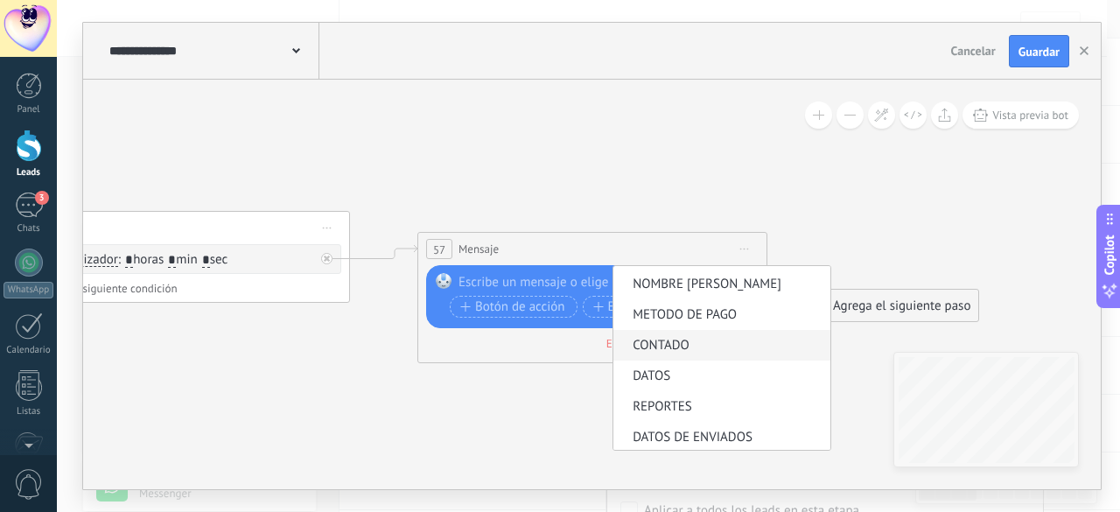
scroll to position [91, 0]
click at [690, 427] on span "DATOS DE ENVIADOS" at bounding box center [720, 436] width 212 height 18
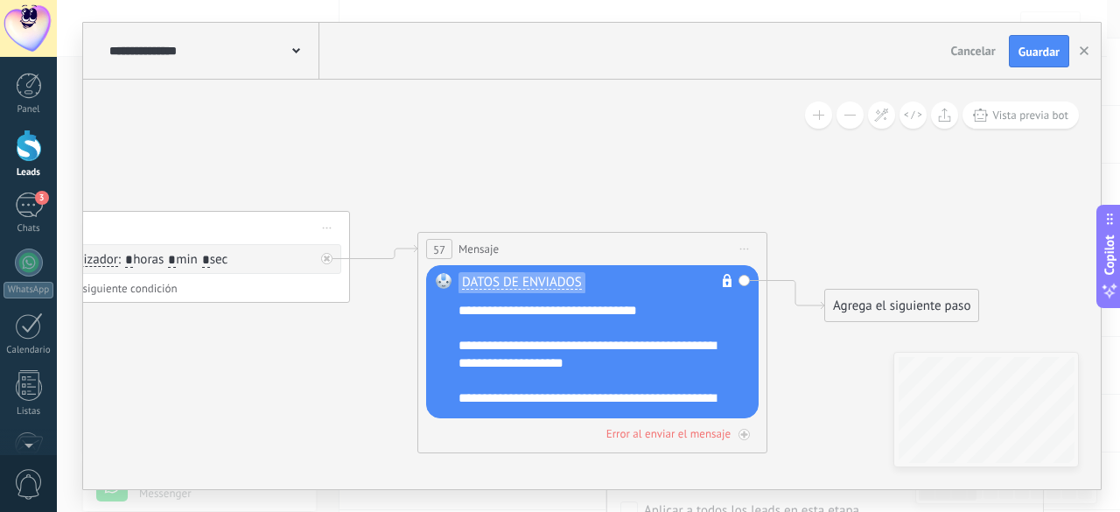
click at [749, 245] on span "Iniciar vista previa aquí Cambiar nombre Duplicar [GEOGRAPHIC_DATA]" at bounding box center [745, 248] width 28 height 25
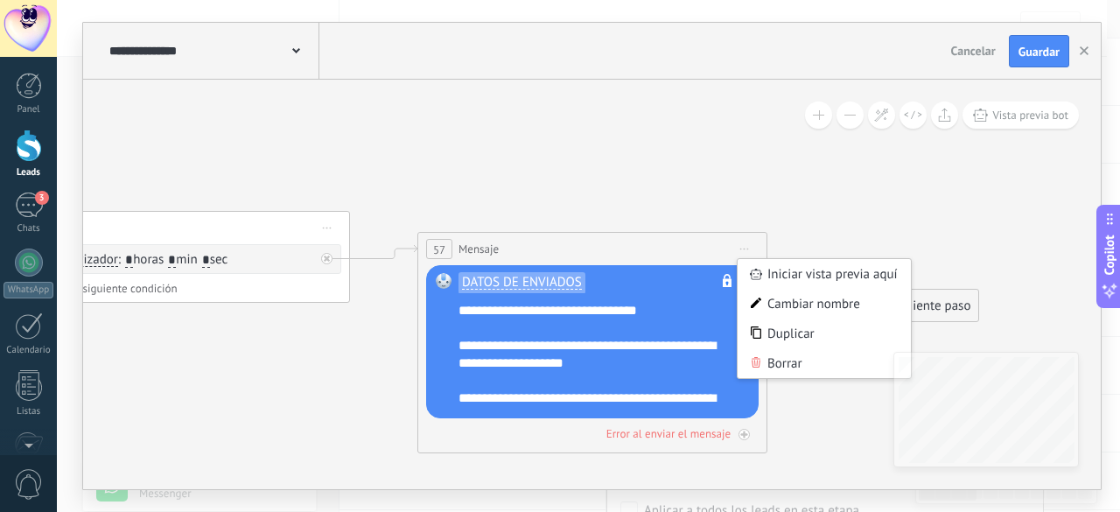
drag, startPoint x: 760, startPoint y: 358, endPoint x: 710, endPoint y: 349, distance: 50.7
click at [760, 359] on icon at bounding box center [756, 362] width 11 height 11
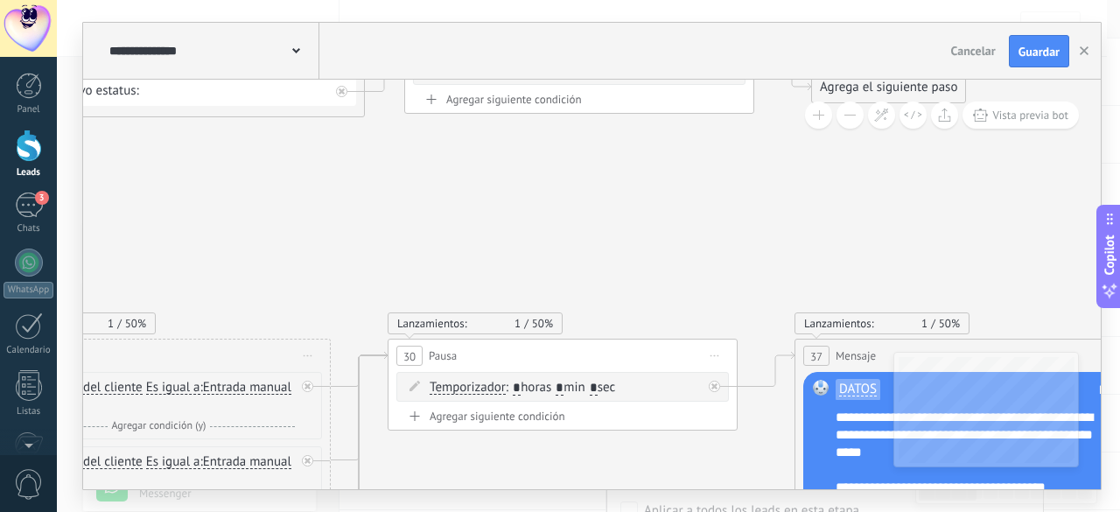
drag, startPoint x: 406, startPoint y: 334, endPoint x: 814, endPoint y: 137, distance: 453.0
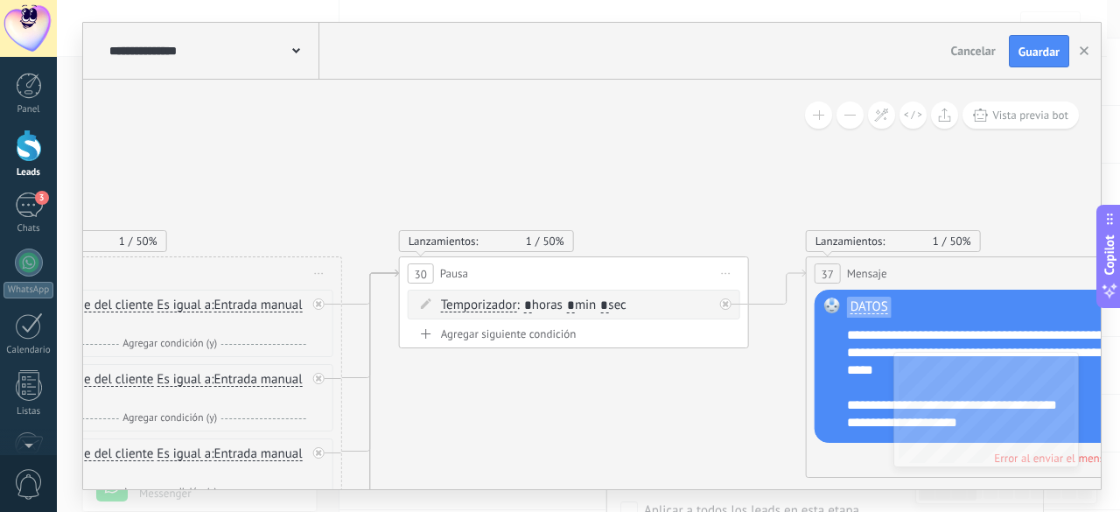
drag, startPoint x: 656, startPoint y: 184, endPoint x: 669, endPoint y: 102, distance: 83.2
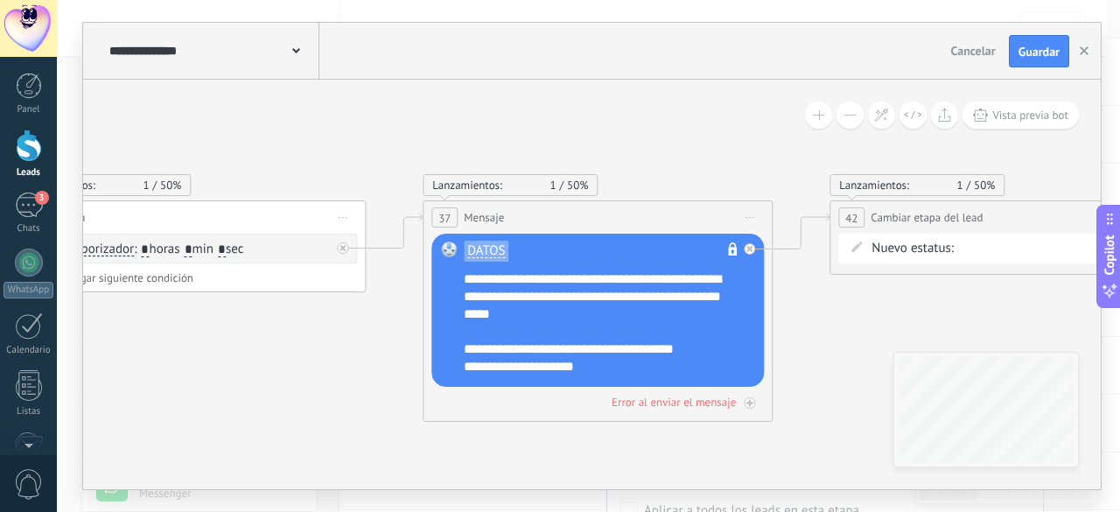
drag, startPoint x: 802, startPoint y: 153, endPoint x: 419, endPoint y: 127, distance: 383.4
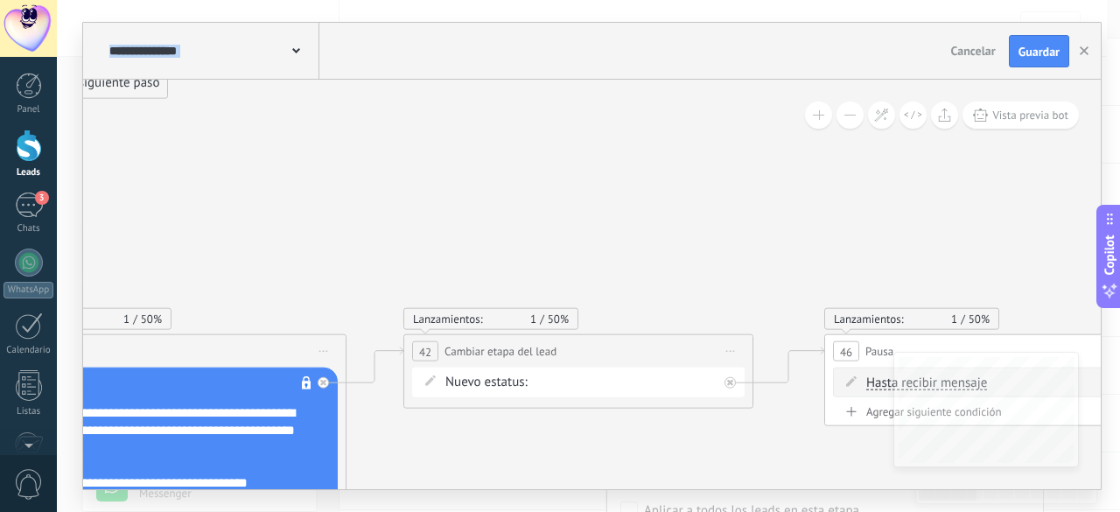
drag, startPoint x: 695, startPoint y: 158, endPoint x: 268, endPoint y: 284, distance: 445.4
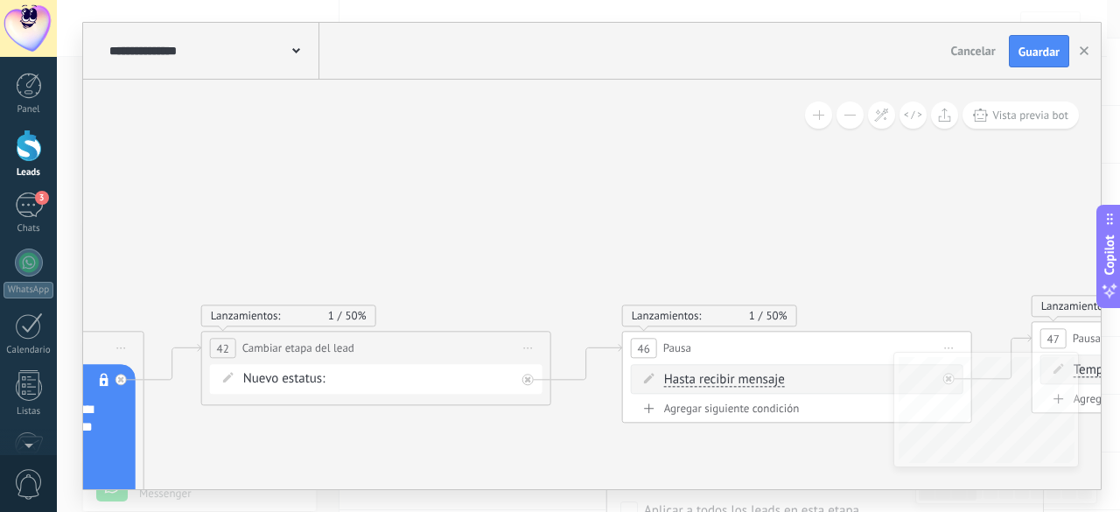
drag, startPoint x: 666, startPoint y: 300, endPoint x: 74, endPoint y: 284, distance: 592.8
click at [74, 287] on div "**********" at bounding box center [589, 256] width 1064 height 512
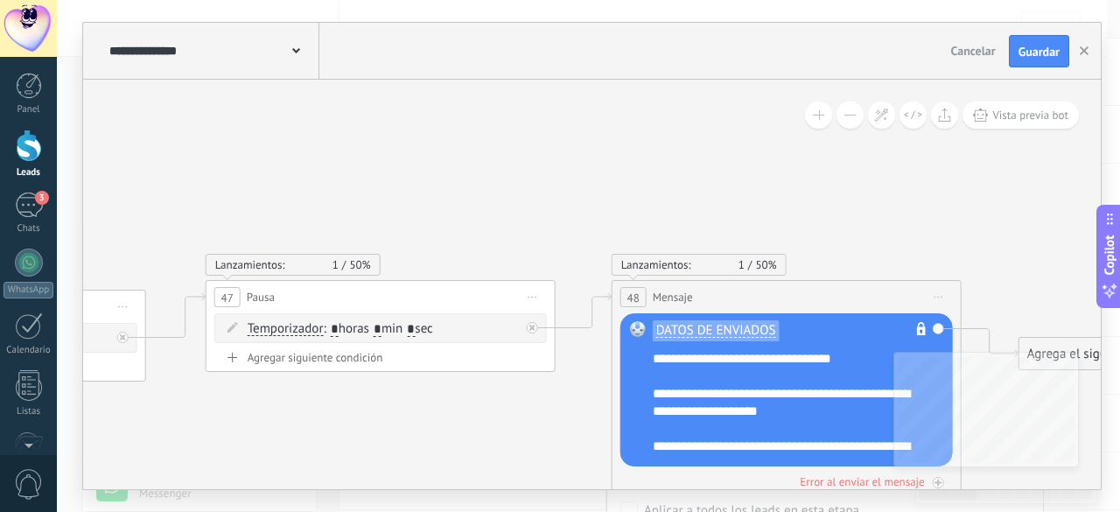
drag, startPoint x: 758, startPoint y: 270, endPoint x: 344, endPoint y: 237, distance: 415.4
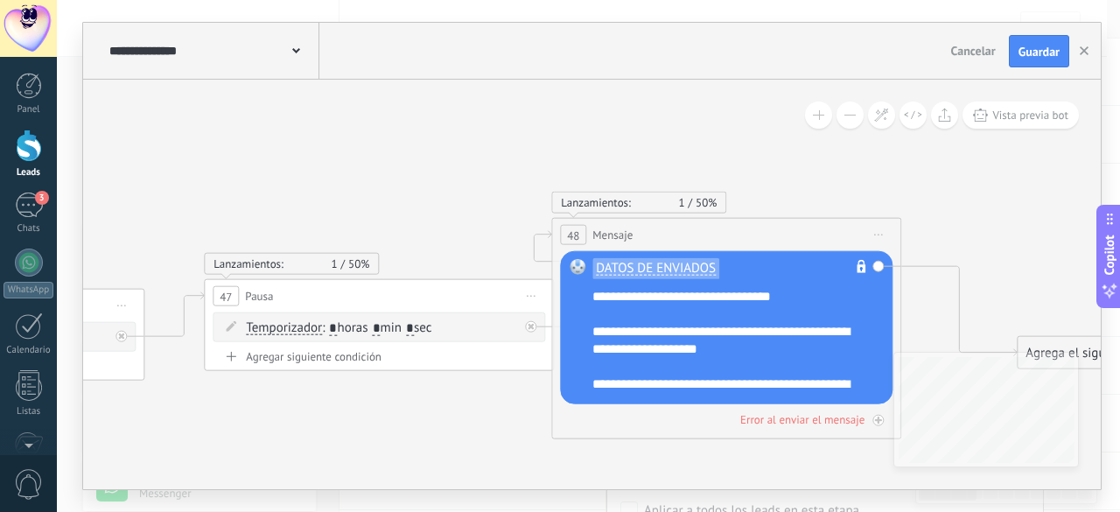
drag, startPoint x: 804, startPoint y: 286, endPoint x: 739, endPoint y: 216, distance: 96.0
click at [739, 219] on div "48 Mensaje ******* (a): Todos los contactos - canales seleccionados Todos los c…" at bounding box center [726, 235] width 348 height 32
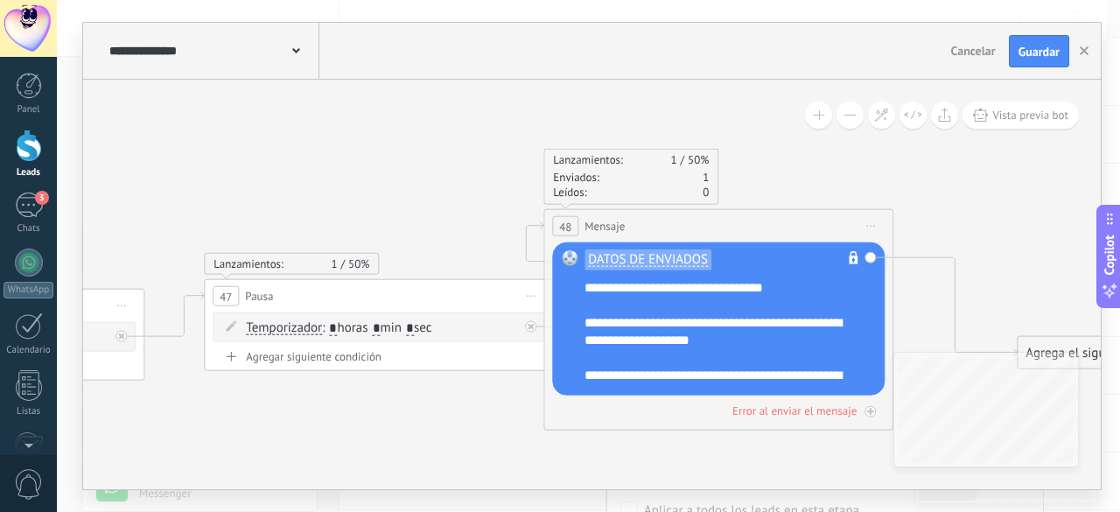
click at [737, 216] on div "48 Mensaje ******* (a): Todos los contactos - canales seleccionados Todos los c…" at bounding box center [718, 226] width 348 height 32
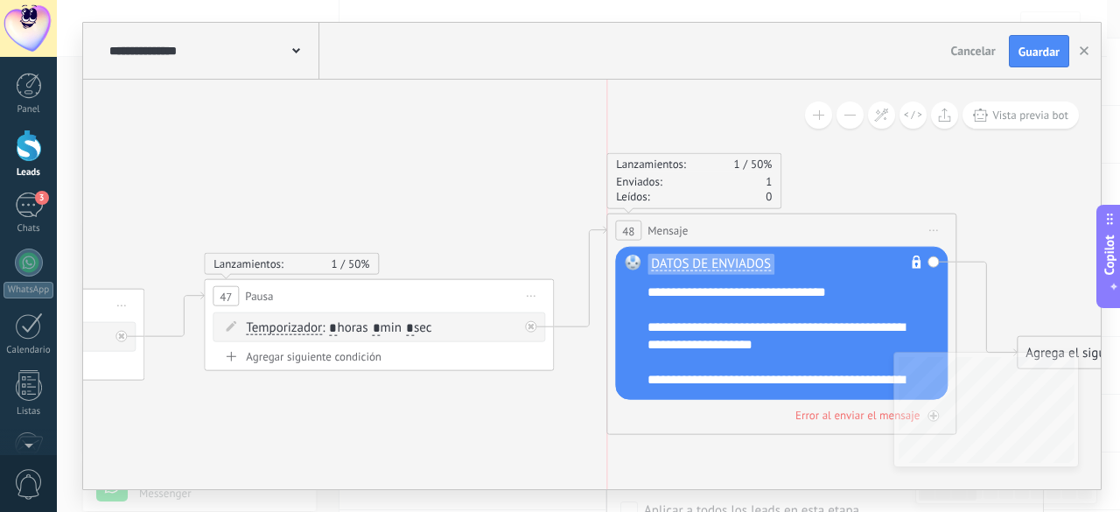
drag, startPoint x: 742, startPoint y: 231, endPoint x: 805, endPoint y: 235, distance: 63.2
click at [805, 235] on div "48 Mensaje ******* (a): Todos los contactos - canales seleccionados Todos los c…" at bounding box center [781, 230] width 348 height 32
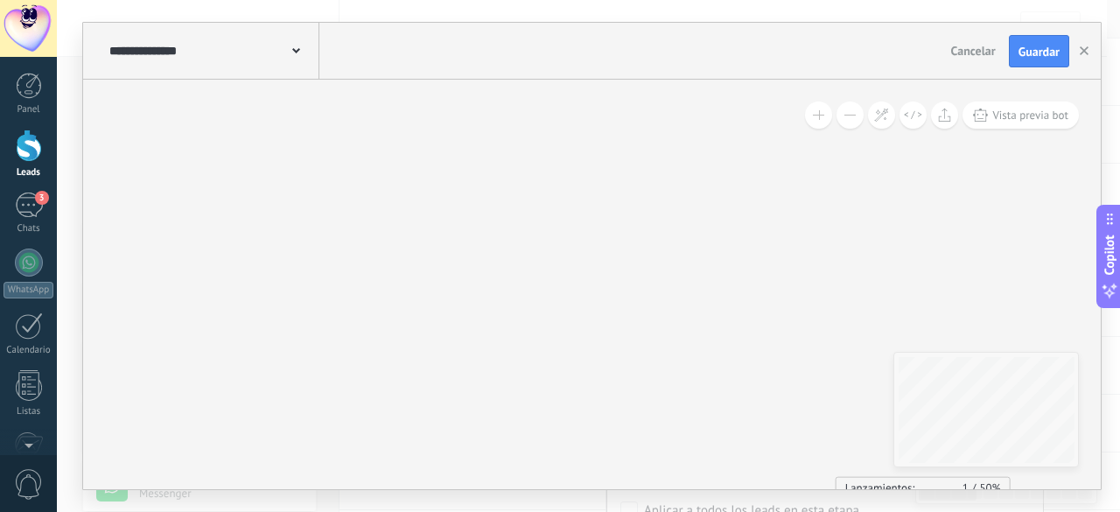
drag, startPoint x: 436, startPoint y: 239, endPoint x: 763, endPoint y: 428, distance: 378.0
drag, startPoint x: 623, startPoint y: 322, endPoint x: 832, endPoint y: 392, distance: 219.8
drag, startPoint x: 596, startPoint y: 251, endPoint x: 812, endPoint y: 391, distance: 257.6
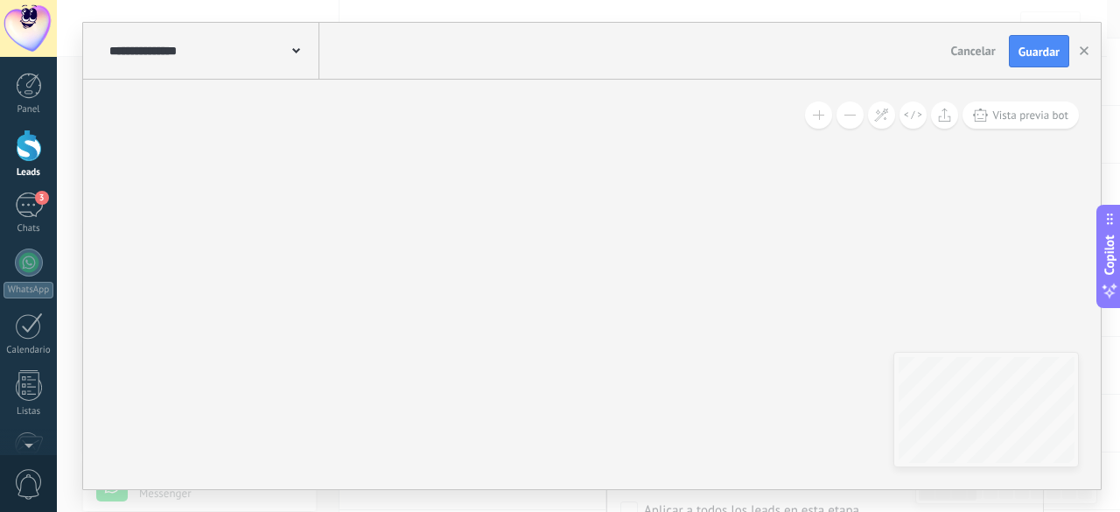
drag, startPoint x: 606, startPoint y: 231, endPoint x: 741, endPoint y: 326, distance: 165.9
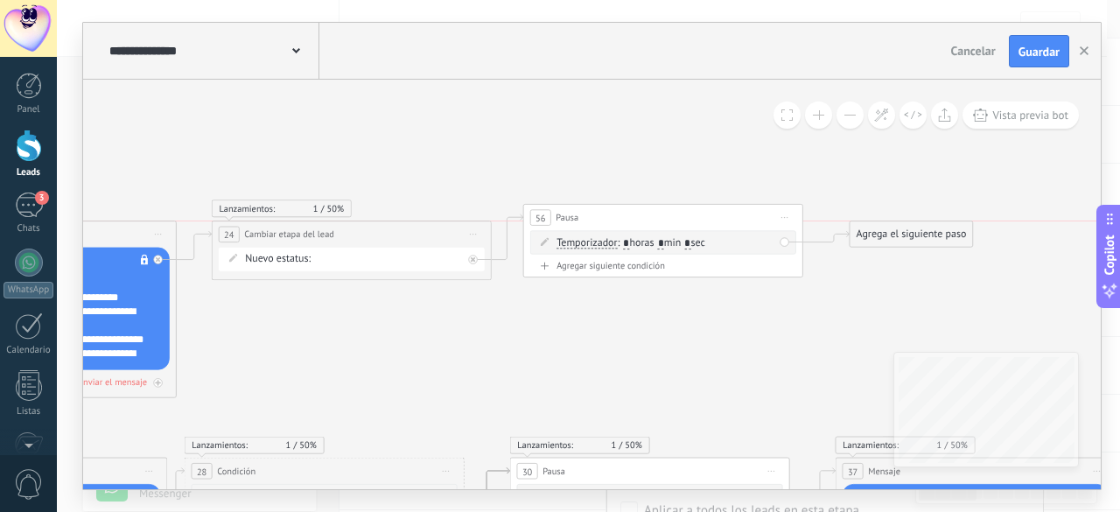
drag, startPoint x: 907, startPoint y: 249, endPoint x: 909, endPoint y: 221, distance: 27.2
click at [909, 221] on div "Agrega el siguiente paso Mensaje Mensaje Mensaje Reacción Comentario Enviar men…" at bounding box center [912, 234] width 124 height 26
click at [898, 228] on div "Agrega el siguiente paso" at bounding box center [911, 234] width 123 height 23
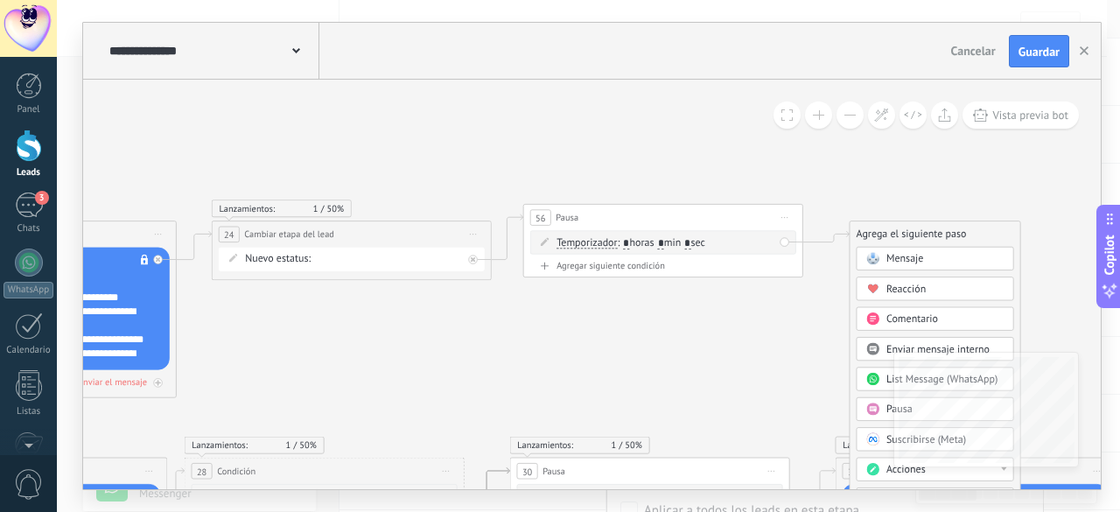
click at [894, 263] on span "Mensaje" at bounding box center [905, 259] width 37 height 13
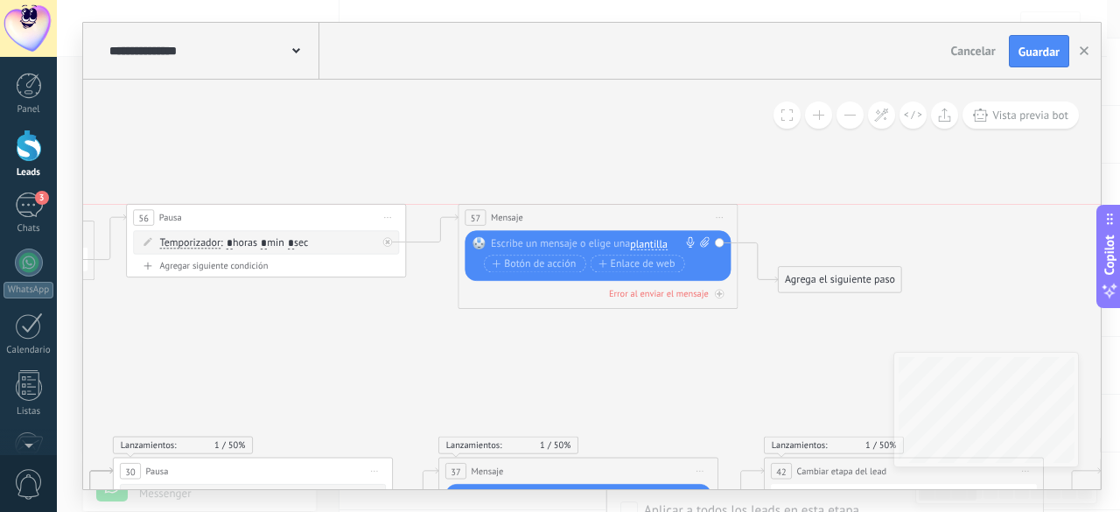
drag, startPoint x: 600, startPoint y: 237, endPoint x: 607, endPoint y: 211, distance: 27.4
click at [607, 211] on div "57 Mensaje ******* (a): Todos los contactos - canales seleccionados Todos los c…" at bounding box center [598, 218] width 278 height 26
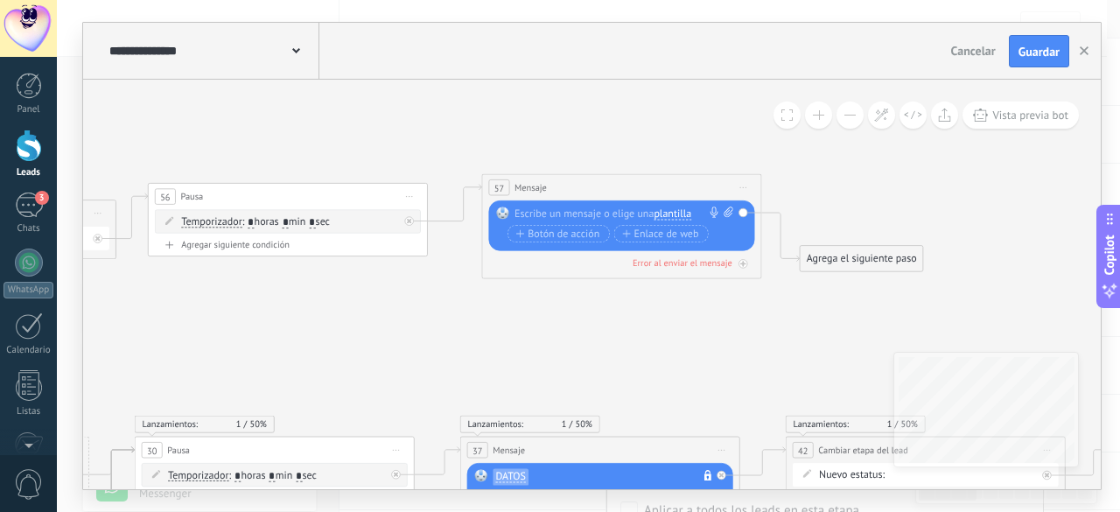
drag, startPoint x: 635, startPoint y: 330, endPoint x: 656, endPoint y: 307, distance: 31.6
click at [600, 214] on div at bounding box center [619, 213] width 208 height 14
paste div
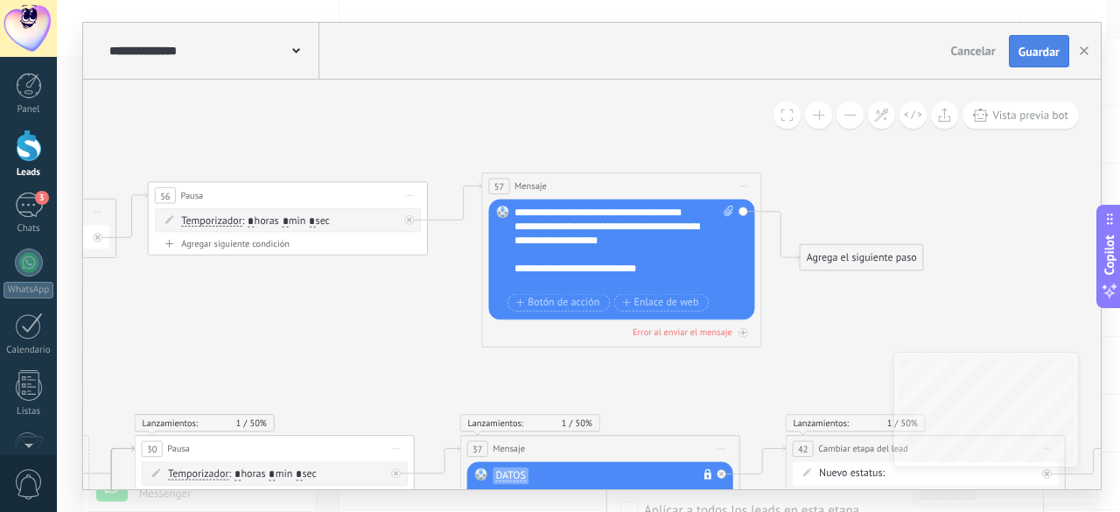
click at [1032, 51] on span "Guardar" at bounding box center [1039, 52] width 41 height 12
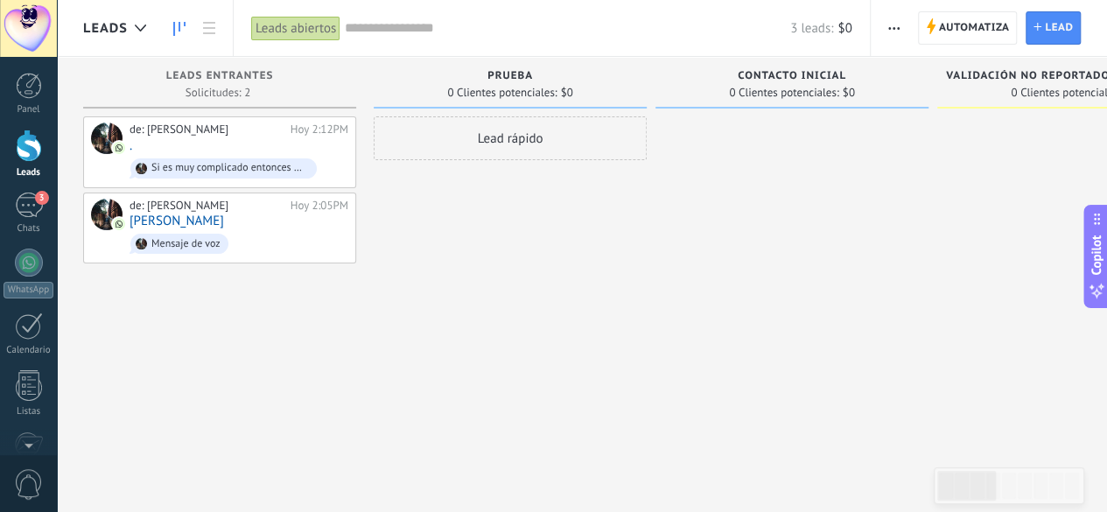
click at [980, 10] on div "Automatiza Nueva difusión Editar embudo Editar el diseño de la tarjeta Importar…" at bounding box center [989, 28] width 236 height 56
click at [975, 34] on span "Automatiza" at bounding box center [974, 28] width 71 height 32
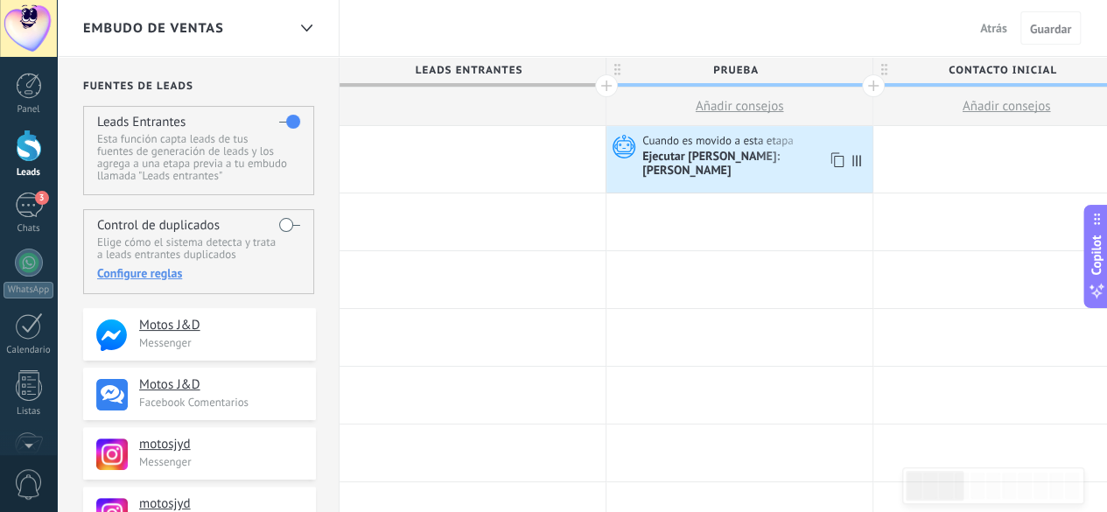
click at [722, 144] on span "Cuando es movido a esta etapa" at bounding box center [719, 141] width 154 height 16
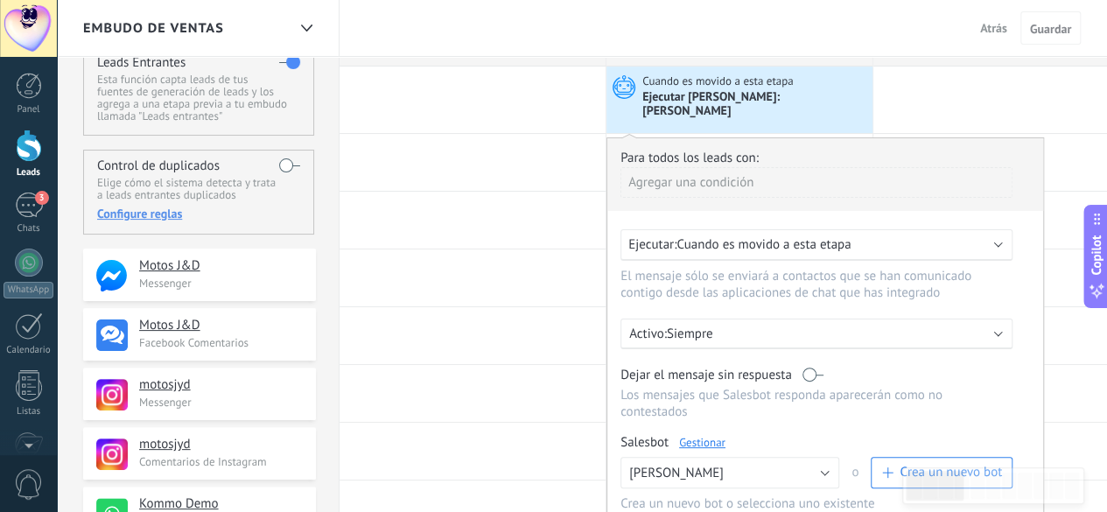
scroll to position [88, 0]
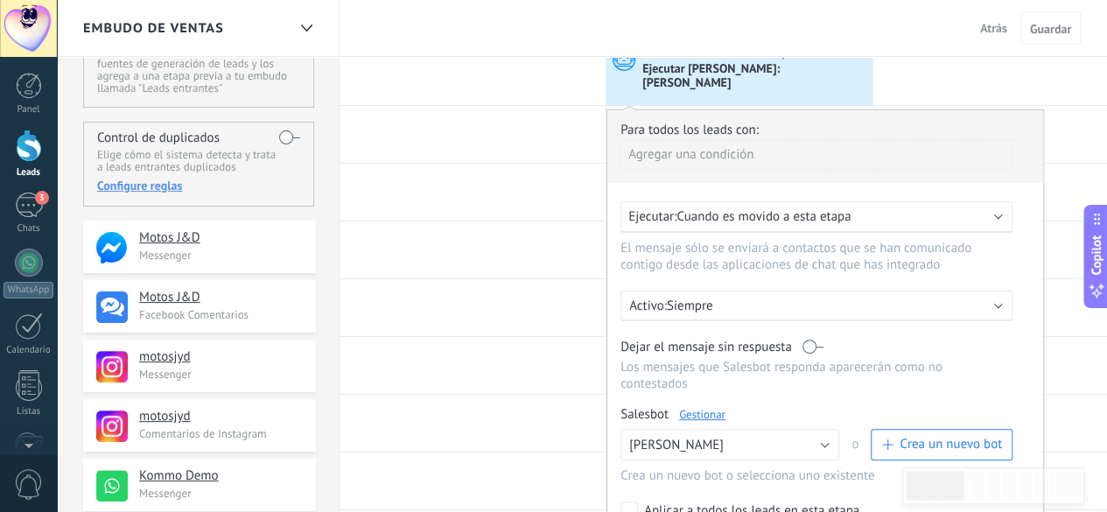
click at [700, 407] on link "Gestionar" at bounding box center [702, 414] width 46 height 15
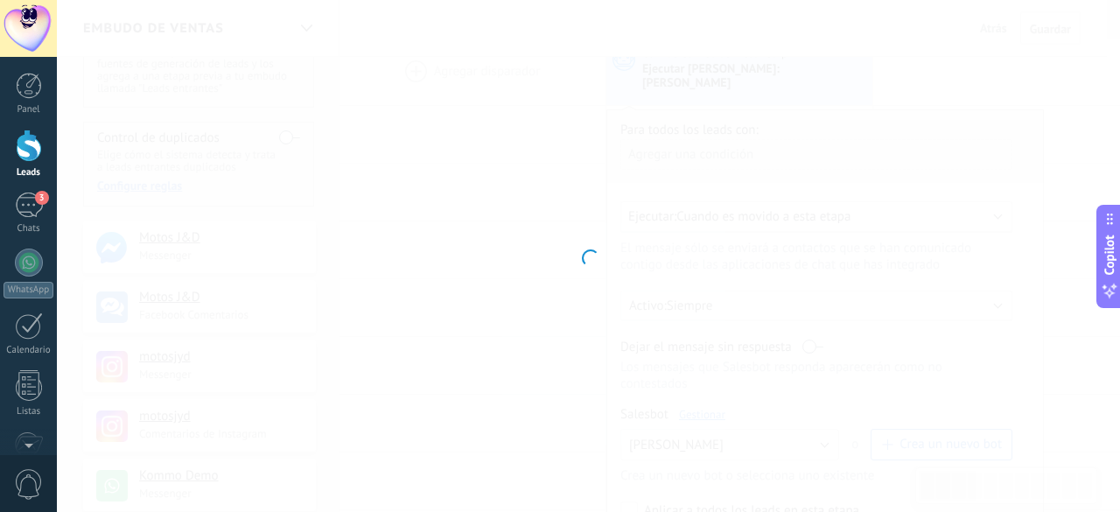
type input "**********"
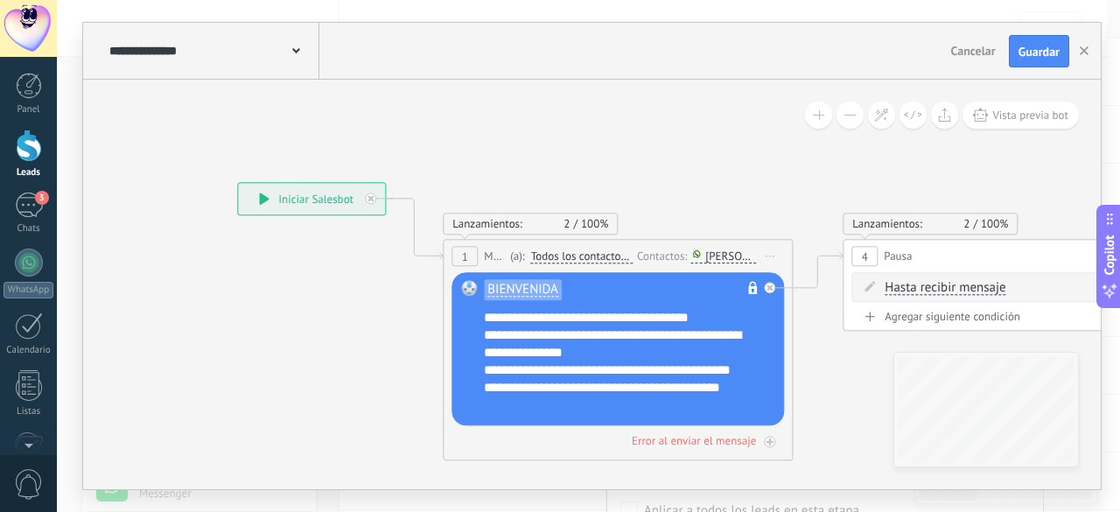
drag, startPoint x: 846, startPoint y: 146, endPoint x: 580, endPoint y: 105, distance: 268.4
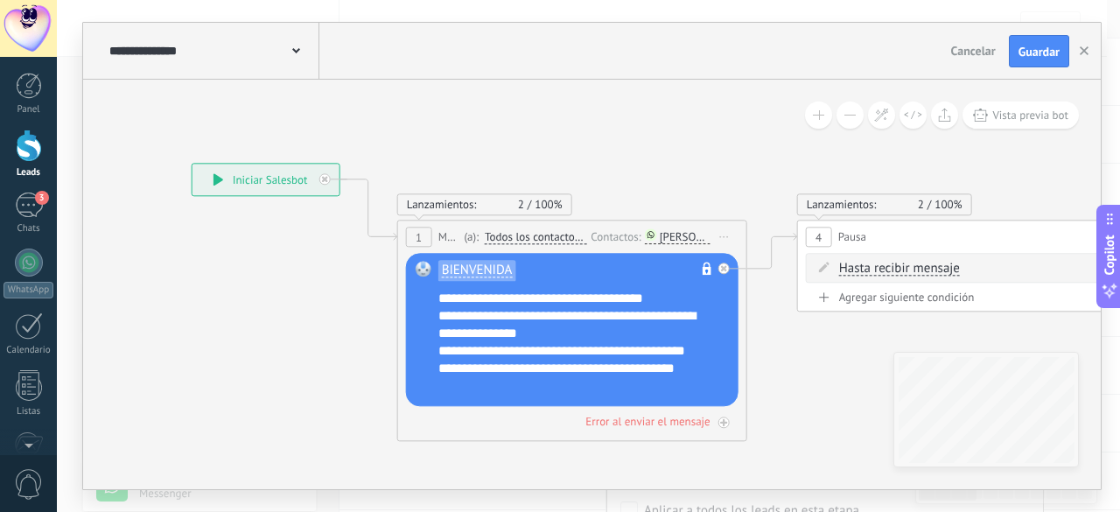
click at [688, 235] on div "[PERSON_NAME]" at bounding box center [685, 236] width 51 height 13
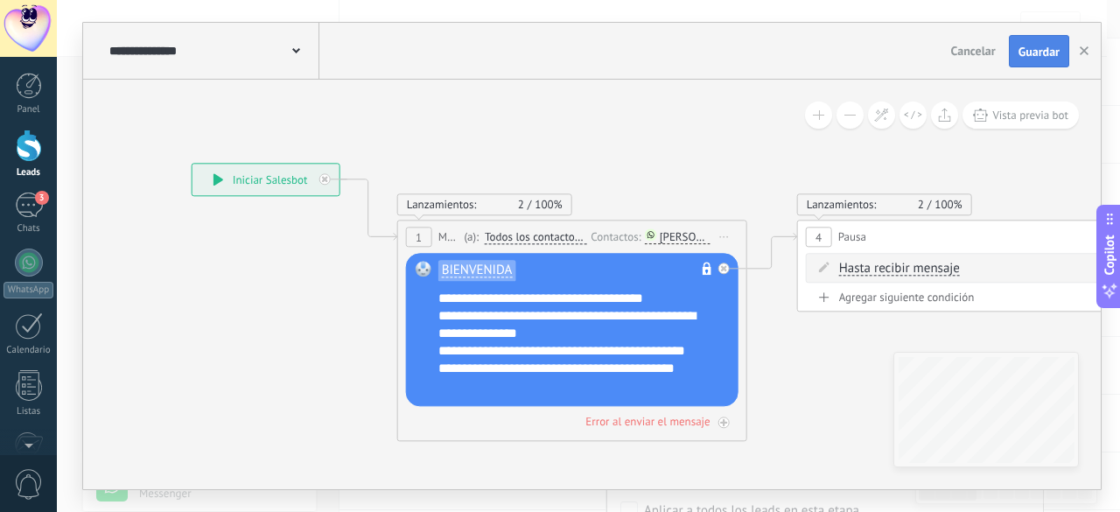
click at [1022, 53] on span "Guardar" at bounding box center [1039, 52] width 41 height 12
click at [302, 53] on div "**********" at bounding box center [212, 51] width 214 height 56
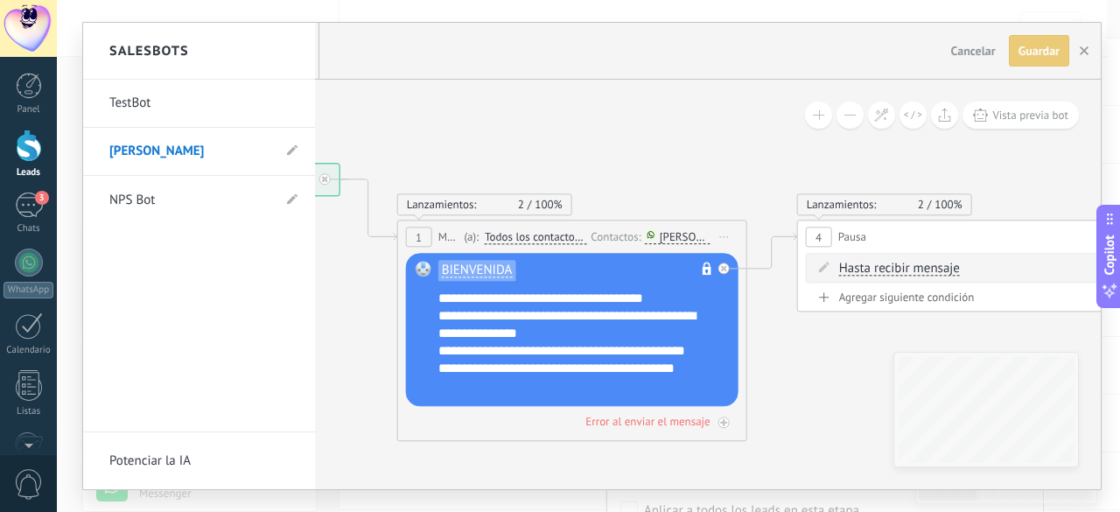
click at [583, 146] on div at bounding box center [592, 256] width 1018 height 467
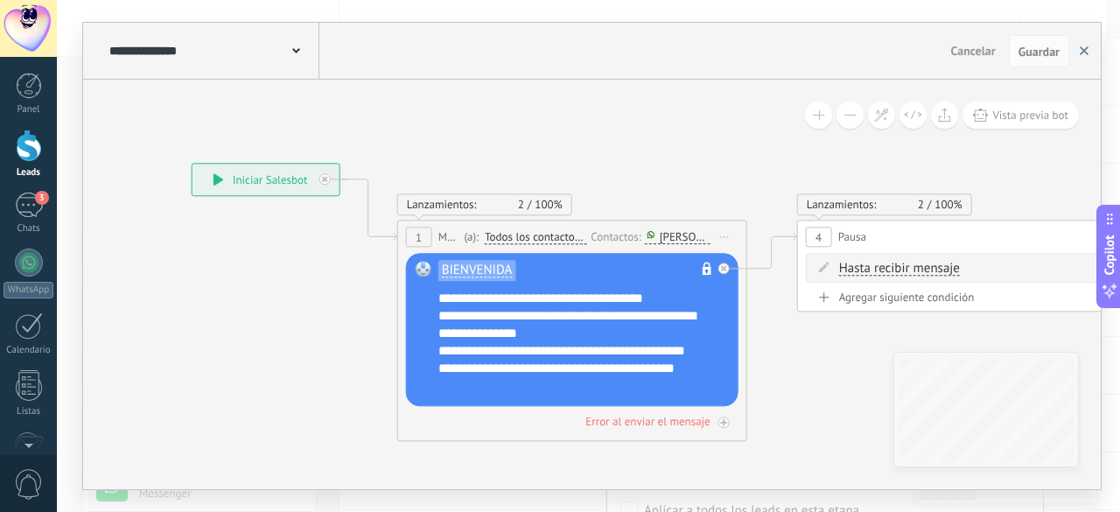
click at [1085, 49] on icon "button" at bounding box center [1084, 50] width 9 height 9
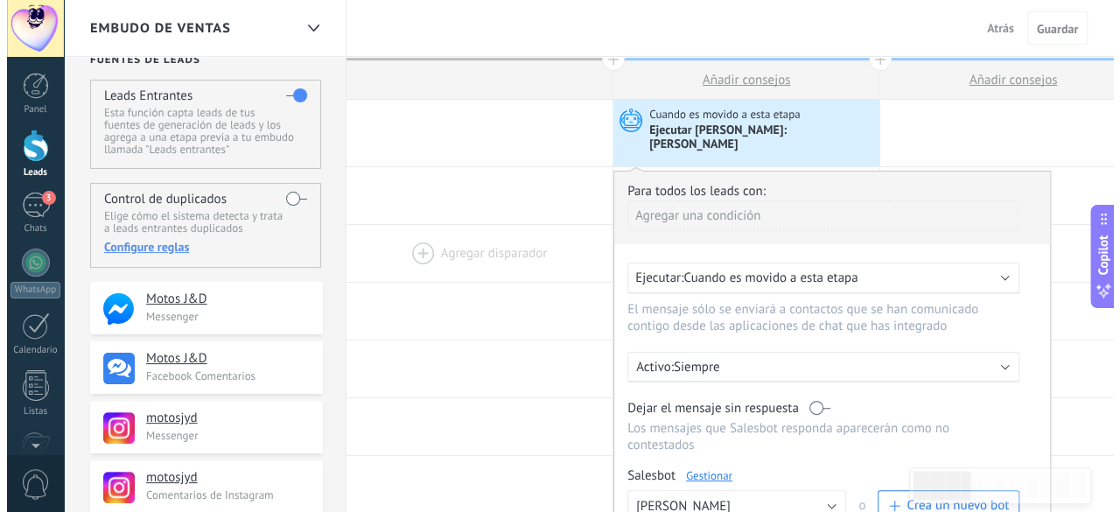
scroll to position [0, 0]
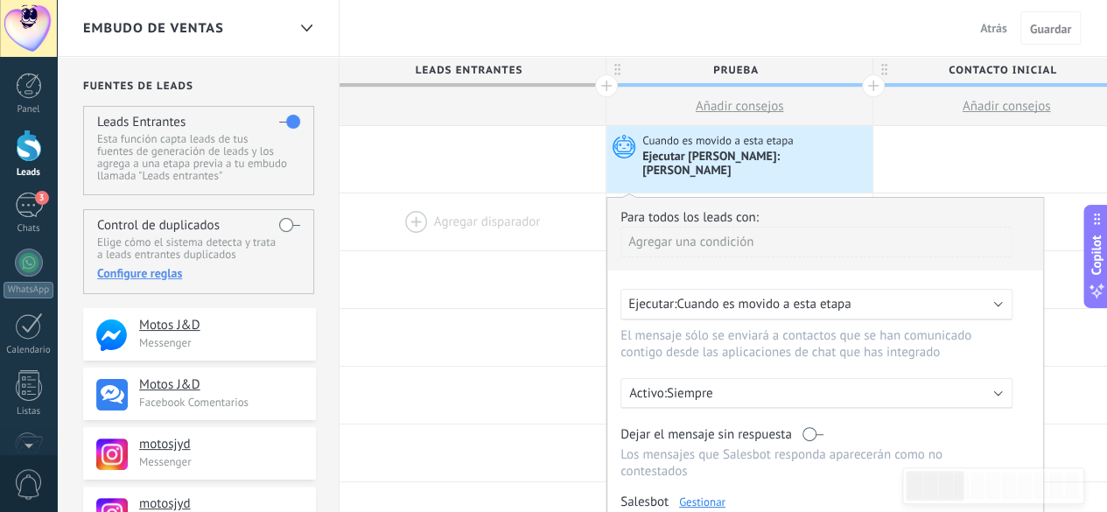
click at [529, 210] on div at bounding box center [473, 221] width 266 height 57
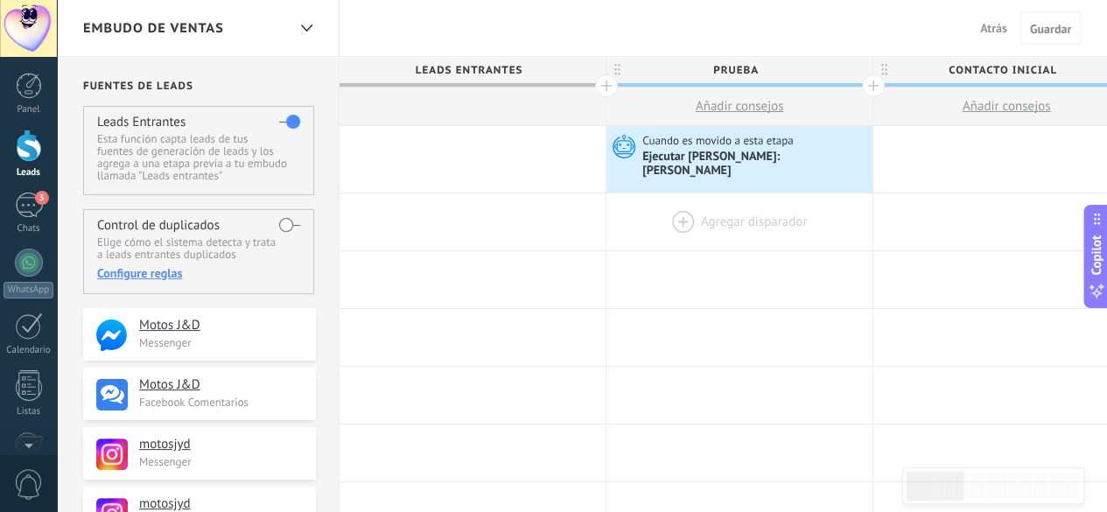
click at [672, 208] on div at bounding box center [740, 221] width 266 height 57
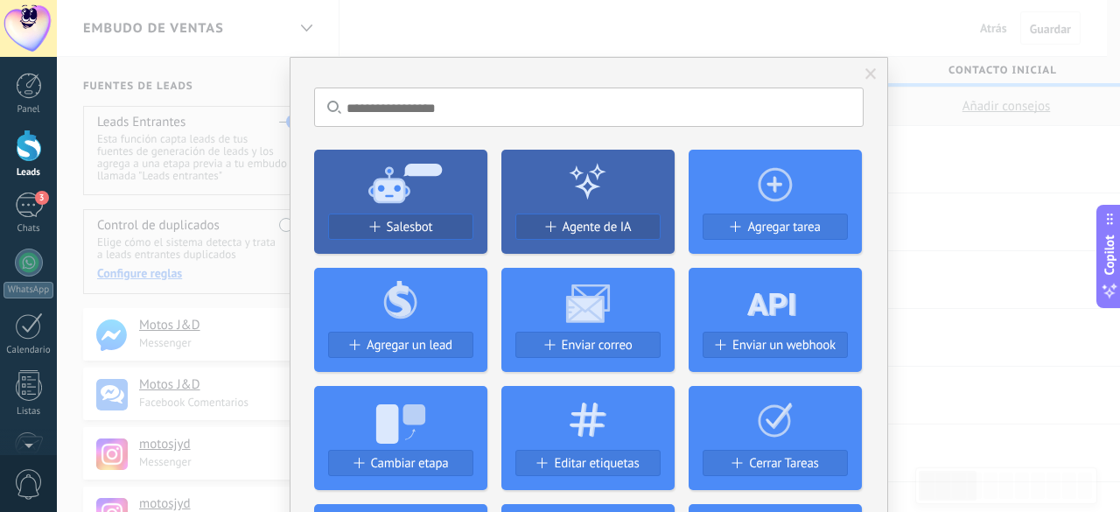
click at [867, 87] on span at bounding box center [871, 75] width 29 height 30
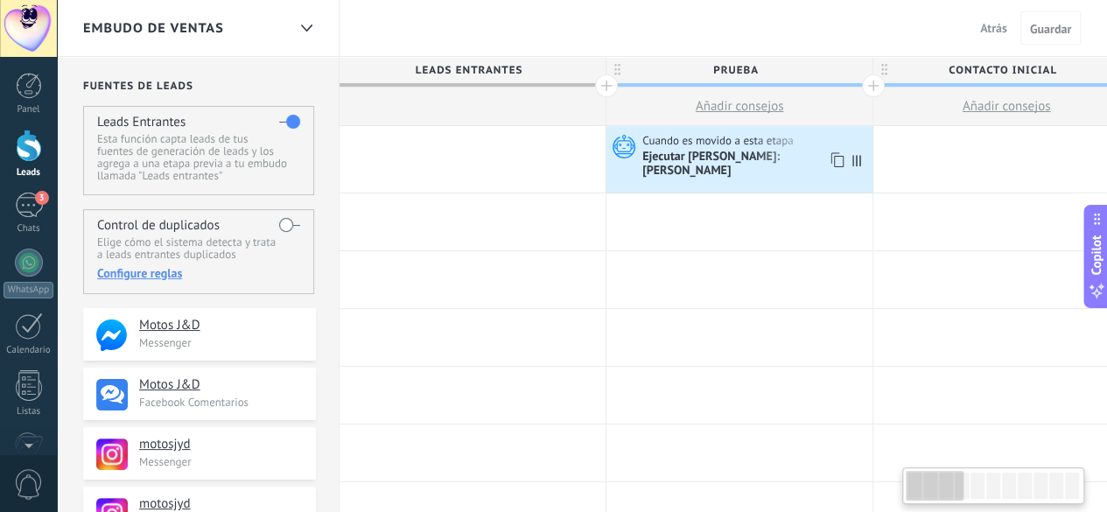
click at [708, 151] on div "Ejecutar [PERSON_NAME]: [PERSON_NAME]" at bounding box center [755, 165] width 226 height 30
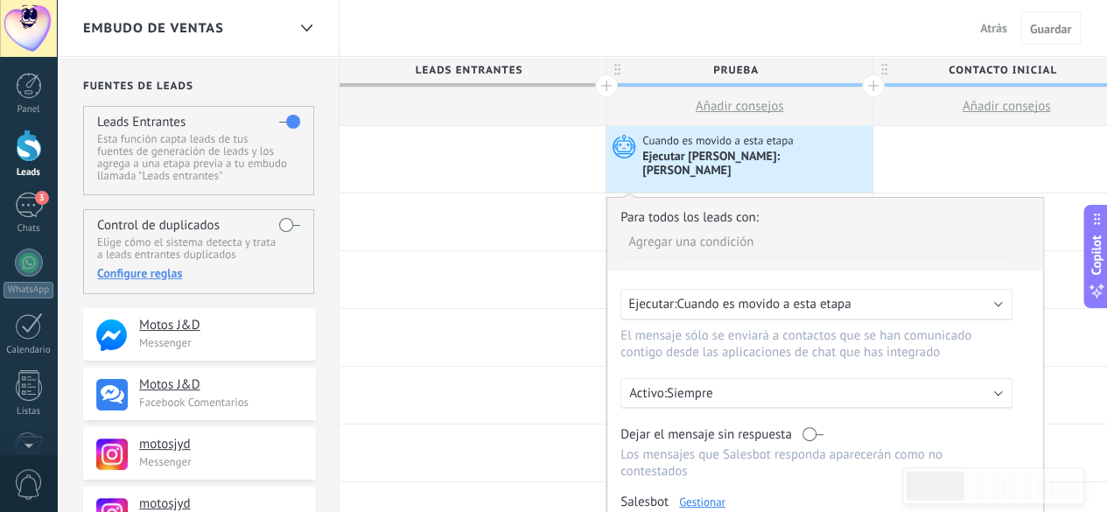
click at [714, 495] on link "Gestionar" at bounding box center [702, 502] width 46 height 15
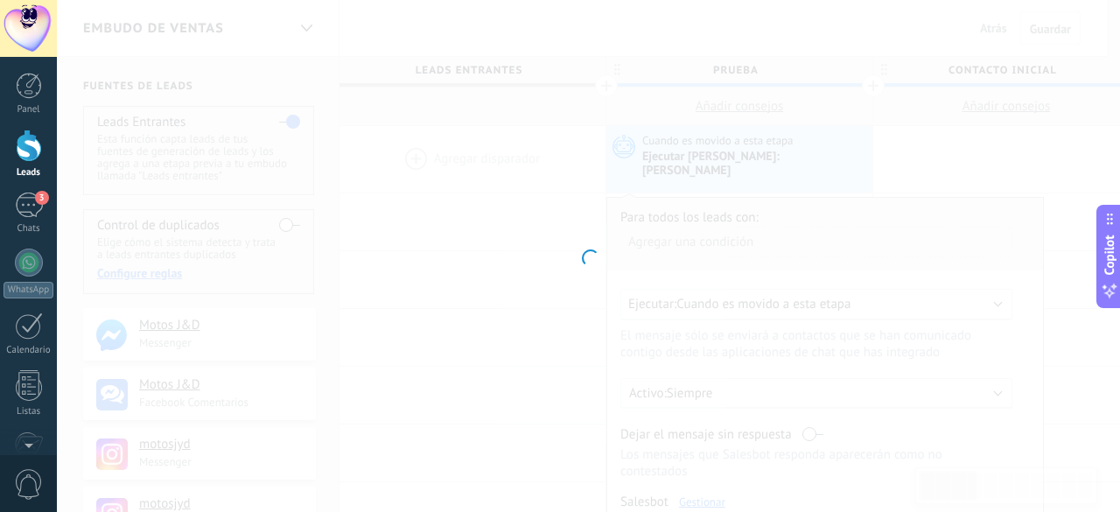
type input "**********"
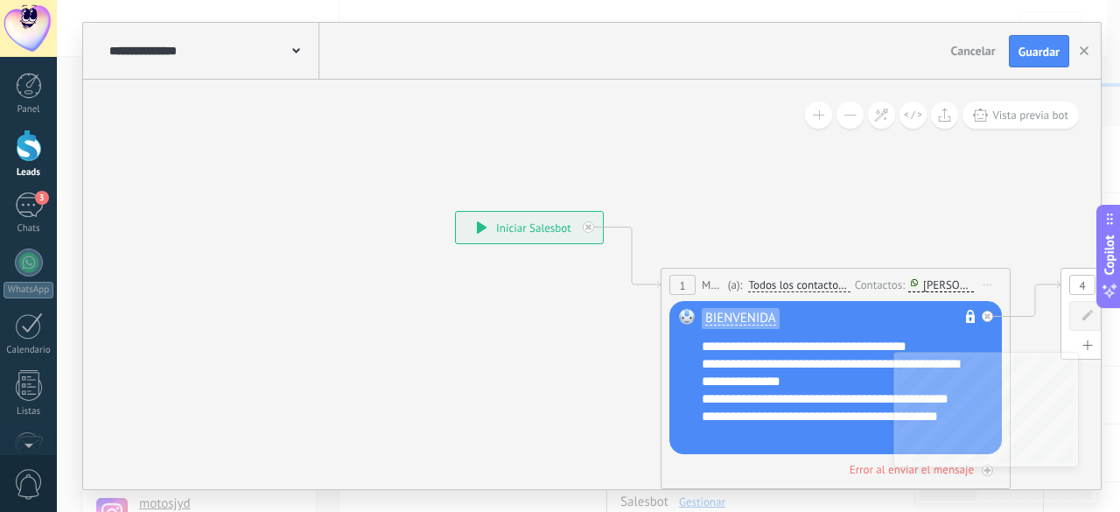
click at [247, 41] on div "**********" at bounding box center [212, 51] width 214 height 56
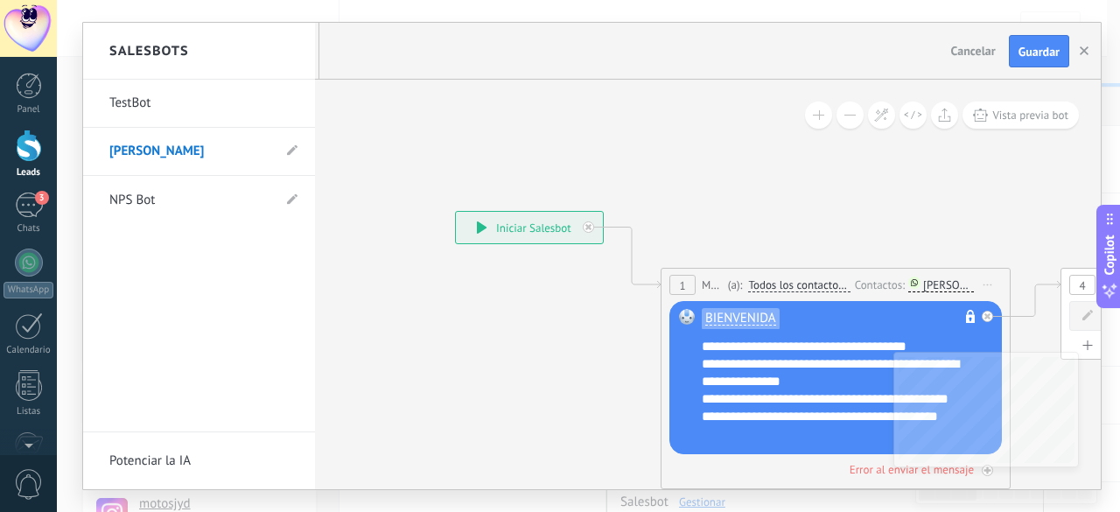
click at [187, 150] on link "[PERSON_NAME]" at bounding box center [190, 151] width 162 height 49
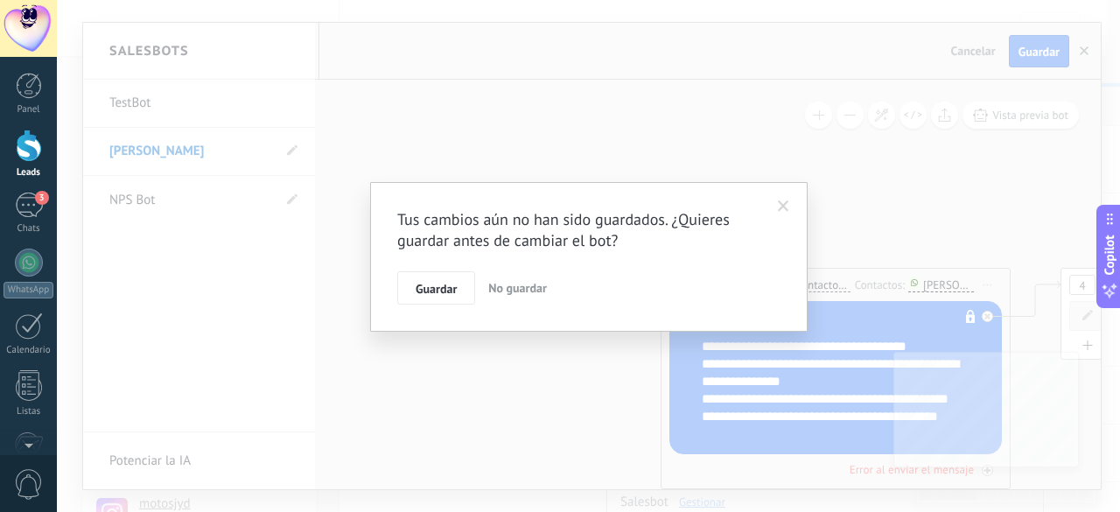
click at [784, 207] on span at bounding box center [783, 206] width 11 height 12
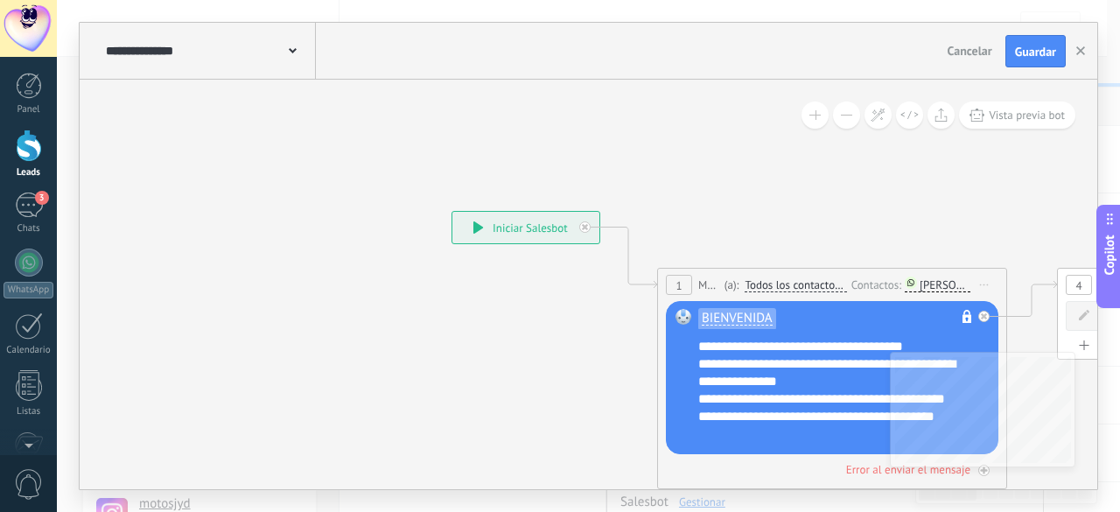
click at [293, 47] on span at bounding box center [293, 49] width 8 height 17
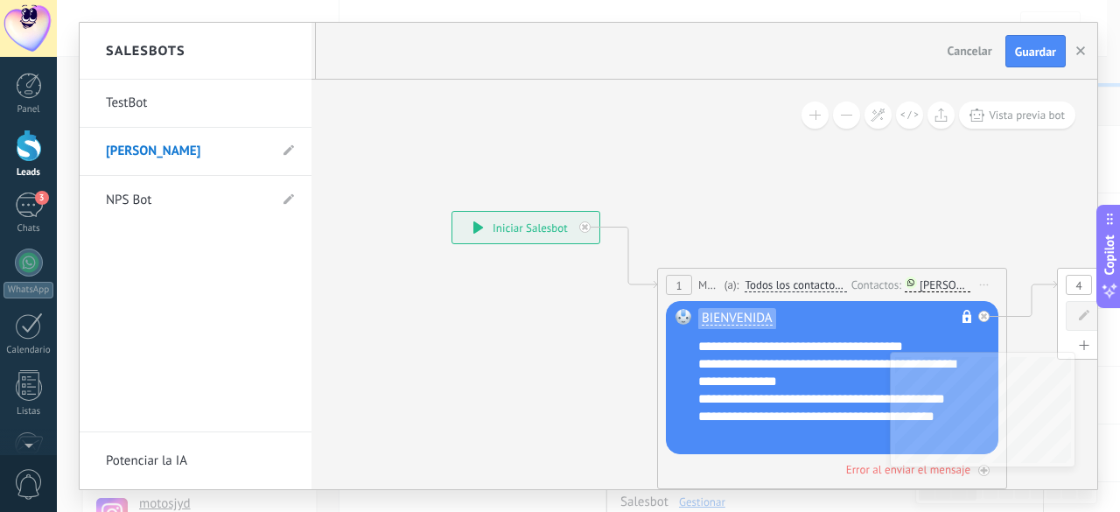
click at [282, 146] on li "[PERSON_NAME]" at bounding box center [196, 152] width 232 height 48
click at [290, 153] on icon at bounding box center [289, 150] width 11 height 11
click at [263, 149] on icon at bounding box center [268, 151] width 19 height 11
click at [247, 200] on input "**********" at bounding box center [178, 200] width 144 height 28
type input "**********"
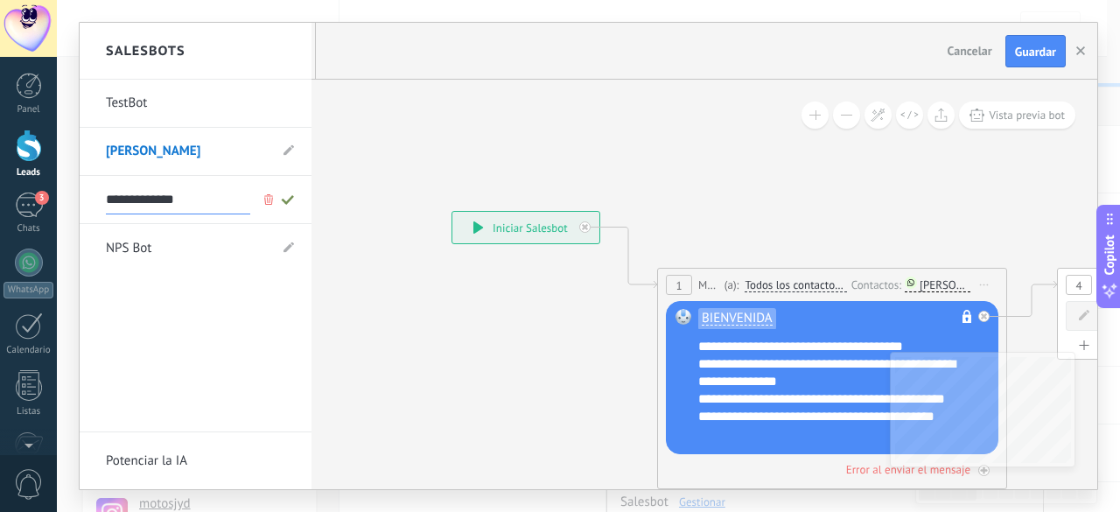
click at [287, 199] on icon at bounding box center [287, 199] width 19 height 11
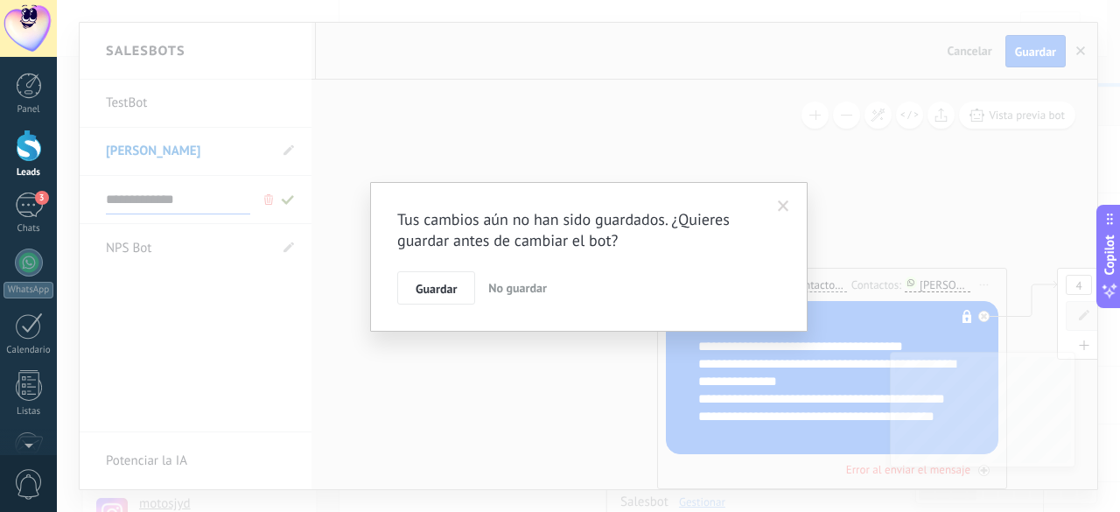
click at [1050, 48] on div "Tus cambios aún no han sido guardados. ¿Quieres guardar antes de cambiar el bot…" at bounding box center [589, 256] width 1064 height 512
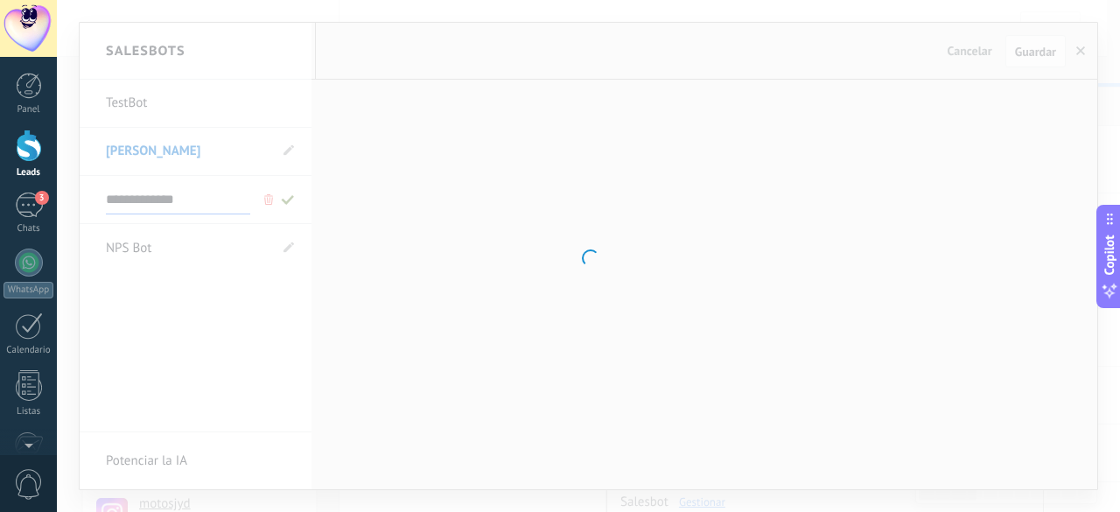
type input "**********"
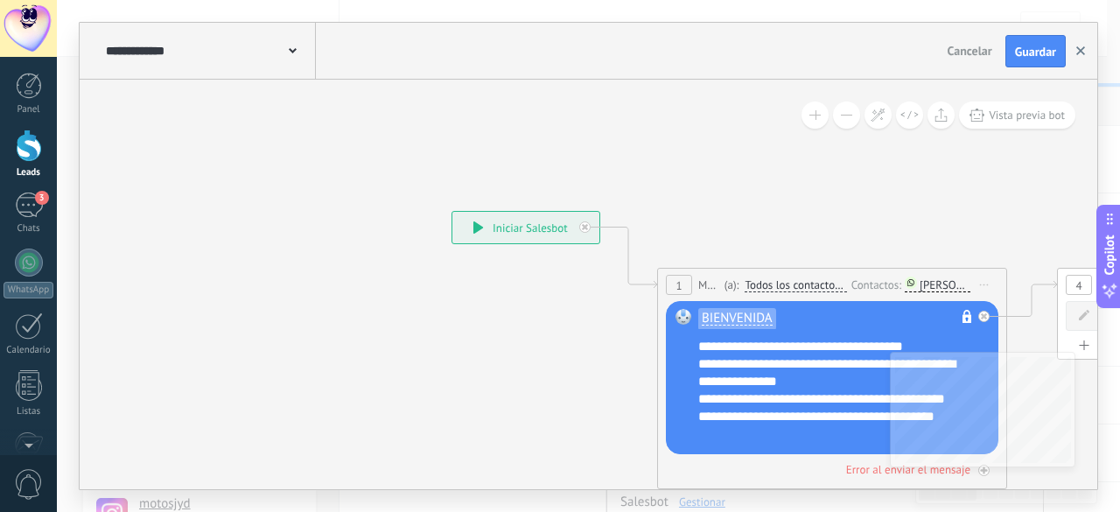
click at [1087, 44] on button "button" at bounding box center [1081, 51] width 26 height 33
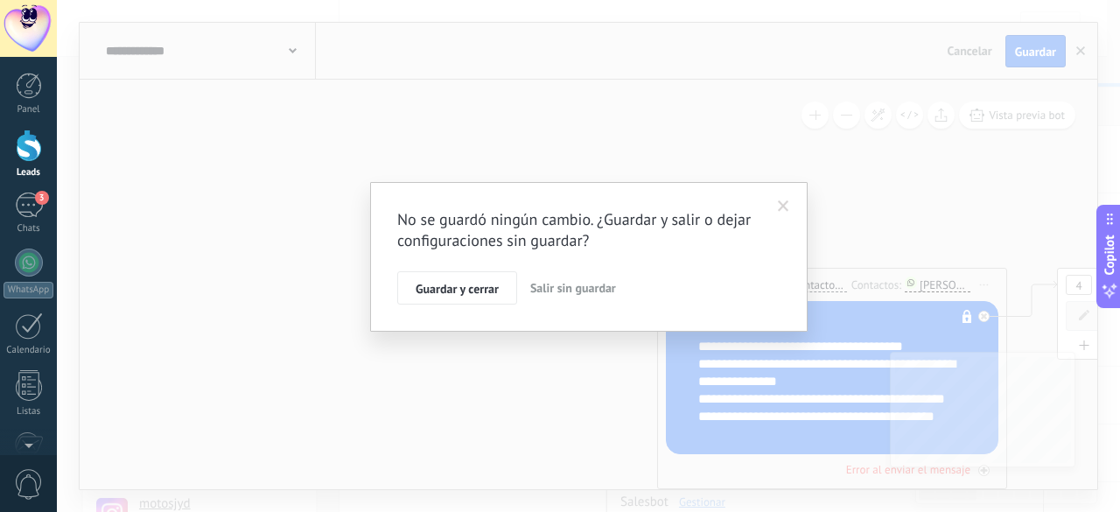
click at [567, 291] on span "Salir sin guardar" at bounding box center [573, 288] width 86 height 16
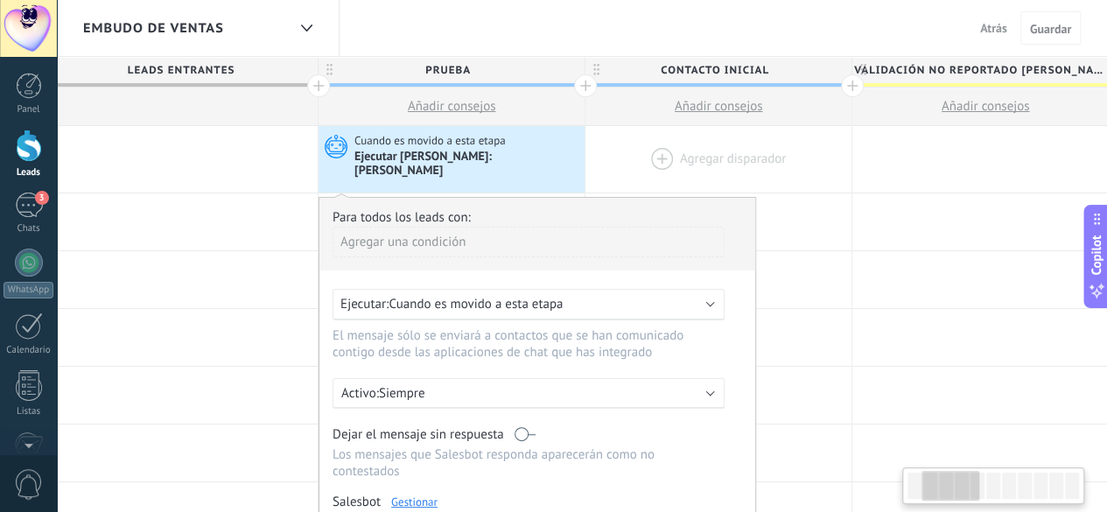
scroll to position [0, 289]
click at [605, 167] on div at bounding box center [718, 159] width 266 height 67
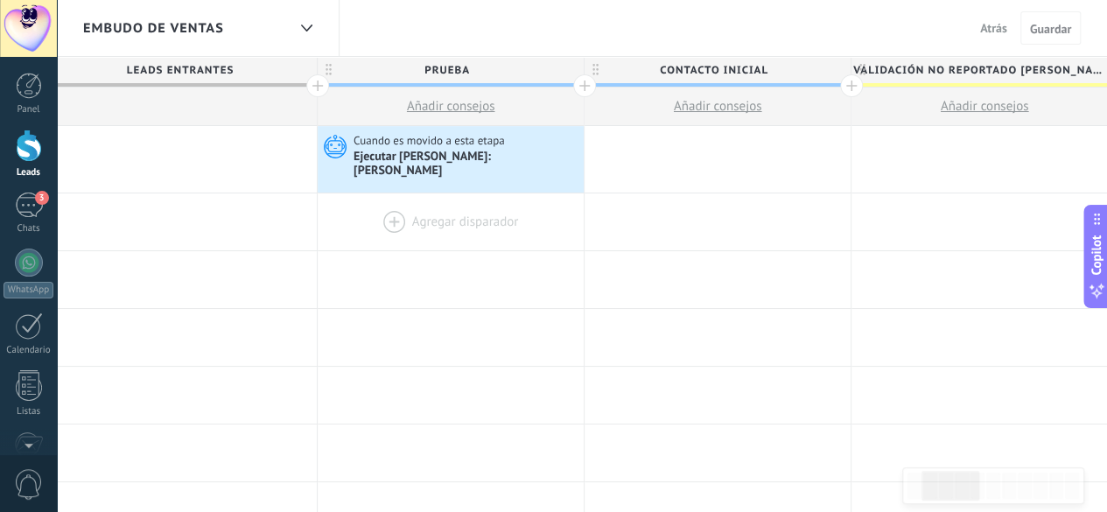
click at [389, 212] on div at bounding box center [451, 221] width 266 height 57
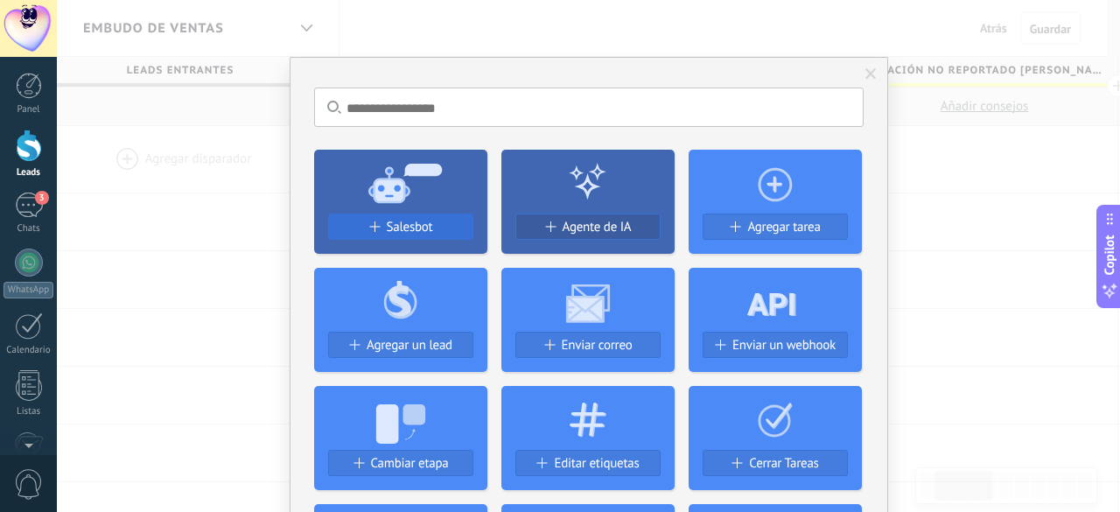
click at [404, 228] on span "Salesbot" at bounding box center [410, 227] width 46 height 15
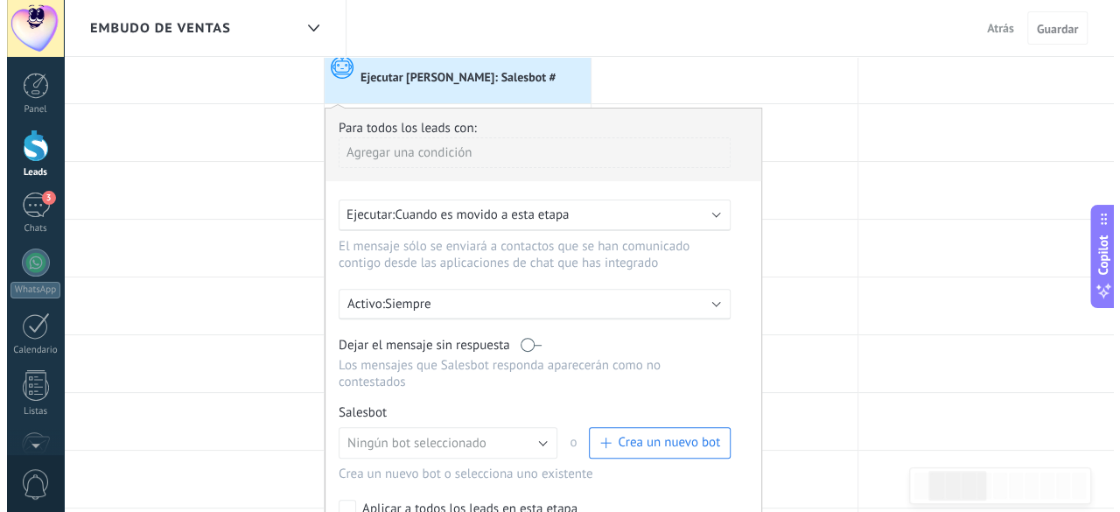
scroll to position [175, 0]
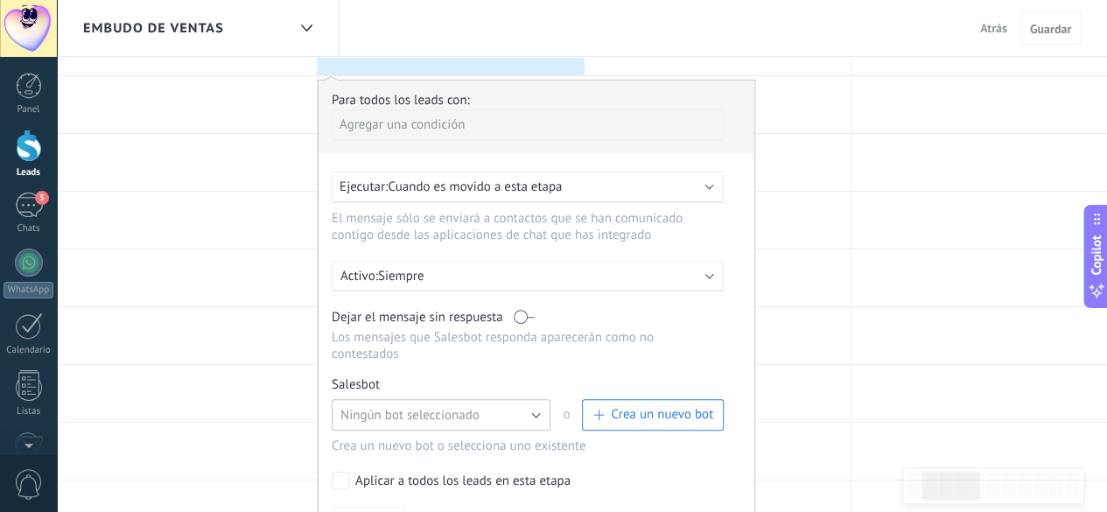
click at [443, 407] on span "Ningún bot seleccionado" at bounding box center [409, 415] width 139 height 17
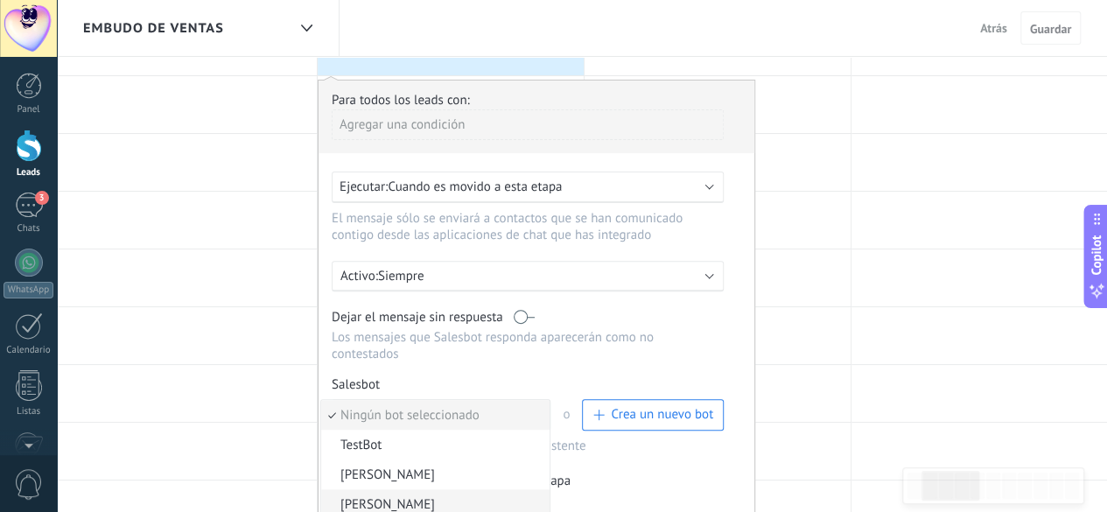
click at [391, 496] on span "[PERSON_NAME]" at bounding box center [432, 504] width 223 height 17
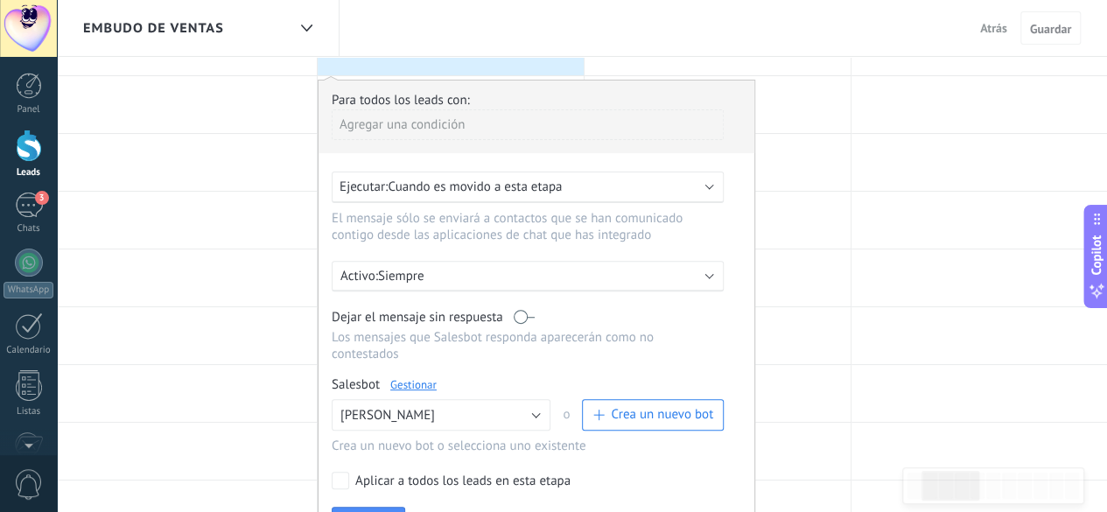
click at [415, 377] on link "Gestionar" at bounding box center [413, 384] width 46 height 15
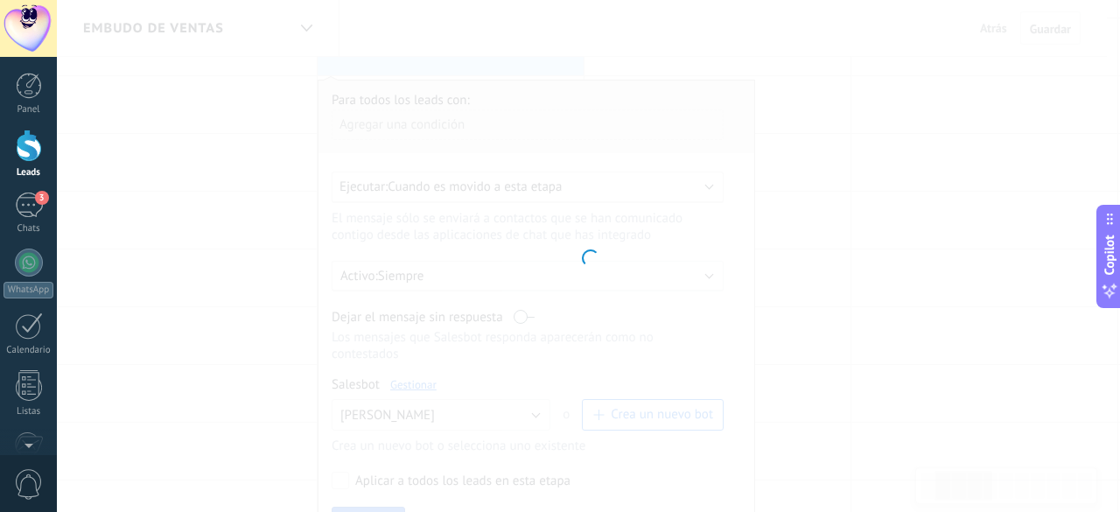
type input "**********"
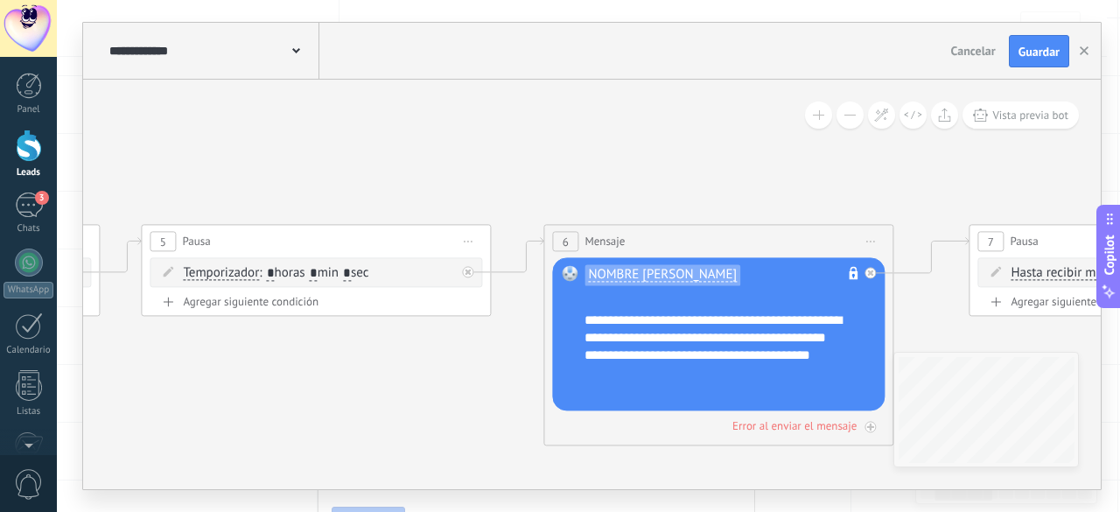
click at [623, 274] on span "NOMBRE ALEXANDRA" at bounding box center [662, 275] width 149 height 14
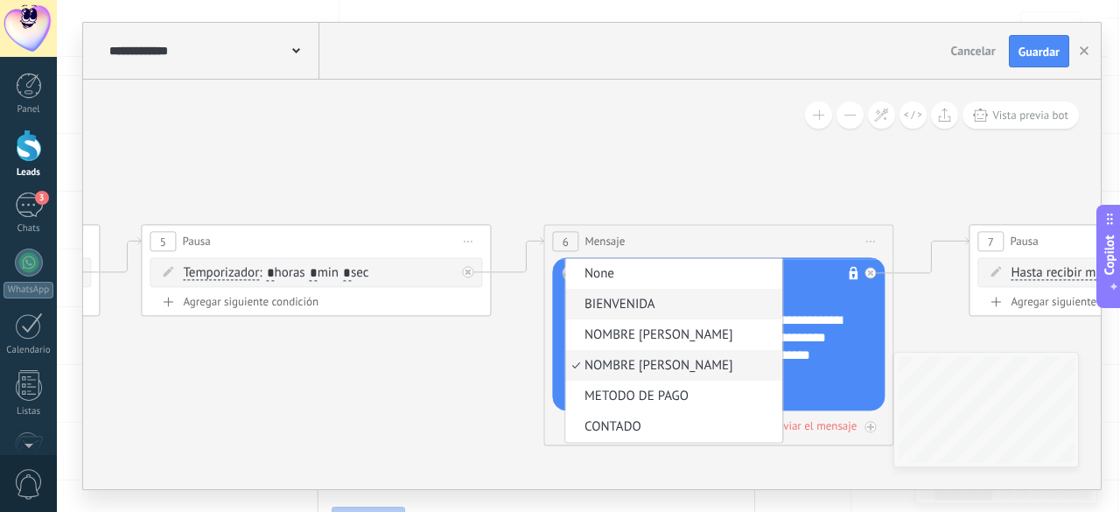
scroll to position [15, 0]
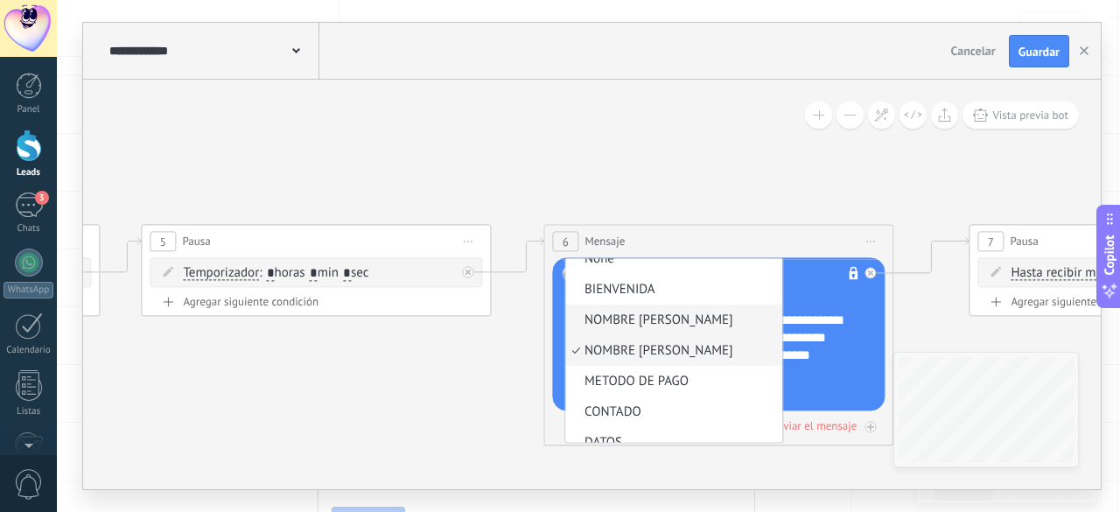
click at [660, 321] on span "NOMBRE ESTEBAN" at bounding box center [671, 321] width 212 height 18
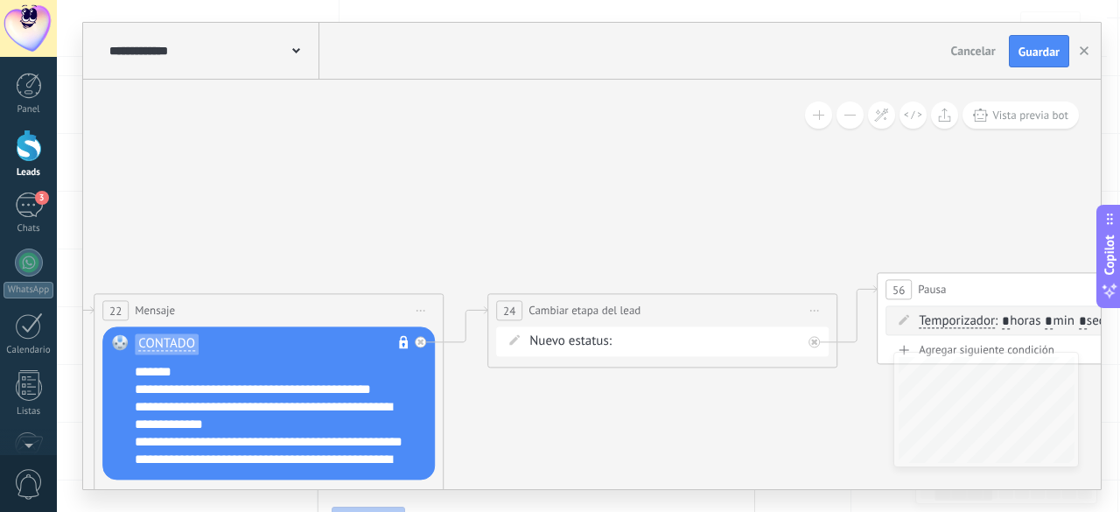
click at [0, 0] on div "prueba Contacto inicial VALIDACIÓN NO REPORTADO [PERSON_NAME] VALIDACIÓN REPORT…" at bounding box center [0, 0] width 0 height 0
click at [0, 0] on label "[PERSON_NAME]" at bounding box center [0, 0] width 0 height 0
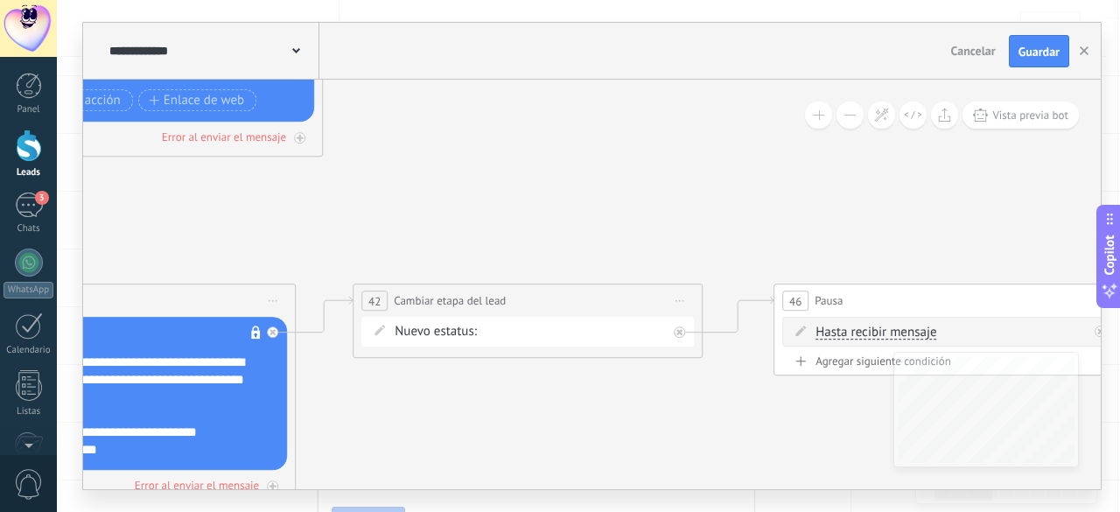
click at [0, 0] on div "prueba Contacto inicial VALIDACIÓN NO REPORTADO [PERSON_NAME] VALIDACIÓN REPORT…" at bounding box center [0, 0] width 0 height 0
click at [0, 0] on label "VALIDACIÓN REPORTADOS [PERSON_NAME]" at bounding box center [0, 0] width 0 height 0
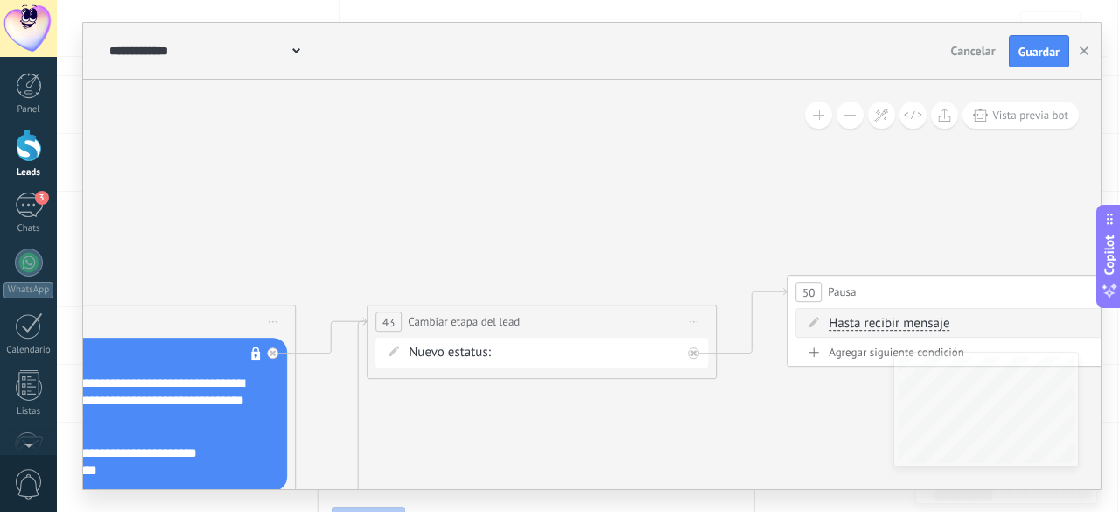
click at [0, 0] on div "prueba Contacto inicial VALIDACIÓN NO REPORTADO [PERSON_NAME] VALIDACIÓN REPORT…" at bounding box center [0, 0] width 0 height 0
click at [0, 0] on label "VALIDAICÓN NO REPORTADO [PERSON_NAME]" at bounding box center [0, 0] width 0 height 0
click at [0, 0] on div "prueba Contacto inicial VALIDACIÓN NO REPORTADO [PERSON_NAME] VALIDACIÓN REPORT…" at bounding box center [0, 0] width 0 height 0
click at [1052, 52] on div at bounding box center [589, 251] width 1064 height 512
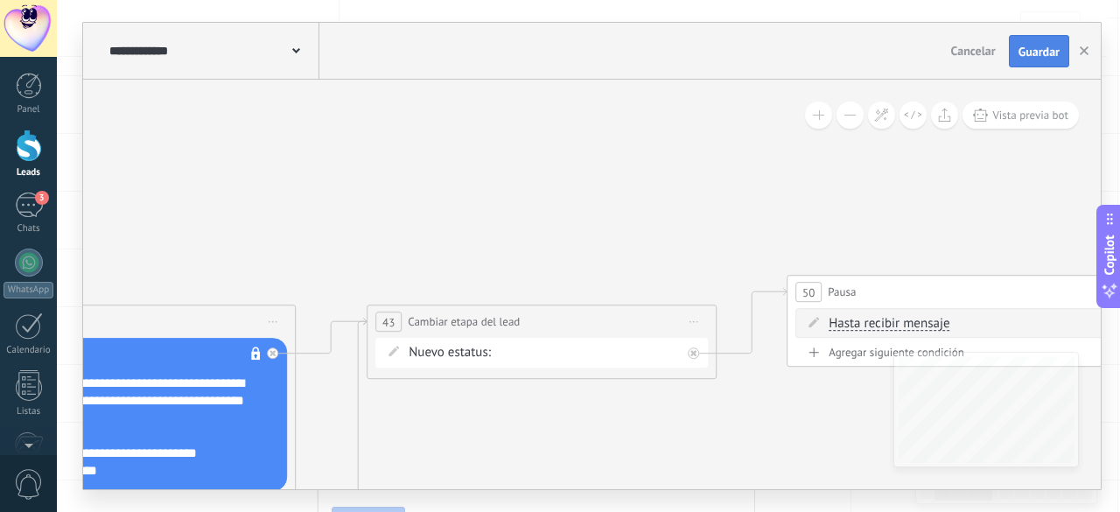
click at [1047, 58] on span "Guardar" at bounding box center [1039, 52] width 41 height 12
click at [23, 206] on div "3" at bounding box center [29, 205] width 28 height 25
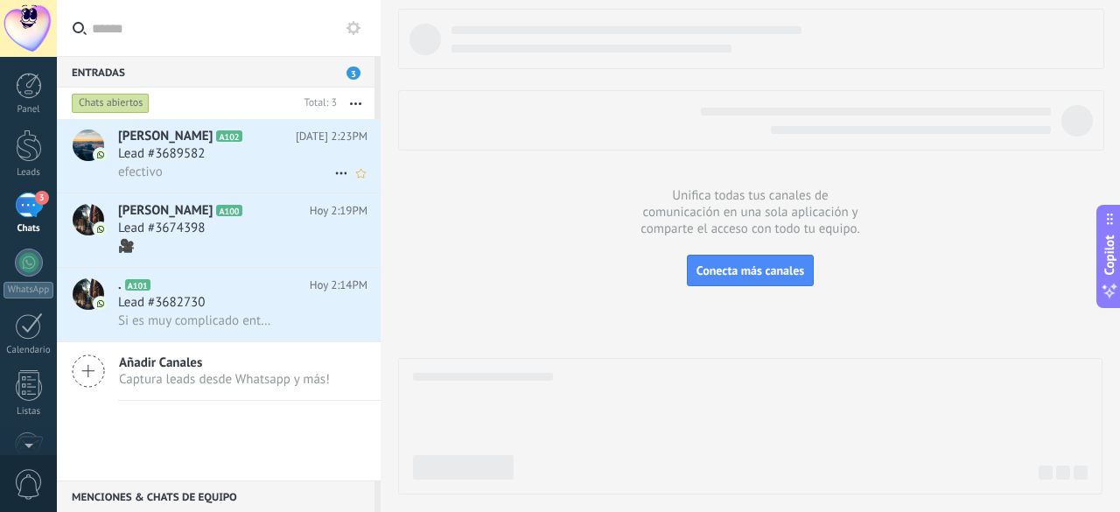
click at [210, 167] on div "efectivo" at bounding box center [242, 172] width 249 height 18
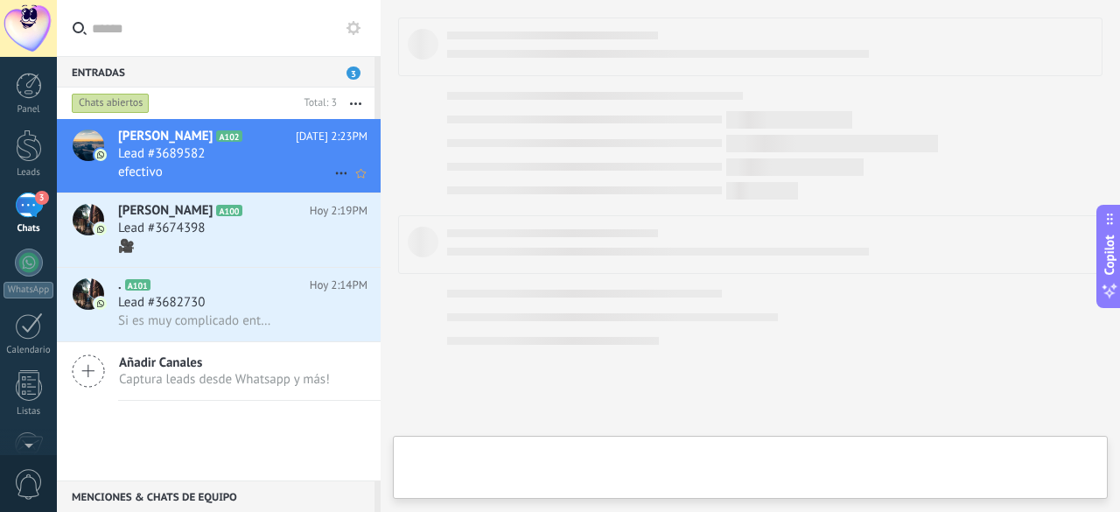
type textarea "**********"
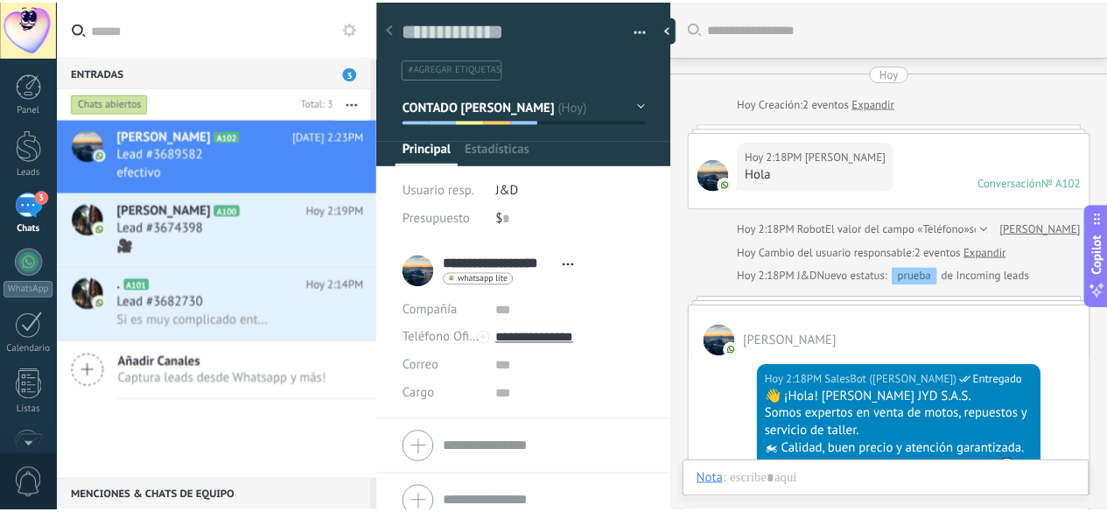
scroll to position [3127, 0]
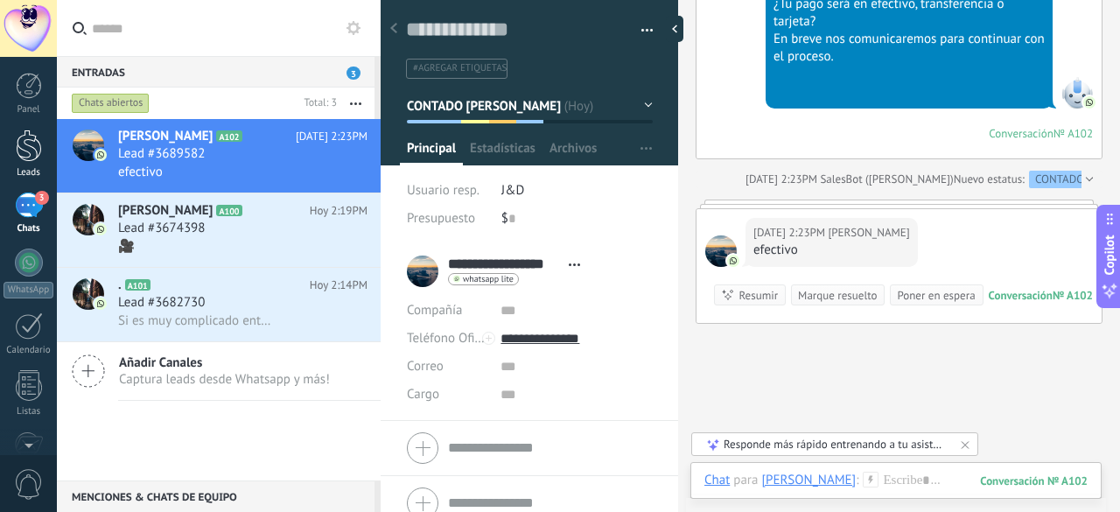
click at [37, 163] on link "Leads" at bounding box center [28, 154] width 57 height 49
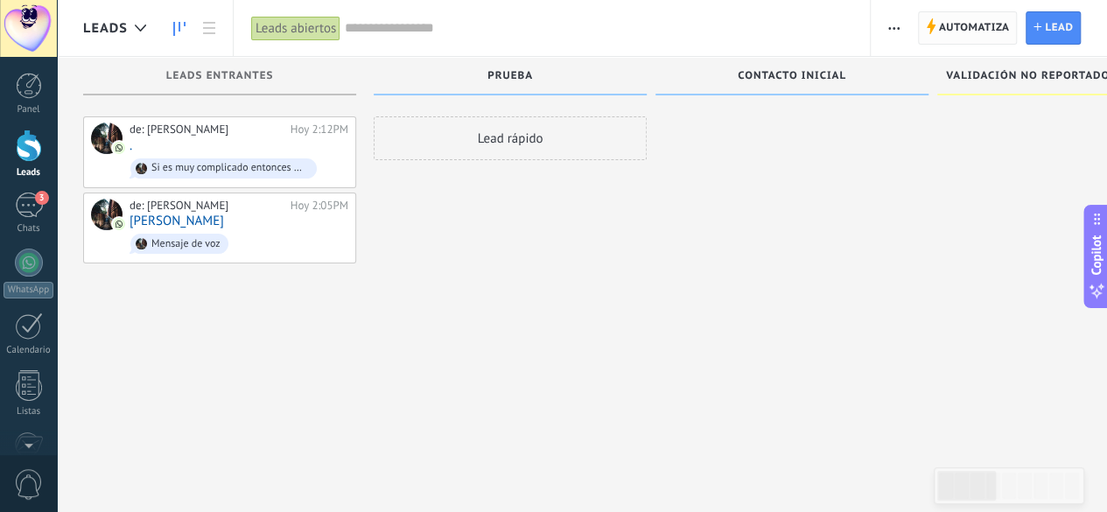
click at [945, 45] on span "Automatiza Automatiza" at bounding box center [968, 27] width 100 height 33
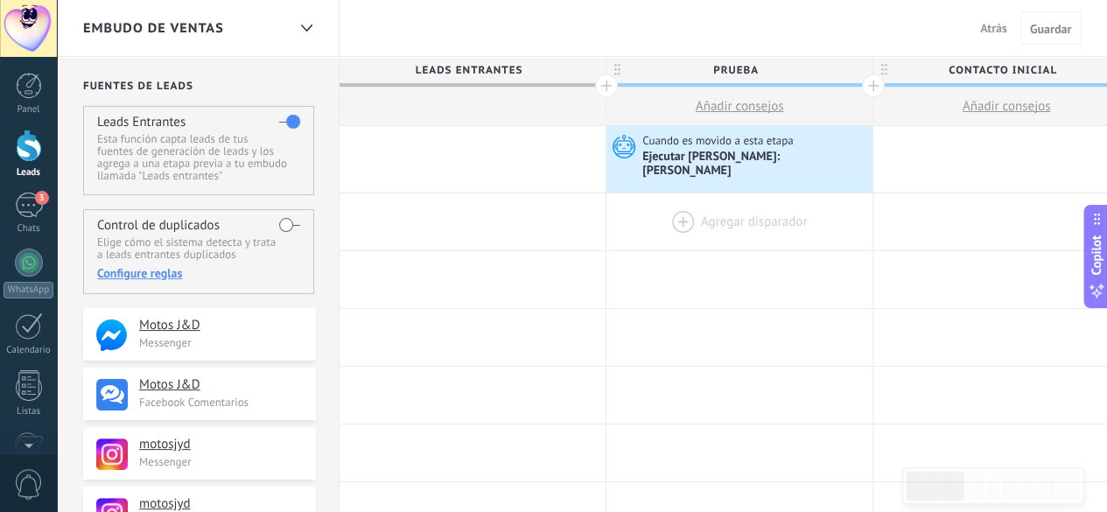
click at [679, 213] on div at bounding box center [740, 221] width 266 height 57
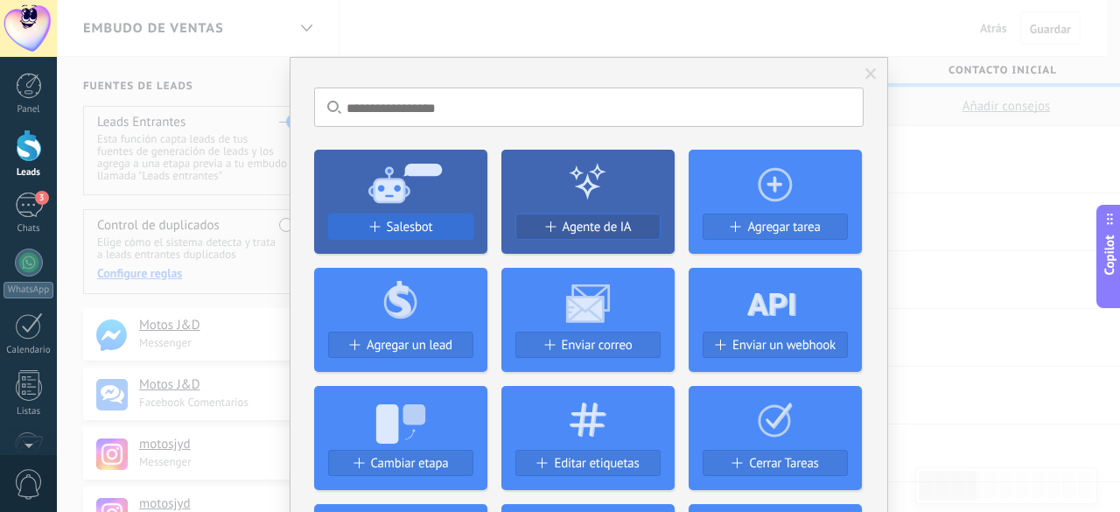
click at [391, 226] on span "Salesbot" at bounding box center [410, 227] width 46 height 15
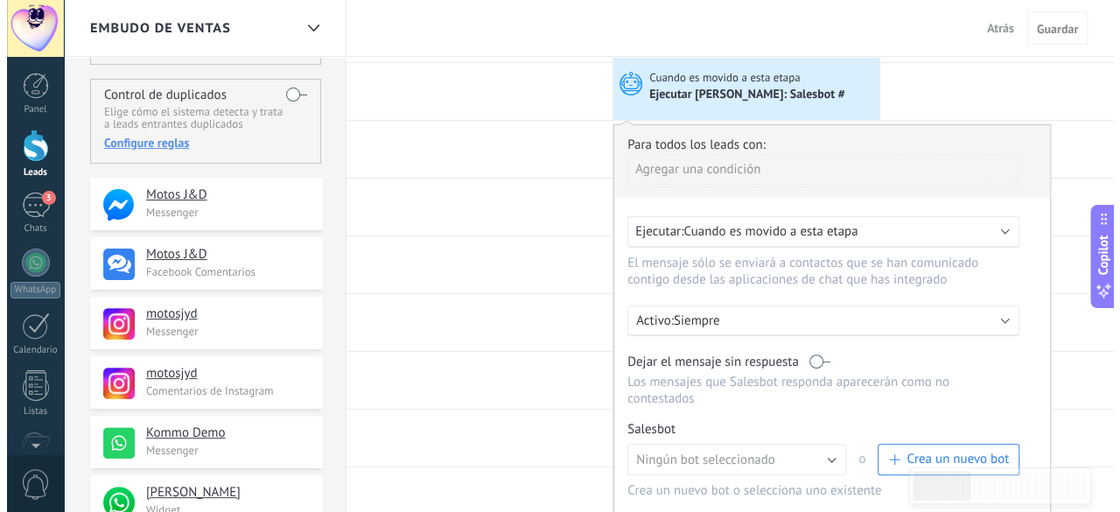
scroll to position [175, 0]
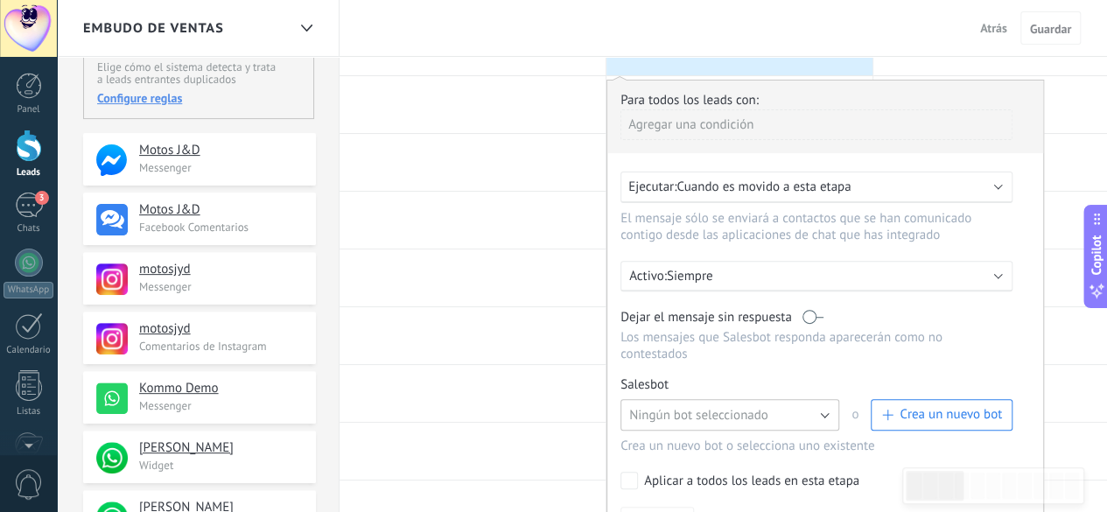
click at [718, 407] on span "Ningún bot seleccionado" at bounding box center [698, 415] width 139 height 17
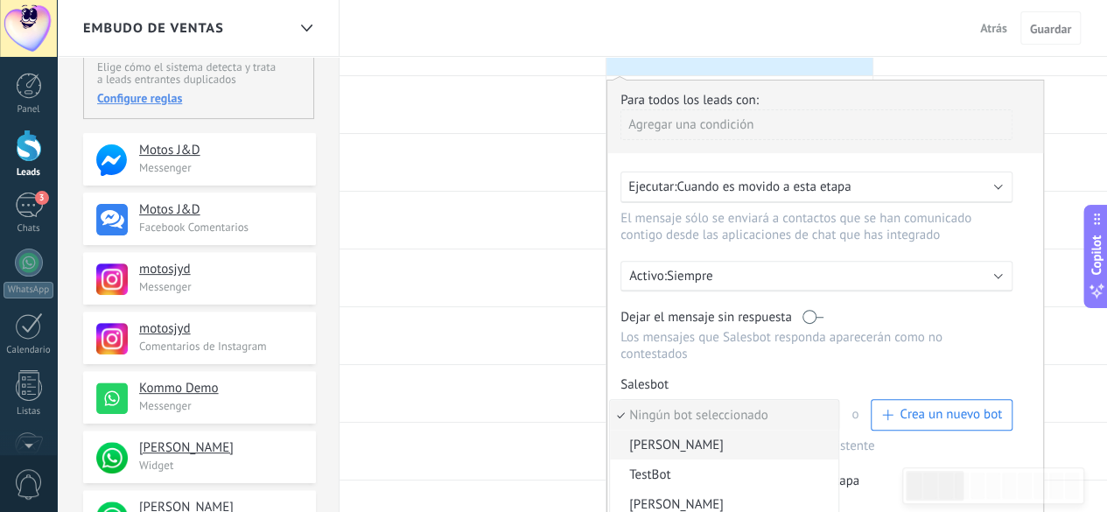
click at [693, 437] on span "PAUTA ESTEBAN" at bounding box center [721, 445] width 223 height 17
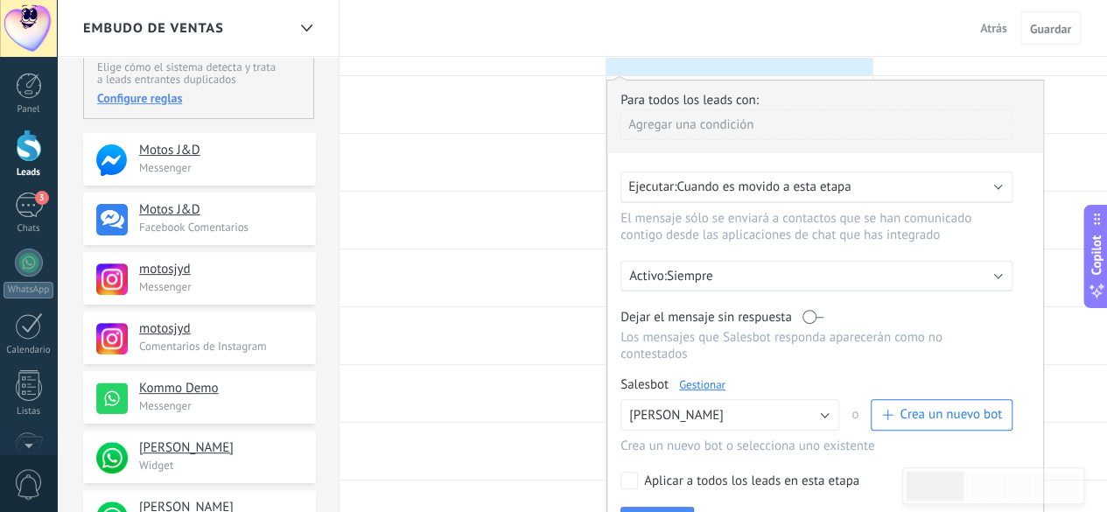
click at [694, 377] on link "Gestionar" at bounding box center [702, 384] width 46 height 15
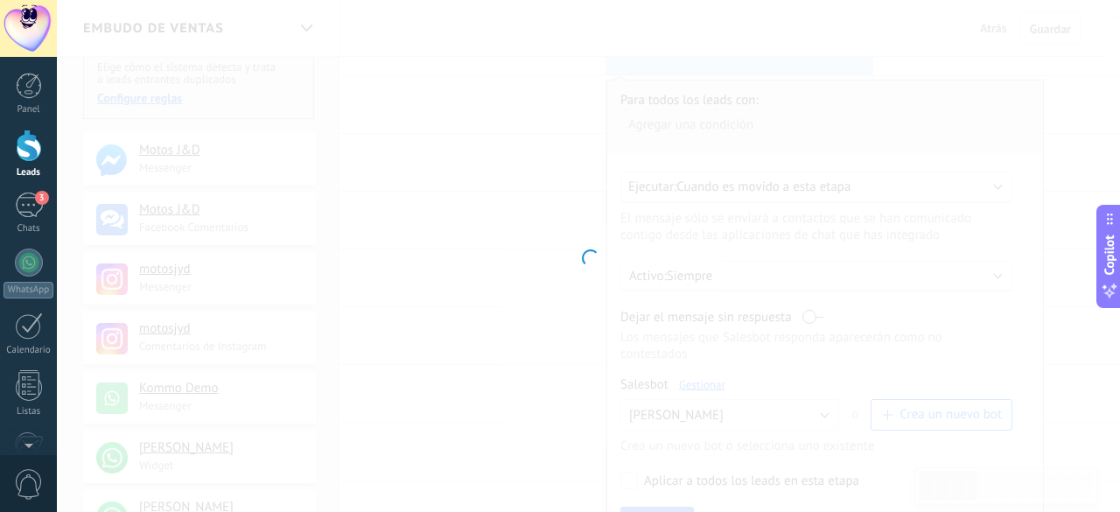
type input "**********"
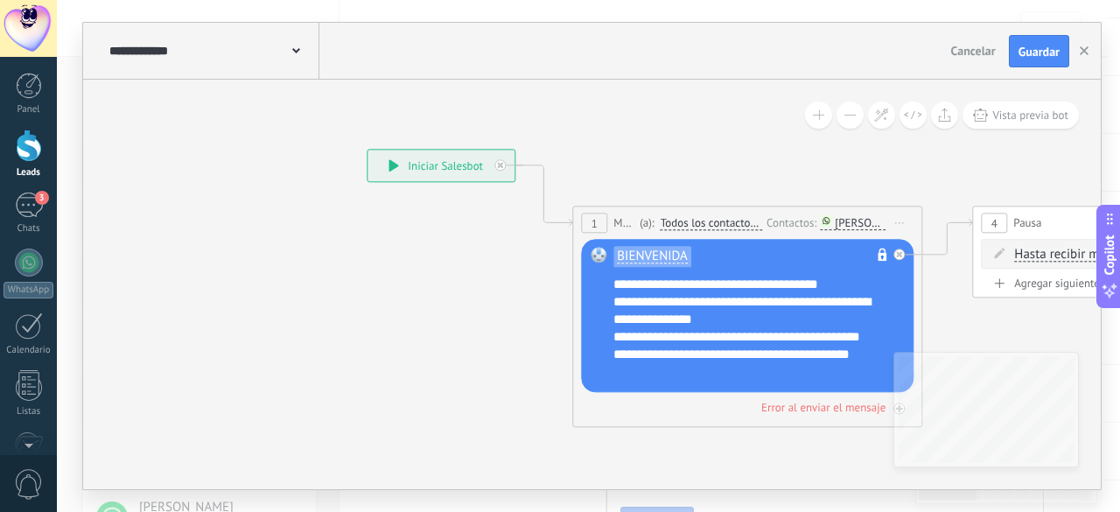
drag, startPoint x: 693, startPoint y: 216, endPoint x: 432, endPoint y: 146, distance: 270.1
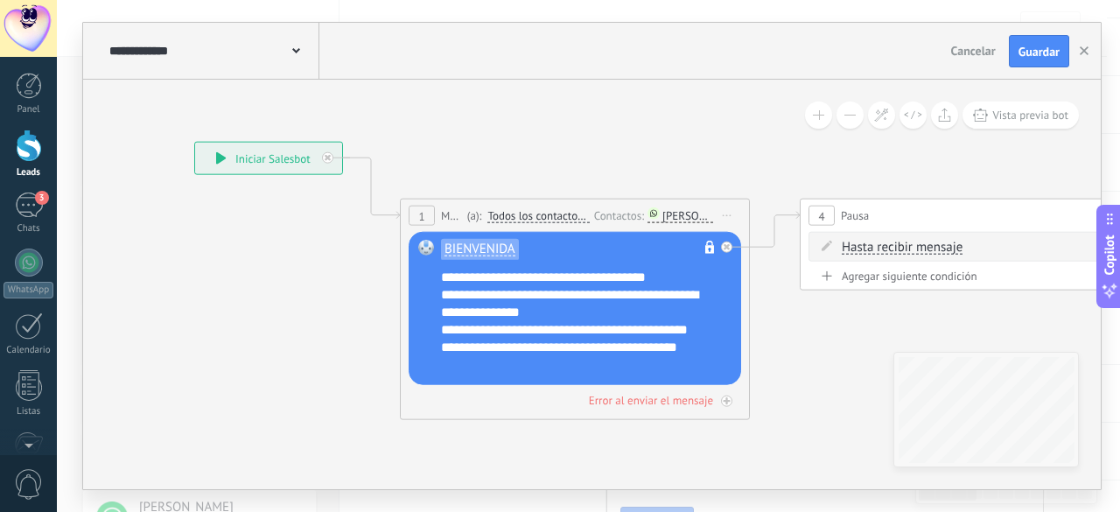
click at [669, 219] on div "[PERSON_NAME]" at bounding box center [688, 215] width 51 height 13
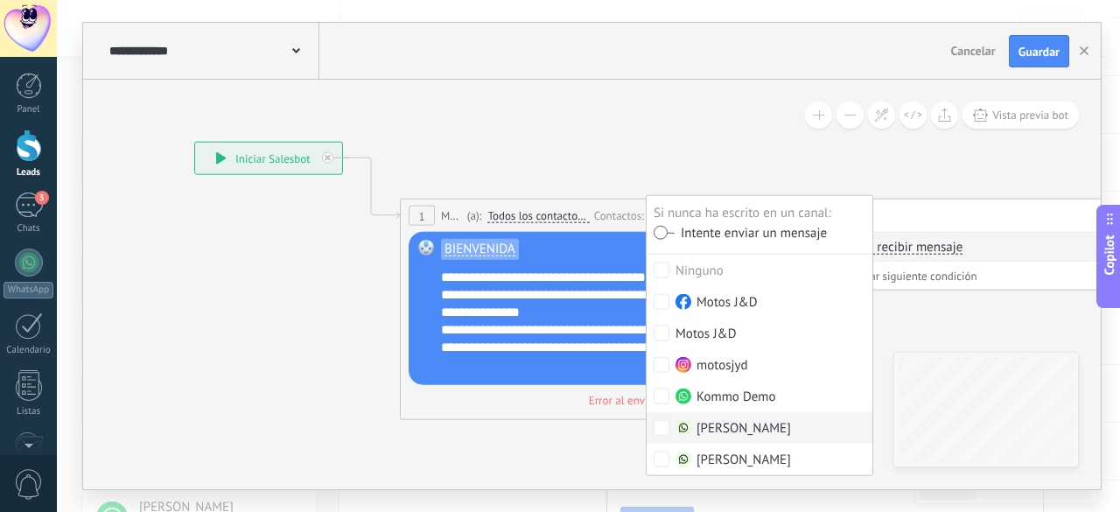
click at [665, 437] on label "[PERSON_NAME]" at bounding box center [760, 428] width 226 height 32
click at [670, 235] on label at bounding box center [664, 233] width 21 height 12
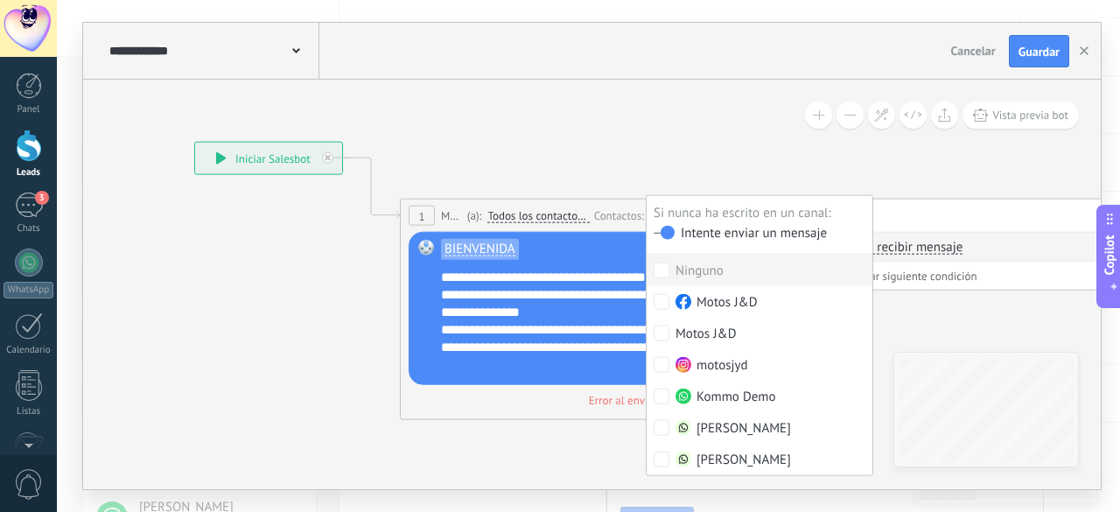
click at [662, 232] on label at bounding box center [664, 233] width 21 height 12
click at [1028, 50] on span "Guardar" at bounding box center [1039, 52] width 41 height 12
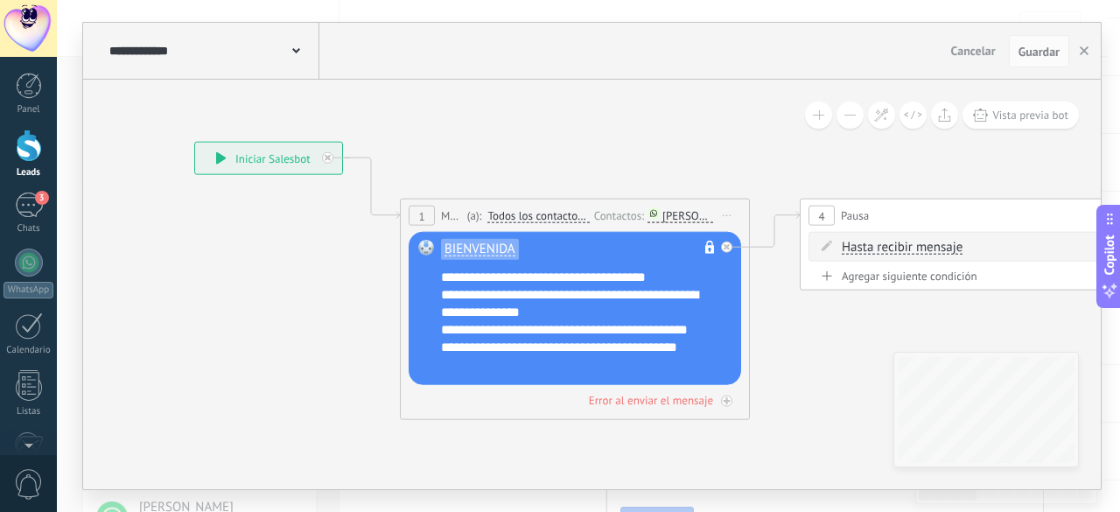
click at [682, 213] on div "[PERSON_NAME]" at bounding box center [688, 215] width 51 height 13
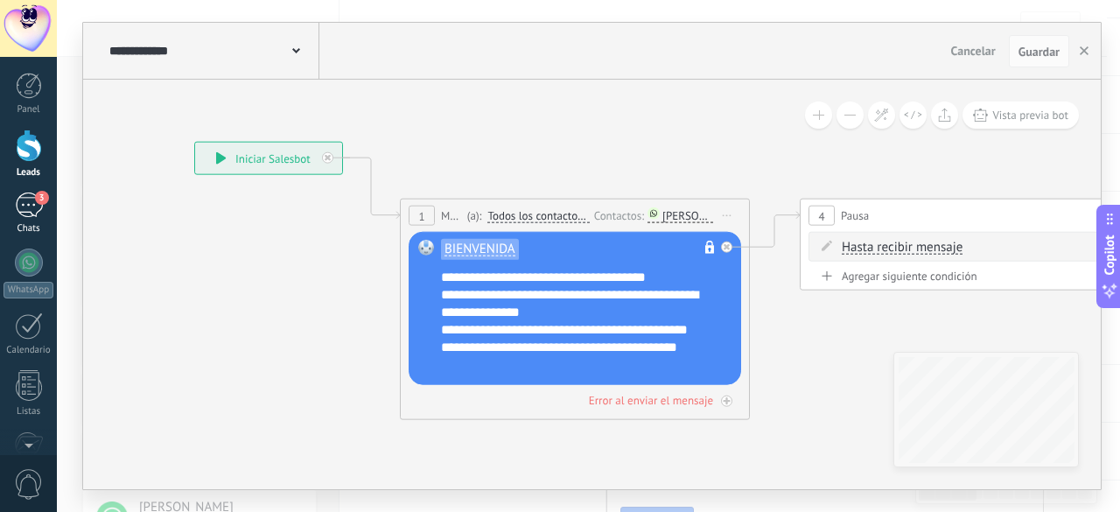
click at [24, 214] on div "3" at bounding box center [29, 205] width 28 height 25
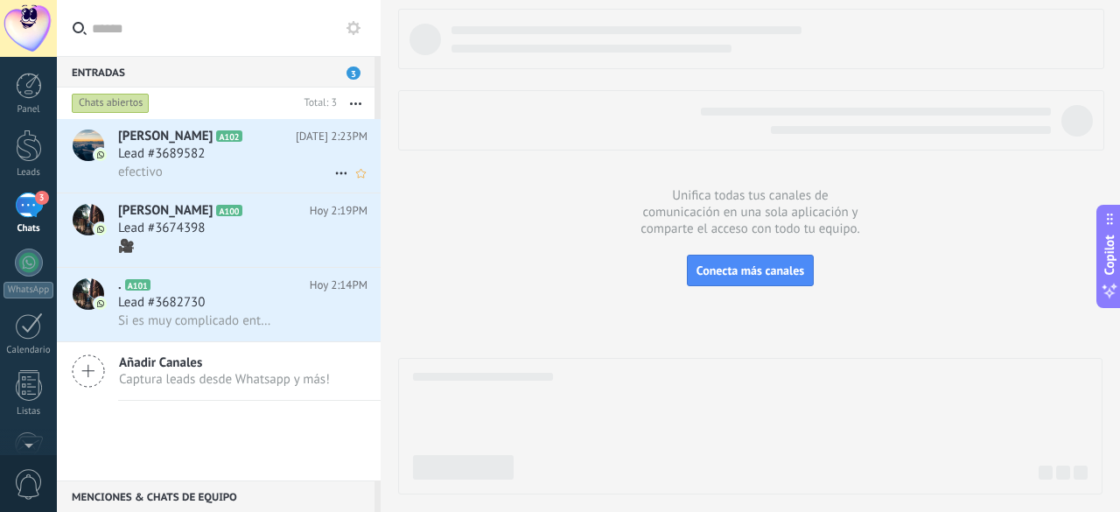
click at [194, 161] on span "Lead #3689582" at bounding box center [161, 154] width 87 height 18
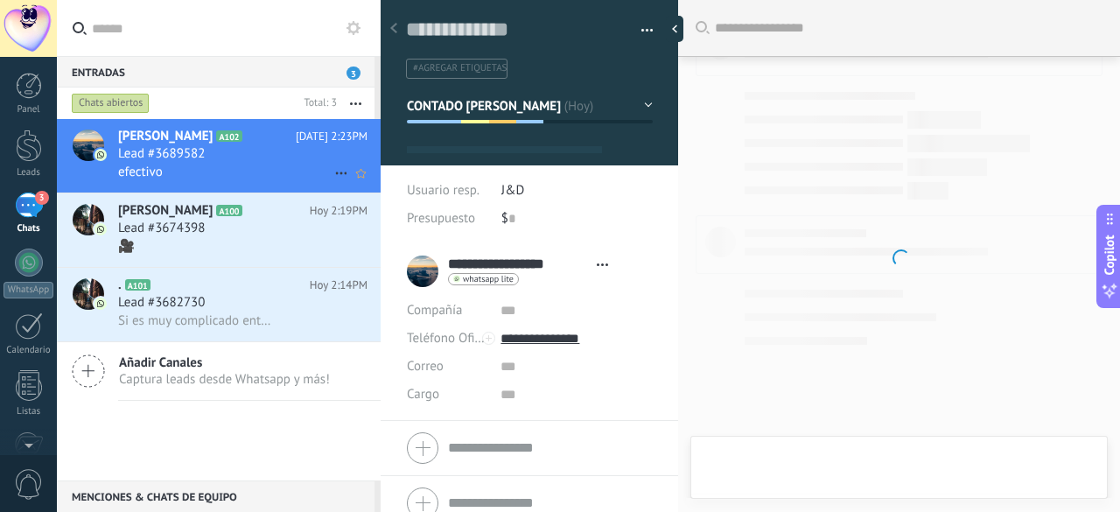
scroll to position [26, 0]
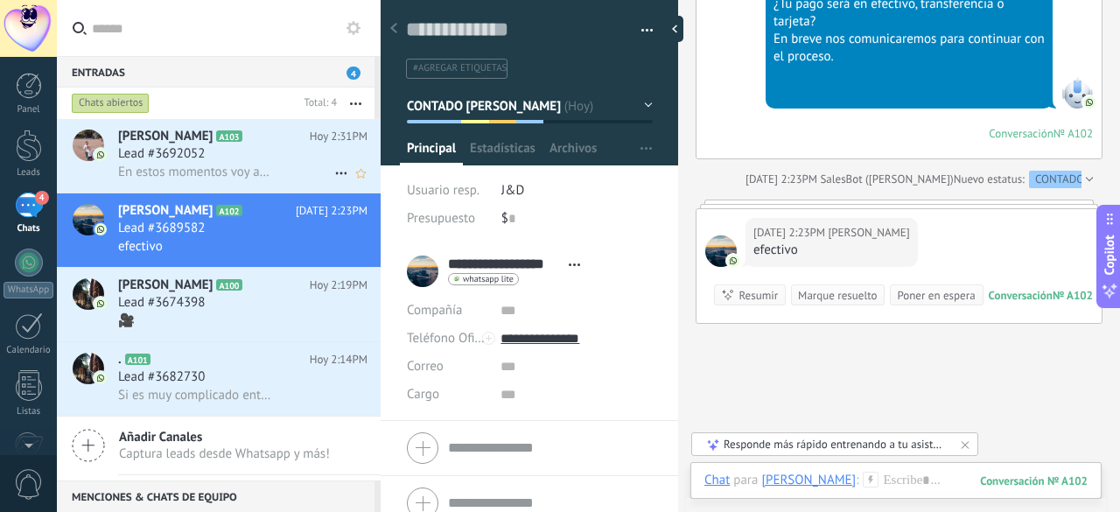
click at [221, 162] on div "Lead #3692052" at bounding box center [242, 154] width 249 height 18
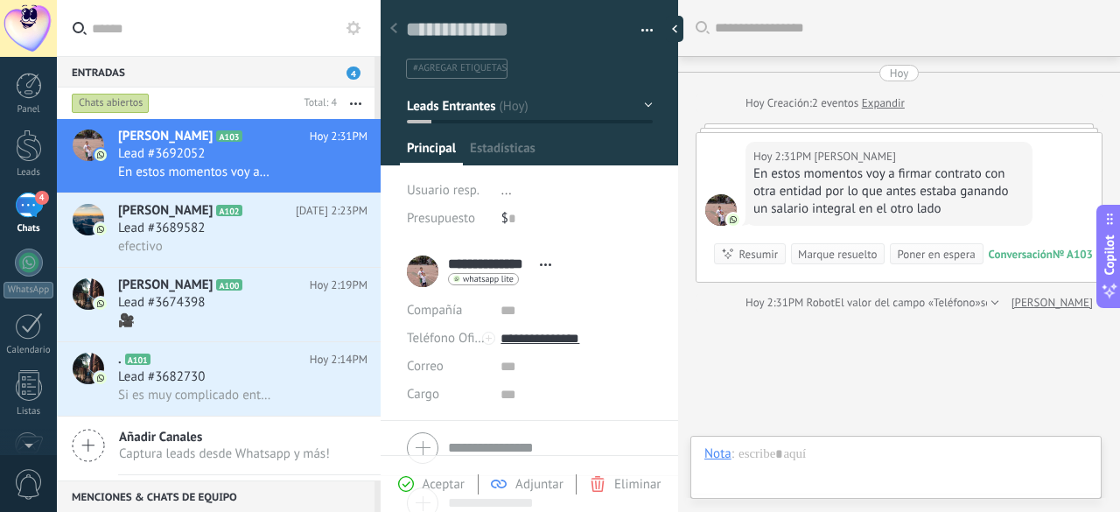
scroll to position [26, 0]
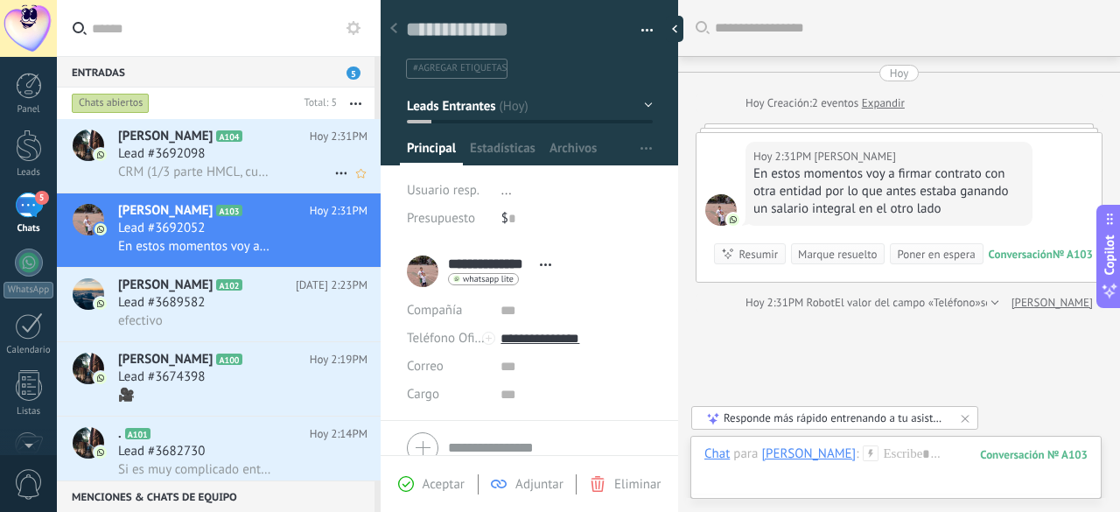
click at [256, 155] on div "Lead #3692098" at bounding box center [242, 154] width 249 height 18
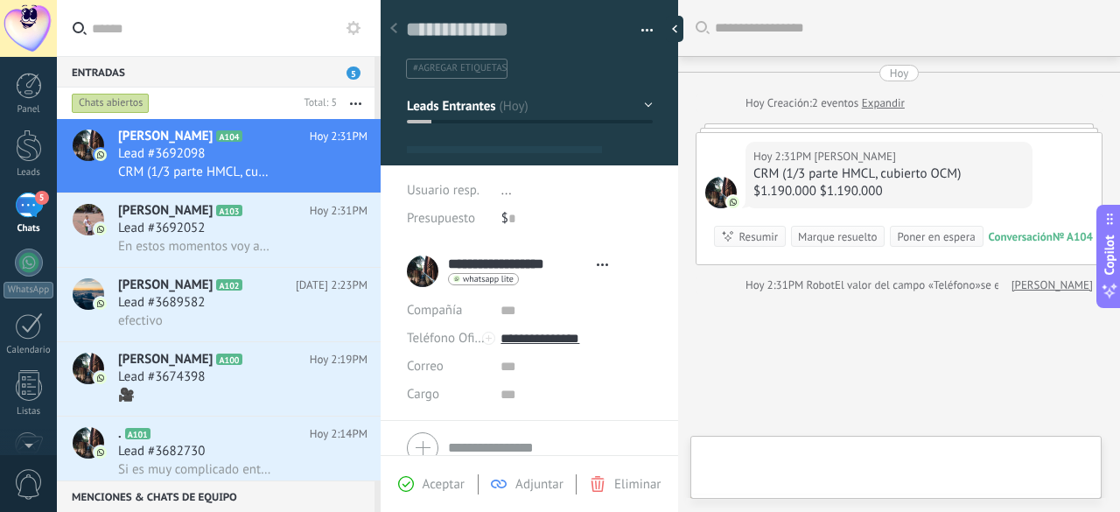
scroll to position [26, 0]
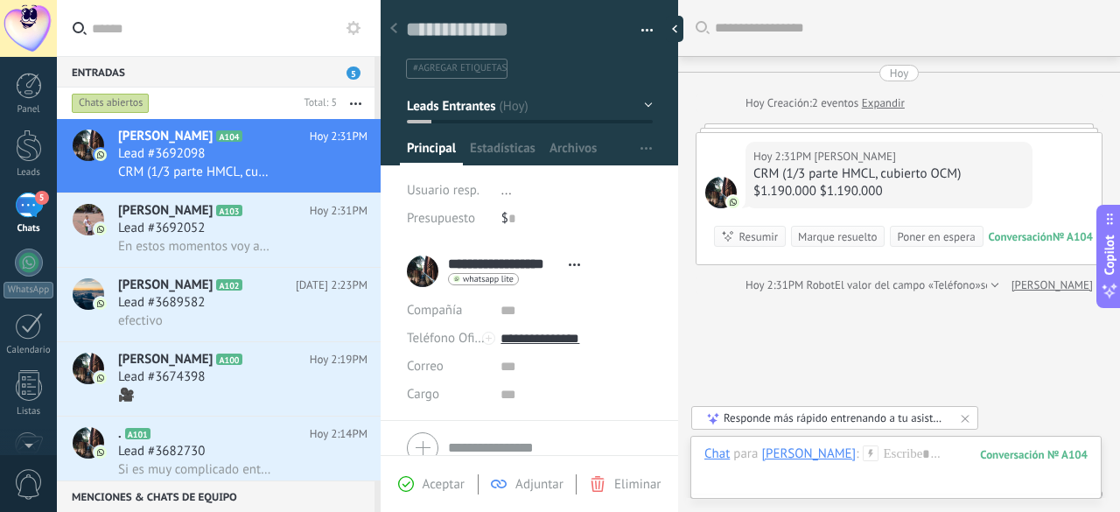
click at [515, 104] on button "Leads Entrantes" at bounding box center [530, 106] width 246 height 32
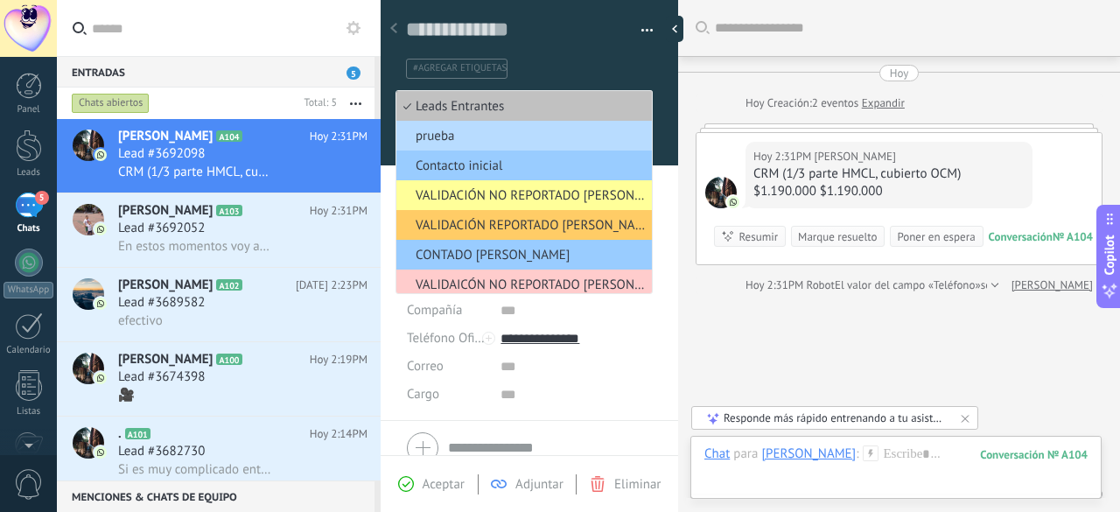
click at [492, 142] on span "prueba" at bounding box center [522, 136] width 250 height 17
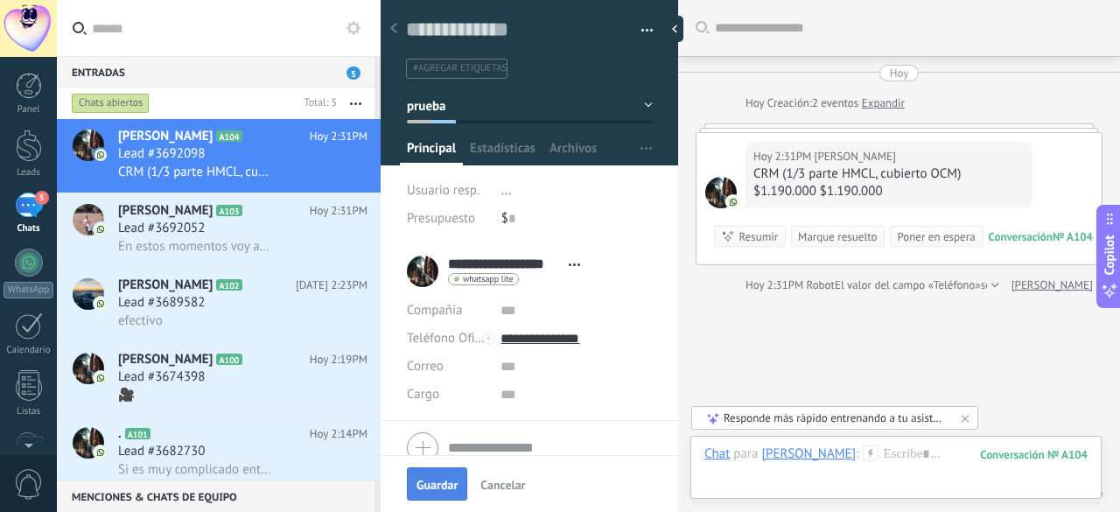
click at [446, 483] on span "Guardar" at bounding box center [437, 485] width 41 height 12
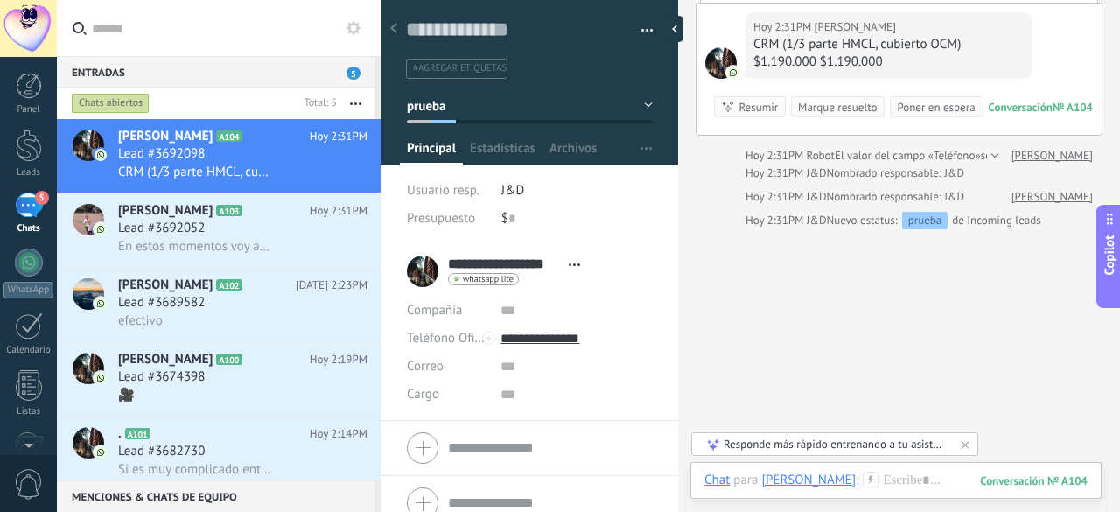
scroll to position [151, 0]
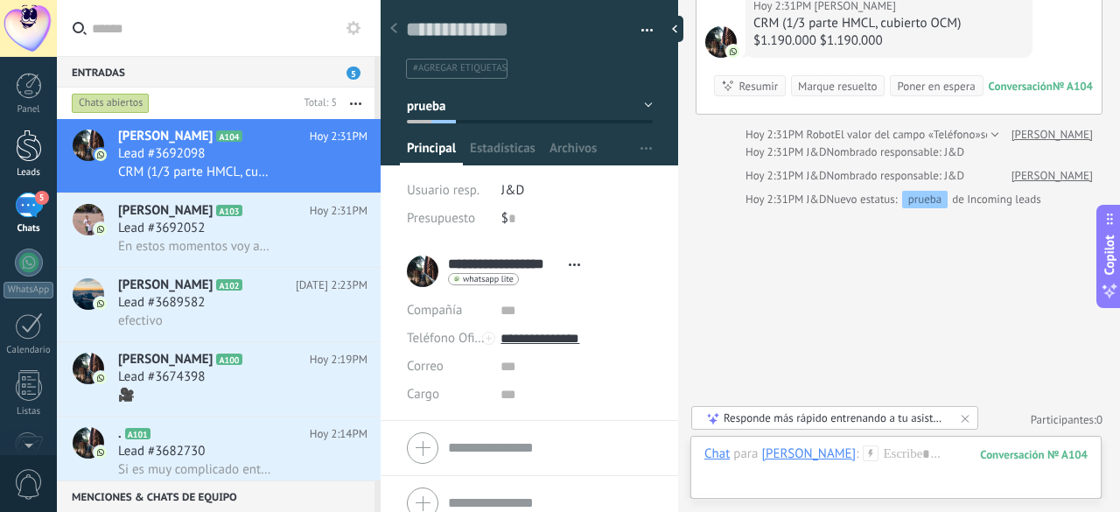
click at [32, 144] on div at bounding box center [29, 146] width 26 height 32
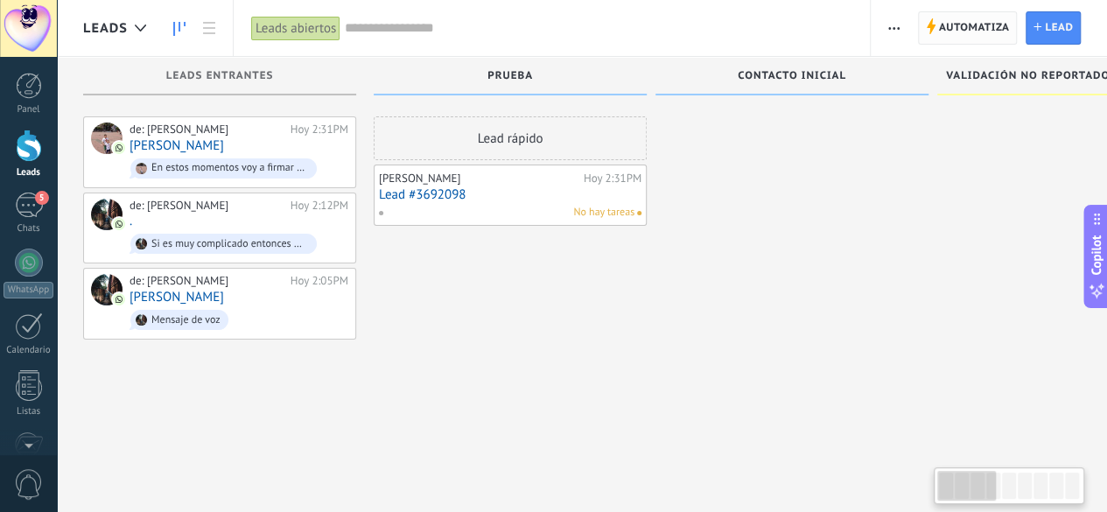
click at [956, 15] on span "Automatiza" at bounding box center [974, 28] width 71 height 32
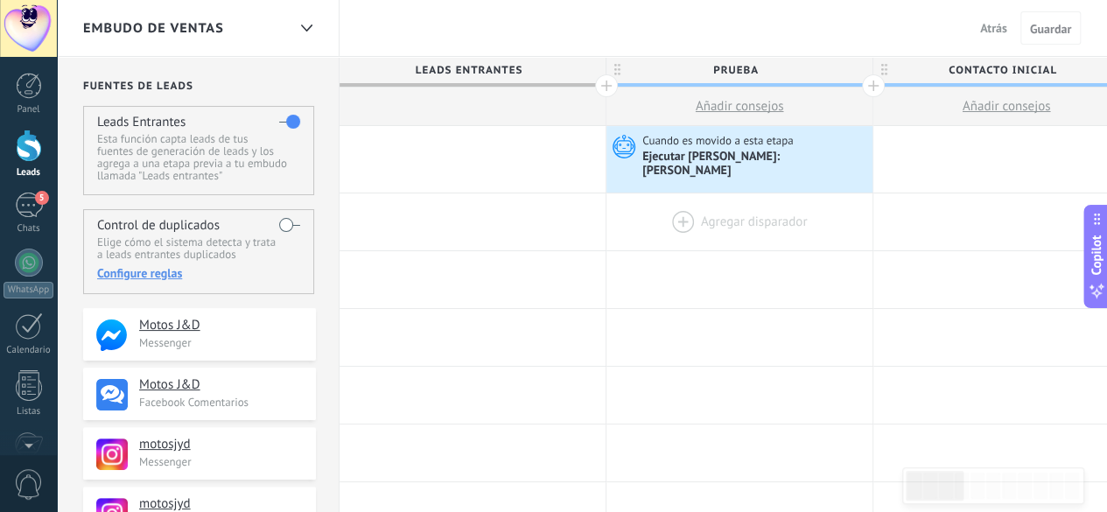
click at [673, 207] on div at bounding box center [740, 221] width 266 height 57
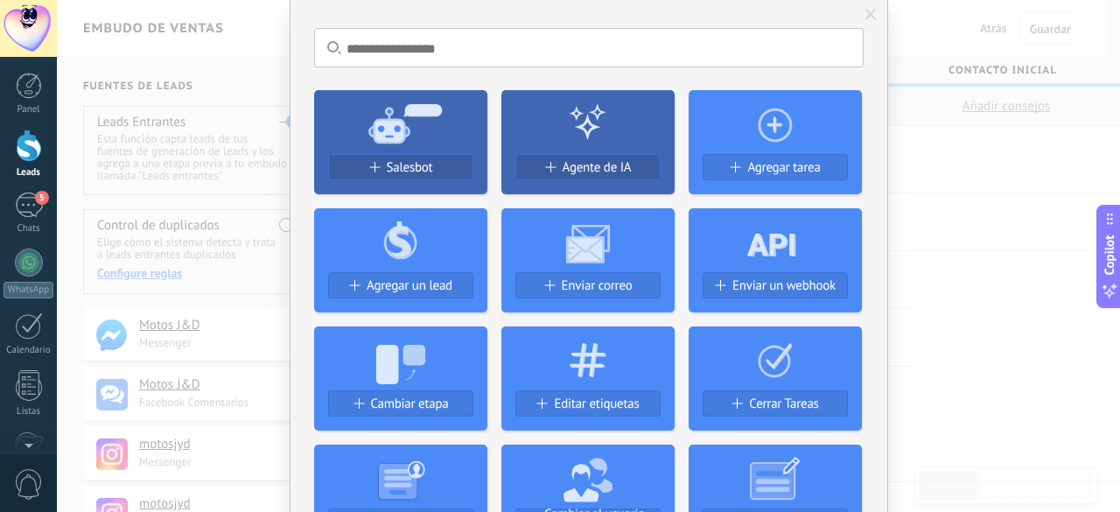
scroll to position [88, 0]
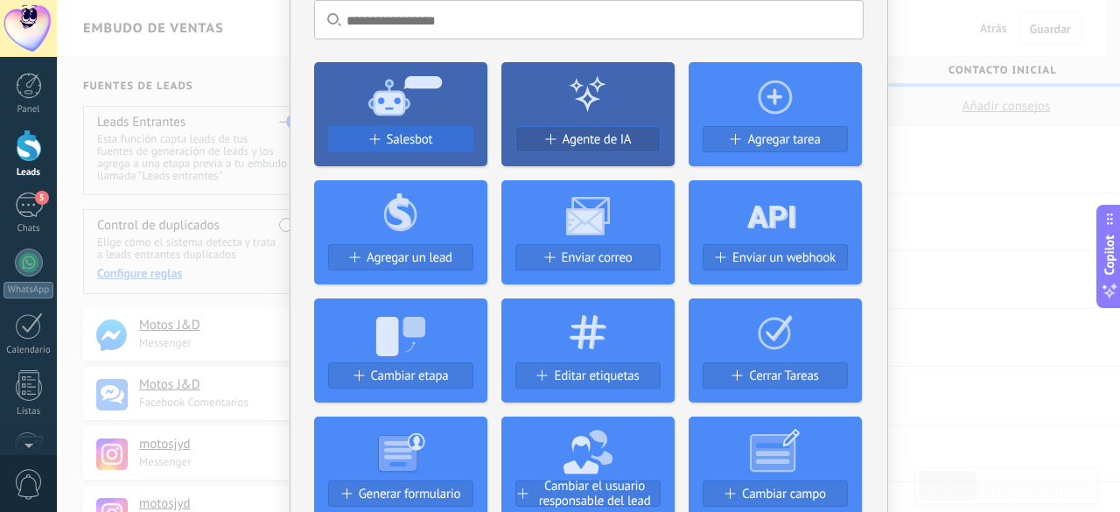
click at [395, 144] on span "Salesbot" at bounding box center [410, 139] width 46 height 15
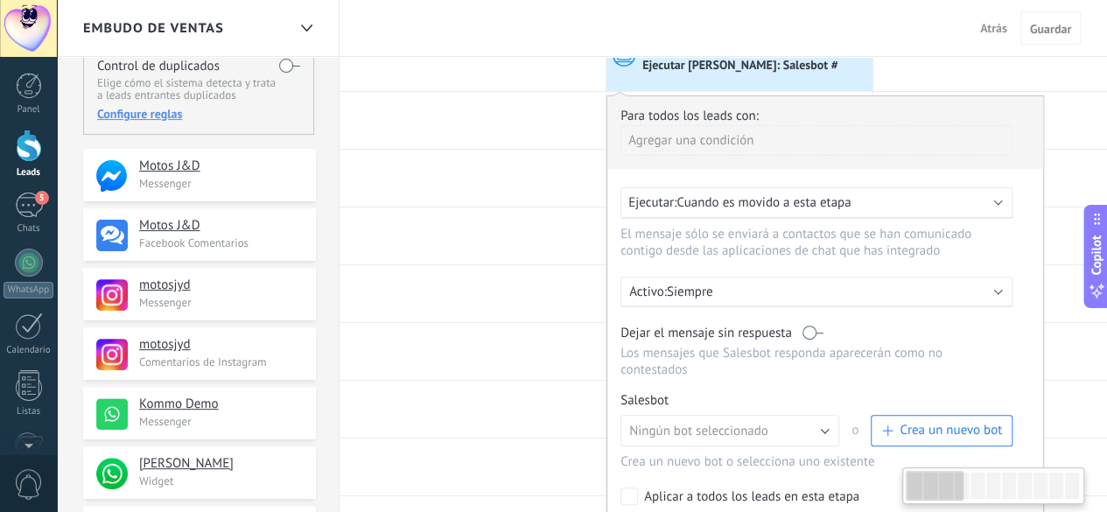
scroll to position [175, 0]
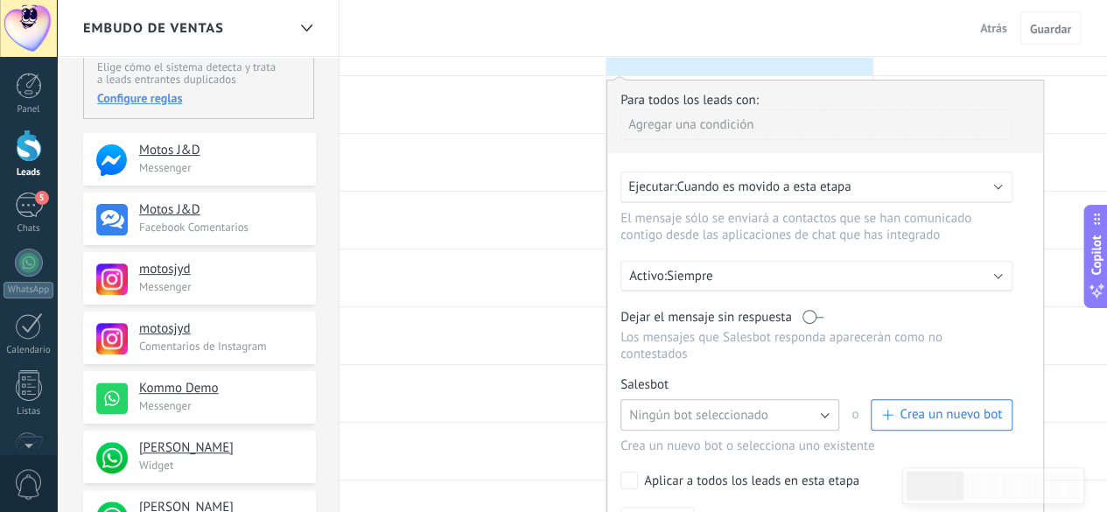
click at [675, 407] on span "Ningún bot seleccionado" at bounding box center [698, 415] width 139 height 17
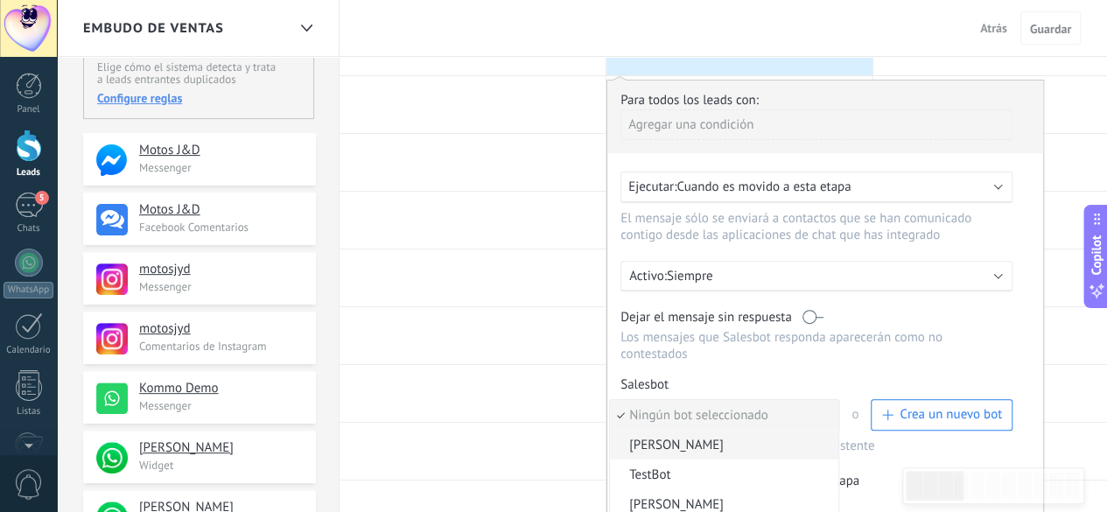
click at [668, 437] on span "PAUTA ESTEBAN" at bounding box center [721, 445] width 223 height 17
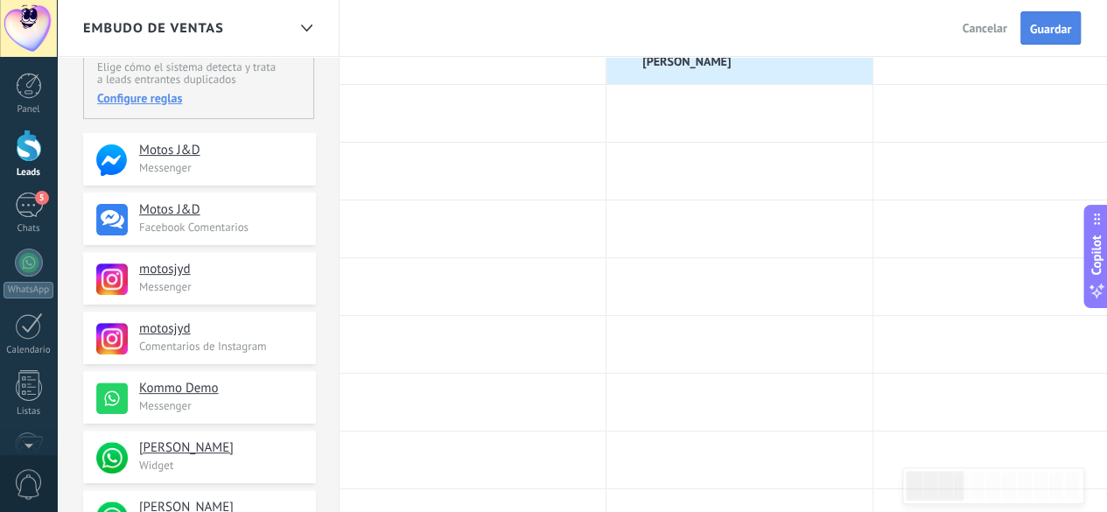
click at [1051, 25] on span "Guardar" at bounding box center [1050, 29] width 41 height 12
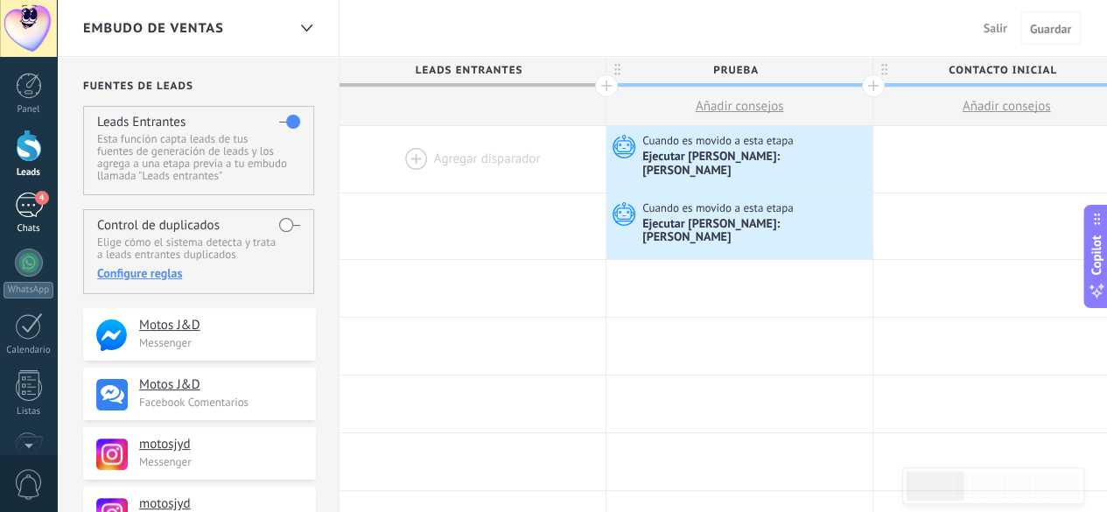
click at [30, 214] on div "4" at bounding box center [29, 205] width 28 height 25
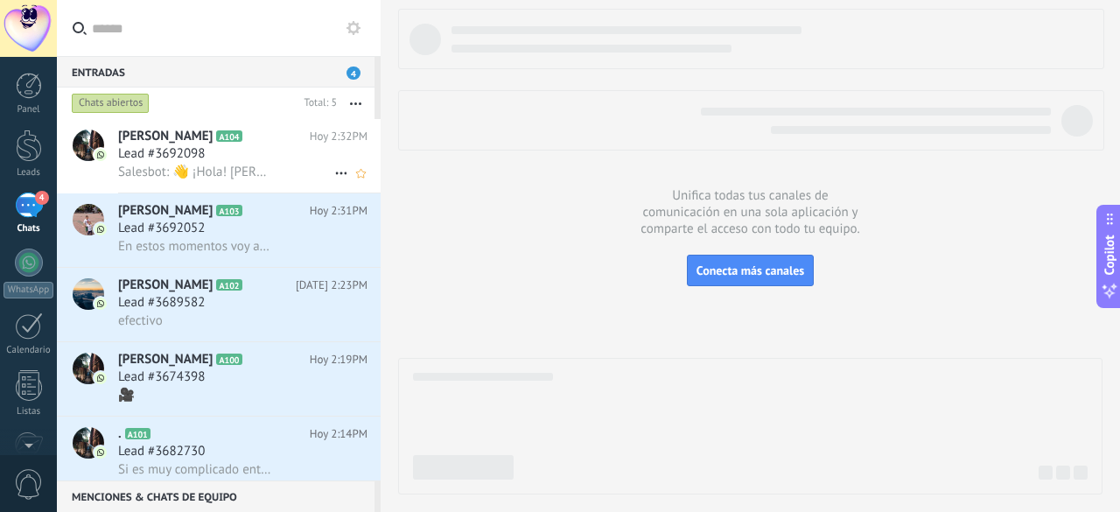
click at [261, 165] on span "Salesbot: 👋 ¡Hola! Bienvenido a MOTOS JYD S.A.S. Somos expertos en venta de mot…" at bounding box center [194, 172] width 153 height 17
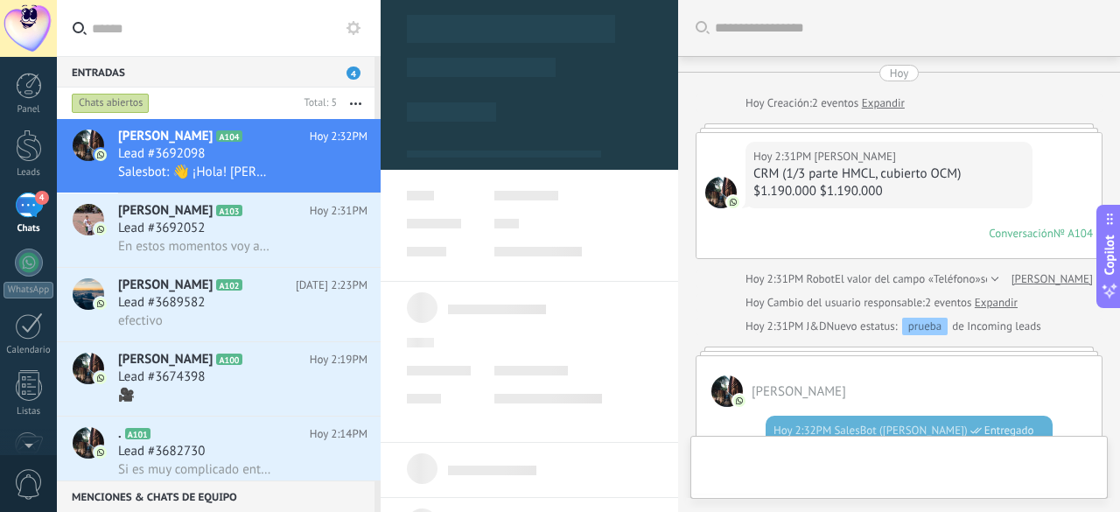
type textarea "**********"
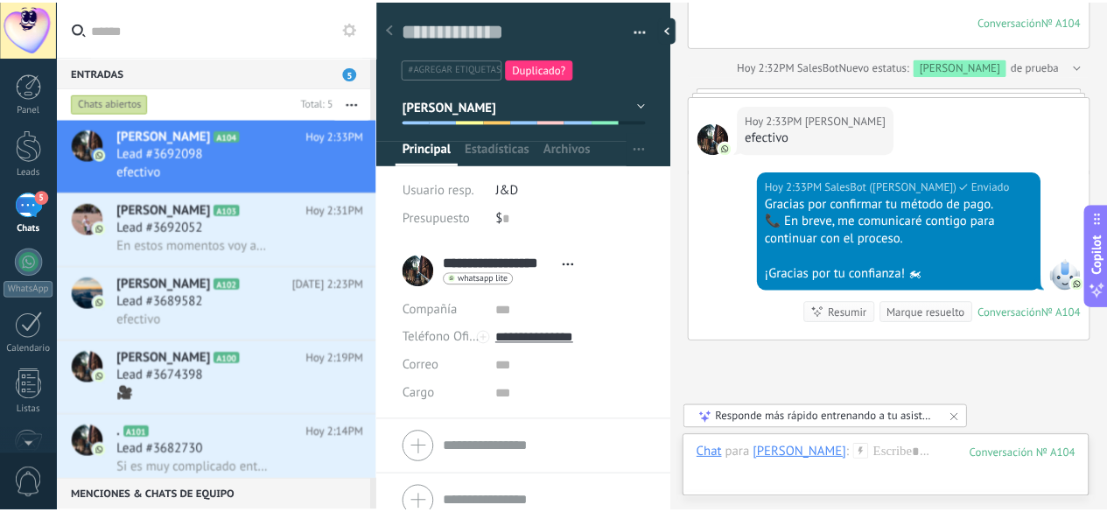
scroll to position [1454, 0]
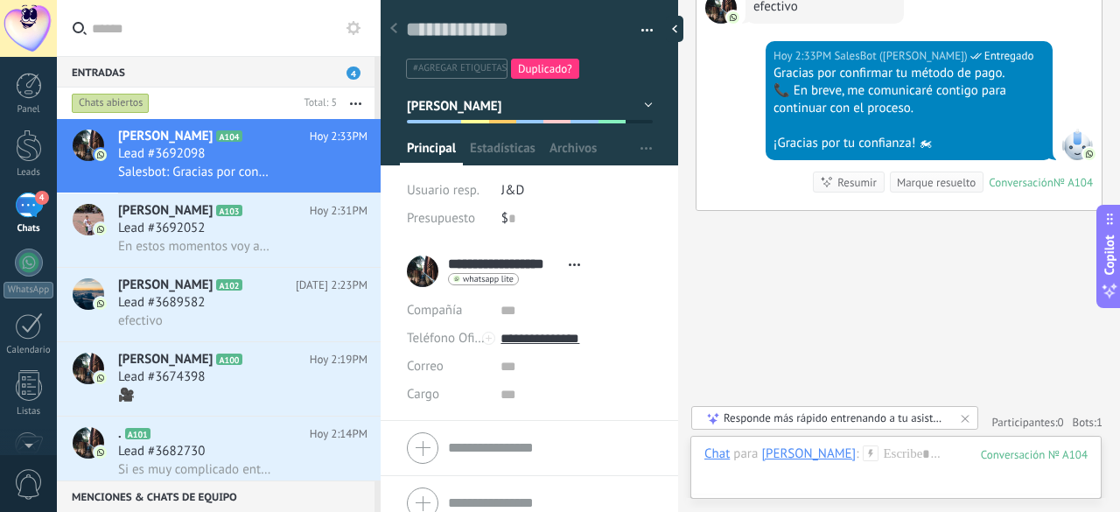
click at [35, 125] on div "Panel Leads 4 Chats WhatsApp Clientes" at bounding box center [28, 372] width 57 height 599
click at [30, 141] on div at bounding box center [29, 146] width 26 height 32
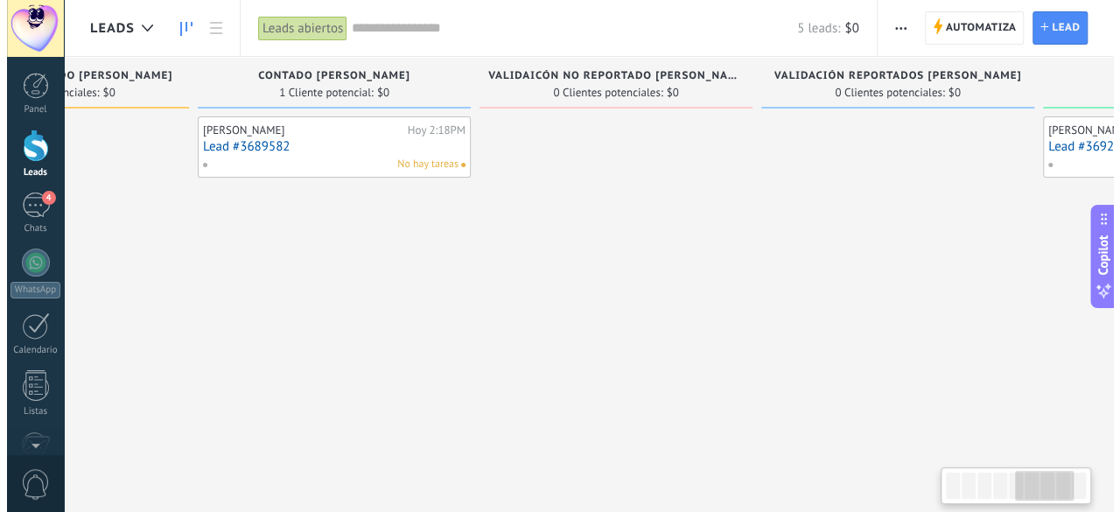
scroll to position [0, 1343]
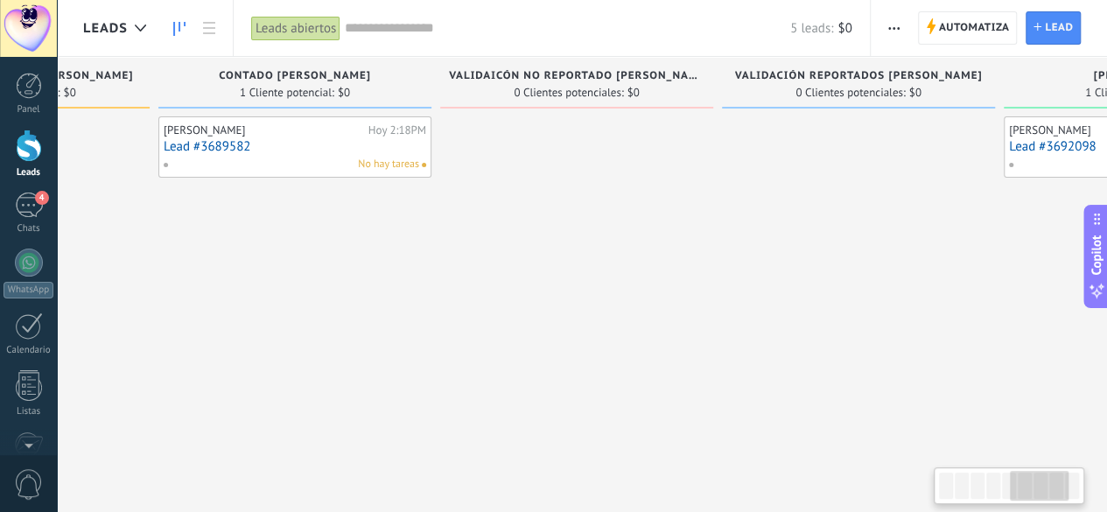
drag, startPoint x: 973, startPoint y: 502, endPoint x: 1024, endPoint y: 509, distance: 51.4
click at [1034, 507] on body ".abccls-1,.abccls-2{fill-rule:evenodd}.abccls-2{fill:#fff} .abfcls-1{fill:none}…" at bounding box center [553, 256] width 1107 height 512
click at [28, 211] on div "4" at bounding box center [29, 205] width 28 height 25
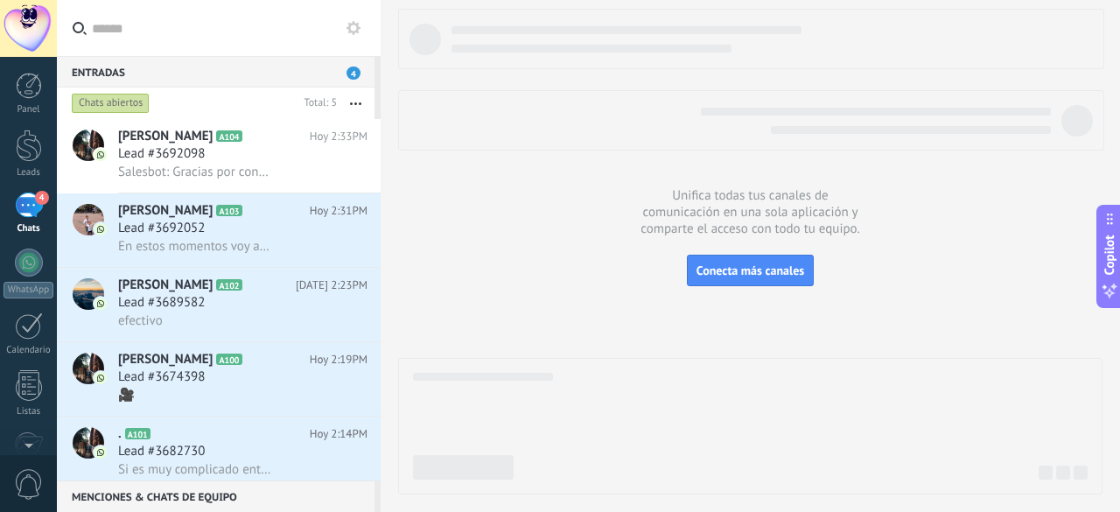
click at [93, 102] on div "Chats abiertos" at bounding box center [111, 103] width 78 height 21
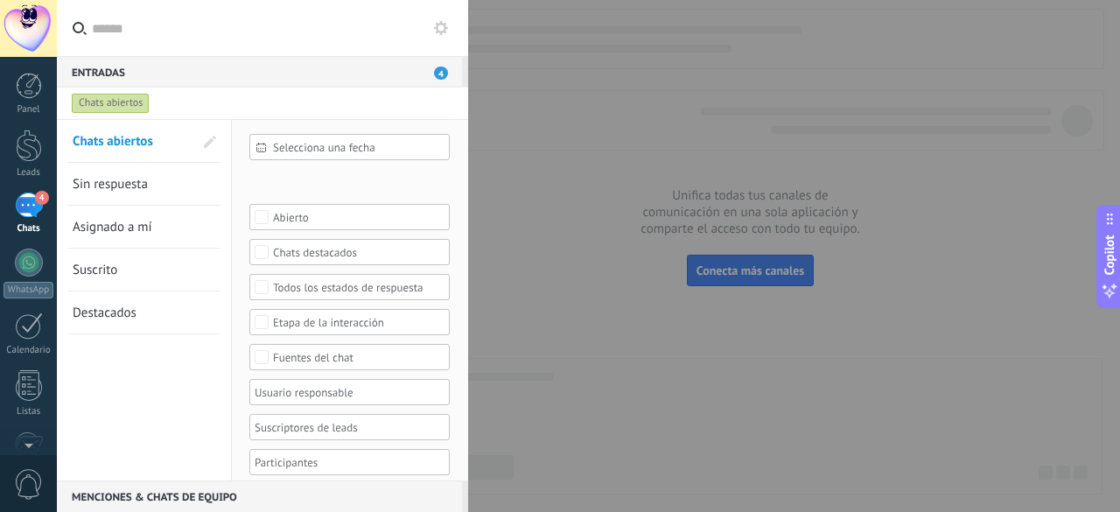
click at [345, 356] on div "Fuentes del chat" at bounding box center [350, 357] width 154 height 13
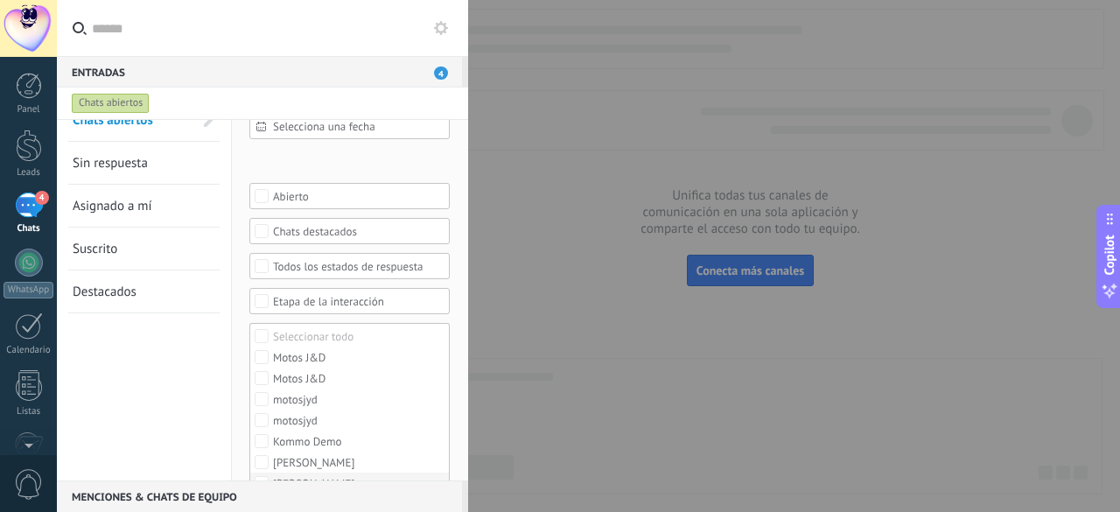
scroll to position [33, 0]
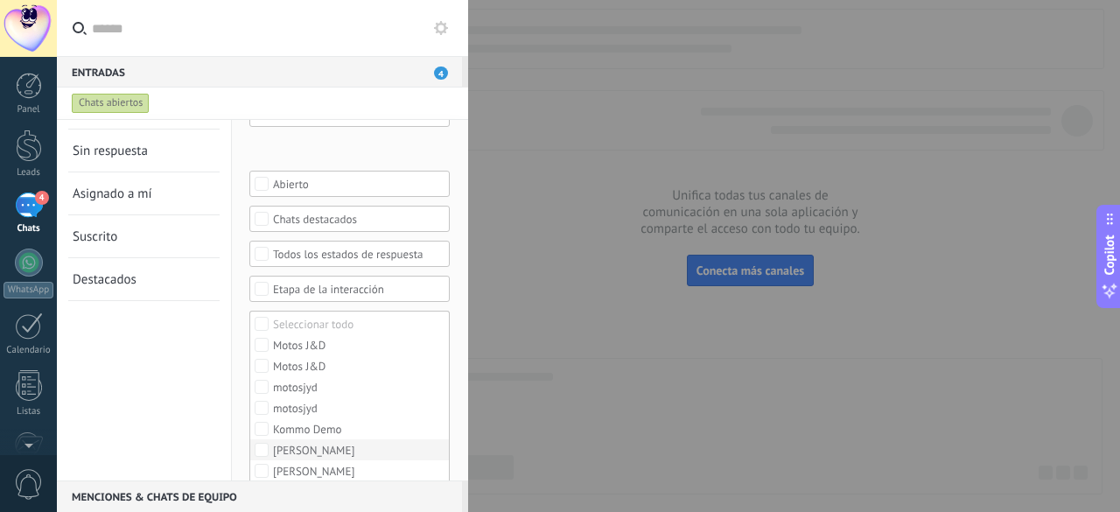
click at [332, 446] on label "[PERSON_NAME]" at bounding box center [349, 449] width 199 height 21
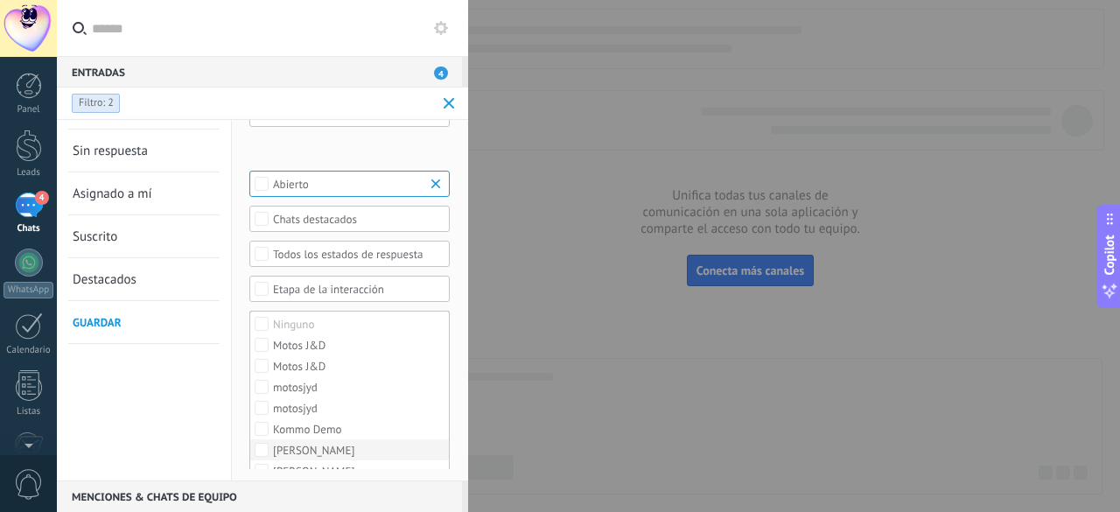
scroll to position [0, 0]
click at [144, 318] on link "Guardar" at bounding box center [144, 322] width 143 height 42
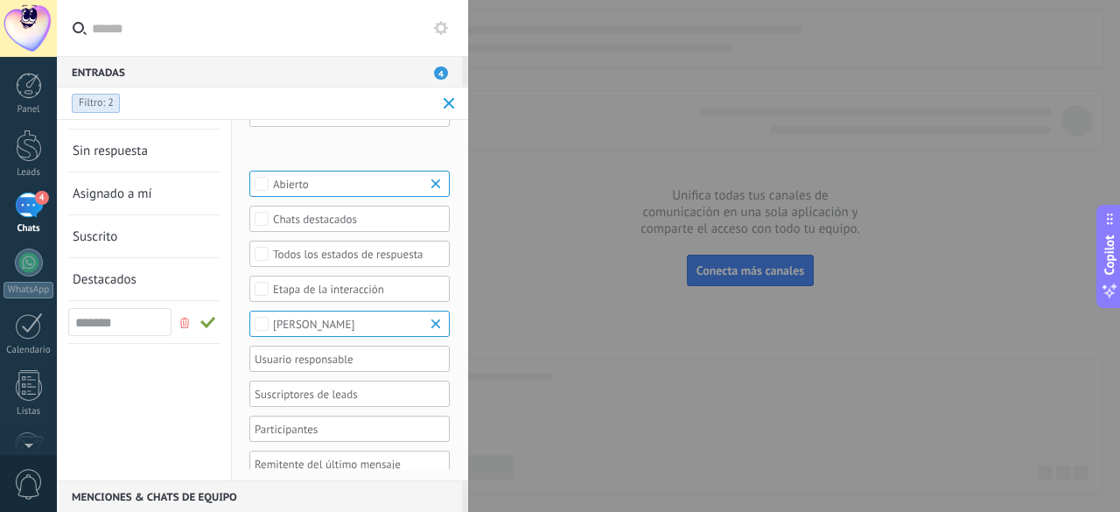
type input "*******"
click at [204, 321] on span at bounding box center [208, 323] width 16 height 12
click at [439, 316] on b at bounding box center [438, 324] width 21 height 18
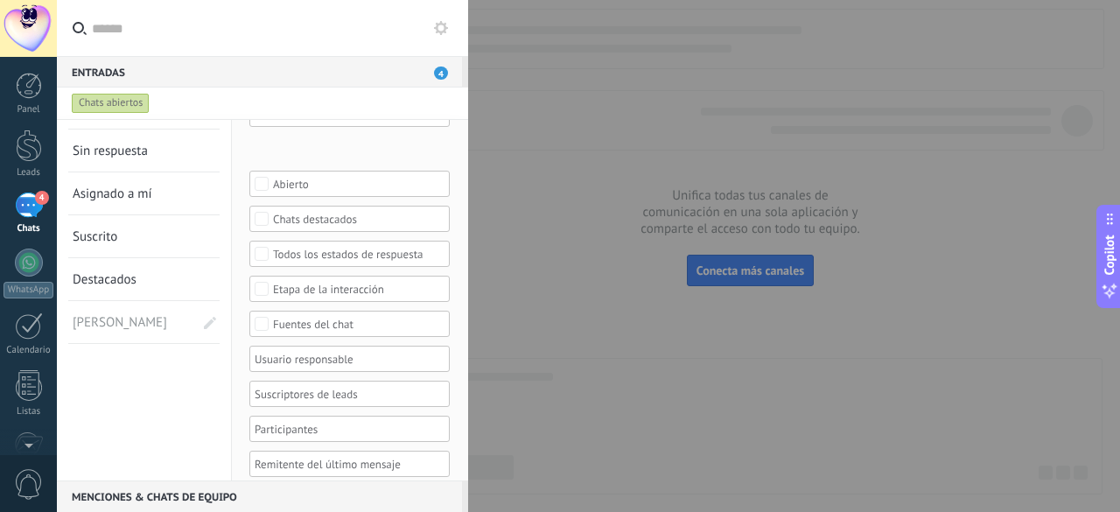
click at [362, 319] on div "Fuentes del chat" at bounding box center [350, 324] width 154 height 13
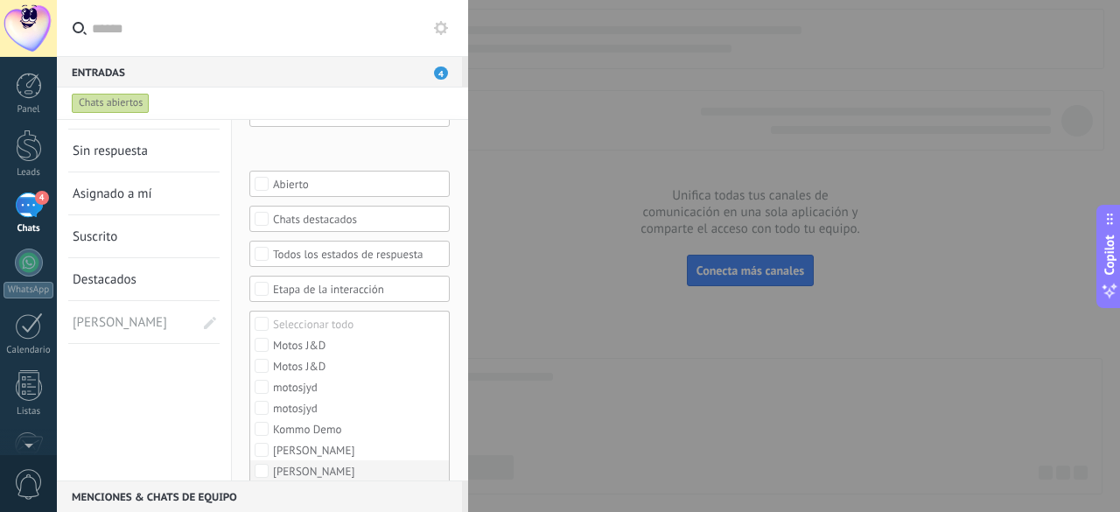
click at [296, 466] on div "[PERSON_NAME]" at bounding box center [313, 472] width 81 height 12
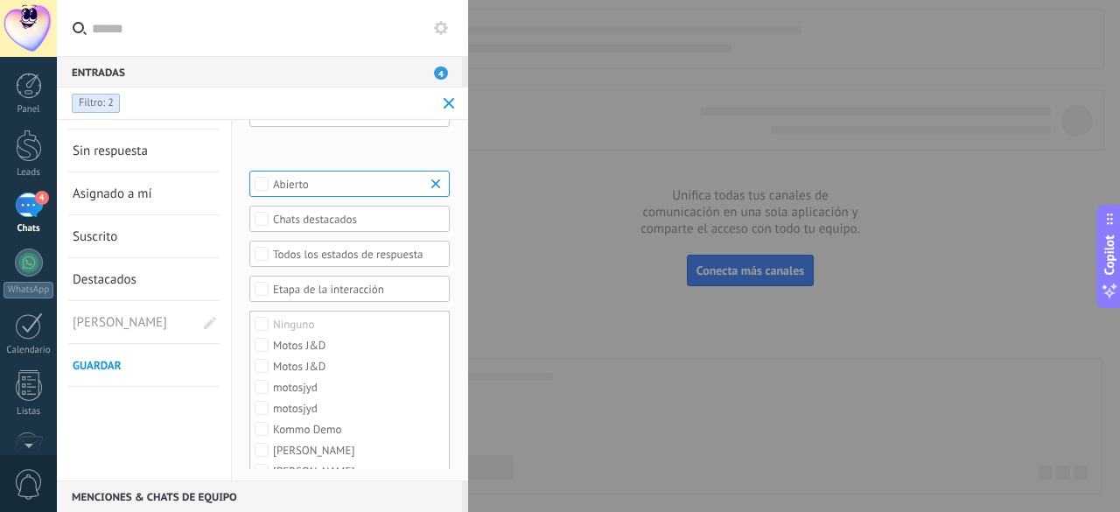
click at [142, 360] on link "Guardar" at bounding box center [144, 365] width 143 height 42
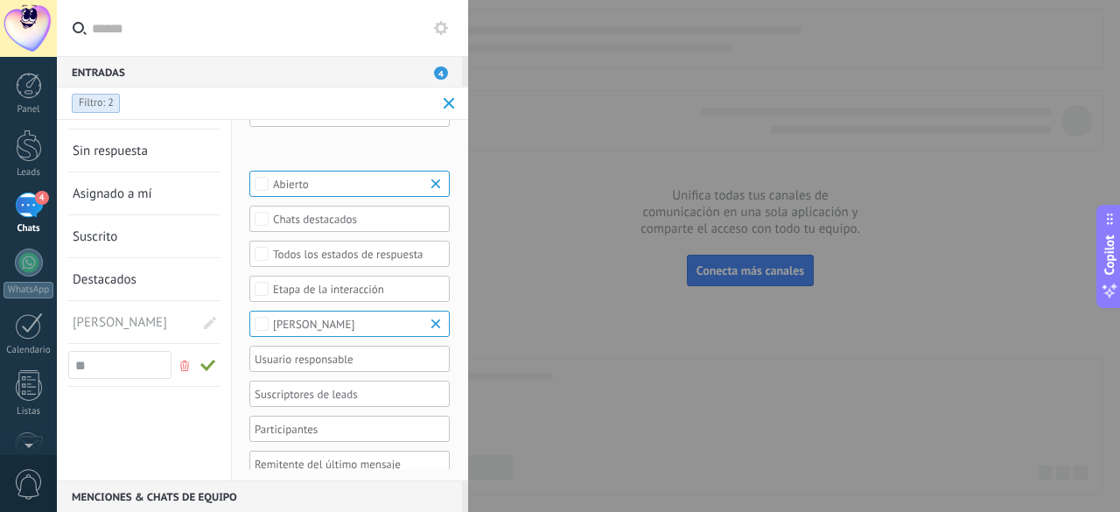
type input "*"
type input "*********"
click at [211, 355] on span at bounding box center [208, 366] width 28 height 25
click at [454, 99] on span at bounding box center [449, 103] width 11 height 11
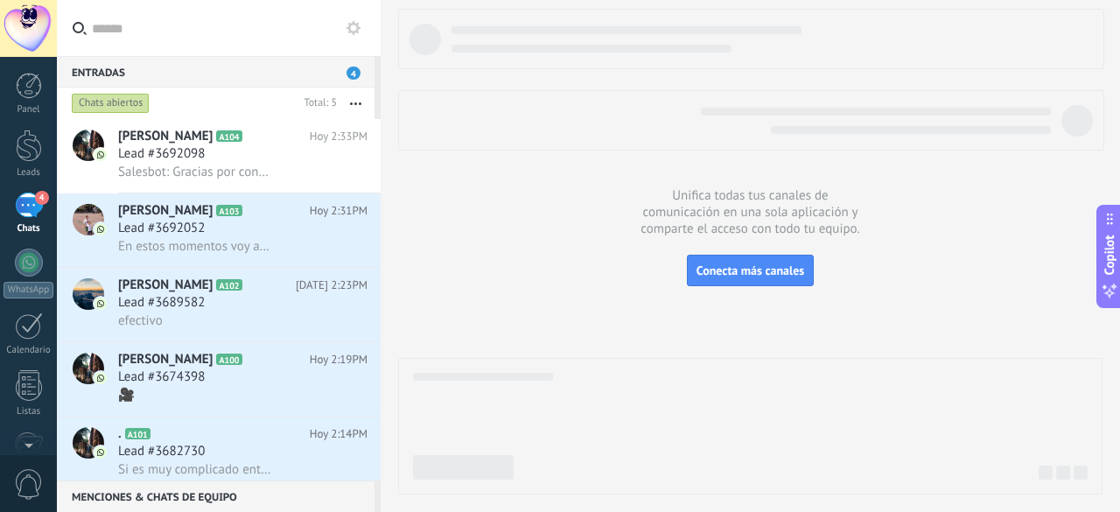
click at [123, 102] on div "Chats abiertos" at bounding box center [111, 103] width 78 height 21
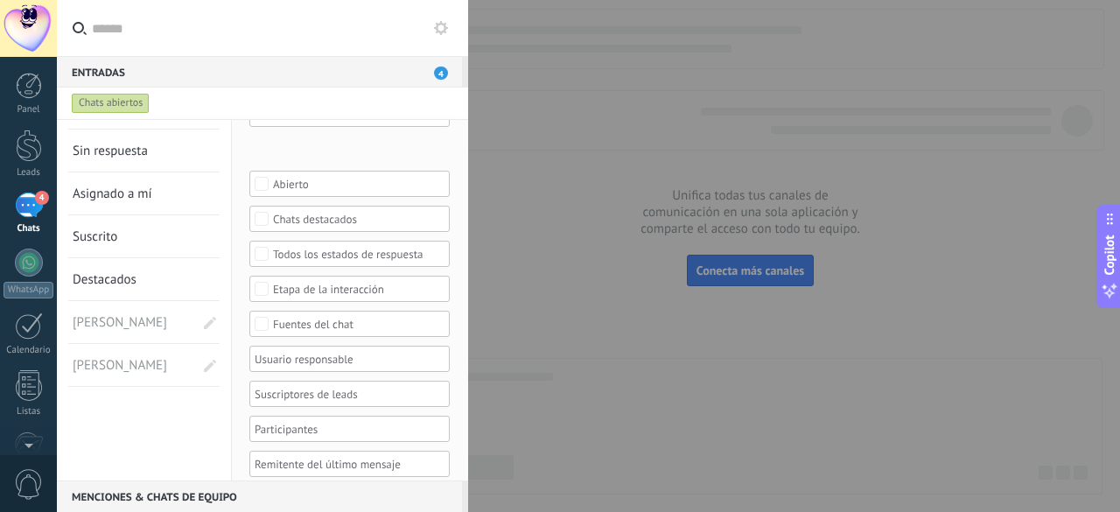
click at [88, 316] on span "[PERSON_NAME]" at bounding box center [121, 322] width 97 height 42
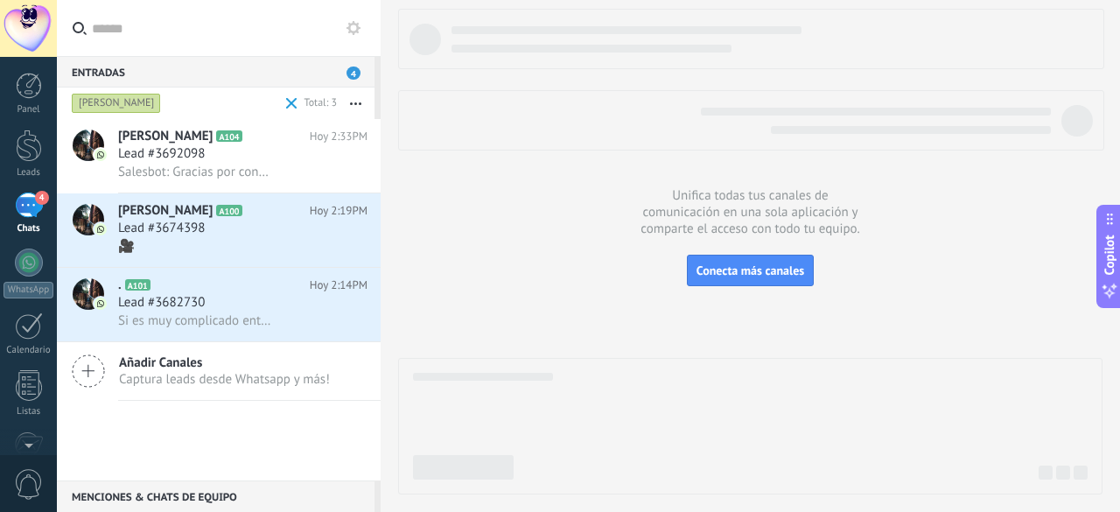
click at [95, 108] on div "[PERSON_NAME]" at bounding box center [116, 103] width 89 height 21
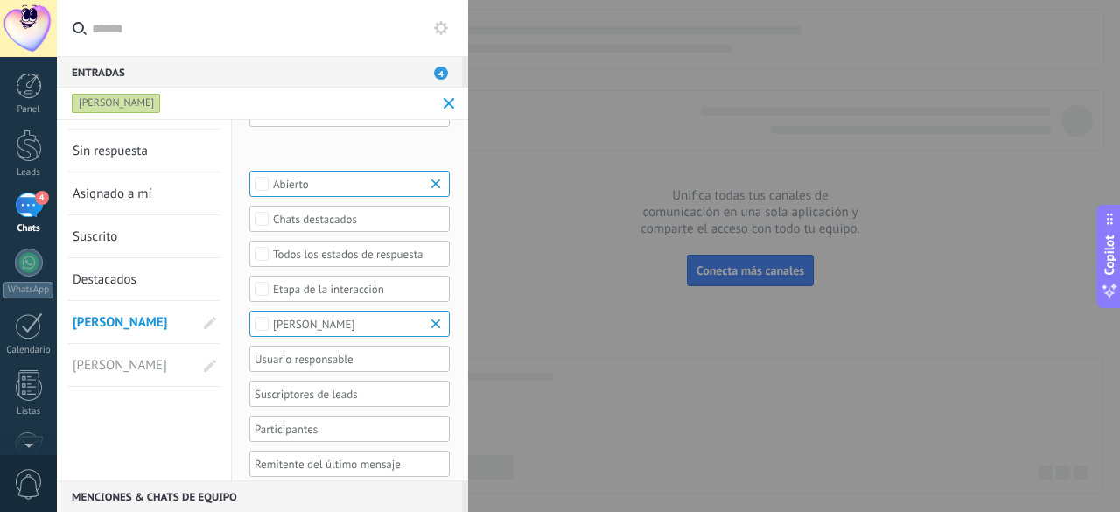
click at [88, 355] on span "[PERSON_NAME]" at bounding box center [121, 365] width 97 height 42
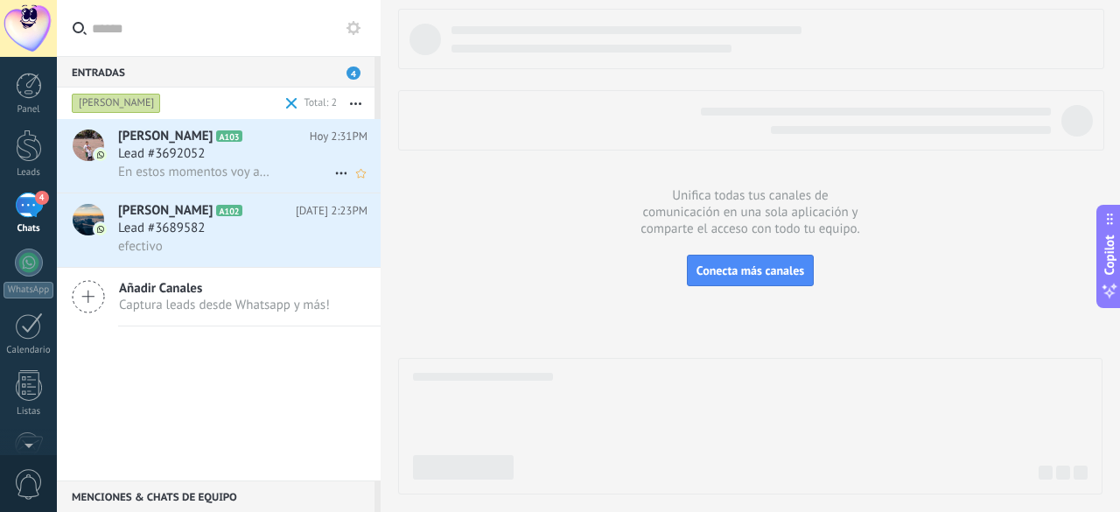
click at [207, 177] on span "En estos momentos voy a firmar contrato con otra entidad por lo que antes estab…" at bounding box center [194, 172] width 153 height 17
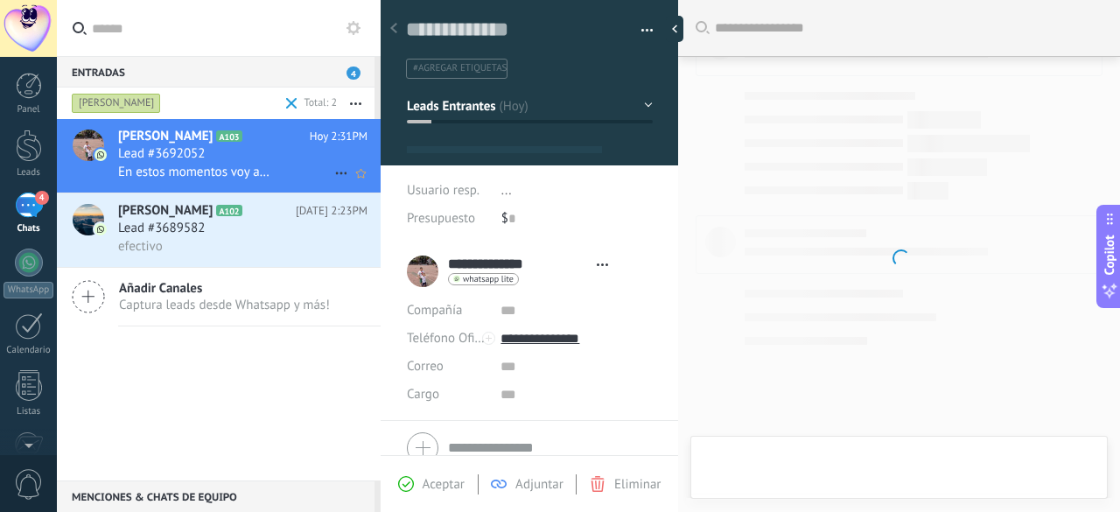
scroll to position [26, 0]
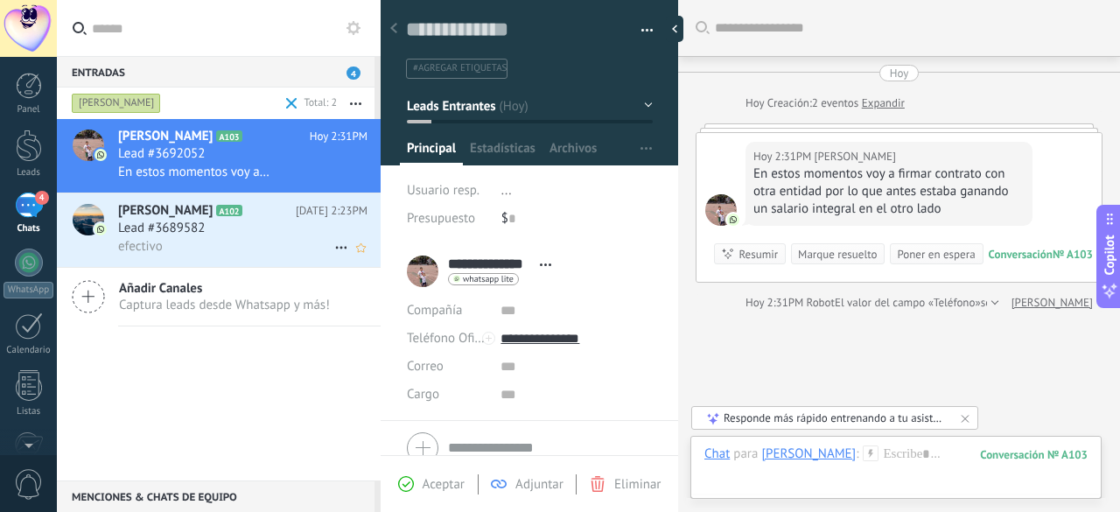
click at [213, 216] on span "[PERSON_NAME]" at bounding box center [165, 211] width 95 height 18
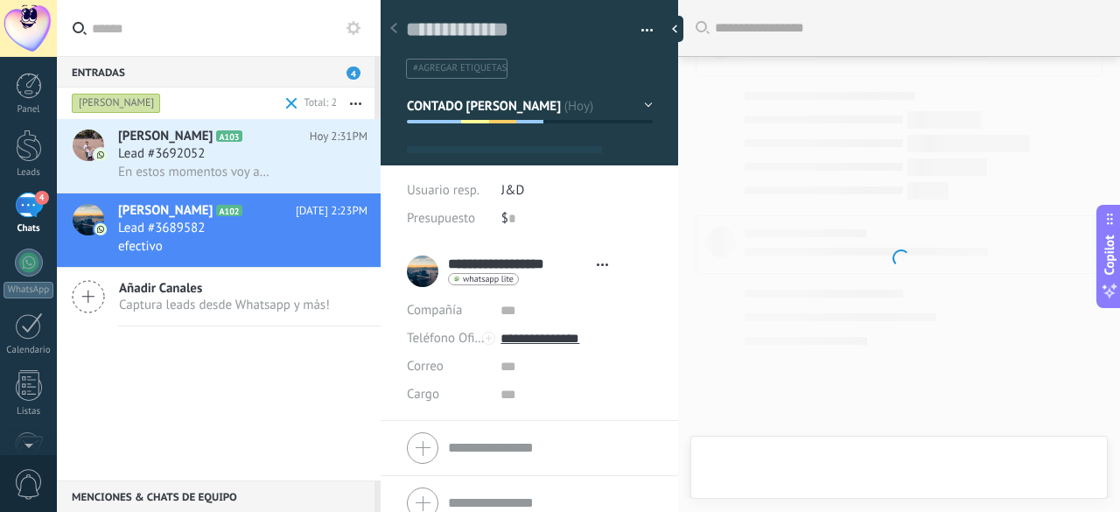
type textarea "**********"
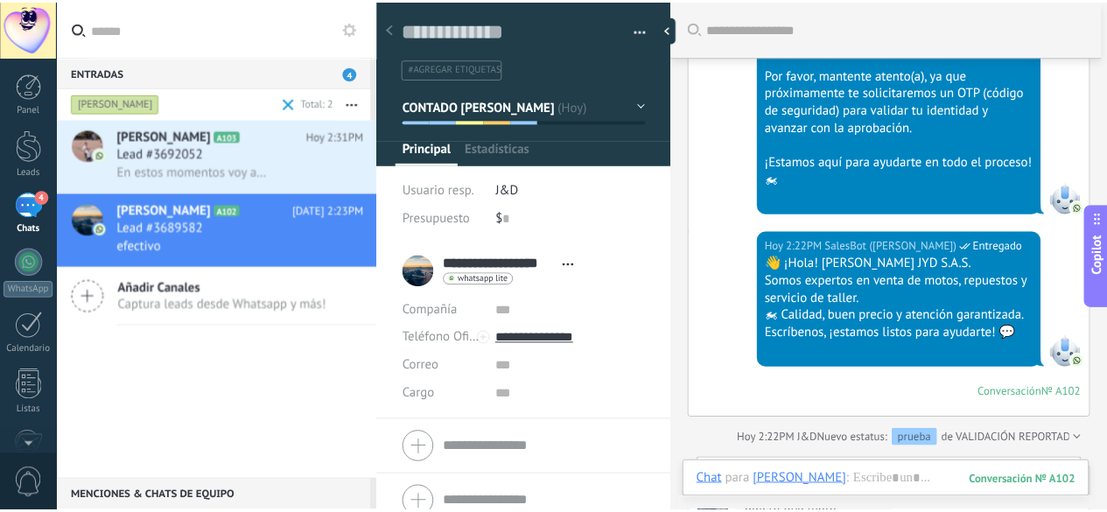
scroll to position [1901, 0]
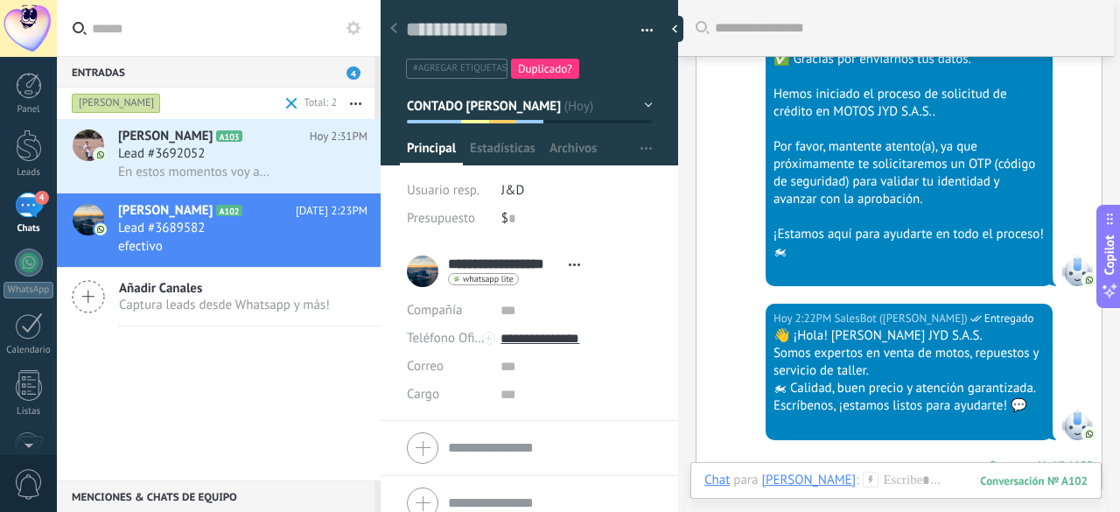
click at [291, 104] on span at bounding box center [291, 103] width 11 height 11
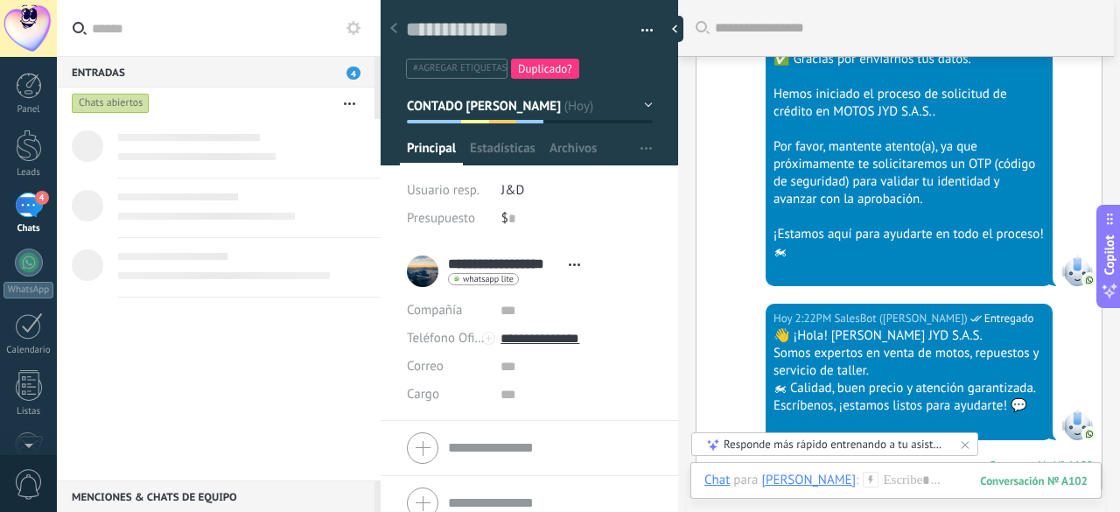
click at [117, 100] on div "Chats abiertos" at bounding box center [111, 103] width 78 height 21
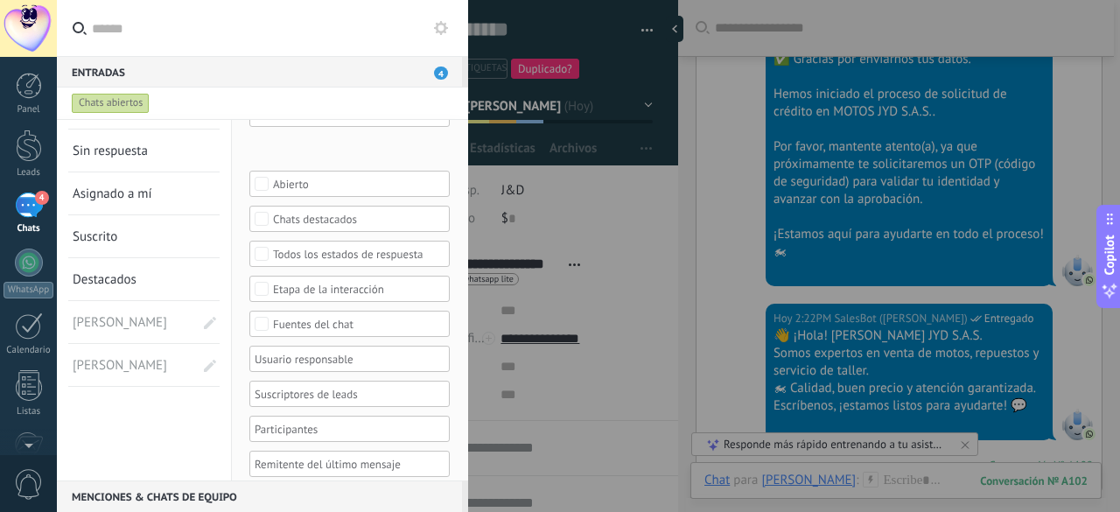
click at [298, 322] on div "Fuentes del chat" at bounding box center [350, 324] width 154 height 13
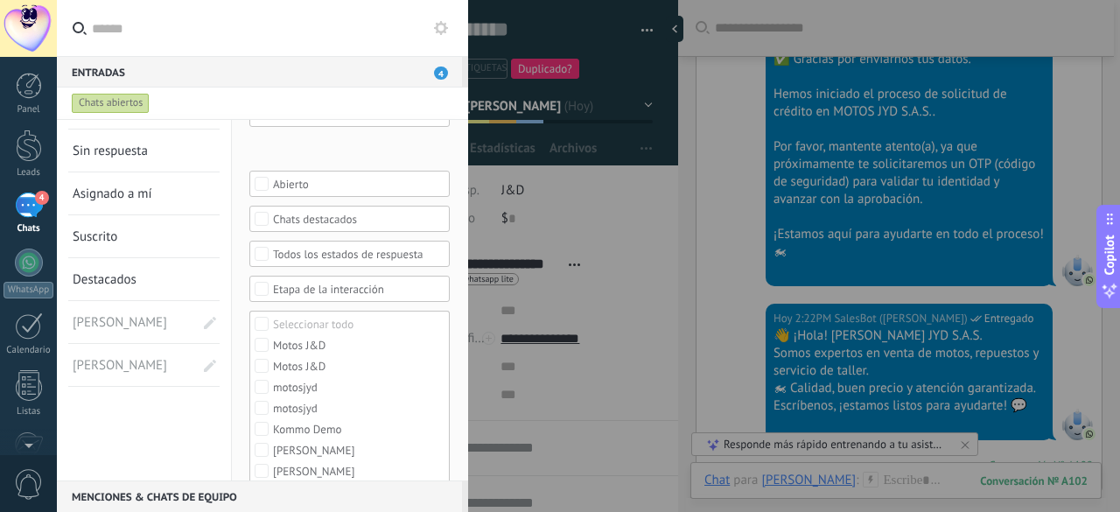
click at [698, 298] on div at bounding box center [560, 256] width 1120 height 512
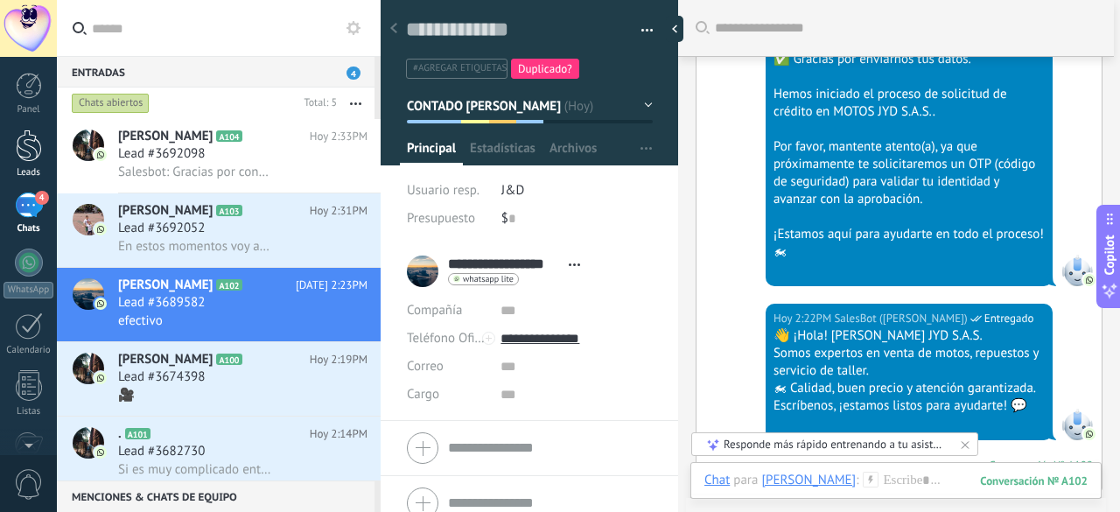
click at [21, 146] on div at bounding box center [29, 146] width 26 height 32
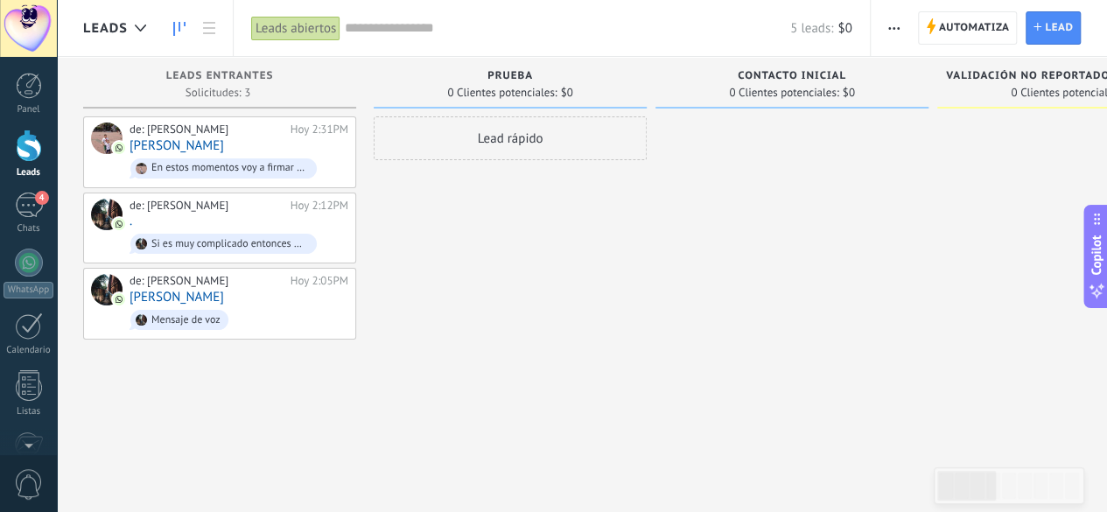
click at [965, 46] on div "Automatiza Nueva difusión Editar embudo Editar el diseño de la tarjeta Importar…" at bounding box center [989, 28] width 236 height 56
click at [972, 32] on span "Automatiza" at bounding box center [974, 28] width 71 height 32
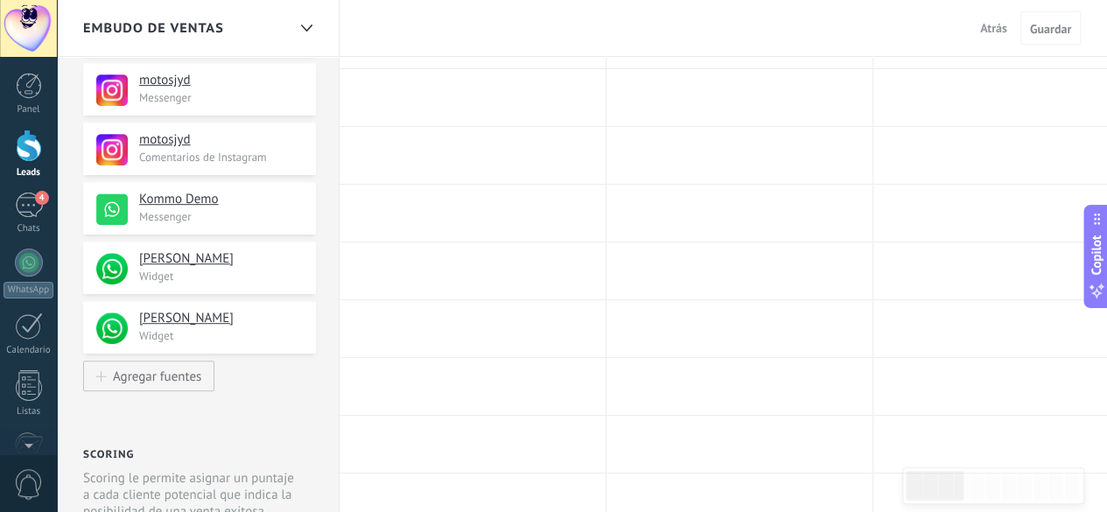
scroll to position [438, 0]
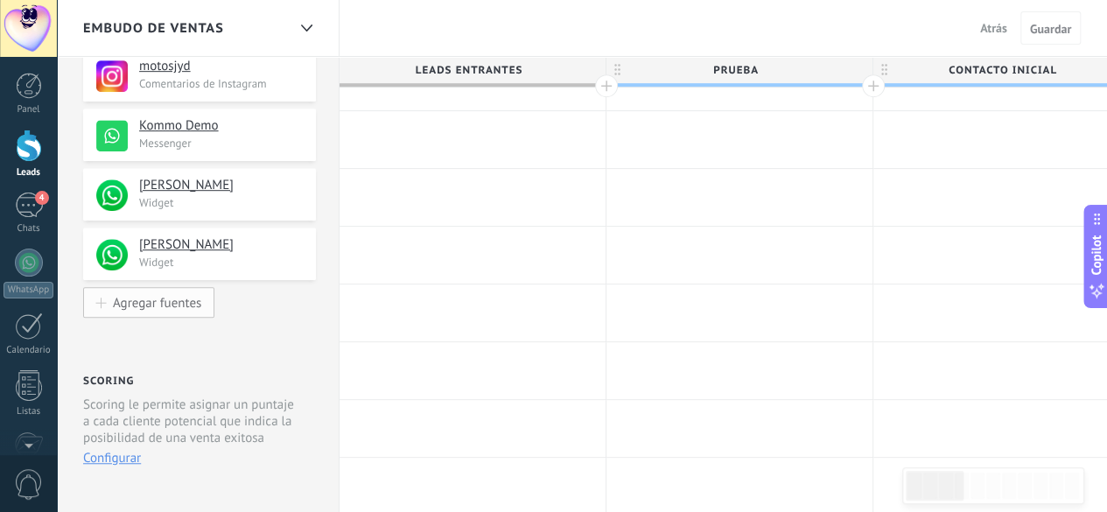
click at [179, 296] on div "Agregar fuentes" at bounding box center [157, 302] width 88 height 15
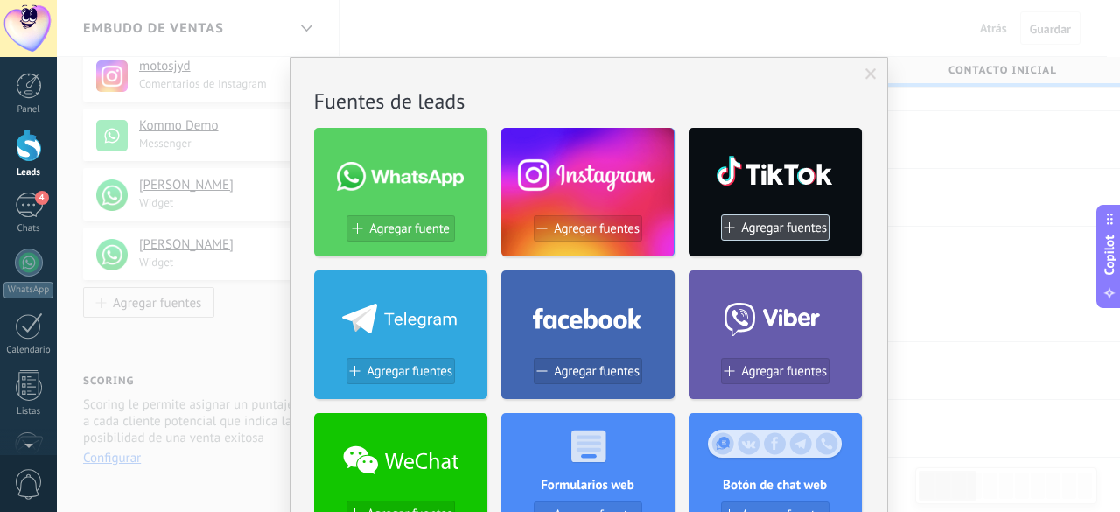
click at [776, 235] on button "Agregar fuentes" at bounding box center [775, 227] width 109 height 26
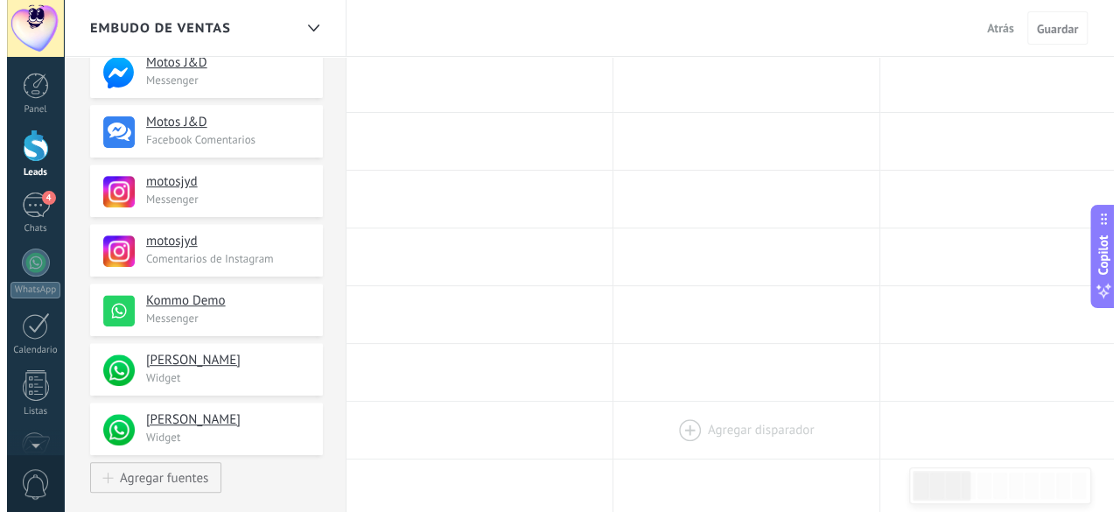
scroll to position [88, 0]
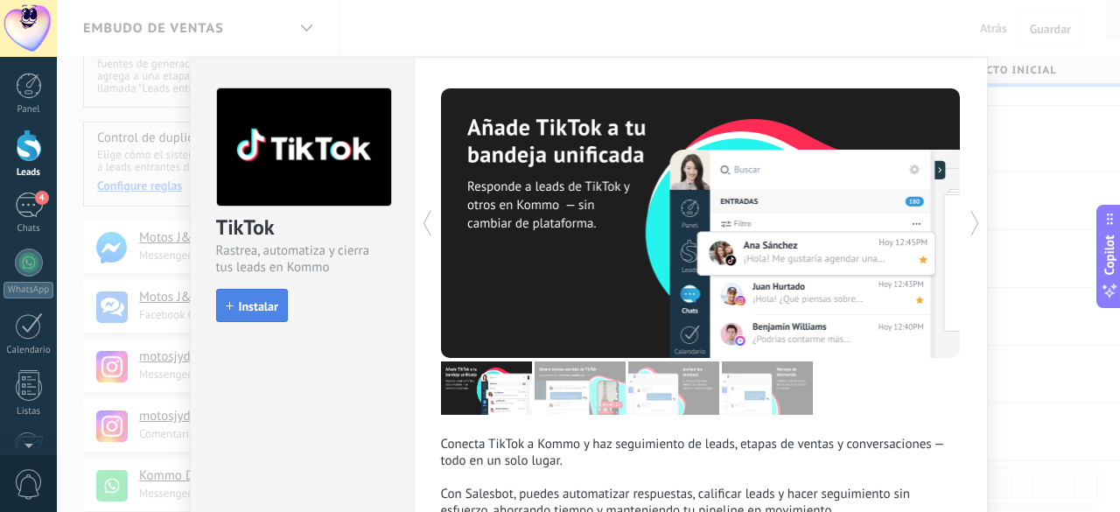
click at [235, 293] on button "Instalar" at bounding box center [252, 305] width 72 height 33
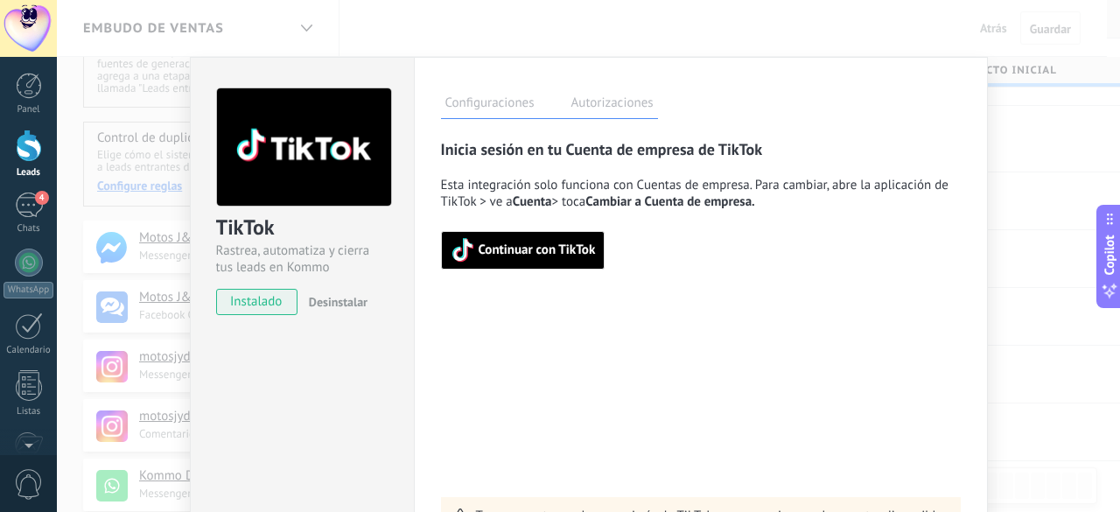
click at [558, 247] on span "Continuar con TikTok" at bounding box center [537, 250] width 117 height 12
click at [479, 244] on span "Continuar con TikTok" at bounding box center [537, 250] width 117 height 12
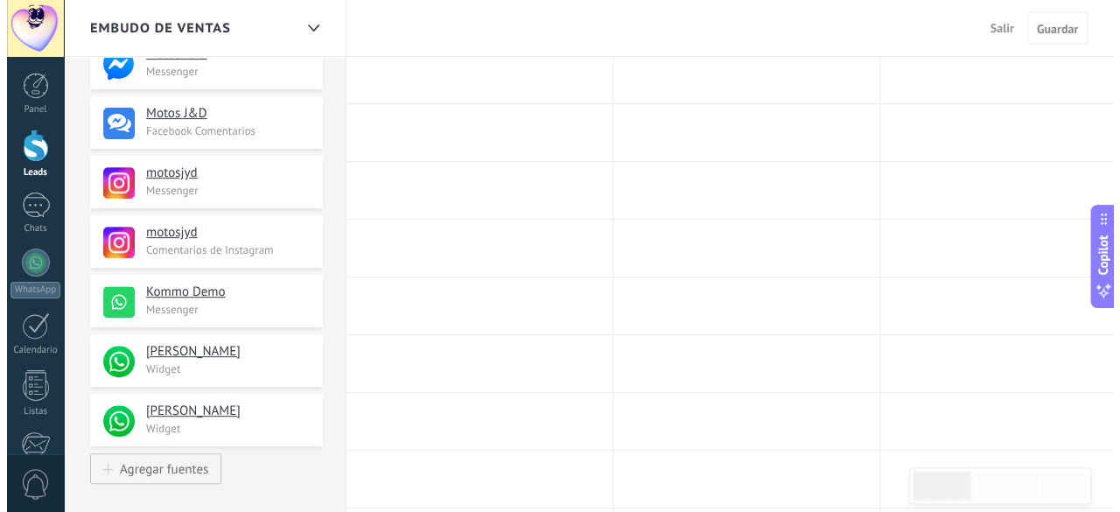
scroll to position [438, 0]
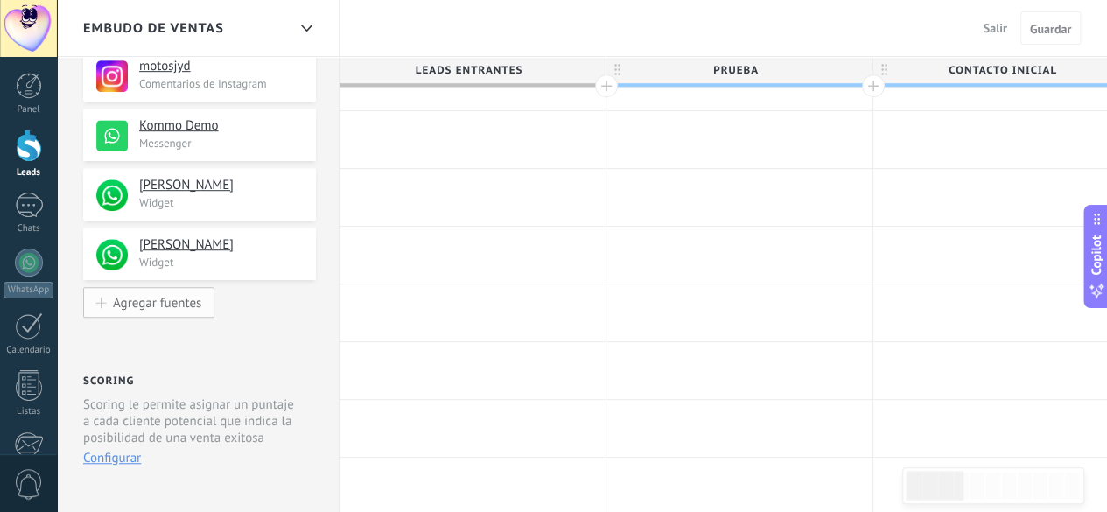
click at [168, 302] on div "Agregar fuentes" at bounding box center [157, 302] width 88 height 15
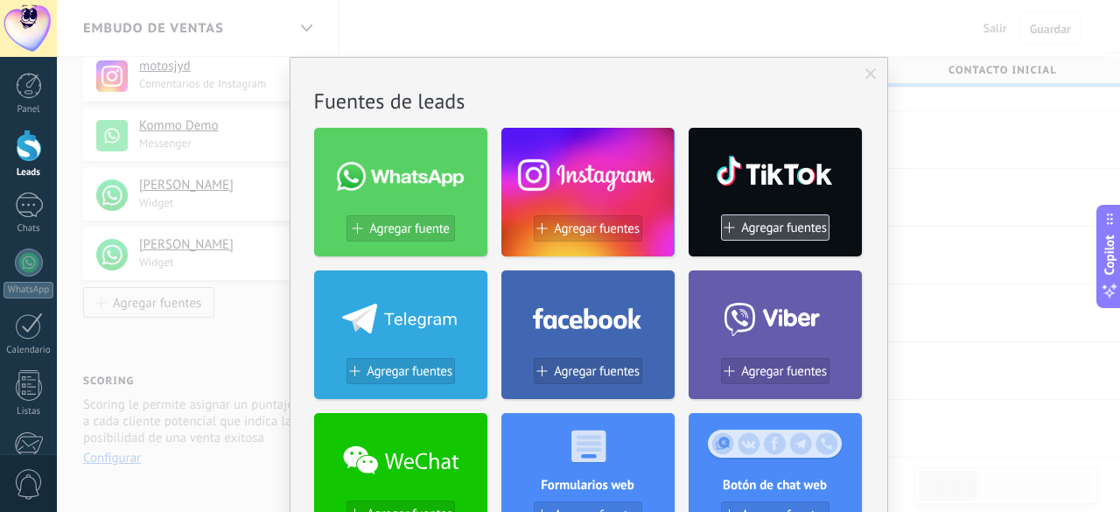
click at [723, 223] on span at bounding box center [728, 227] width 11 height 11
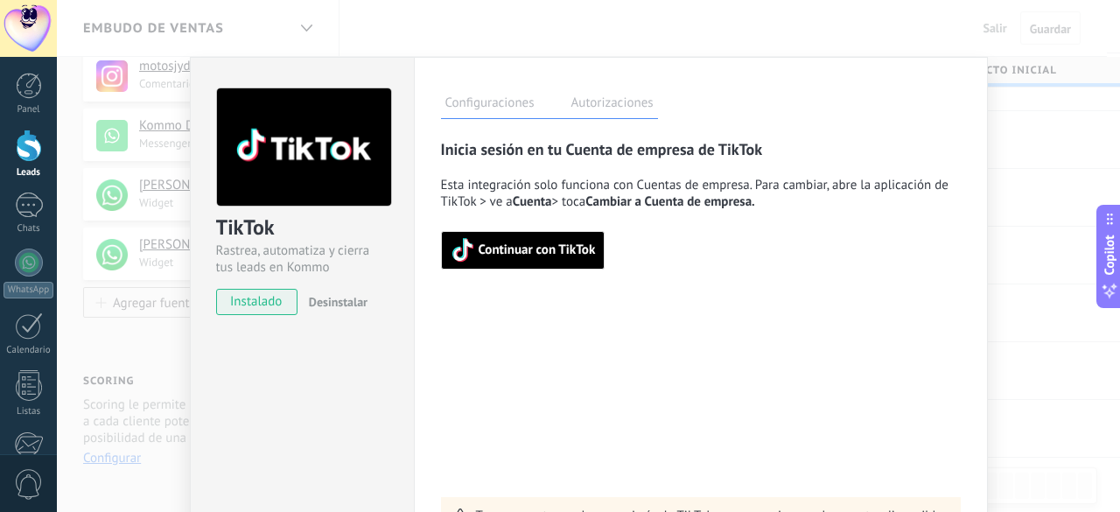
click at [532, 248] on span "Continuar con TikTok" at bounding box center [537, 250] width 117 height 12
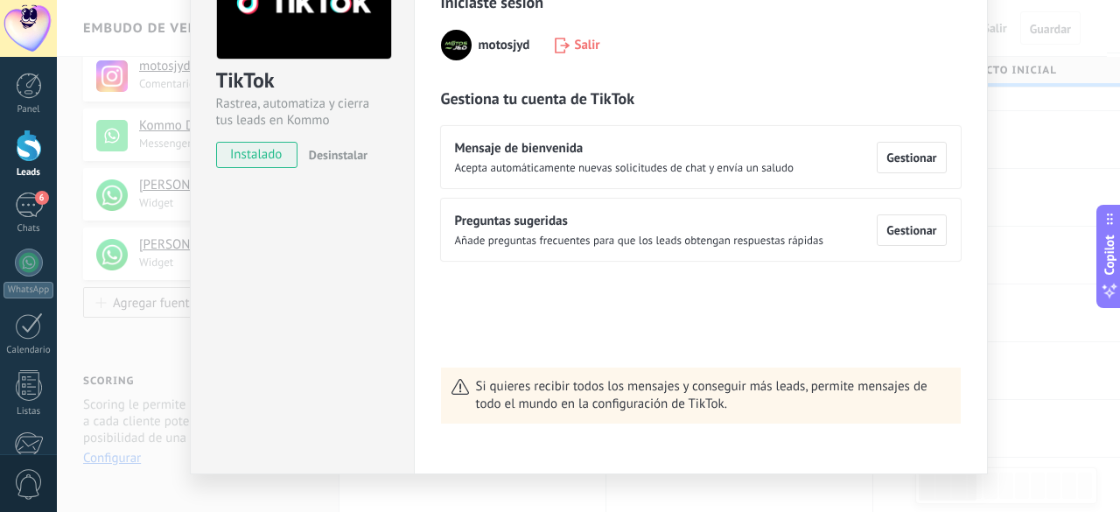
scroll to position [173, 0]
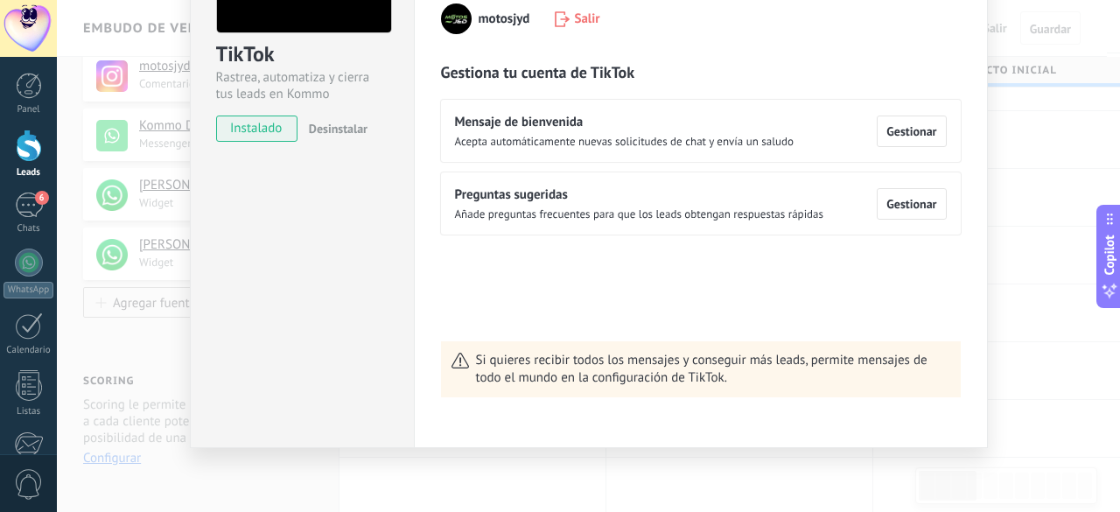
click at [1001, 222] on div "TikTok Rastrea, automatiza y cierra tus leads en Kommo instalado Desinstalar Co…" at bounding box center [589, 256] width 1064 height 512
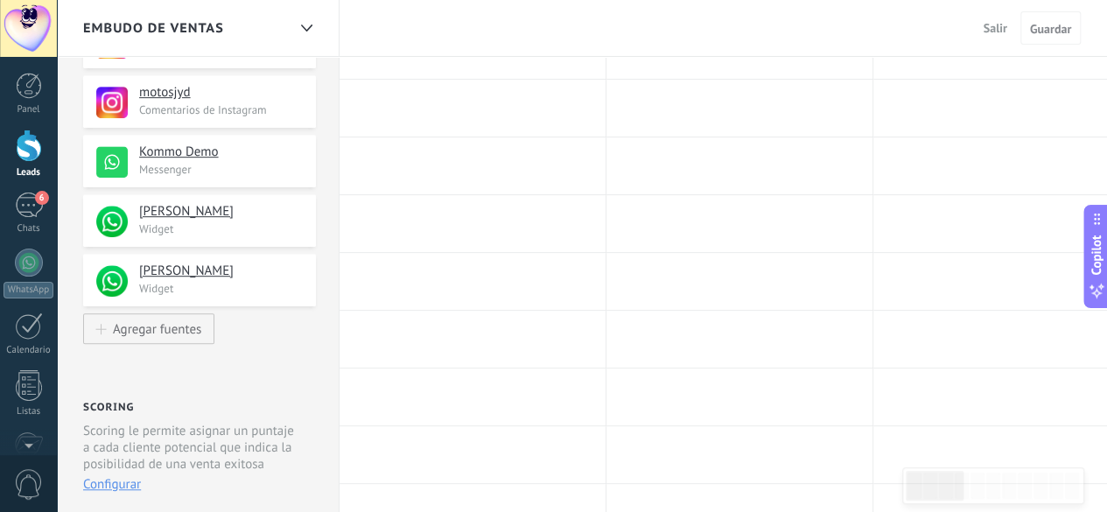
scroll to position [438, 0]
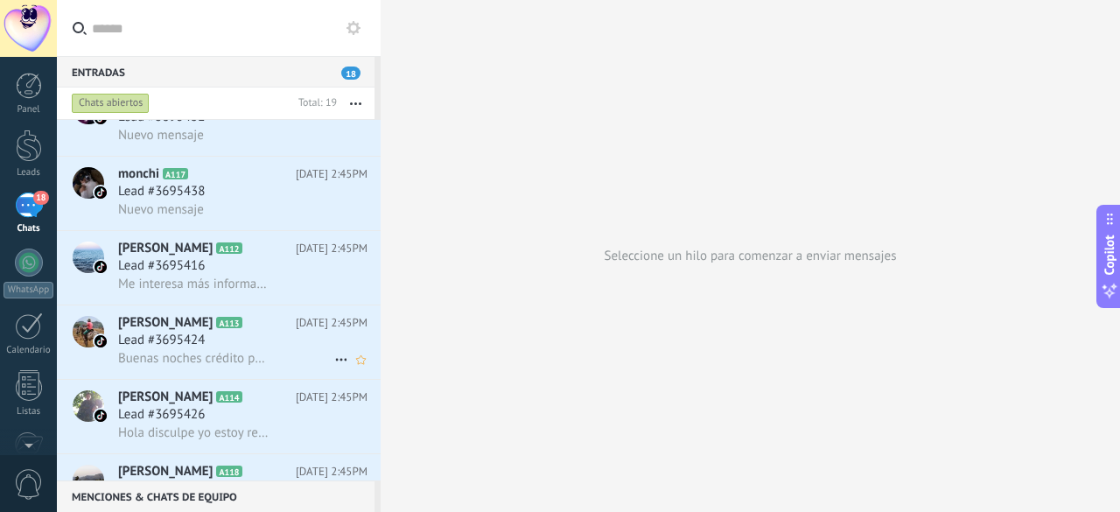
scroll to position [1041, 0]
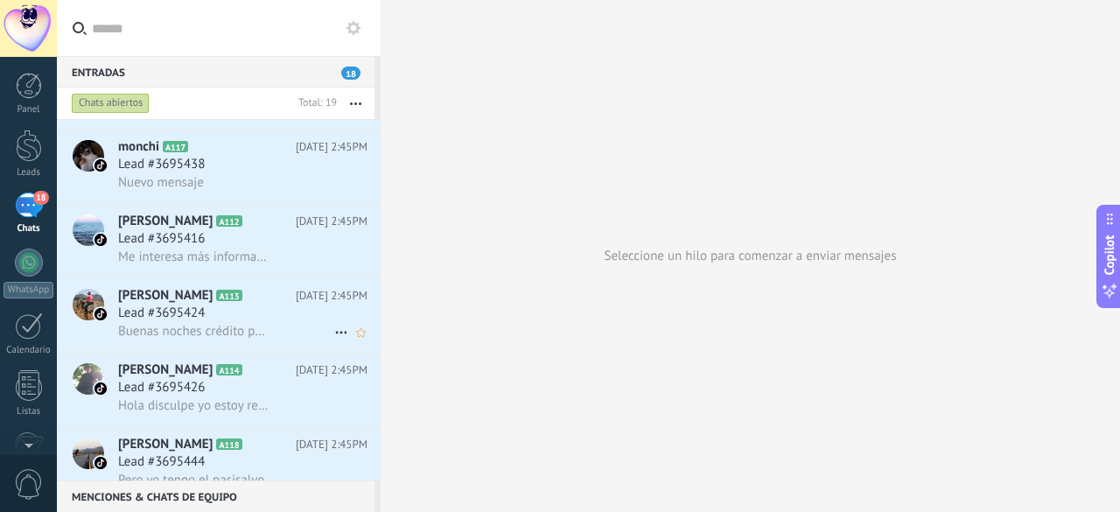
click at [194, 347] on div "[PERSON_NAME] A113 [DATE] 2:45PM Lead #3695424 Buenas noches crédito para repor…" at bounding box center [249, 315] width 263 height 74
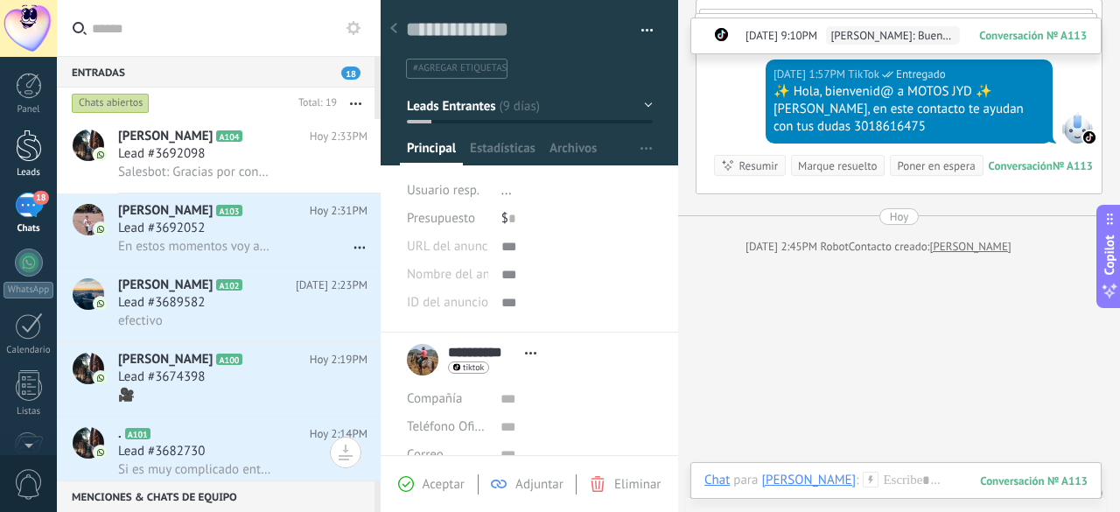
click at [25, 151] on div at bounding box center [29, 146] width 26 height 32
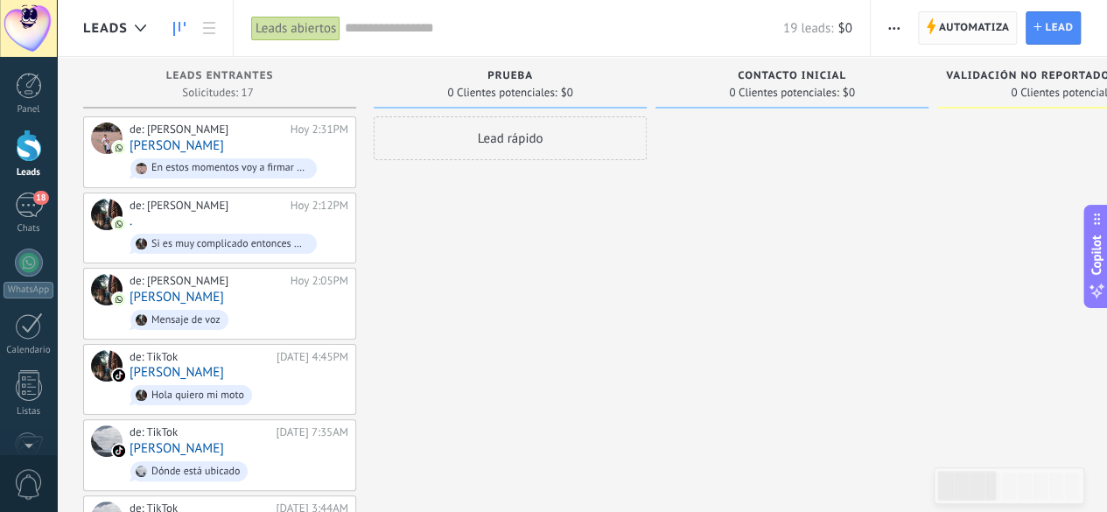
click at [956, 29] on span "Automatiza" at bounding box center [974, 28] width 71 height 32
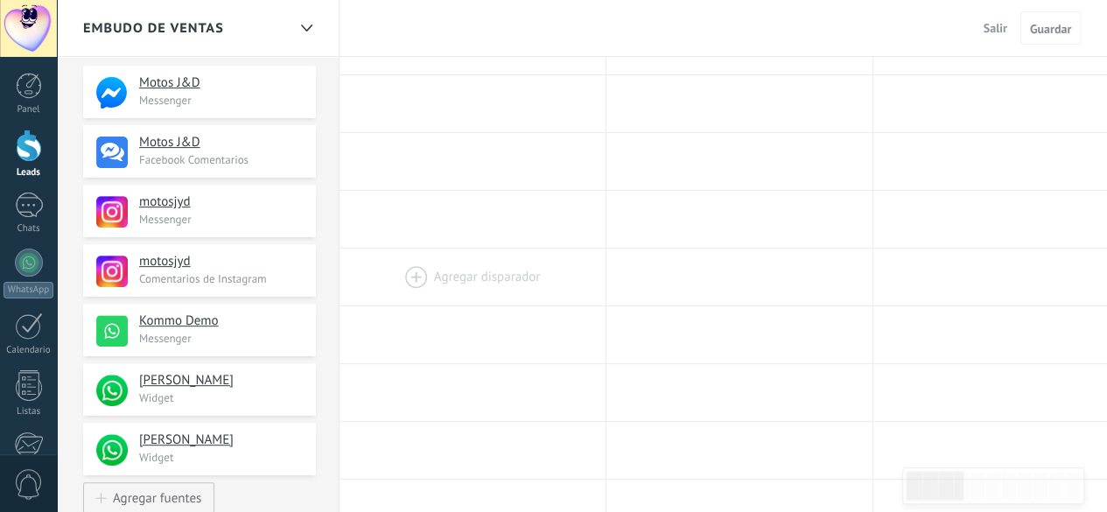
scroll to position [175, 0]
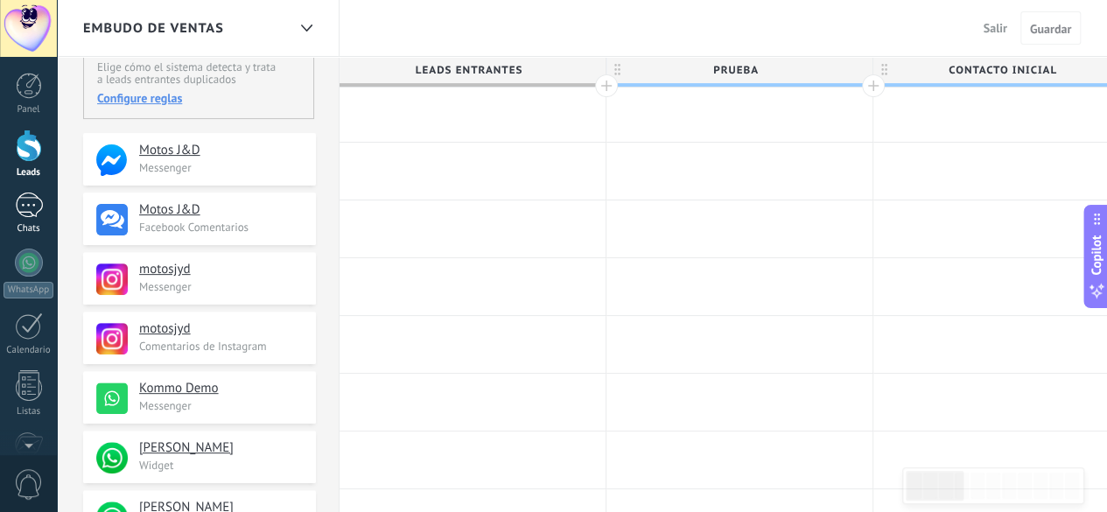
click at [23, 206] on div at bounding box center [29, 205] width 28 height 25
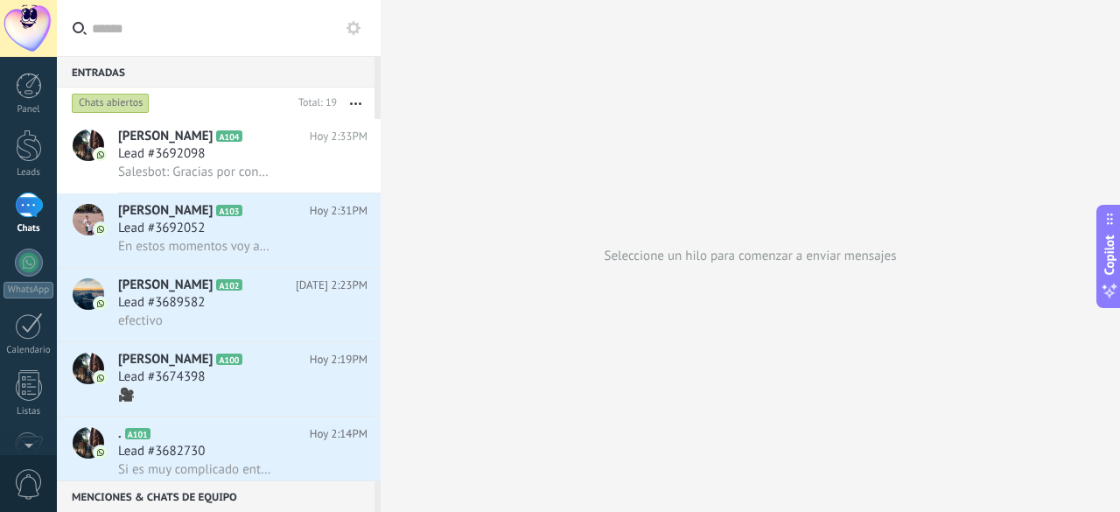
click at [80, 95] on div "Chats abiertos" at bounding box center [111, 103] width 78 height 21
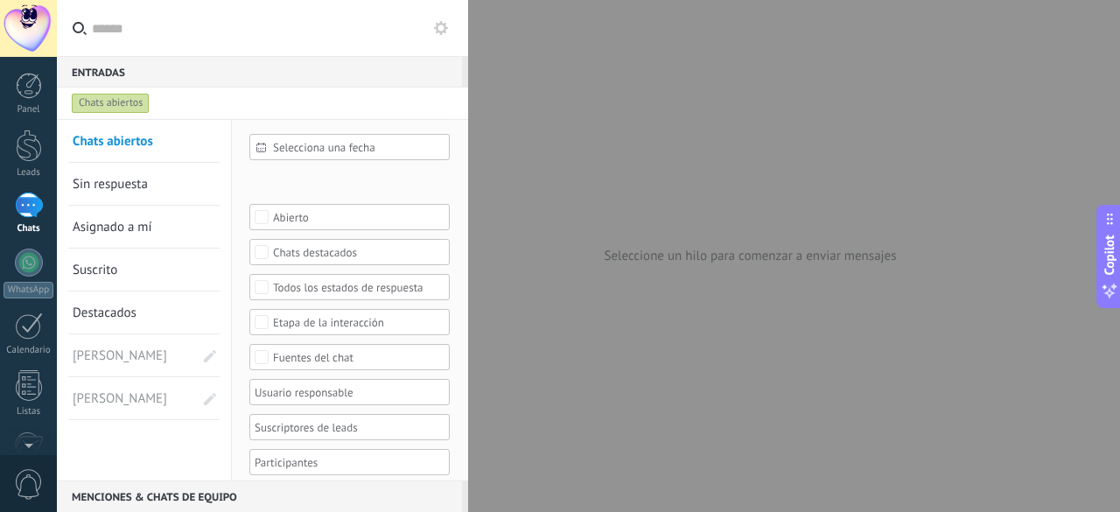
click at [298, 351] on div "Fuentes del chat" at bounding box center [350, 357] width 154 height 13
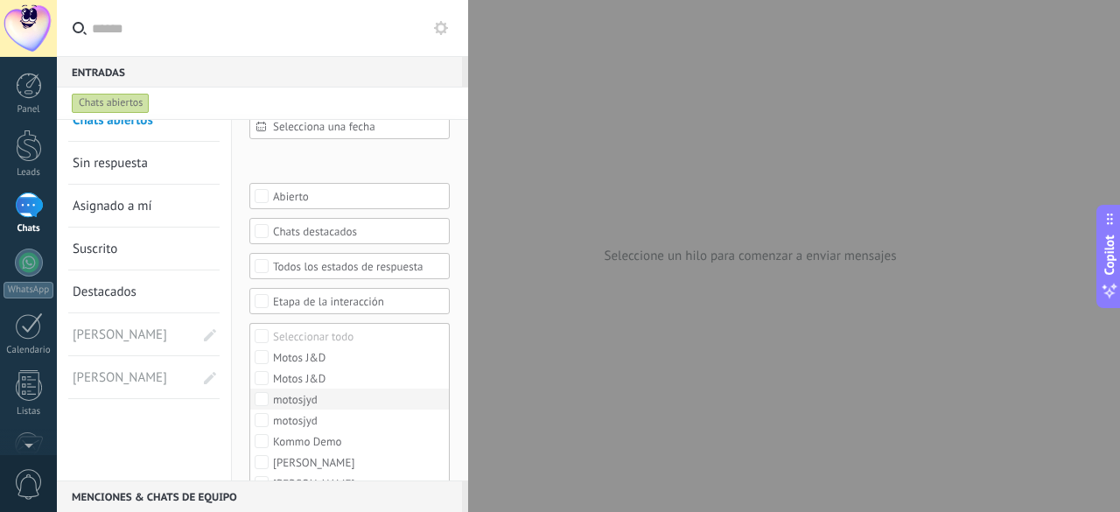
scroll to position [33, 0]
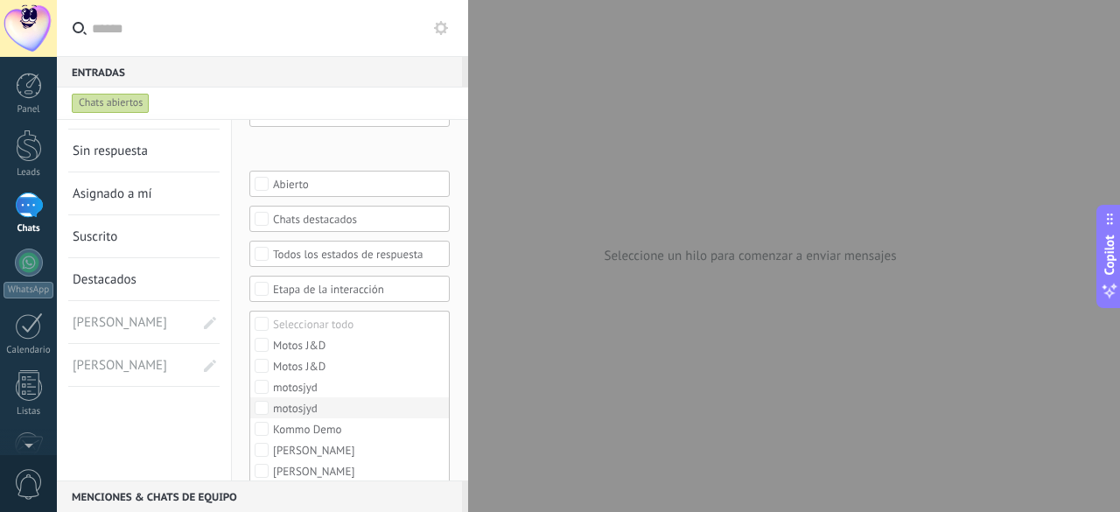
click at [300, 403] on div "motosjyd" at bounding box center [295, 409] width 45 height 12
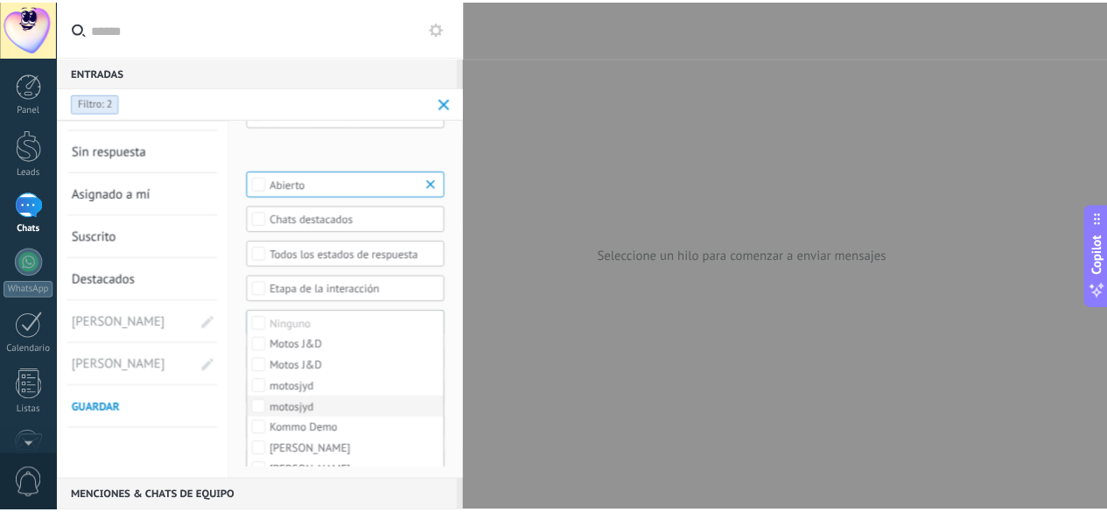
scroll to position [0, 0]
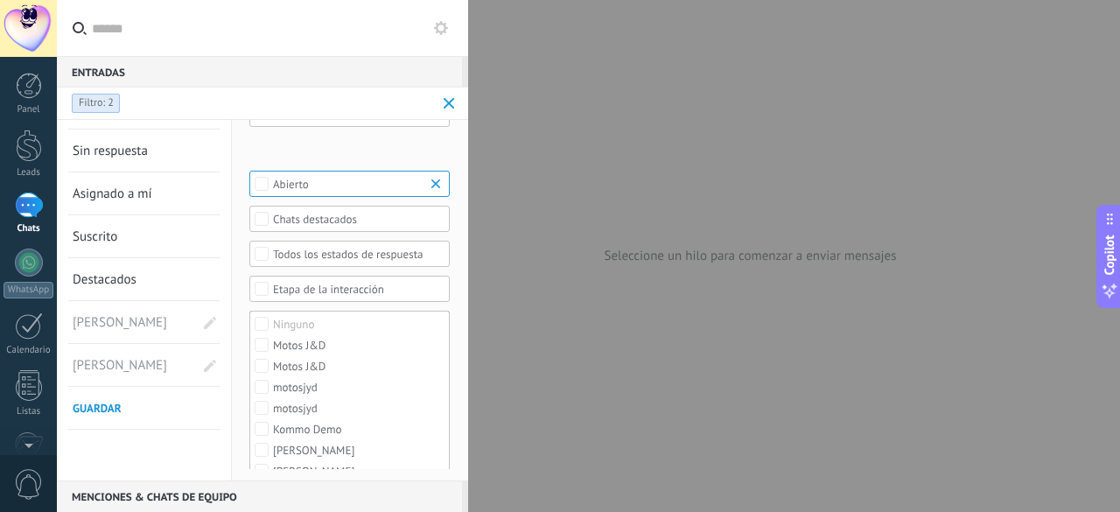
click at [447, 100] on span at bounding box center [449, 103] width 11 height 11
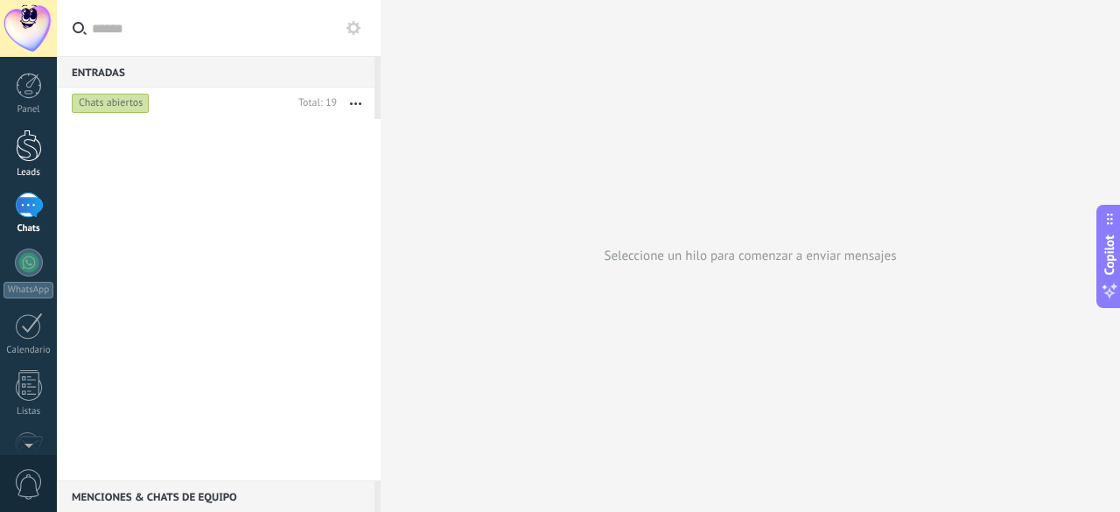
click at [25, 156] on div at bounding box center [29, 146] width 26 height 32
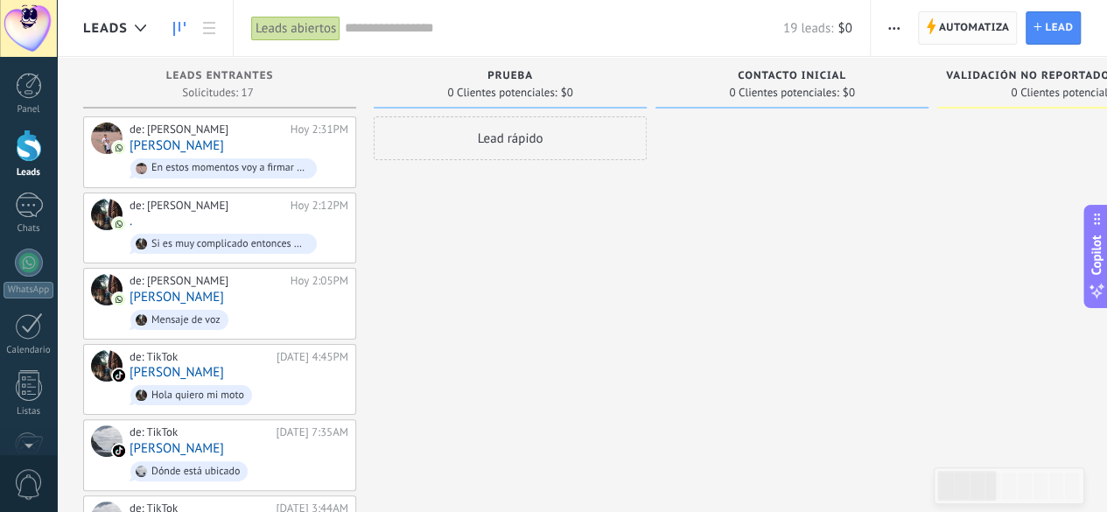
click at [990, 25] on span "Automatiza" at bounding box center [974, 28] width 71 height 32
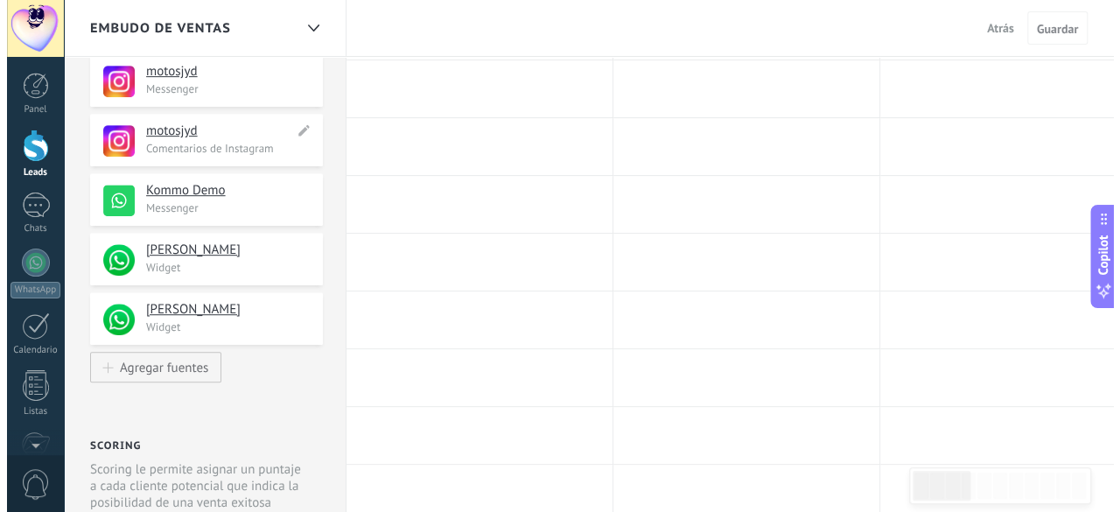
scroll to position [350, 0]
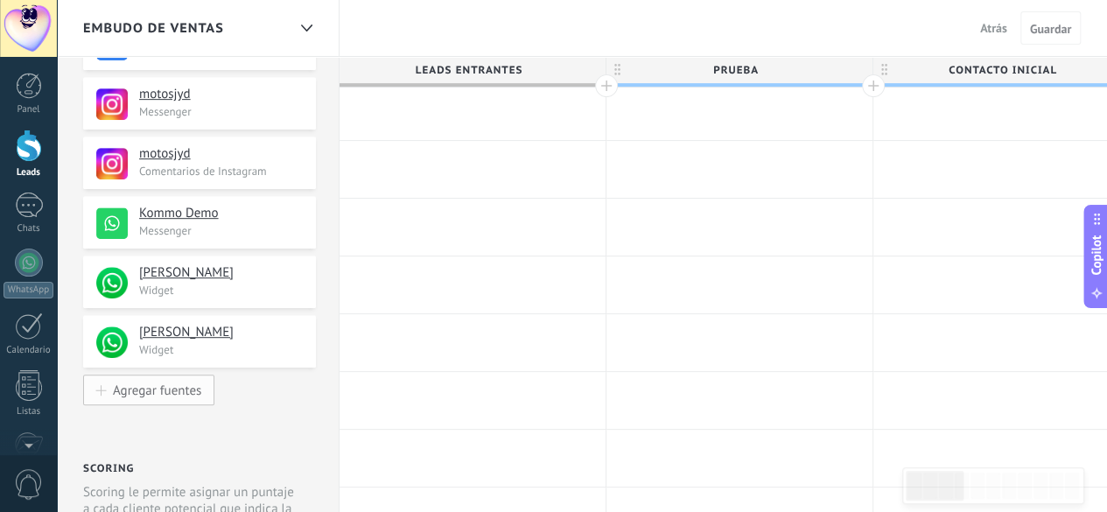
click at [184, 384] on div "Agregar fuentes" at bounding box center [157, 390] width 88 height 15
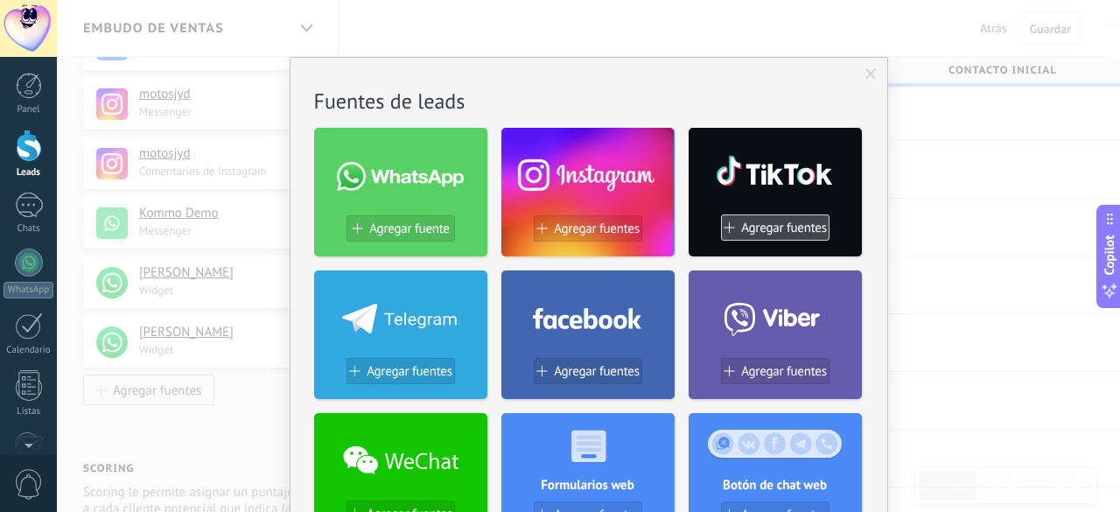
click at [790, 228] on span "Agregar fuentes" at bounding box center [784, 228] width 86 height 15
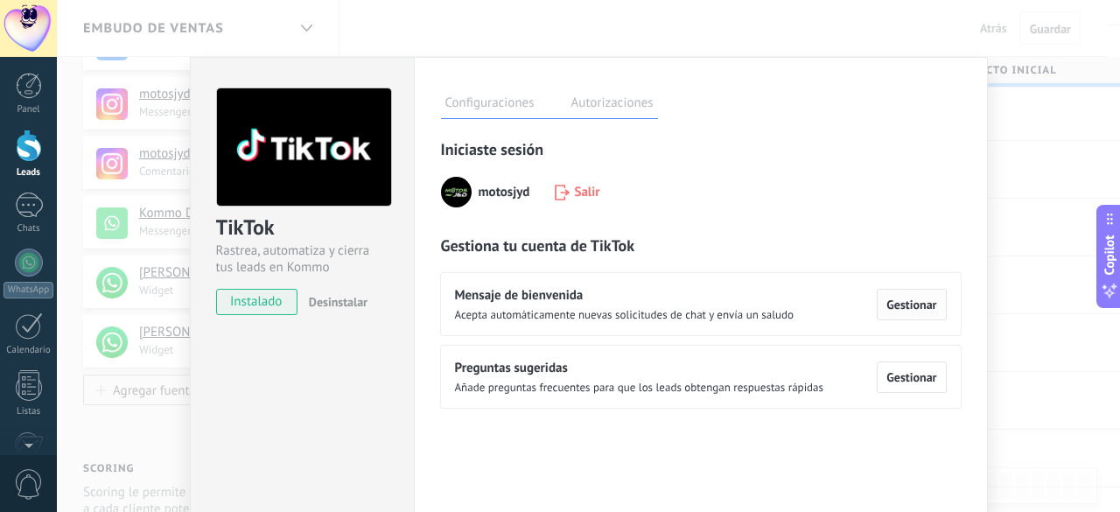
click at [910, 303] on span "Gestionar" at bounding box center [912, 304] width 50 height 12
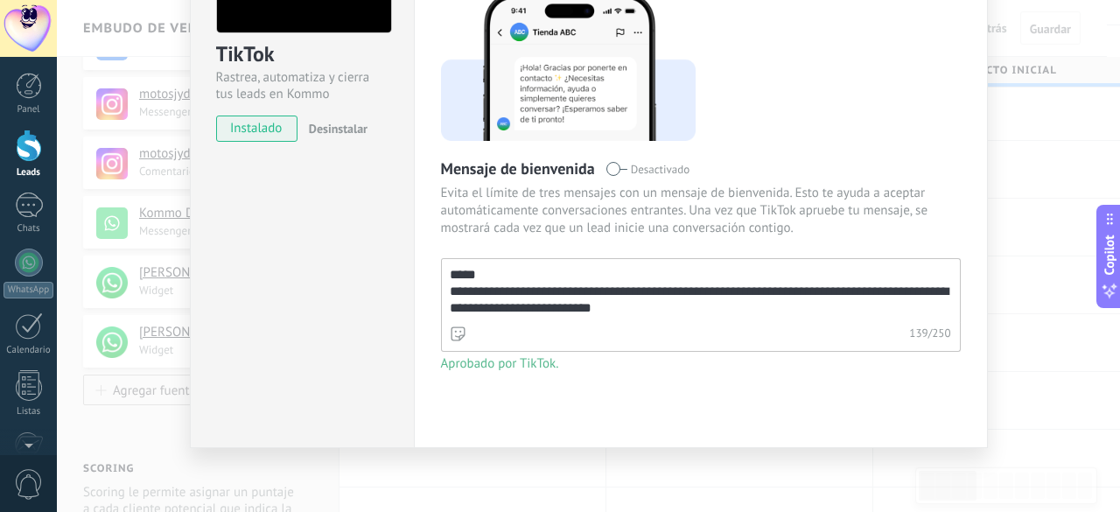
scroll to position [0, 0]
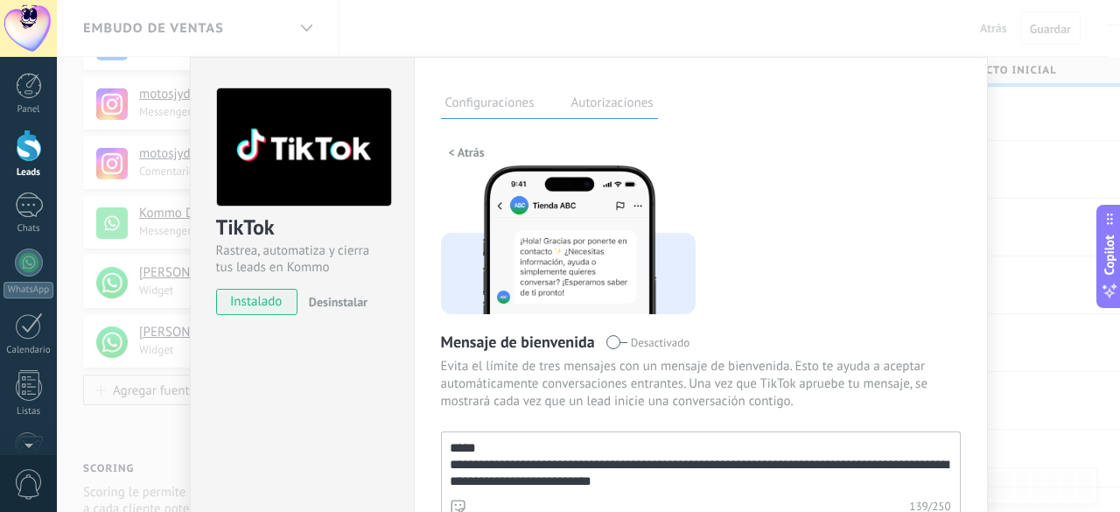
click at [444, 150] on button "< Atrás" at bounding box center [467, 152] width 52 height 26
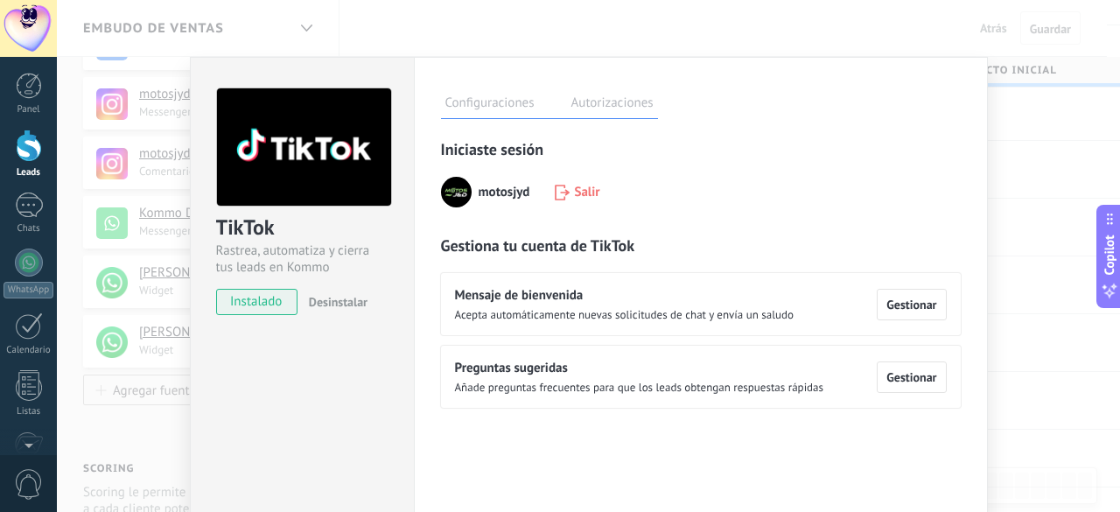
click at [656, 368] on span "Preguntas sugeridas" at bounding box center [639, 369] width 369 height 18
click at [898, 372] on span "Gestionar" at bounding box center [912, 377] width 50 height 12
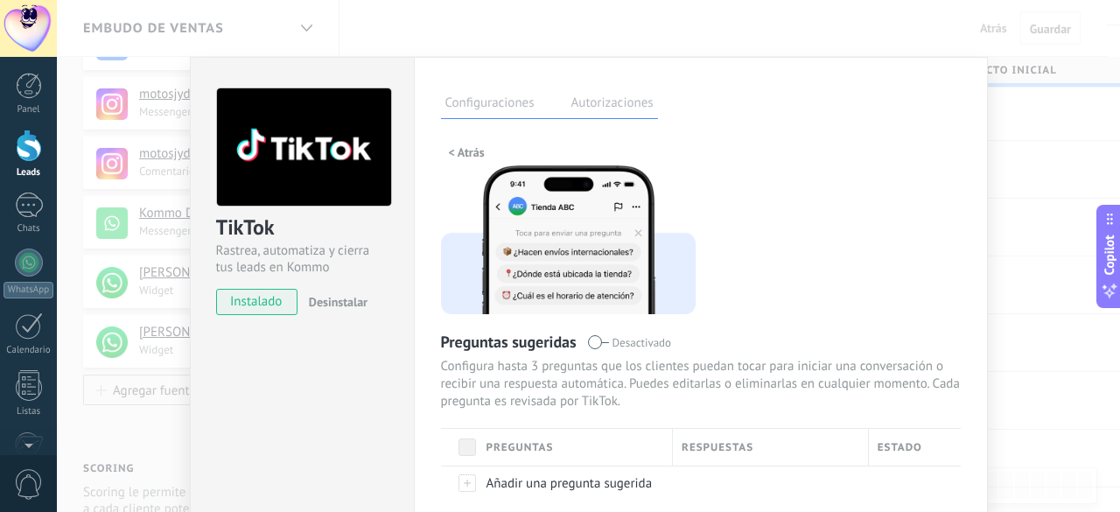
click at [992, 156] on div "TikTok Rastrea, automatiza y cierra tus leads en Kommo instalado Desinstalar Co…" at bounding box center [589, 256] width 1064 height 512
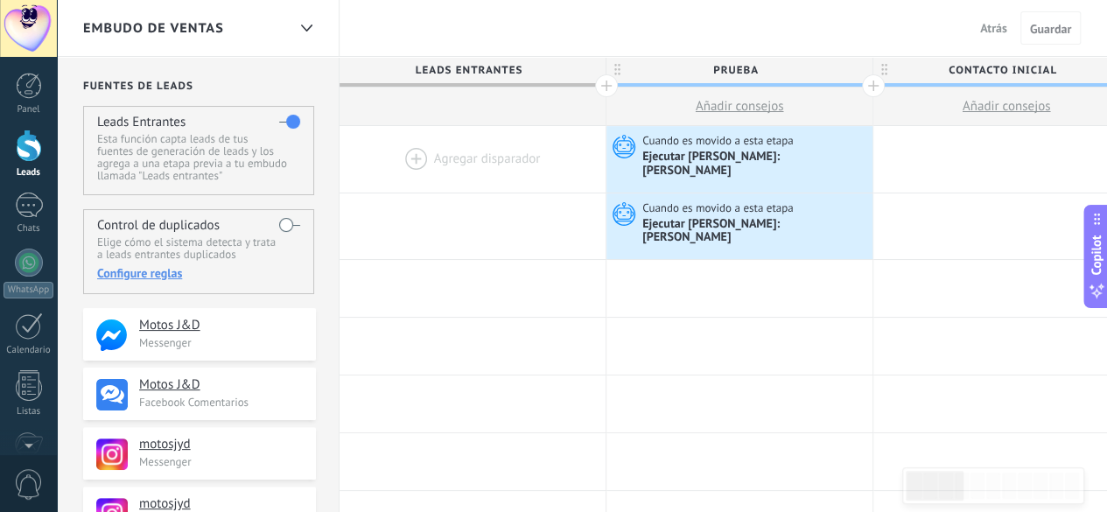
click at [36, 145] on div at bounding box center [29, 146] width 26 height 32
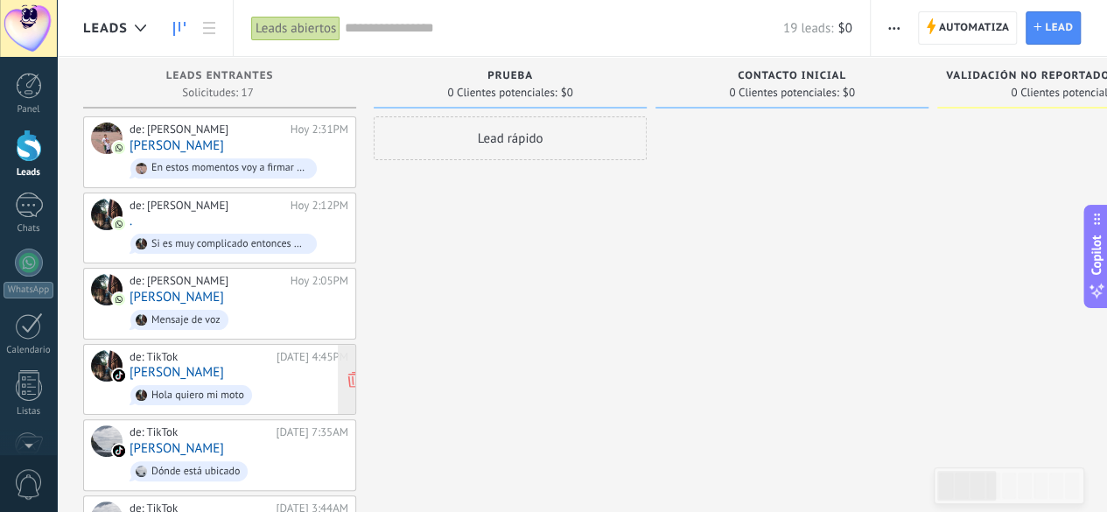
click at [158, 365] on link "[PERSON_NAME]" at bounding box center [177, 372] width 95 height 15
click at [179, 371] on link "[PERSON_NAME]" at bounding box center [177, 372] width 95 height 15
click at [187, 370] on link "[PERSON_NAME]" at bounding box center [177, 372] width 95 height 15
click at [187, 369] on link "[PERSON_NAME]" at bounding box center [177, 372] width 95 height 15
click at [174, 356] on div "de: TikTok" at bounding box center [200, 357] width 141 height 14
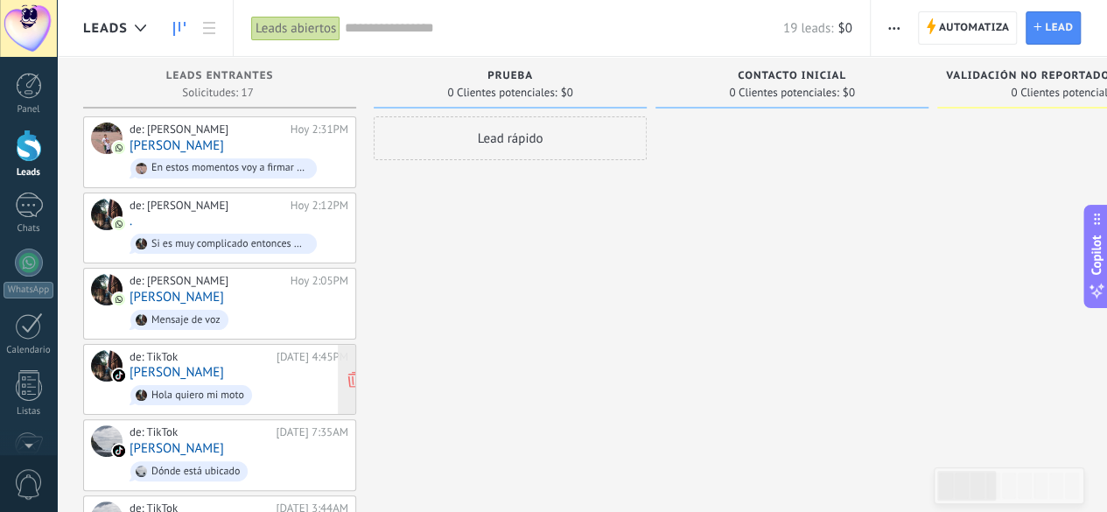
click at [168, 350] on div "de: TikTok" at bounding box center [200, 357] width 141 height 14
click at [167, 374] on link "[PERSON_NAME]" at bounding box center [177, 372] width 95 height 15
click at [167, 370] on link "[PERSON_NAME]" at bounding box center [177, 372] width 95 height 15
click at [205, 390] on div "Hola quiero mi moto" at bounding box center [197, 396] width 93 height 12
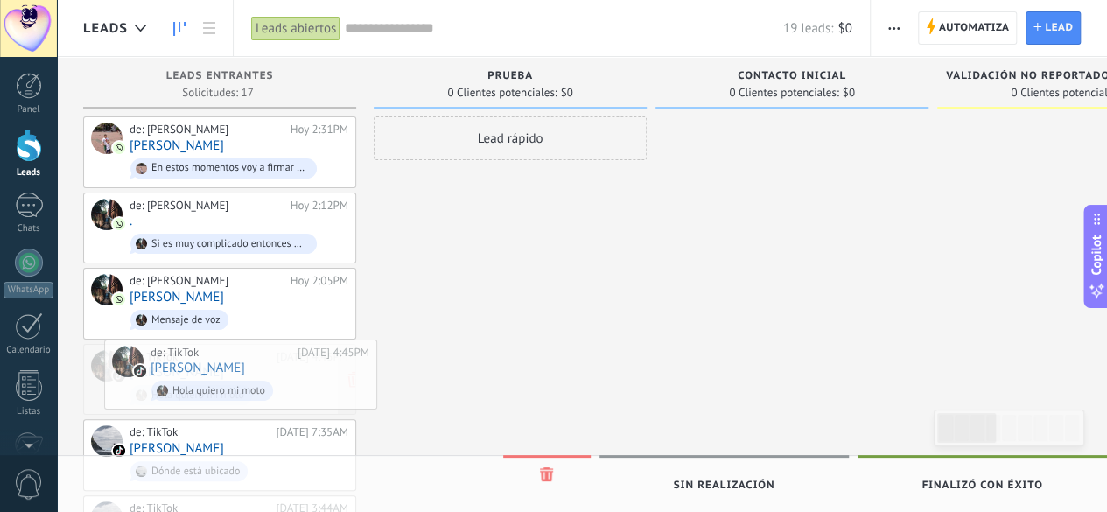
drag, startPoint x: 226, startPoint y: 372, endPoint x: 236, endPoint y: 368, distance: 11.4
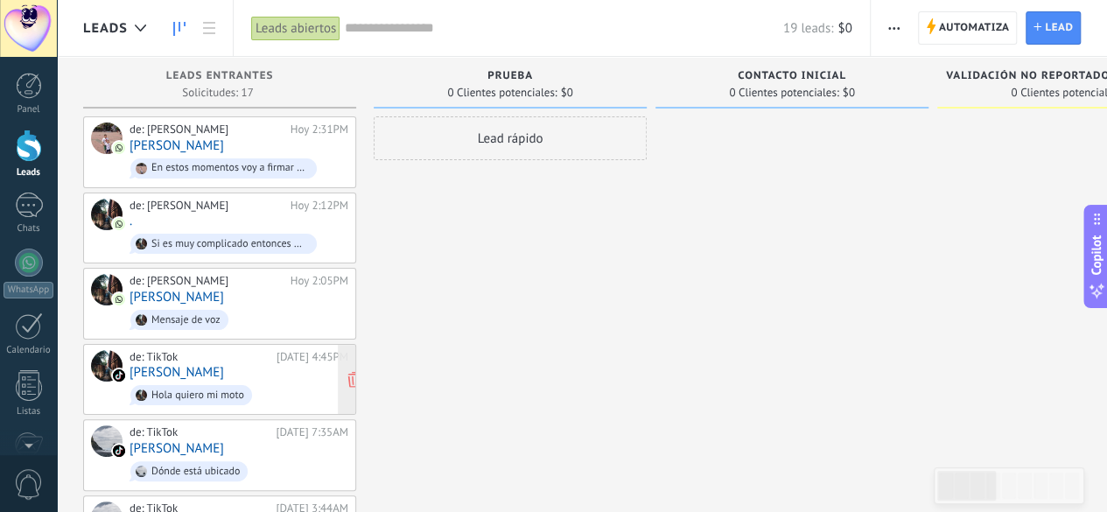
click at [215, 374] on link "[PERSON_NAME]" at bounding box center [177, 372] width 95 height 15
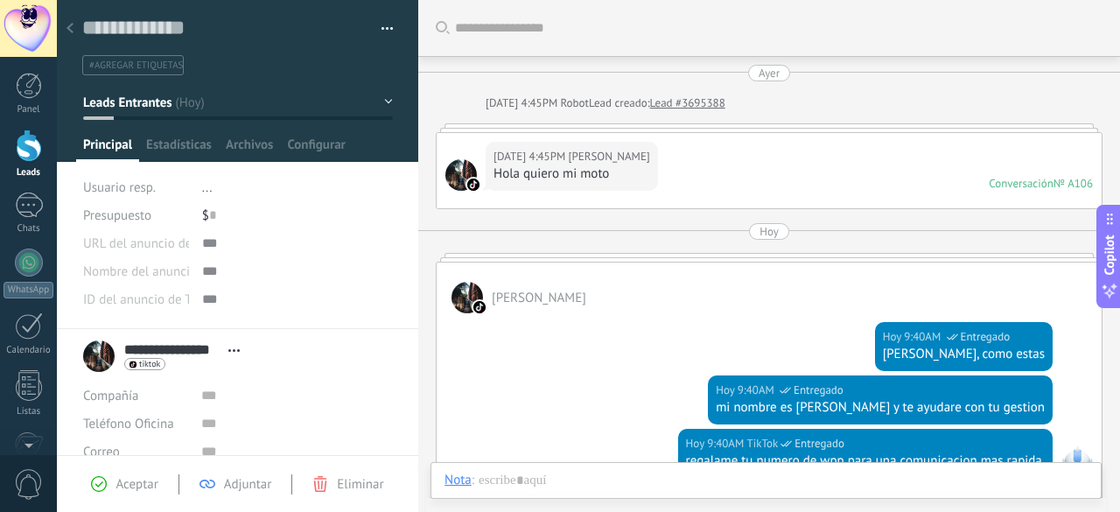
scroll to position [347, 0]
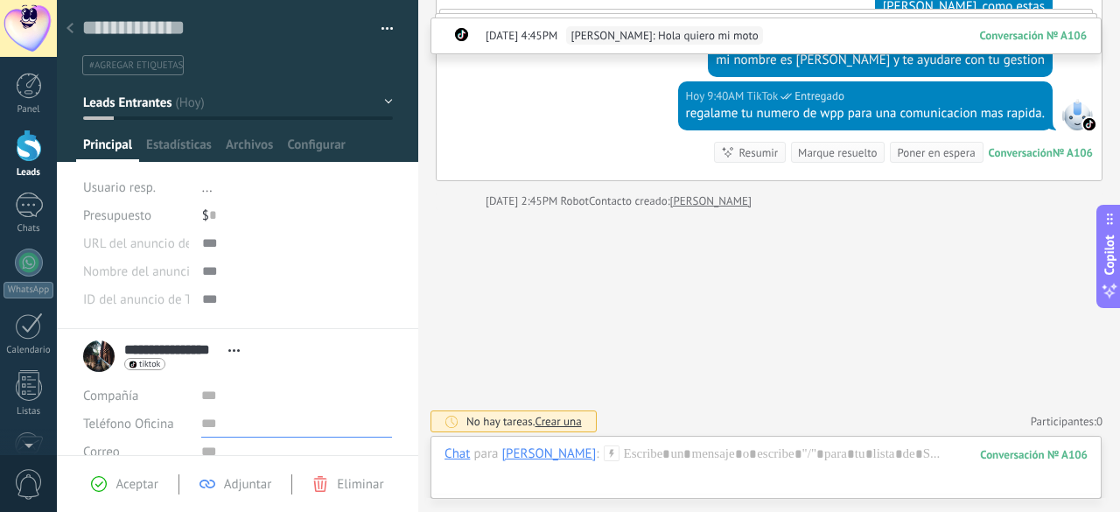
click at [207, 423] on input "text" at bounding box center [296, 424] width 191 height 28
click at [30, 203] on div "1" at bounding box center [29, 205] width 28 height 25
